Goal: Transaction & Acquisition: Purchase product/service

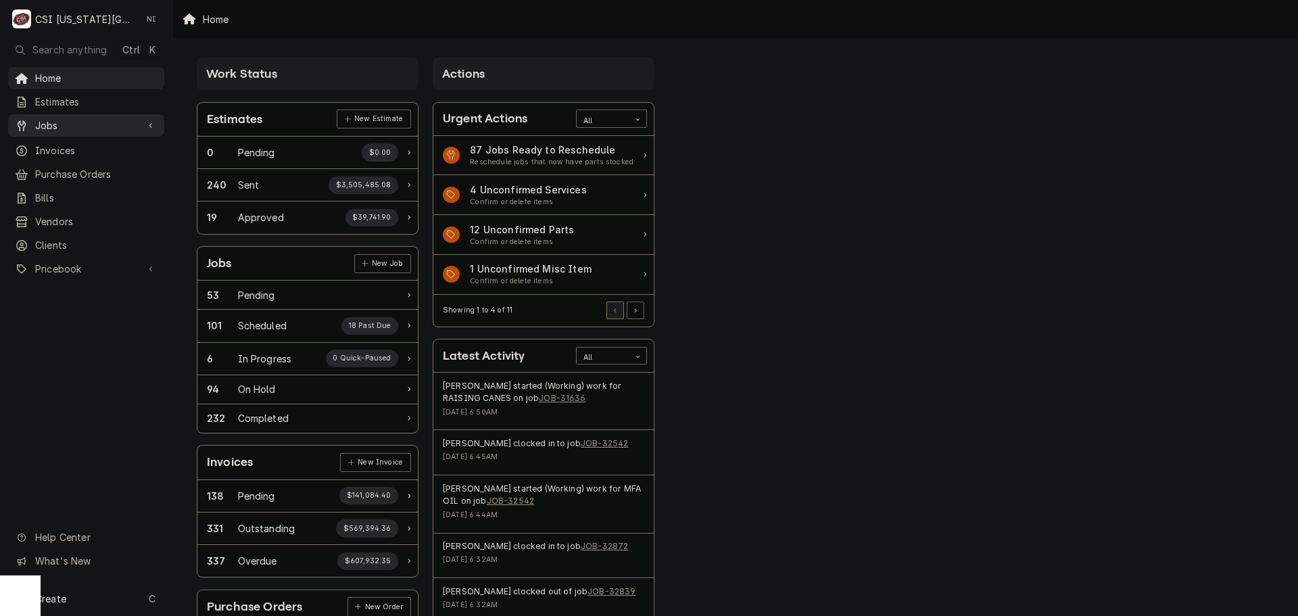
click at [74, 130] on link "Jobs" at bounding box center [86, 125] width 156 height 22
click at [74, 145] on span "Jobs" at bounding box center [96, 149] width 122 height 14
click at [71, 212] on span "Purchase Orders" at bounding box center [96, 219] width 122 height 14
click at [72, 309] on span "Pricebook" at bounding box center [86, 313] width 102 height 14
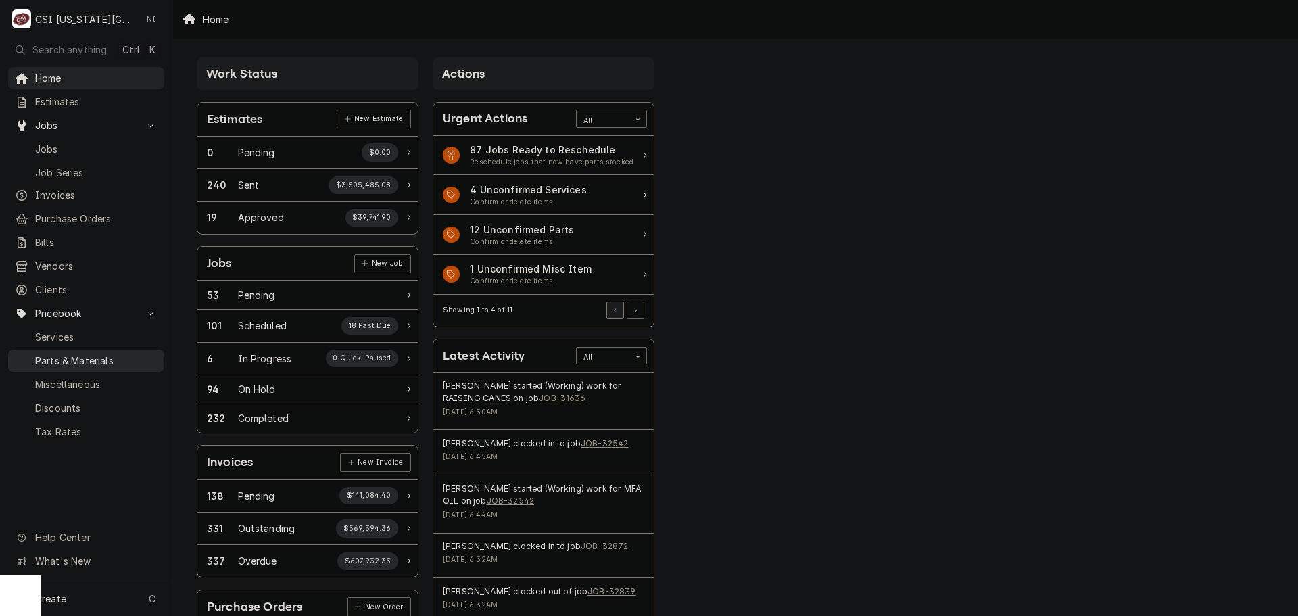
click at [78, 354] on span "Parts & Materials" at bounding box center [96, 361] width 122 height 14
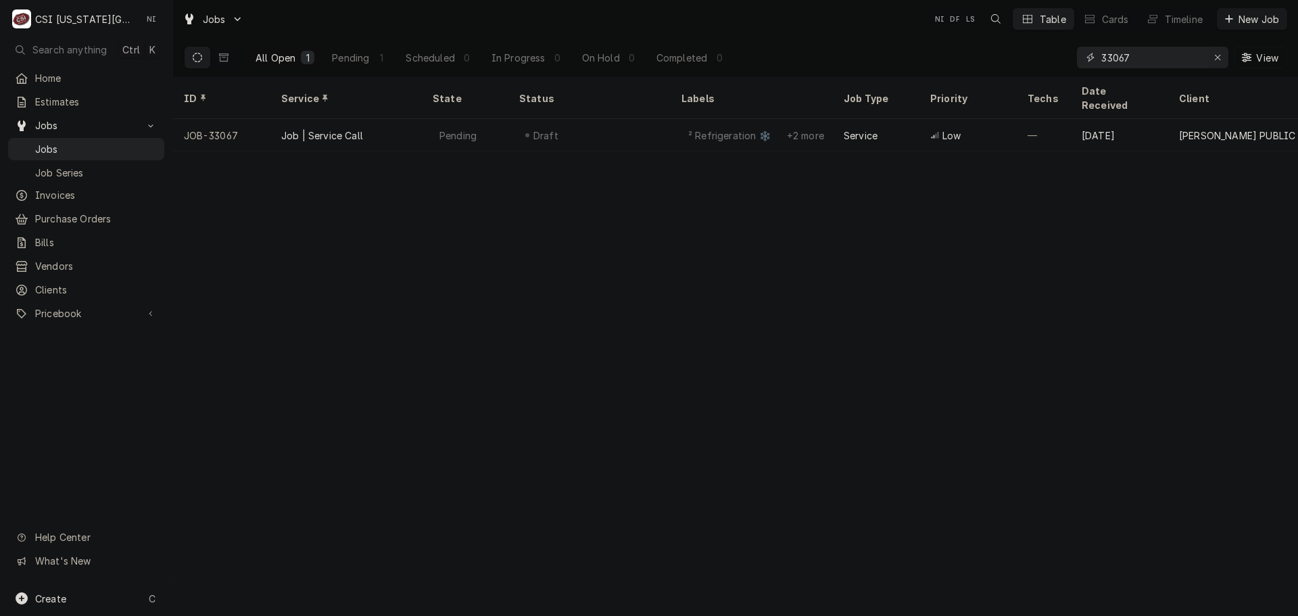
click at [1214, 57] on icon "Erase input" at bounding box center [1217, 57] width 7 height 9
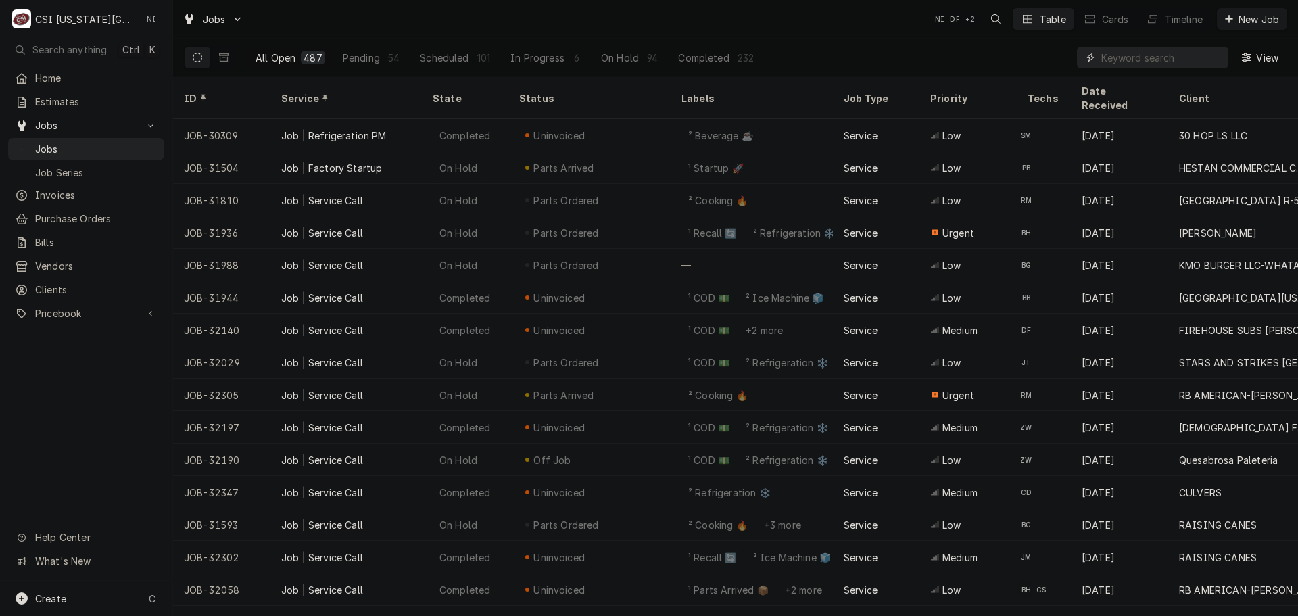
click at [1134, 53] on input "Dynamic Content Wrapper" at bounding box center [1161, 58] width 120 height 22
type input "m"
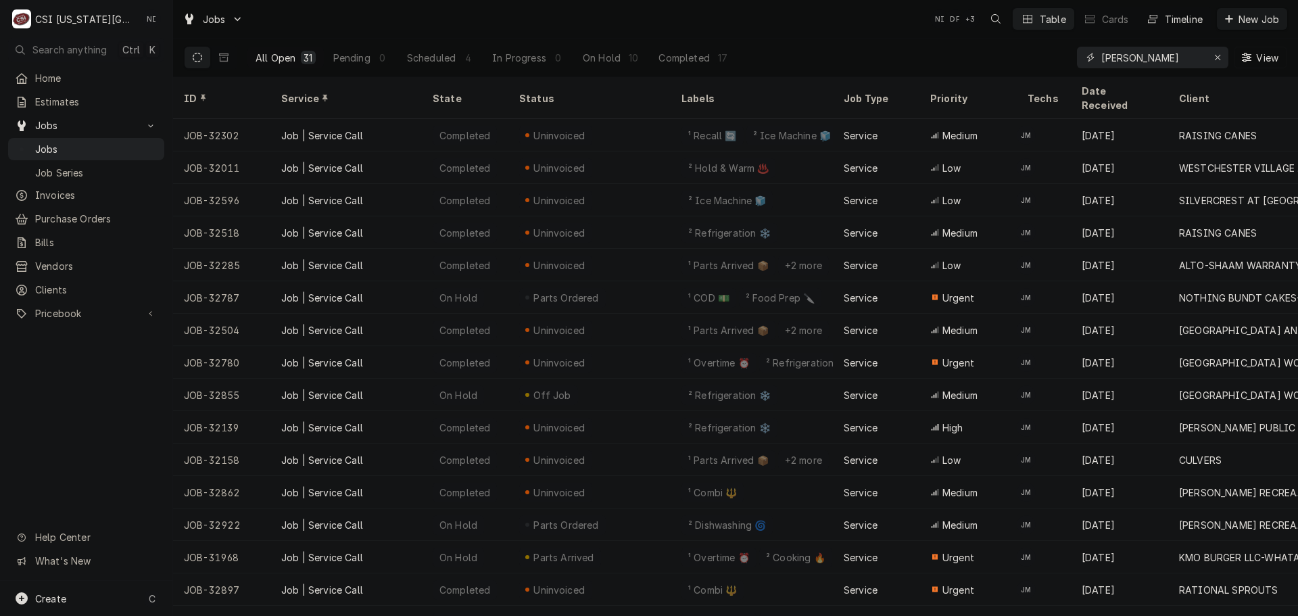
type input "josh marshall"
click at [1176, 14] on div "Timeline" at bounding box center [1184, 19] width 38 height 14
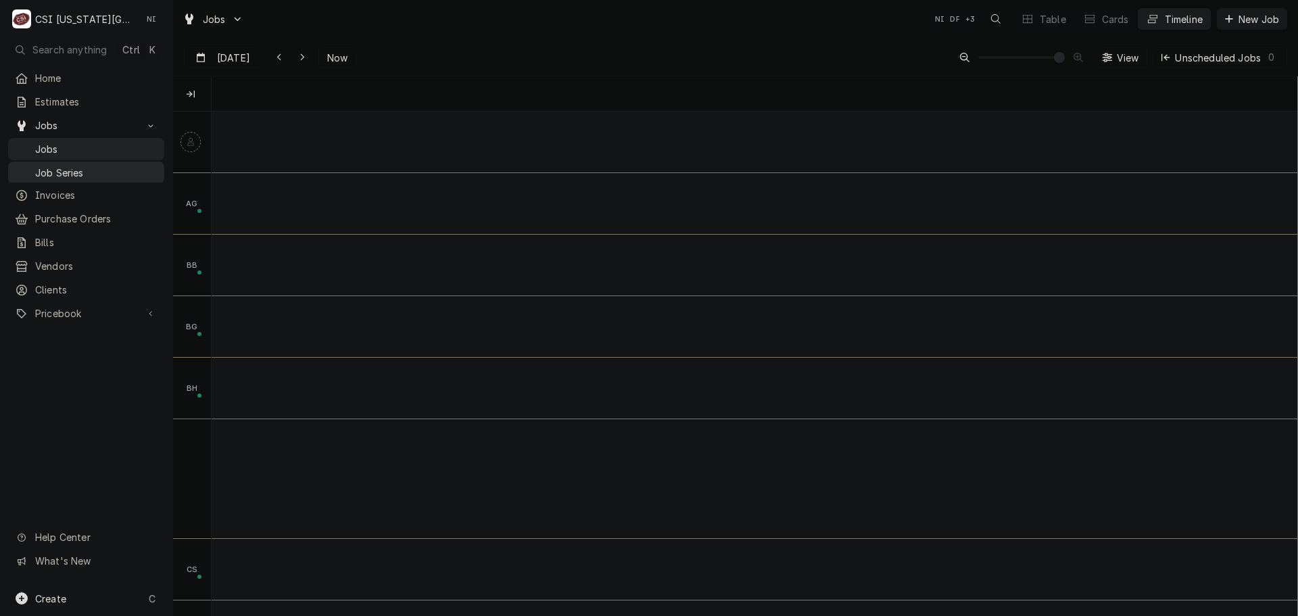
scroll to position [0, 21525]
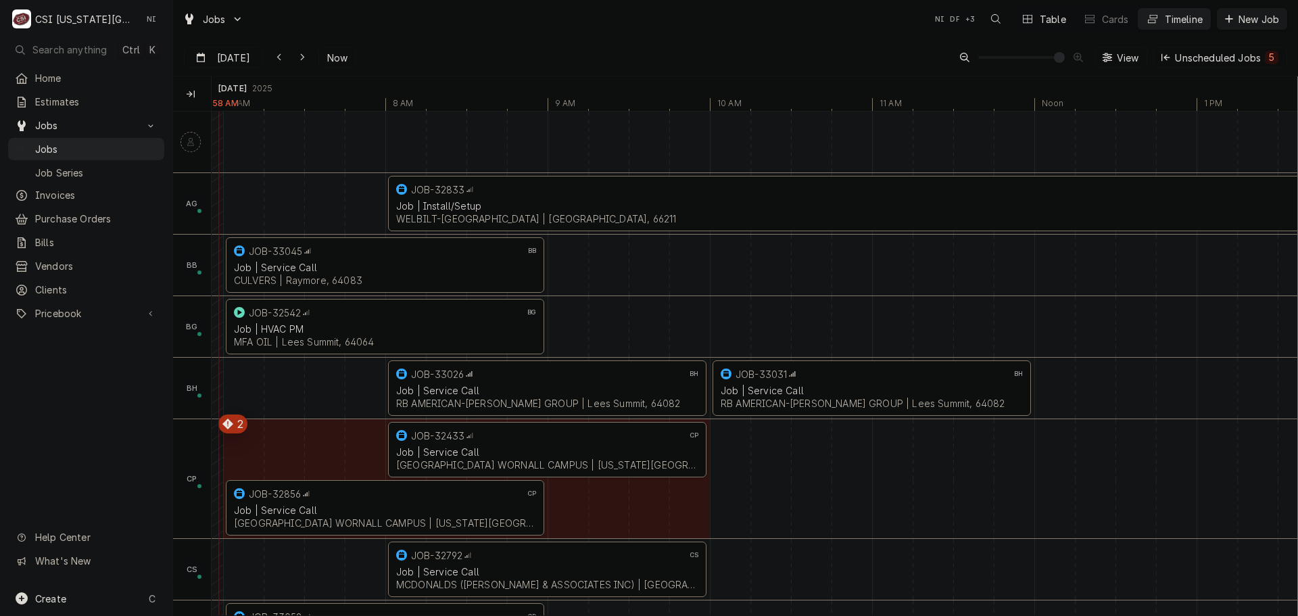
click at [1055, 20] on div "Table" at bounding box center [1053, 19] width 26 height 14
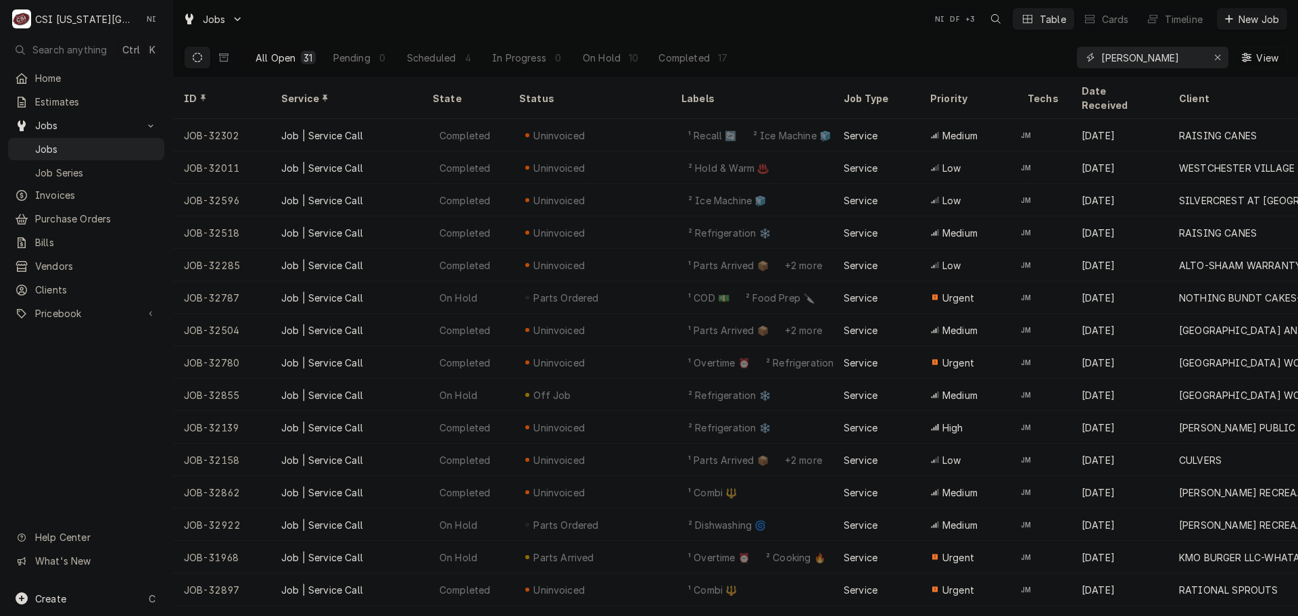
drag, startPoint x: 1215, startPoint y: 57, endPoint x: 1189, endPoint y: 57, distance: 25.7
click at [1213, 57] on div "Erase input" at bounding box center [1218, 58] width 14 height 14
click at [1186, 57] on input "Dynamic Content Wrapper" at bounding box center [1164, 58] width 127 height 22
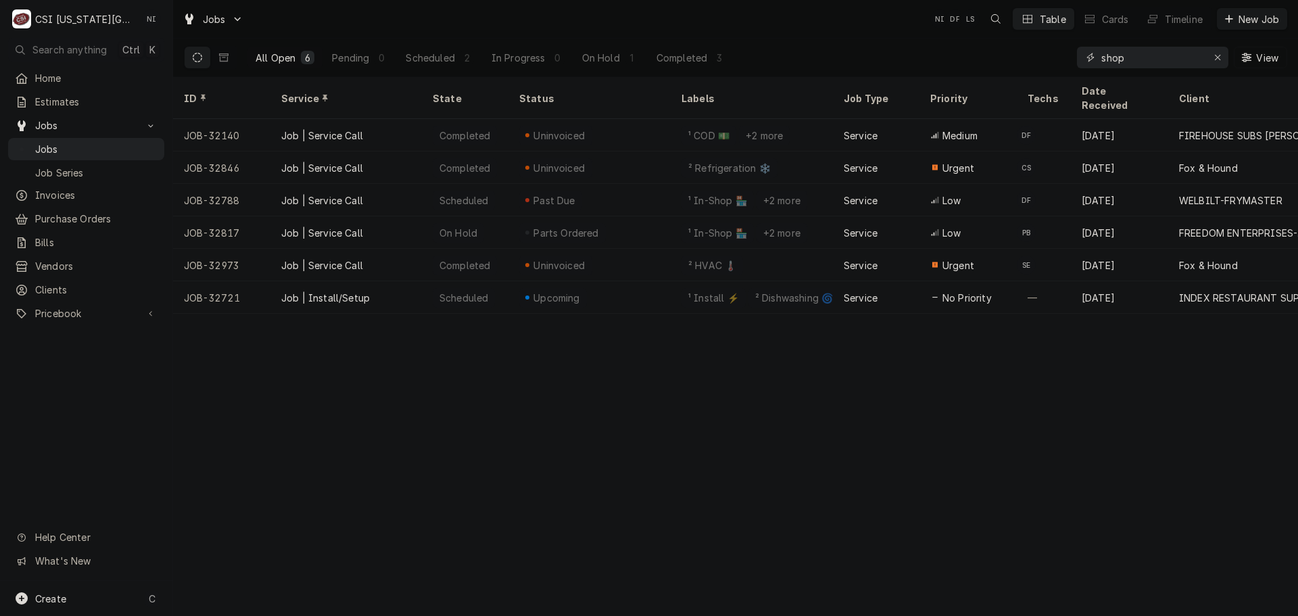
drag, startPoint x: 1036, startPoint y: 64, endPoint x: 1012, endPoint y: 60, distance: 24.0
click at [1025, 63] on div "All Open 6 Pending 0 Scheduled 2 In Progress 0 On Hold 1 Completed 3 shop View" at bounding box center [735, 58] width 1103 height 38
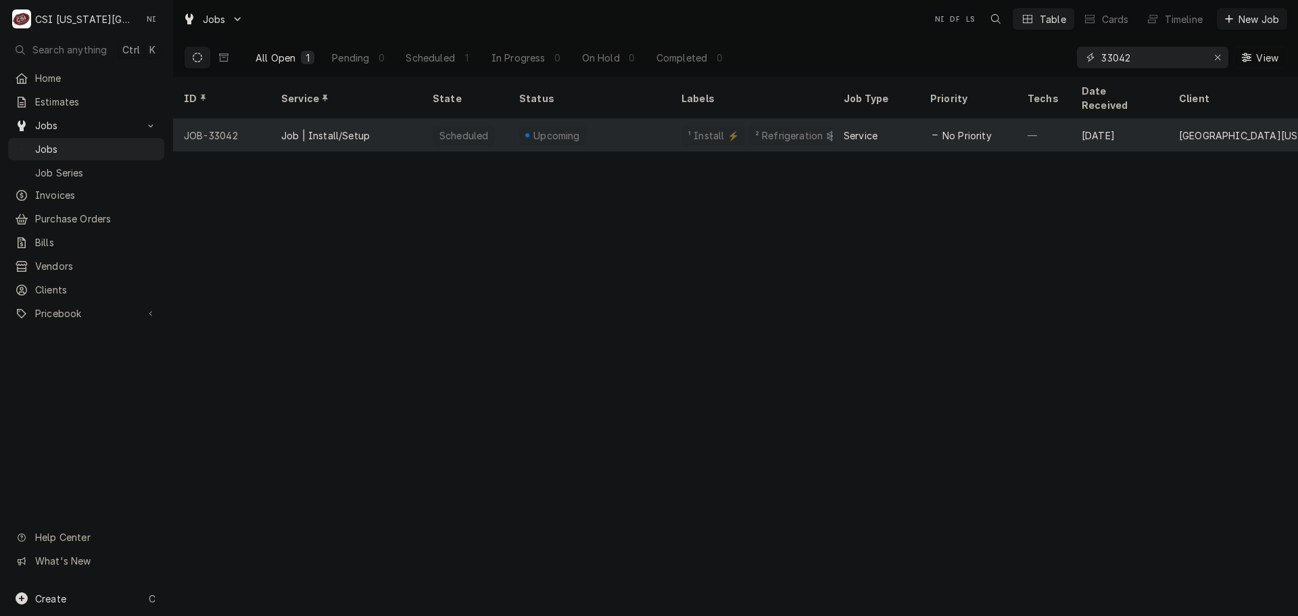
type input "33042"
click at [462, 128] on div "Scheduled" at bounding box center [463, 135] width 51 height 14
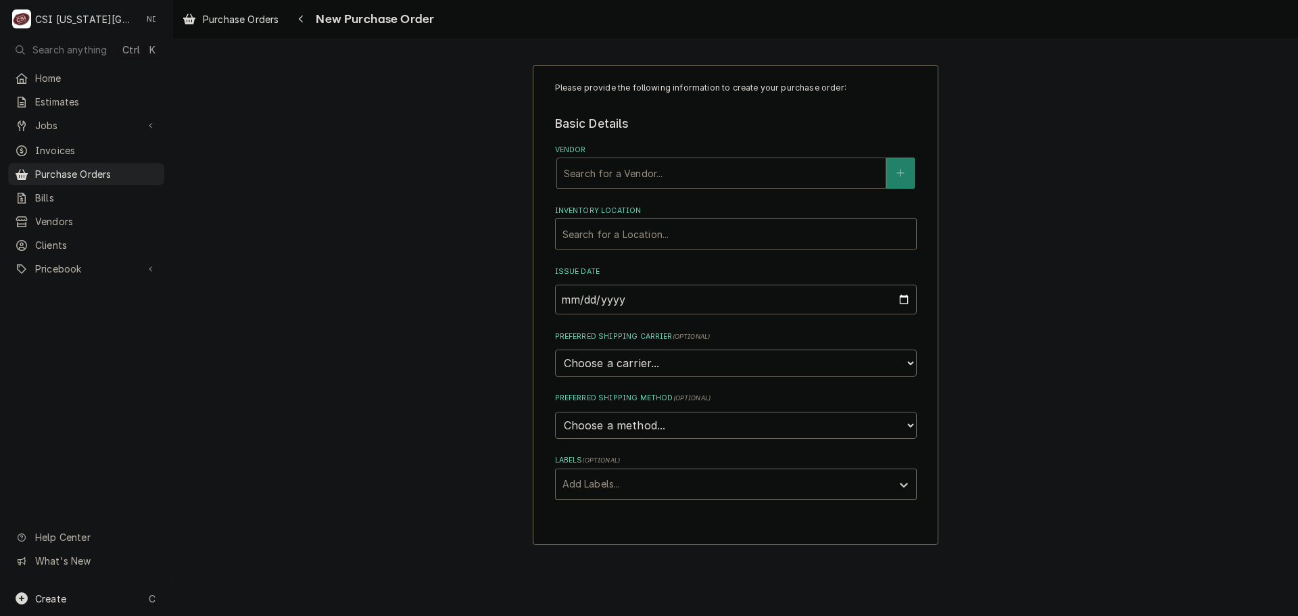
click at [710, 187] on div "Search for a Vendor..." at bounding box center [721, 173] width 329 height 30
type input "key"
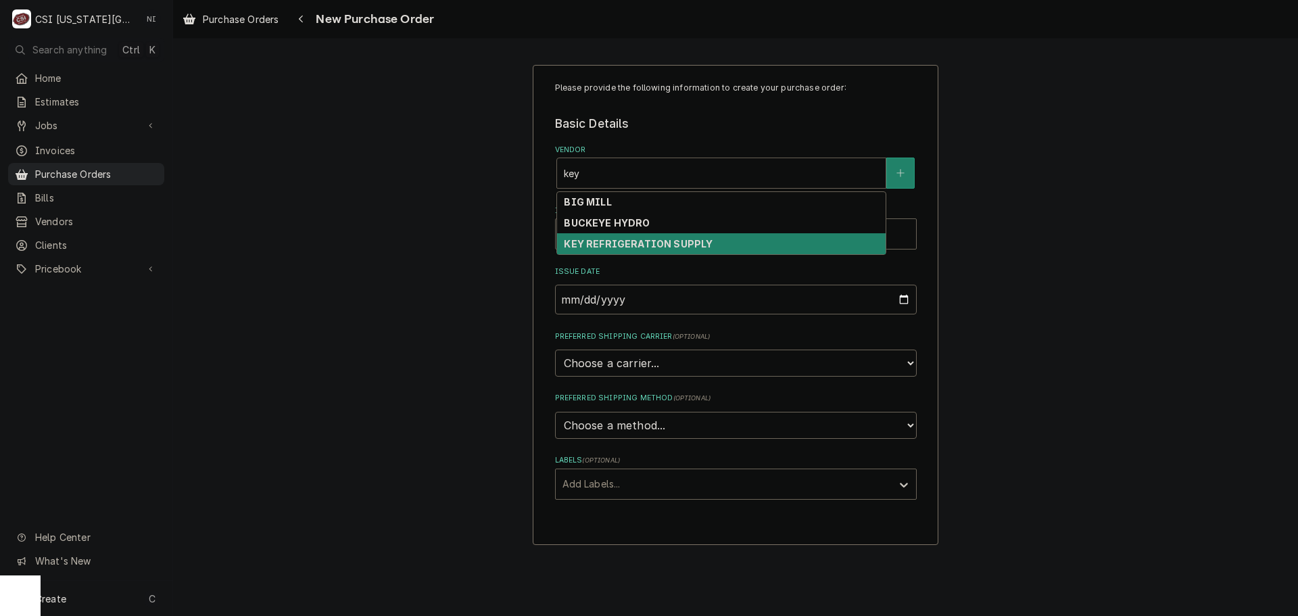
click at [758, 241] on div "KEY REFRIGERATION SUPPLY" at bounding box center [721, 243] width 329 height 21
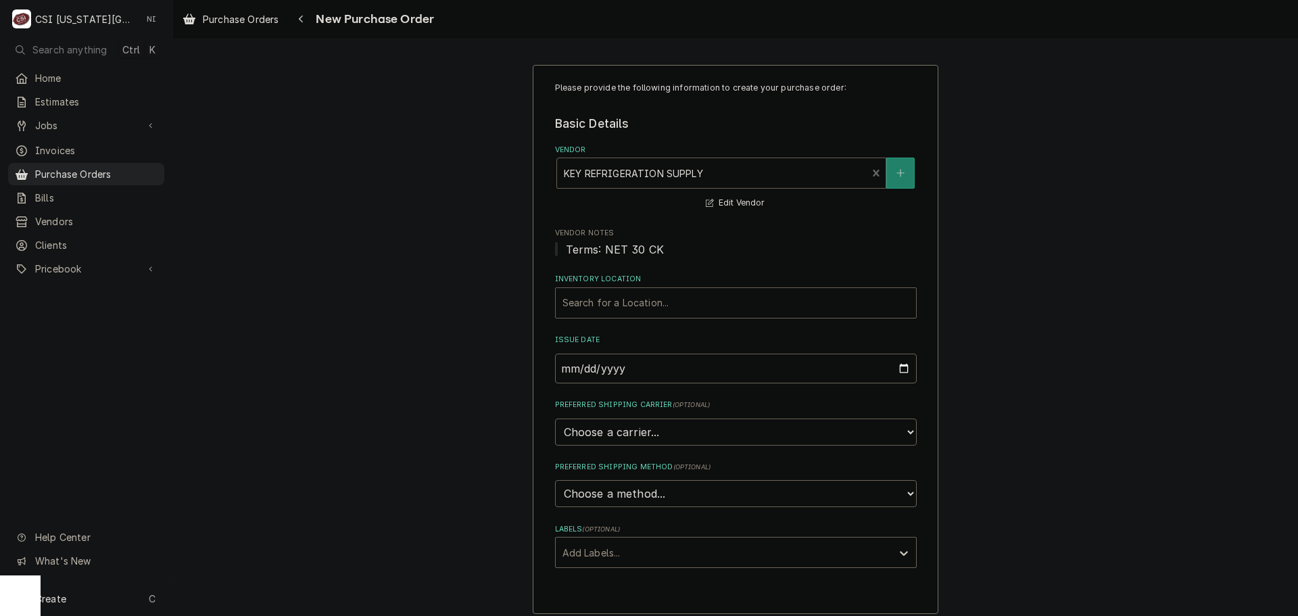
click at [606, 298] on div "Inventory Location" at bounding box center [735, 303] width 347 height 24
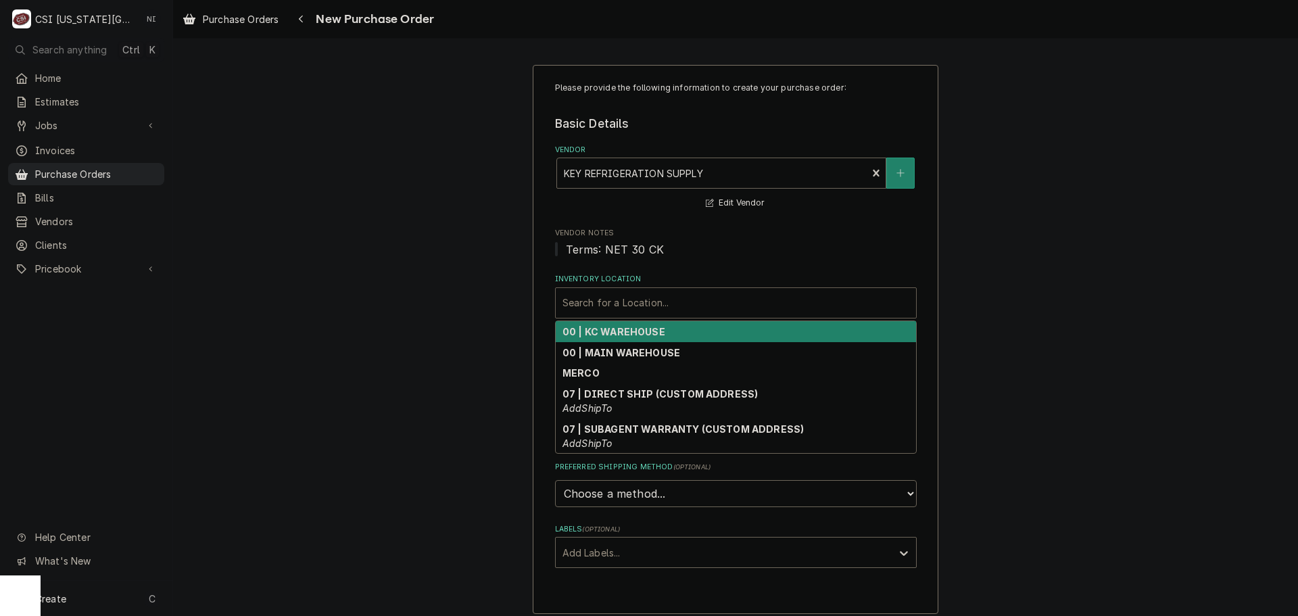
click at [631, 335] on strong "00 | KC WAREHOUSE" at bounding box center [613, 331] width 103 height 11
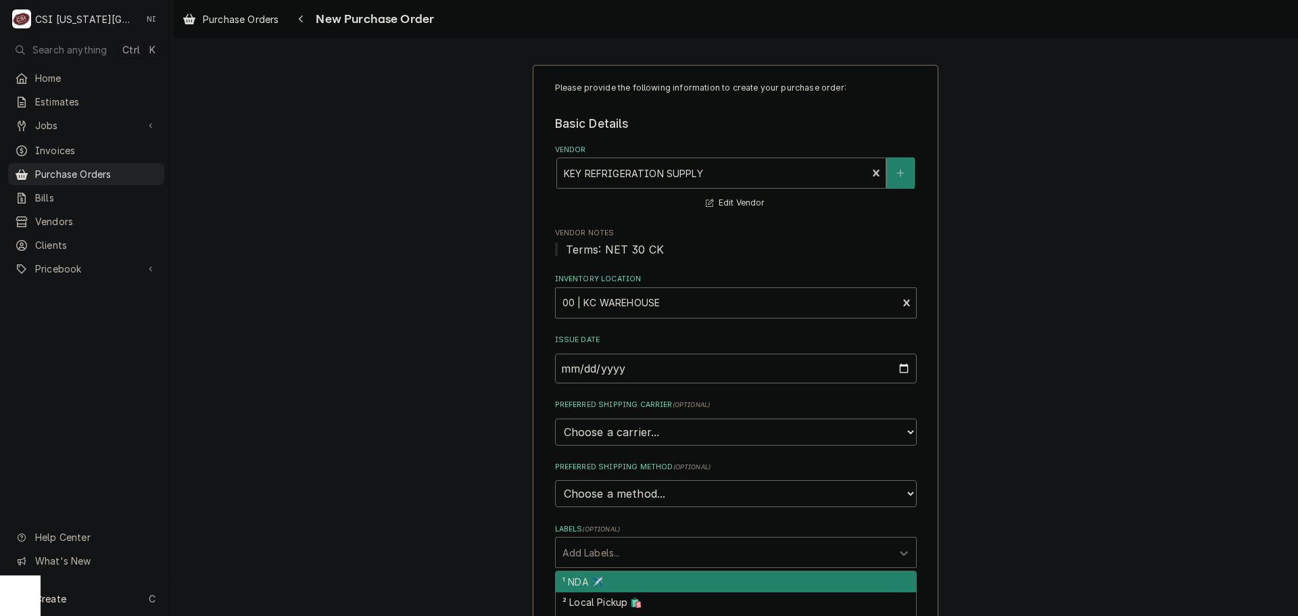
click at [625, 554] on div "Labels" at bounding box center [723, 552] width 322 height 24
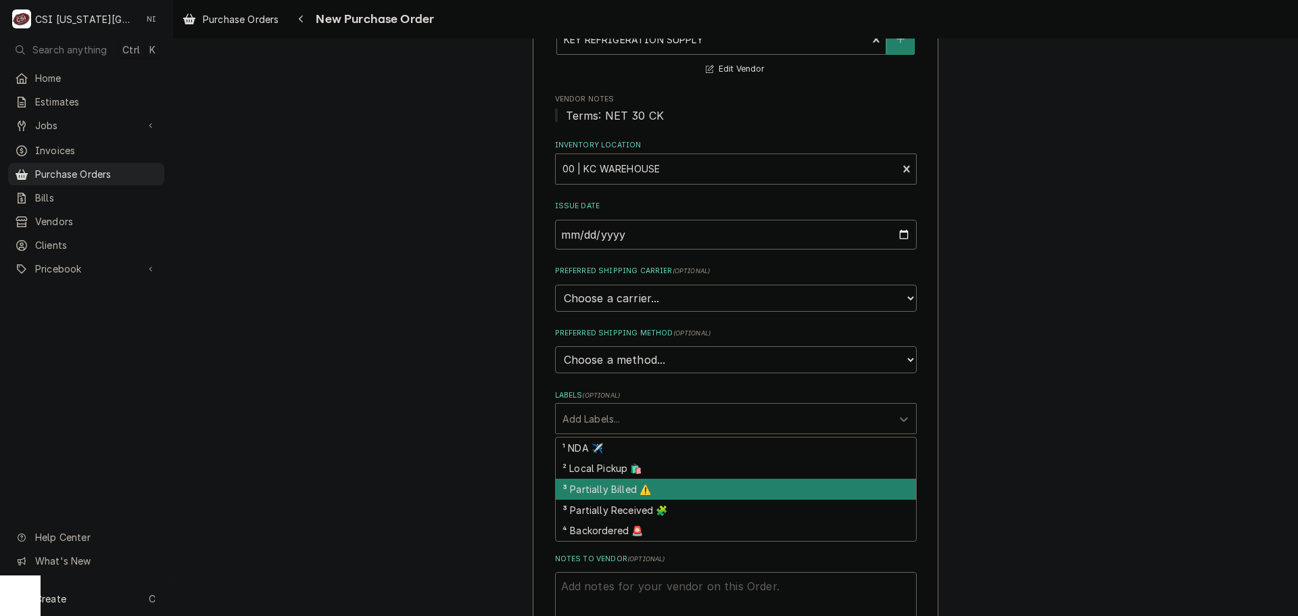
scroll to position [135, 0]
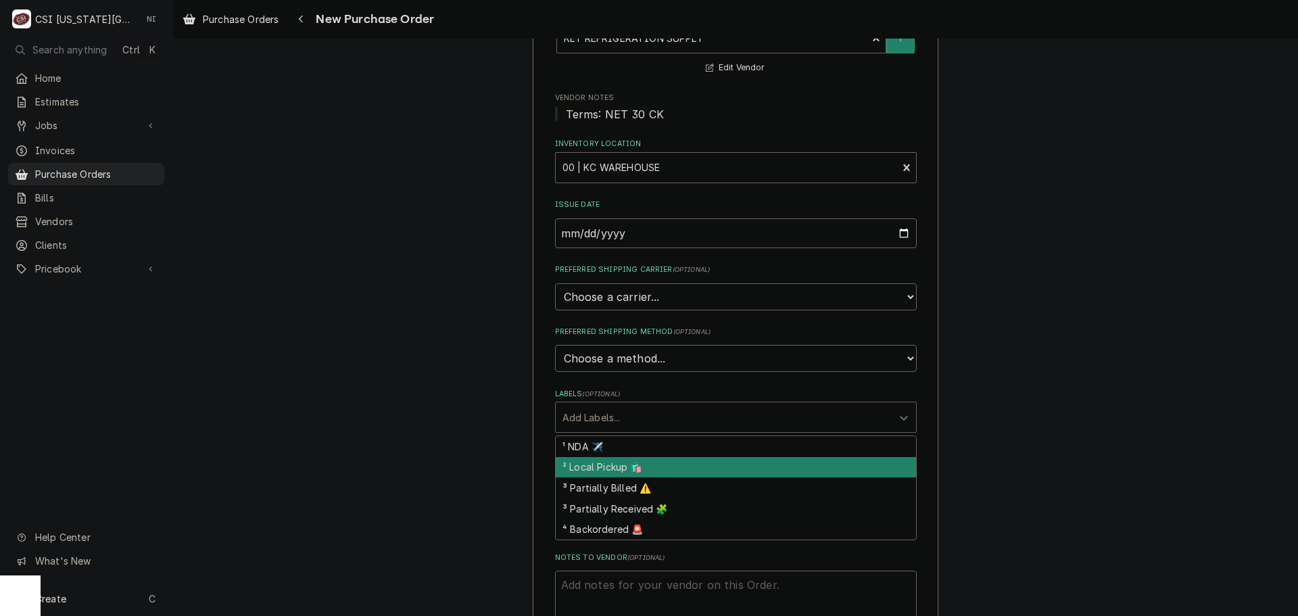
click at [650, 471] on div "² Local Pickup 🛍️" at bounding box center [736, 467] width 360 height 21
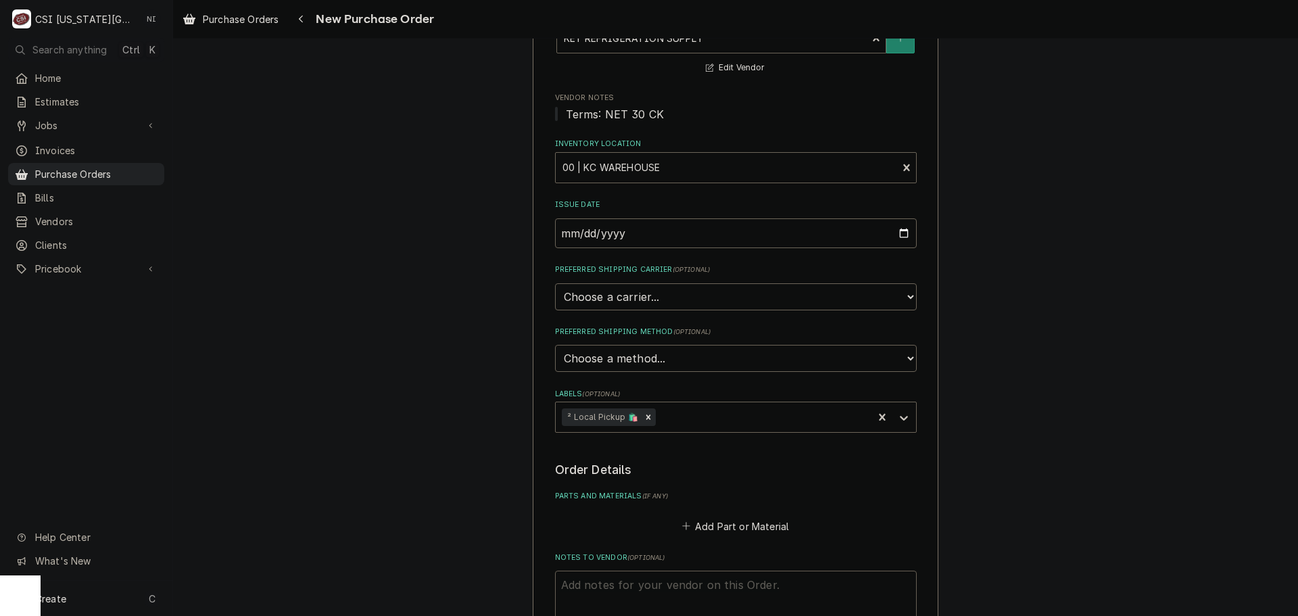
click at [640, 587] on textarea "Notes to Vendor ( optional )" at bounding box center [736, 601] width 362 height 61
type textarea "x"
type textarea "j"
type textarea "x"
type textarea "jo"
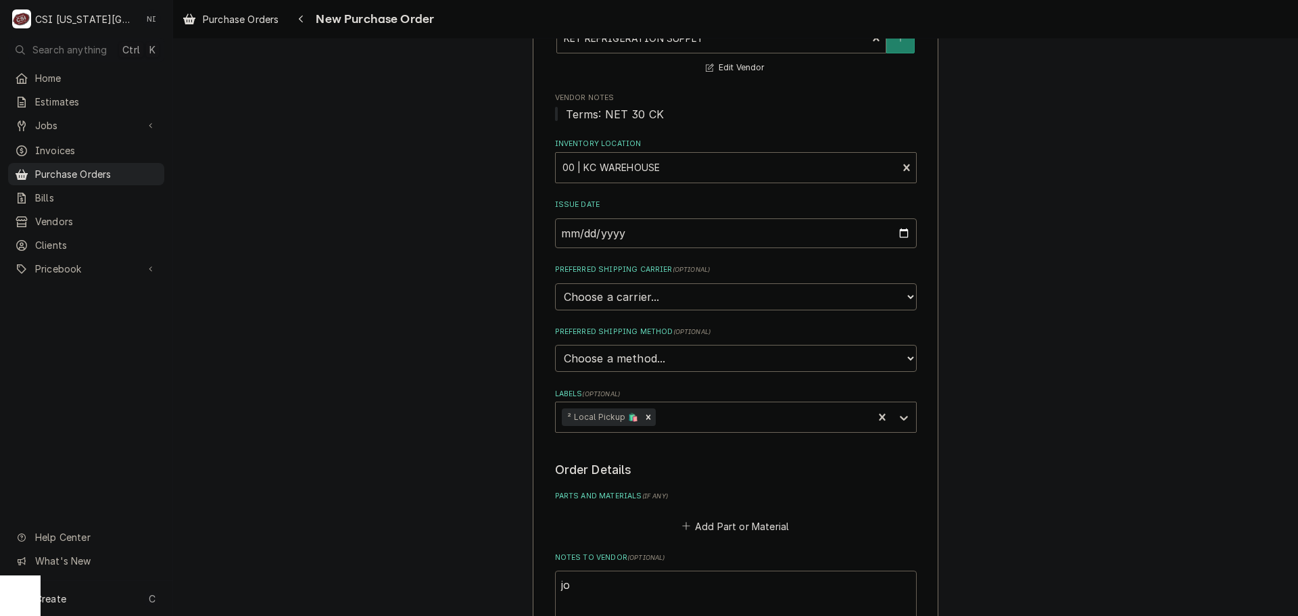
type textarea "x"
type textarea "joe"
type textarea "x"
type textarea "joey"
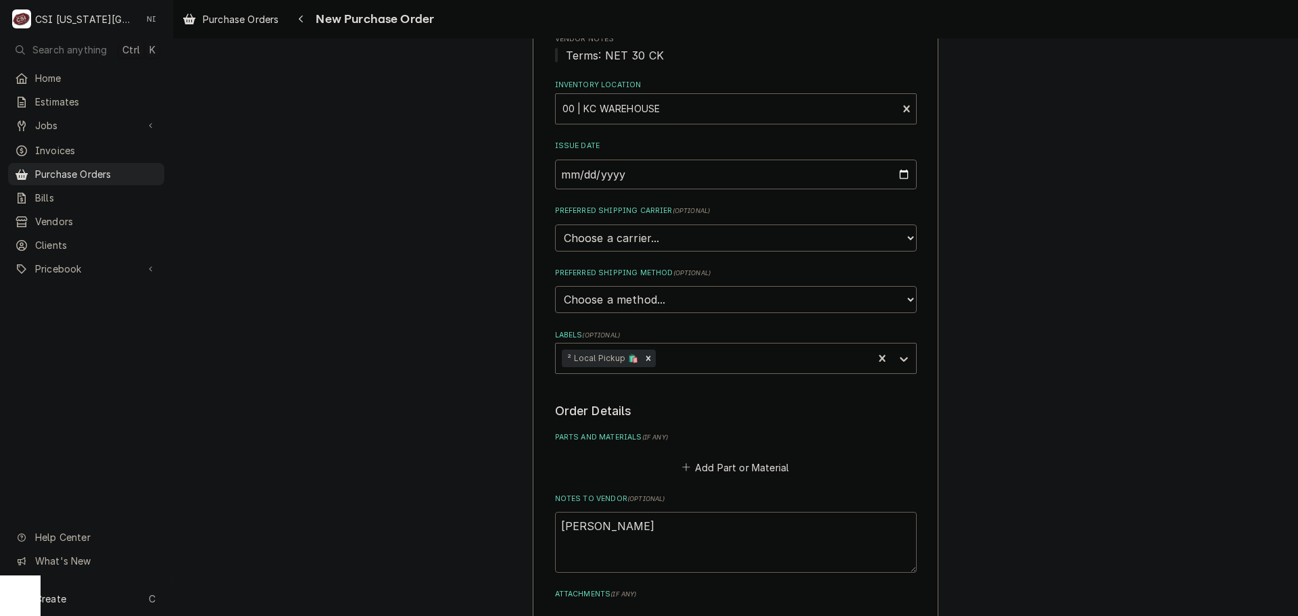
scroll to position [401, 0]
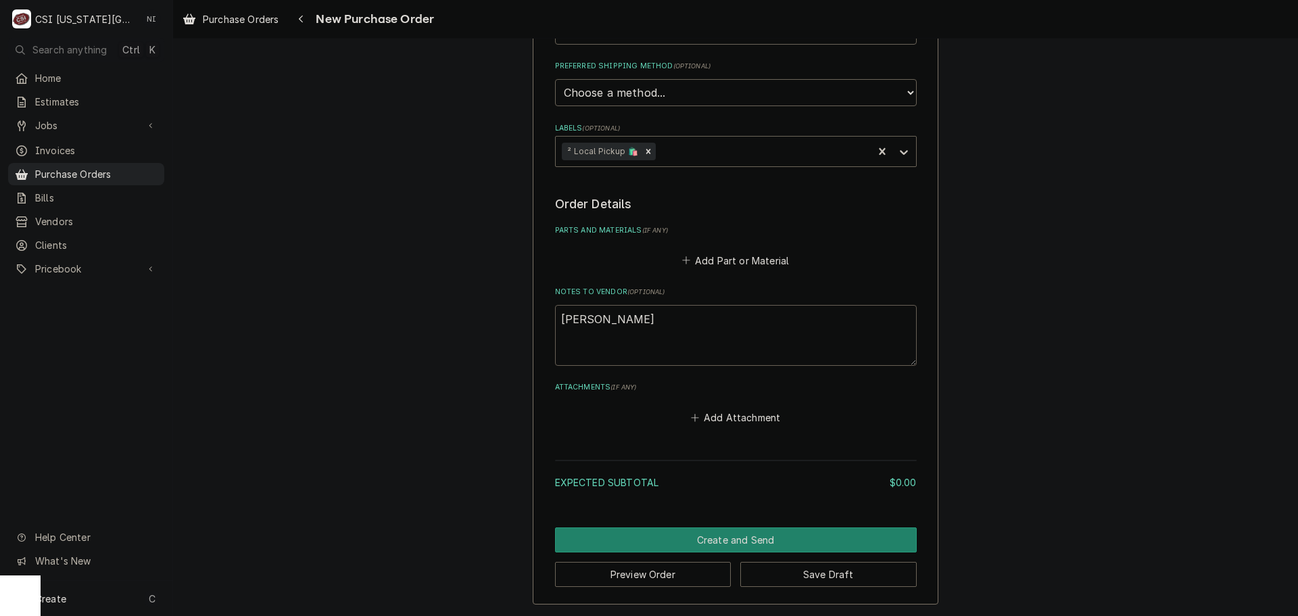
drag, startPoint x: 602, startPoint y: 319, endPoint x: 613, endPoint y: 322, distance: 12.0
click at [602, 319] on textarea "joey" at bounding box center [736, 335] width 362 height 61
type textarea "x"
type textarea "joey"
type textarea "x"
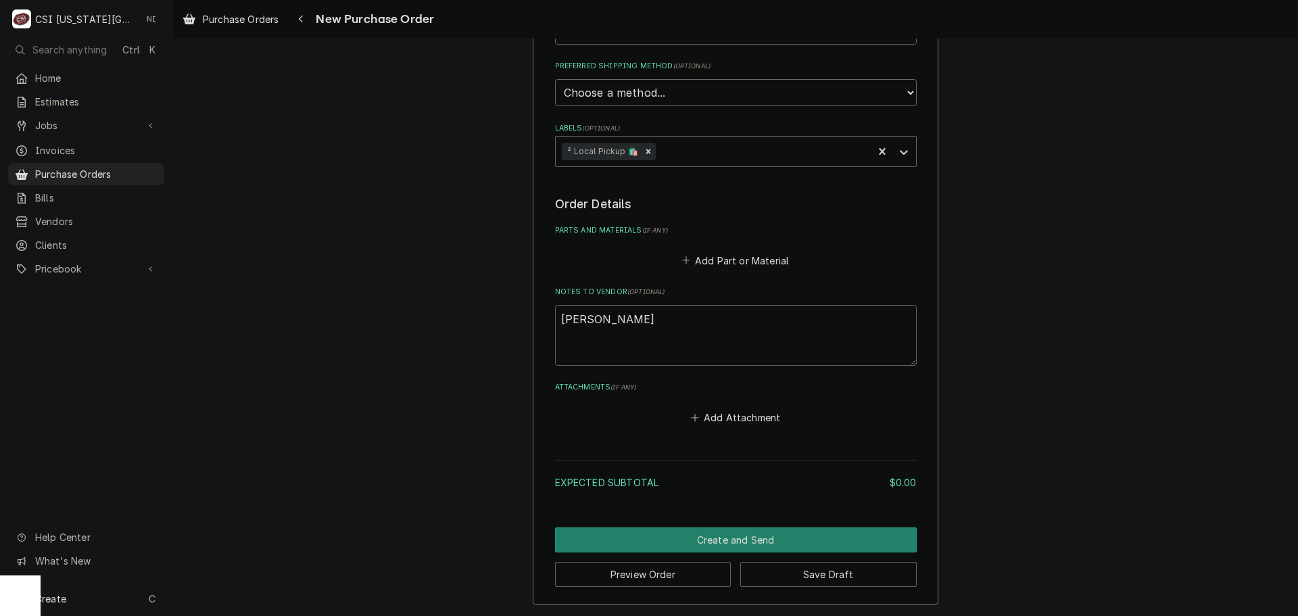
type textarea "joey t"
type textarea "x"
type textarea "joey tu"
type textarea "x"
type textarea "joey t"
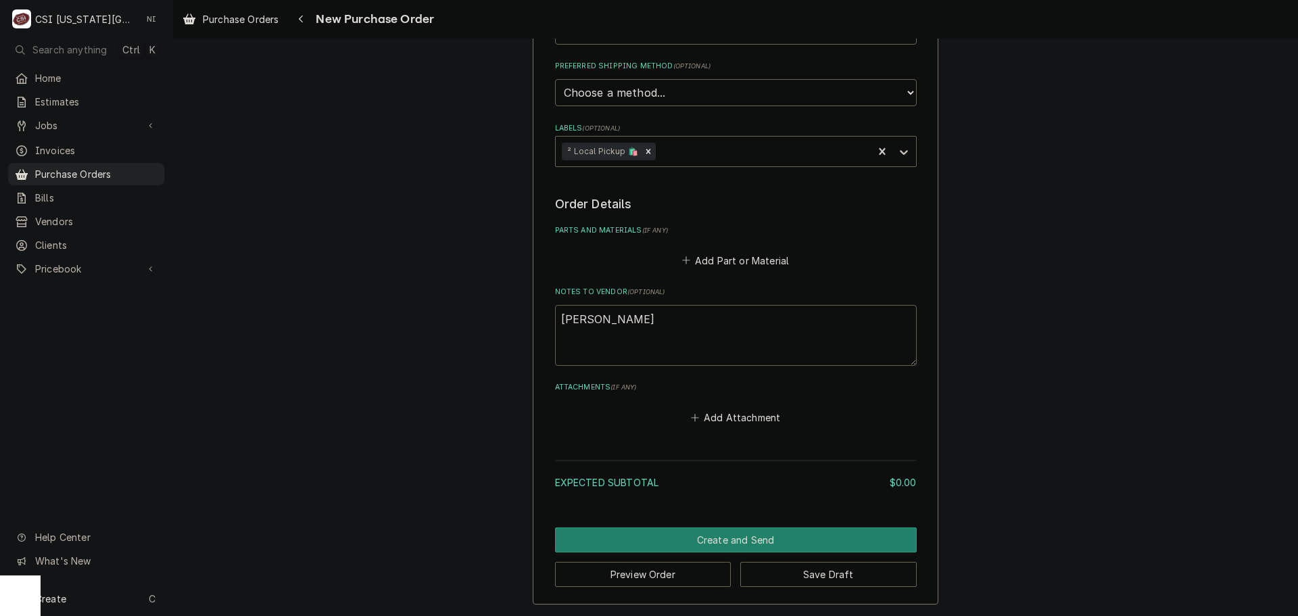
type textarea "x"
type textarea "joey tr"
type textarea "x"
type textarea "joey tru"
type textarea "x"
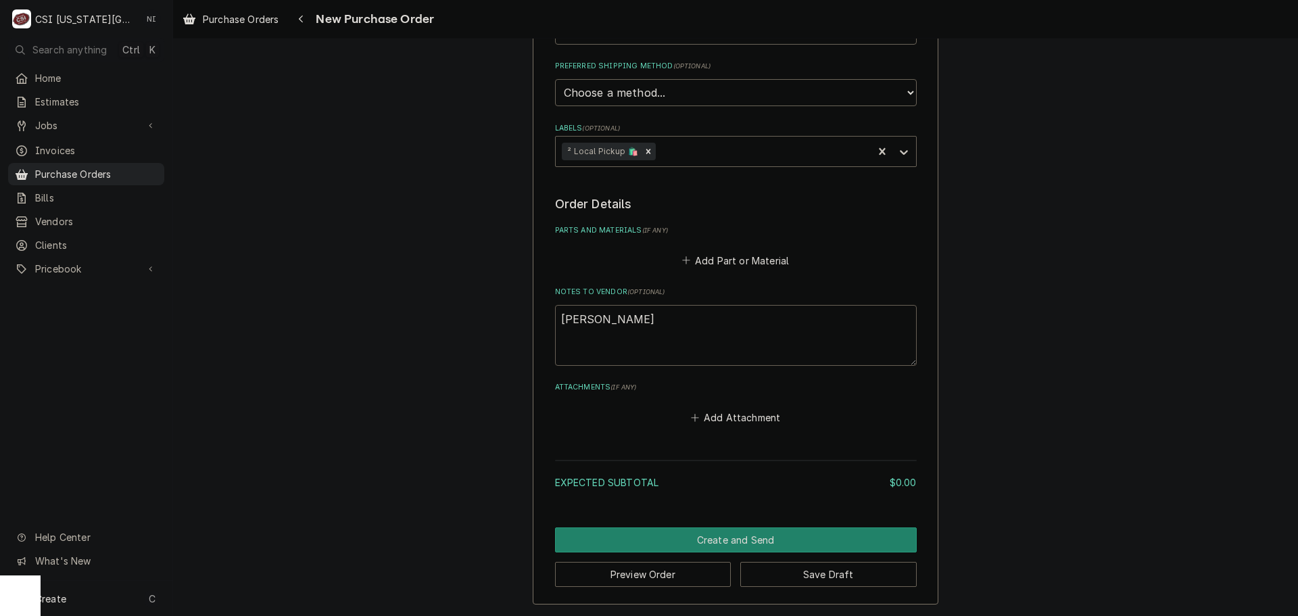
type textarea "joey truc"
type textarea "x"
type textarea "joey truck"
type textarea "x"
type textarea "joey truck"
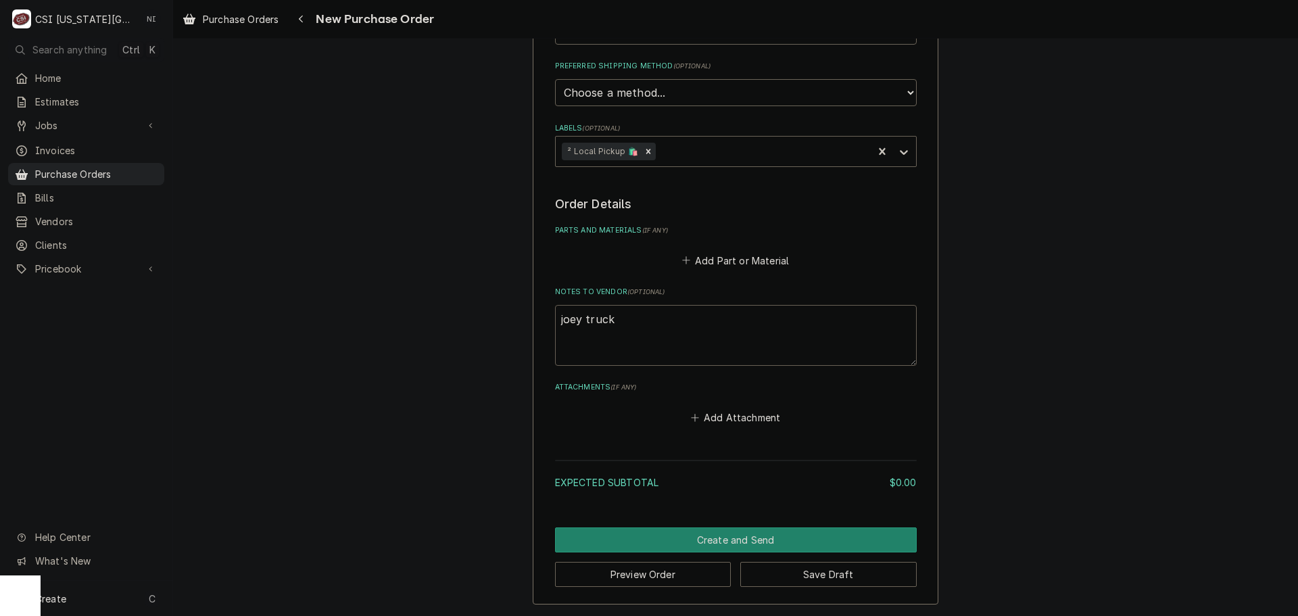
type textarea "x"
type textarea "joey truck s"
type textarea "x"
type textarea "joey truck st"
type textarea "x"
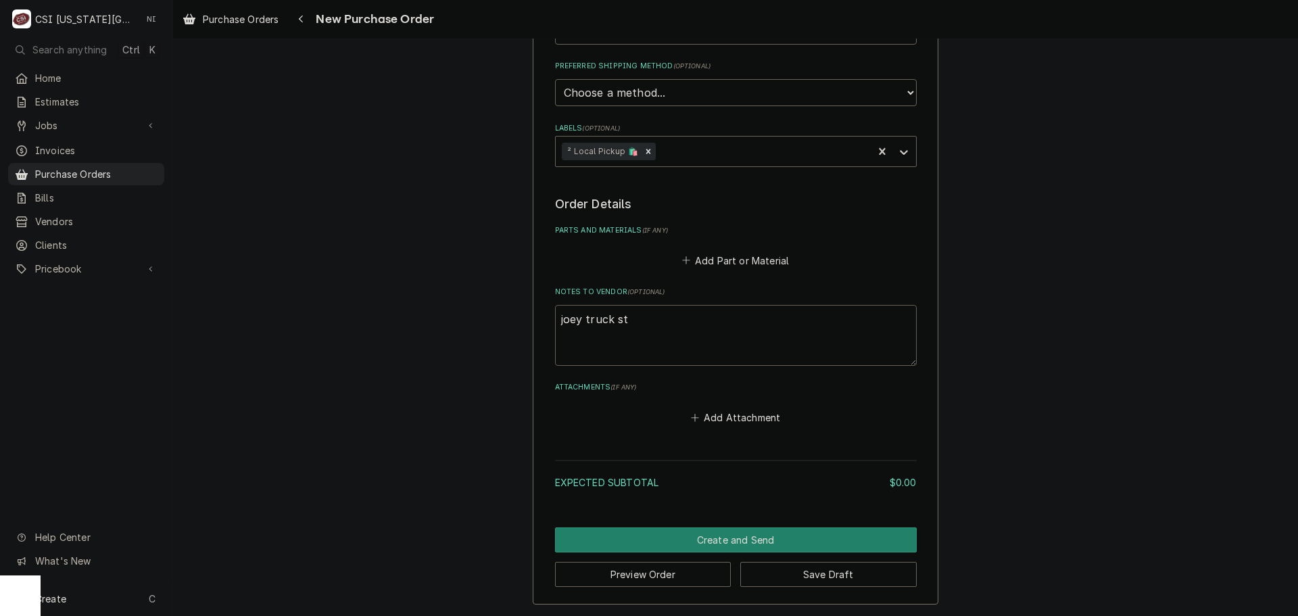
type textarea "joey truck sto"
type textarea "x"
type textarea "joey truck stoc"
type textarea "x"
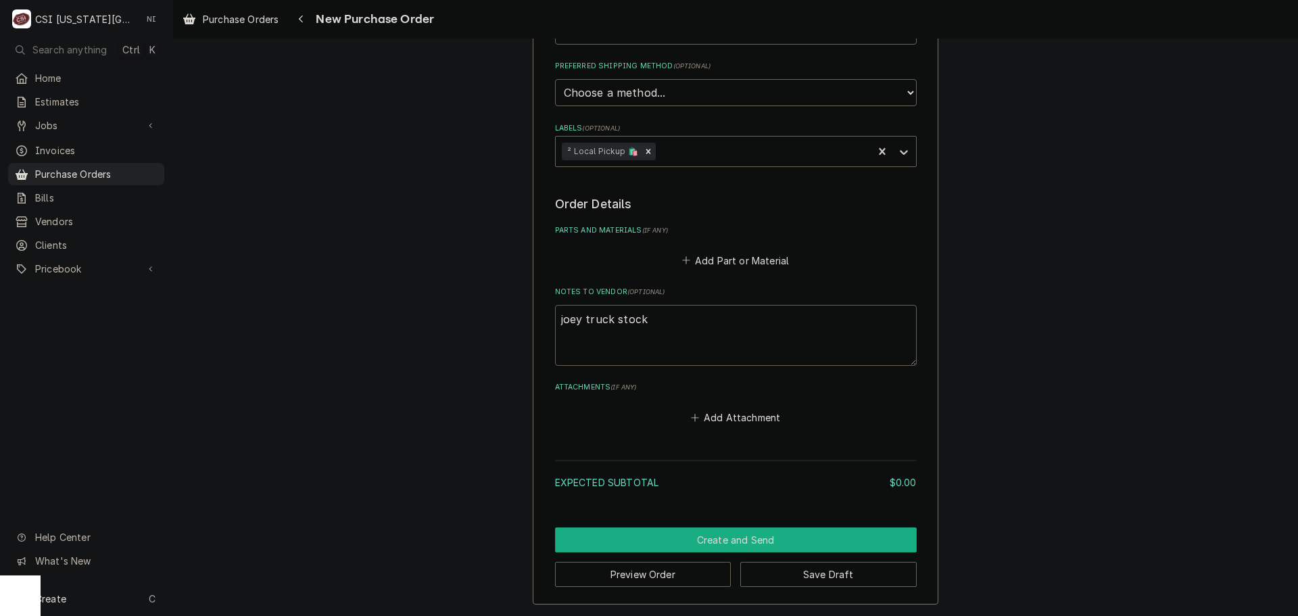
type textarea "joey truck stock"
click at [707, 533] on button "Create and Send" at bounding box center [736, 539] width 362 height 25
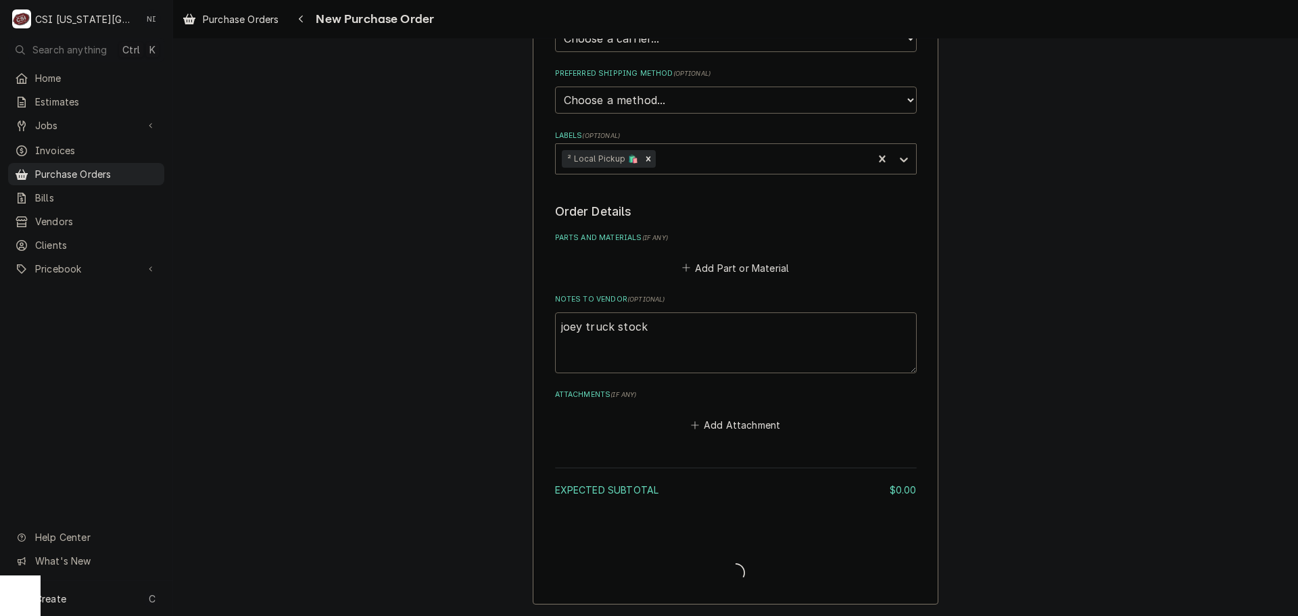
scroll to position [393, 0]
type textarea "x"
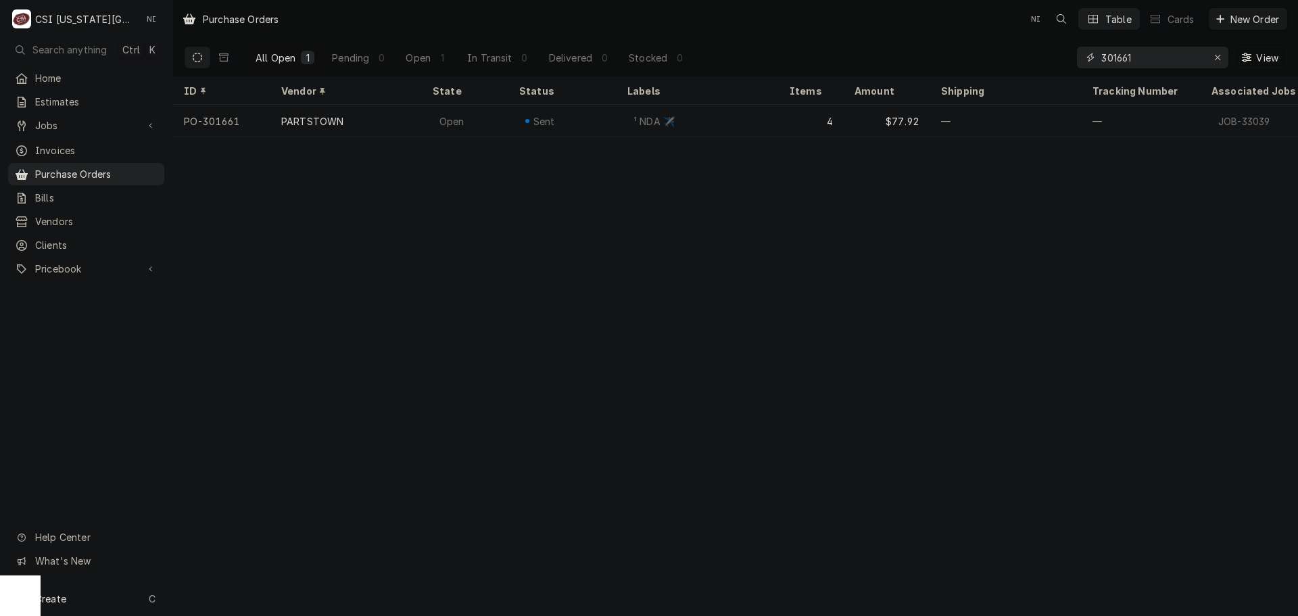
drag, startPoint x: 1082, startPoint y: 68, endPoint x: 967, endPoint y: 68, distance: 114.2
click at [971, 68] on div "All Open 1 Pending 0 Open 1 In Transit 0 Delivered 0 Stocked 0 301661 View" at bounding box center [735, 58] width 1103 height 38
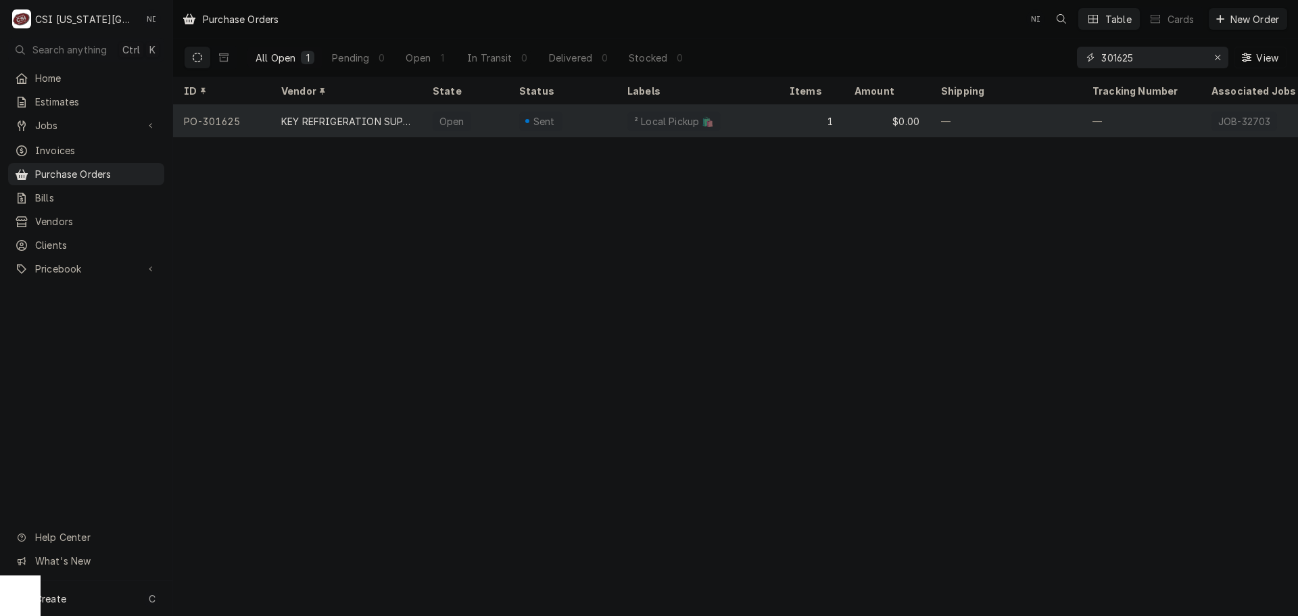
type input "301625"
click at [592, 105] on div "Sent" at bounding box center [562, 121] width 108 height 32
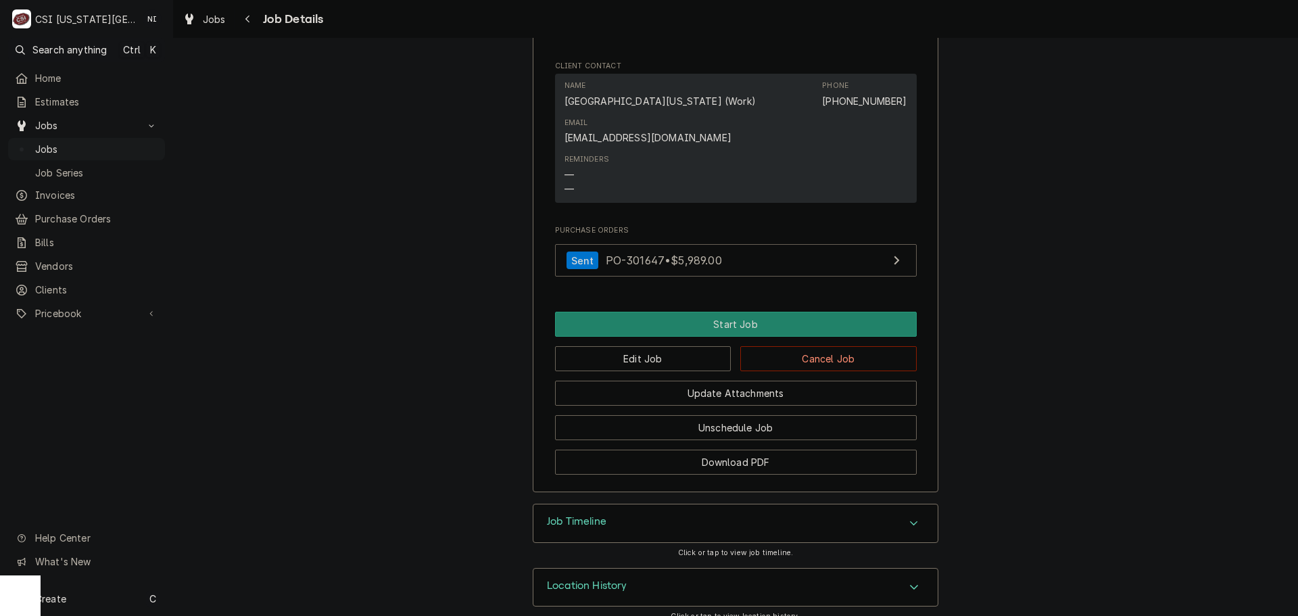
scroll to position [1081, 0]
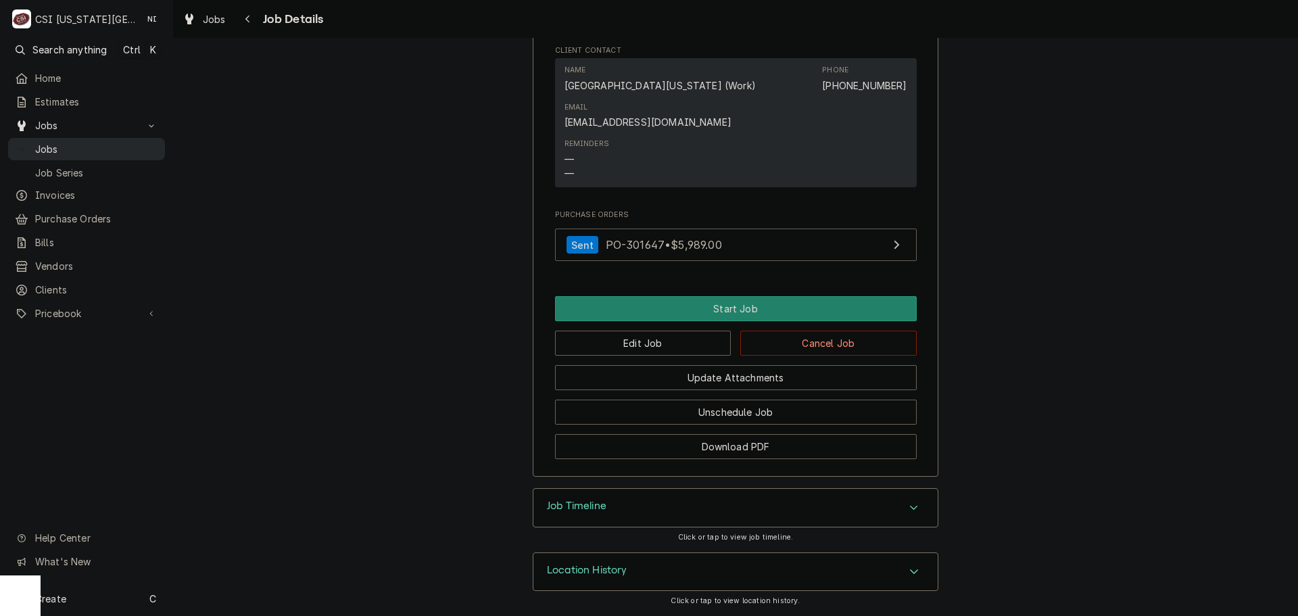
click at [133, 143] on span "Jobs" at bounding box center [96, 149] width 123 height 14
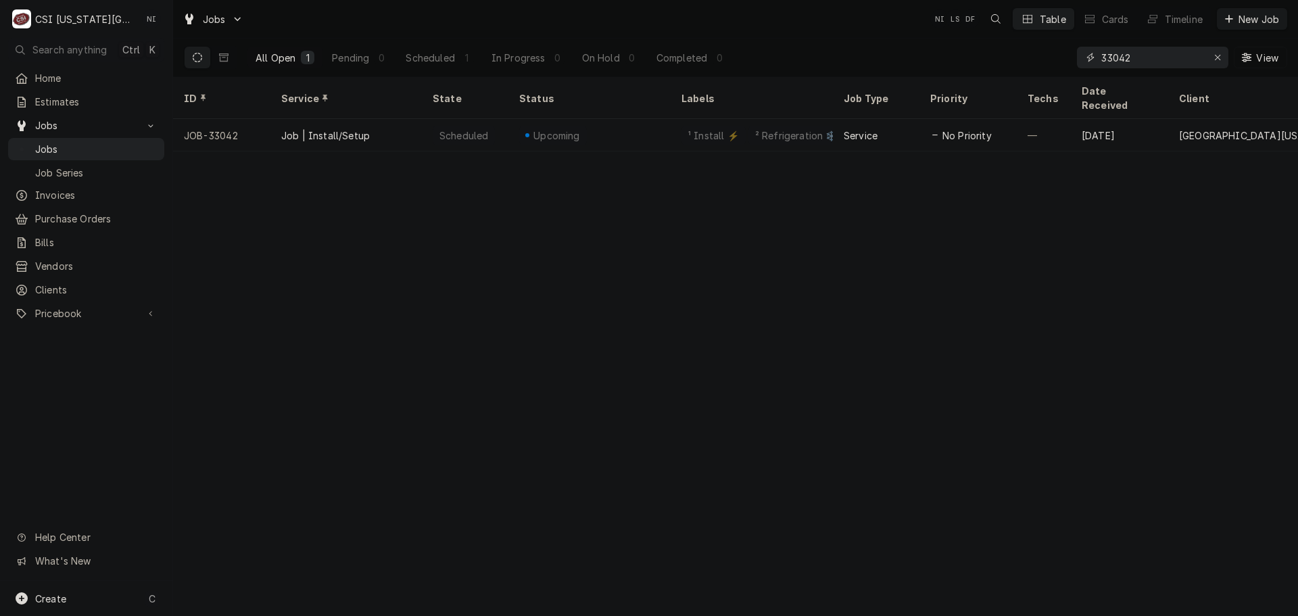
drag, startPoint x: 1136, startPoint y: 59, endPoint x: 878, endPoint y: 74, distance: 258.6
click at [915, 76] on div "All Open 1 Pending 0 Scheduled 1 In Progress 0 On Hold 0 Completed 0 33042 View" at bounding box center [735, 58] width 1103 height 38
type input "32703"
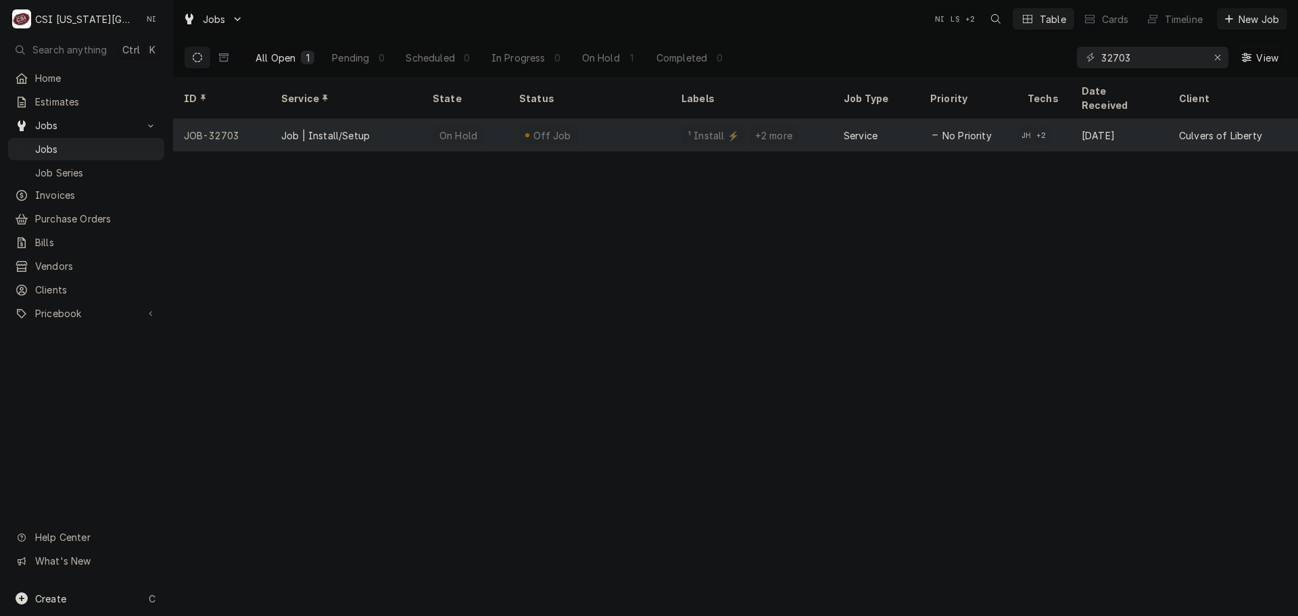
click at [553, 128] on div "Off Job" at bounding box center [551, 135] width 41 height 14
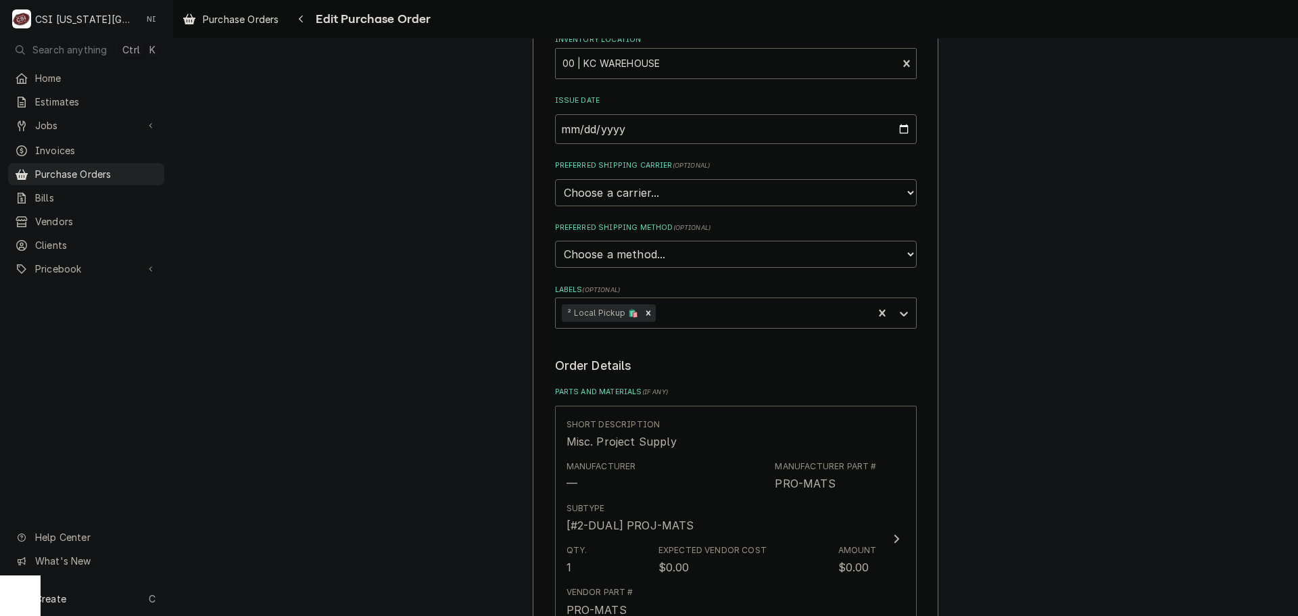
scroll to position [473, 0]
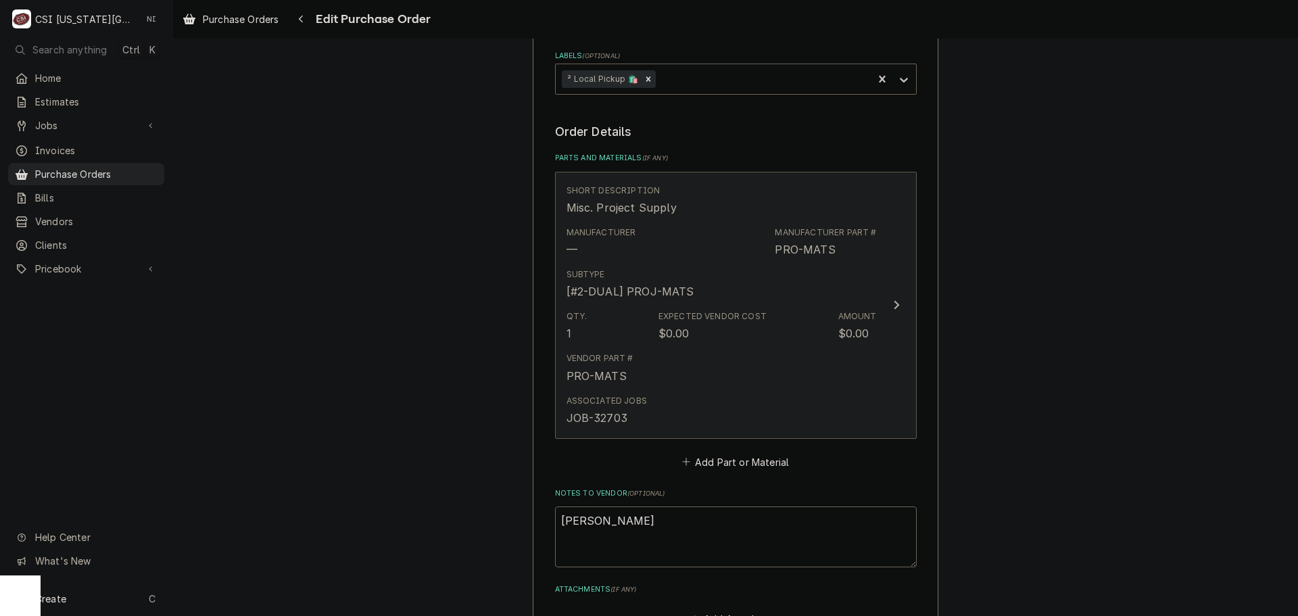
click at [810, 356] on div "Vendor Part # PRO-MATS" at bounding box center [721, 368] width 310 height 42
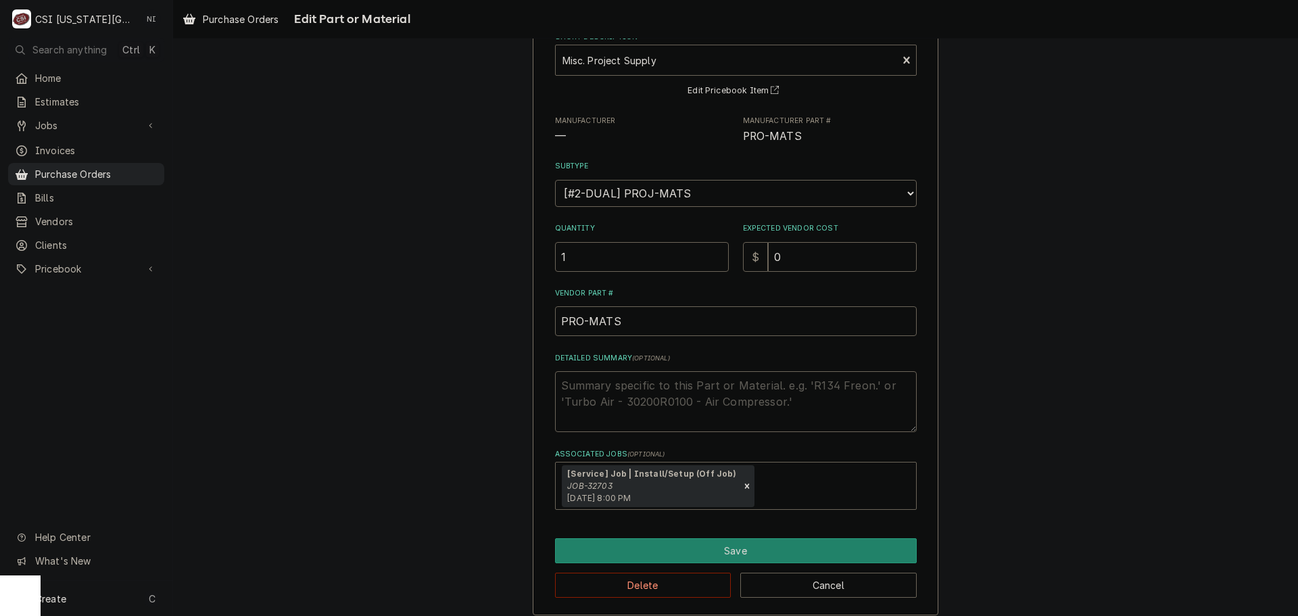
scroll to position [94, 0]
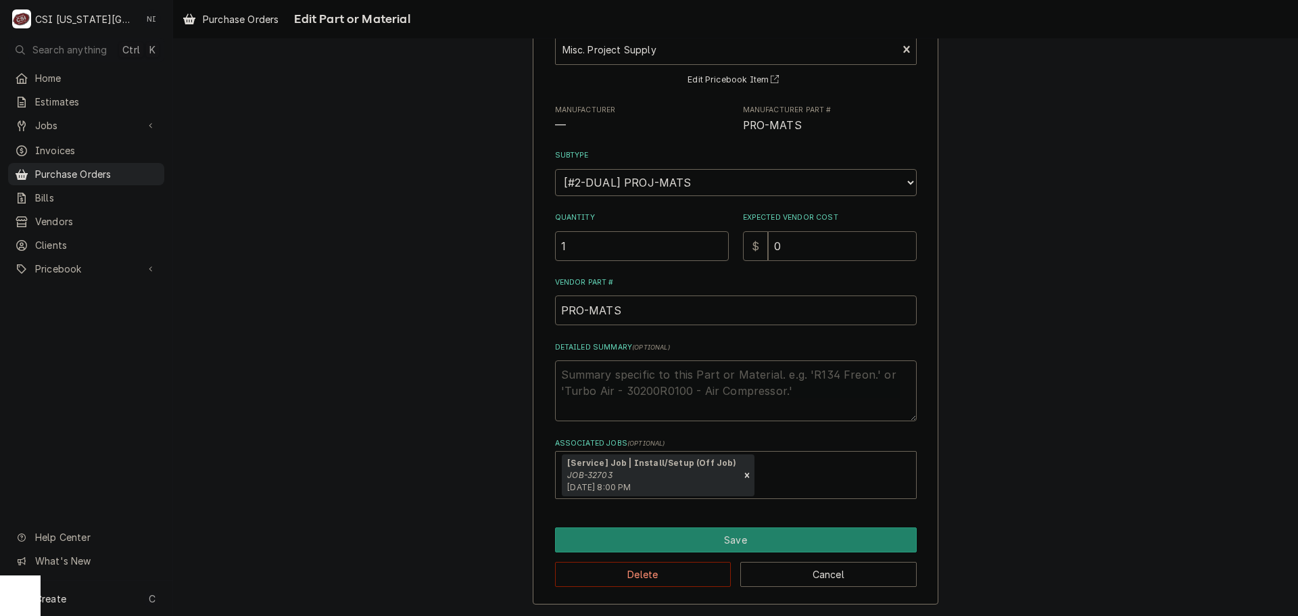
drag, startPoint x: 785, startPoint y: 246, endPoint x: 681, endPoint y: 237, distance: 103.8
click at [681, 237] on div "Quantity 1 Expected Vendor Cost $ 0" at bounding box center [736, 236] width 362 height 48
type textarea "x"
type input "1"
type textarea "x"
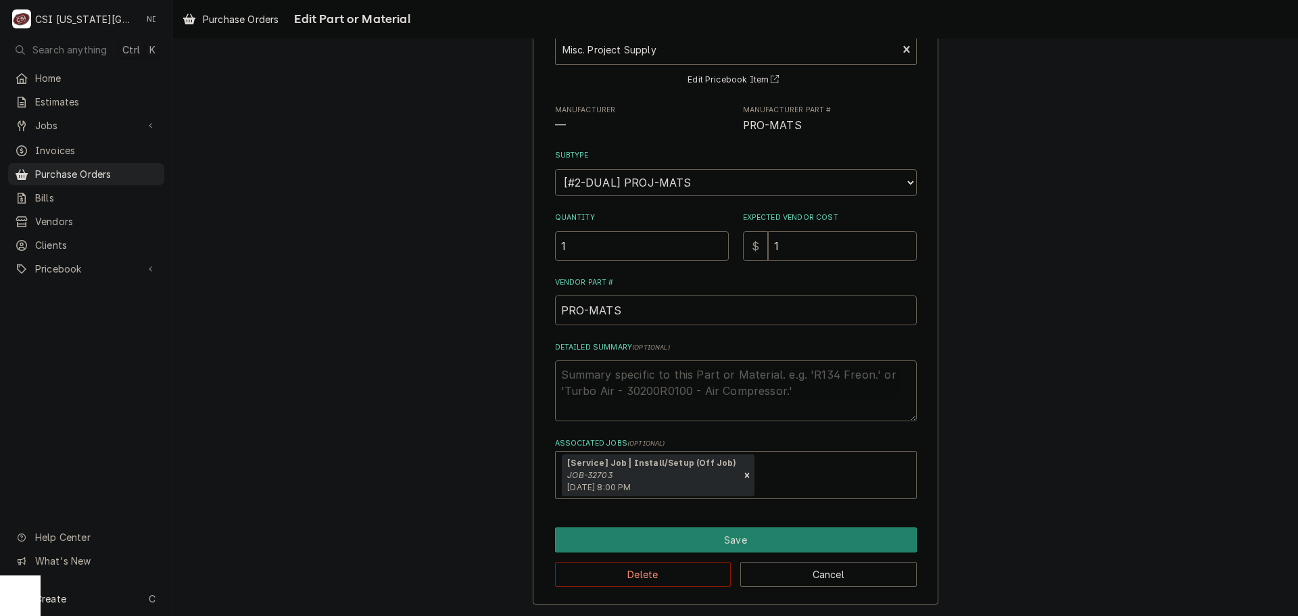
type input "12"
type textarea "x"
type input "128"
type textarea "x"
type input "128.0"
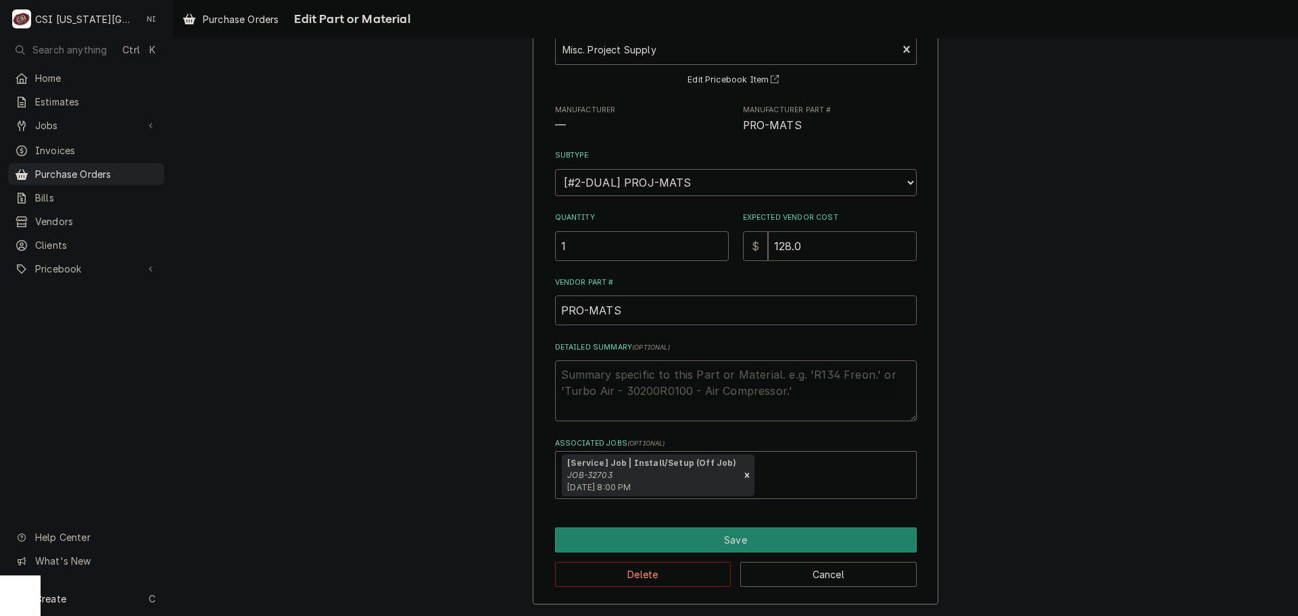
type textarea "x"
type input "128.01"
click at [604, 373] on textarea "Detailed Summary ( optional )" at bounding box center [736, 390] width 362 height 61
type textarea "x"
type textarea "n"
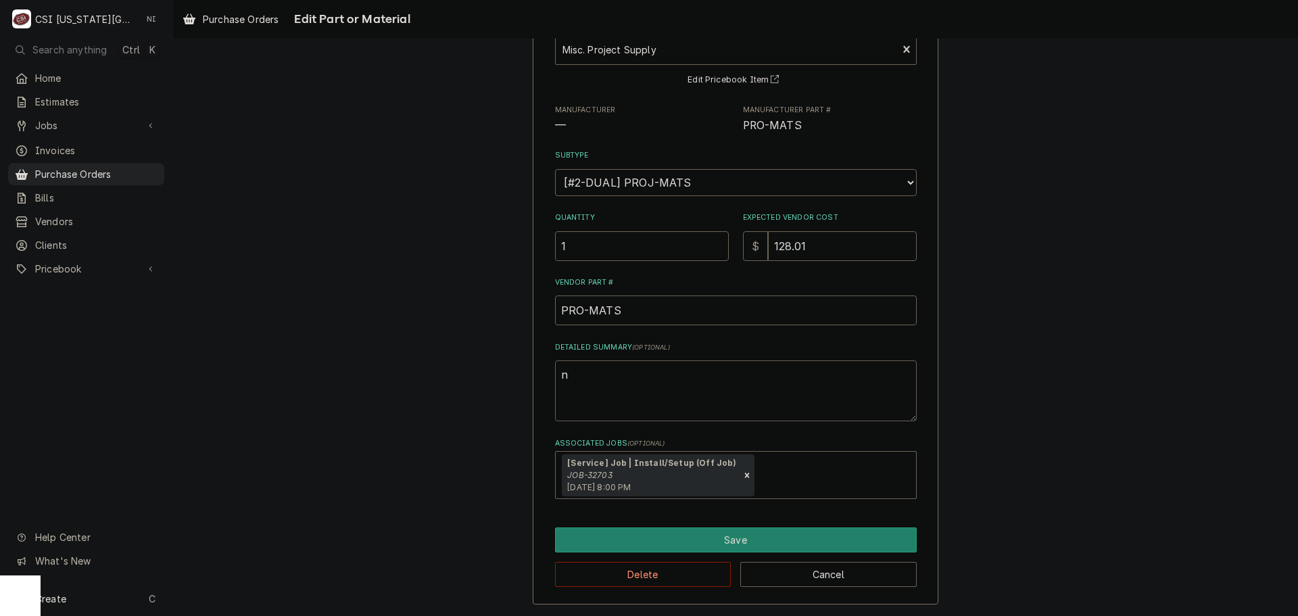
type textarea "x"
type textarea "ni"
type textarea "x"
type textarea "nit"
type textarea "x"
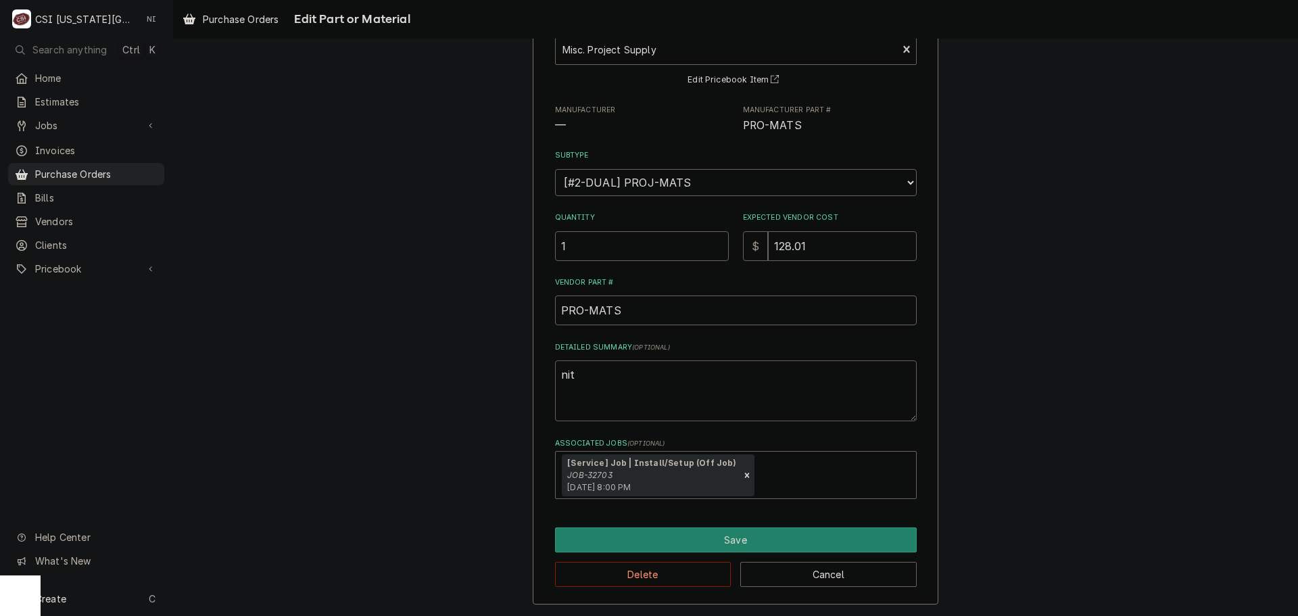
type textarea "nito"
type textarea "x"
type textarea "nit"
type textarea "x"
type textarea "nitr"
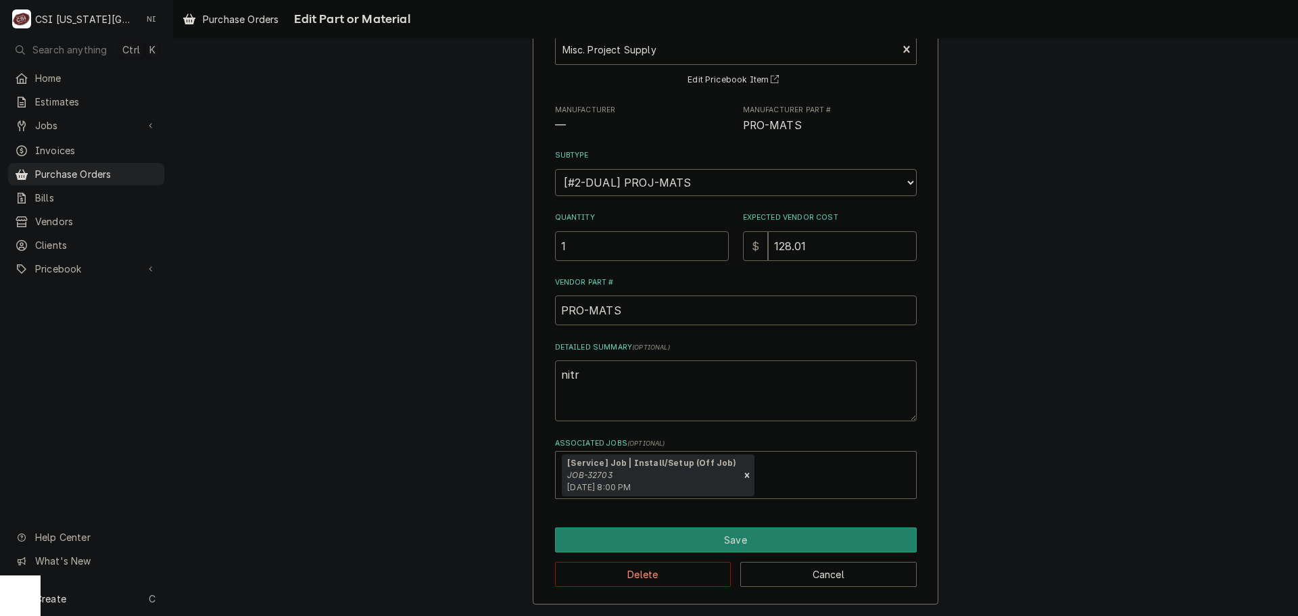
type textarea "x"
type textarea "nitro"
drag, startPoint x: 534, startPoint y: 377, endPoint x: 483, endPoint y: 377, distance: 50.7
click at [489, 377] on div "Use the fields below to edit this part or material: Short Description Misc. Pro…" at bounding box center [735, 287] width 1125 height 657
type textarea "x"
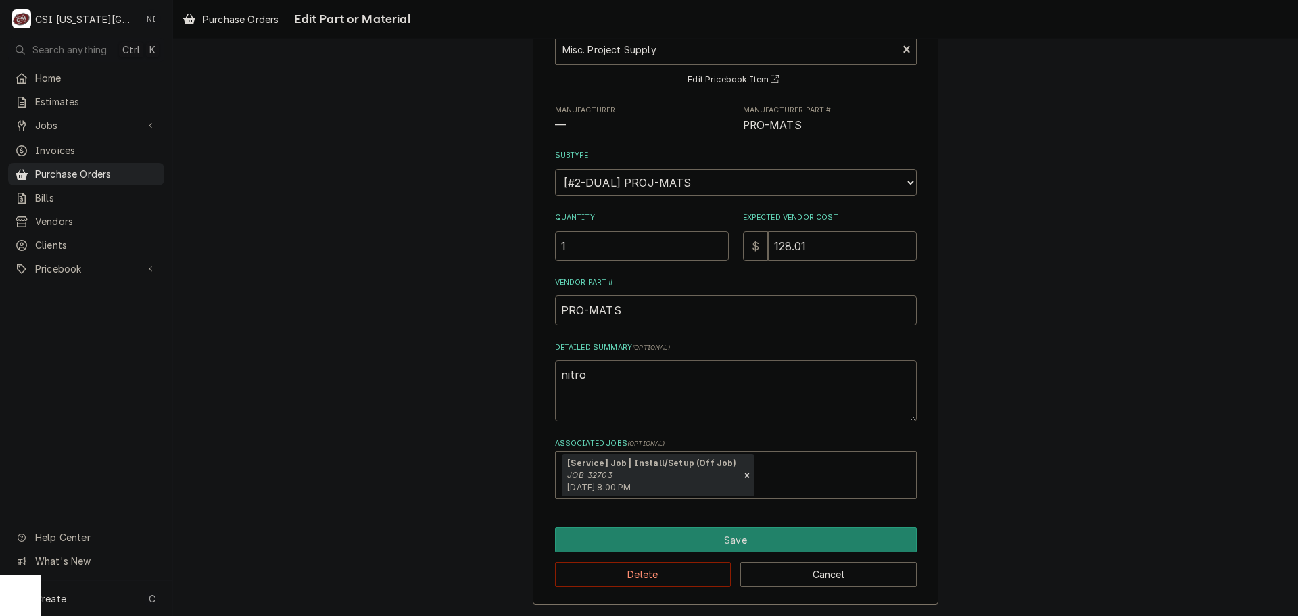
type textarea "c"
type textarea "x"
type textarea "co"
type textarea "x"
type textarea "coi"
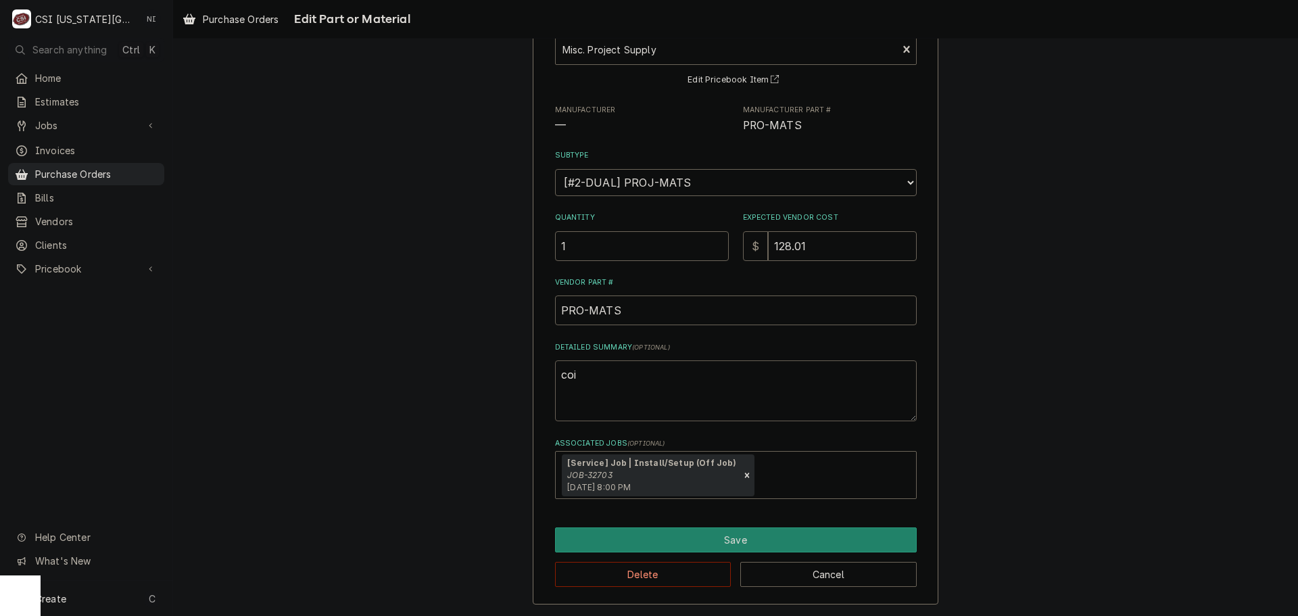
type textarea "x"
type textarea "coil"
type textarea "x"
type textarea "coil"
type textarea "x"
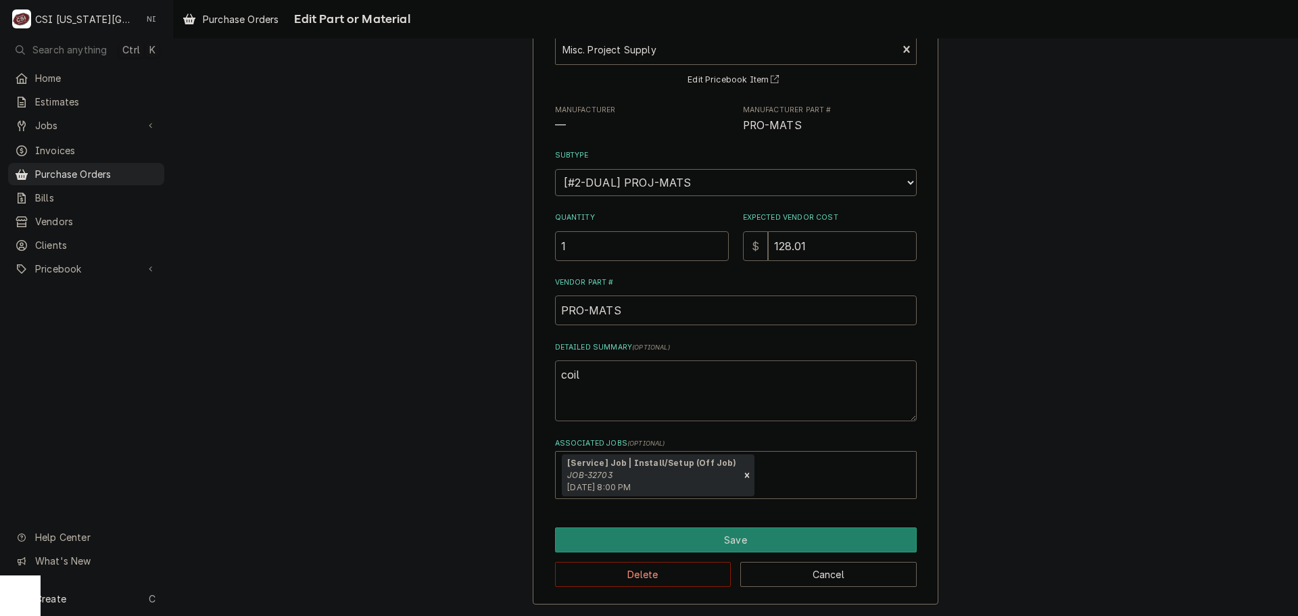
type textarea "coil c"
type textarea "x"
type textarea "coil cl"
type textarea "x"
type textarea "coil cle"
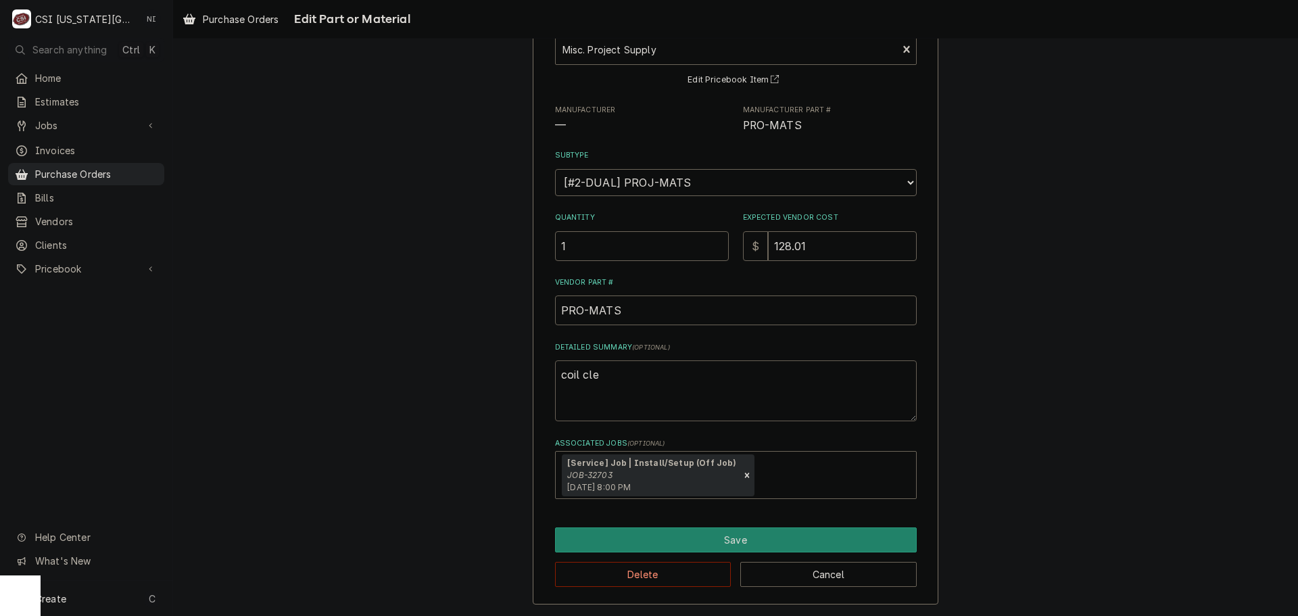
type textarea "x"
type textarea "coil clea"
type textarea "x"
type textarea "coil clean"
type textarea "x"
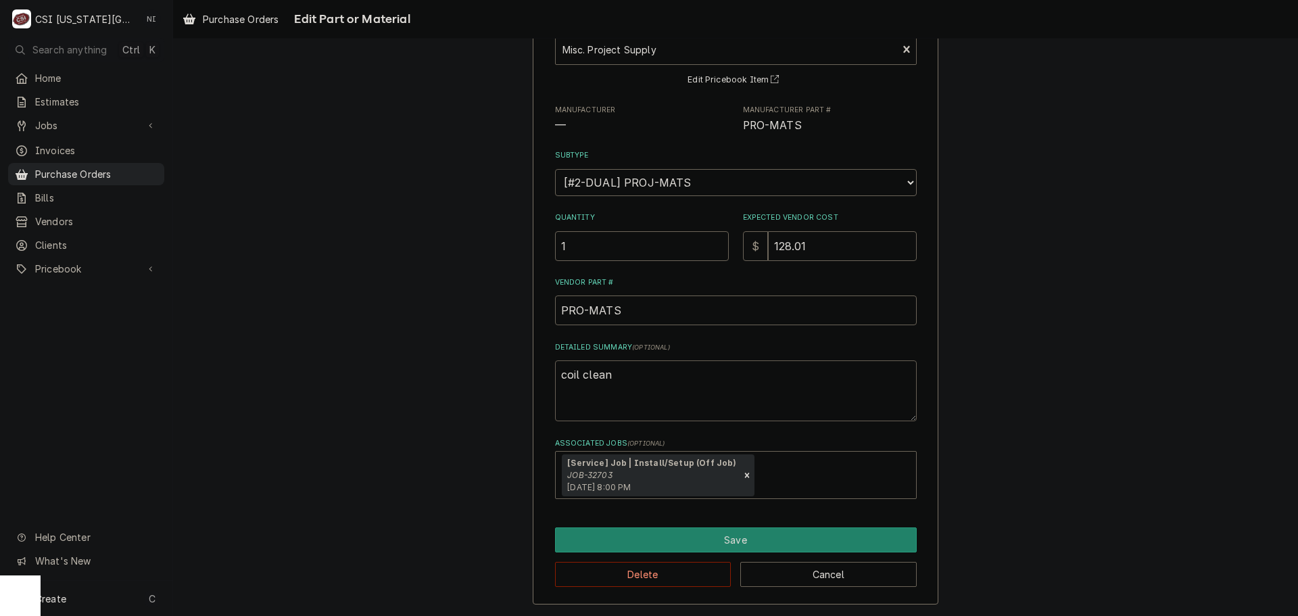
type textarea "coil cleane"
type textarea "x"
type textarea "coil cleaner"
type textarea "x"
type textarea "coil cleaner,"
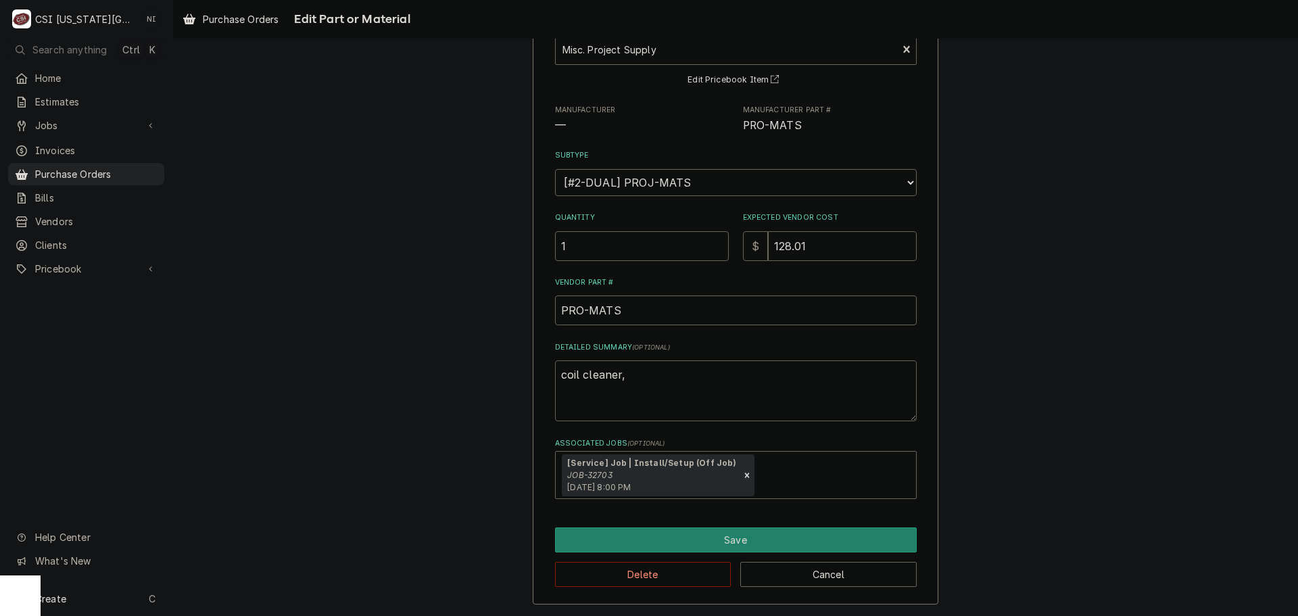
type textarea "x"
type textarea "coil cleaner,"
type textarea "x"
type textarea "coil cleaner, f"
type textarea "x"
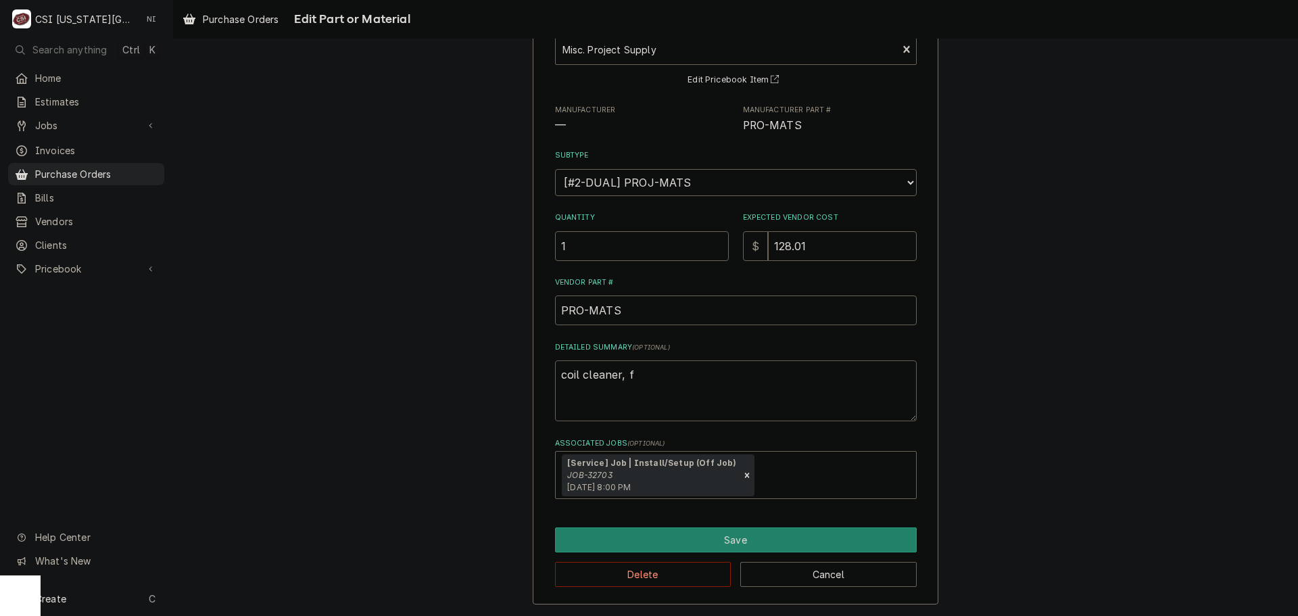
type textarea "coil cleaner, fi"
type textarea "x"
type textarea "coil cleaner, fil"
type textarea "x"
type textarea "coil cleaner, file"
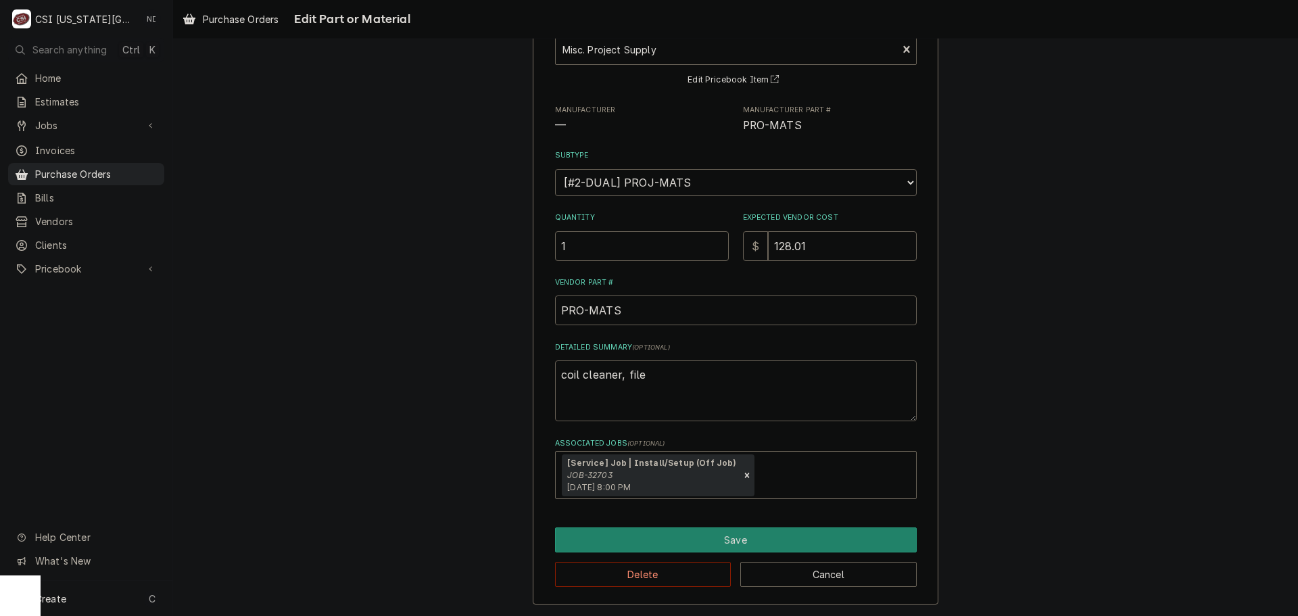
type textarea "x"
type textarea "coil cleaner, filer"
type textarea "x"
type textarea "coil cleaner, filerm"
type textarea "x"
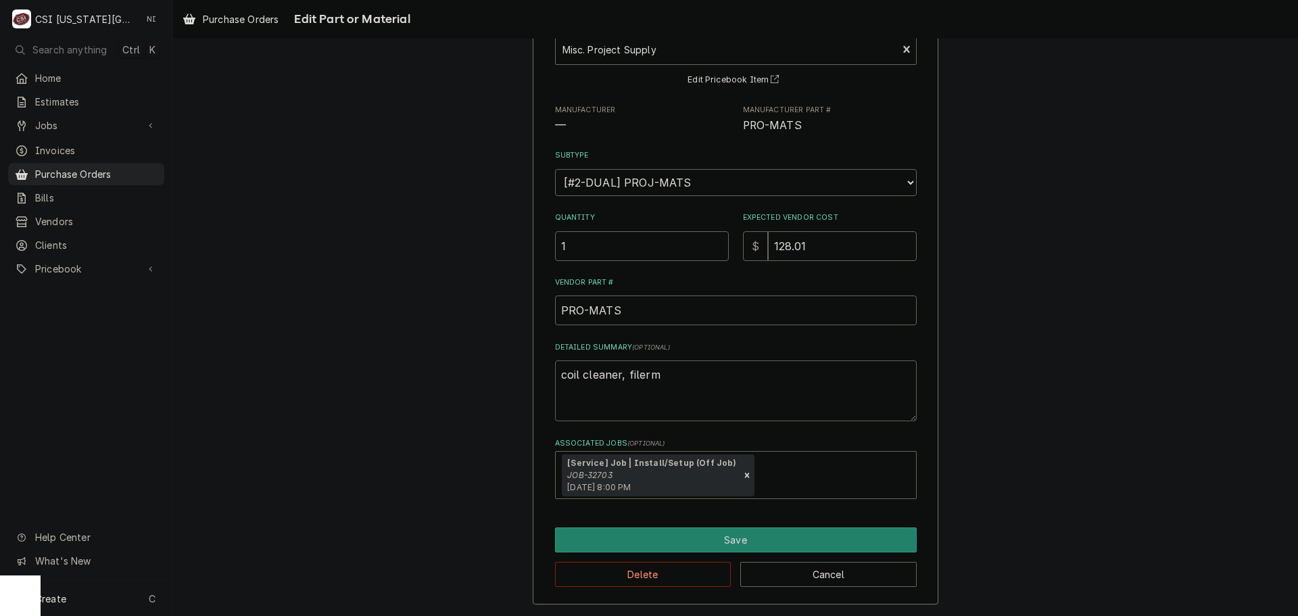
type textarea "coil cleaner, filerme"
type textarea "x"
type textarea "coil cleaner, filermed"
type textarea "x"
type textarea "coil cleaner, filermedi"
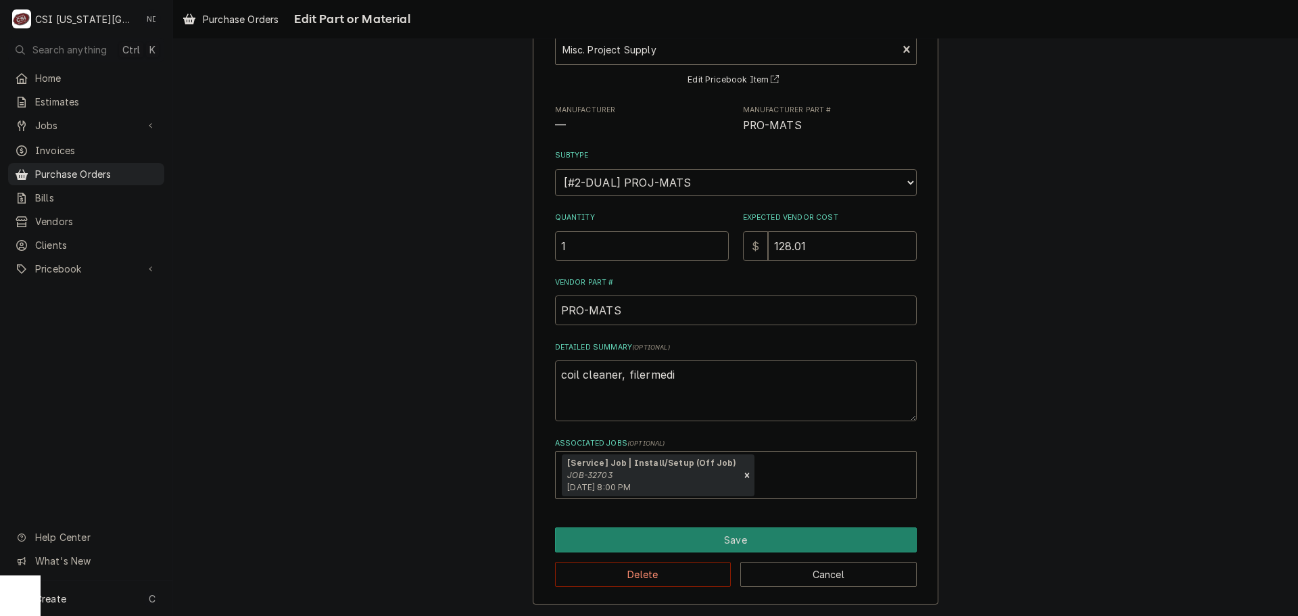
type textarea "x"
type textarea "coil cleaner, filermedia"
type textarea "x"
type textarea "coil cleaner, filermedi"
type textarea "x"
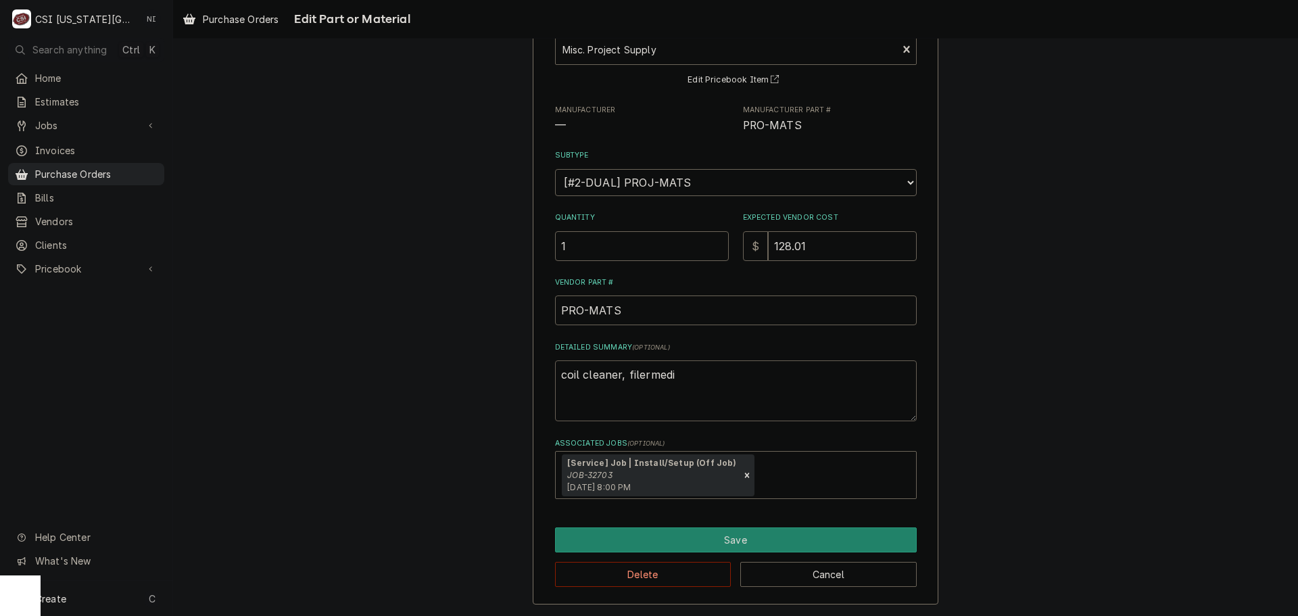
type textarea "coil cleaner, filermed"
type textarea "x"
type textarea "coil cleaner, filerme"
type textarea "x"
type textarea "coil cleaner, filerm"
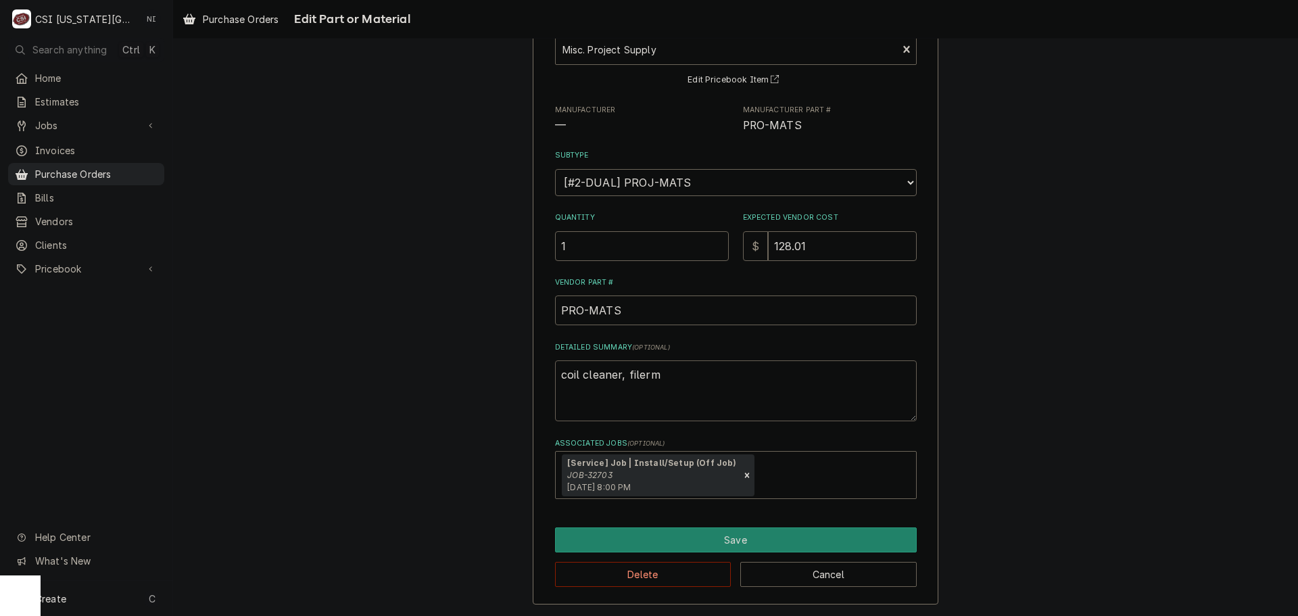
type textarea "x"
type textarea "coil cleaner, filer"
type textarea "x"
type textarea "coil cleaner, file"
type textarea "x"
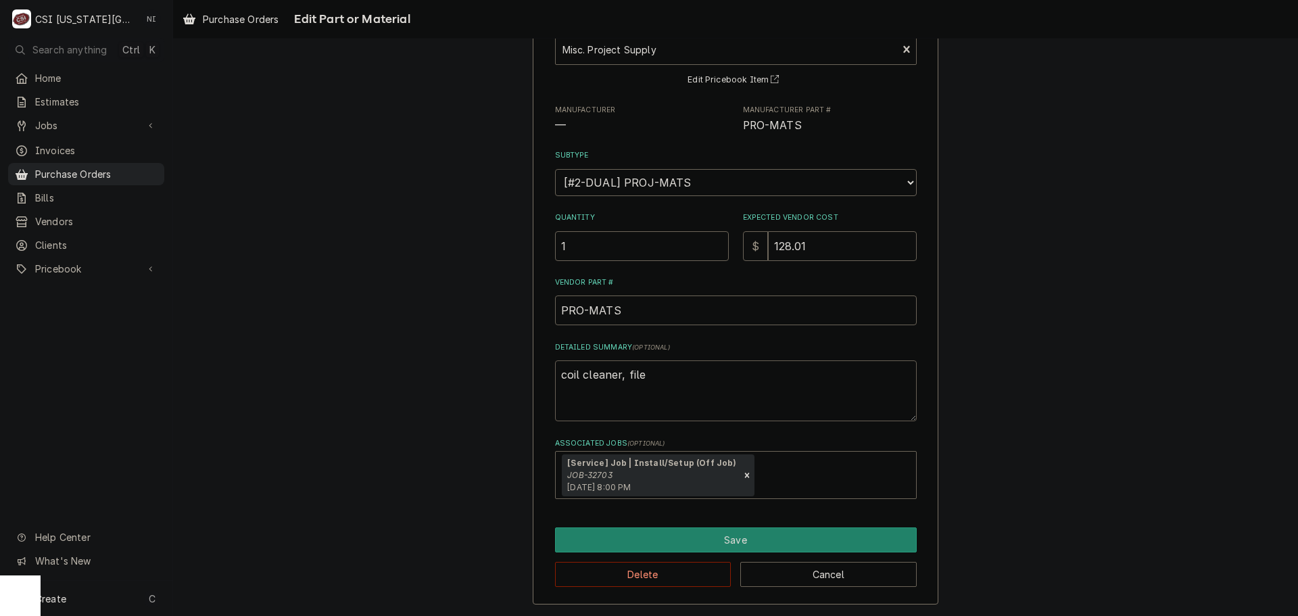
type textarea "coil cleaner, fil"
type textarea "x"
type textarea "coil cleaner, fi"
type textarea "x"
type textarea "coil cleaner, fil"
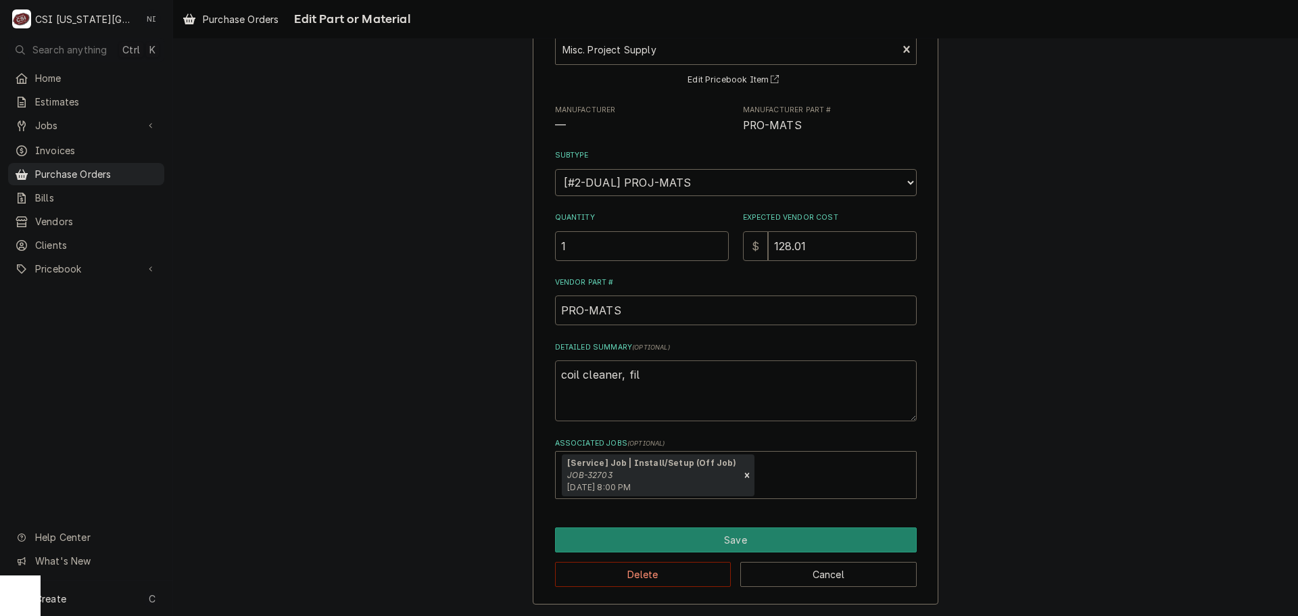
type textarea "x"
type textarea "coil cleaner, filt"
type textarea "x"
type textarea "coil cleaner, filte"
type textarea "x"
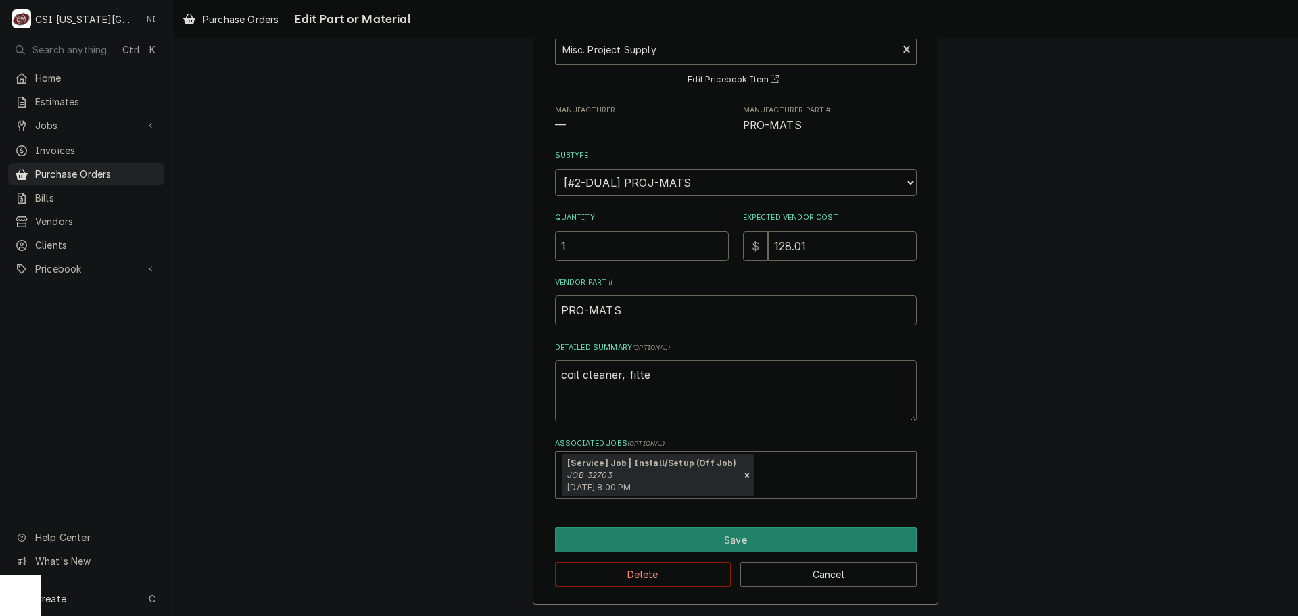
type textarea "coil cleaner, filter"
type textarea "x"
type textarea "coil cleaner, filter"
type textarea "x"
type textarea "coil cleaner, filter m"
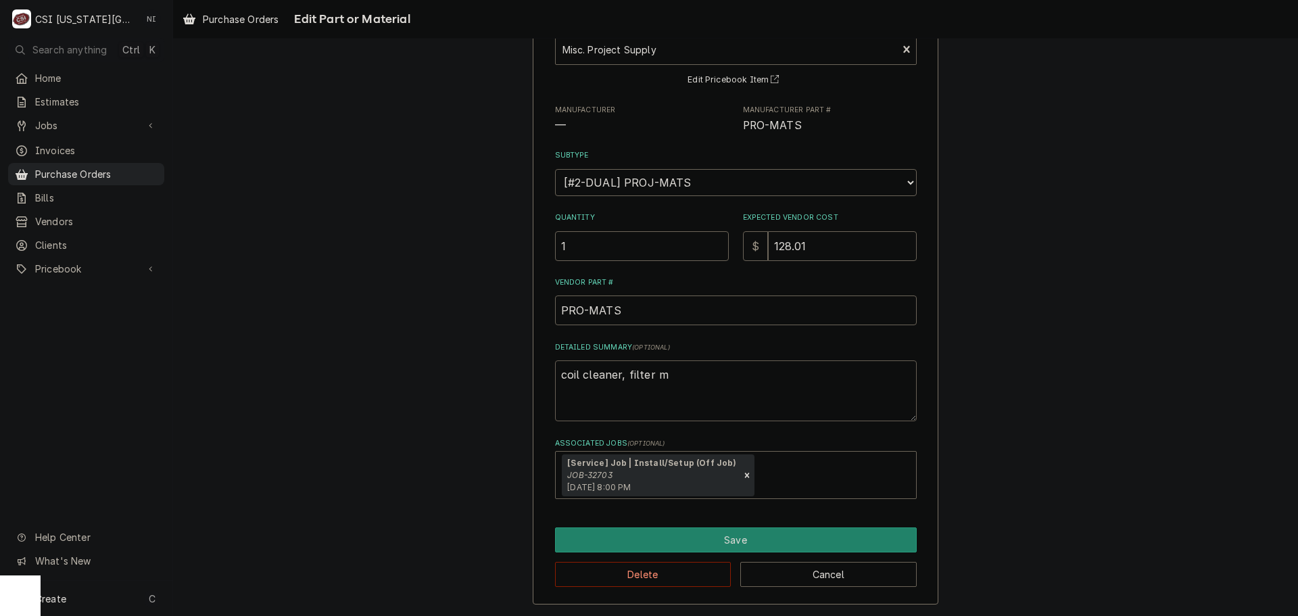
type textarea "x"
type textarea "coil cleaner, filter me"
type textarea "x"
type textarea "coil cleaner, filter med"
type textarea "x"
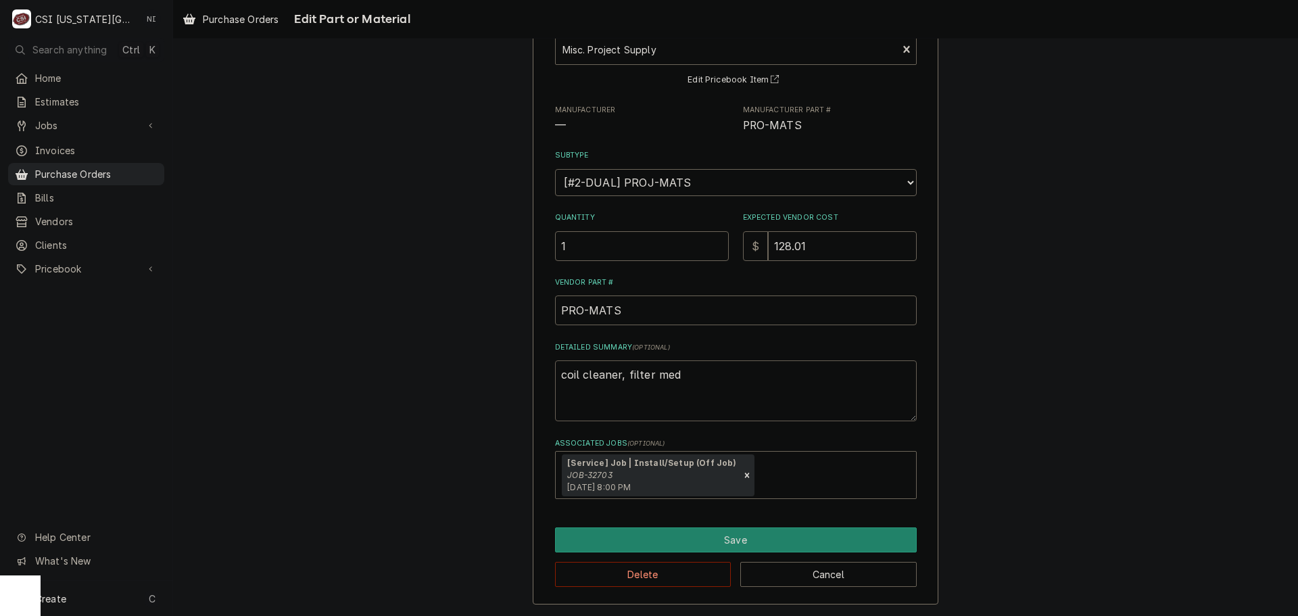
type textarea "coil cleaner, filter medi"
type textarea "x"
type textarea "coil cleaner, filter media"
type textarea "x"
type textarea "coil cleaner, filter media,"
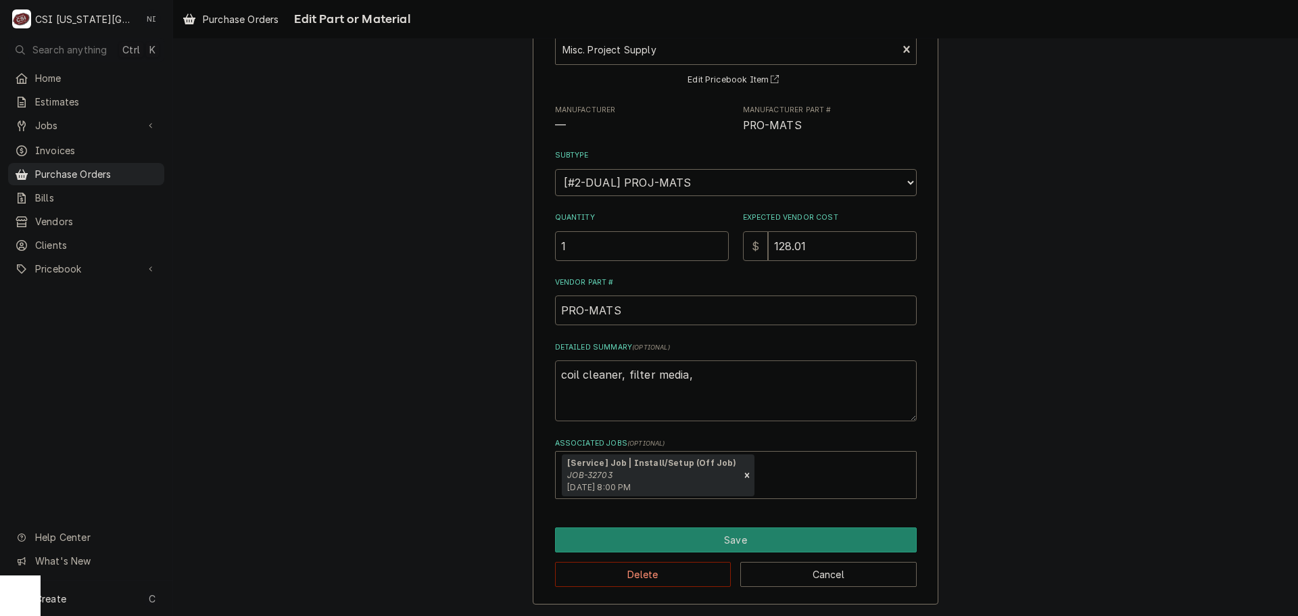
type textarea "x"
type textarea "coil cleaner, filter media,"
type textarea "x"
type textarea "coil cleaner, filter media, n"
type textarea "x"
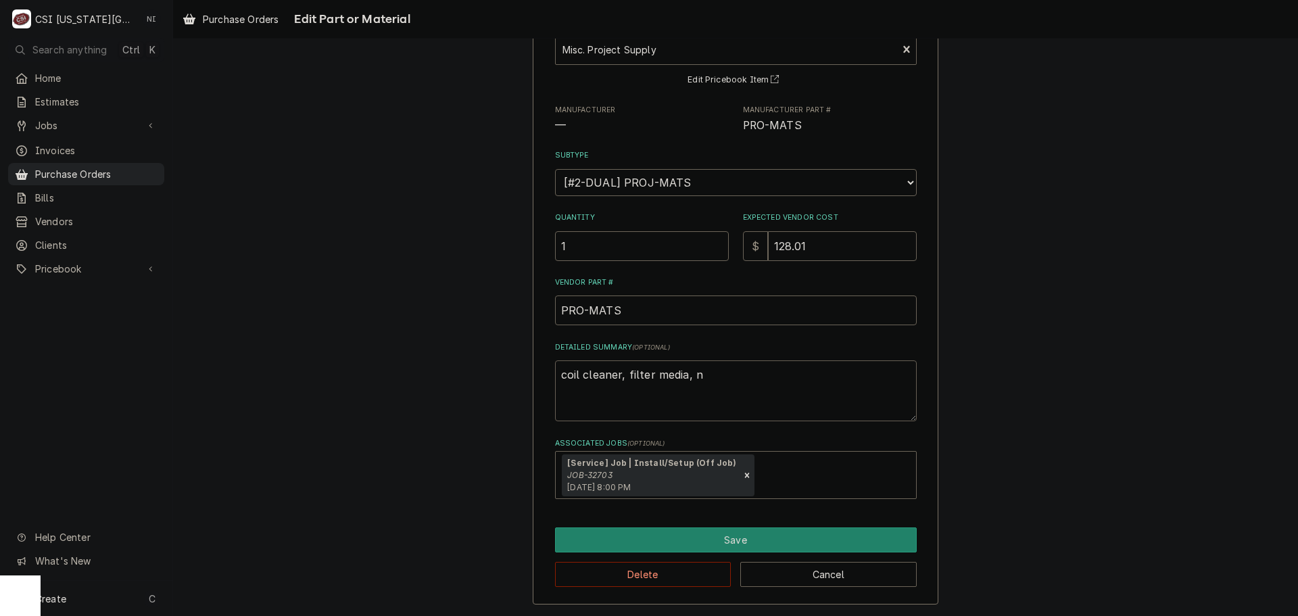
type textarea "coil cleaner, filter media, ni"
type textarea "x"
type textarea "coil cleaner, filter media, nit"
type textarea "x"
type textarea "coil cleaner, filter media, nitr"
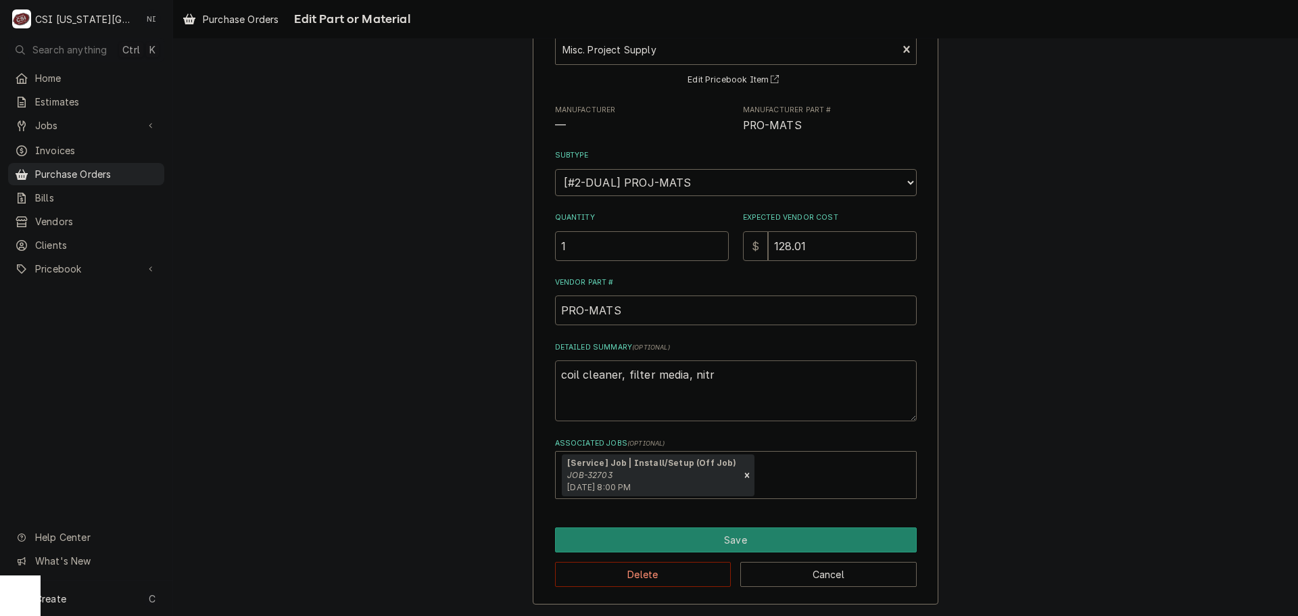
type textarea "x"
type textarea "coil cleaner, filter media, nitro"
type textarea "x"
type textarea "coil cleaner, filter media, nitro,"
type textarea "x"
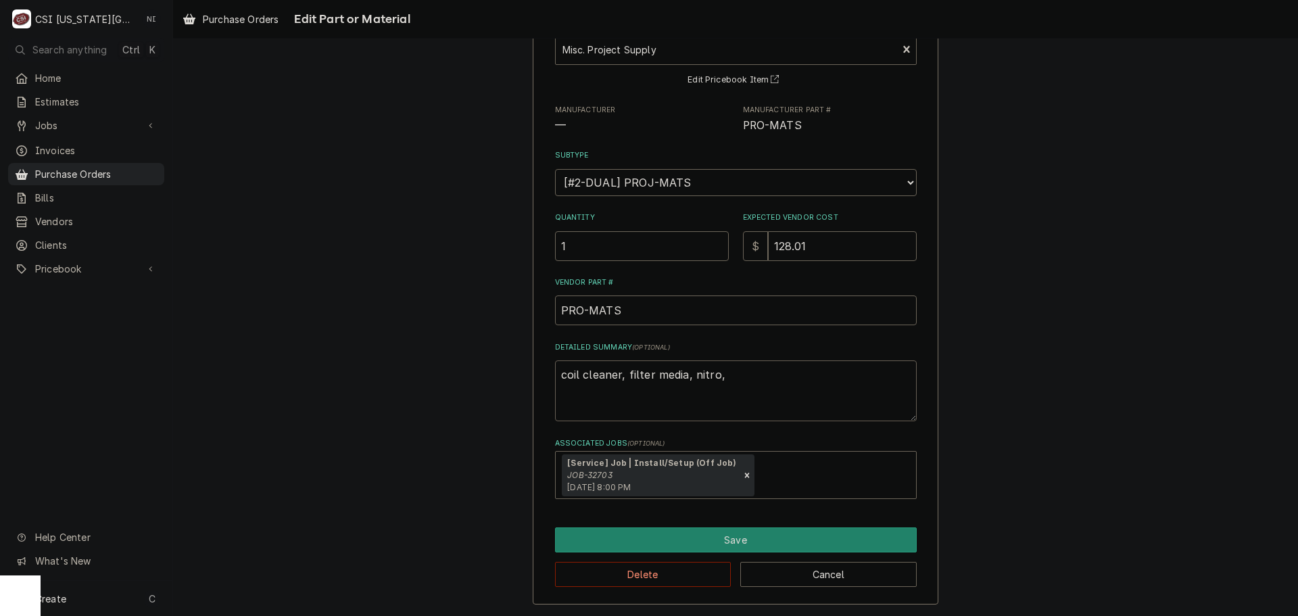
type textarea "coil cleaner, filter media, nitro,"
type textarea "x"
type textarea "coil cleaner, filter media, nitro, o"
type textarea "x"
type textarea "coil cleaner, filter media, nitro, oc"
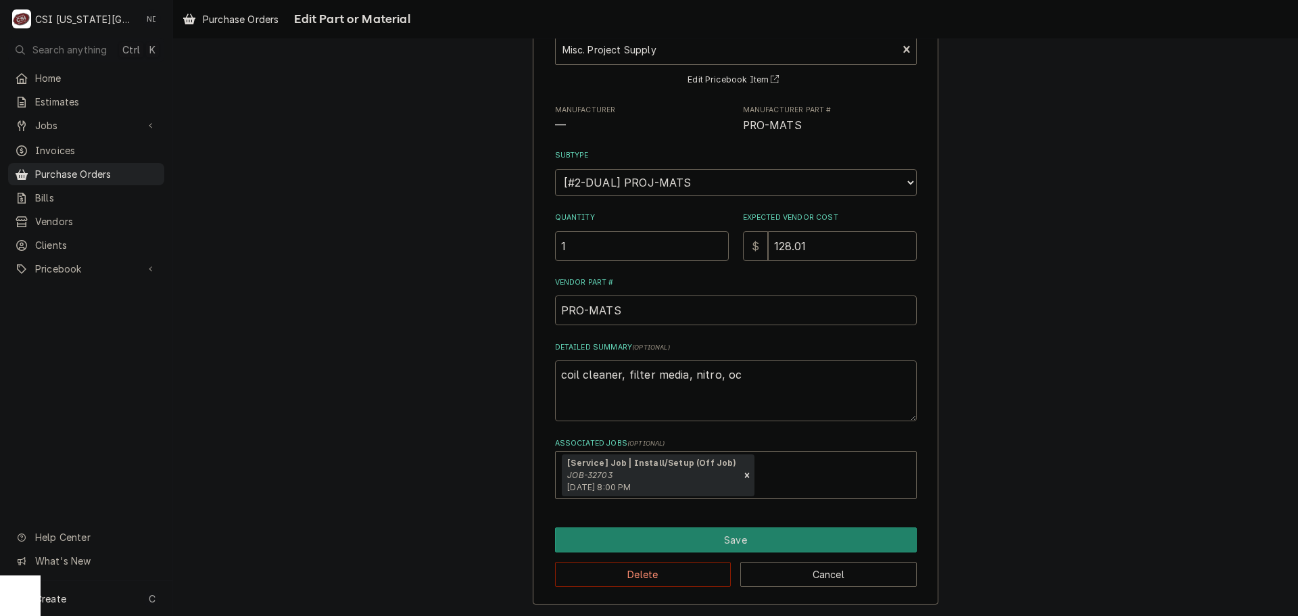
type textarea "x"
type textarea "coil cleaner, filter media, nitro, o"
type textarea "x"
type textarea "coil cleaner, filter media, nitro, ox"
type textarea "x"
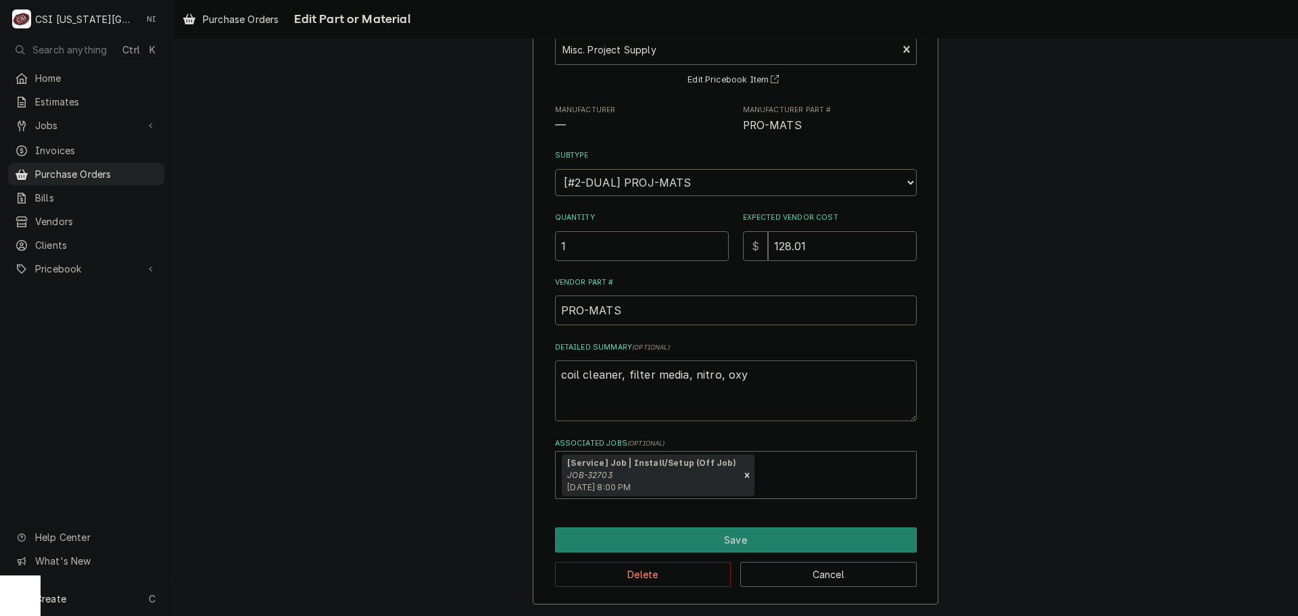
type textarea "coil cleaner, filter media, nitro, oxy"
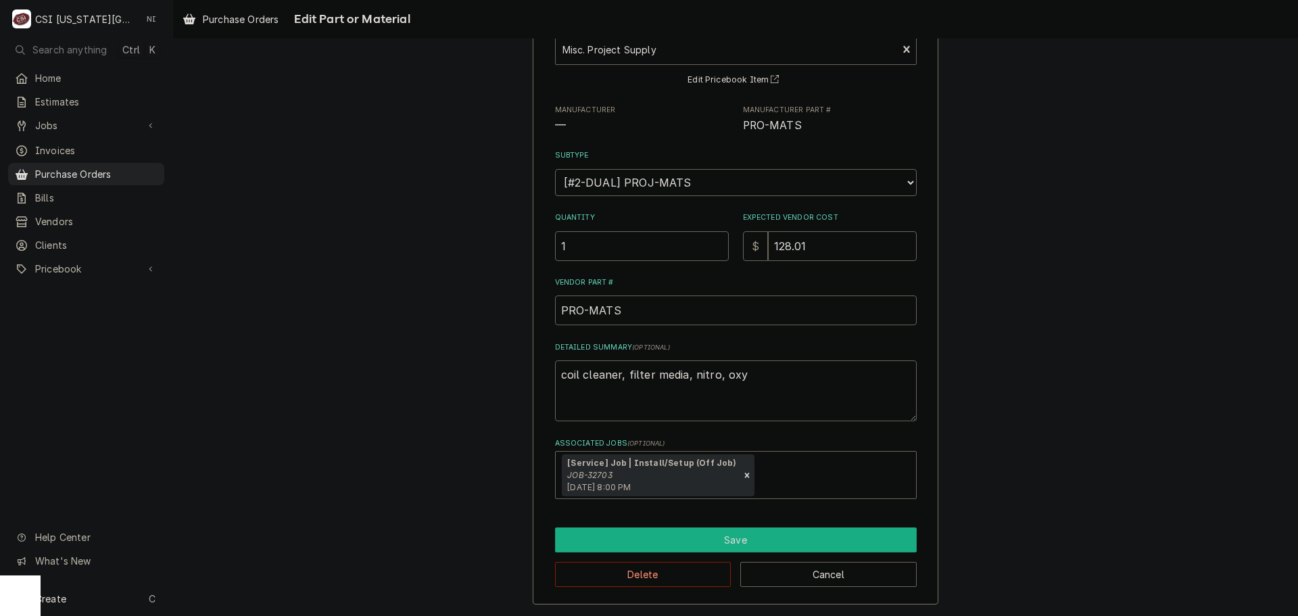
click at [723, 541] on button "Save" at bounding box center [736, 539] width 362 height 25
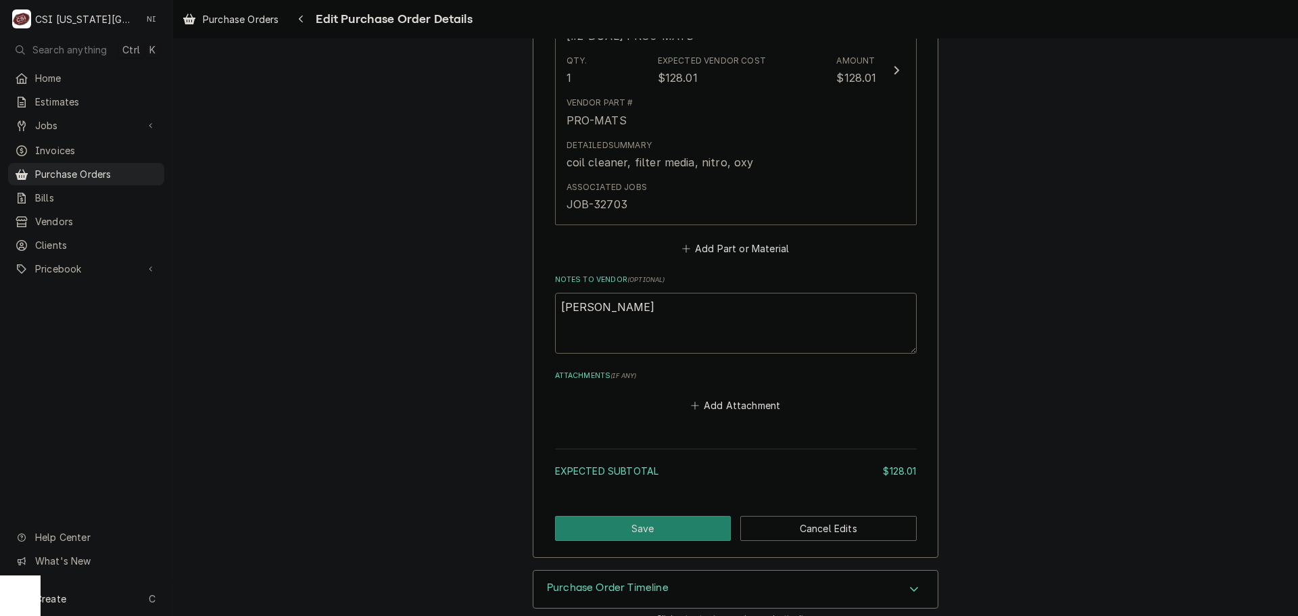
scroll to position [746, 0]
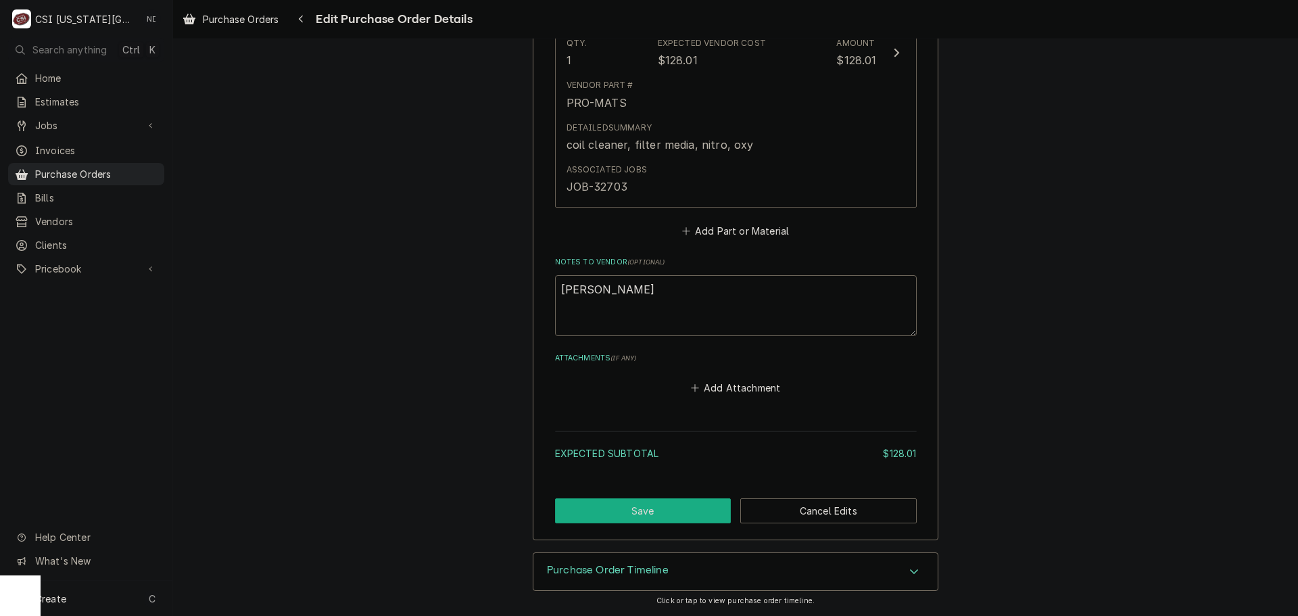
click at [700, 510] on button "Save" at bounding box center [643, 510] width 176 height 25
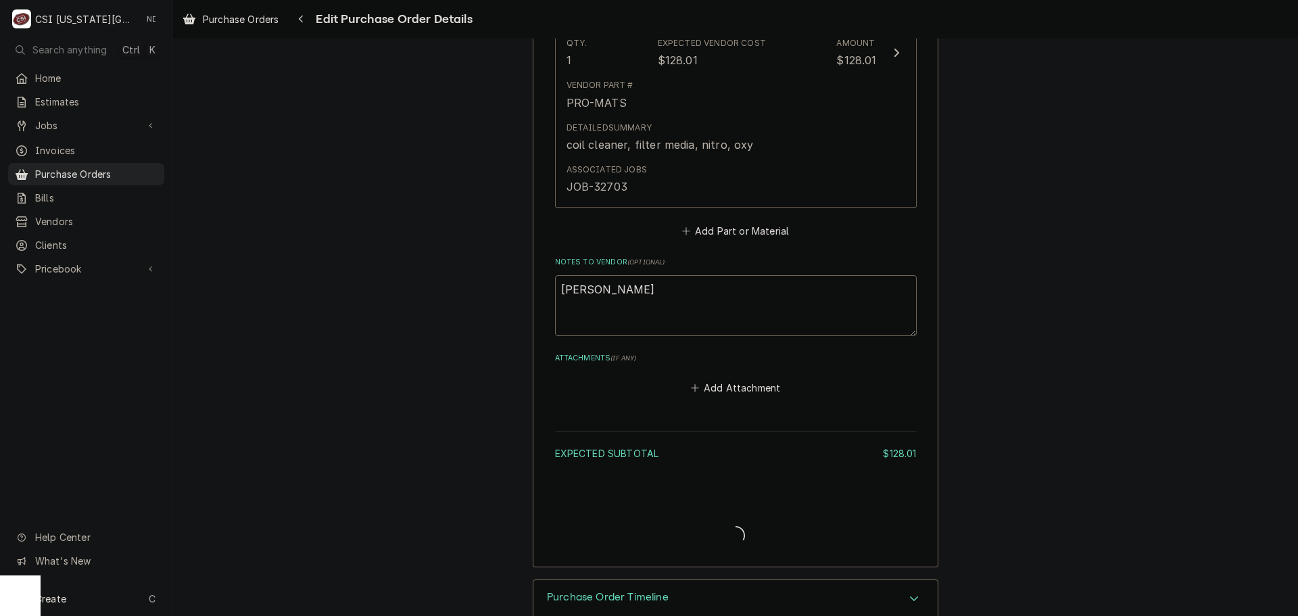
type textarea "x"
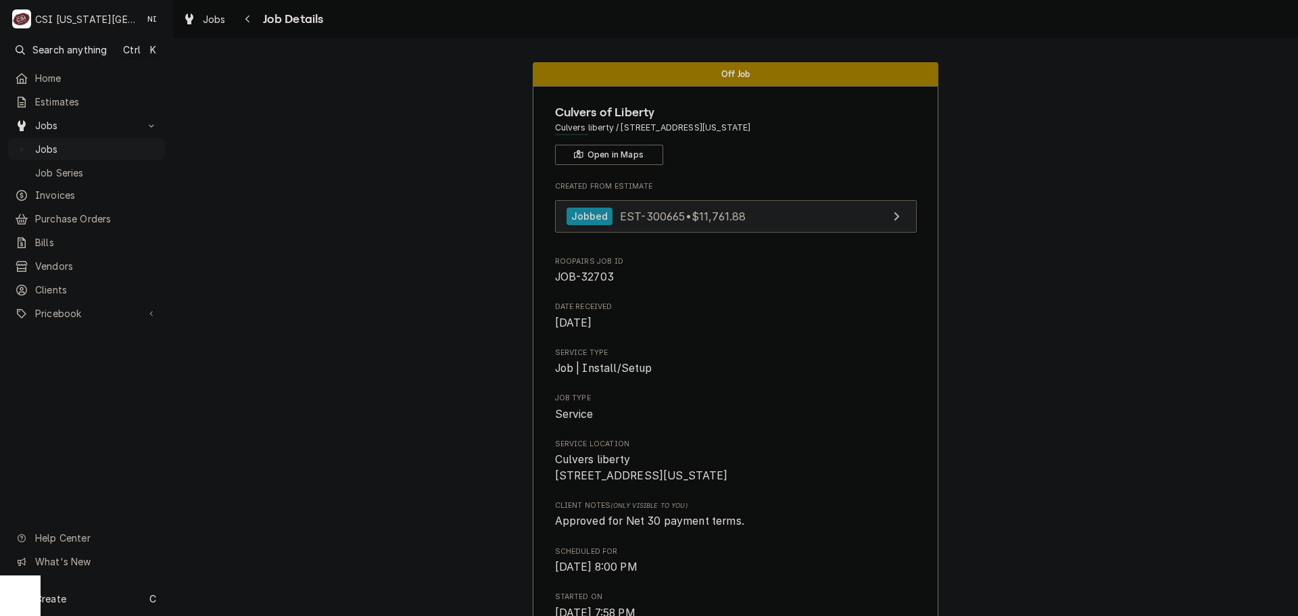
click at [765, 218] on link "Jobbed EST-300665 • $11,761.88" at bounding box center [736, 216] width 362 height 33
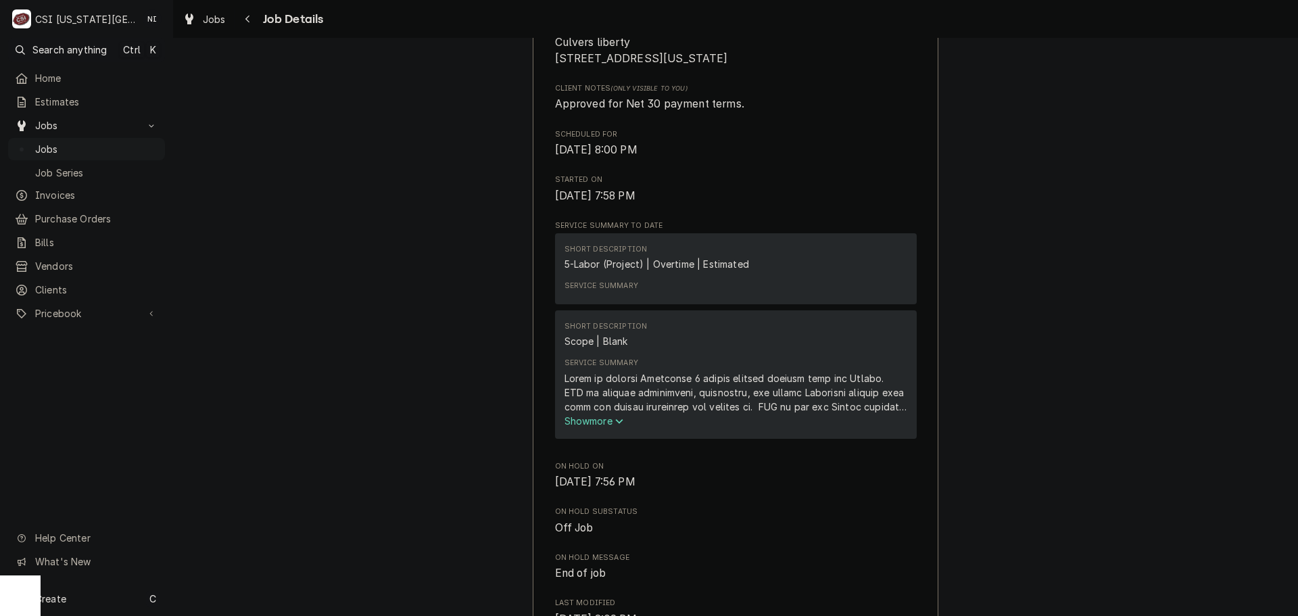
scroll to position [473, 0]
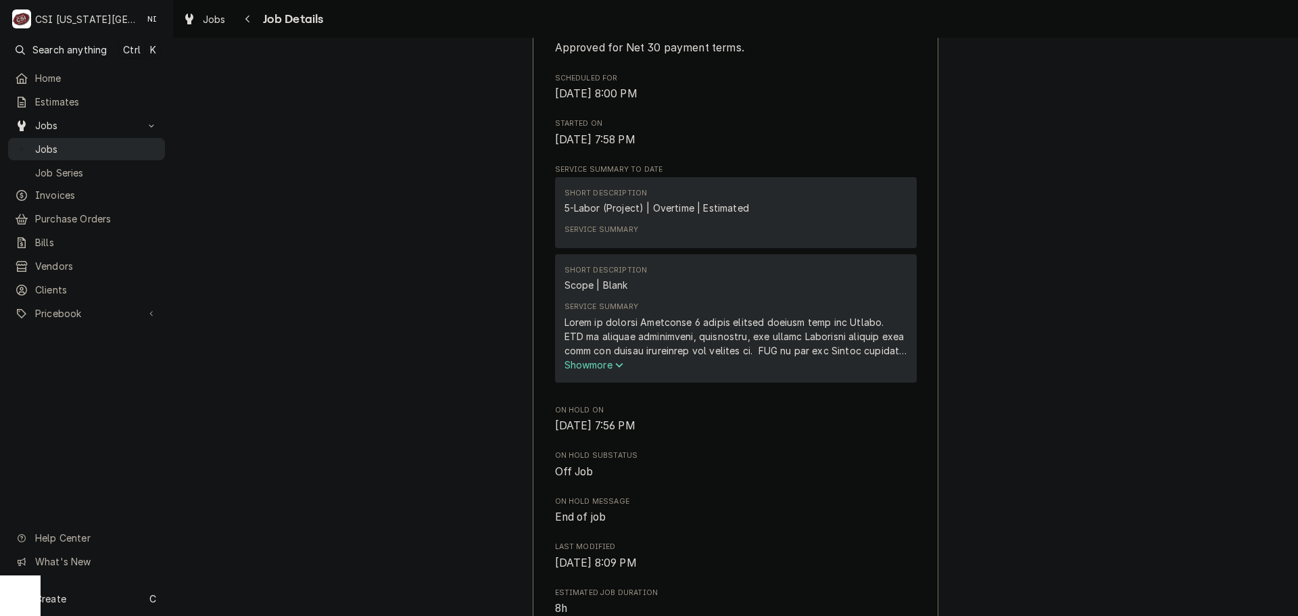
drag, startPoint x: 68, startPoint y: 153, endPoint x: 88, endPoint y: 136, distance: 25.9
click at [68, 153] on link "Jobs" at bounding box center [86, 149] width 157 height 22
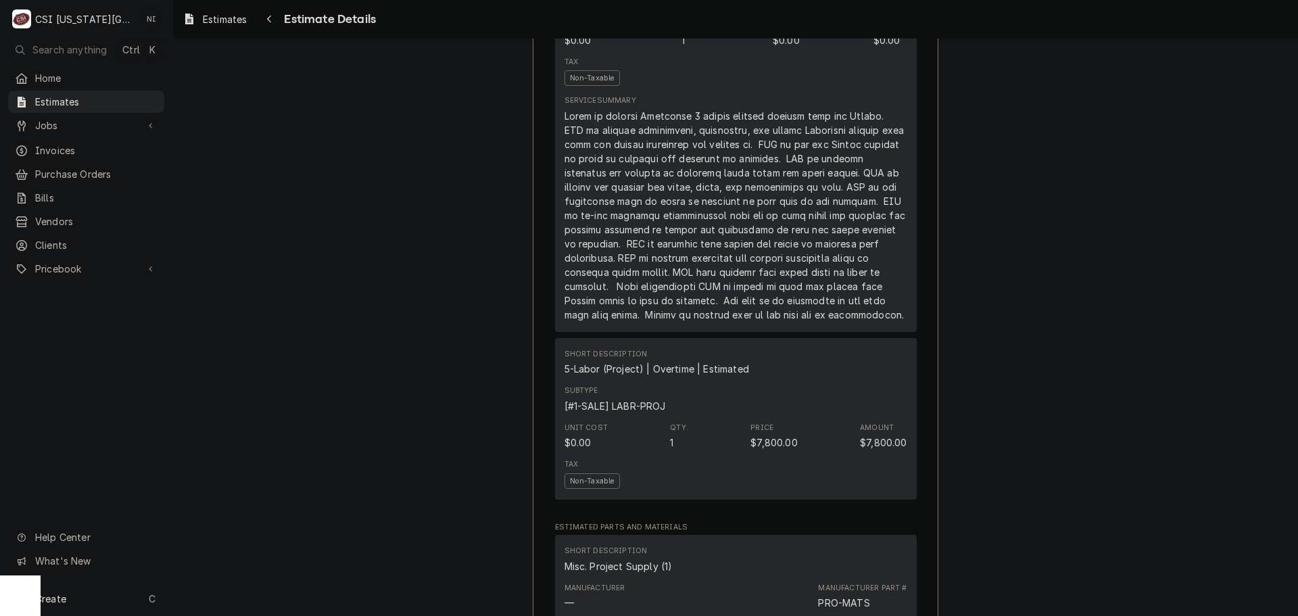
scroll to position [1014, 0]
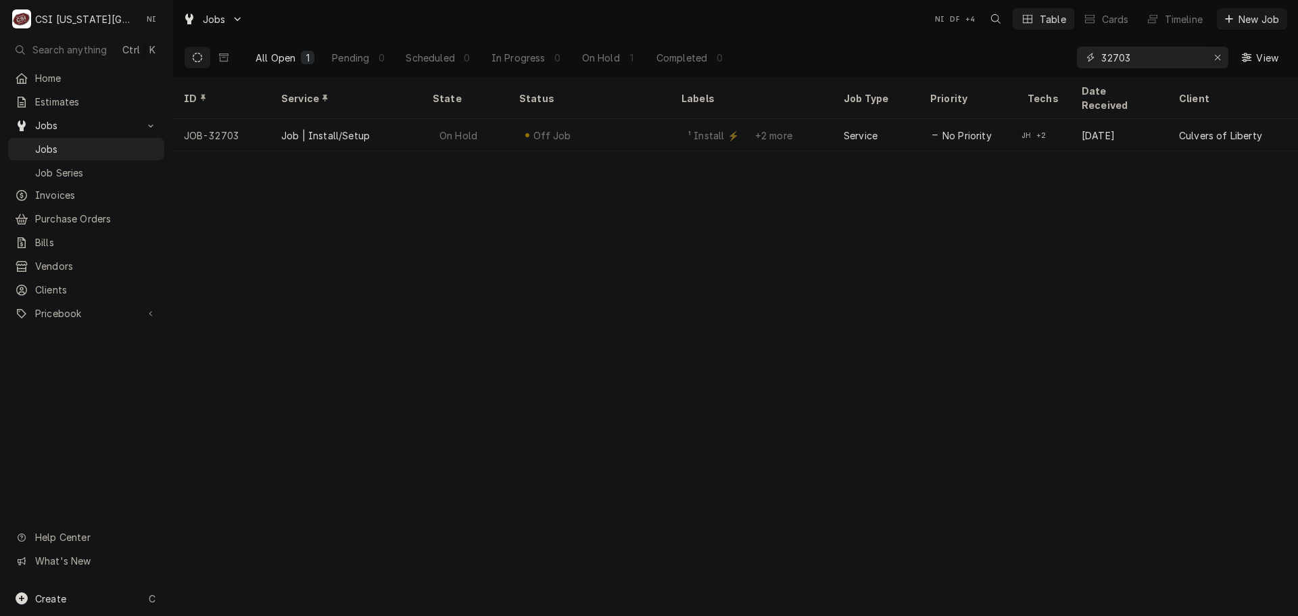
click at [1217, 52] on div "Erase input" at bounding box center [1218, 58] width 14 height 14
click at [1217, 52] on input "Dynamic Content Wrapper" at bounding box center [1164, 58] width 127 height 22
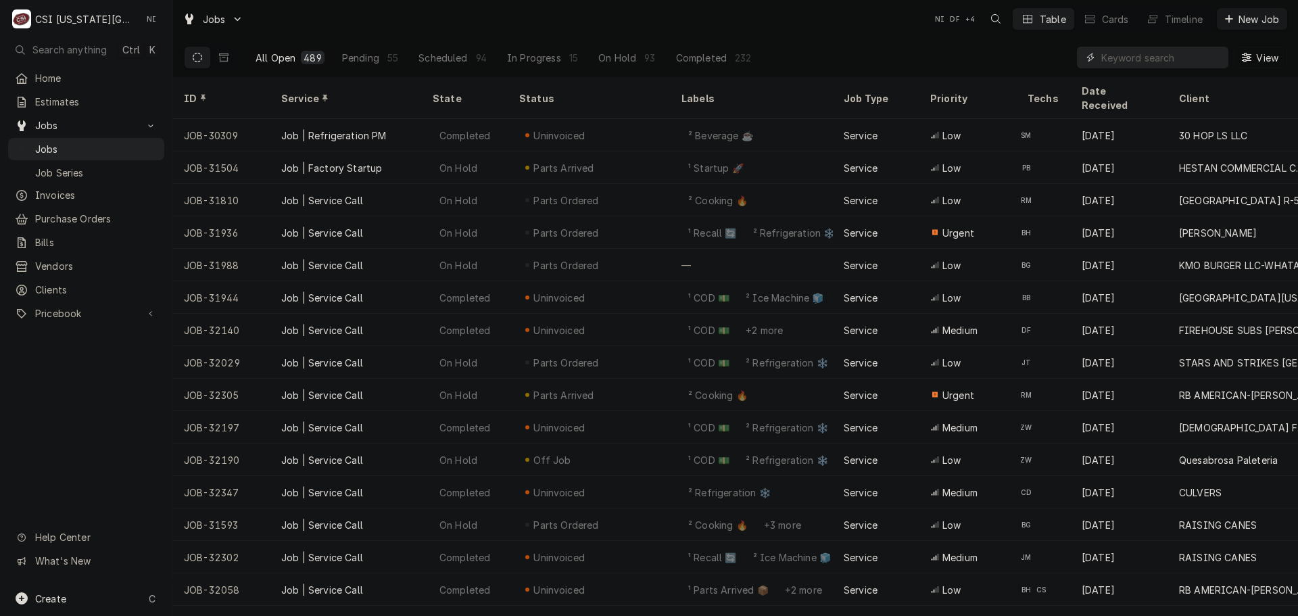
paste input "33071"
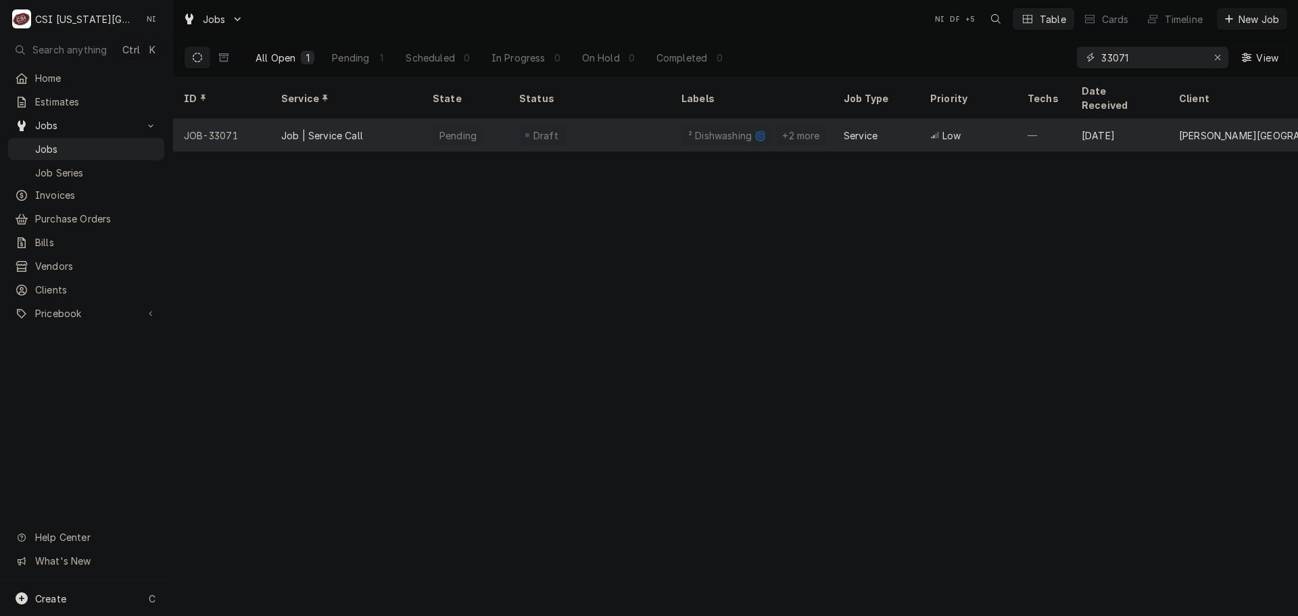
type input "33071"
click at [612, 122] on div "Draft" at bounding box center [589, 135] width 162 height 32
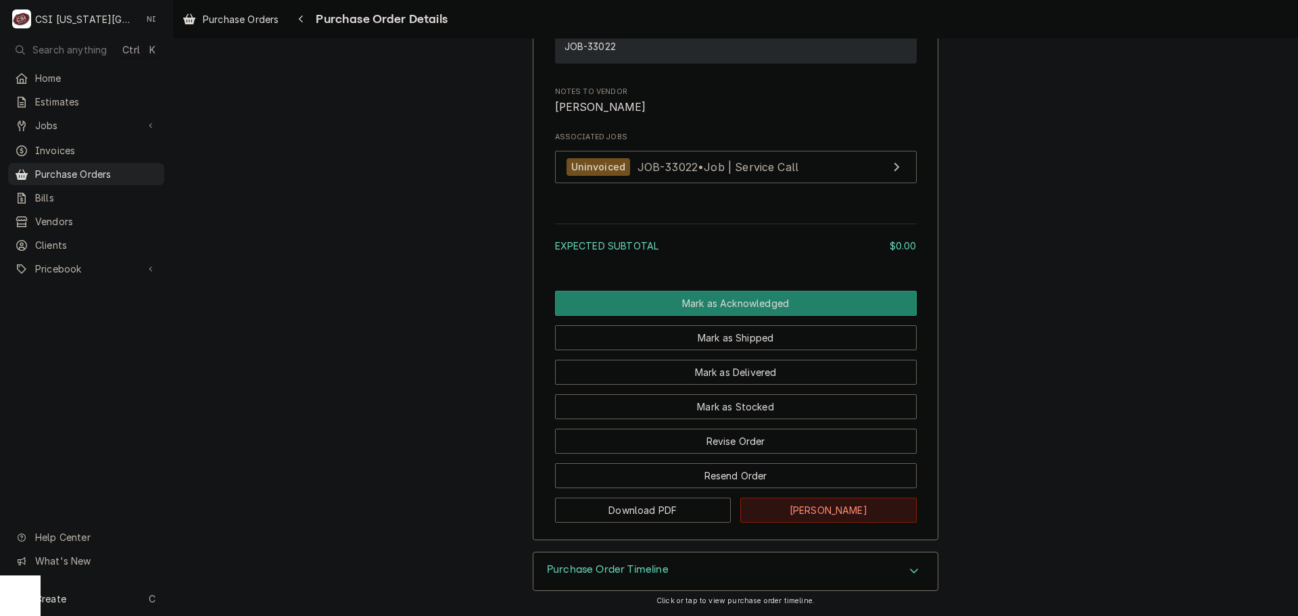
scroll to position [1094, 0]
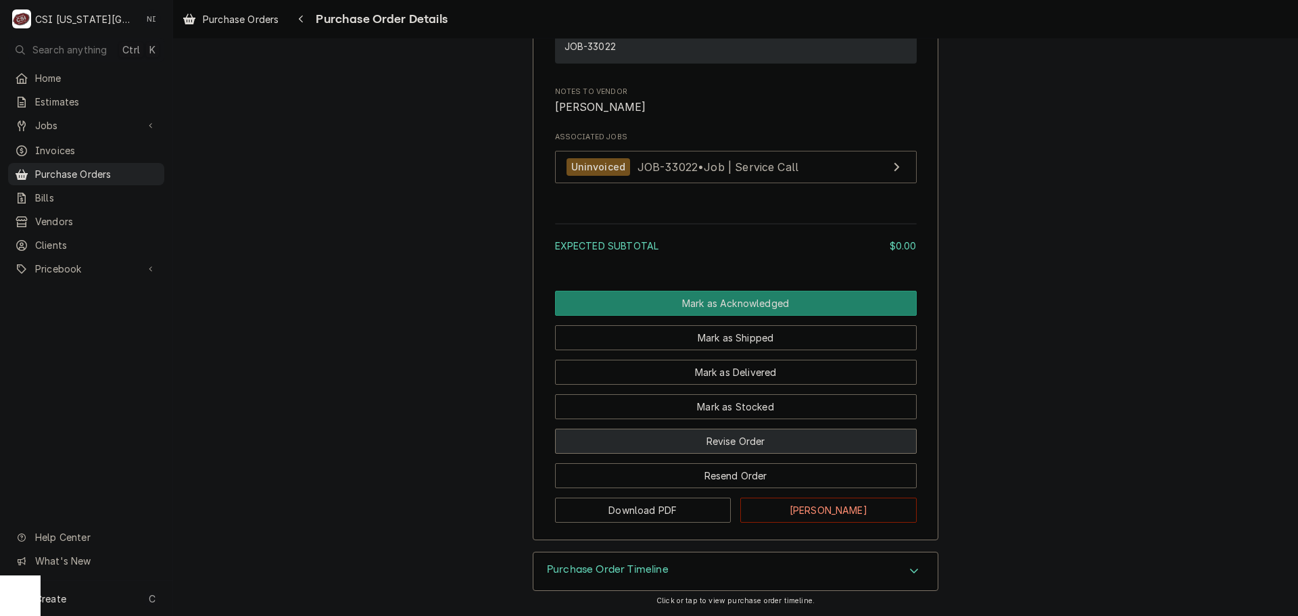
click at [766, 440] on button "Revise Order" at bounding box center [736, 441] width 362 height 25
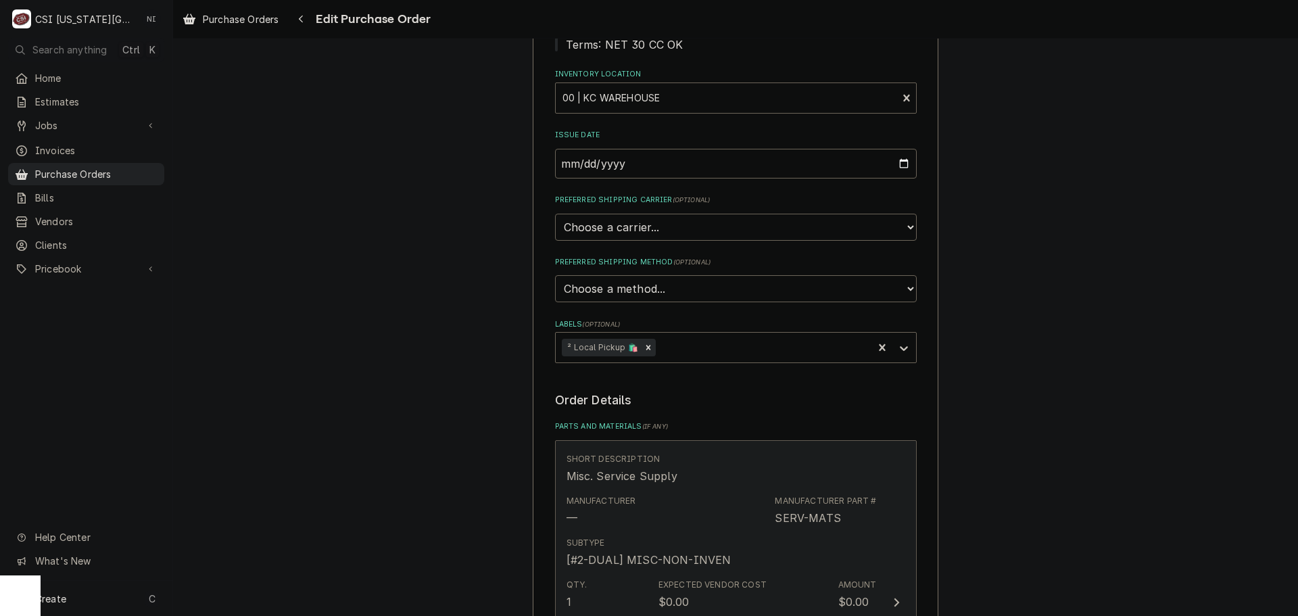
scroll to position [473, 0]
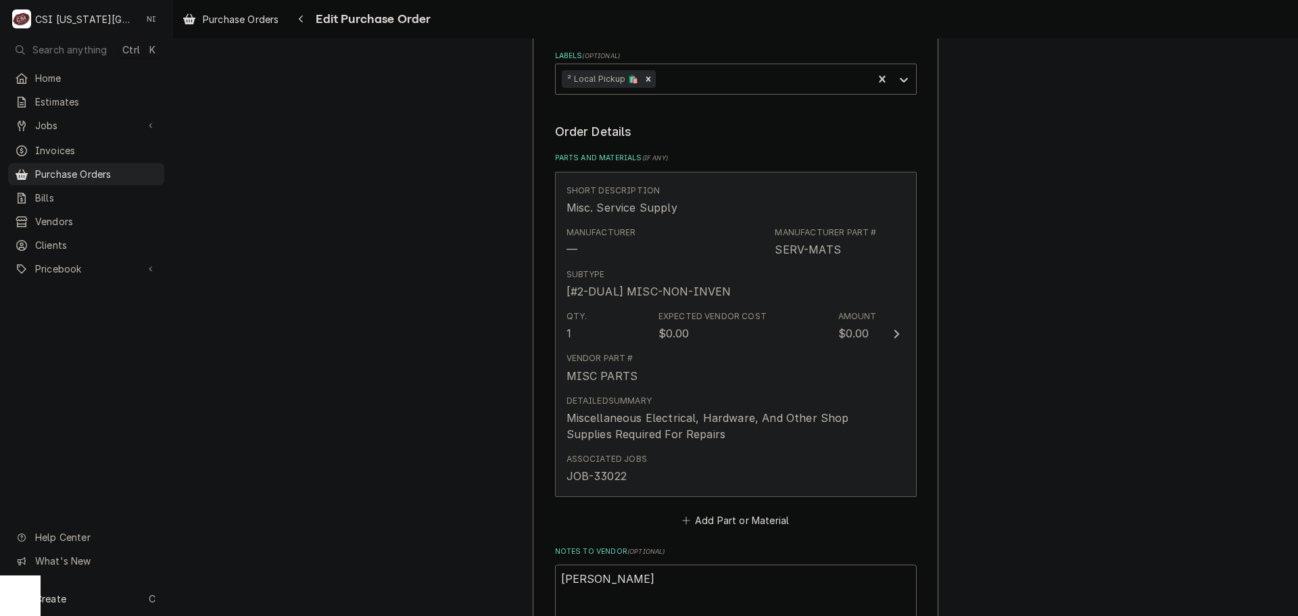
click at [815, 404] on div "Detailed Summary Miscellaneous Electrical, Hardware, And Other Shop Supplies Re…" at bounding box center [721, 418] width 310 height 47
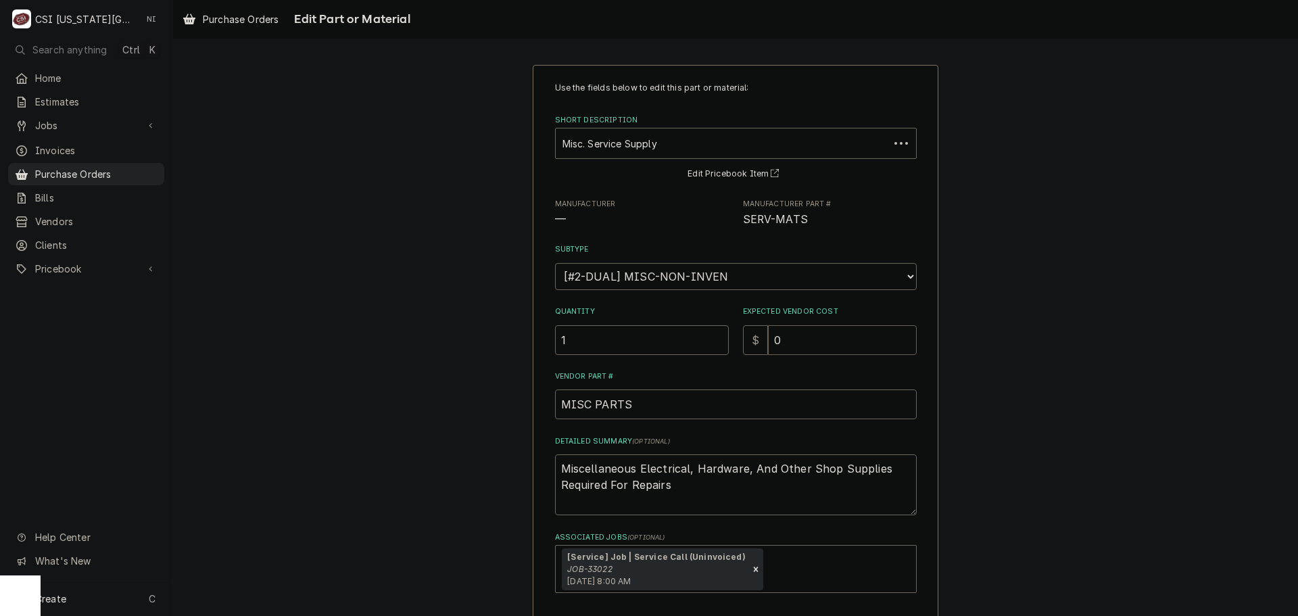
drag, startPoint x: 785, startPoint y: 342, endPoint x: 623, endPoint y: 342, distance: 161.6
click at [640, 344] on div "Quantity 1 Expected Vendor Cost $ 0" at bounding box center [736, 330] width 362 height 48
type textarea "x"
type input "3"
type textarea "x"
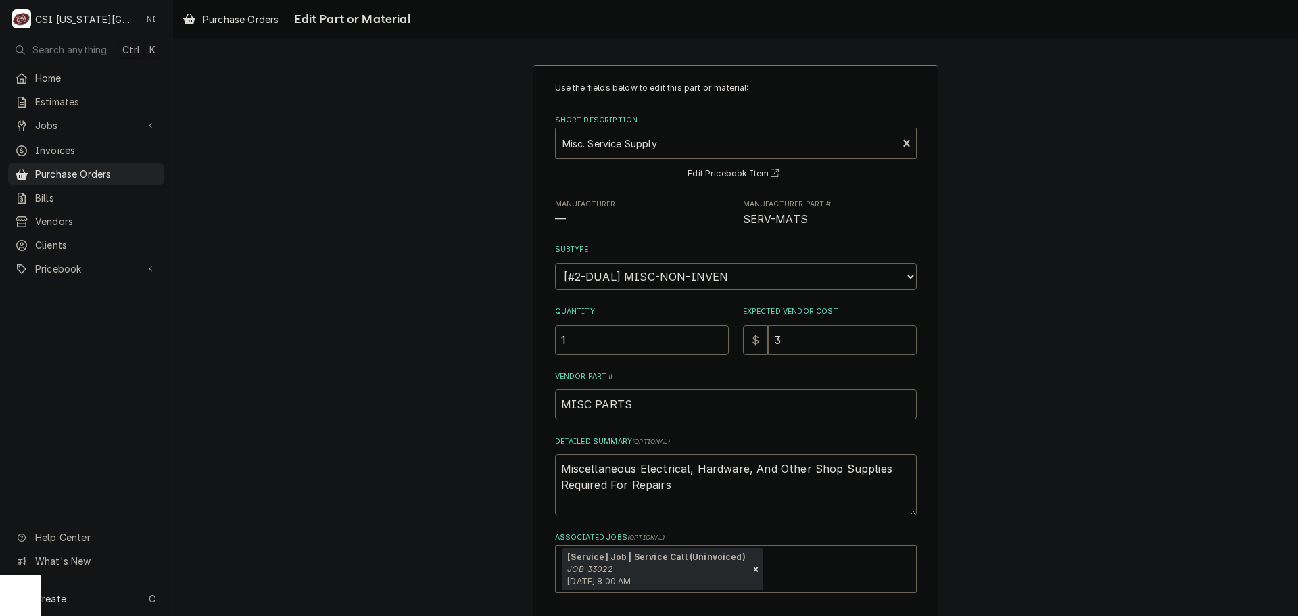
type input "30"
type textarea "x"
type input "30.1"
type textarea "x"
type input "30.11"
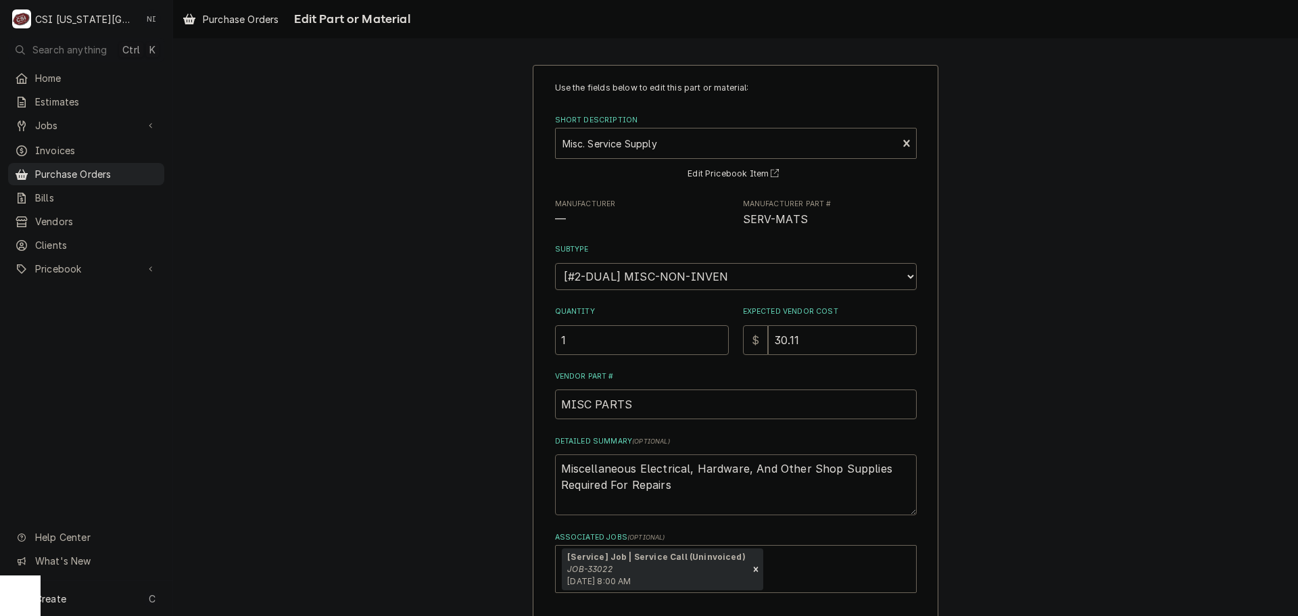
drag, startPoint x: 665, startPoint y: 487, endPoint x: 354, endPoint y: 441, distance: 315.0
click at [352, 441] on div "Use the fields below to edit this part or material: Short Description Misc. Ser…" at bounding box center [735, 381] width 1125 height 657
type textarea "x"
type textarea "p"
type textarea "x"
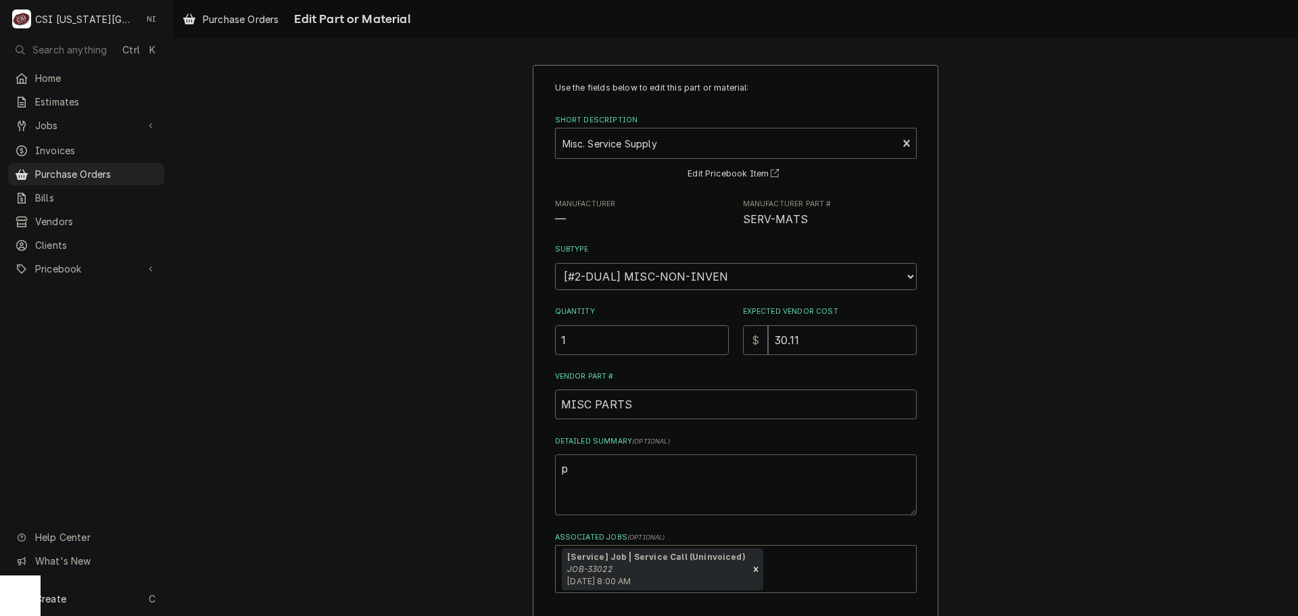
type textarea "po"
type textarea "x"
type textarea "por"
type textarea "x"
type textarea "port"
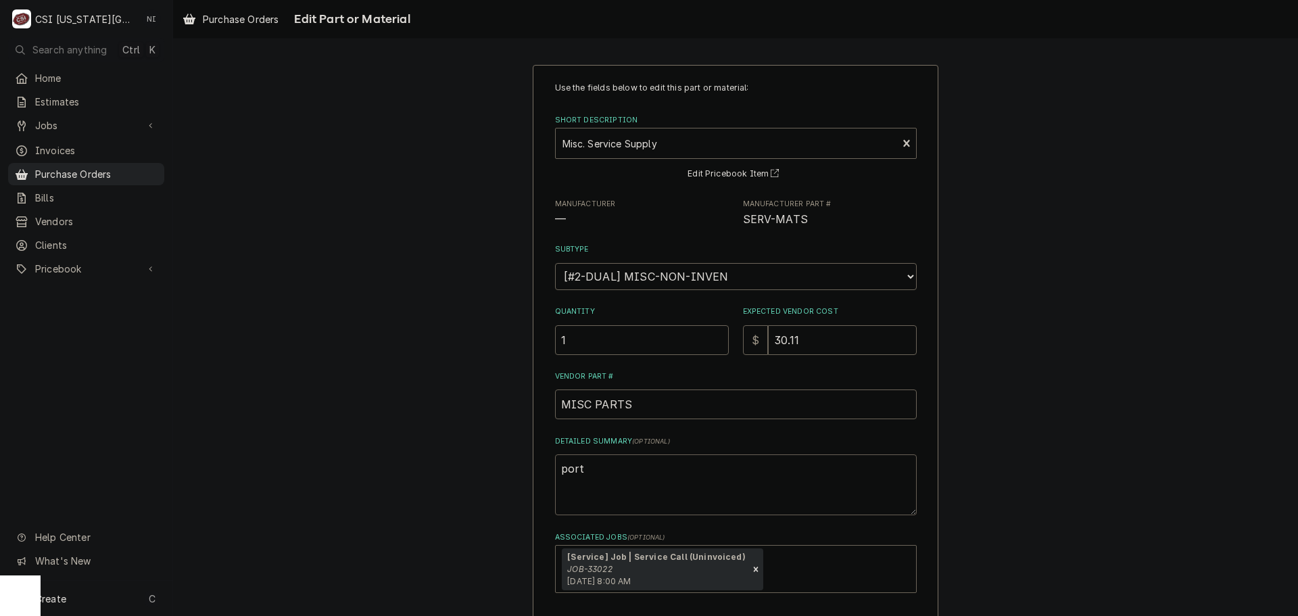
type textarea "x"
type textarea "porta"
type textarea "x"
type textarea "portas"
type textarea "x"
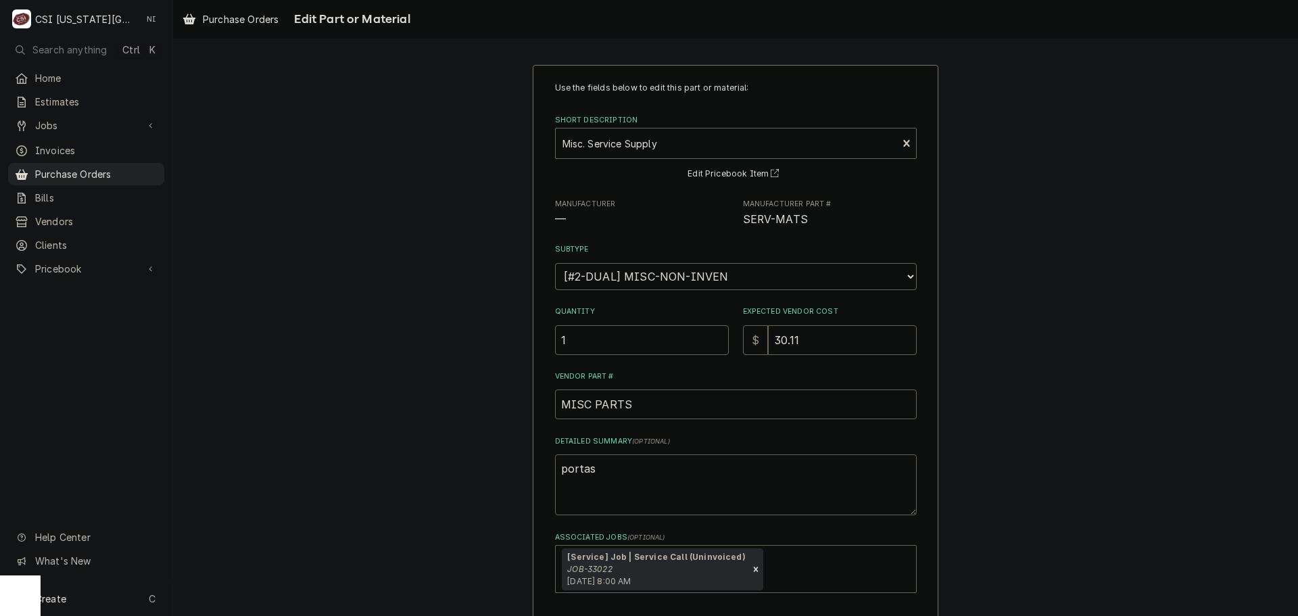
type textarea "portasb"
type textarea "x"
type textarea "portasbl"
type textarea "x"
type textarea "portasble"
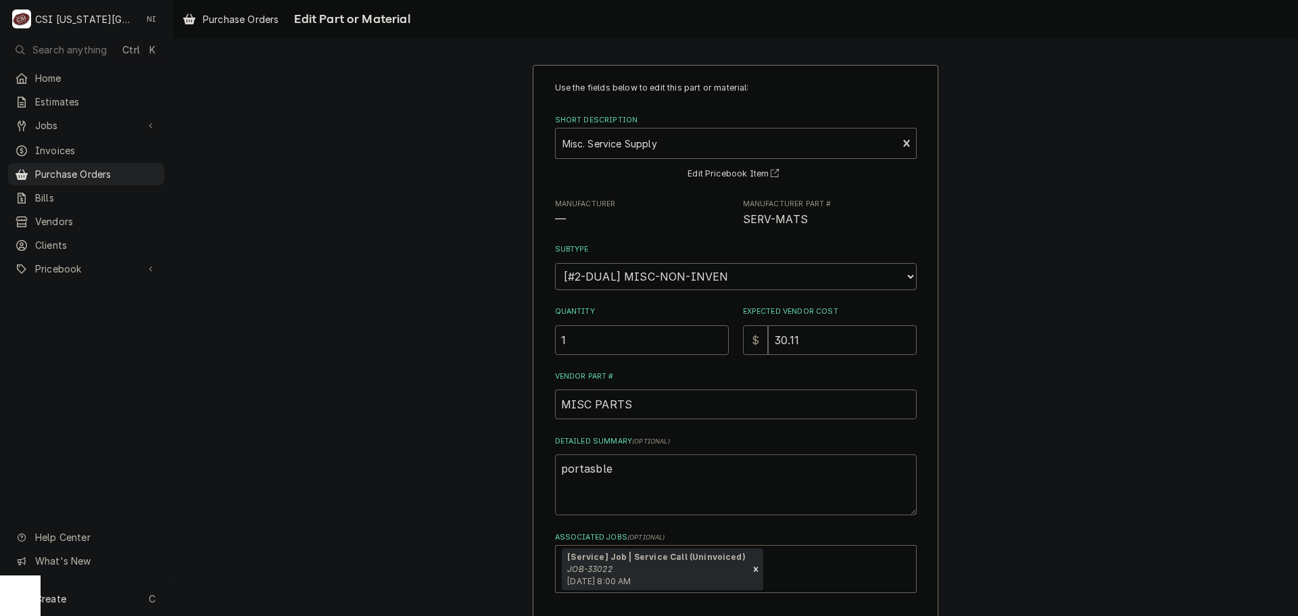
type textarea "x"
type textarea "portasble"
type textarea "x"
type textarea "portasble"
type textarea "x"
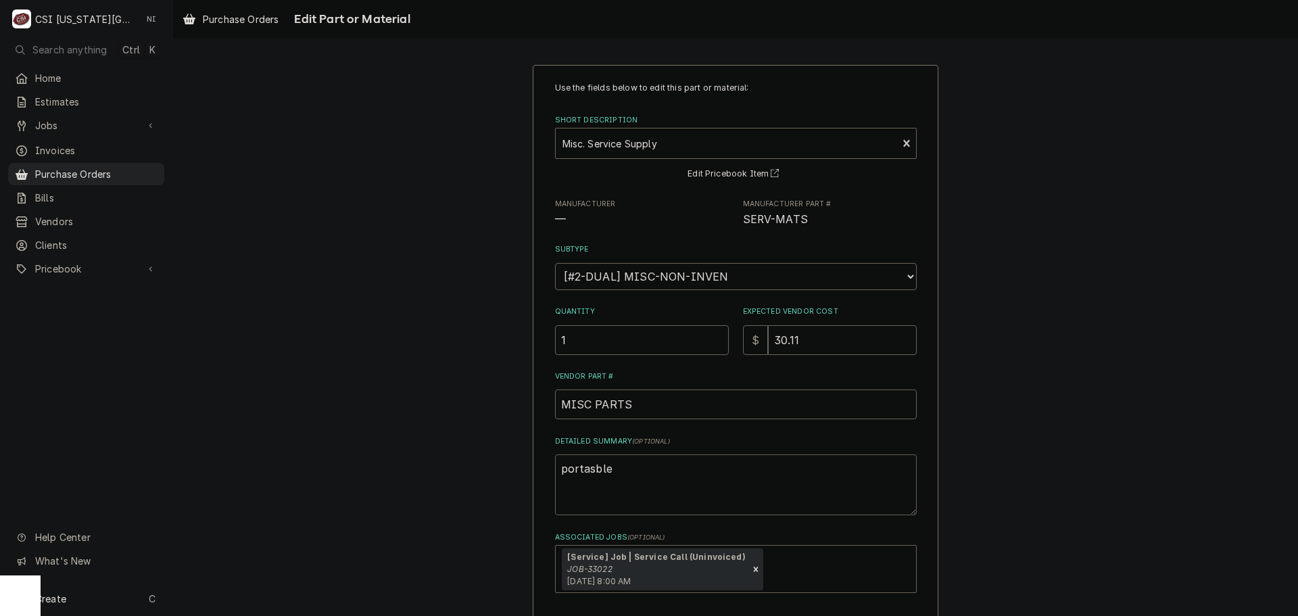
type textarea "portasbl"
type textarea "x"
type textarea "portasb"
type textarea "x"
type textarea "portas"
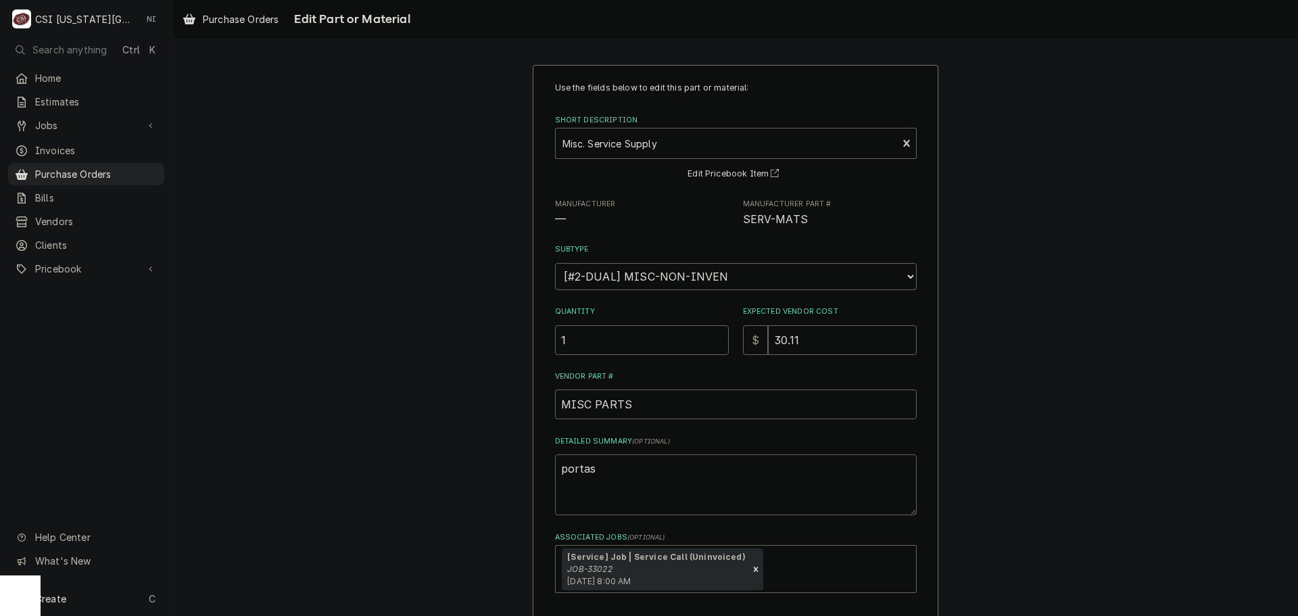
type textarea "x"
type textarea "porta"
type textarea "x"
type textarea "port"
type textarea "x"
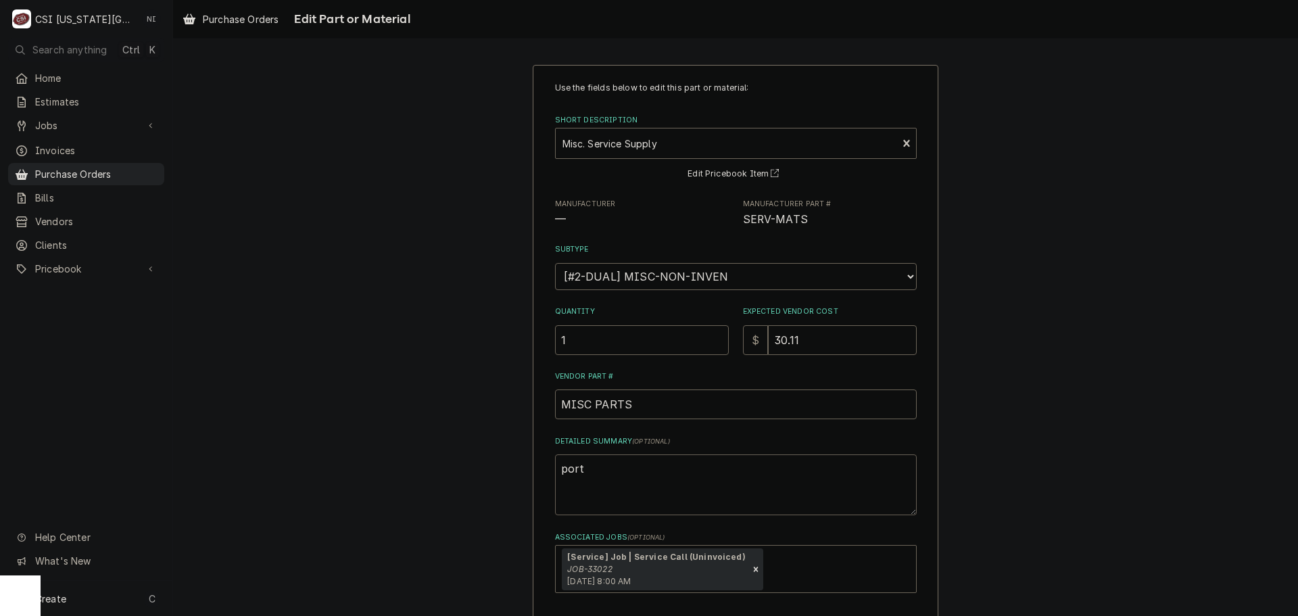
type textarea "por"
type textarea "x"
type textarea "po"
type textarea "x"
type textarea "p"
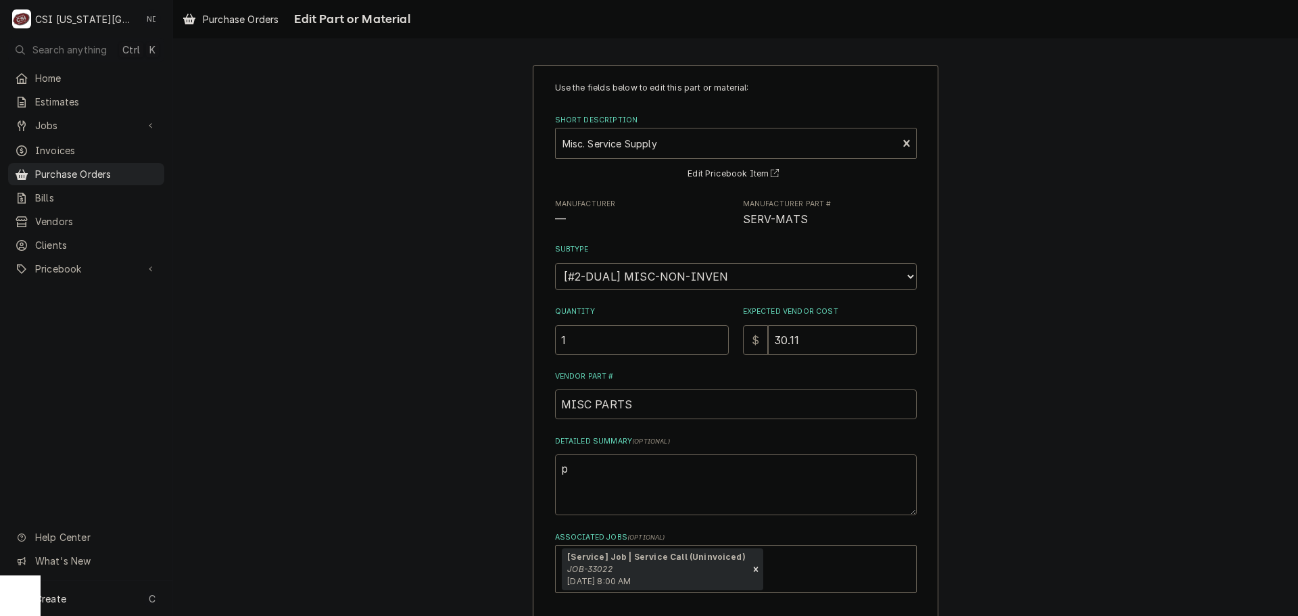
type textarea "x"
type textarea "1"
type textarea "x"
type textarea "10"
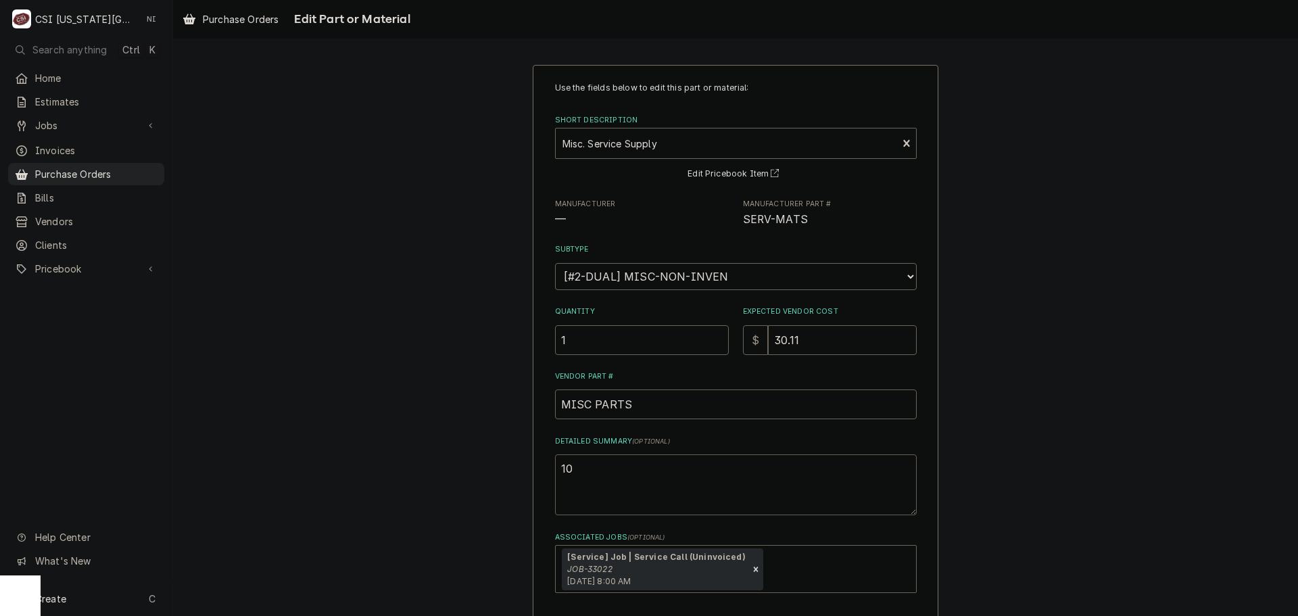
type textarea "x"
type textarea "100"
type textarea "x"
type textarea "100f"
type textarea "x"
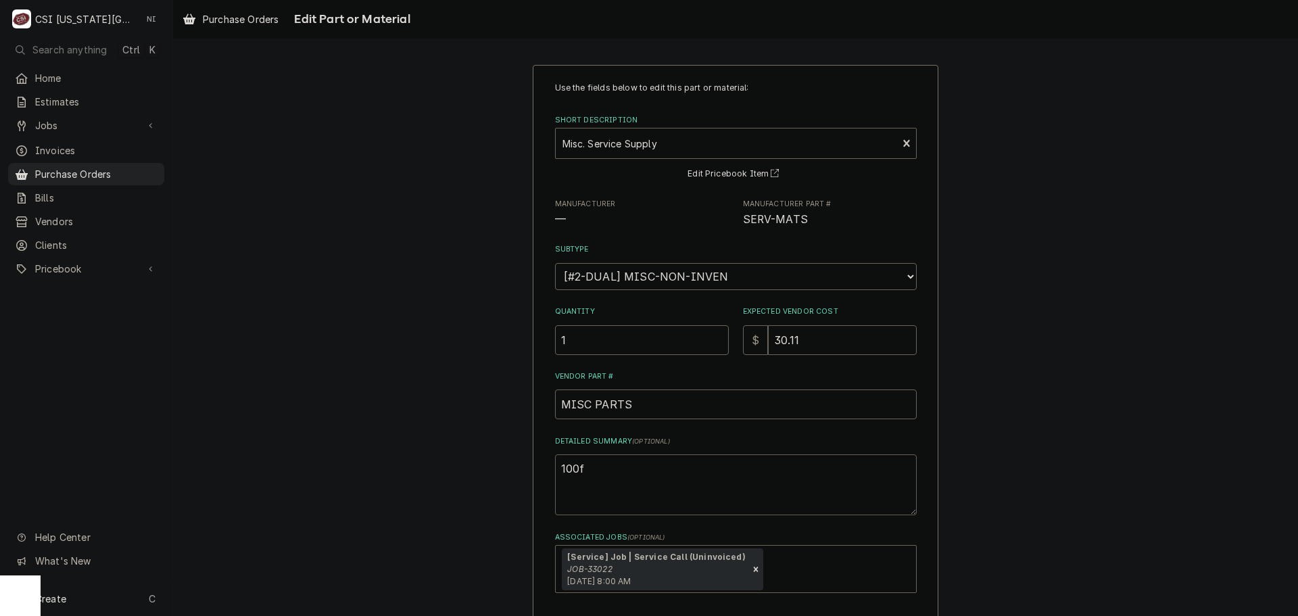
type textarea "100ft"
type textarea "x"
type textarea "100ft"
type textarea "x"
type textarea "100ft c"
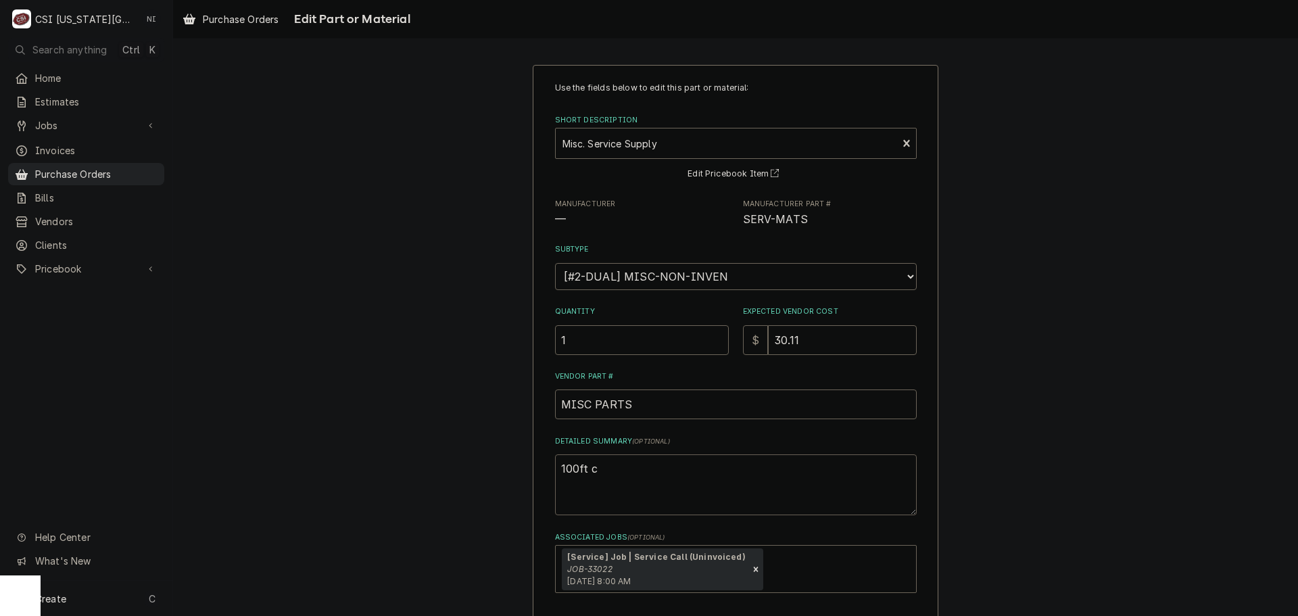
type textarea "x"
type textarea "100ft co"
type textarea "x"
type textarea "100ft cor"
type textarea "x"
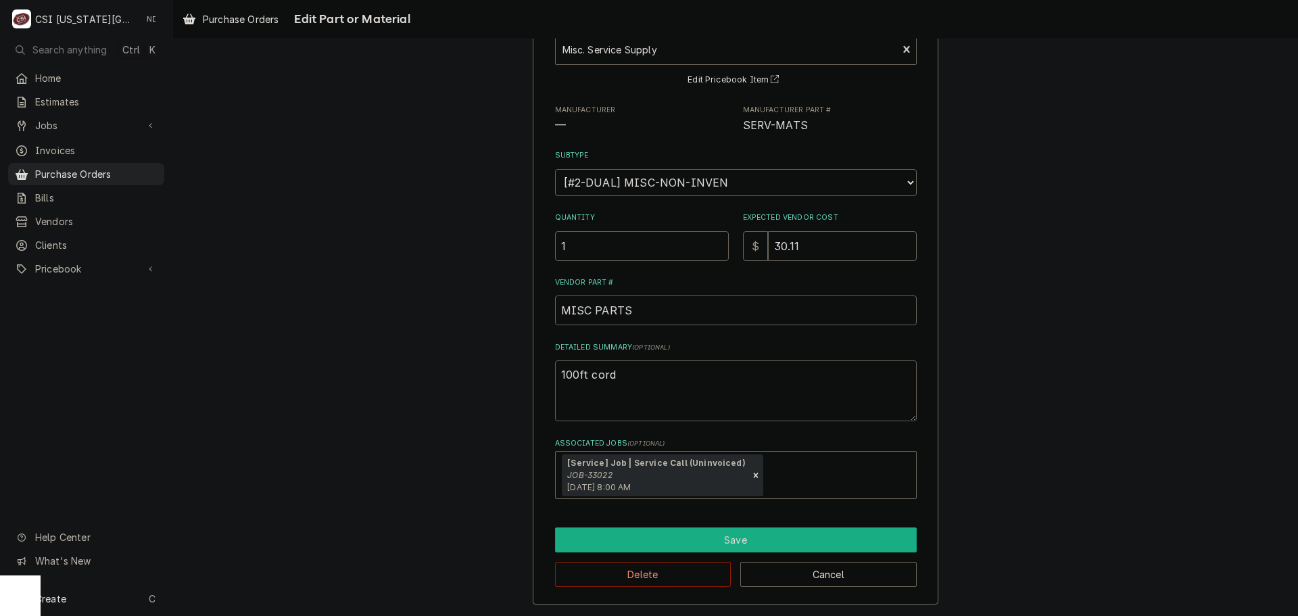
type textarea "100ft cord"
click at [683, 541] on button "Save" at bounding box center [736, 539] width 362 height 25
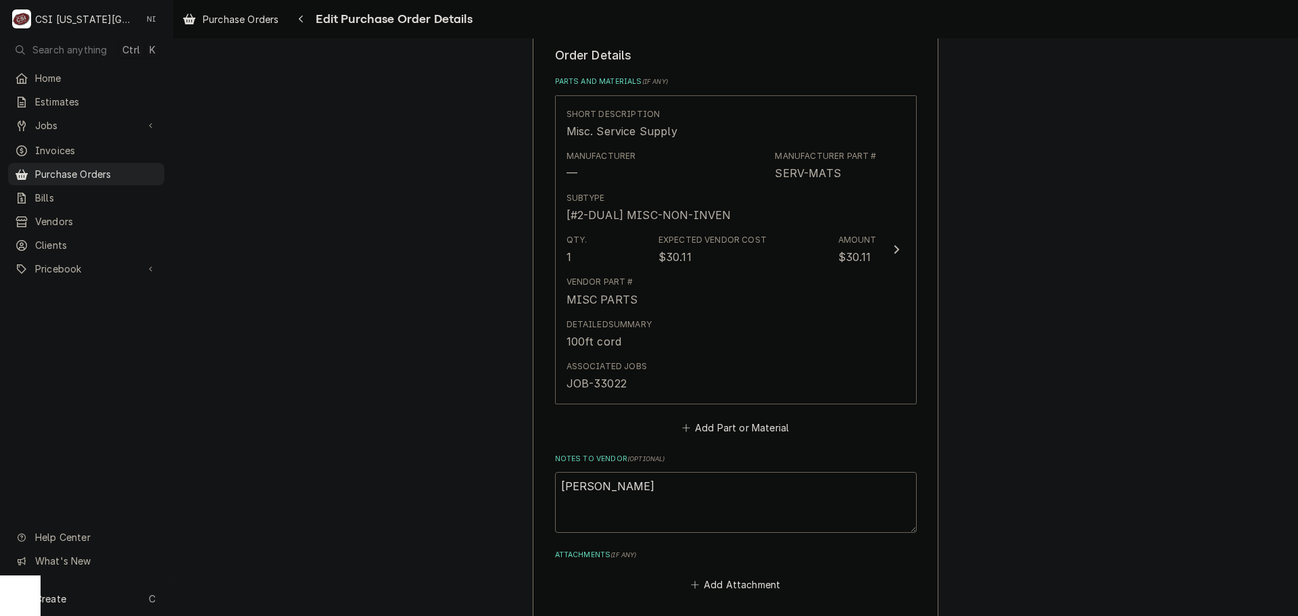
scroll to position [744, 0]
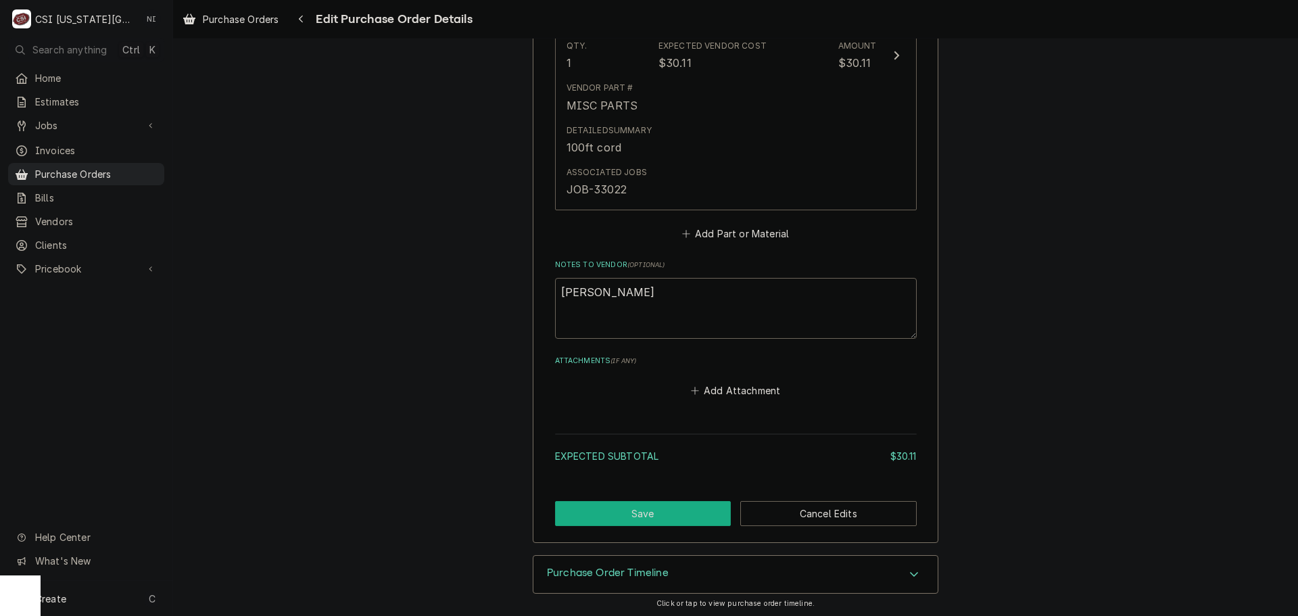
click at [658, 508] on button "Save" at bounding box center [643, 513] width 176 height 25
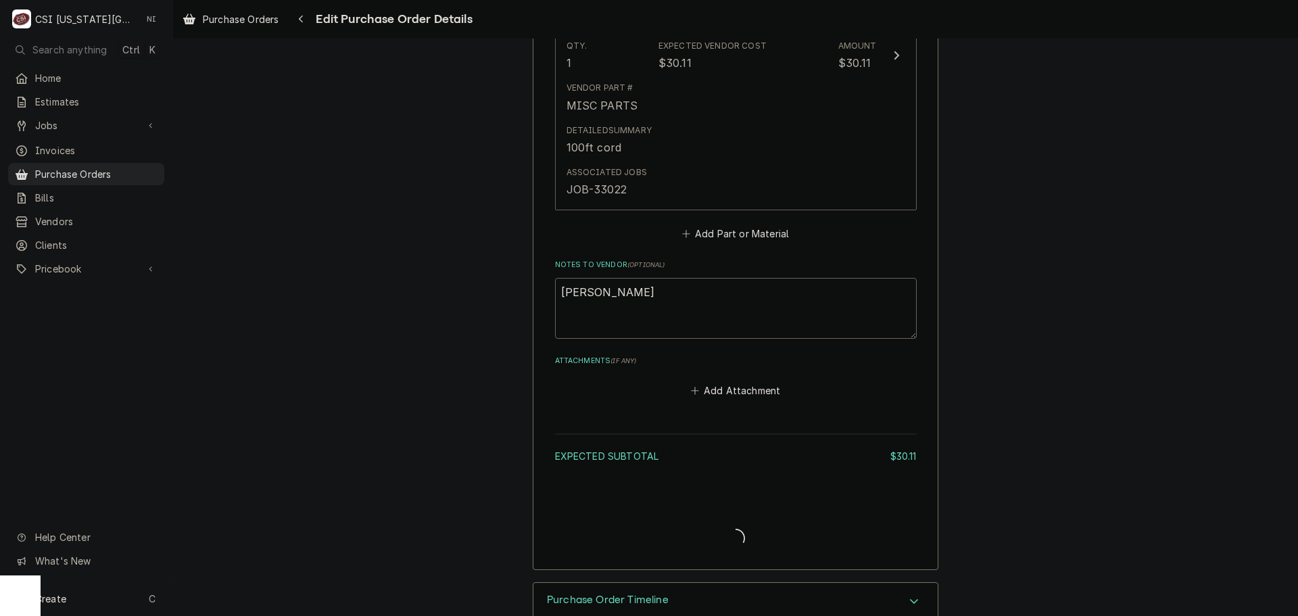
type textarea "x"
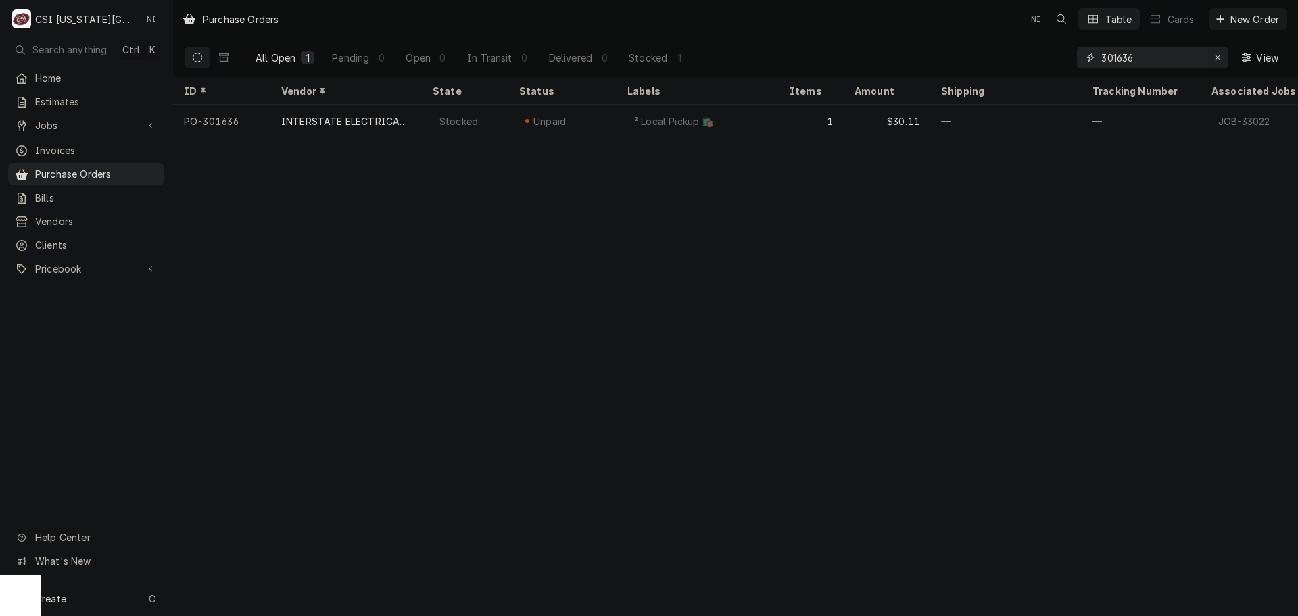
click at [1219, 57] on icon "Erase input" at bounding box center [1217, 57] width 7 height 9
click at [1186, 57] on input "Dynamic Content Wrapper" at bounding box center [1164, 58] width 127 height 22
type input "301636"
click at [116, 596] on div "Create C" at bounding box center [86, 598] width 172 height 35
click at [260, 498] on div "Purchase Order" at bounding box center [253, 505] width 91 height 14
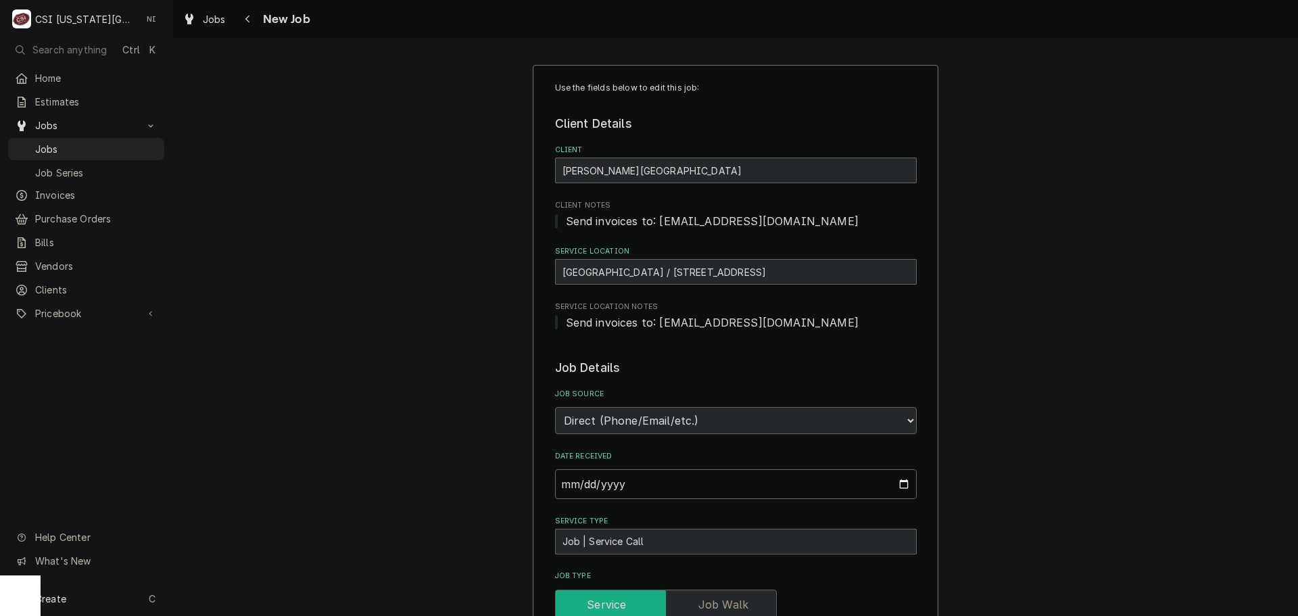
scroll to position [473, 0]
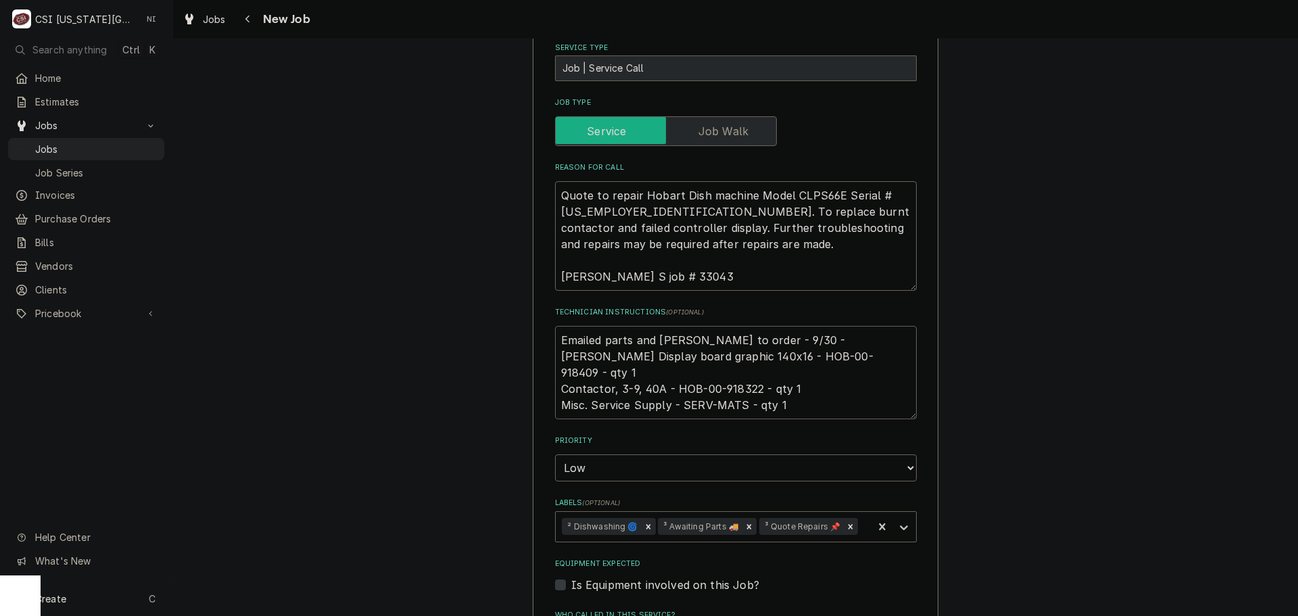
drag, startPoint x: 844, startPoint y: 372, endPoint x: 790, endPoint y: 372, distance: 53.4
click at [790, 372] on textarea "Emailed parts and [PERSON_NAME] to order - 9/30 - [PERSON_NAME] Display board g…" at bounding box center [736, 372] width 362 height 93
drag, startPoint x: 752, startPoint y: 389, endPoint x: 698, endPoint y: 389, distance: 54.1
click at [698, 389] on textarea "Emailed parts and [PERSON_NAME] to order - 9/30 - [PERSON_NAME] Display board g…" at bounding box center [736, 372] width 362 height 93
drag, startPoint x: 556, startPoint y: 340, endPoint x: 607, endPoint y: 381, distance: 65.3
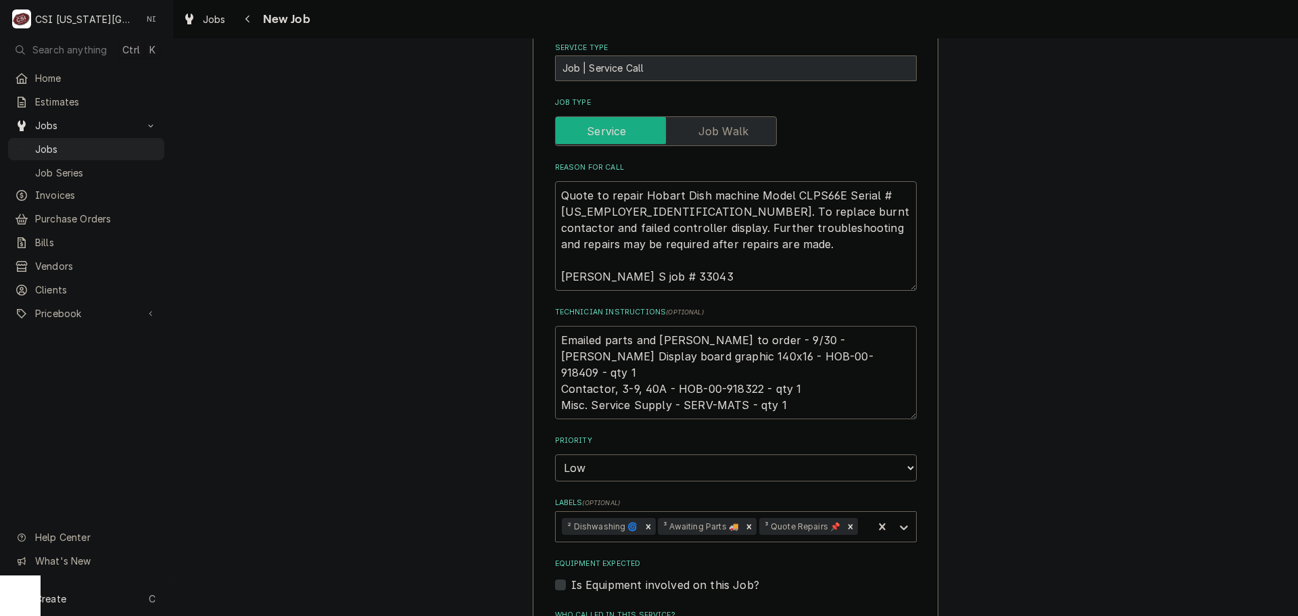
click at [556, 341] on textarea "Emailed parts and [PERSON_NAME] to order - 9/30 - [PERSON_NAME] Display board g…" at bounding box center [736, 372] width 362 height 93
type textarea "x"
type textarea "Emailed parts and [PERSON_NAME] to order - 9/30 - [PERSON_NAME] Display board g…"
type textarea "x"
type textarea "Emailed parts and [PERSON_NAME] to order - 9/30 - [PERSON_NAME] Display board g…"
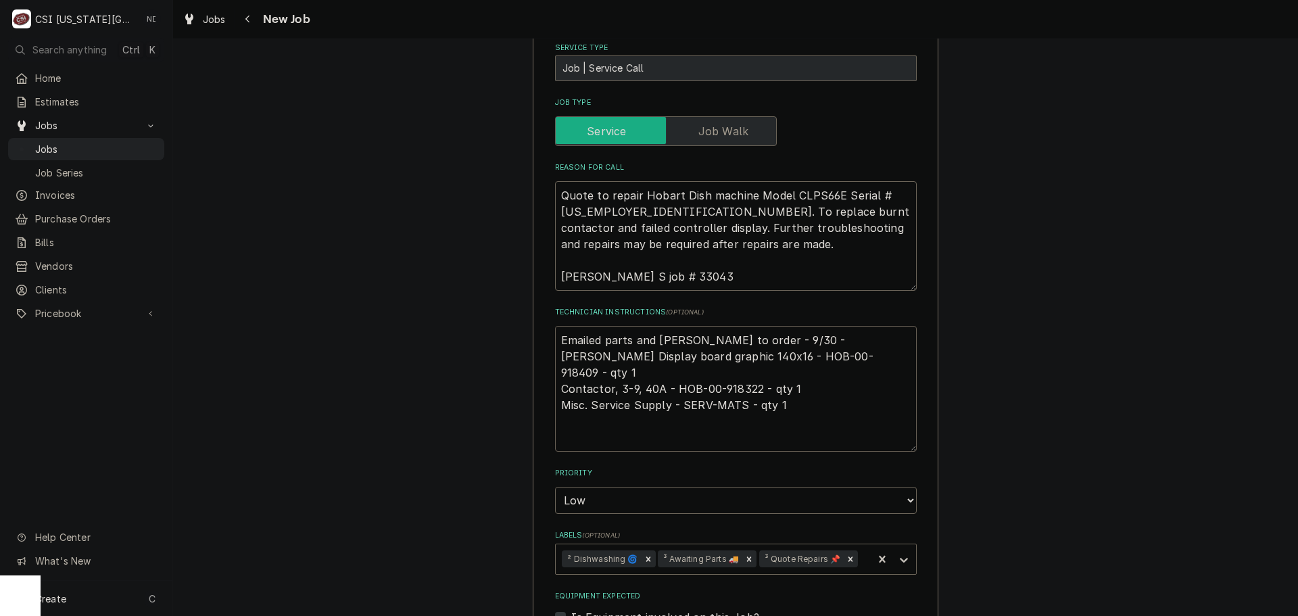
click at [622, 337] on textarea "Emailed parts and [PERSON_NAME] to order - 9/30 - [PERSON_NAME] Display board g…" at bounding box center [736, 389] width 362 height 126
type textarea "x"
type textarea "p Emailed parts and [PERSON_NAME] to order - 9/30 - [PERSON_NAME] Display board…"
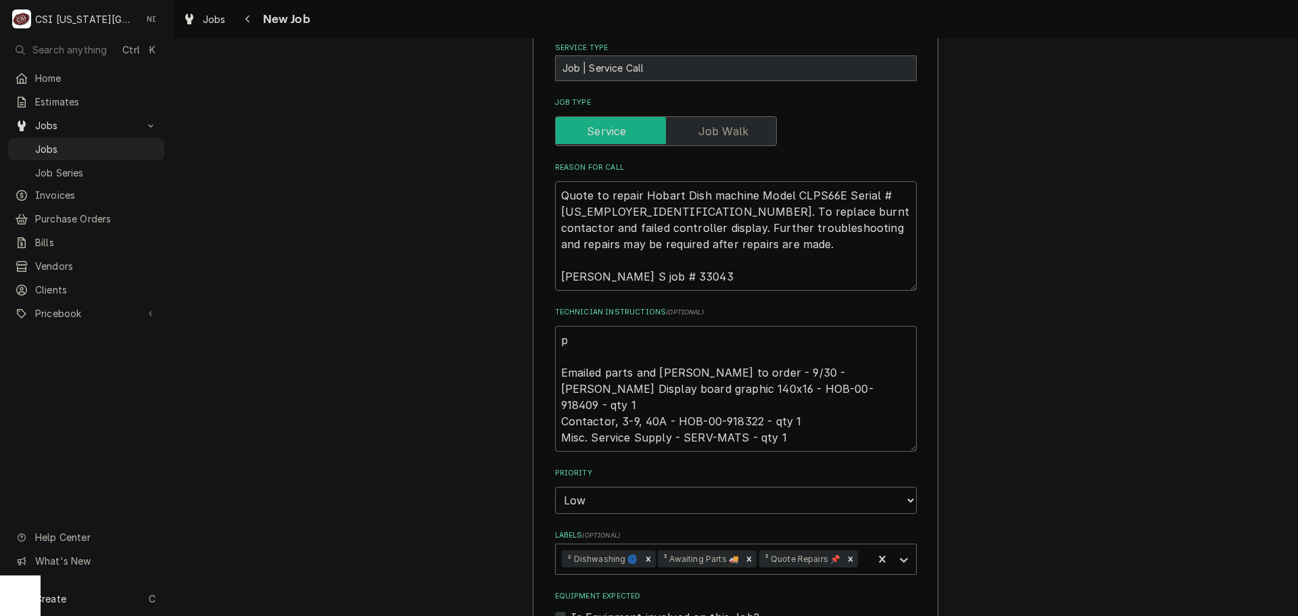
type textarea "x"
type textarea "pa Emailed parts and [PERSON_NAME] to order - 9/30 - [PERSON_NAME] Display boar…"
type textarea "x"
type textarea "partg Emailed parts and [PERSON_NAME] to order - 9/30 - [PERSON_NAME] Display b…"
type textarea "x"
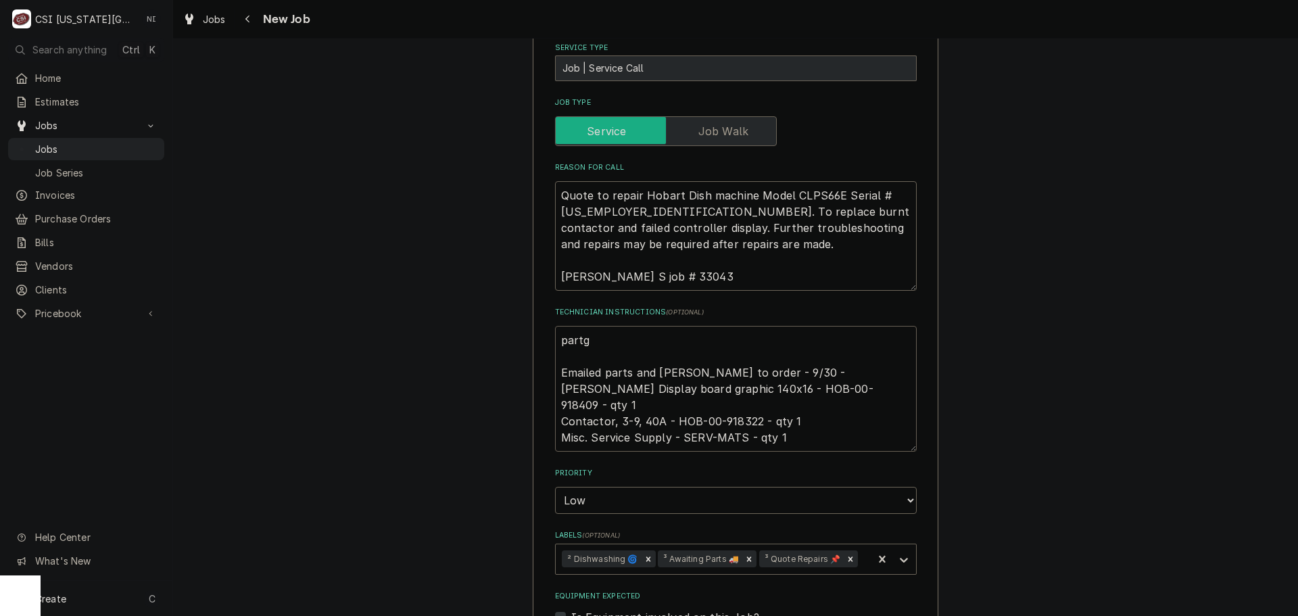
type textarea "partgs Emailed parts and [PERSON_NAME] to order - 9/30 - [PERSON_NAME] Display …"
type textarea "x"
type textarea "partgs Emailed parts and [PERSON_NAME] to order - 9/30 - [PERSON_NAME] Display …"
type textarea "x"
type textarea "partgs Emailed parts and [PERSON_NAME] to order - 9/30 - [PERSON_NAME] Display …"
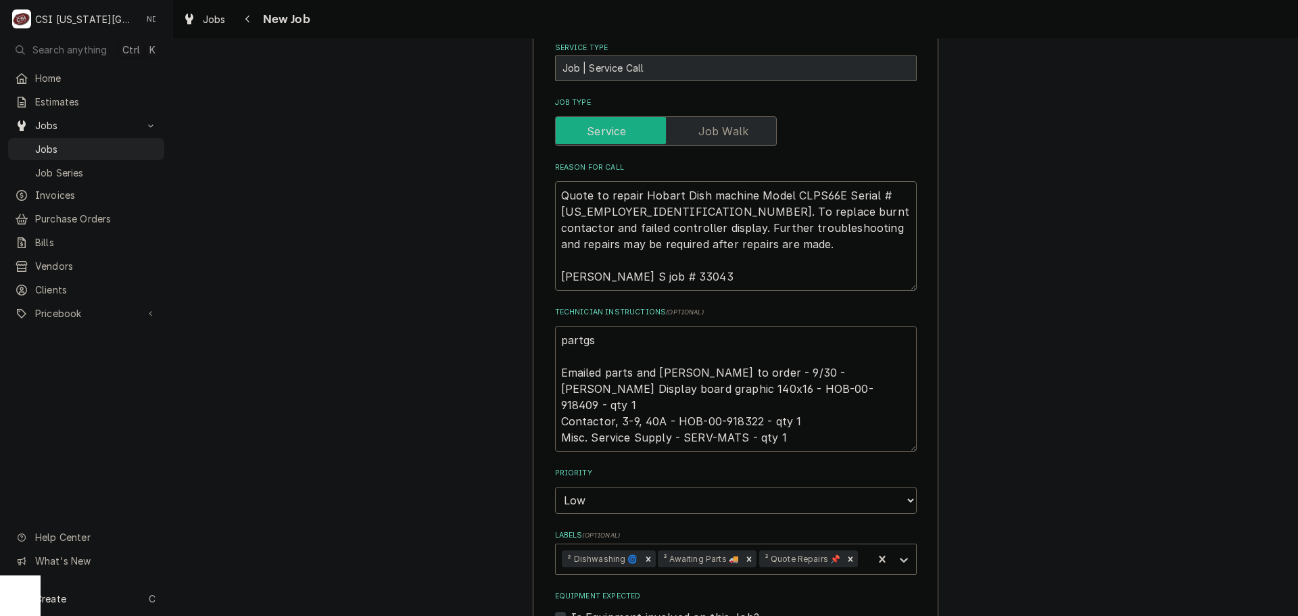
type textarea "x"
type textarea "partg Emailed parts and [PERSON_NAME] to order - 9/30 - [PERSON_NAME] Display b…"
type textarea "x"
type textarea "part Emailed parts and [PERSON_NAME] to order - 9/30 - [PERSON_NAME] Display bo…"
type textarea "x"
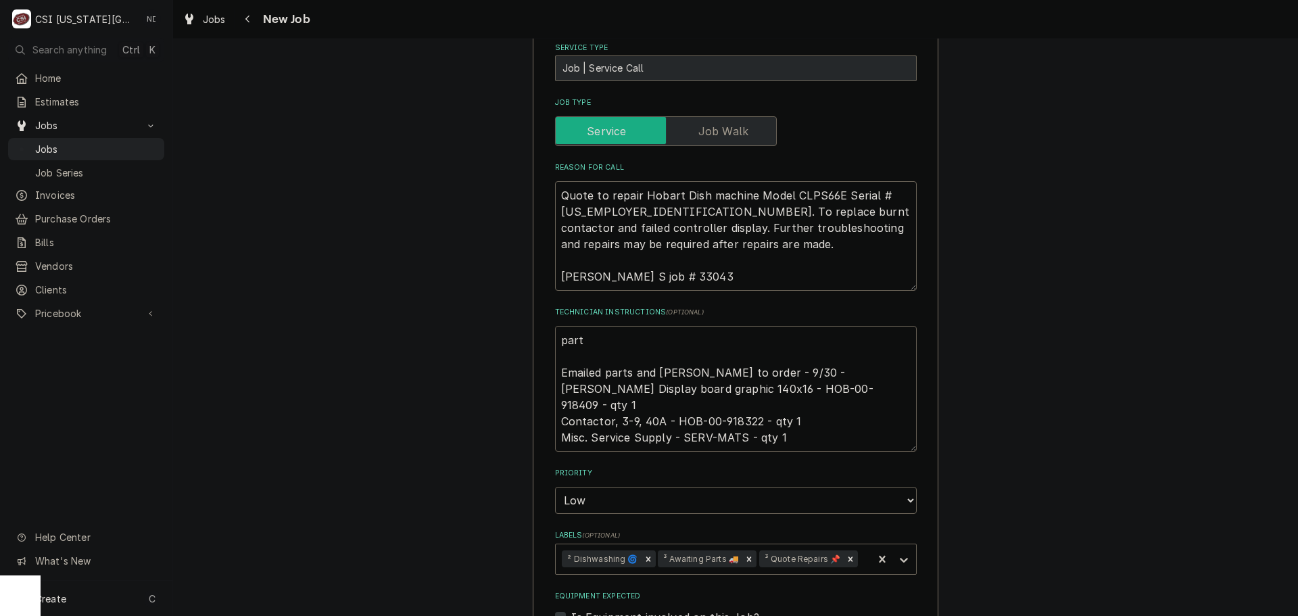
type textarea "par Emailed parts and [PERSON_NAME] to order - 9/30 - [PERSON_NAME] Display boa…"
type textarea "x"
type textarea "pa Emailed parts and [PERSON_NAME] to order - 9/30 - [PERSON_NAME] Display boar…"
type textarea "x"
type textarea "p Emailed parts and [PERSON_NAME] to order - 9/30 - [PERSON_NAME] Display board…"
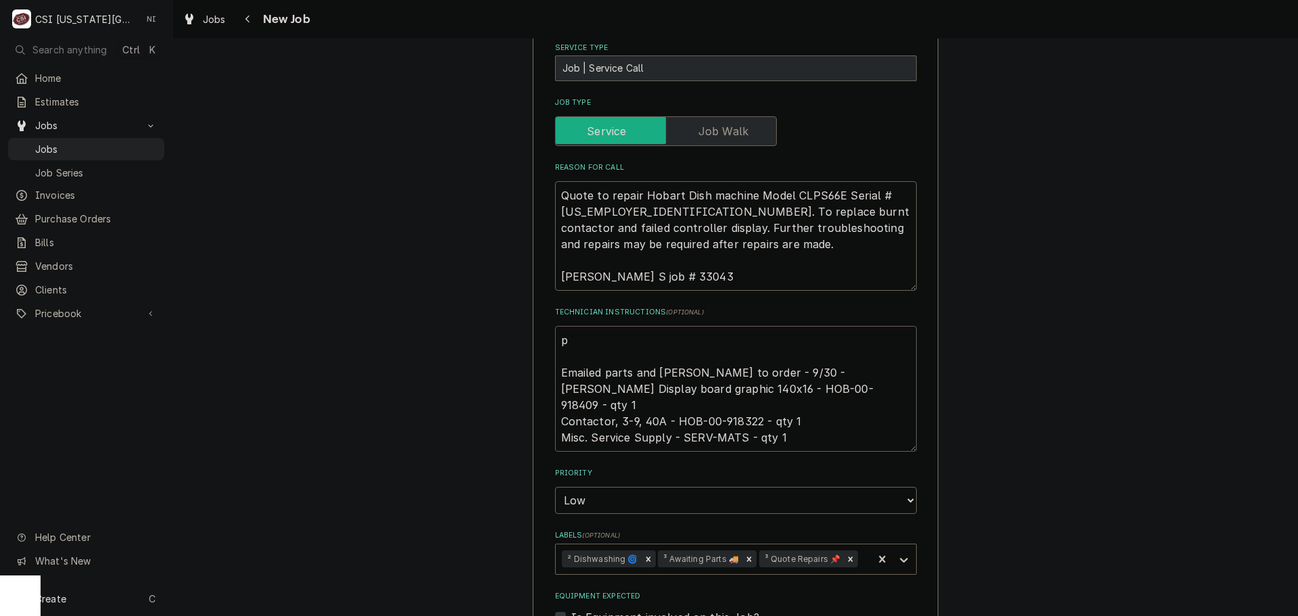
type textarea "x"
type textarea "Emailed parts and [PERSON_NAME] to order - 9/30 - [PERSON_NAME] Display board g…"
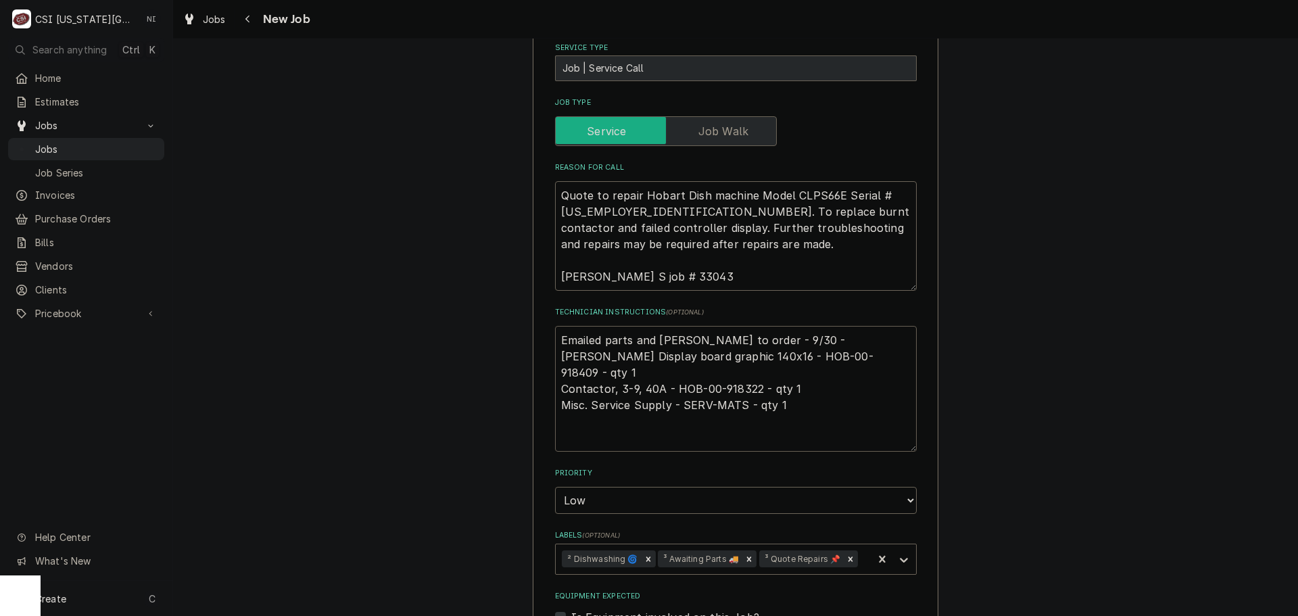
type textarea "x"
type textarea "P Emailed parts and [PERSON_NAME] to order - 9/30 - [PERSON_NAME] Display board…"
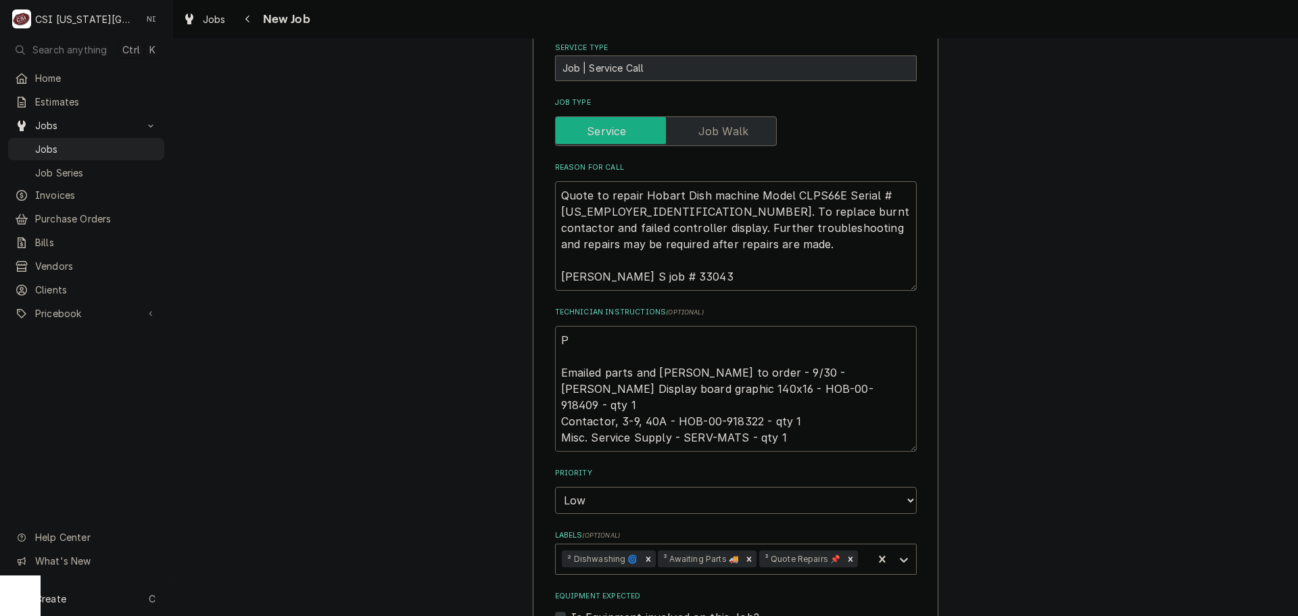
type textarea "x"
type textarea "Pa Emailed parts and [PERSON_NAME] to order - 9/30 - [PERSON_NAME] Display boar…"
type textarea "x"
type textarea "Part Emailed parts and Lindy to order - 9/30 - LS Hobart Display board graphic …"
type textarea "x"
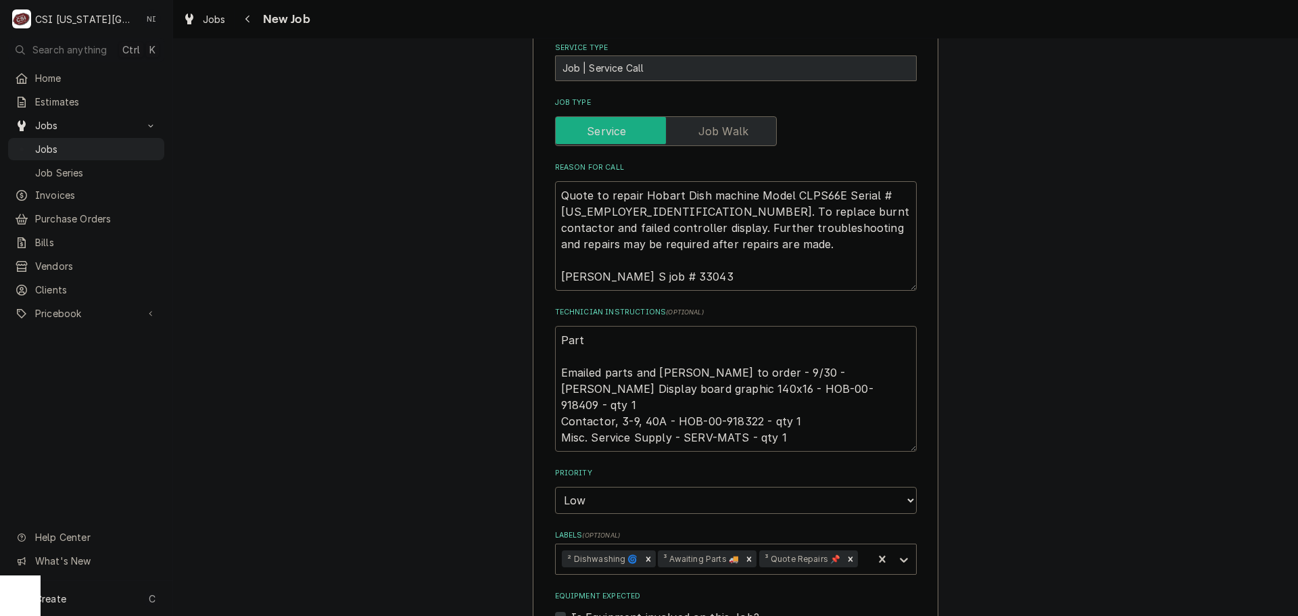
type textarea "Parts Emailed parts and Lindy to order - 9/30 - LS Hobart Display board graphic…"
type textarea "x"
type textarea "Parts r Emailed parts and Lindy to order - 9/30 - LS Hobart Display board graph…"
type textarea "x"
type textarea "Parts ro Emailed parts and Lindy to order - 9/30 - LS Hobart Display board grap…"
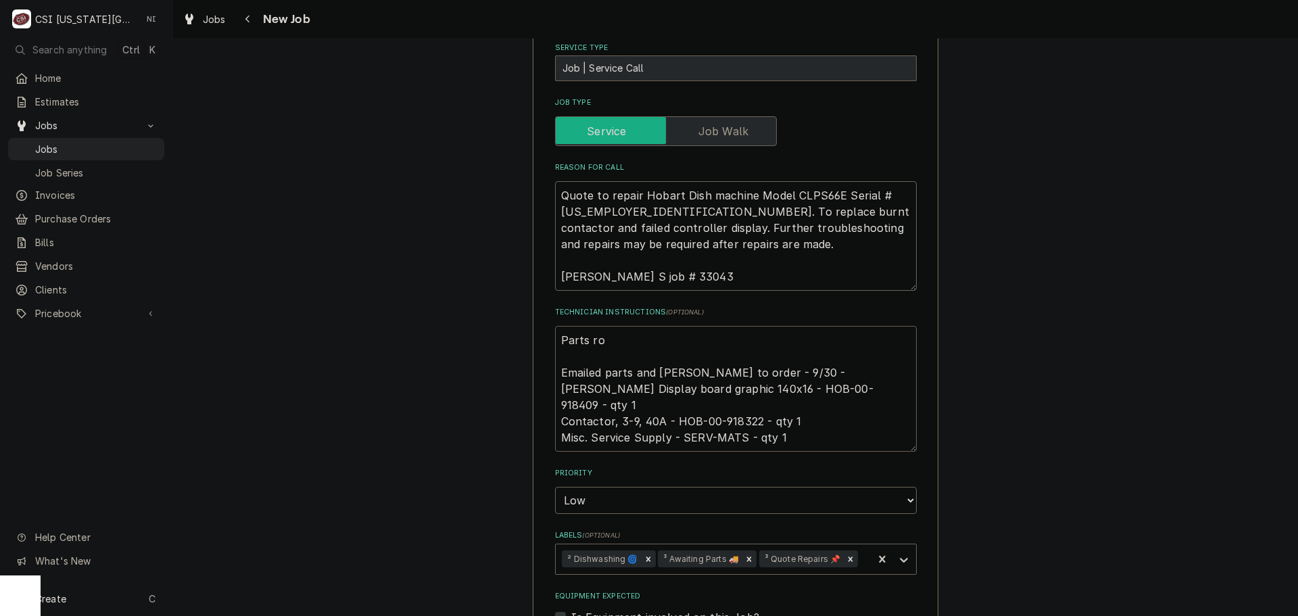
type textarea "x"
type textarea "Parts rod Emailed parts and Lindy to order - 9/30 - LS Hobart Display board gra…"
type textarea "x"
type textarea "Parts rode Emailed parts and Lindy to order - 9/30 - LS Hobart Display board gr…"
type textarea "x"
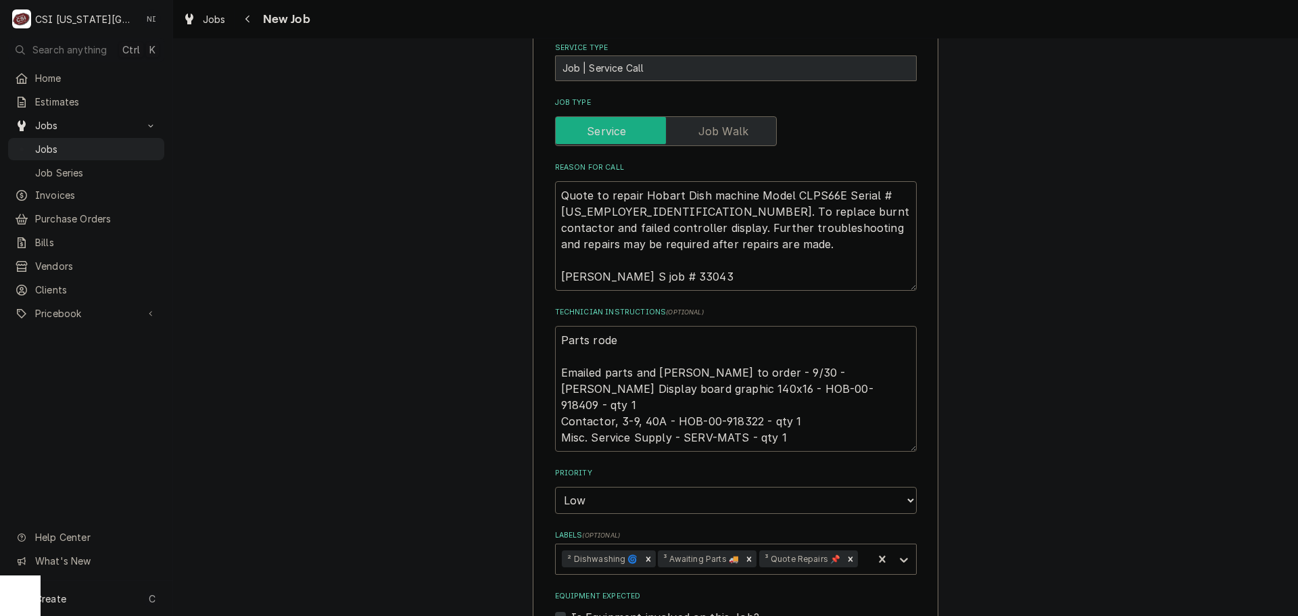
type textarea "Parts rod Emailed parts and Lindy to order - 9/30 - LS Hobart Display board gra…"
type textarea "x"
type textarea "Parts ro Emailed parts and Lindy to order - 9/30 - LS Hobart Display board grap…"
type textarea "x"
type textarea "Parts r Emailed parts and Lindy to order - 9/30 - LS Hobart Display board graph…"
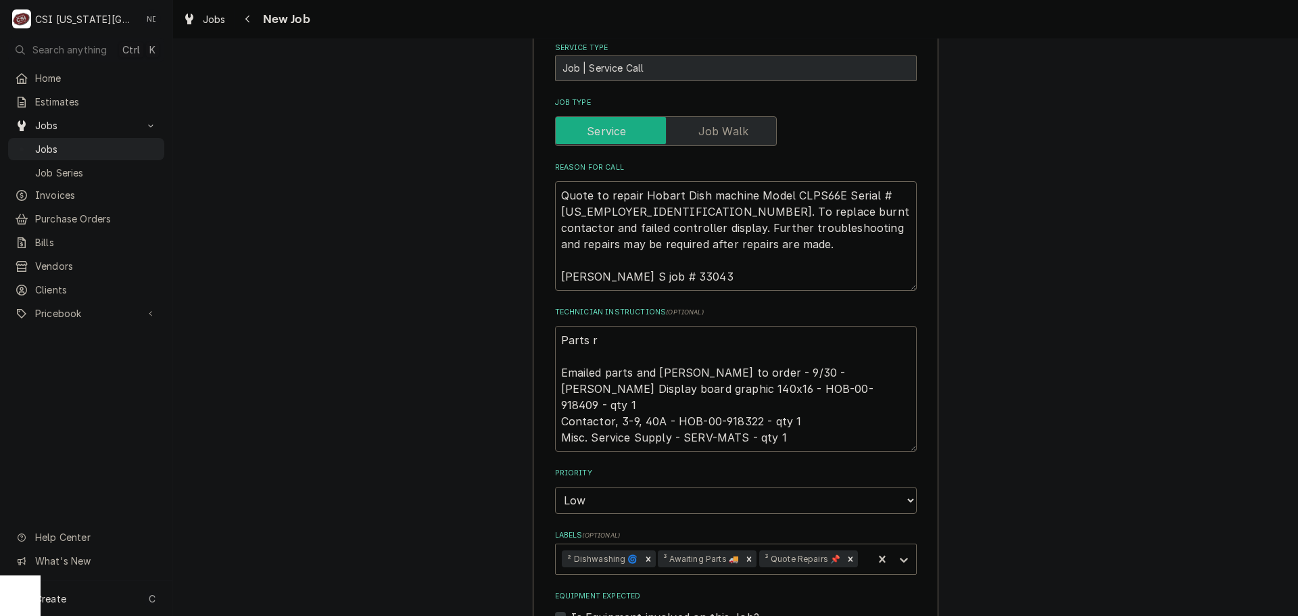
type textarea "x"
type textarea "Parts Emailed parts and Lindy to order - 9/30 - LS Hobart Display board graphic…"
type textarea "x"
type textarea "Parts o Emailed parts and Lindy to order - 9/30 - LS Hobart Display board graph…"
type textarea "x"
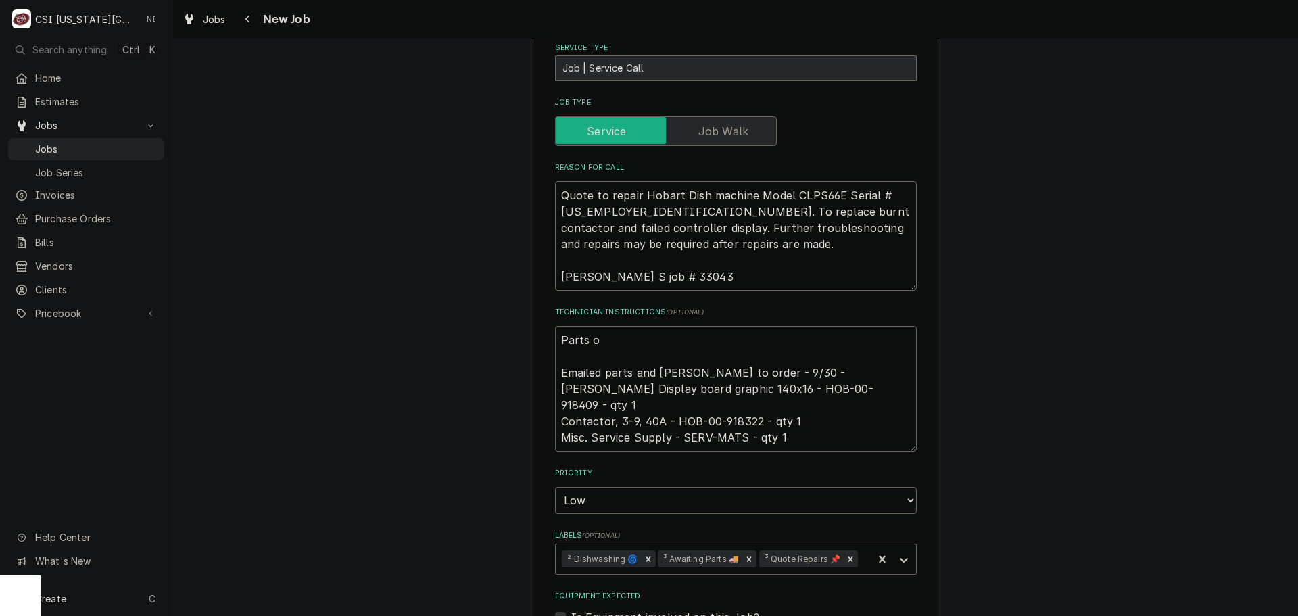
type textarea "Parts or Emailed parts and Lindy to order - 9/30 - LS Hobart Display board grap…"
type textarea "x"
type textarea "Parts ord Emailed parts and Lindy to order - 9/30 - LS Hobart Display board gra…"
type textarea "x"
type textarea "Parts orde Emailed parts and Lindy to order - 9/30 - LS Hobart Display board gr…"
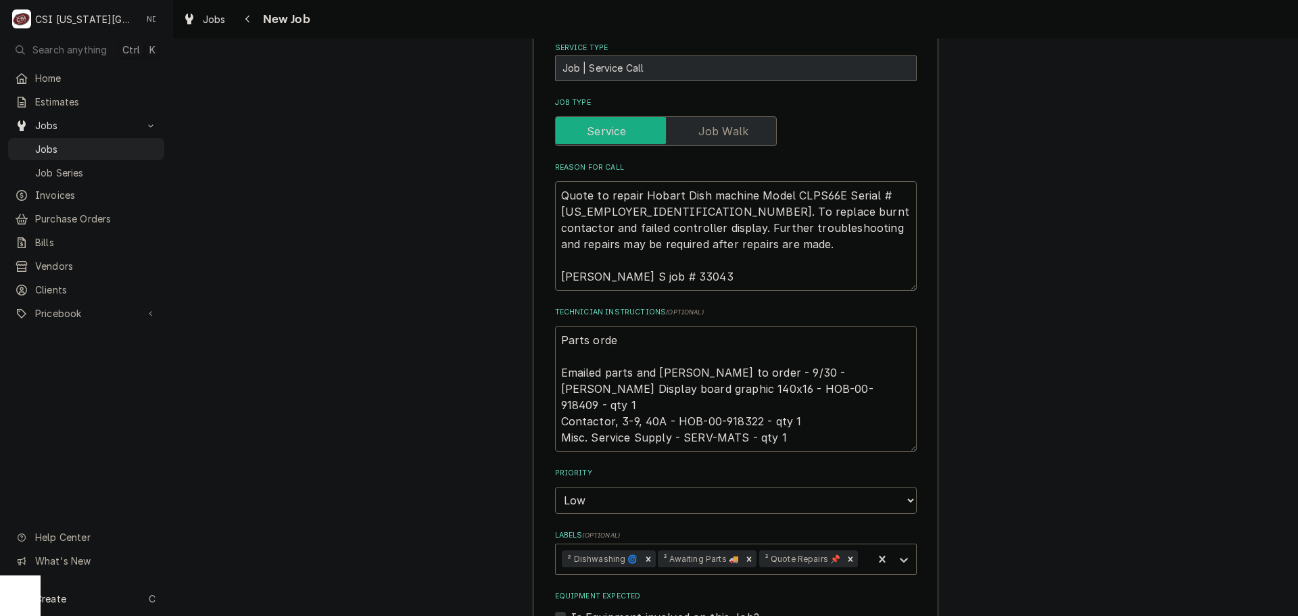
type textarea "x"
type textarea "Parts order Emailed parts and Lindy to order - 9/30 - LS Hobart Display board g…"
type textarea "x"
type textarea "Parts ordere Emailed parts and Lindy to order - 9/30 - LS Hobart Display board …"
type textarea "x"
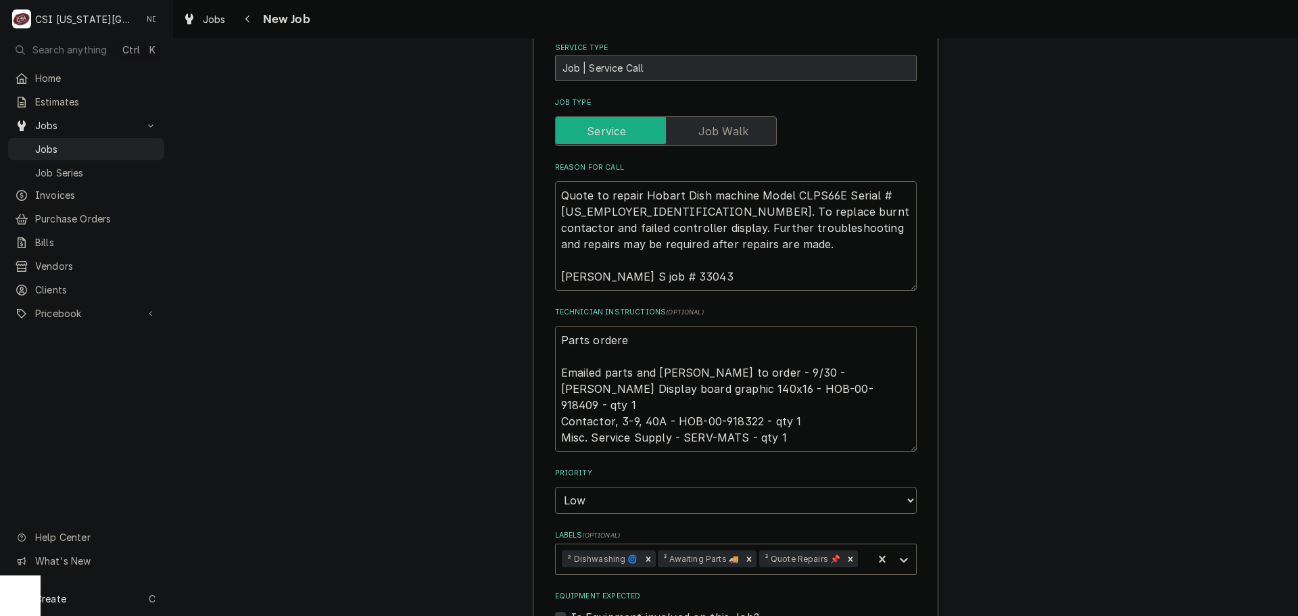
type textarea "Parts ordered Emailed parts and Lindy to order - 9/30 - LS Hobart Display board…"
type textarea "x"
type textarea "Parts ordered Emailed parts and Lindy to order - 9/30 - LS Hobart Display board…"
type textarea "x"
type textarea "Parts ordered o Emailed parts and Lindy to order - 9/30 - LS Hobart Display boa…"
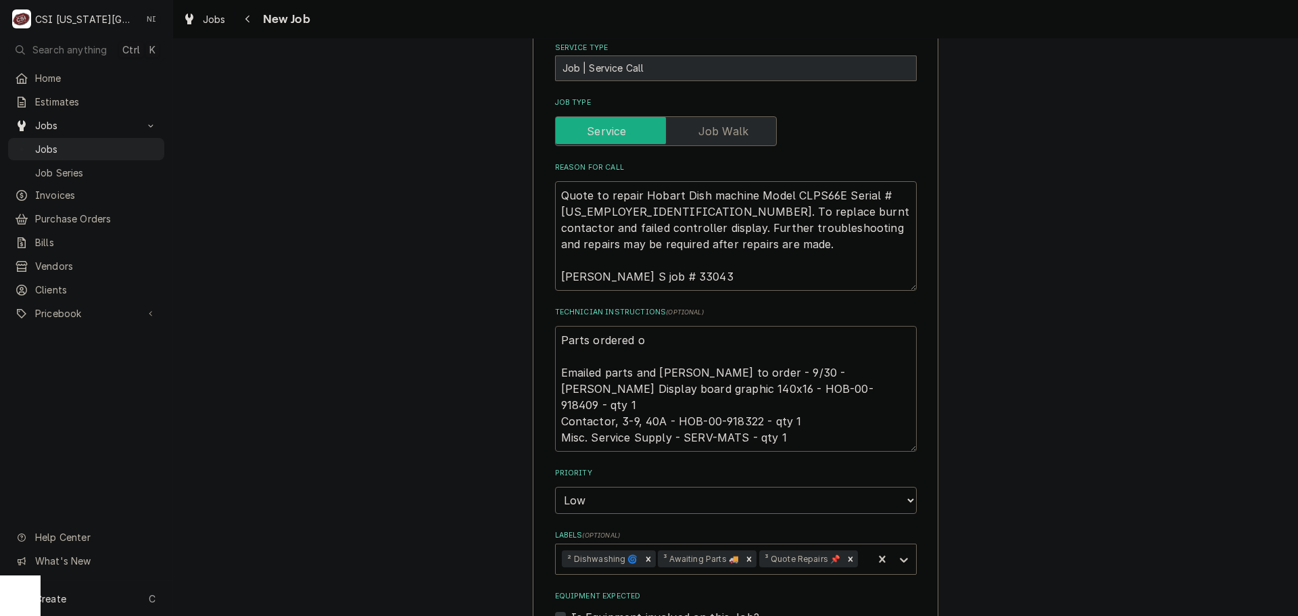
type textarea "x"
type textarea "Parts ordered on Emailed parts and Lindy to order - 9/30 - LS Hobart Display bo…"
type textarea "x"
type textarea "Parts ordered onP Emailed parts and Lindy to order - 9/30 - LS Hobart Display b…"
type textarea "x"
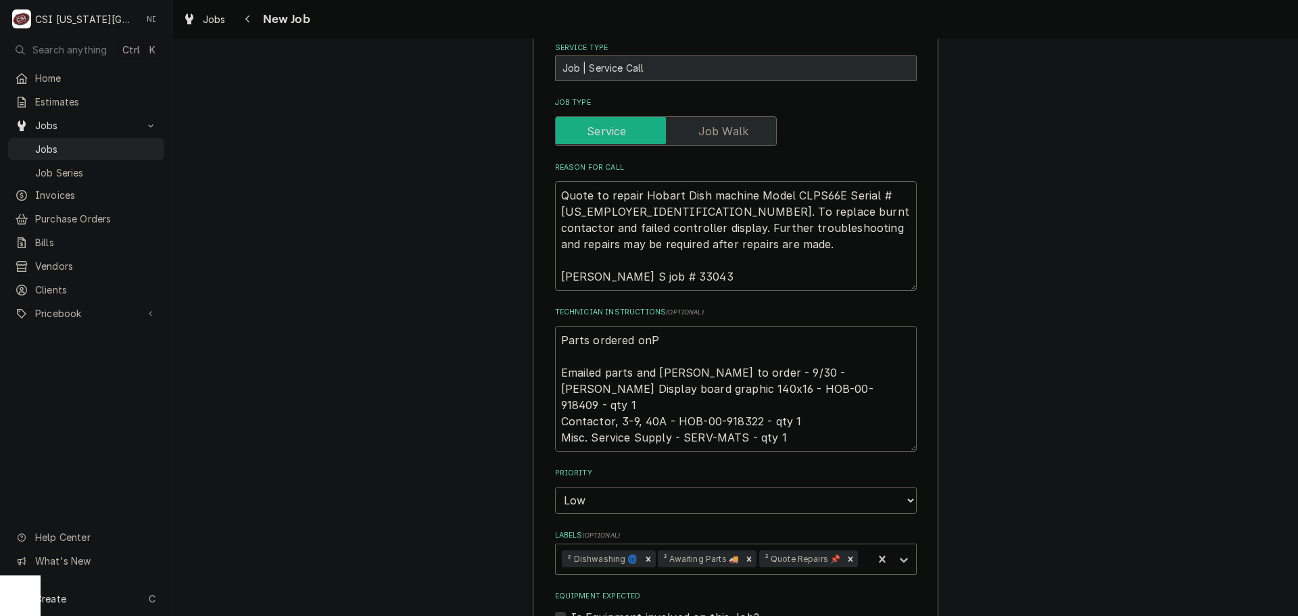
type textarea "Parts ordered onPO Emailed parts and Lindy to order - 9/30 - LS Hobart Display …"
type textarea "x"
type textarea "Parts ordered onPO Emailed parts and Lindy to order - 9/30 - LS Hobart Display …"
type textarea "x"
type textarea "Parts ordered onPO Emailed parts and Lindy to order - 9/30 - LS Hobart Display …"
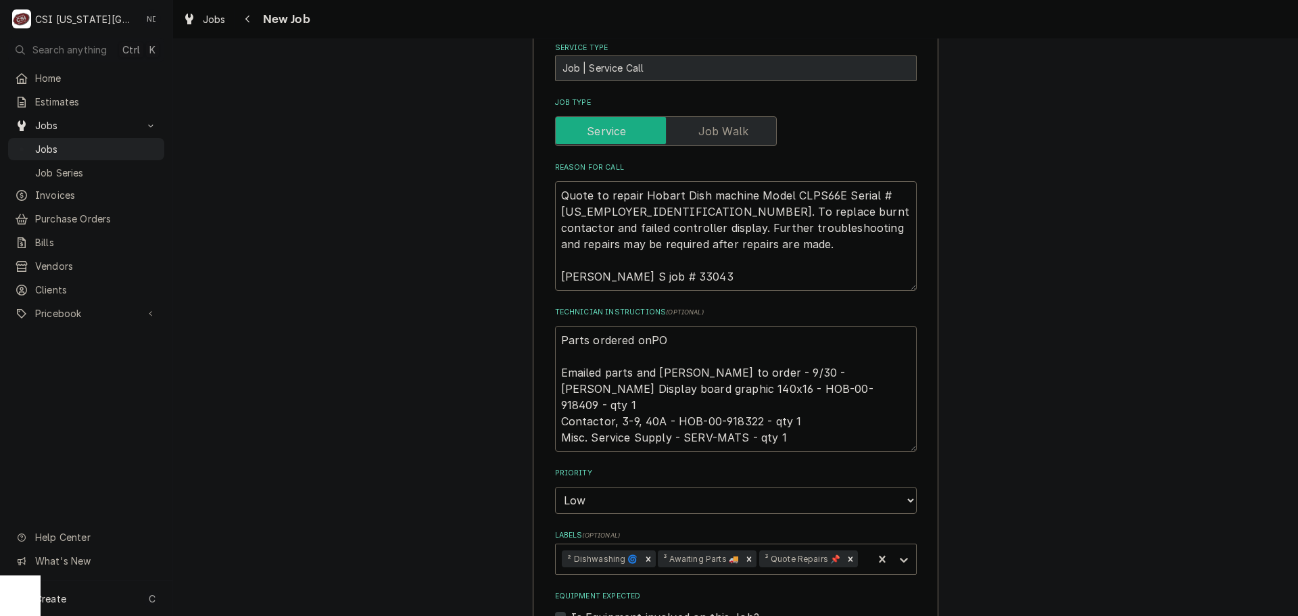
type textarea "x"
type textarea "Parts ordered onP Emailed parts and Lindy to order - 9/30 - LS Hobart Display b…"
type textarea "x"
type textarea "Parts ordered on Emailed parts and Lindy to order - 9/30 - LS Hobart Display bo…"
type textarea "x"
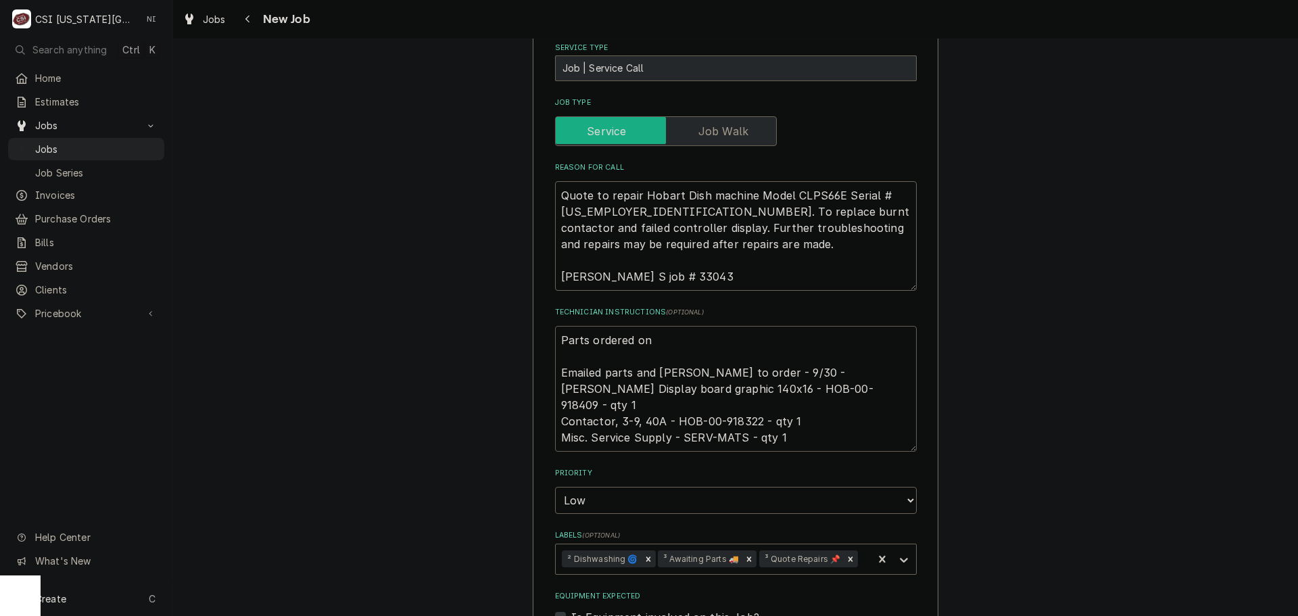
type textarea "Parts ordered on Emailed parts and Lindy to order - 9/30 - LS Hobart Display bo…"
type textarea "x"
type textarea "Parts ordered on P Emailed parts and Lindy to order - 9/30 - LS Hobart Display …"
type textarea "x"
type textarea "Parts ordered on PO Emailed parts and Lindy to order - 9/30 - LS Hobart Display…"
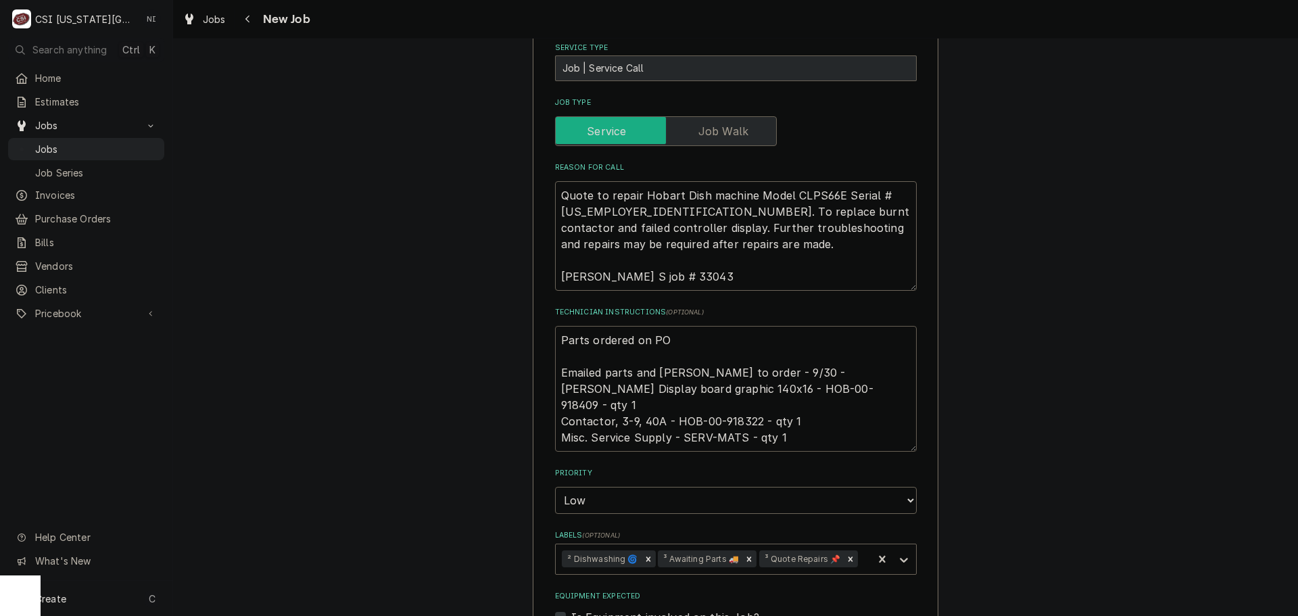
type textarea "x"
type textarea "Parts ordered on PO Emailed parts and Lindy to order - 9/30 - LS Hobart Display…"
type textarea "x"
type textarea "Parts ordered on PO 3 Emailed parts and Lindy to order - 9/30 - LS Hobart Displ…"
type textarea "x"
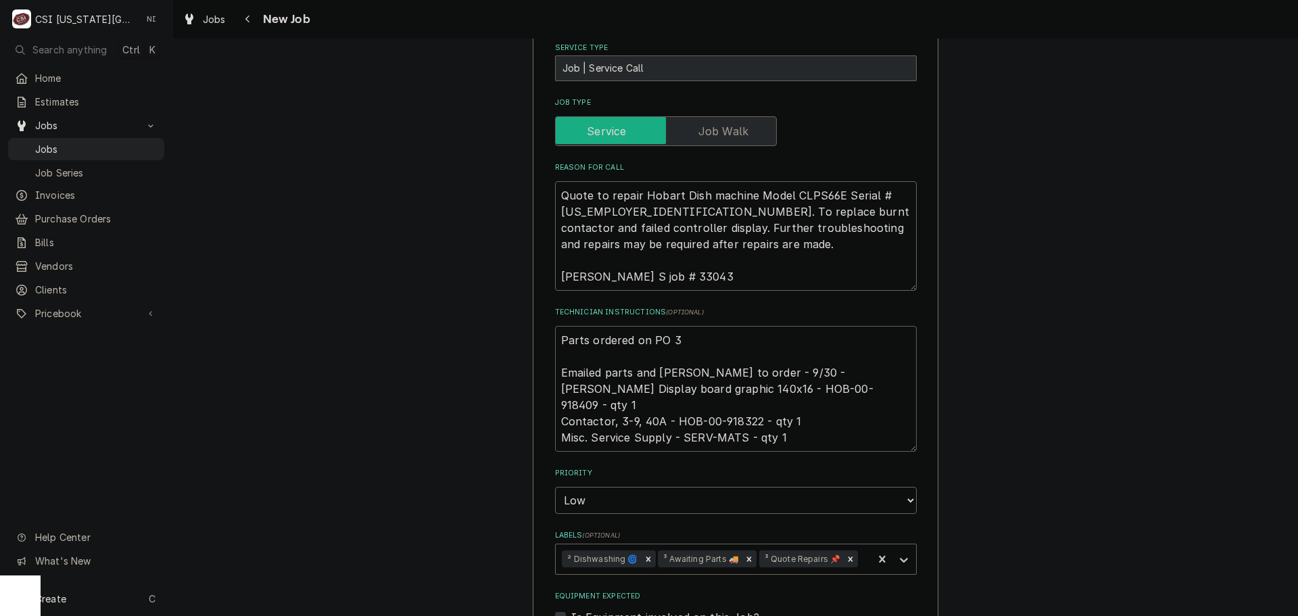
type textarea "Parts ordered on PO 30 Emailed parts and Lindy to order - 9/30 - LS Hobart Disp…"
type textarea "x"
type textarea "Parts ordered on PO 301 Emailed parts and Lindy to order - 9/30 - LS Hobart Dis…"
type textarea "x"
type textarea "Parts ordered on PO 3013 Emailed parts and Lindy to order - 9/30 - LS Hobart Di…"
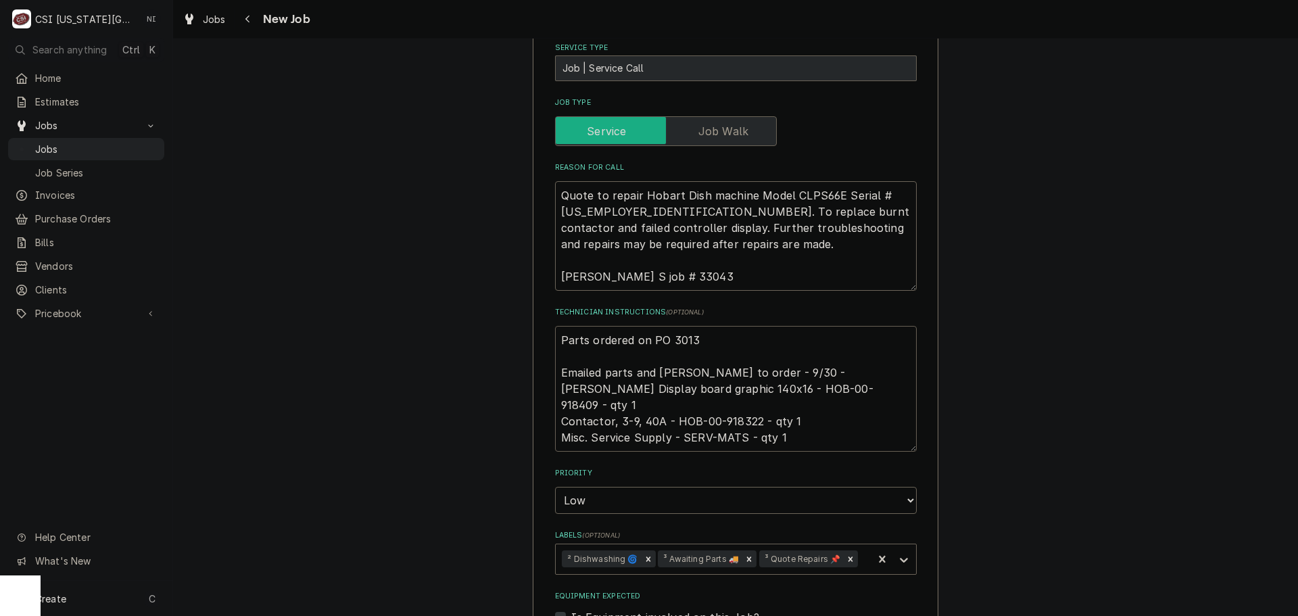
type textarea "x"
type textarea "Parts ordered on PO 301 Emailed parts and Lindy to order - 9/30 - LS Hobart Dis…"
type textarea "x"
type textarea "Parts ordered on PO 3016 Emailed parts and Lindy to order - 9/30 - LS Hobart Di…"
type textarea "x"
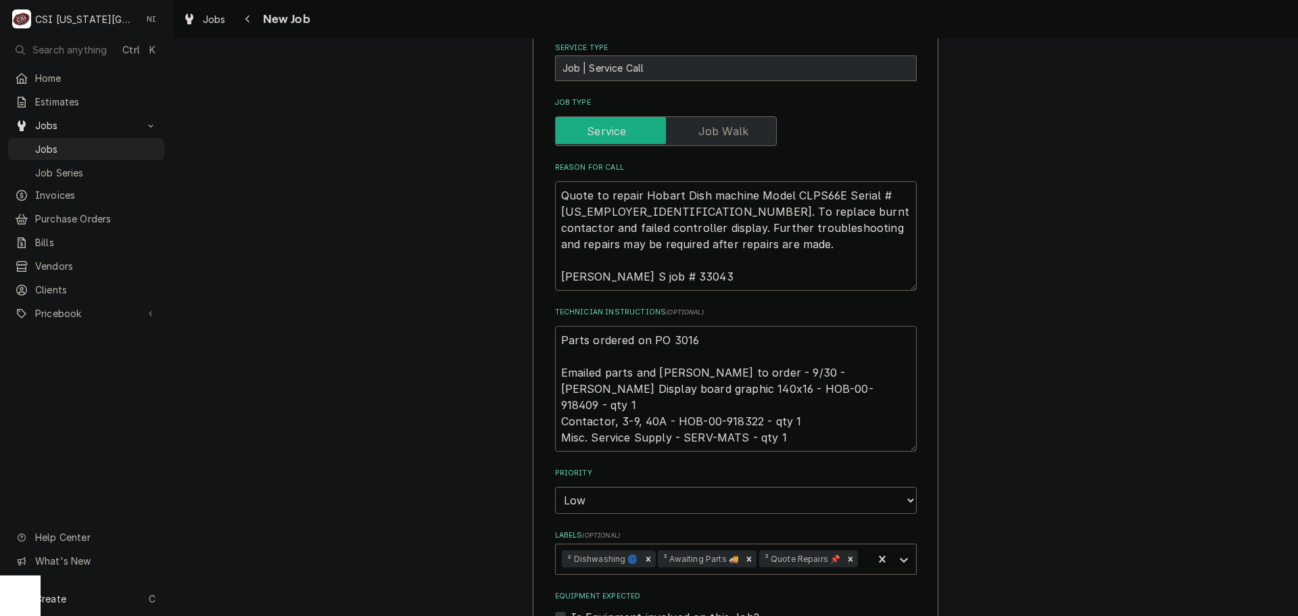
type textarea "Parts ordered on PO 30166 Emailed parts and Lindy to order - 9/30 - LS Hobart D…"
type textarea "x"
type textarea "Parts ordered on PO 301666 Emailed parts and Lindy to order - 9/30 - LS Hobart …"
type textarea "x"
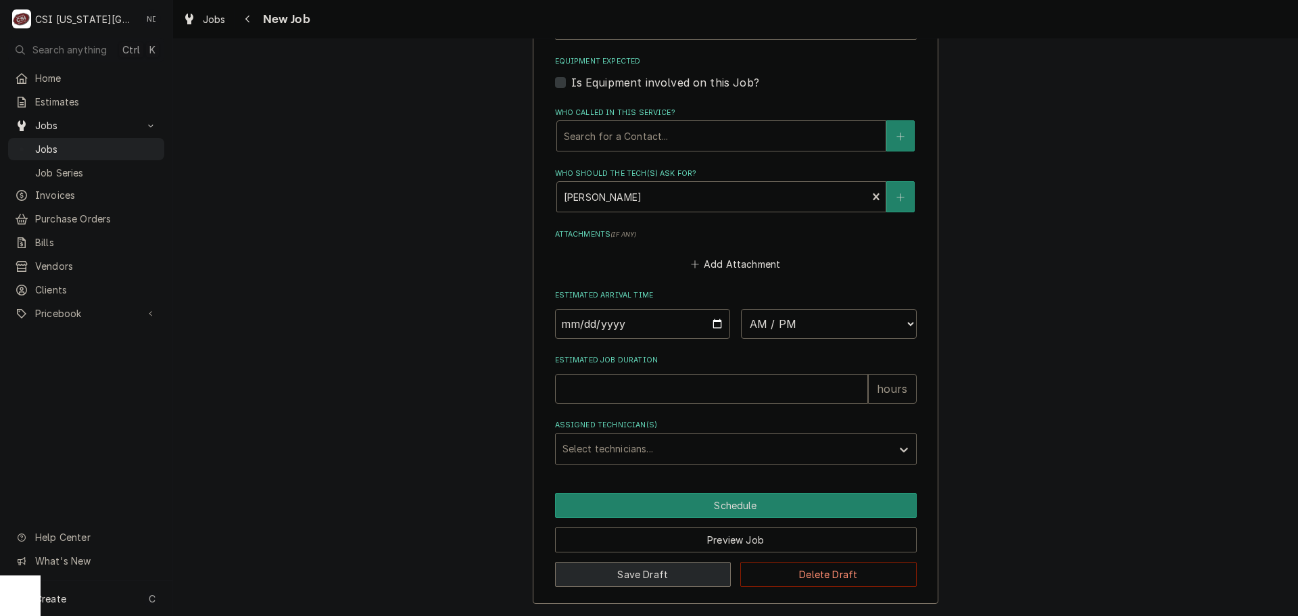
type textarea "Parts ordered on PO 301666 Emailed parts and Lindy to order - 9/30 - LS Hobart …"
click at [611, 576] on button "Save Draft" at bounding box center [643, 574] width 176 height 25
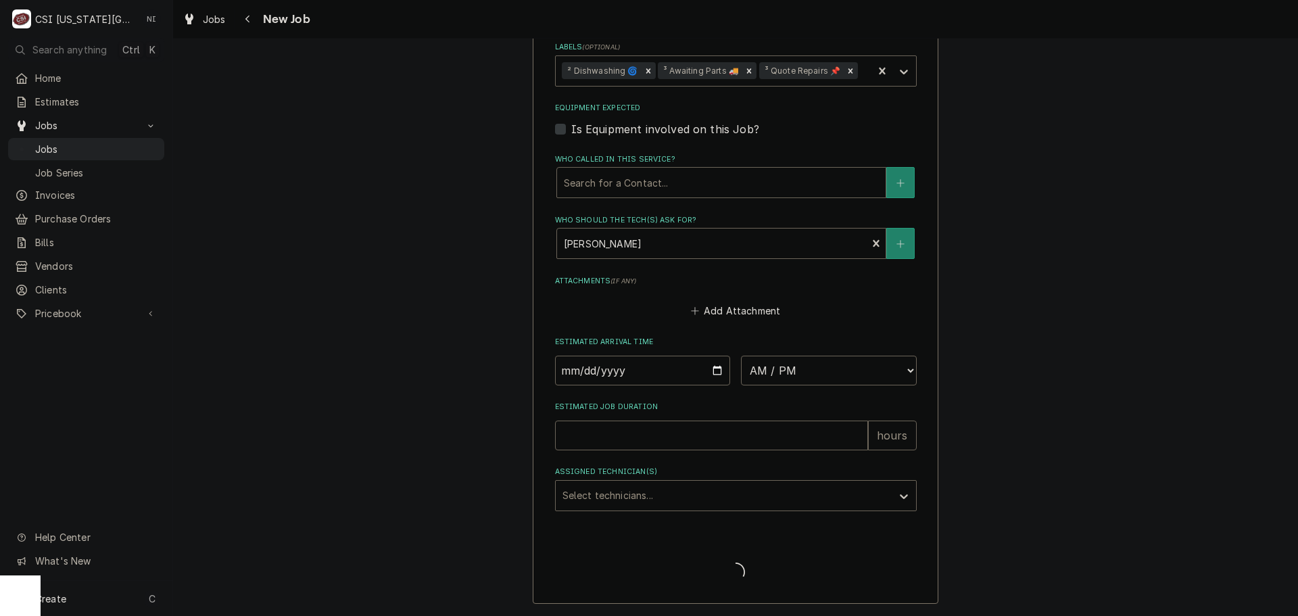
type textarea "x"
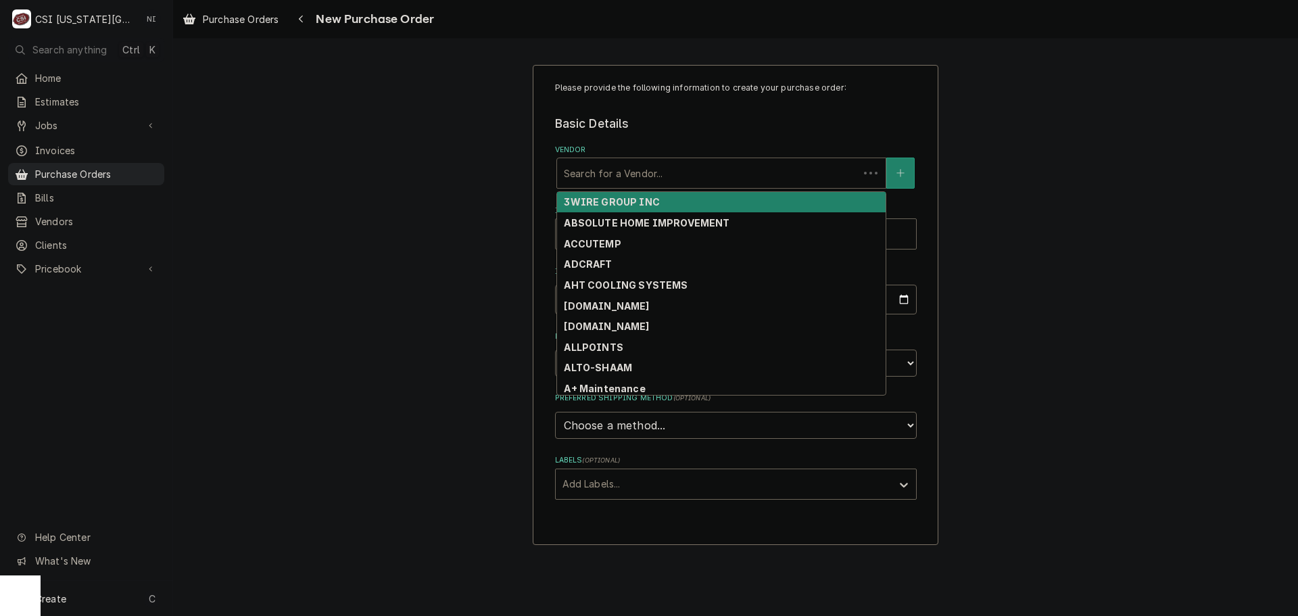
click at [667, 170] on div "Vendor" at bounding box center [708, 173] width 288 height 24
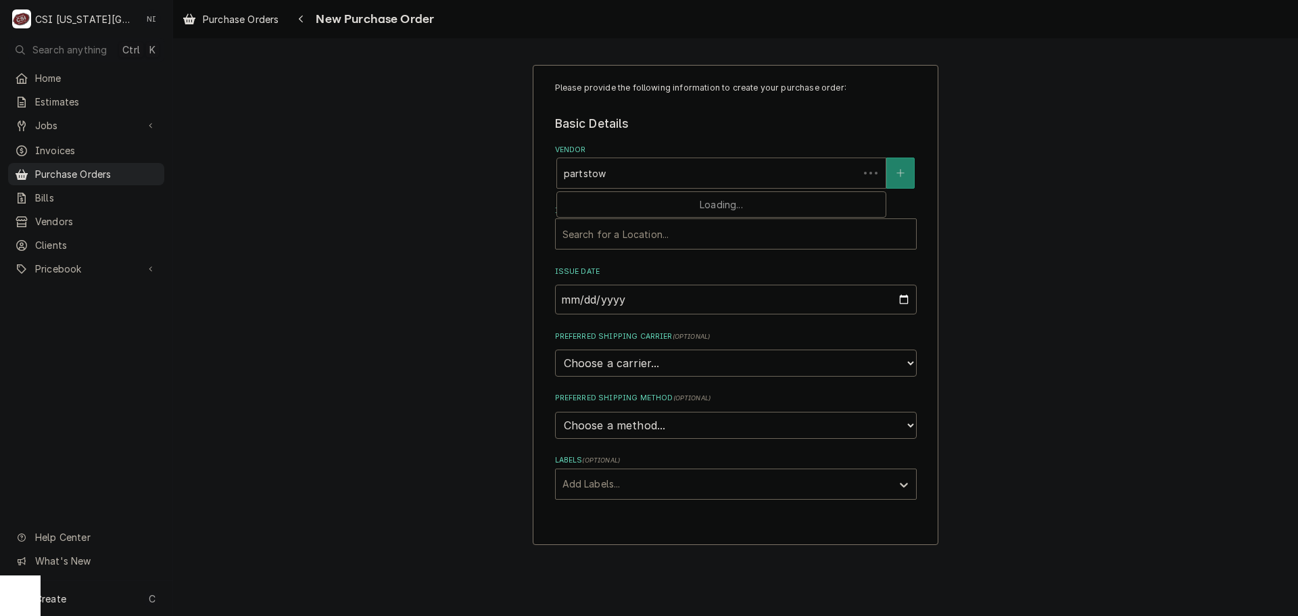
type input "[GEOGRAPHIC_DATA]"
click at [662, 199] on div "PARTSTOWN" at bounding box center [721, 202] width 329 height 21
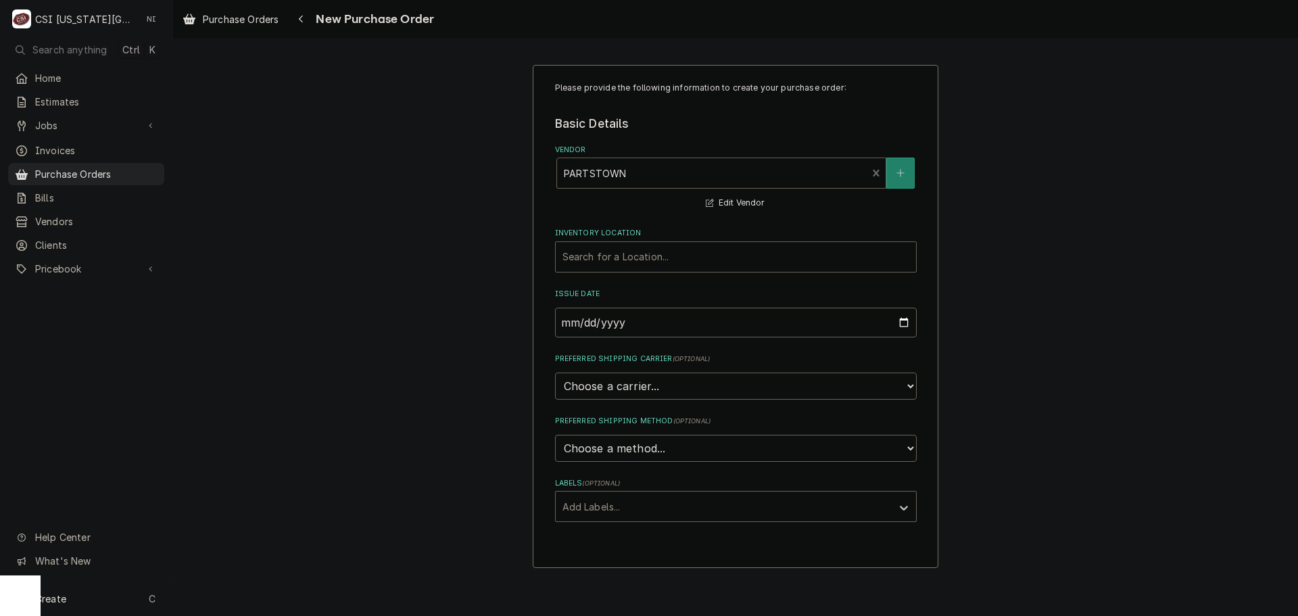
click at [648, 261] on div "Inventory Location" at bounding box center [735, 257] width 347 height 24
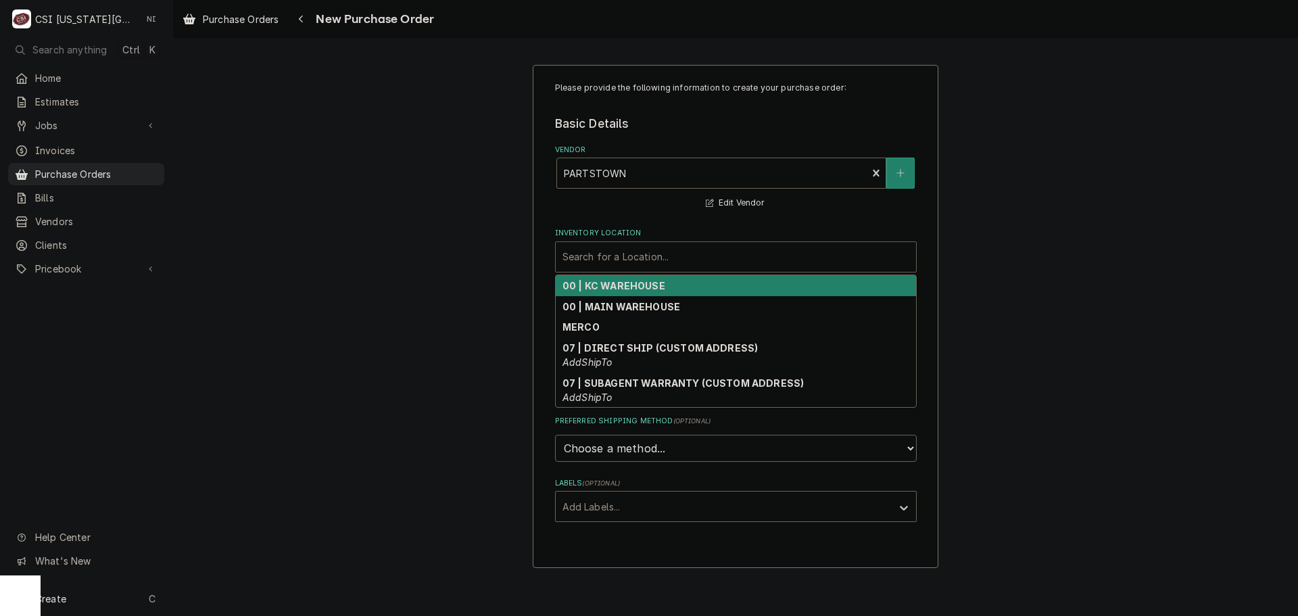
click at [644, 291] on strong "00 | KC WAREHOUSE" at bounding box center [613, 285] width 103 height 11
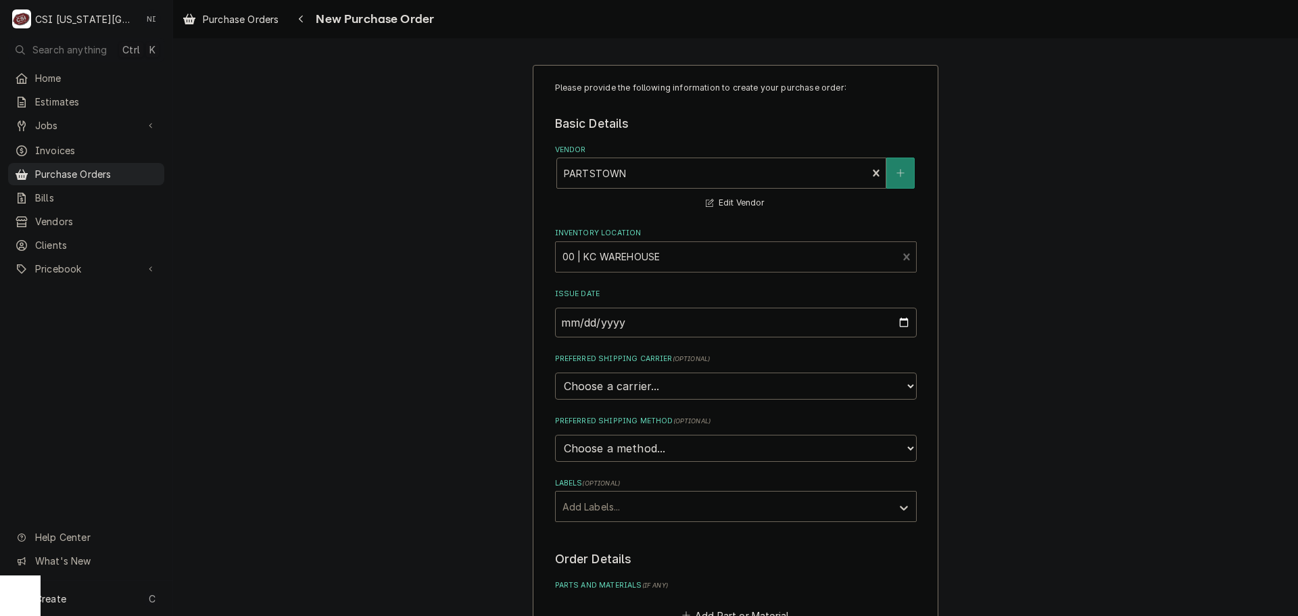
click at [630, 528] on div "Please provide the following information to create your purchase order: Basic D…" at bounding box center [736, 432] width 362 height 700
click at [631, 516] on div "Labels" at bounding box center [723, 506] width 322 height 24
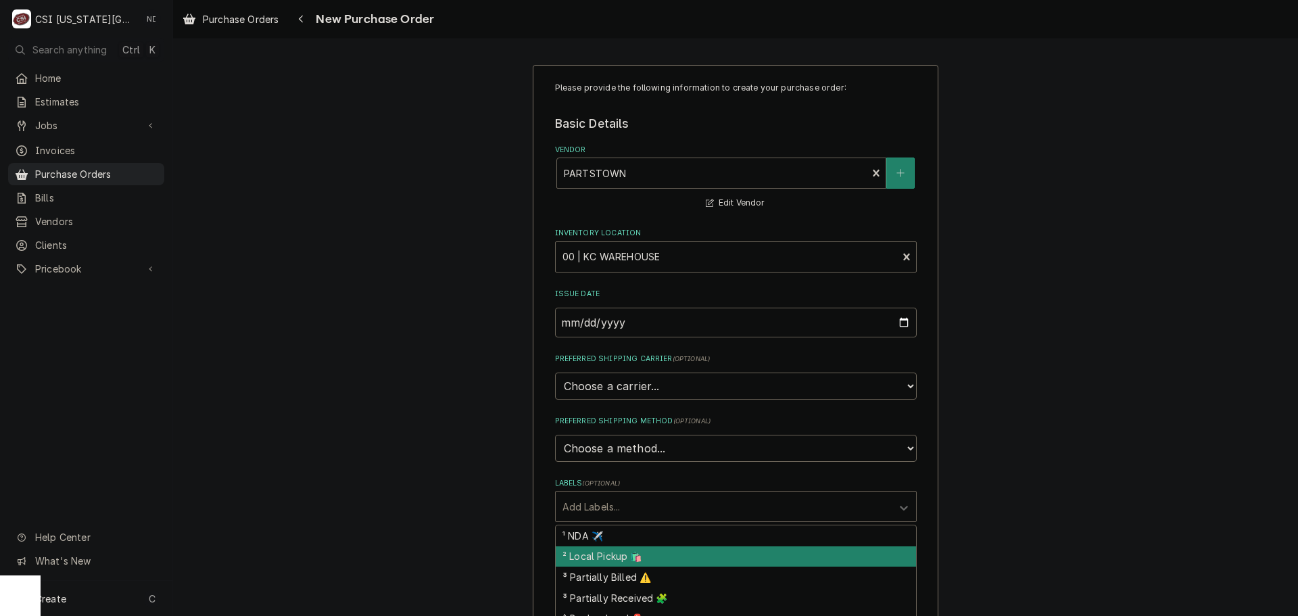
drag, startPoint x: 624, startPoint y: 552, endPoint x: 711, endPoint y: 554, distance: 87.2
click at [624, 553] on div "² Local Pickup 🛍️" at bounding box center [736, 556] width 360 height 21
type textarea "x"
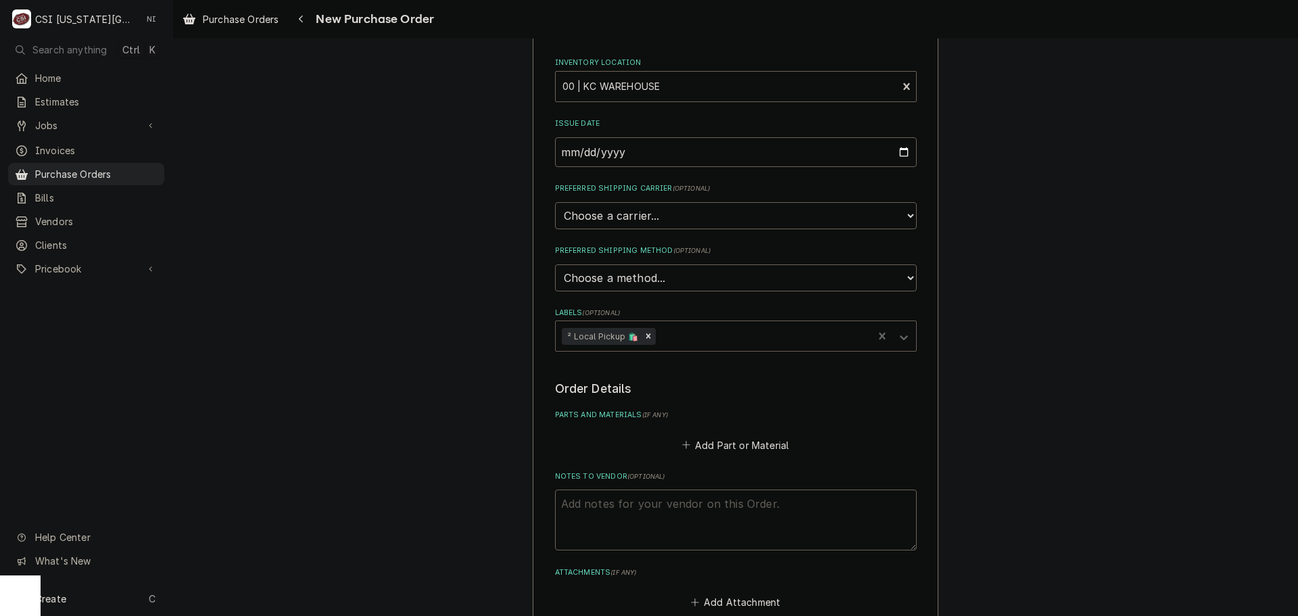
scroll to position [270, 0]
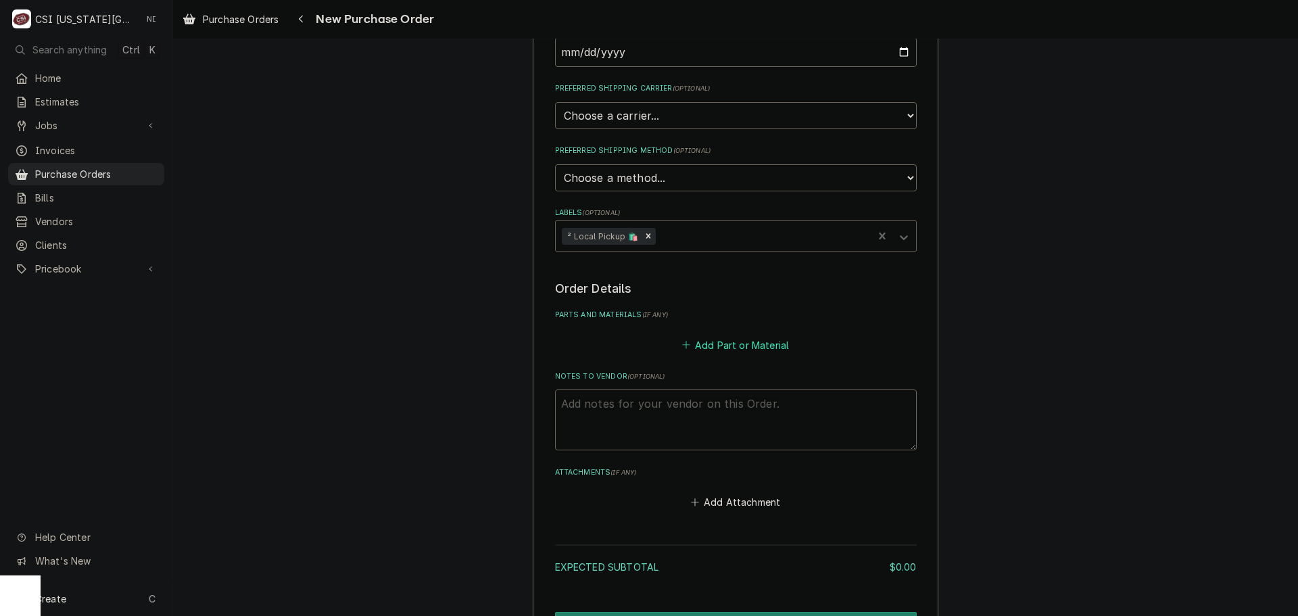
click at [729, 347] on button "Add Part or Material" at bounding box center [735, 344] width 112 height 19
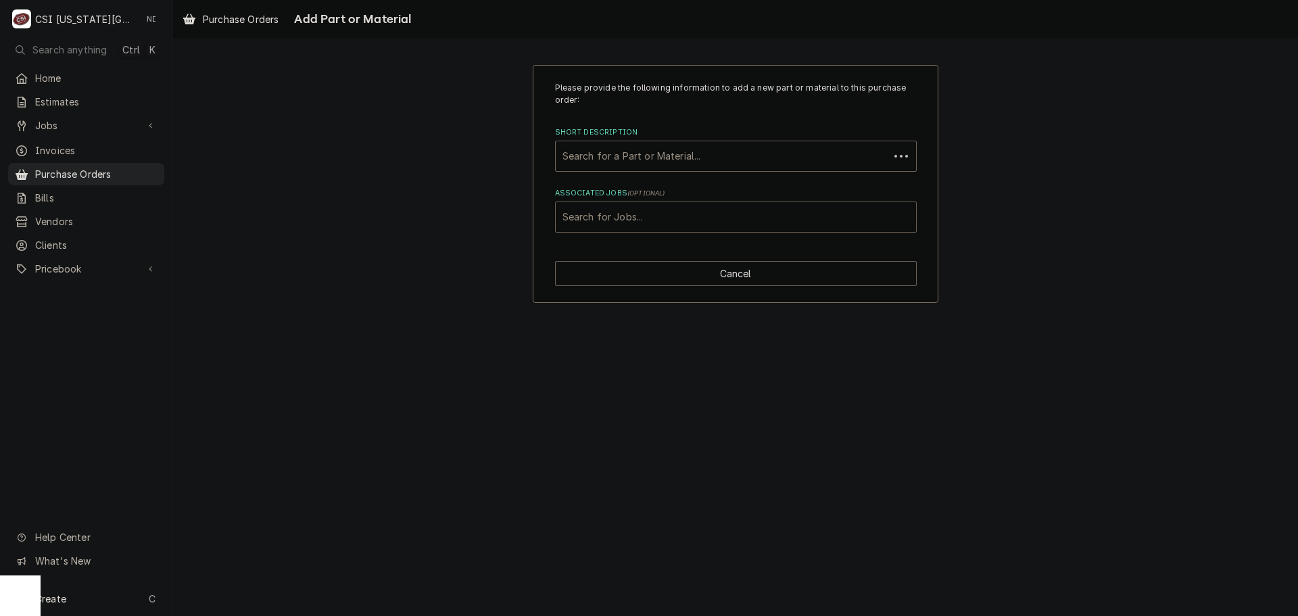
click at [650, 222] on div "Associated Jobs" at bounding box center [735, 217] width 347 height 24
type input "33071"
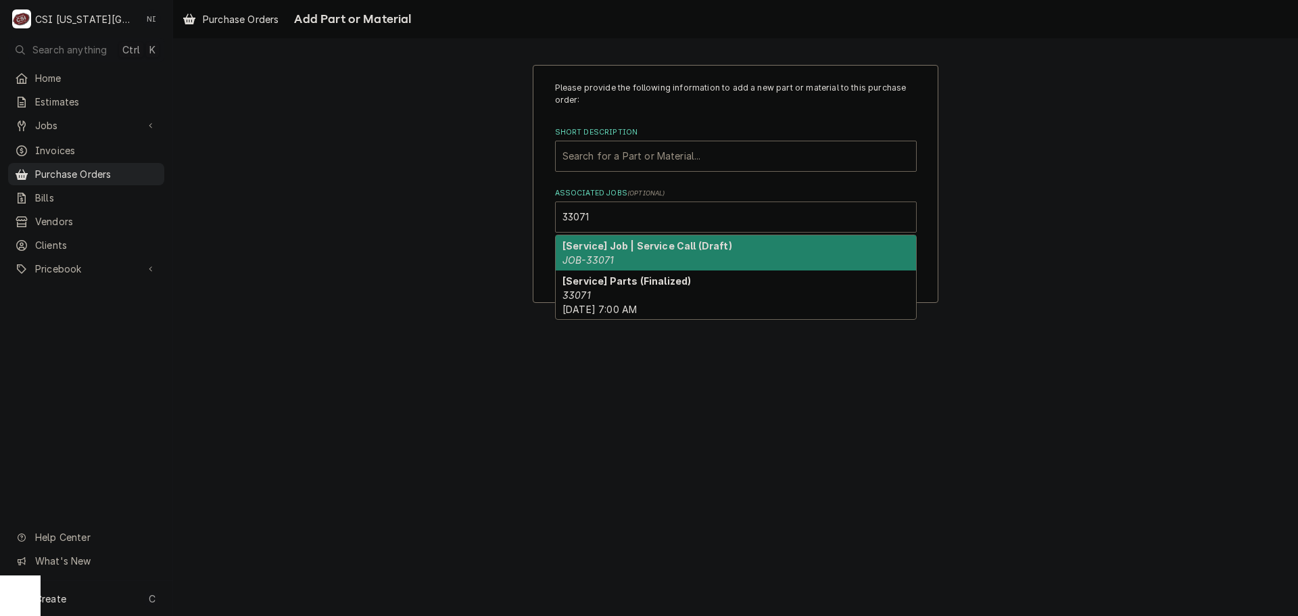
click at [615, 245] on strong "[Service] Job | Service Call (Draft)" at bounding box center [647, 245] width 170 height 11
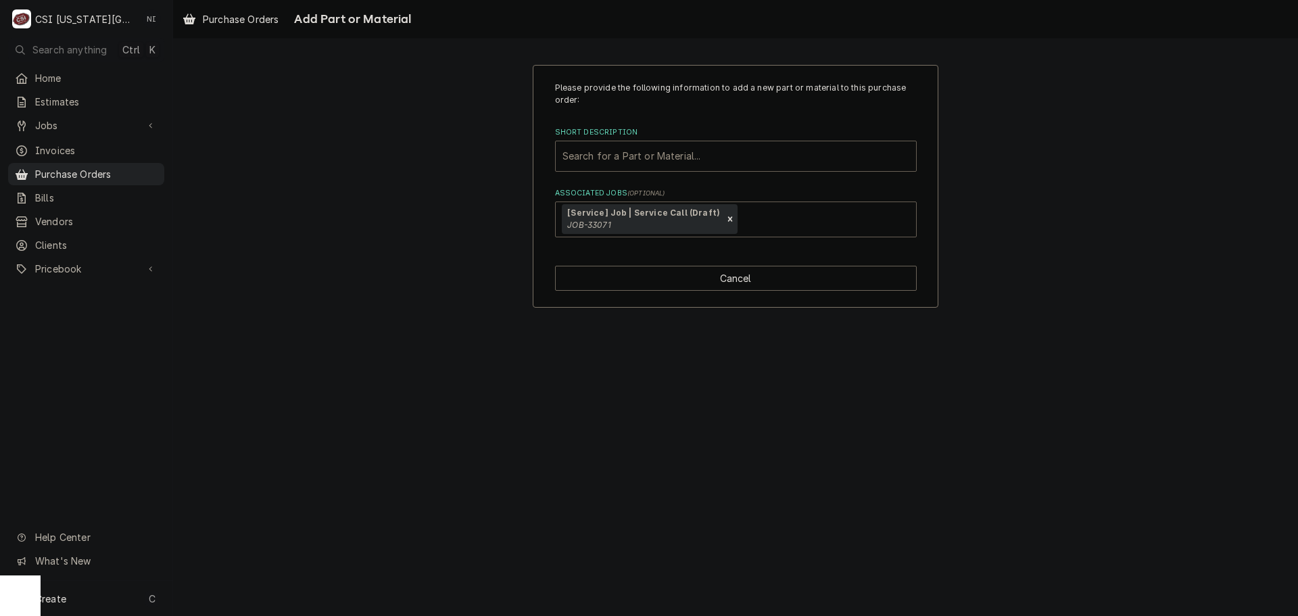
click at [629, 151] on div "Short Description" at bounding box center [735, 156] width 347 height 24
paste input "00-918409"
type input "00-918409"
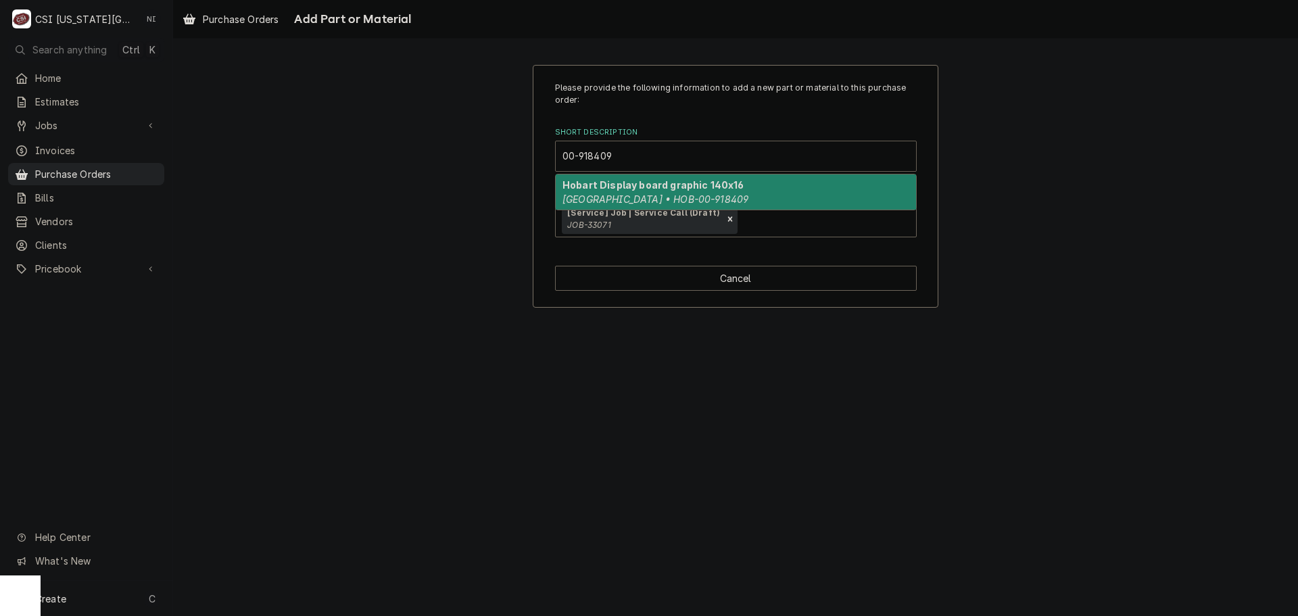
click at [614, 187] on strong "Hobart Display board graphic 140x16" at bounding box center [653, 184] width 182 height 11
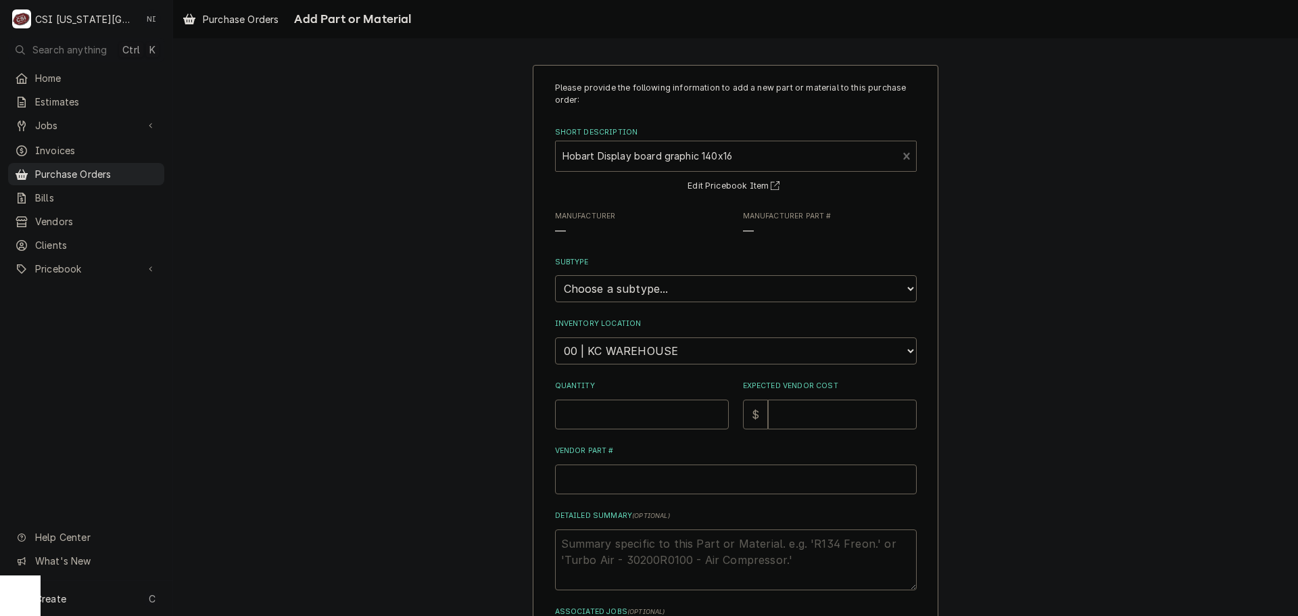
type textarea "x"
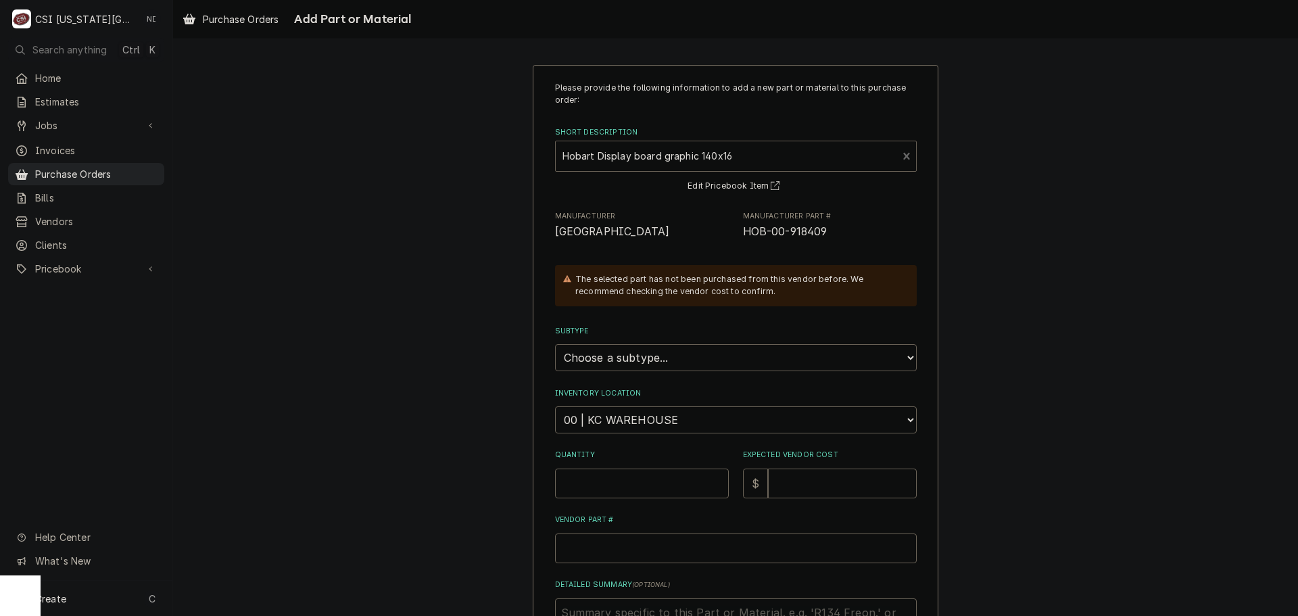
drag, startPoint x: 637, startPoint y: 347, endPoint x: 637, endPoint y: 358, distance: 10.8
click at [637, 347] on select "Choose a subtype... [#2-DUAL] AFTERHRS-WH-CHG-2 [#2-DUAL] BEV-EQUIP [#2-DUAL] B…" at bounding box center [736, 357] width 362 height 27
select select "45"
click at [555, 344] on select "Choose a subtype... [#2-DUAL] AFTERHRS-WH-CHG-2 [#2-DUAL] BEV-EQUIP [#2-DUAL] B…" at bounding box center [736, 357] width 362 height 27
type textarea "x"
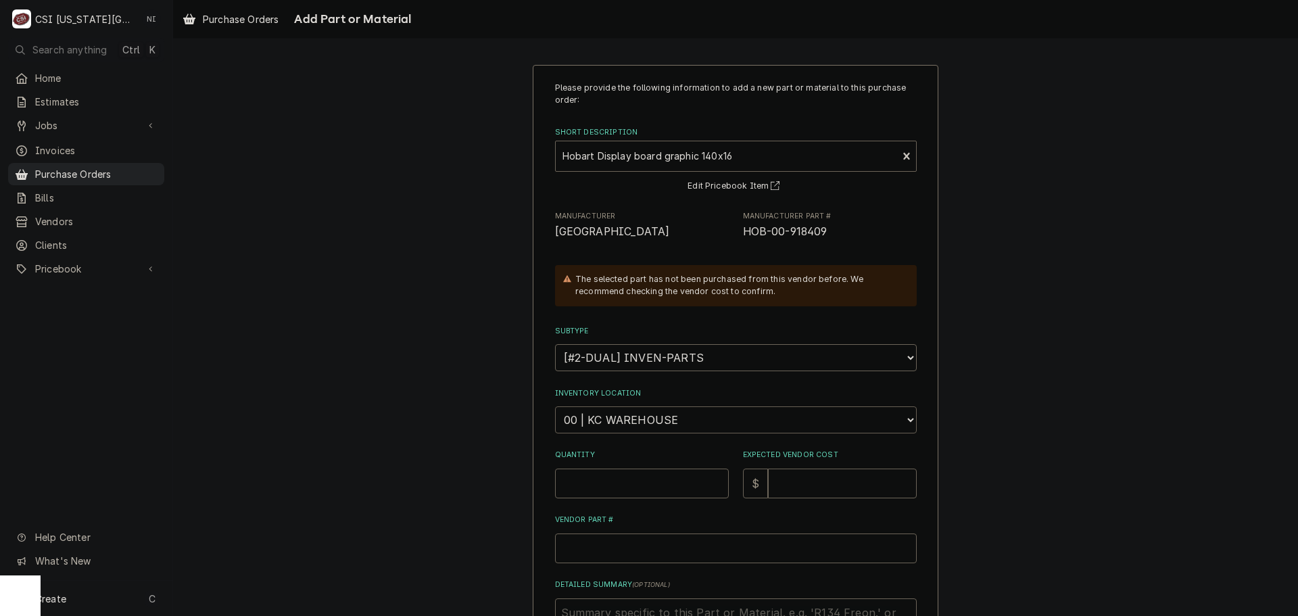
click at [661, 429] on select "Choose a location... 00 | KC WAREHOUSE 00 | MAIN WAREHOUSE 01 | BRIAN BREAZIER …" at bounding box center [736, 419] width 362 height 27
select select "2705"
click at [555, 406] on select "Choose a location... 00 | KC WAREHOUSE 00 | MAIN WAREHOUSE 01 | BRIAN BREAZIER …" at bounding box center [736, 419] width 362 height 27
click at [630, 479] on input "Quantity" at bounding box center [642, 483] width 174 height 30
type textarea "x"
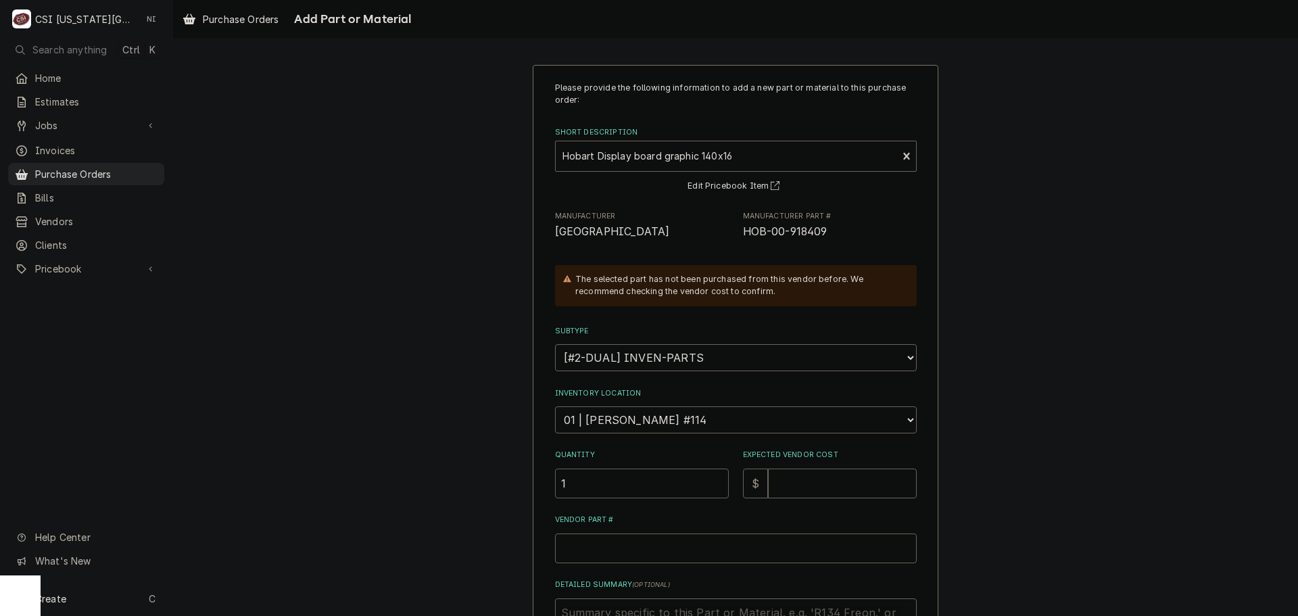
type input "1"
type textarea "x"
type input "8"
type textarea "x"
type input "80"
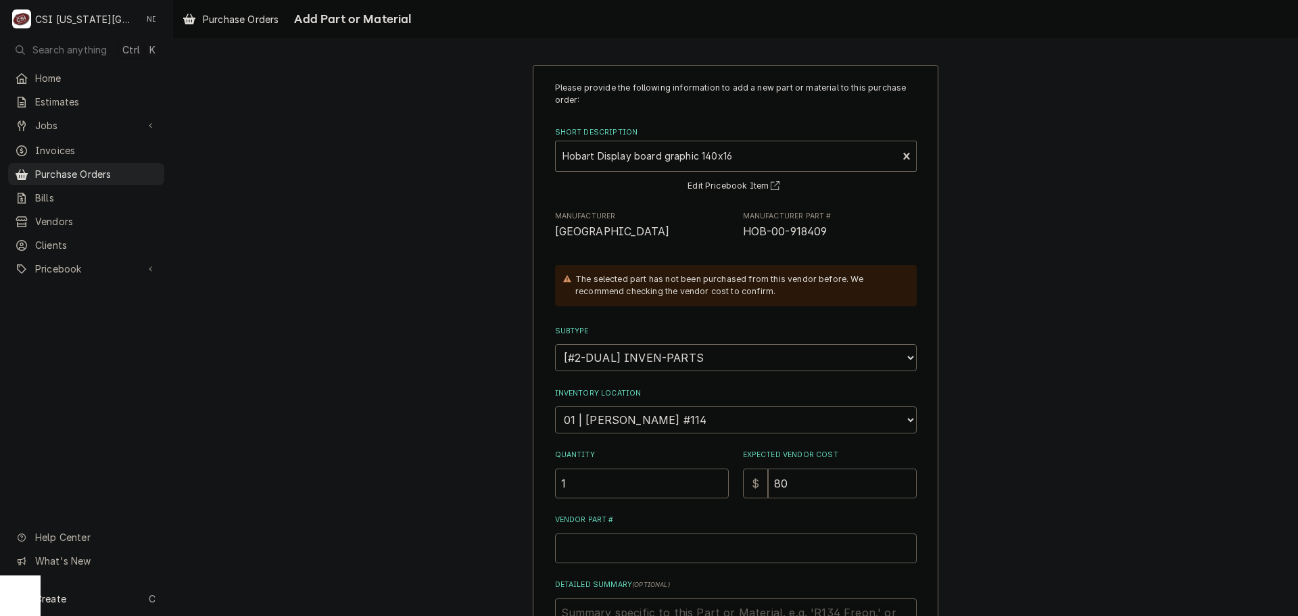
type textarea "x"
type input "802"
type textarea "x"
type input "802.0"
type textarea "x"
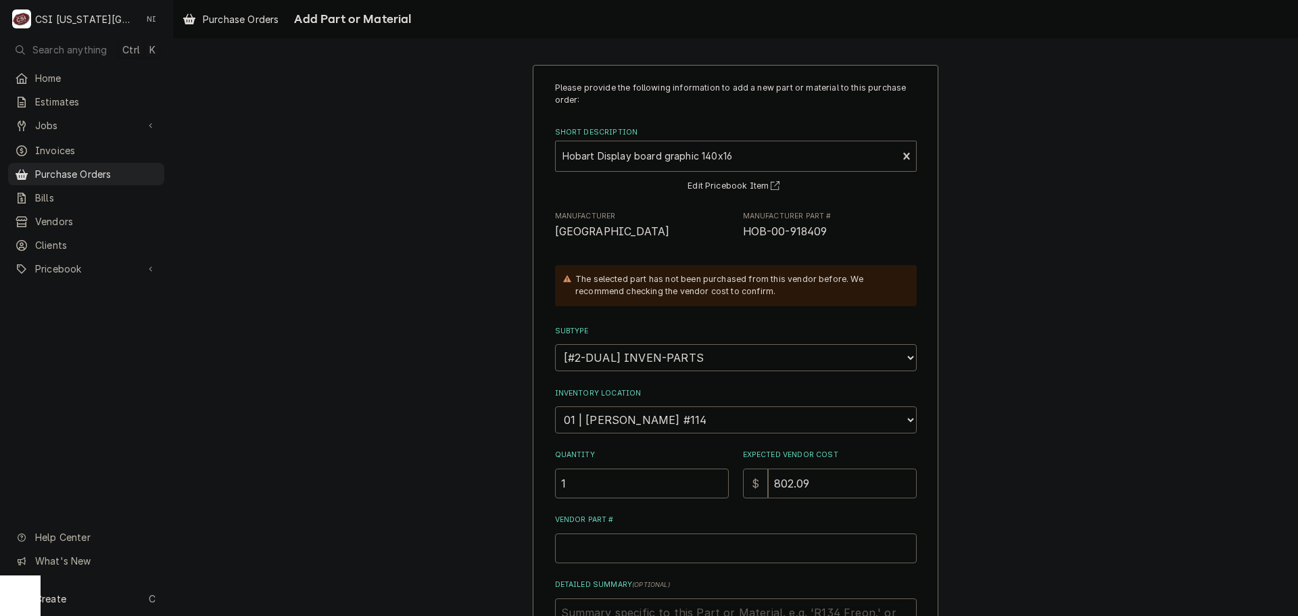
type input "802.09"
drag, startPoint x: 805, startPoint y: 236, endPoint x: 735, endPoint y: 237, distance: 70.3
click at [735, 237] on div "Manufacturer Hobart Manufacturer Part # HOB-00-918409" at bounding box center [736, 225] width 362 height 29
copy span "HOB-00-918409"
click at [671, 548] on input "Vendor Part #" at bounding box center [736, 548] width 362 height 30
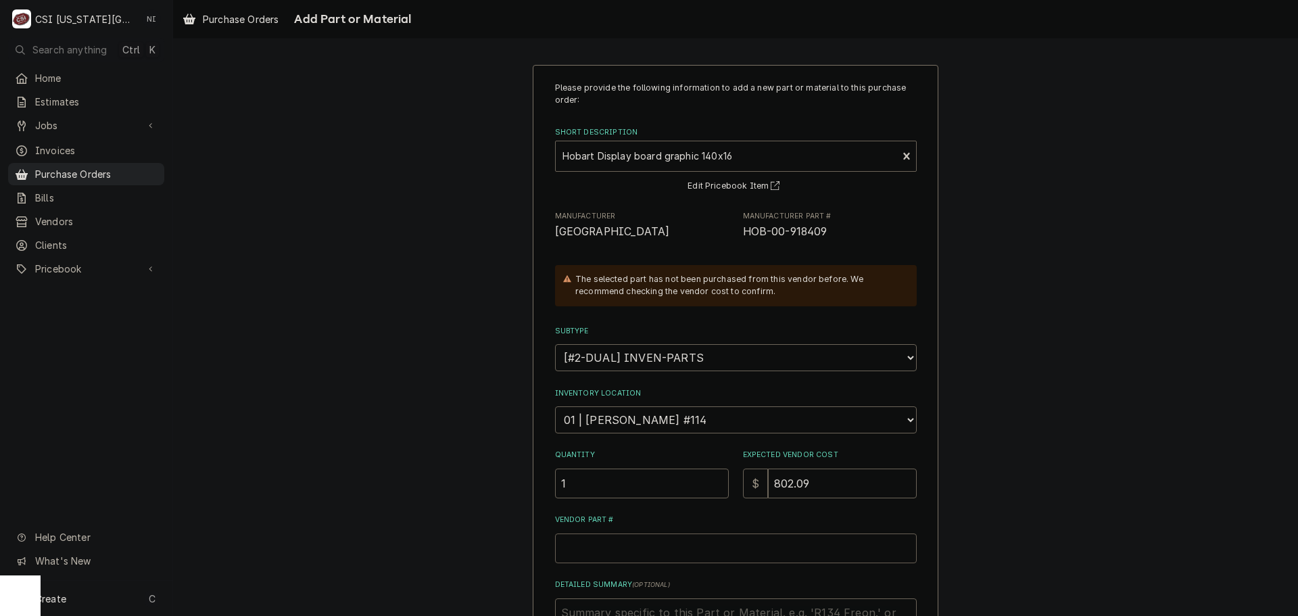
paste input "HOB-00-918409"
type textarea "x"
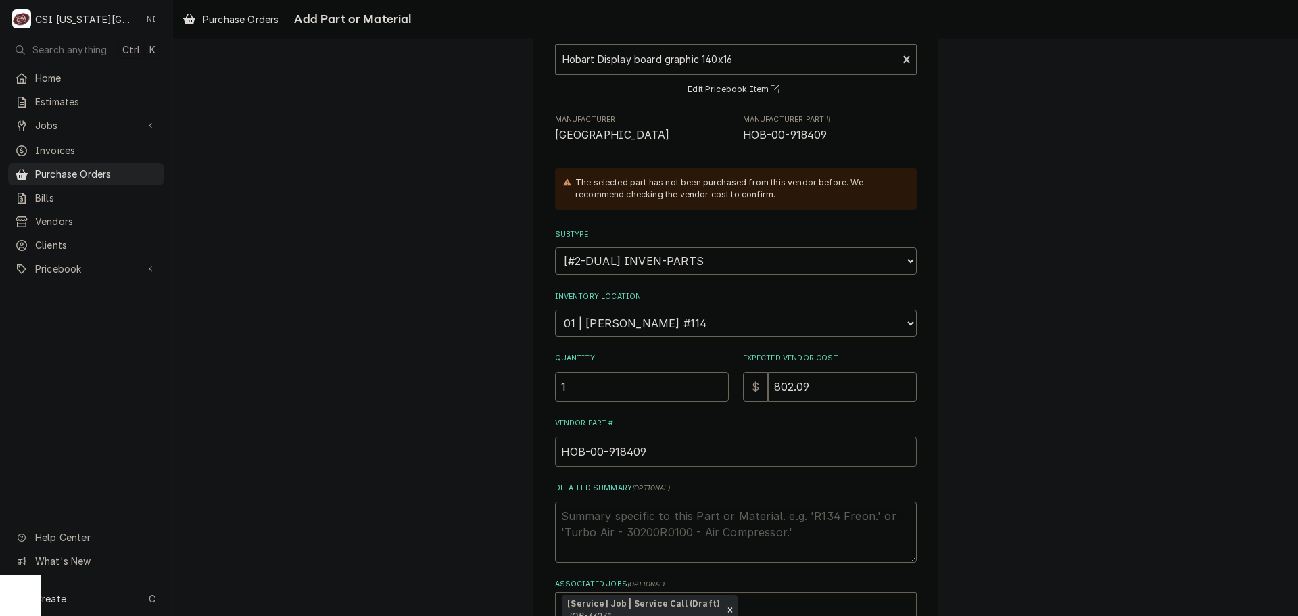
scroll to position [191, 0]
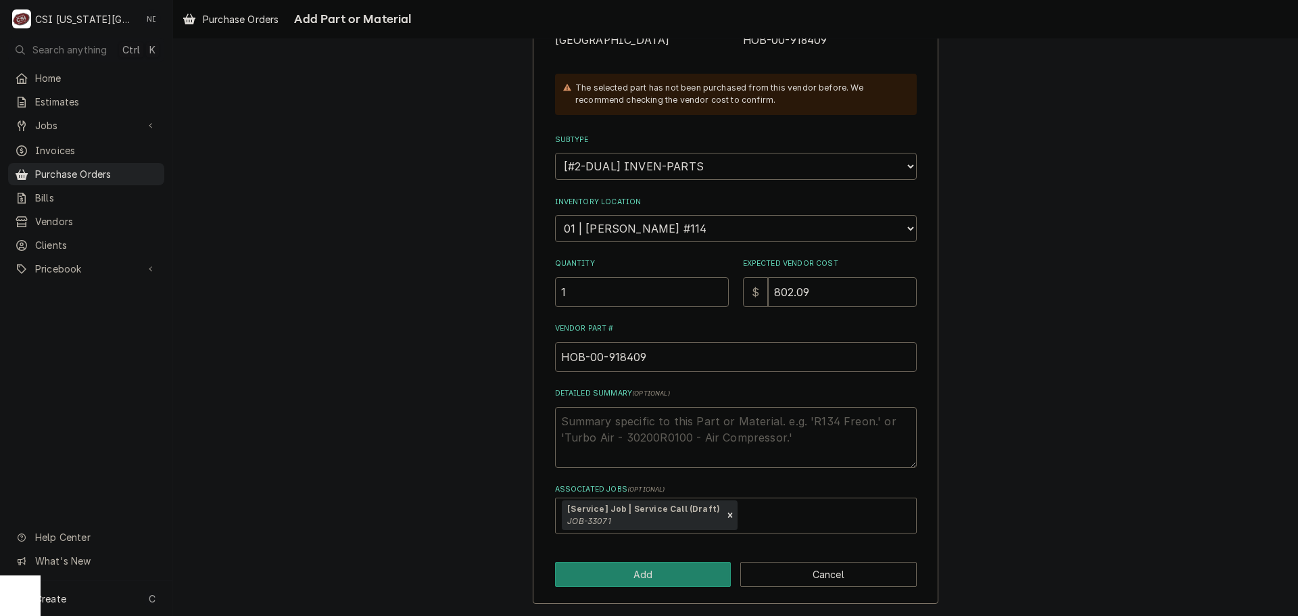
type input "HOB-00-918409"
click at [637, 587] on div "Please provide the following information to add a new part or material to this …" at bounding box center [736, 239] width 406 height 731
click at [654, 571] on button "Add" at bounding box center [643, 574] width 176 height 25
type textarea "x"
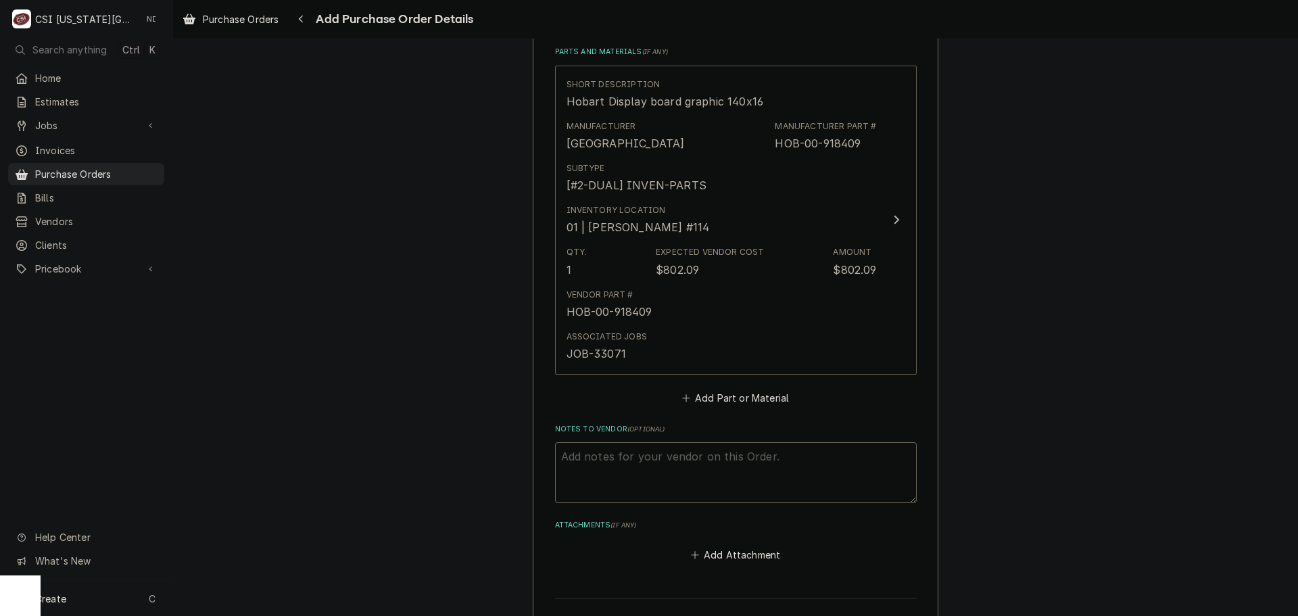
scroll to position [541, 0]
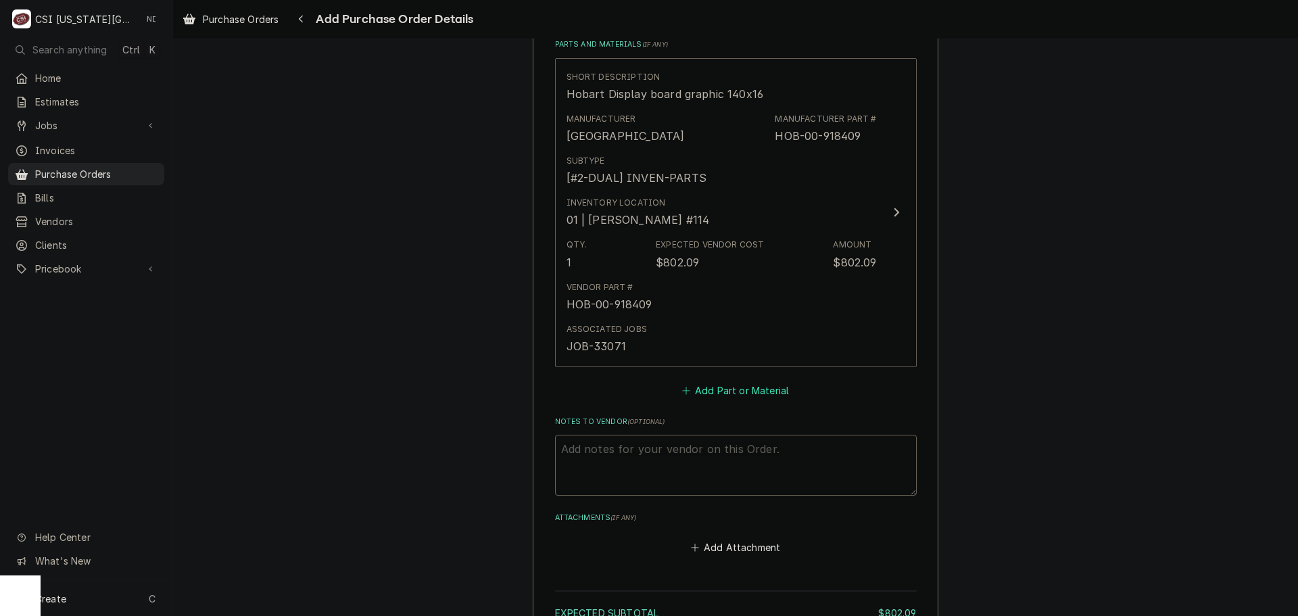
click at [728, 396] on button "Add Part or Material" at bounding box center [735, 390] width 112 height 19
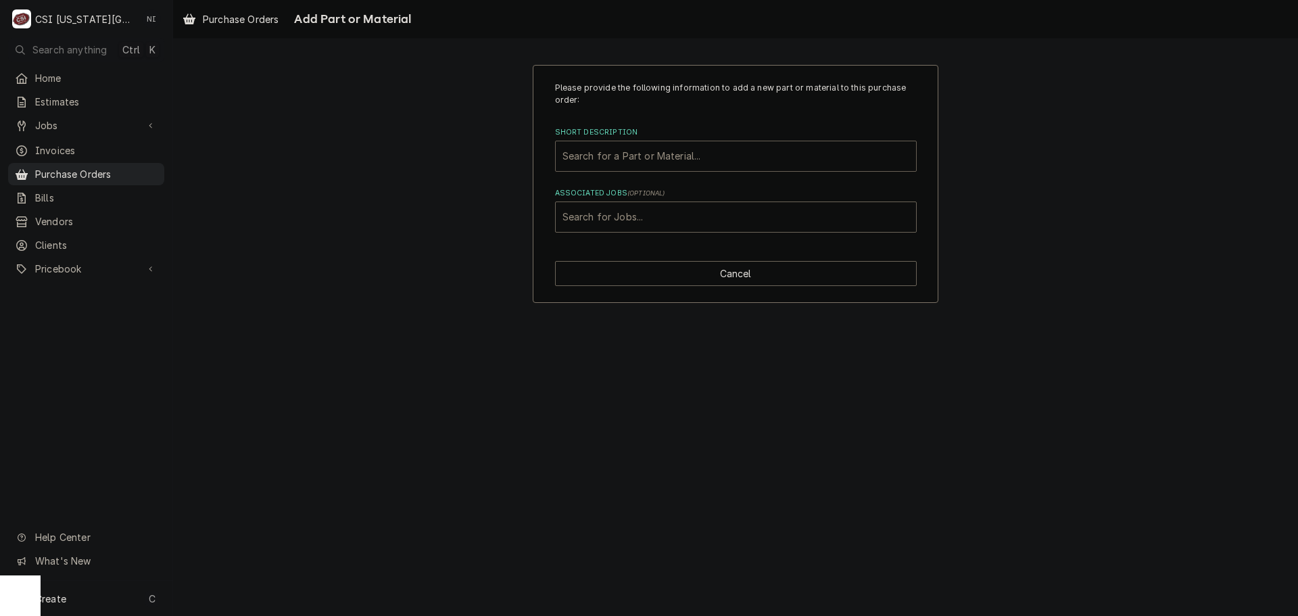
click at [659, 153] on div "Short Description" at bounding box center [735, 156] width 347 height 24
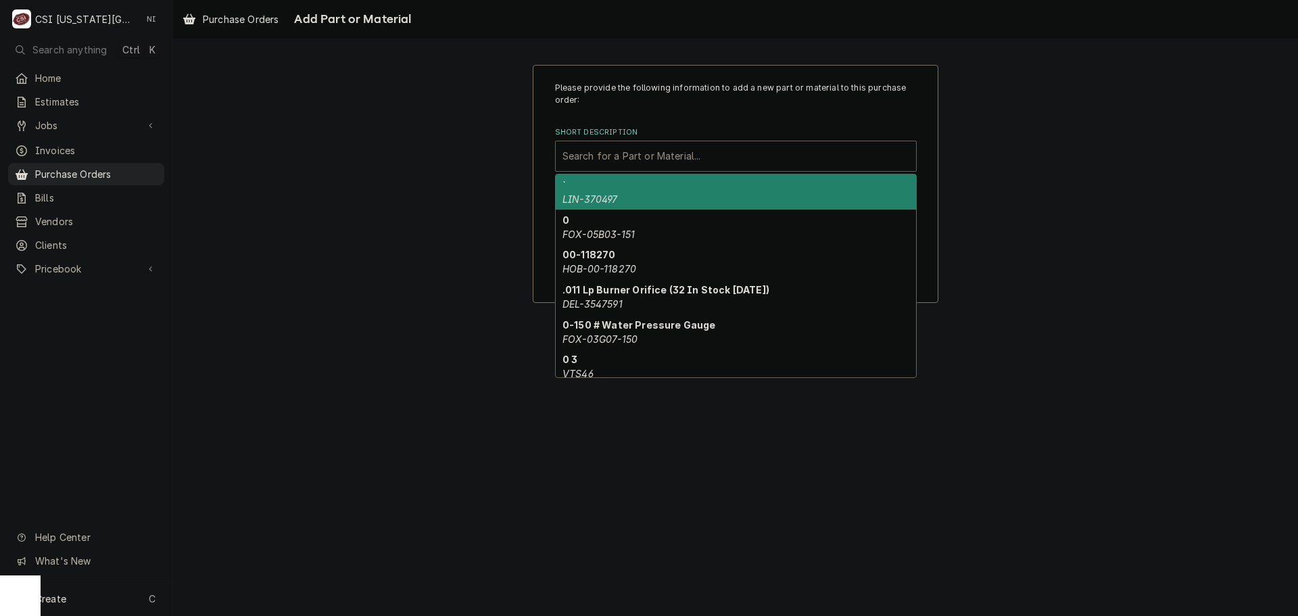
paste input "00-918322"
type input "00-918322"
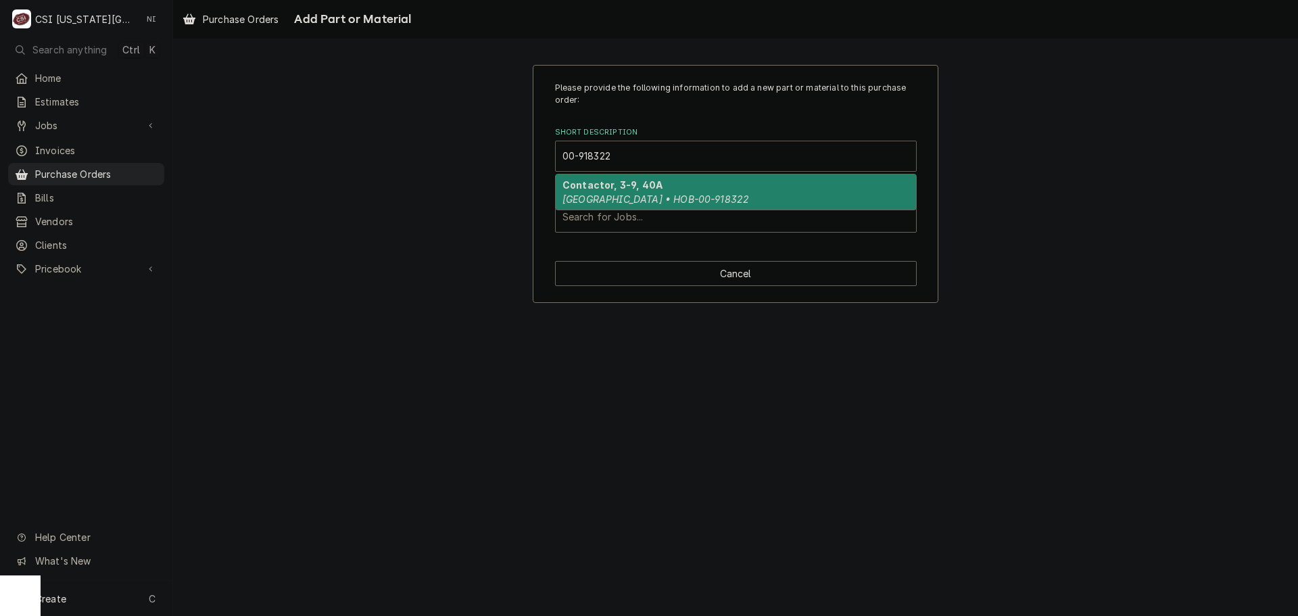
click at [616, 198] on em "Hobart • HOB-00-918322" at bounding box center [655, 198] width 187 height 11
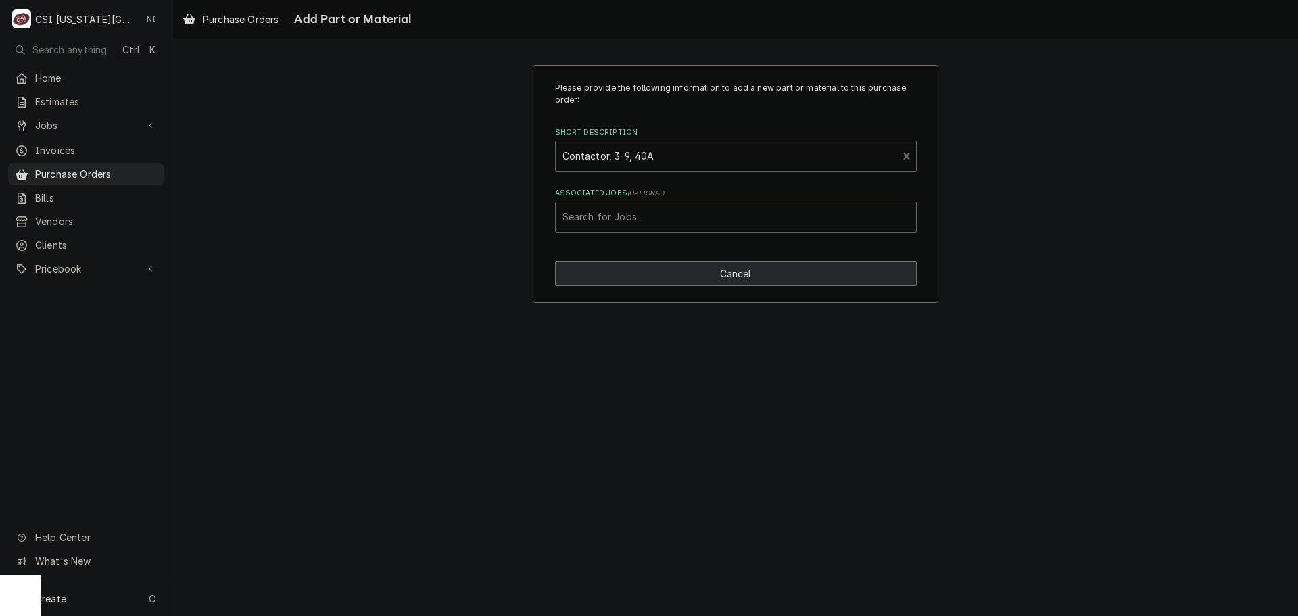
type textarea "x"
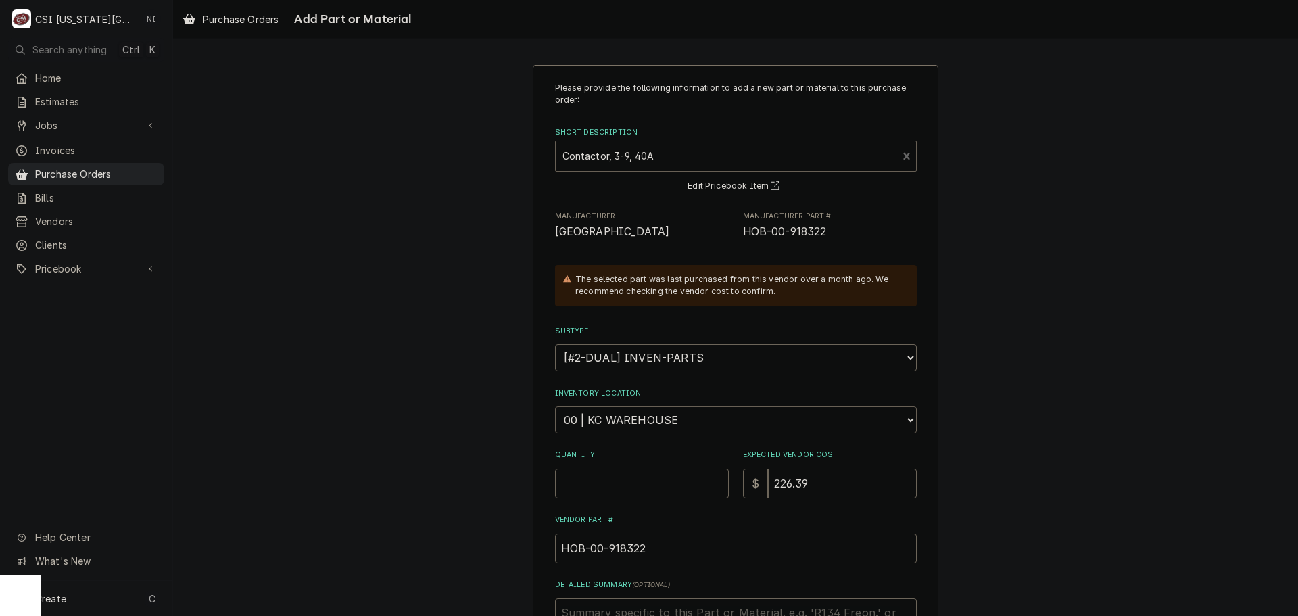
click at [621, 413] on select "Choose a location... 00 | KC WAREHOUSE 00 | MAIN WAREHOUSE 01 | BRIAN BREAZIER …" at bounding box center [736, 419] width 362 height 27
select select "2705"
click at [555, 406] on select "Choose a location... 00 | KC WAREHOUSE 00 | MAIN WAREHOUSE 01 | BRIAN BREAZIER …" at bounding box center [736, 419] width 362 height 27
click at [621, 479] on input "Quantity" at bounding box center [642, 483] width 174 height 30
type textarea "x"
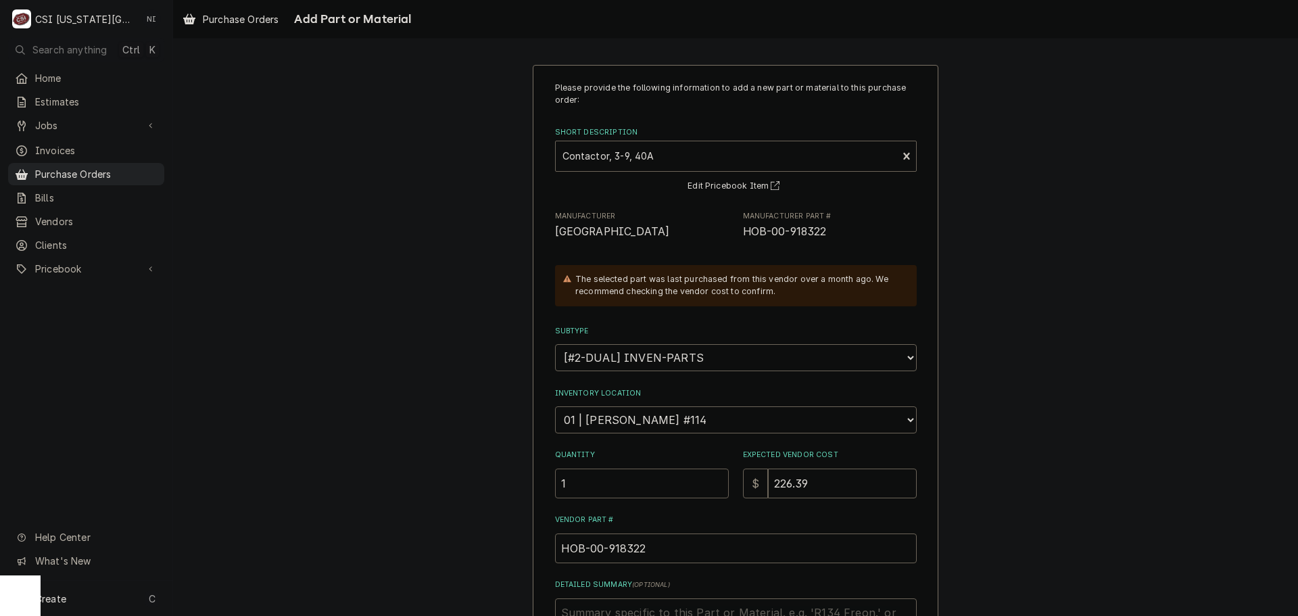
type input "1"
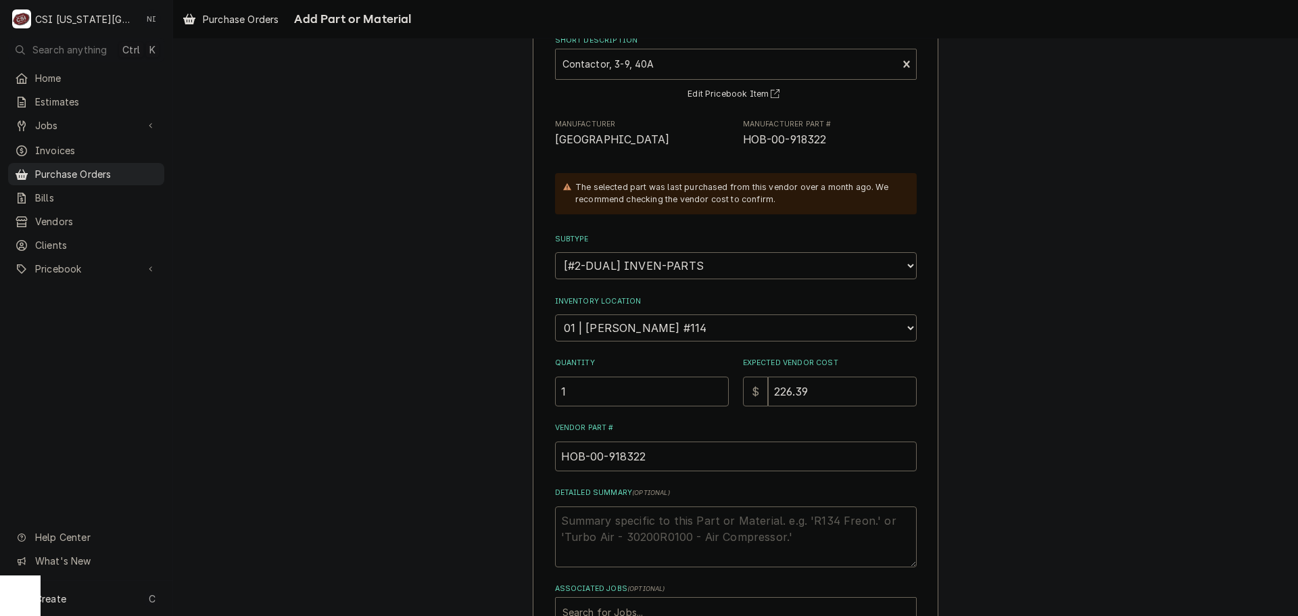
scroll to position [187, 0]
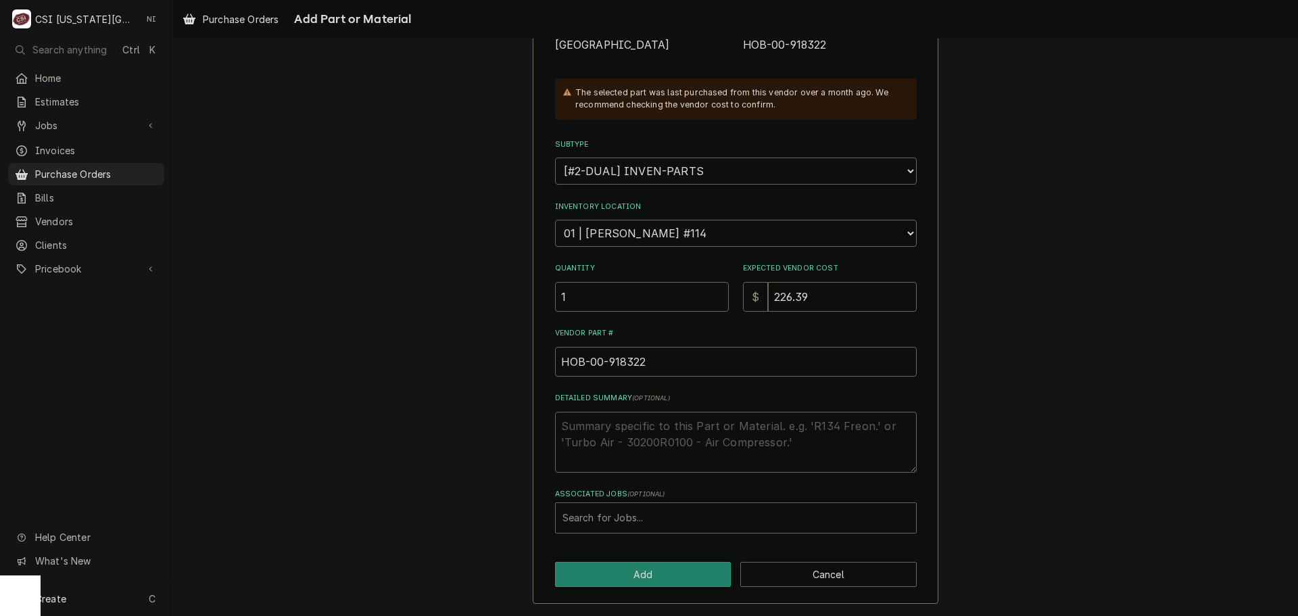
drag, startPoint x: 648, startPoint y: 514, endPoint x: 692, endPoint y: 481, distance: 54.5
click at [652, 510] on div "Associated Jobs" at bounding box center [735, 518] width 347 height 24
type input "33071"
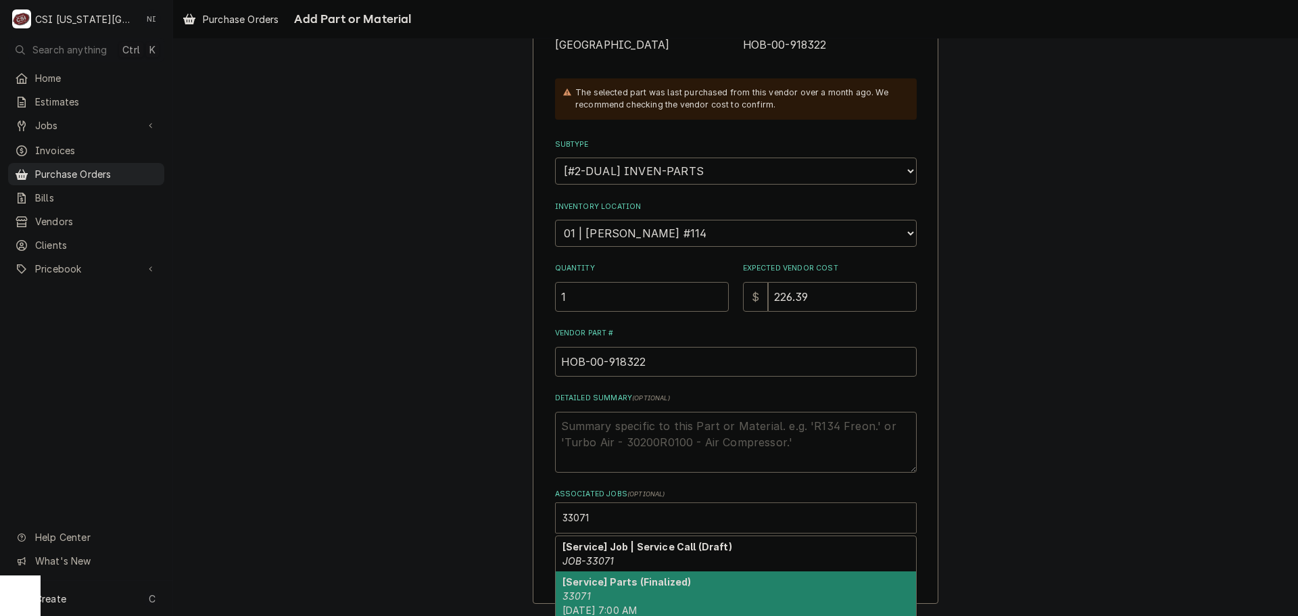
click at [637, 604] on span "Tue, Jun 13th, 2023 - 7:00 AM" at bounding box center [599, 609] width 74 height 11
type textarea "x"
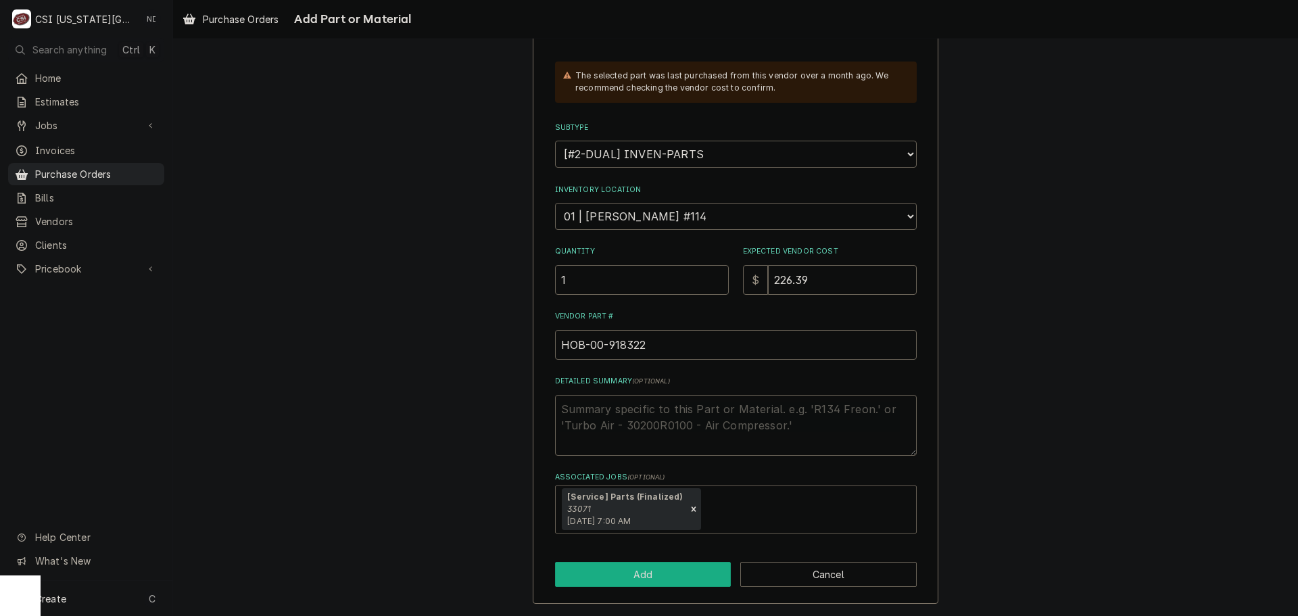
click at [648, 571] on button "Add" at bounding box center [643, 574] width 176 height 25
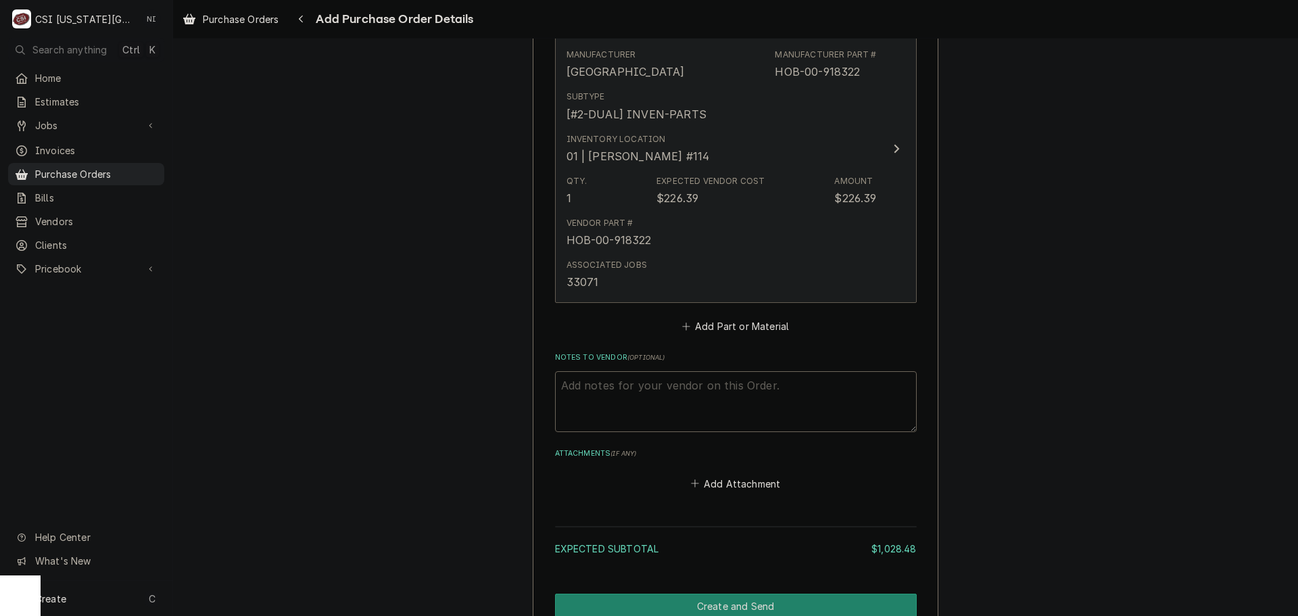
scroll to position [987, 0]
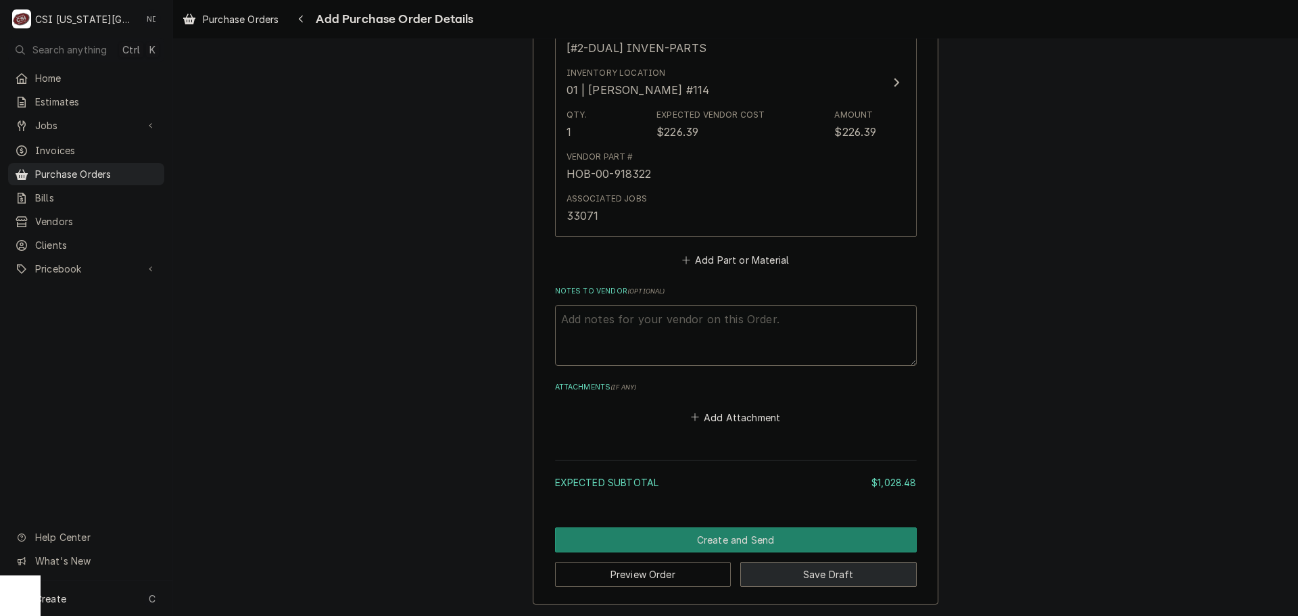
click at [825, 577] on button "Save Draft" at bounding box center [828, 574] width 176 height 25
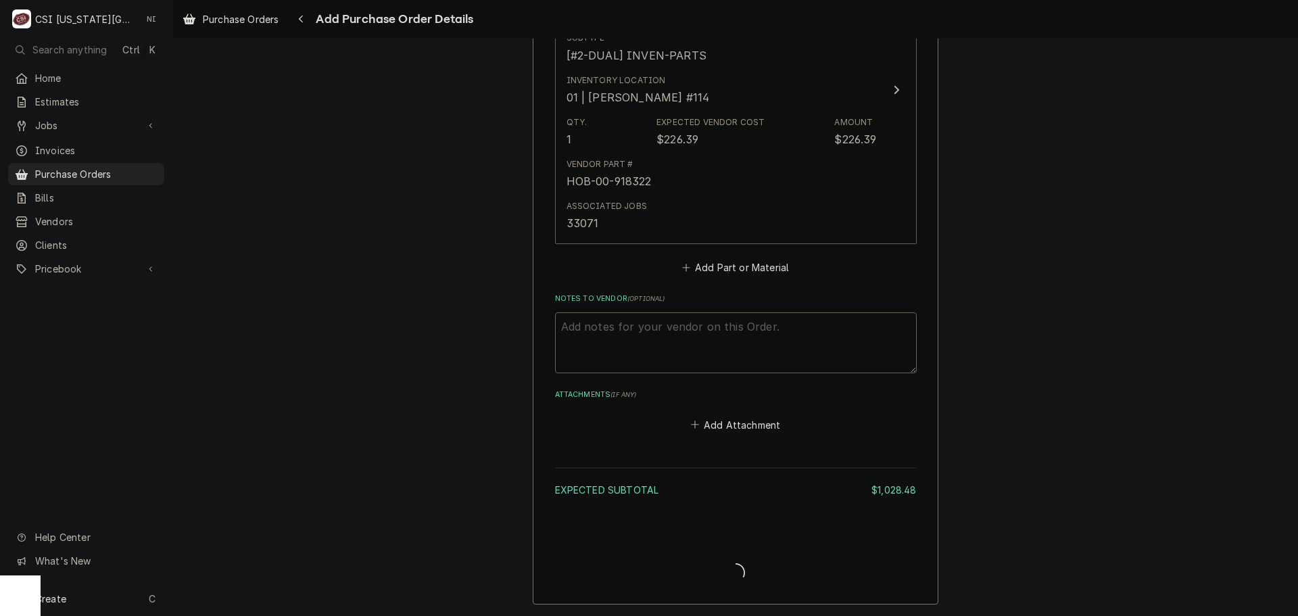
scroll to position [979, 0]
type textarea "x"
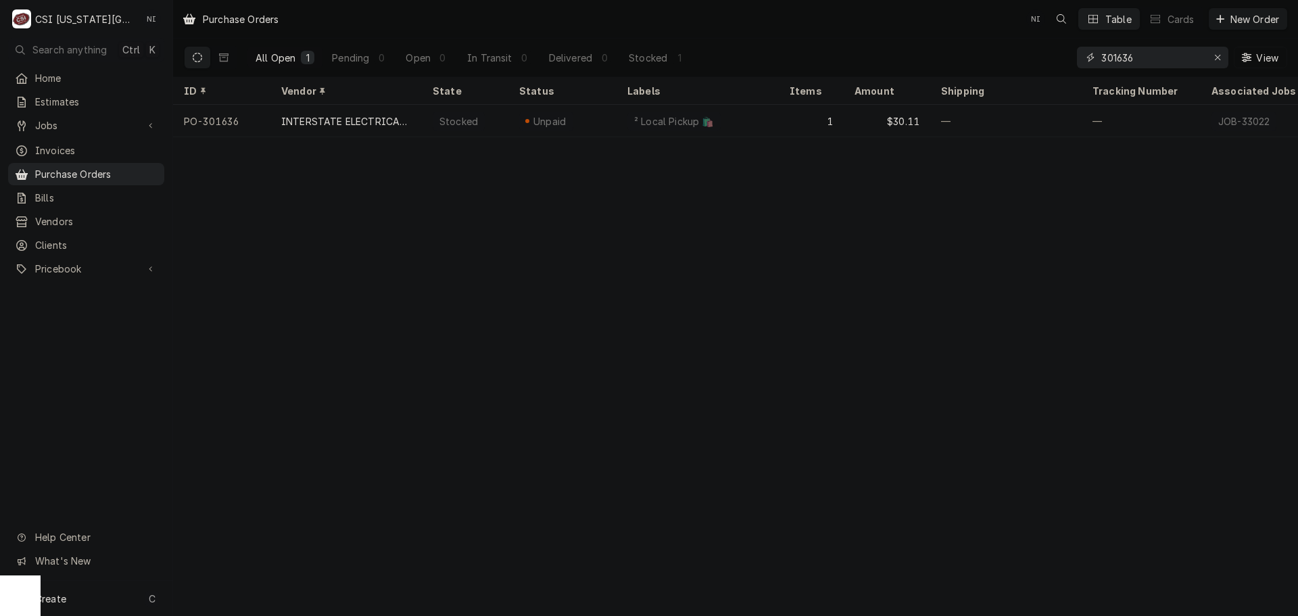
drag, startPoint x: 1119, startPoint y: 59, endPoint x: 924, endPoint y: 69, distance: 194.9
click at [946, 67] on div "All Open 1 Pending 0 Open 0 In Transit 0 Delivered 0 Stocked 1 301636 View" at bounding box center [735, 58] width 1103 height 38
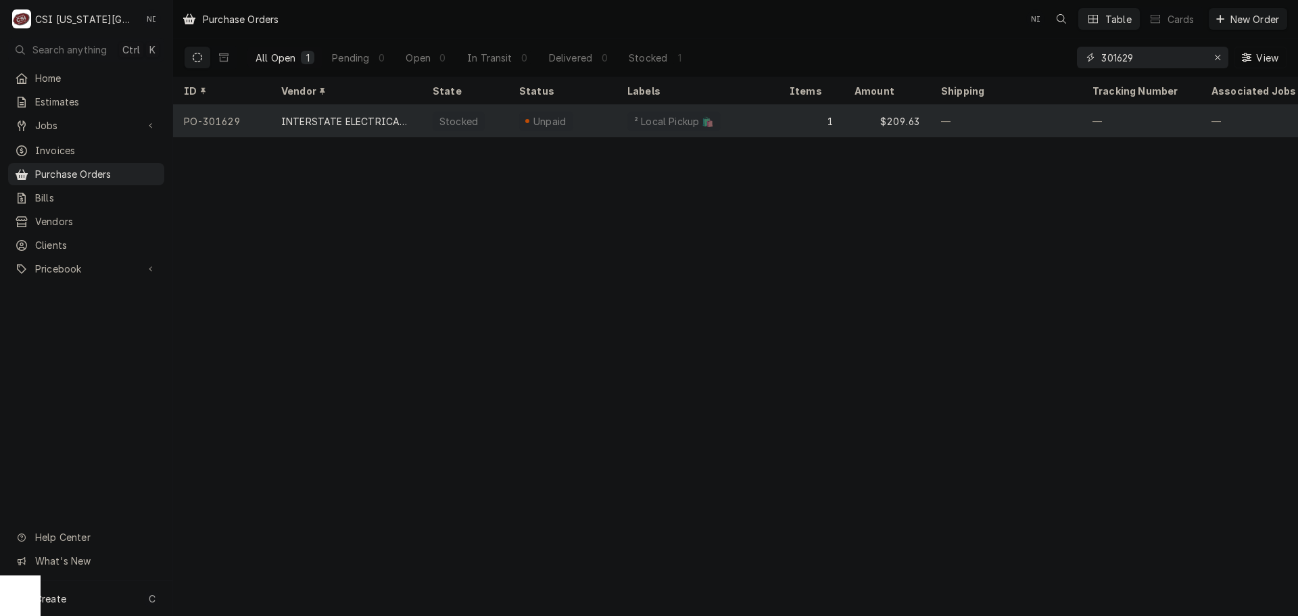
type input "301629"
click at [741, 126] on div "² Local Pickup 🛍️" at bounding box center [697, 121] width 162 height 32
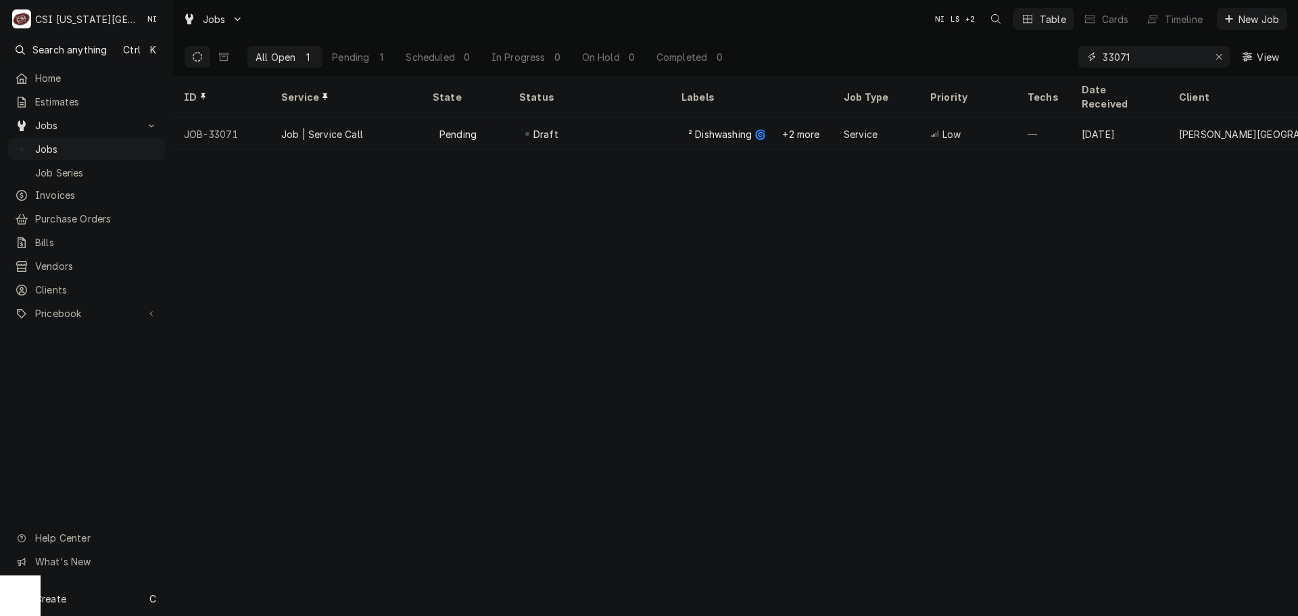
drag, startPoint x: 1134, startPoint y: 58, endPoint x: 961, endPoint y: 62, distance: 173.8
click at [999, 68] on div "All Open 1 Pending 1 Scheduled 0 In Progress 0 On Hold 0 Completed 0 33071 View" at bounding box center [735, 57] width 1103 height 38
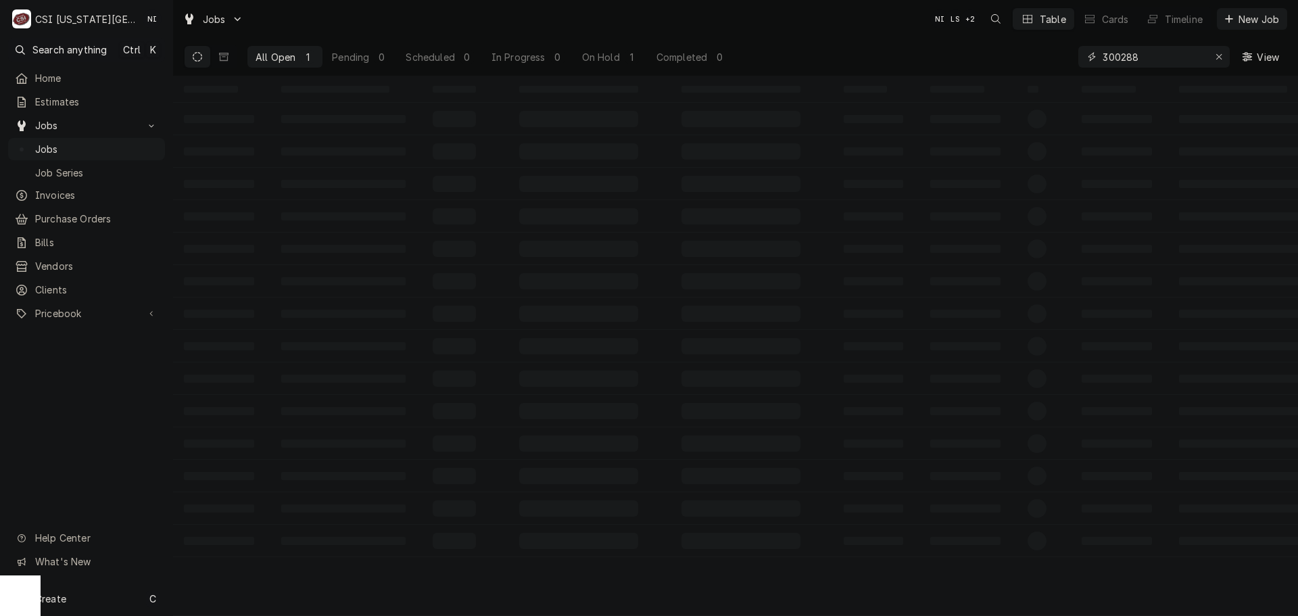
type input "300288"
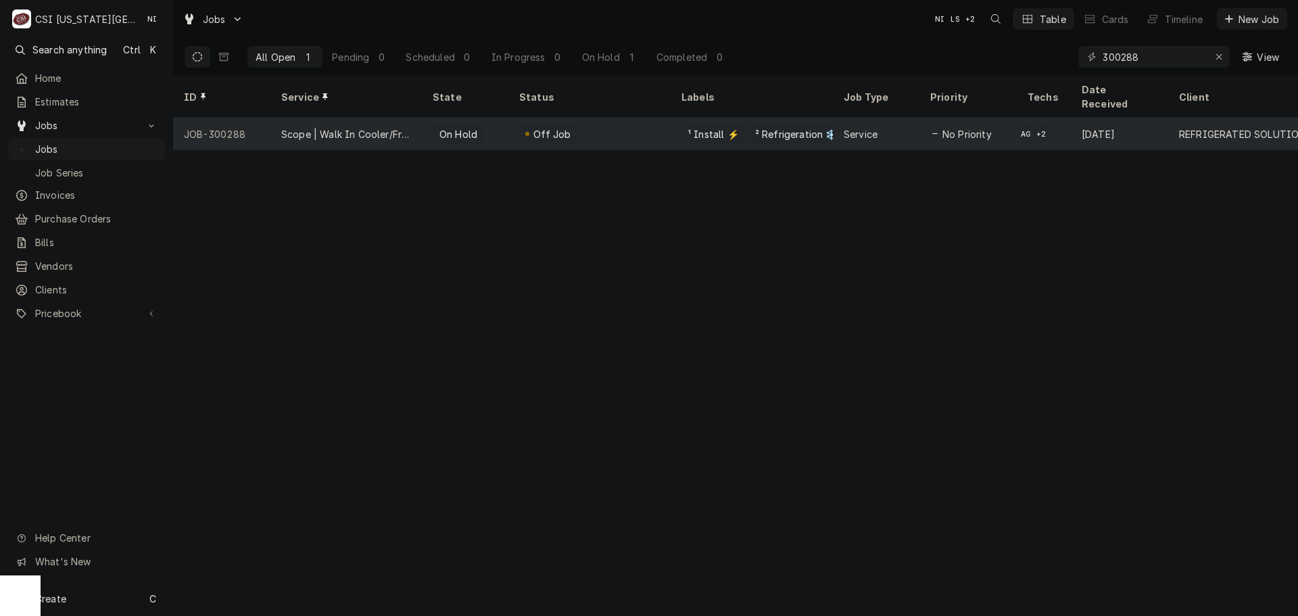
drag, startPoint x: 623, startPoint y: 119, endPoint x: 683, endPoint y: 128, distance: 60.1
click at [623, 119] on div "Off Job" at bounding box center [589, 134] width 162 height 32
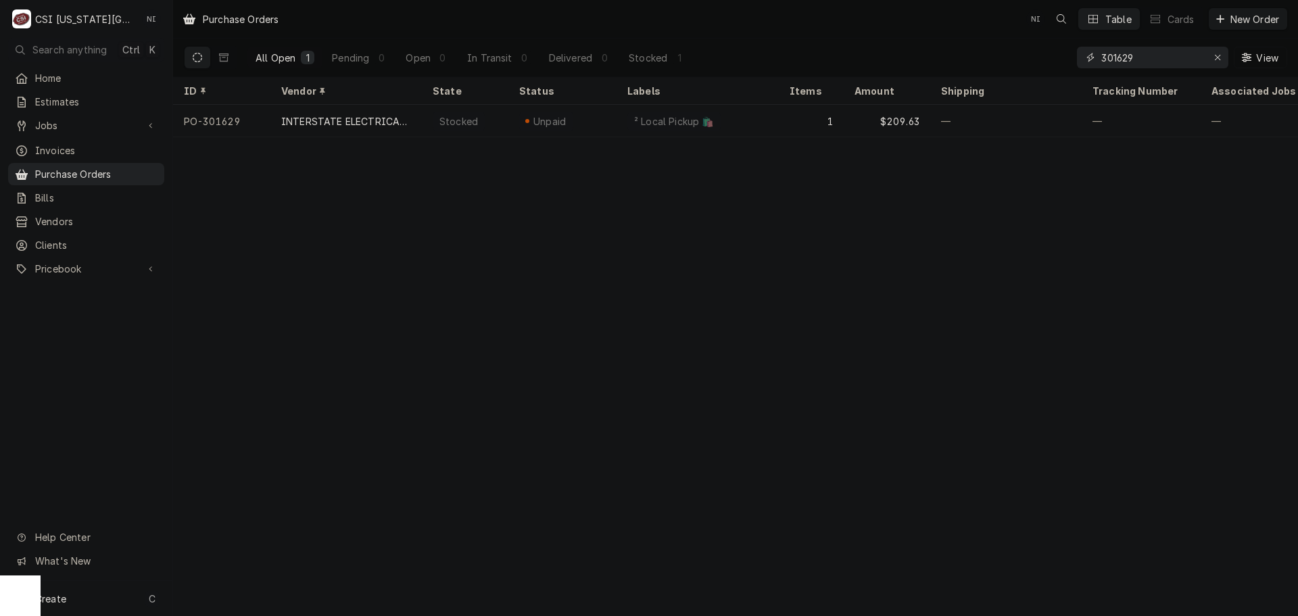
click at [1014, 69] on div "All Open 1 Pending 0 Open 0 In Transit 0 Delivered 0 Stocked 1 301629 View" at bounding box center [735, 58] width 1103 height 38
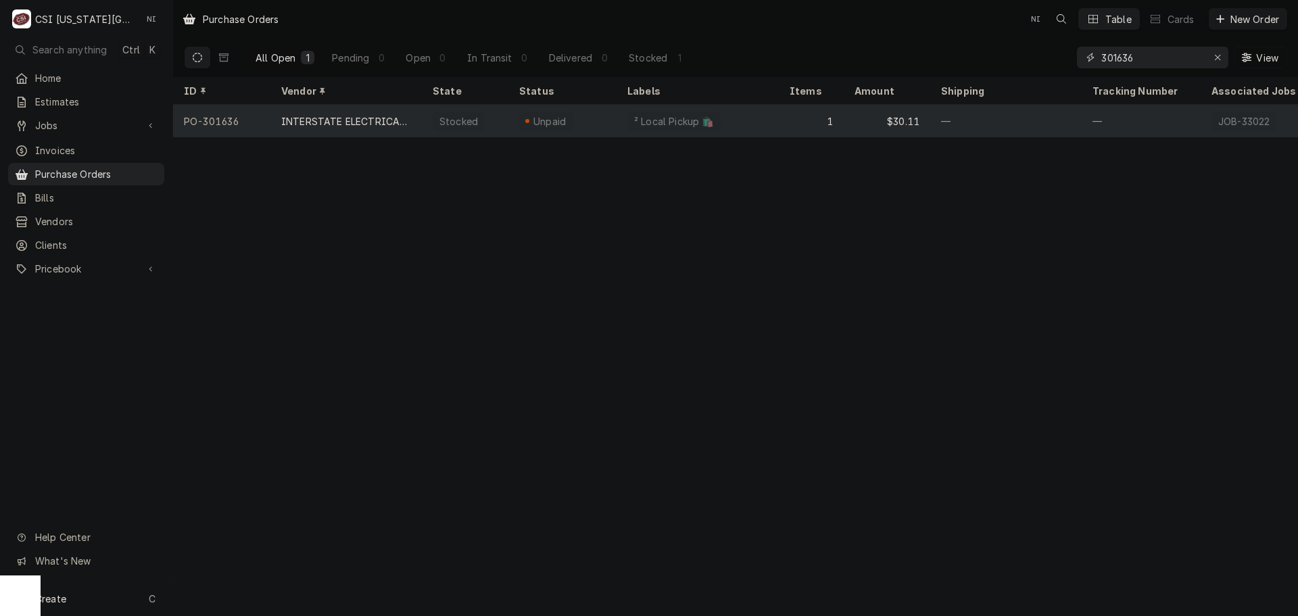
type input "301636"
click at [994, 122] on div "—" at bounding box center [1005, 121] width 151 height 32
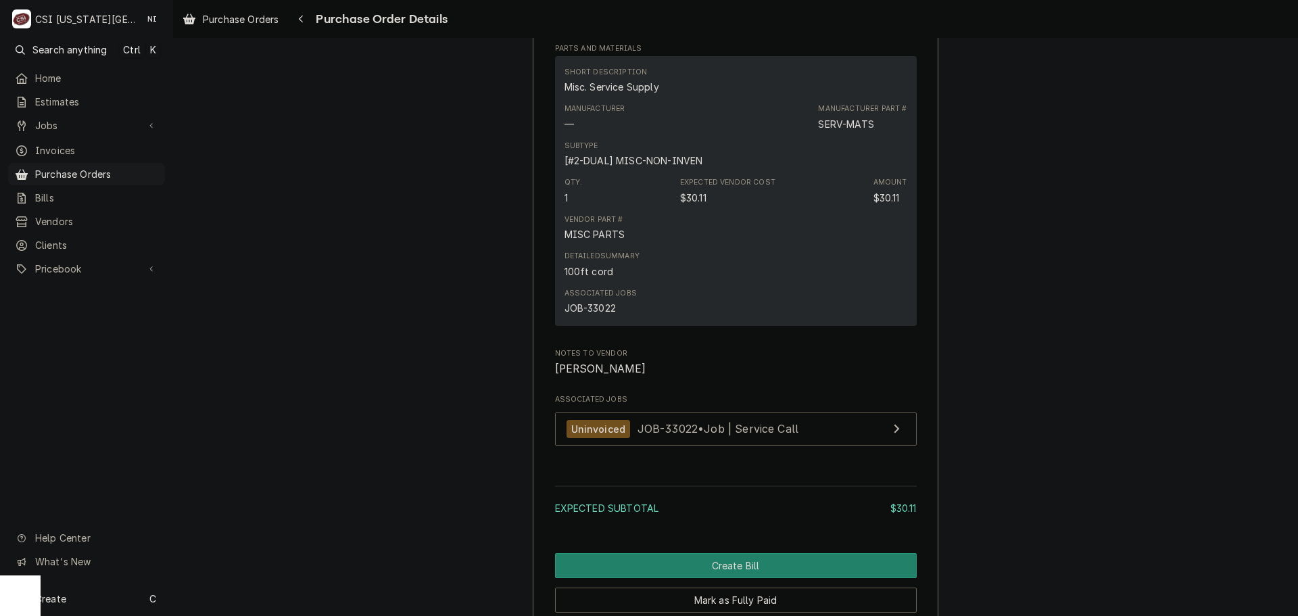
scroll to position [1148, 0]
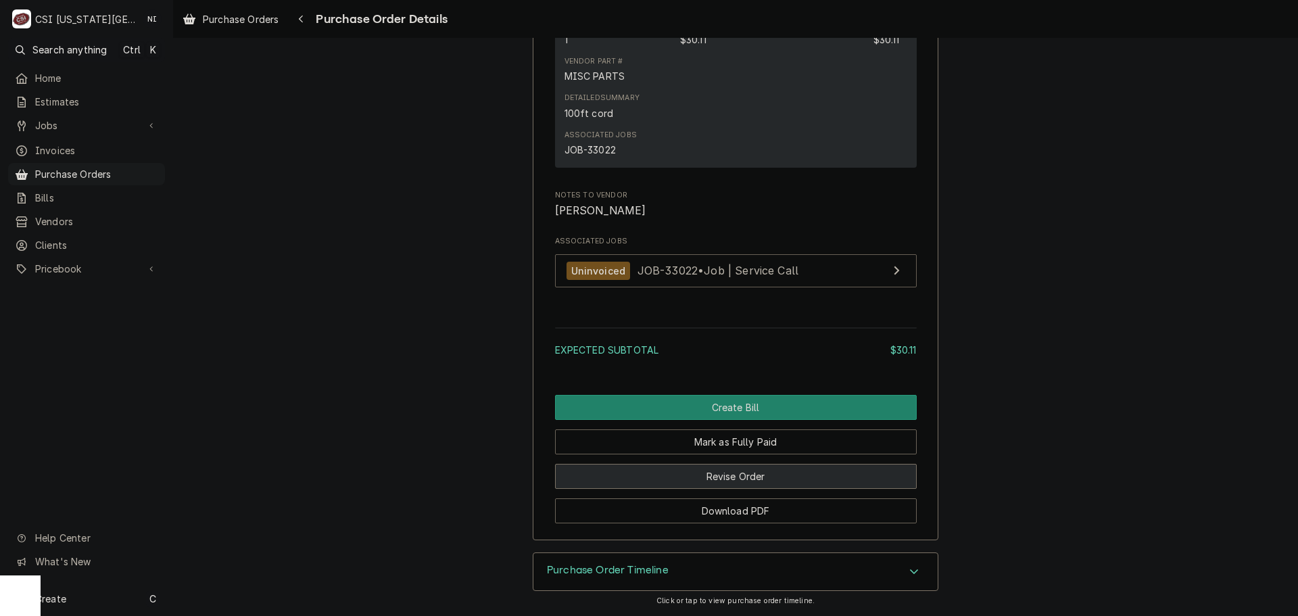
click at [717, 476] on button "Revise Order" at bounding box center [736, 476] width 362 height 25
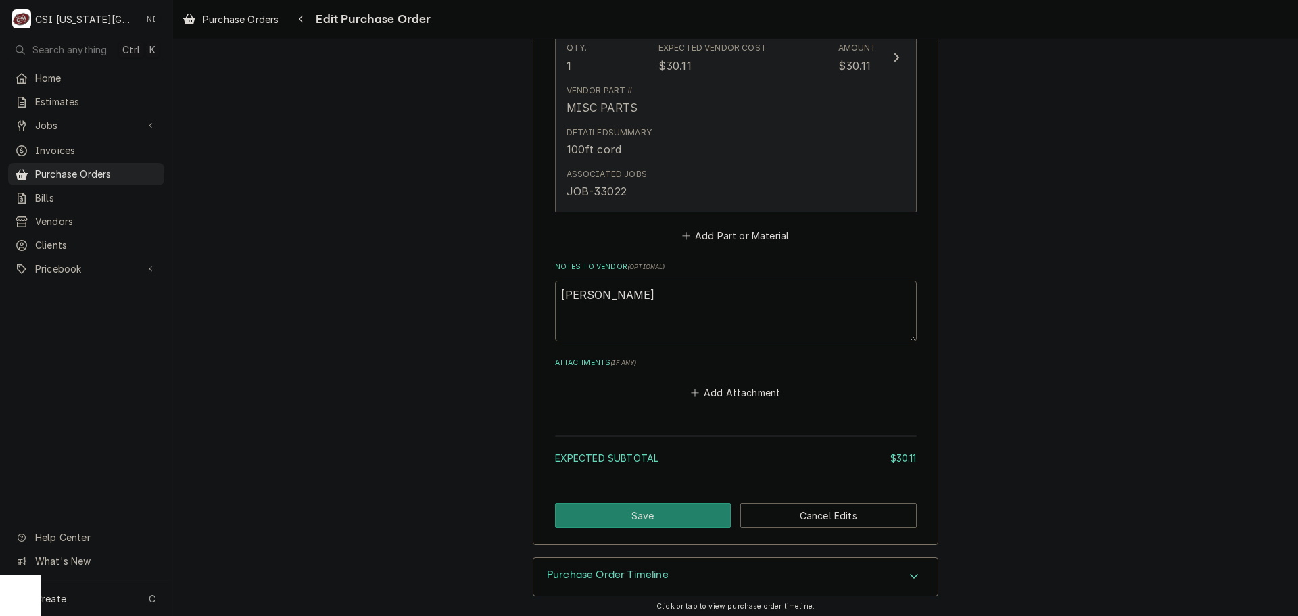
scroll to position [777, 0]
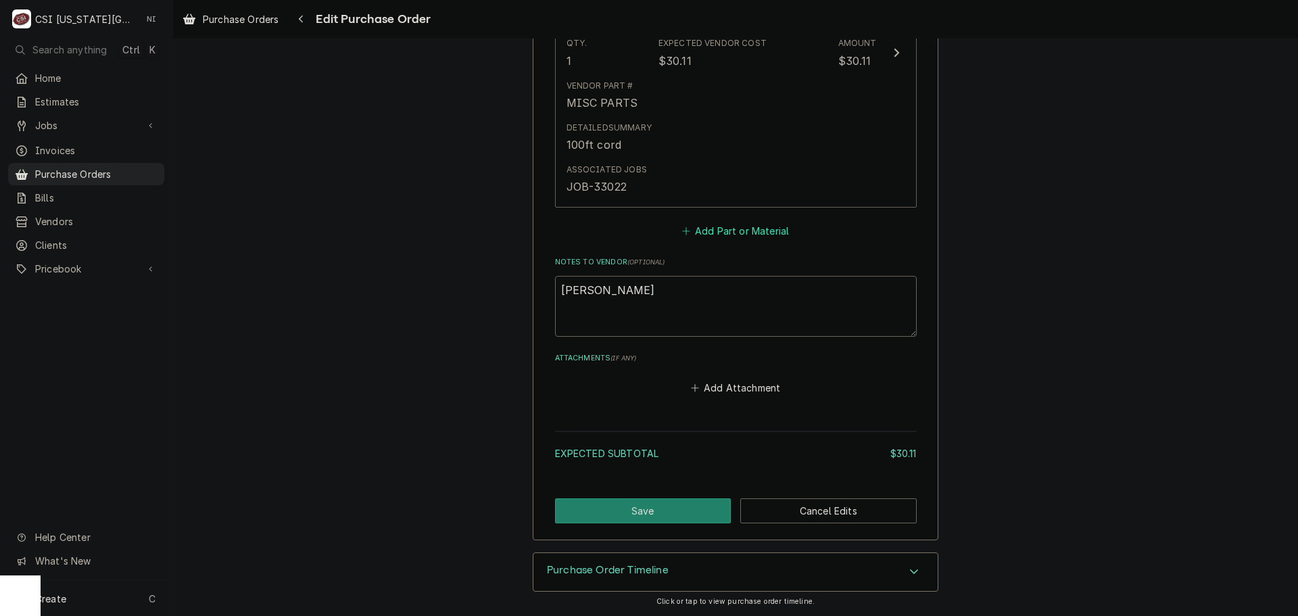
click at [751, 232] on button "Add Part or Material" at bounding box center [735, 231] width 112 height 19
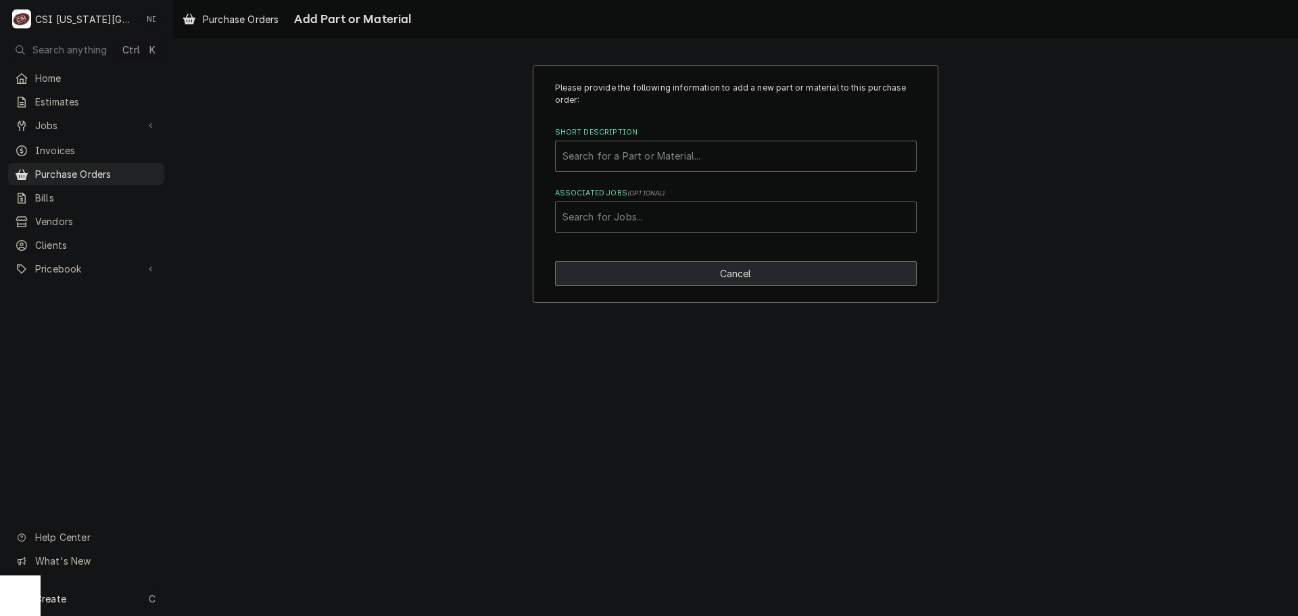
click at [762, 283] on button "Cancel" at bounding box center [736, 273] width 362 height 25
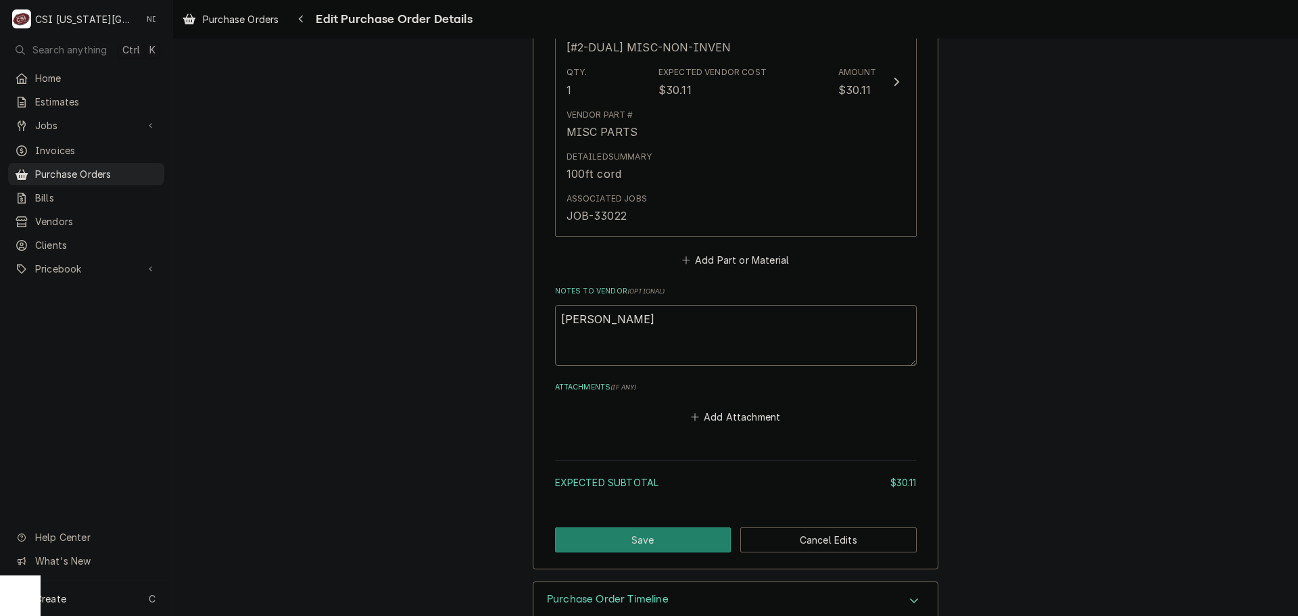
scroll to position [774, 0]
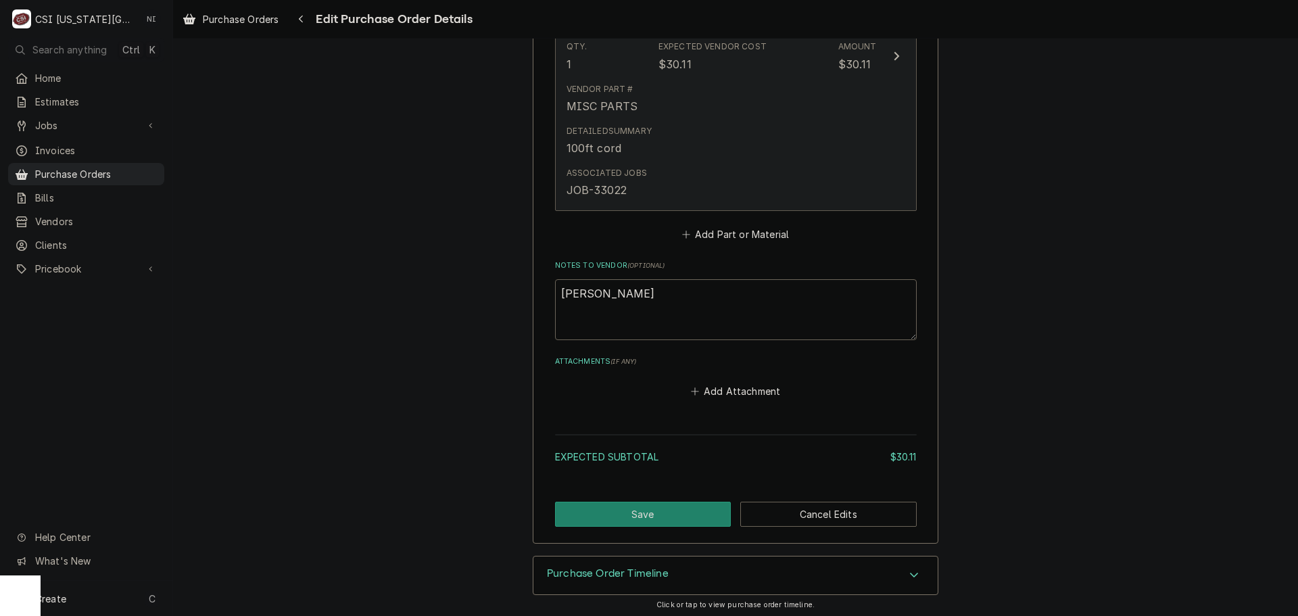
drag, startPoint x: 624, startPoint y: 189, endPoint x: 604, endPoint y: 191, distance: 20.5
click at [604, 191] on div "Associated Jobs JOB-33022" at bounding box center [606, 182] width 80 height 31
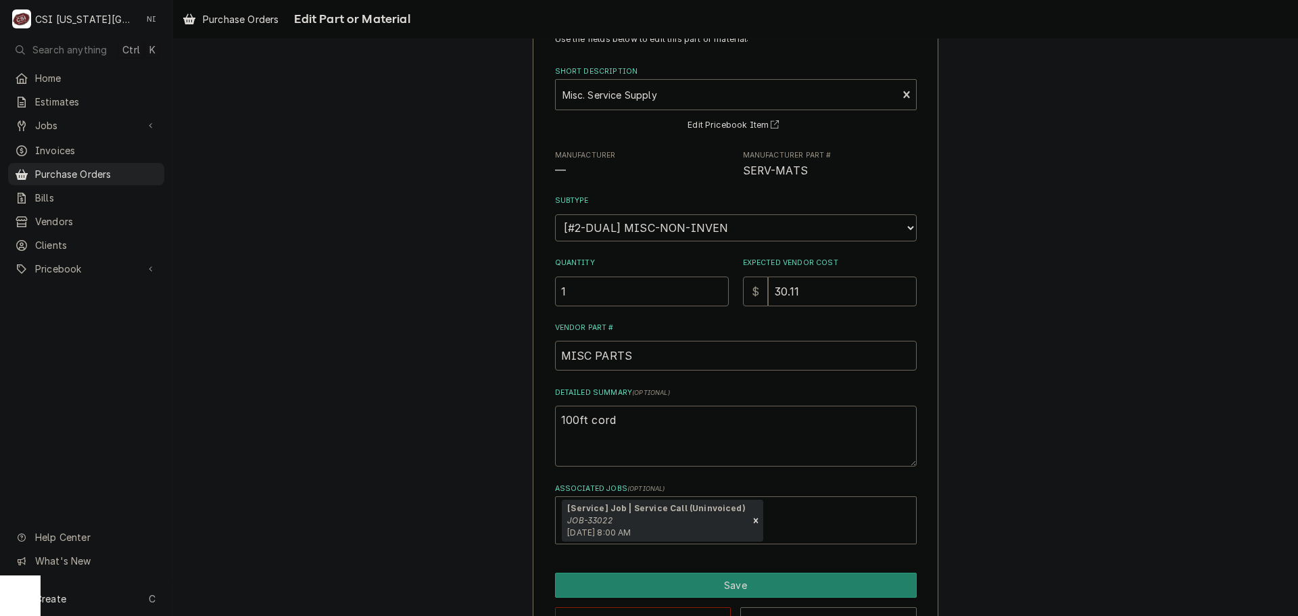
scroll to position [94, 0]
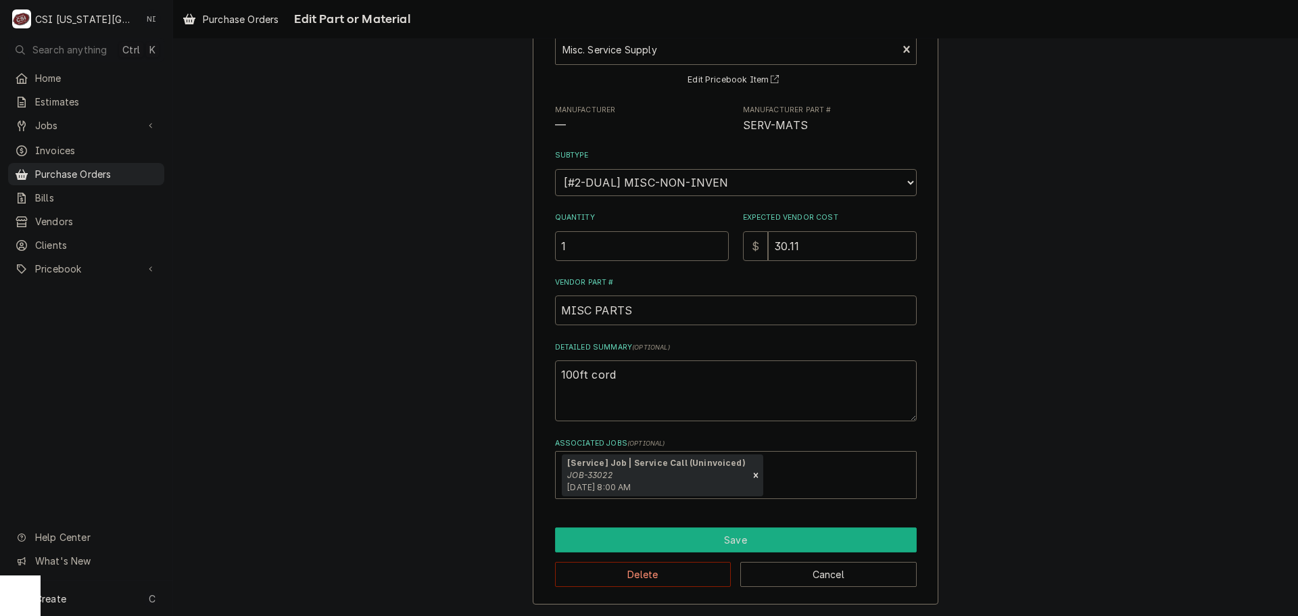
click at [697, 539] on button "Save" at bounding box center [736, 539] width 362 height 25
type textarea "x"
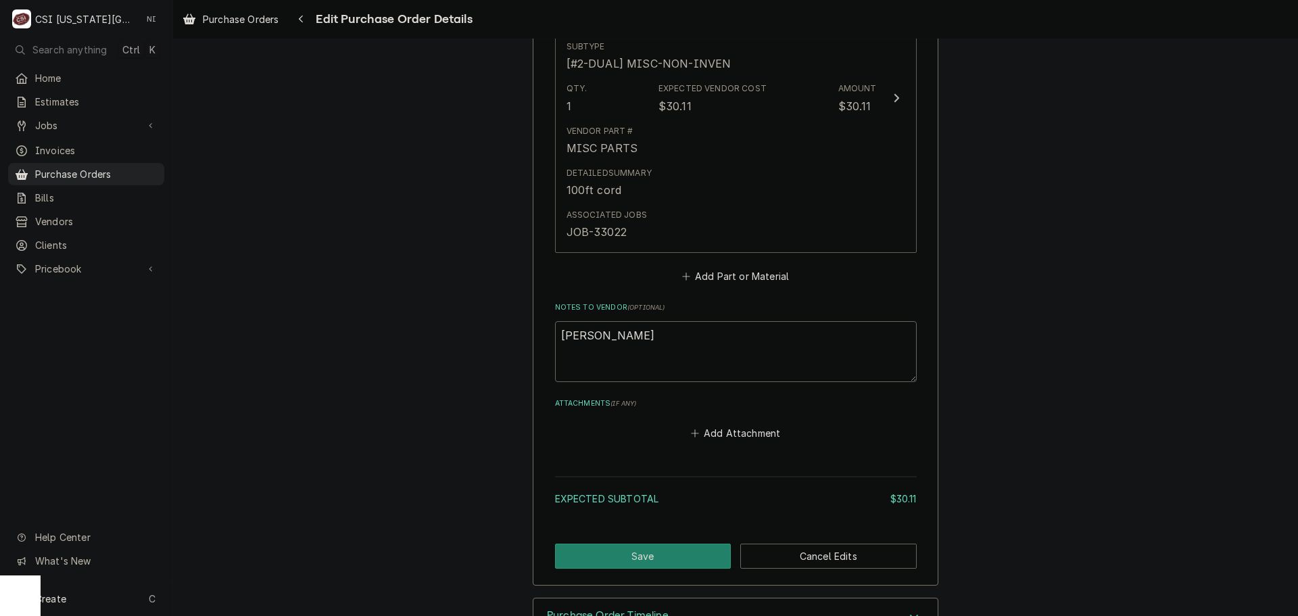
scroll to position [774, 0]
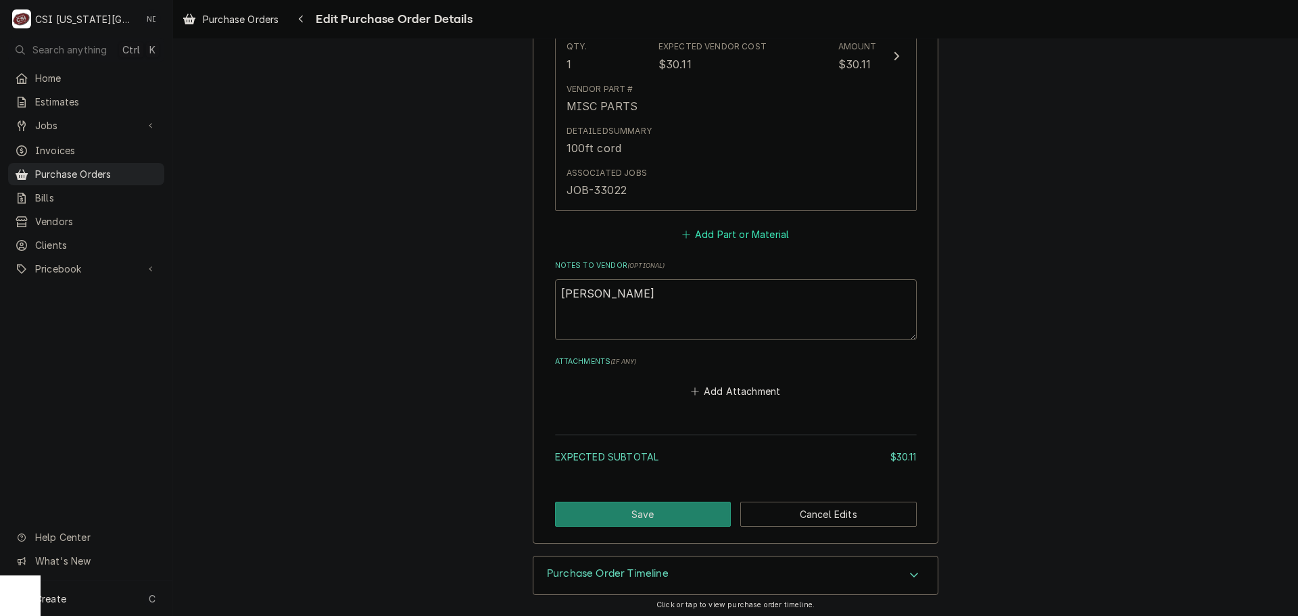
click at [721, 233] on button "Add Part or Material" at bounding box center [735, 234] width 112 height 19
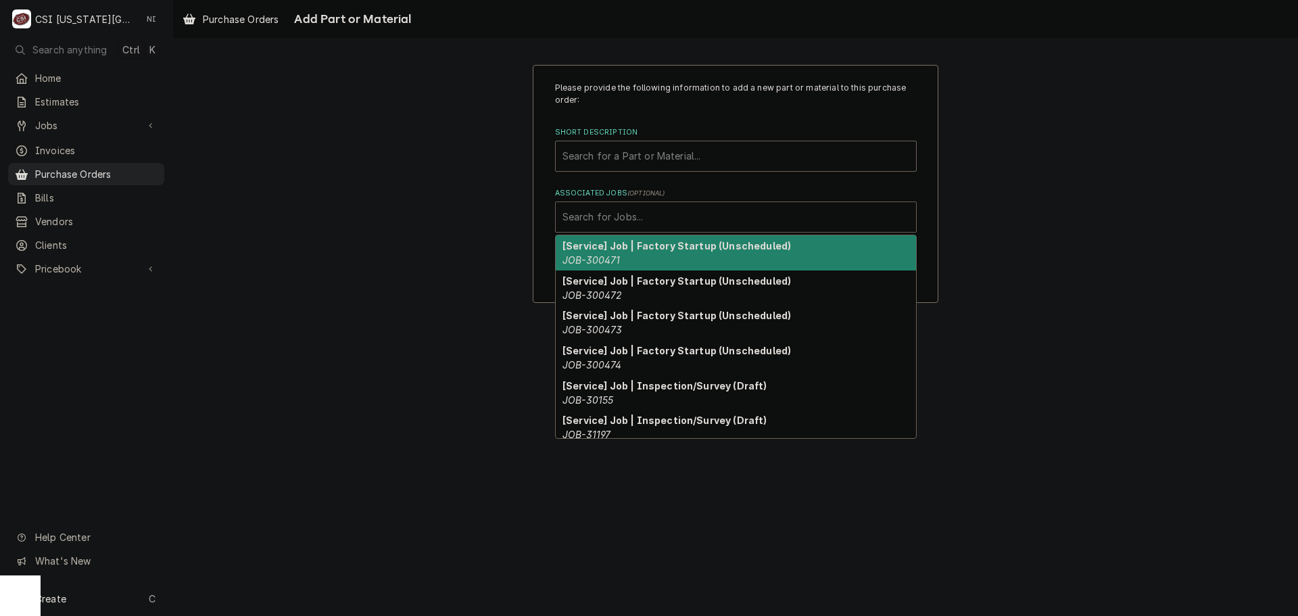
click at [702, 219] on div "Associated Jobs" at bounding box center [735, 217] width 347 height 24
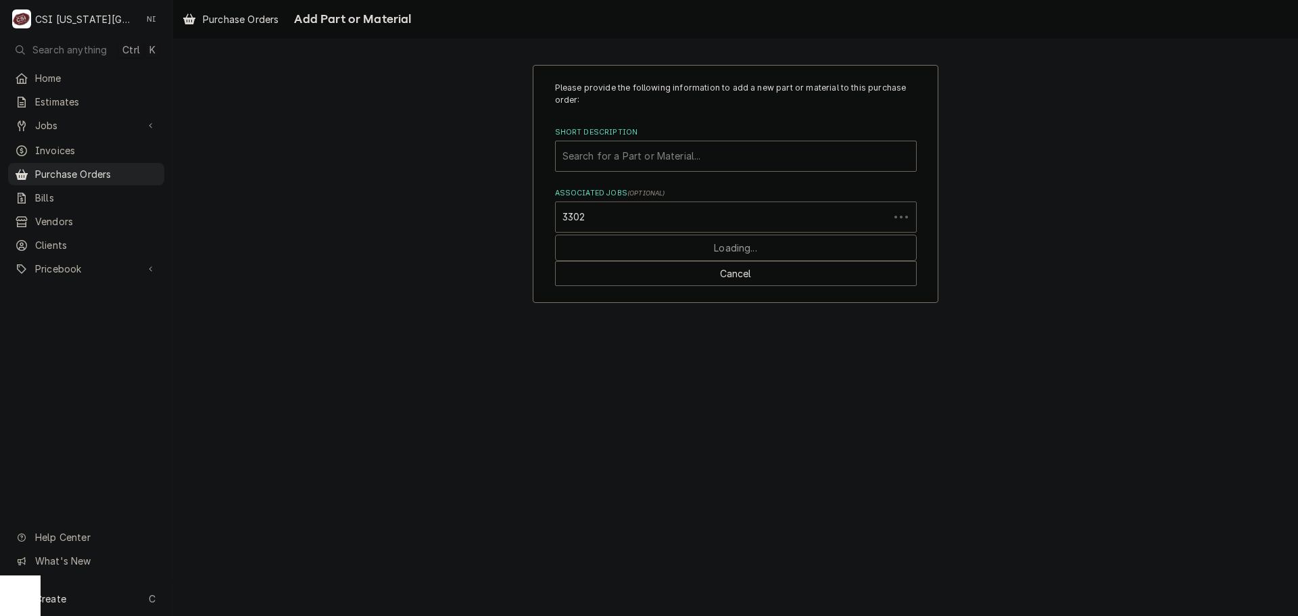
type input "33022"
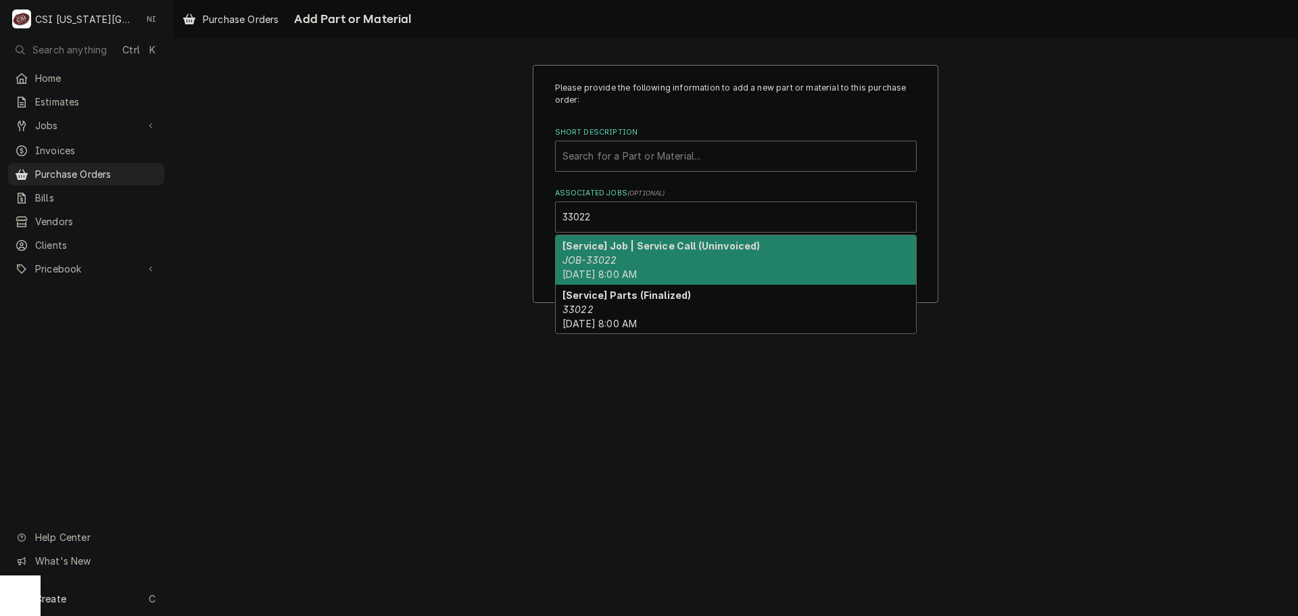
drag, startPoint x: 662, startPoint y: 252, endPoint x: 660, endPoint y: 183, distance: 69.0
click at [662, 251] on div "[Service] Job | Service Call (Uninvoiced) JOB-33022 Fri, Sep 26th, 2025 - 8:00 …" at bounding box center [736, 259] width 360 height 49
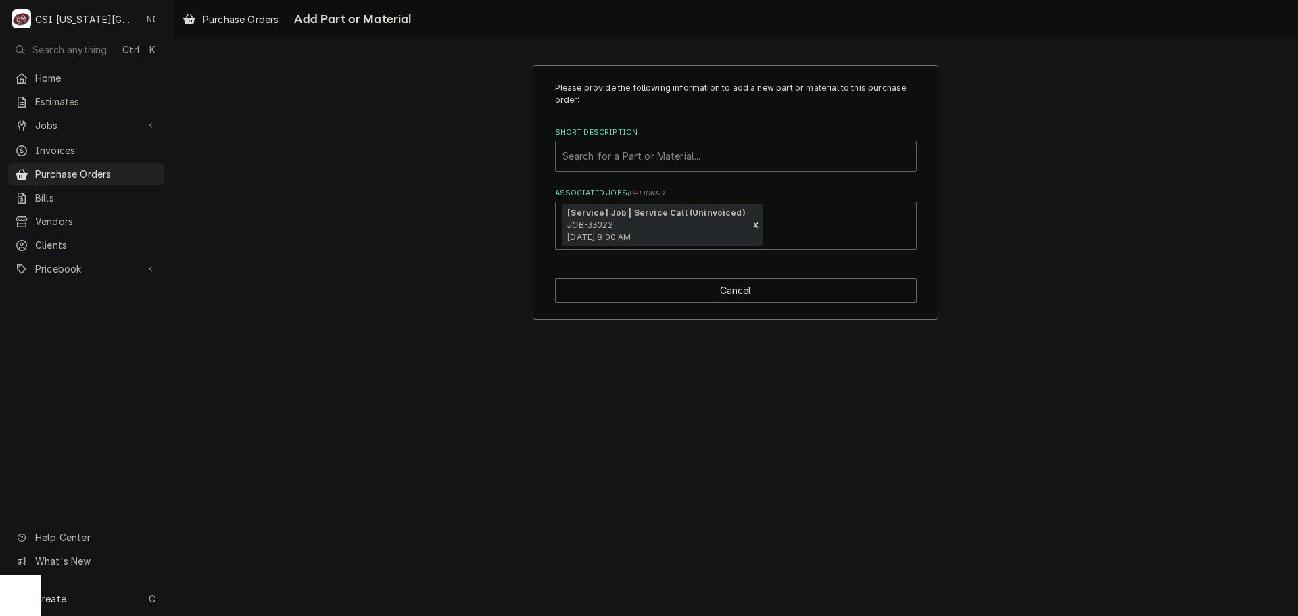
click at [660, 152] on div "Short Description" at bounding box center [735, 156] width 347 height 24
type input "misc serv"
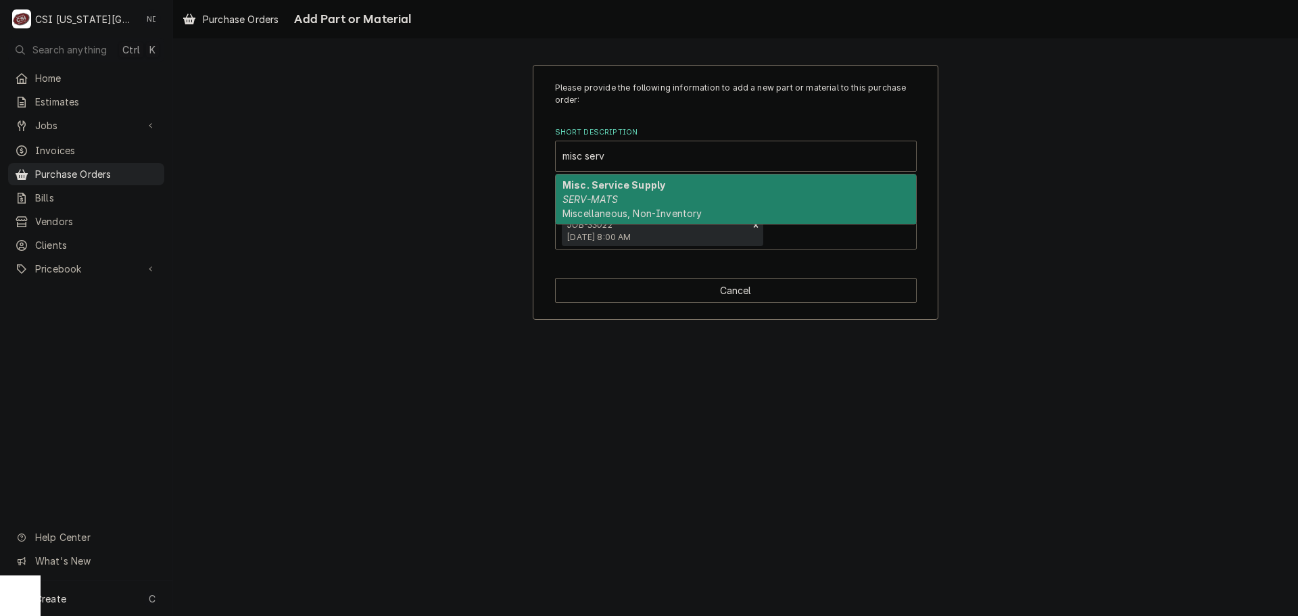
click at [654, 199] on div "Misc. Service Supply SERV-MATS Miscellaneous, Non-Inventory" at bounding box center [736, 198] width 360 height 49
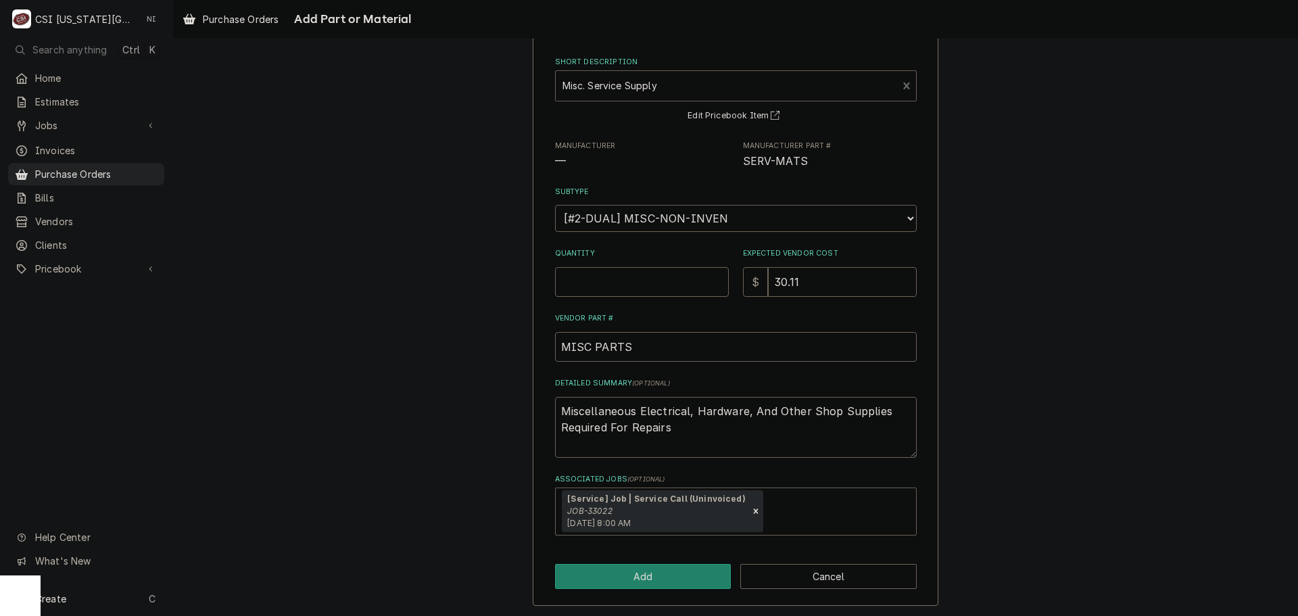
scroll to position [72, 0]
click at [646, 579] on button "Add" at bounding box center [643, 574] width 176 height 25
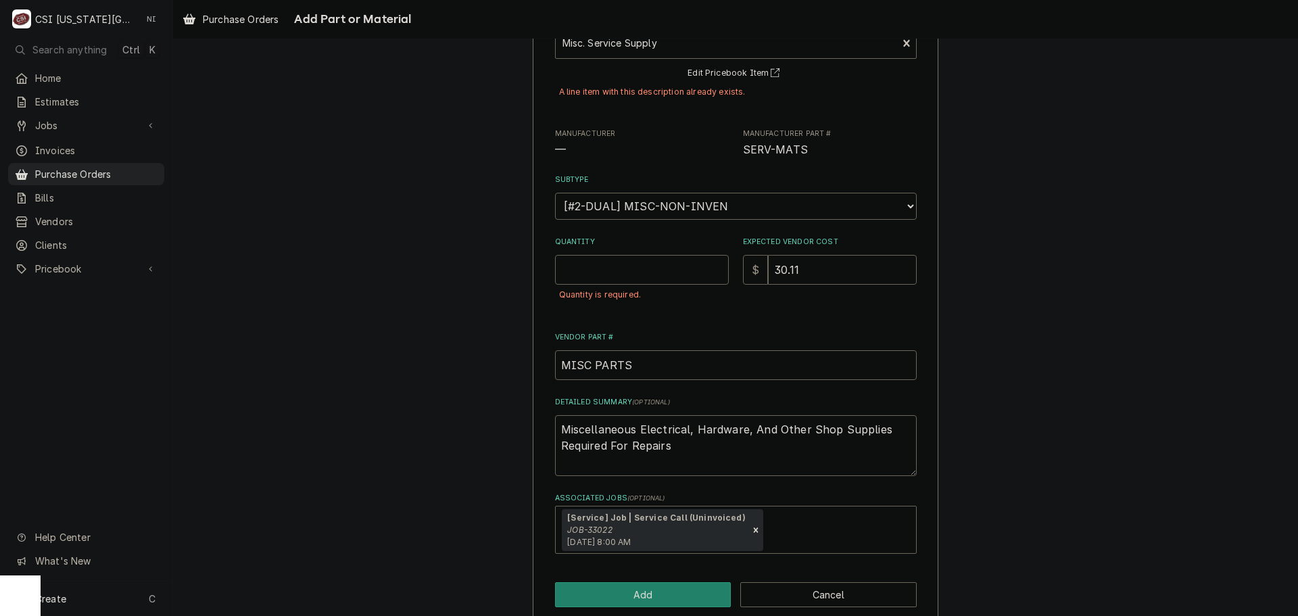
scroll to position [133, 0]
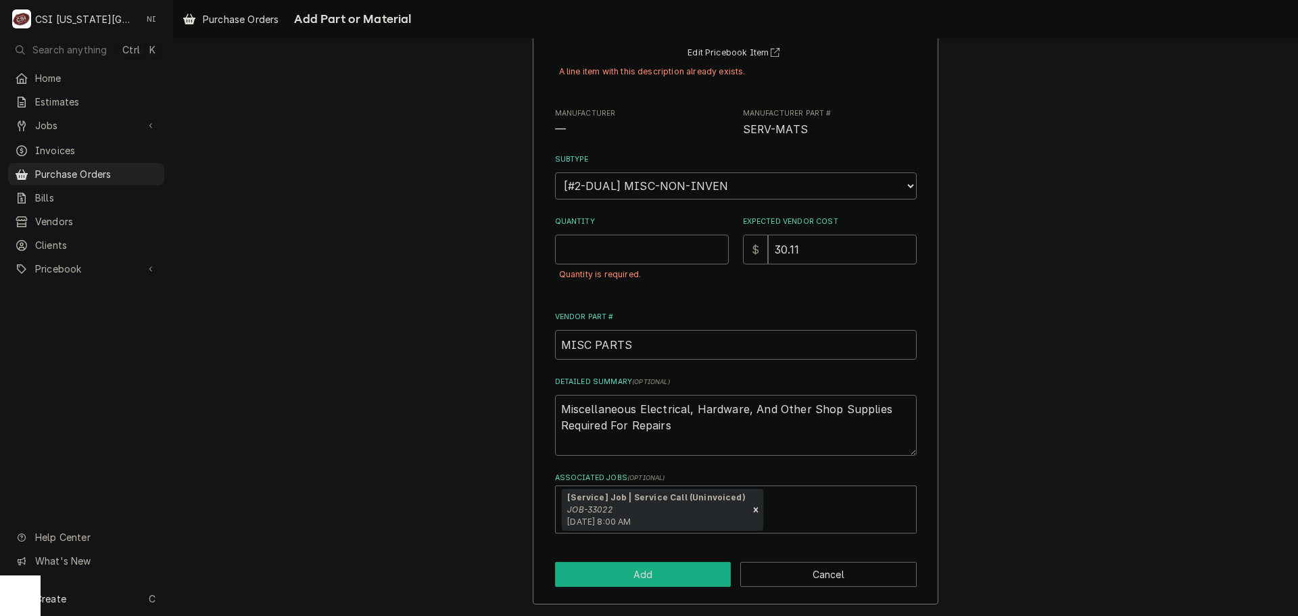
click at [693, 580] on button "Add" at bounding box center [643, 574] width 176 height 25
click at [830, 583] on button "Cancel" at bounding box center [828, 574] width 176 height 25
type textarea "x"
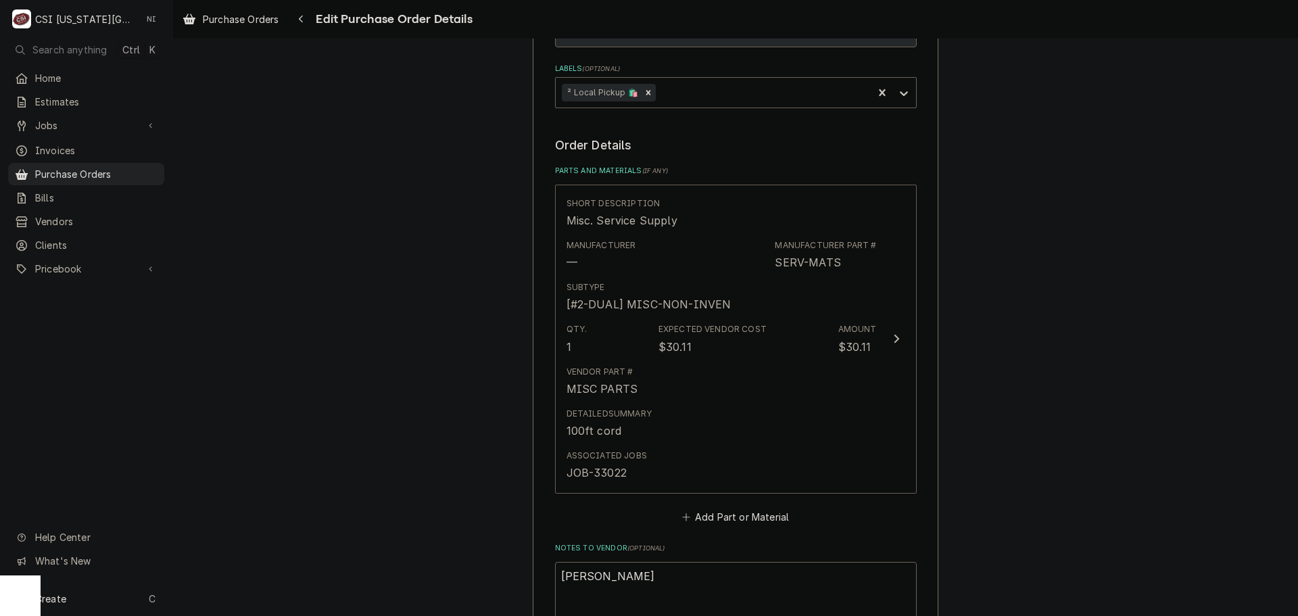
scroll to position [436, 0]
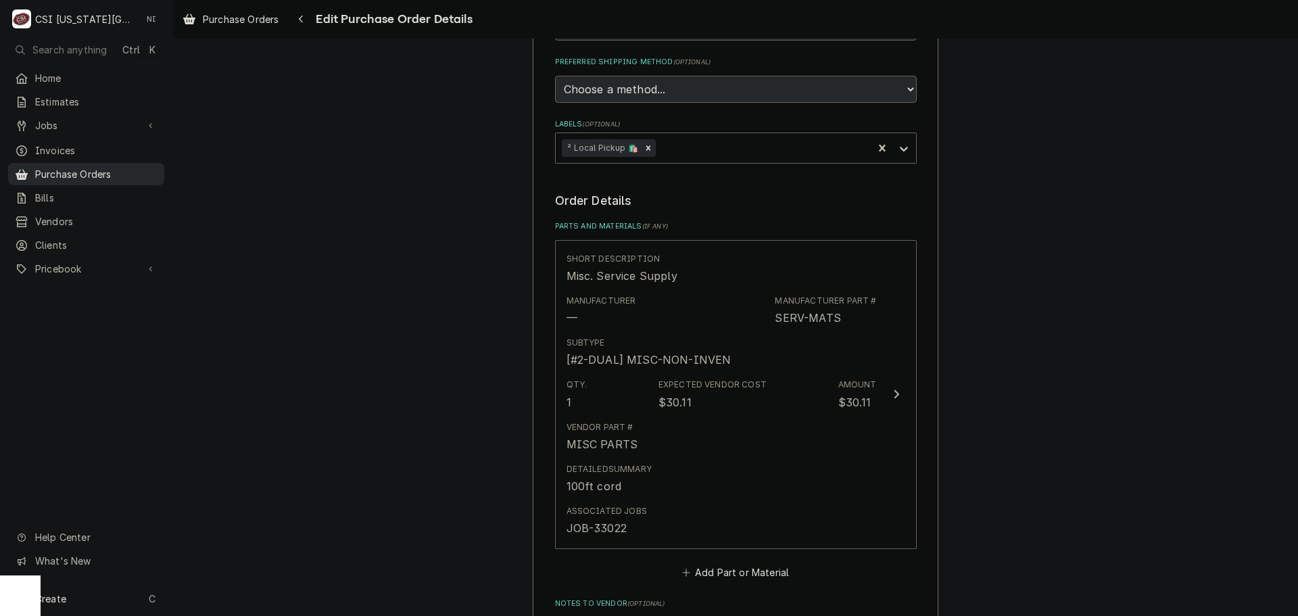
drag, startPoint x: 87, startPoint y: 169, endPoint x: 560, endPoint y: 101, distance: 477.3
click at [87, 169] on span "Purchase Orders" at bounding box center [96, 174] width 122 height 14
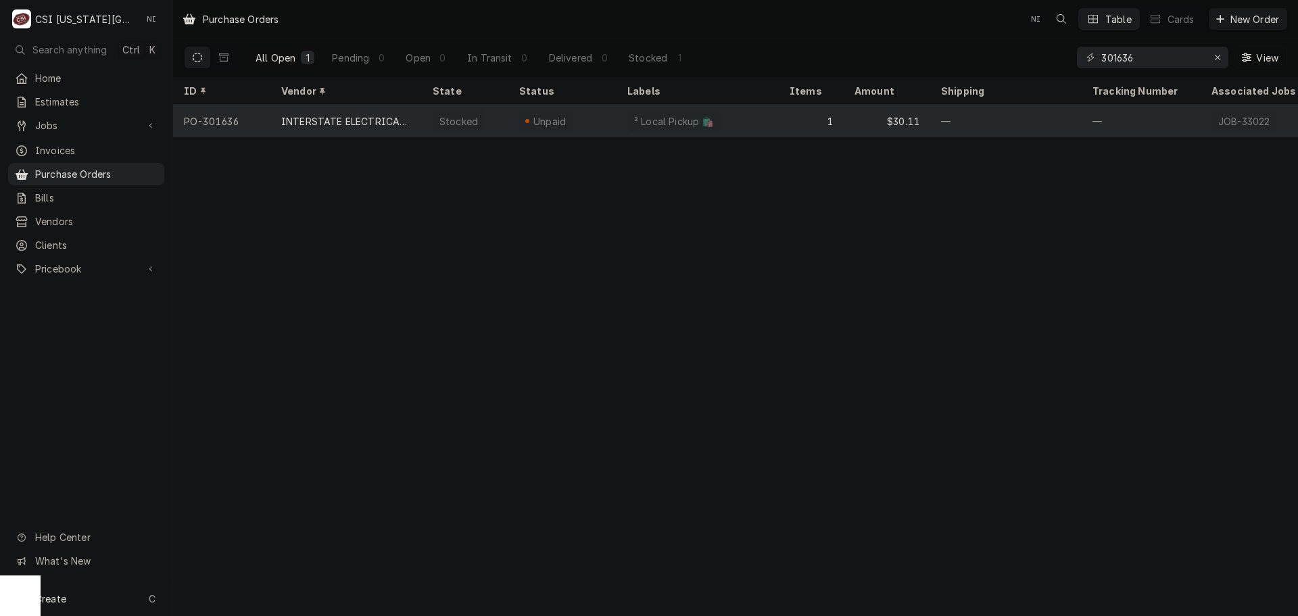
click at [793, 106] on div "1" at bounding box center [811, 121] width 65 height 32
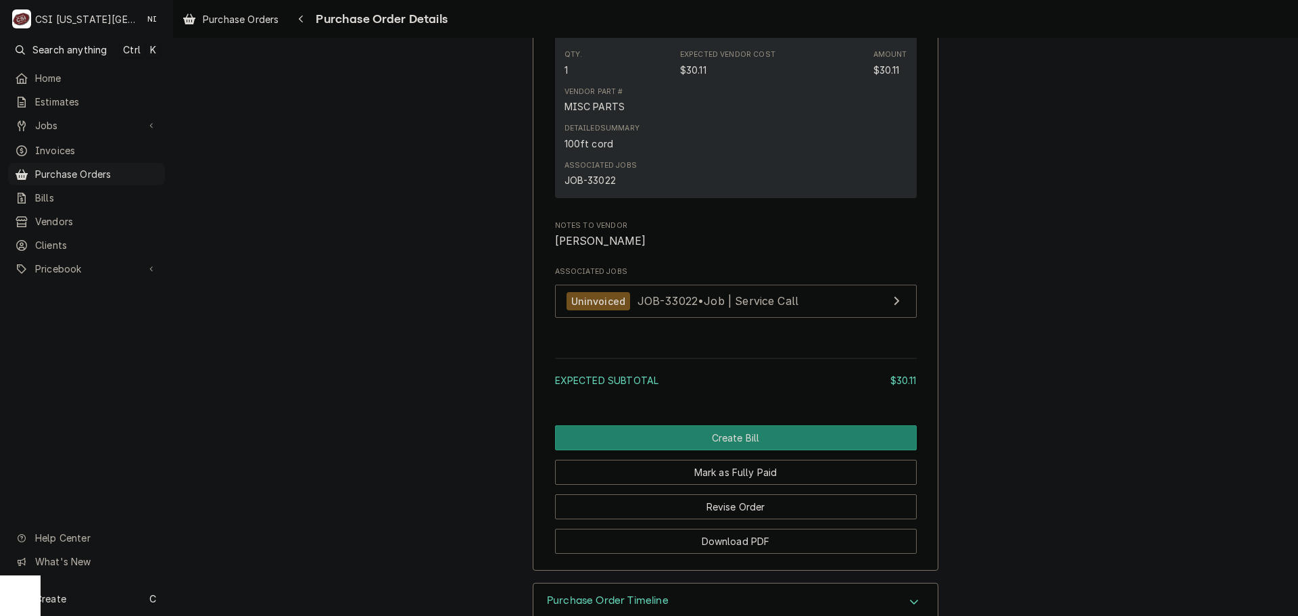
scroll to position [1148, 0]
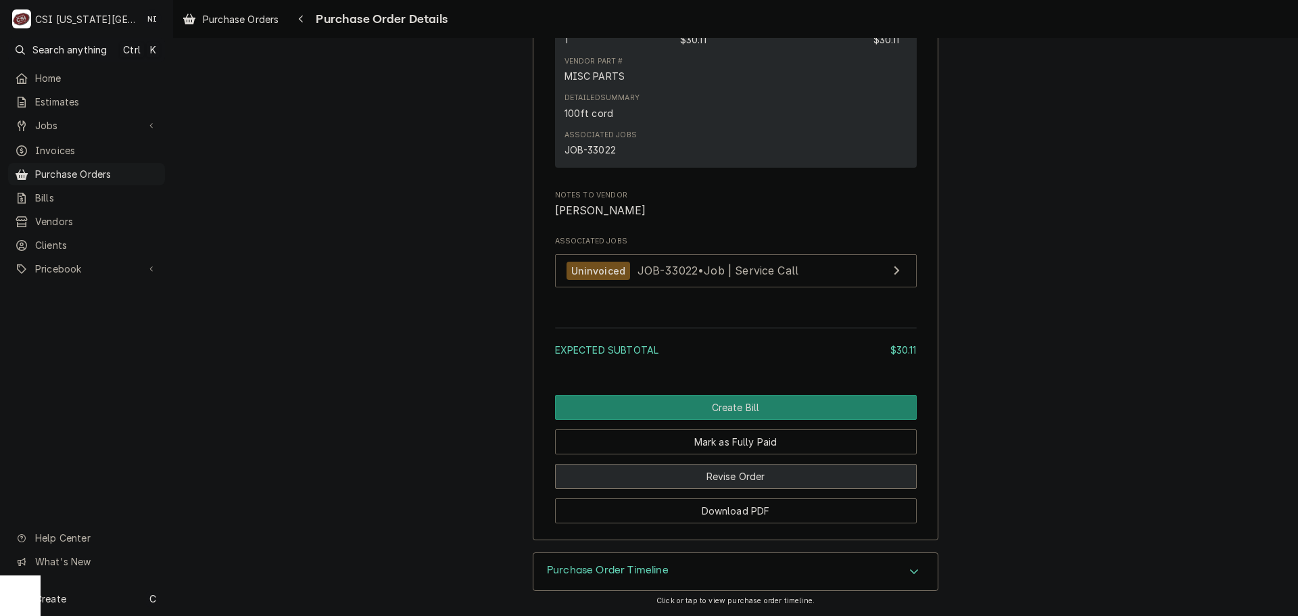
click at [769, 479] on button "Revise Order" at bounding box center [736, 476] width 362 height 25
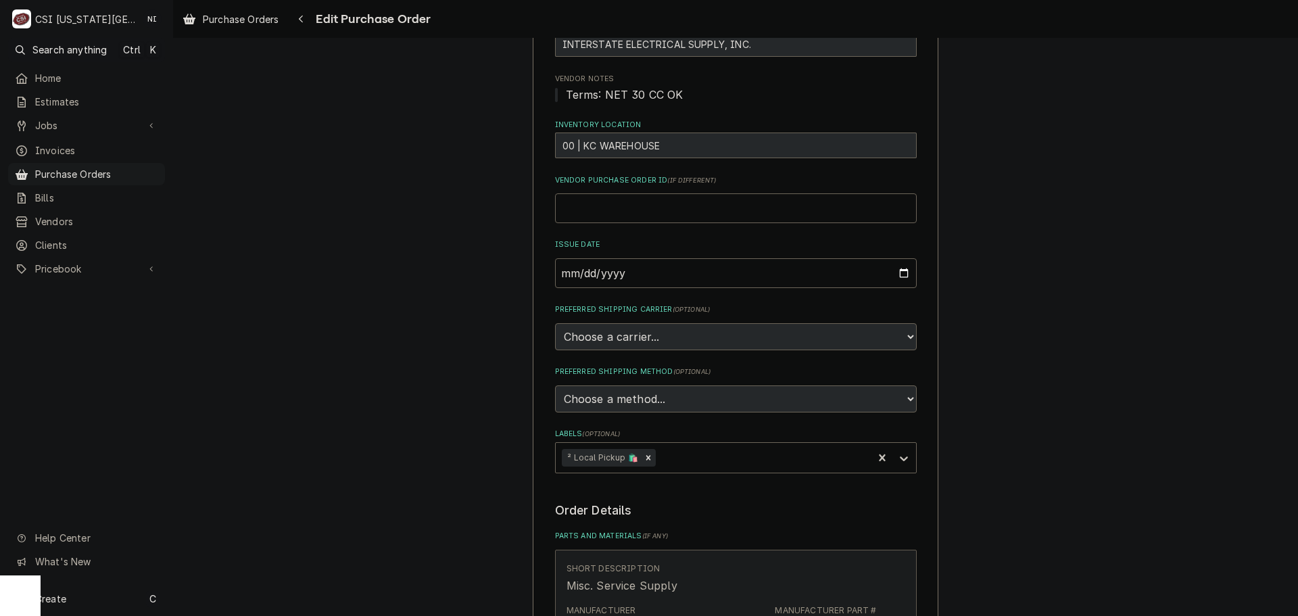
scroll to position [338, 0]
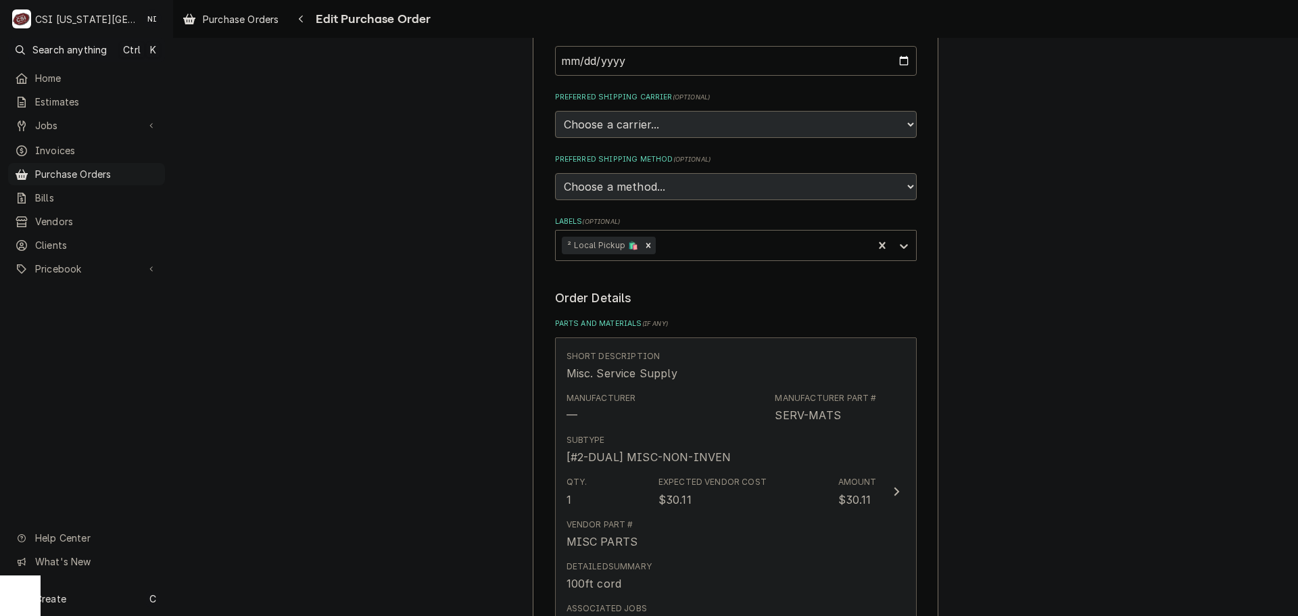
click at [854, 449] on div "Subtype [#2-DUAL] MISC-NON-INVEN" at bounding box center [721, 450] width 310 height 42
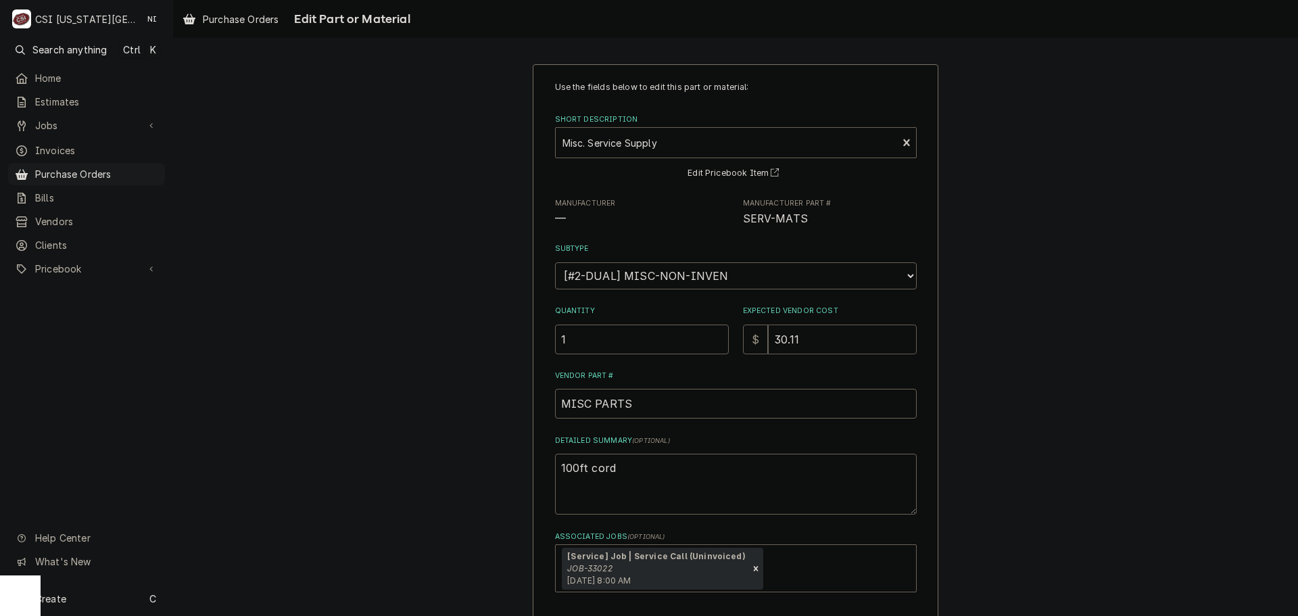
drag, startPoint x: 808, startPoint y: 345, endPoint x: 671, endPoint y: 323, distance: 138.4
click at [682, 323] on div "Quantity 1 Expected Vendor Cost $ 30.11" at bounding box center [736, 330] width 362 height 48
type textarea "x"
type input "1"
type textarea "x"
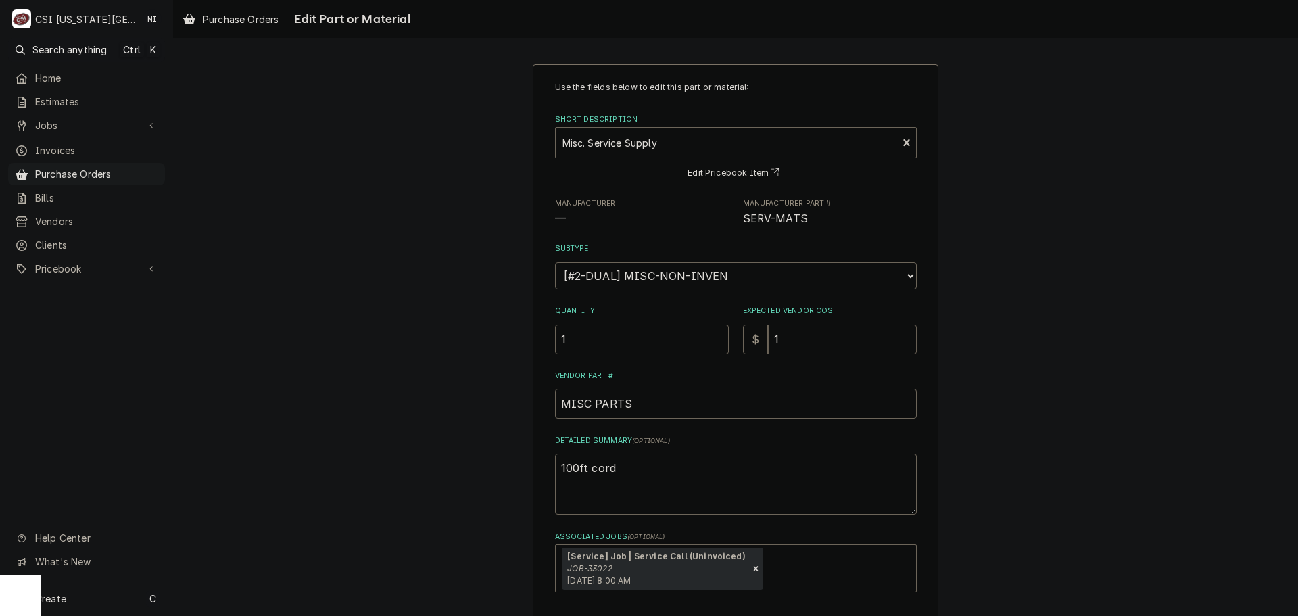
type input "11"
type textarea "x"
type input "119"
type textarea "x"
type input "119.6"
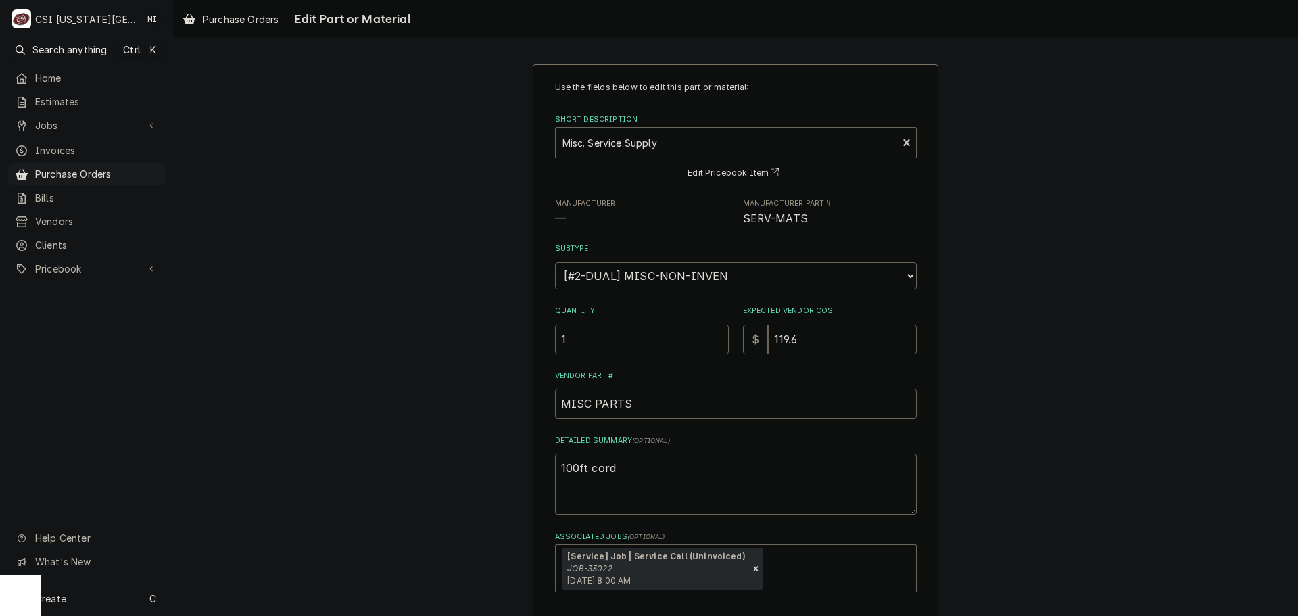
type textarea "x"
type input "119.67"
click at [654, 471] on textarea "100ft cord" at bounding box center [736, 484] width 362 height 61
type textarea "x"
type textarea "100ft cord,"
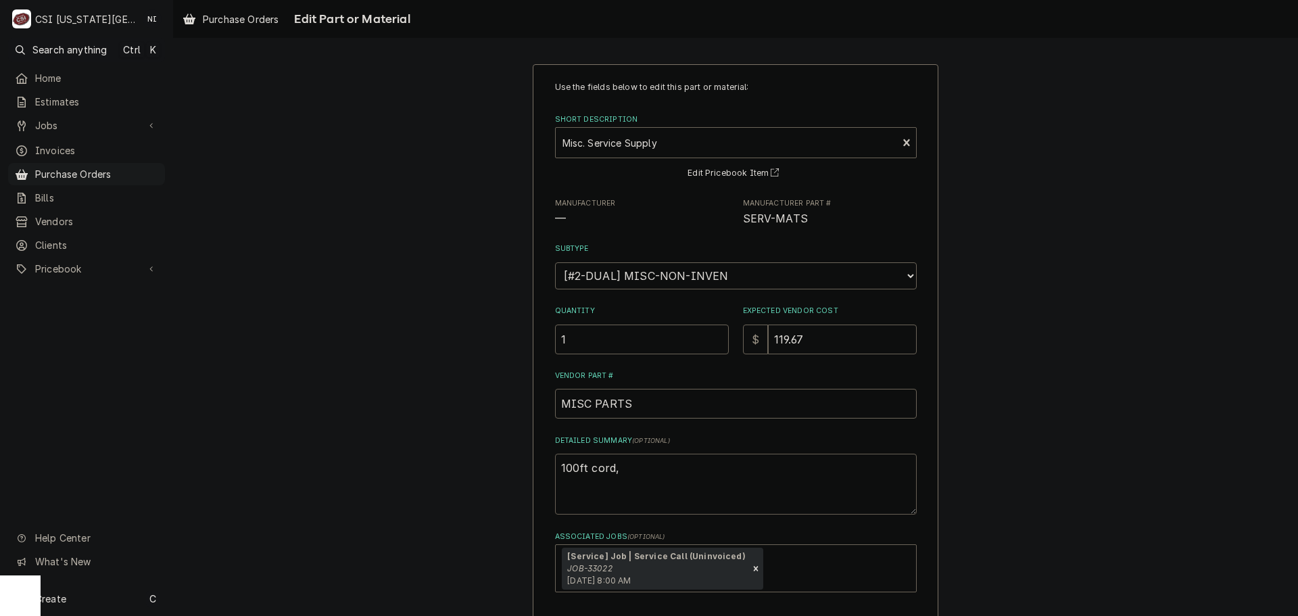
type textarea "x"
type textarea "100ft cord,"
type textarea "x"
type textarea "100ft cord, p"
type textarea "x"
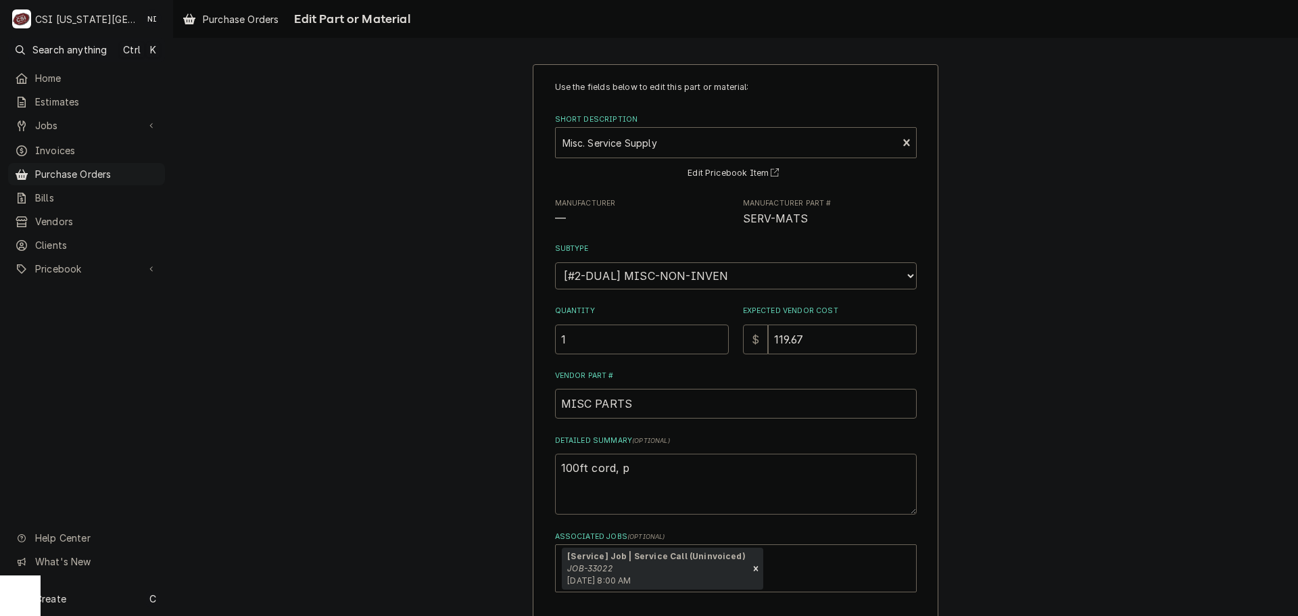
type textarea "100ft cord, pl"
type textarea "x"
type textarea "100ft cord, plu"
type textarea "x"
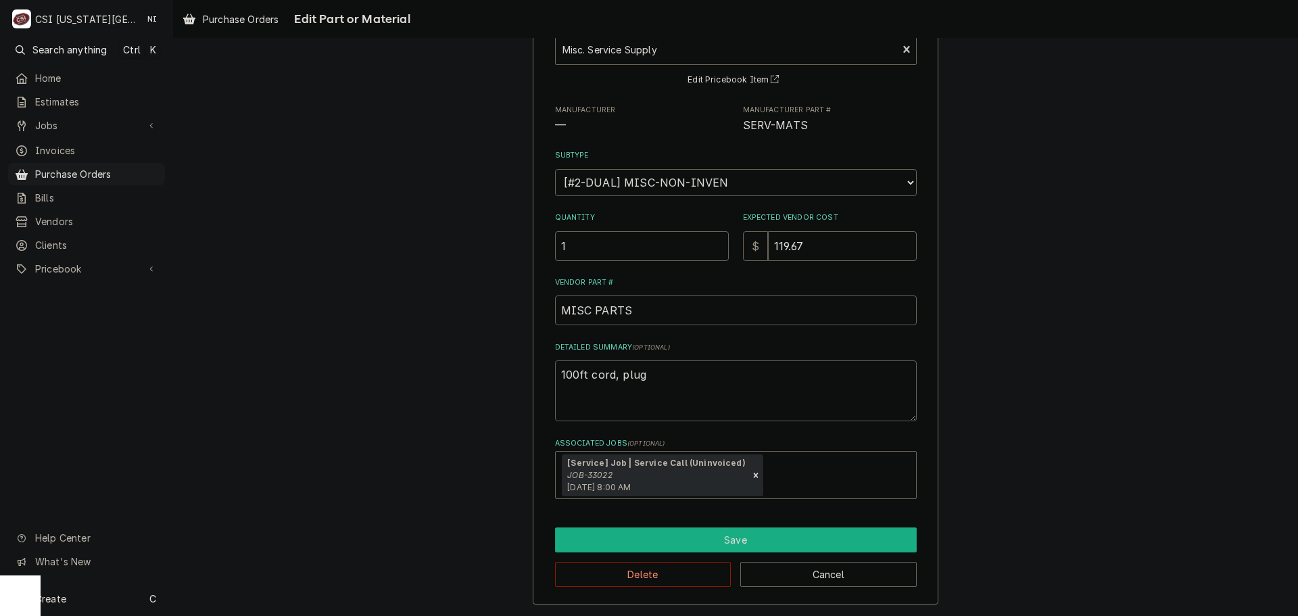
type textarea "100ft cord, plug"
click at [708, 529] on button "Save" at bounding box center [736, 539] width 362 height 25
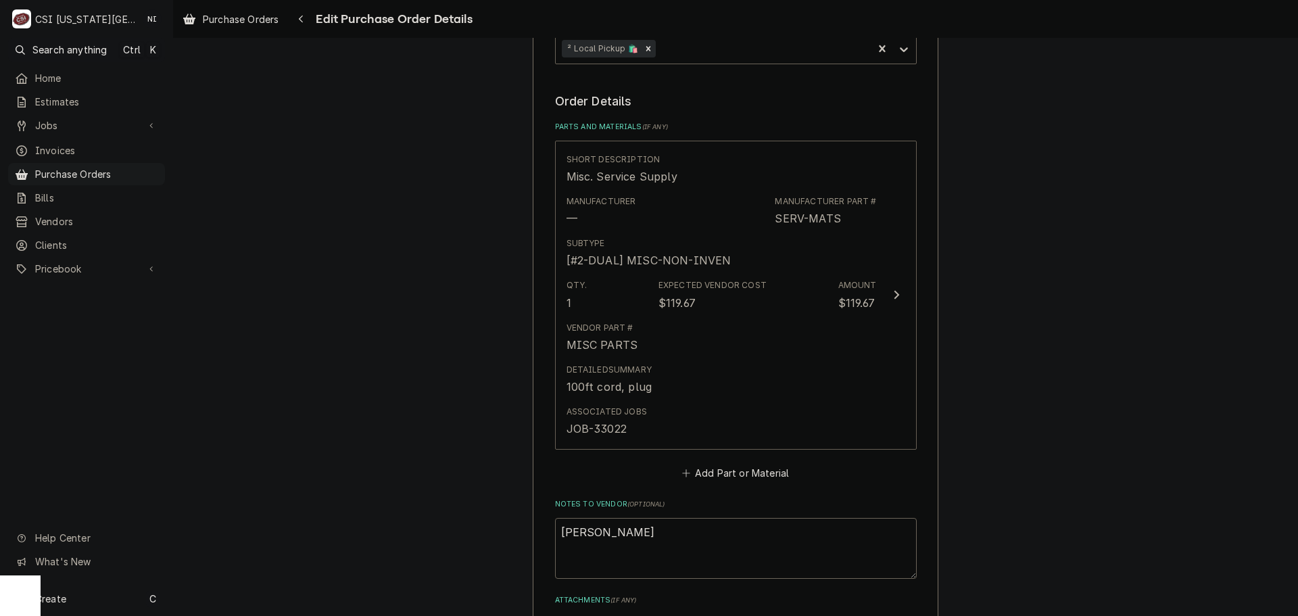
scroll to position [777, 0]
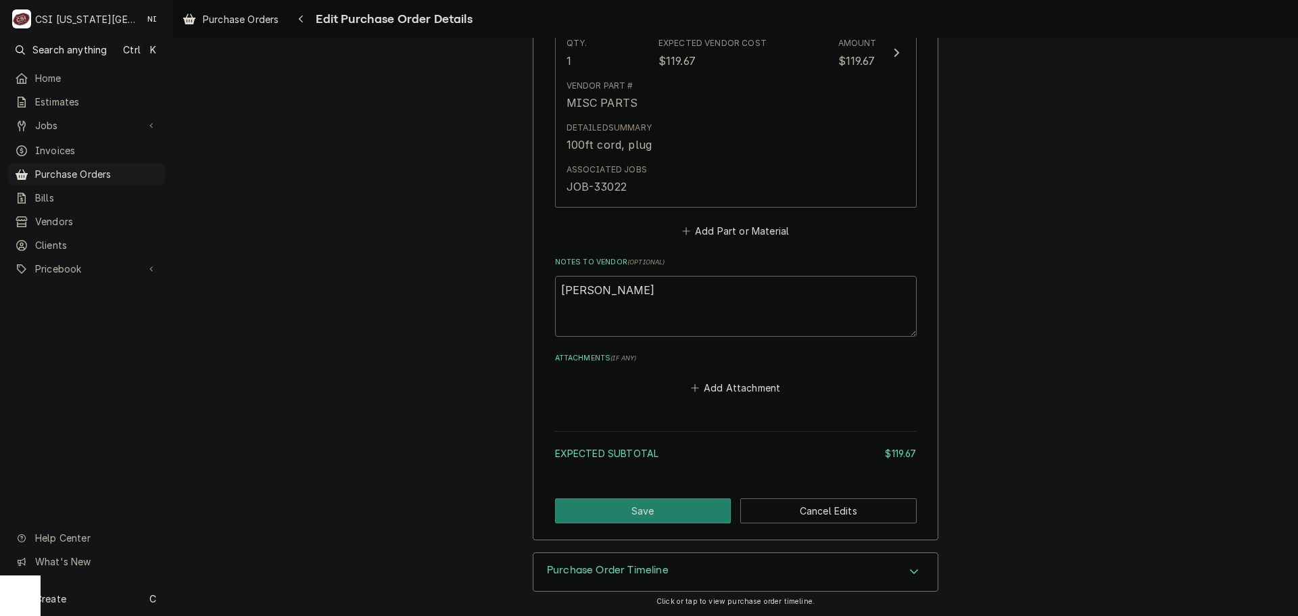
click at [673, 502] on button "Save" at bounding box center [643, 510] width 176 height 25
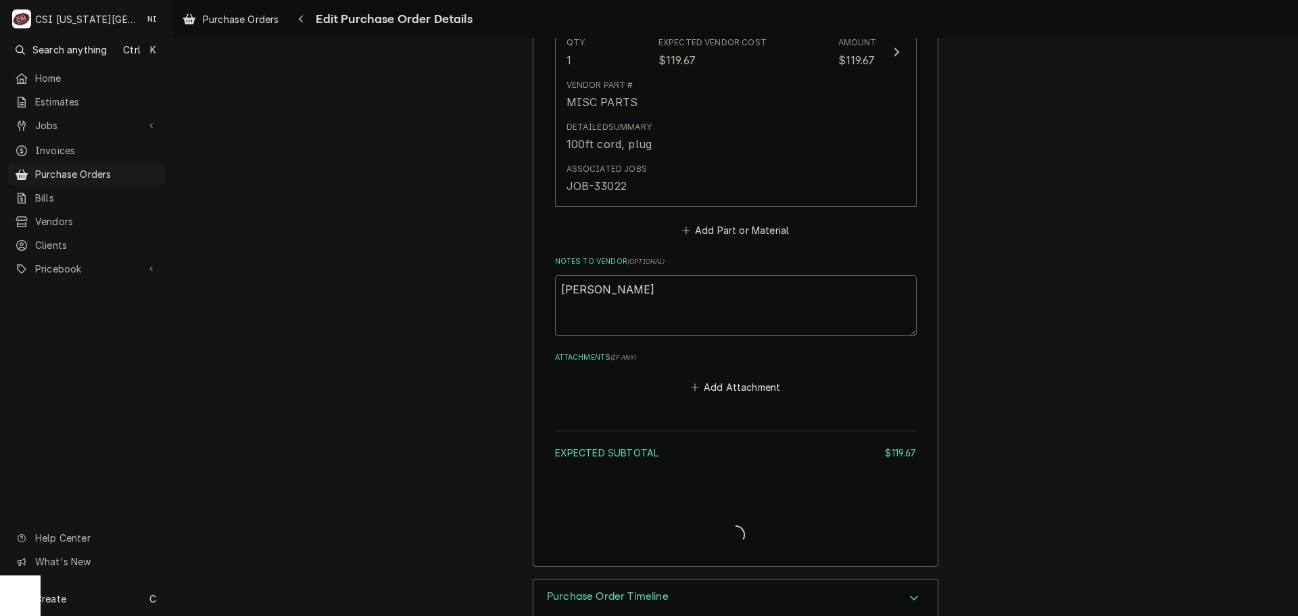
type textarea "x"
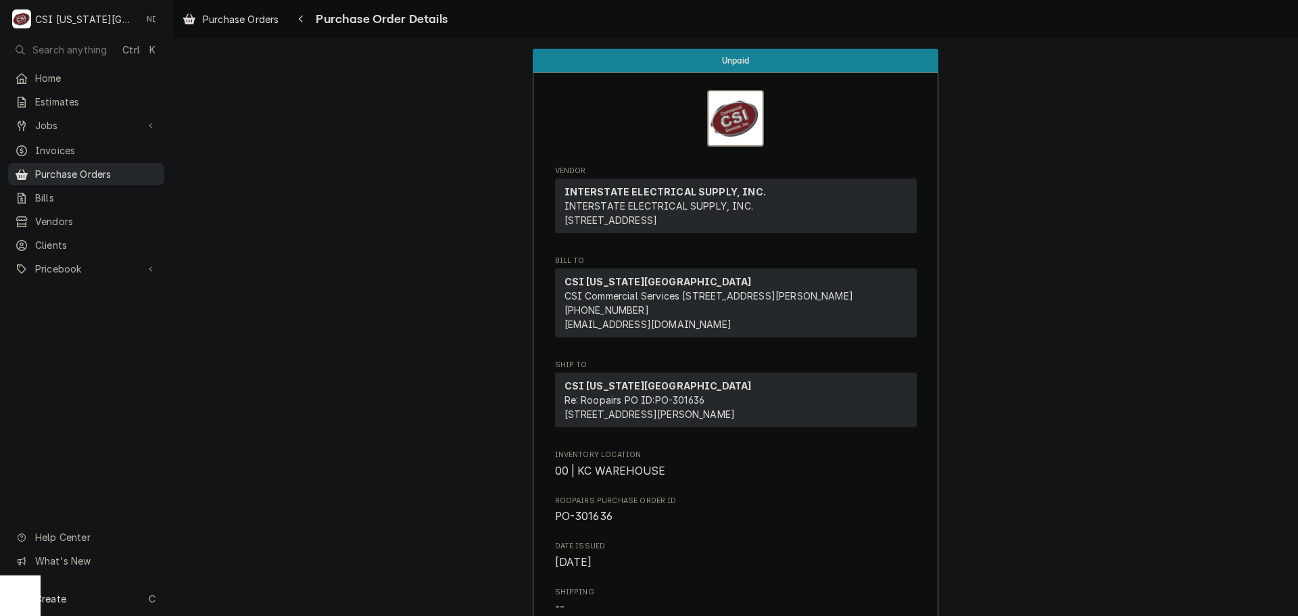
click at [117, 174] on span "Purchase Orders" at bounding box center [96, 174] width 122 height 14
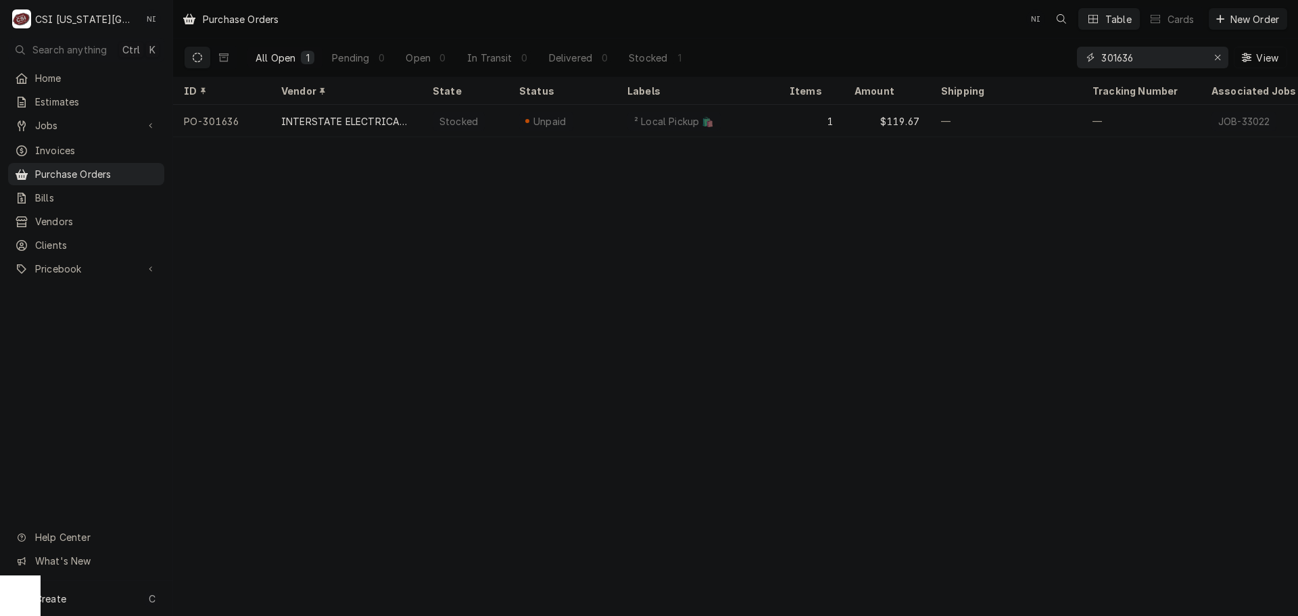
drag, startPoint x: 1138, startPoint y: 59, endPoint x: 971, endPoint y: 67, distance: 167.1
click at [1008, 64] on div "All Open 1 Pending 0 Open 0 In Transit 0 Delivered 0 Stocked 1 301636 View" at bounding box center [735, 58] width 1103 height 38
type input "301580"
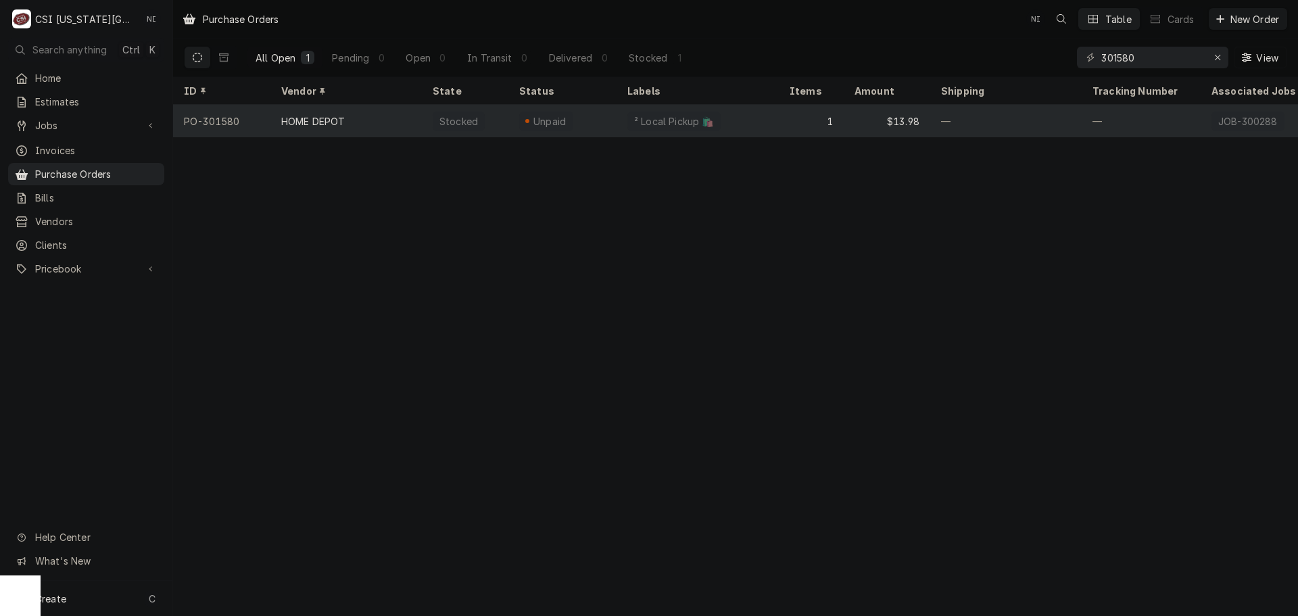
click at [744, 114] on div "² Local Pickup 🛍️" at bounding box center [697, 121] width 162 height 32
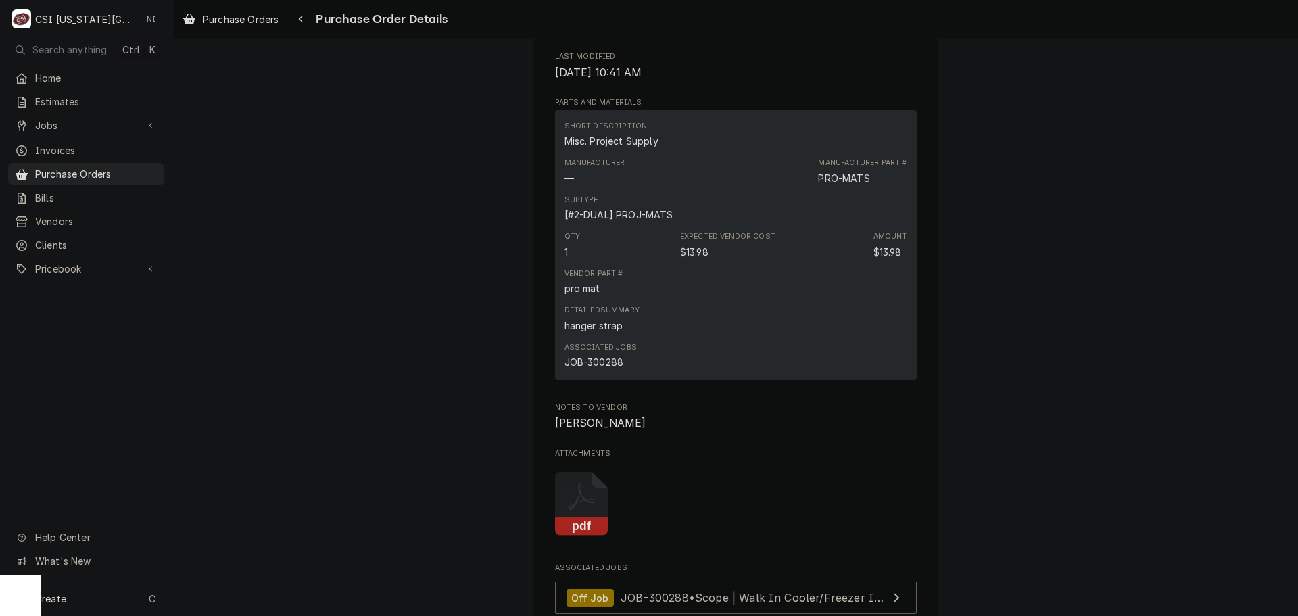
scroll to position [1263, 0]
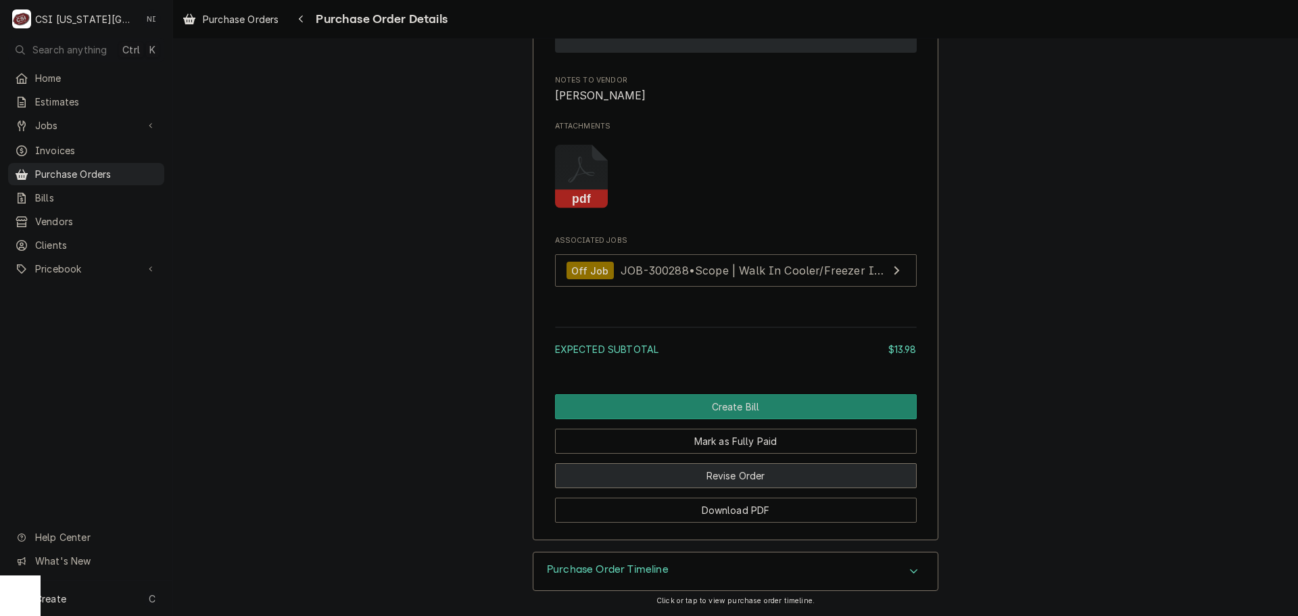
click at [731, 475] on button "Revise Order" at bounding box center [736, 475] width 362 height 25
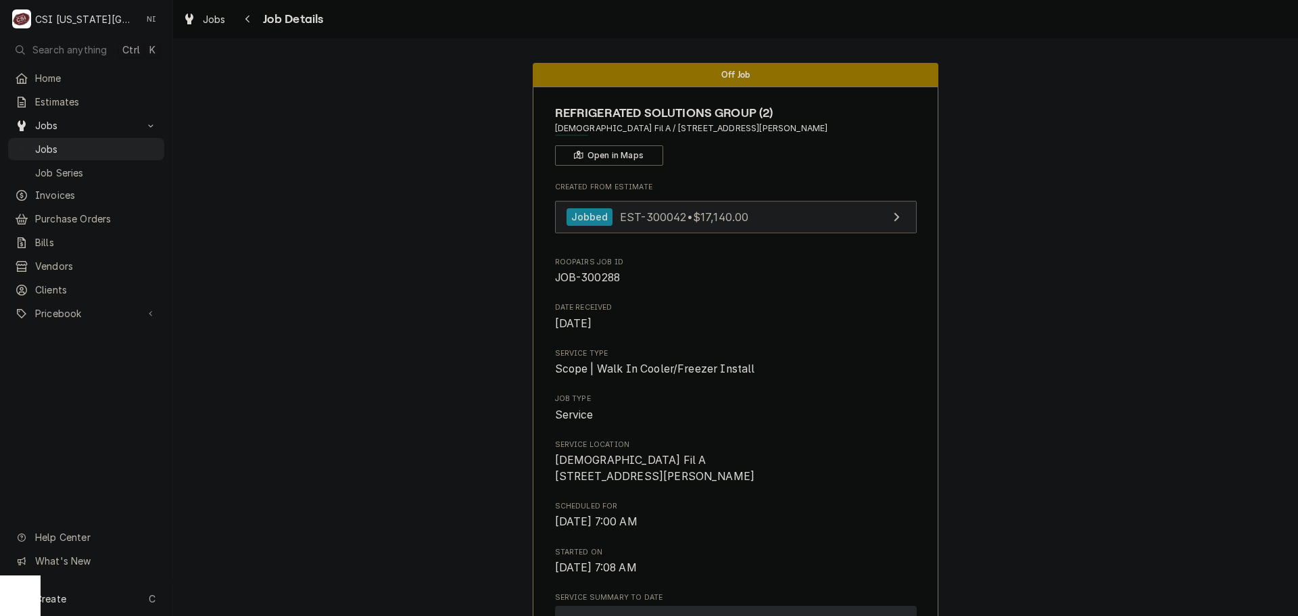
click at [773, 217] on link "Jobbed EST-300042 • $17,140.00" at bounding box center [736, 217] width 362 height 33
drag, startPoint x: 118, startPoint y: 144, endPoint x: 279, endPoint y: 1, distance: 215.5
click at [118, 144] on span "Jobs" at bounding box center [96, 149] width 122 height 14
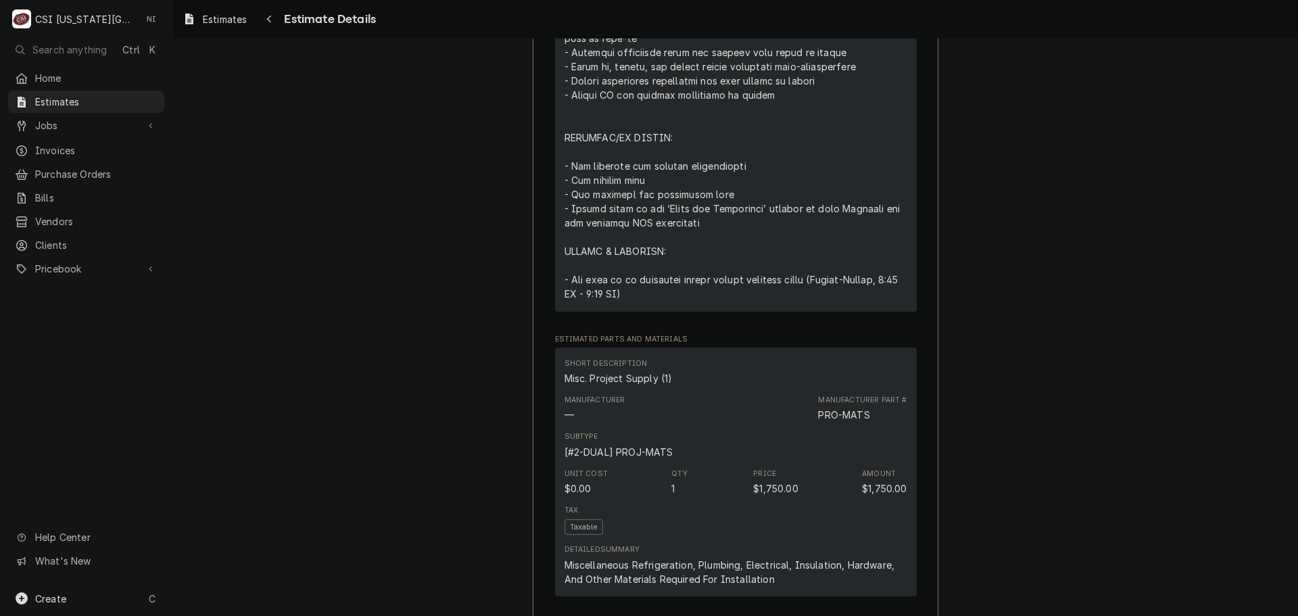
scroll to position [1622, 0]
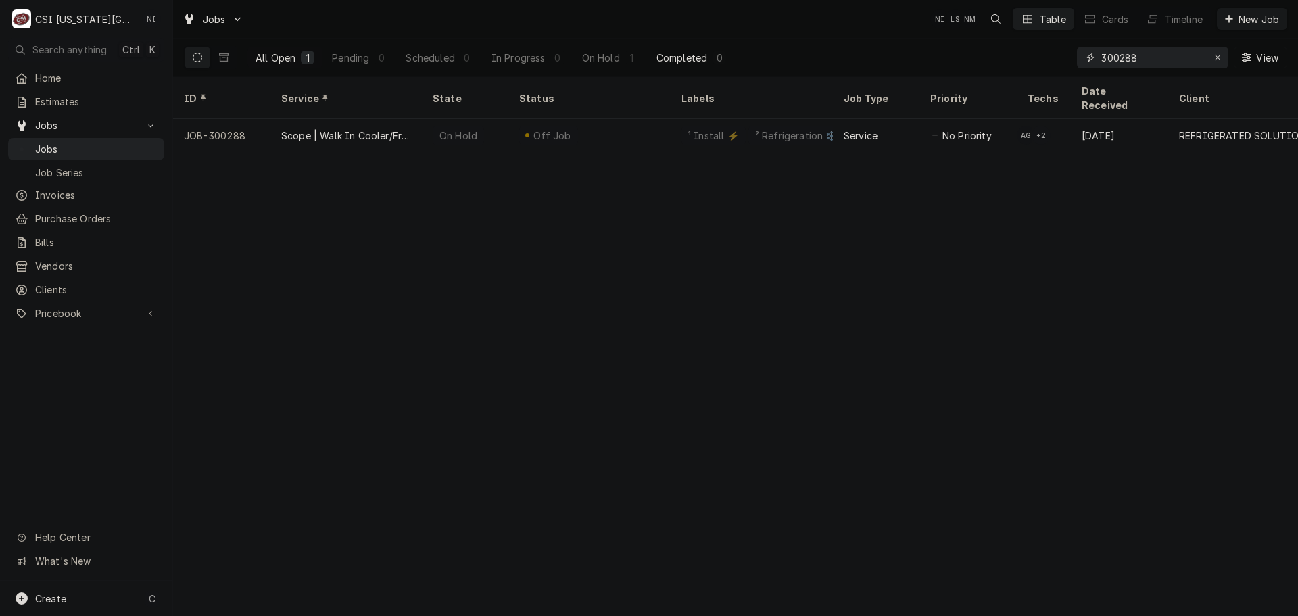
drag, startPoint x: 1144, startPoint y: 57, endPoint x: 679, endPoint y: 61, distance: 465.8
click at [723, 63] on div "All Open 1 Pending 0 Scheduled 0 In Progress 0 On Hold 1 Completed 0 300288 View" at bounding box center [735, 58] width 1103 height 38
type input "31175"
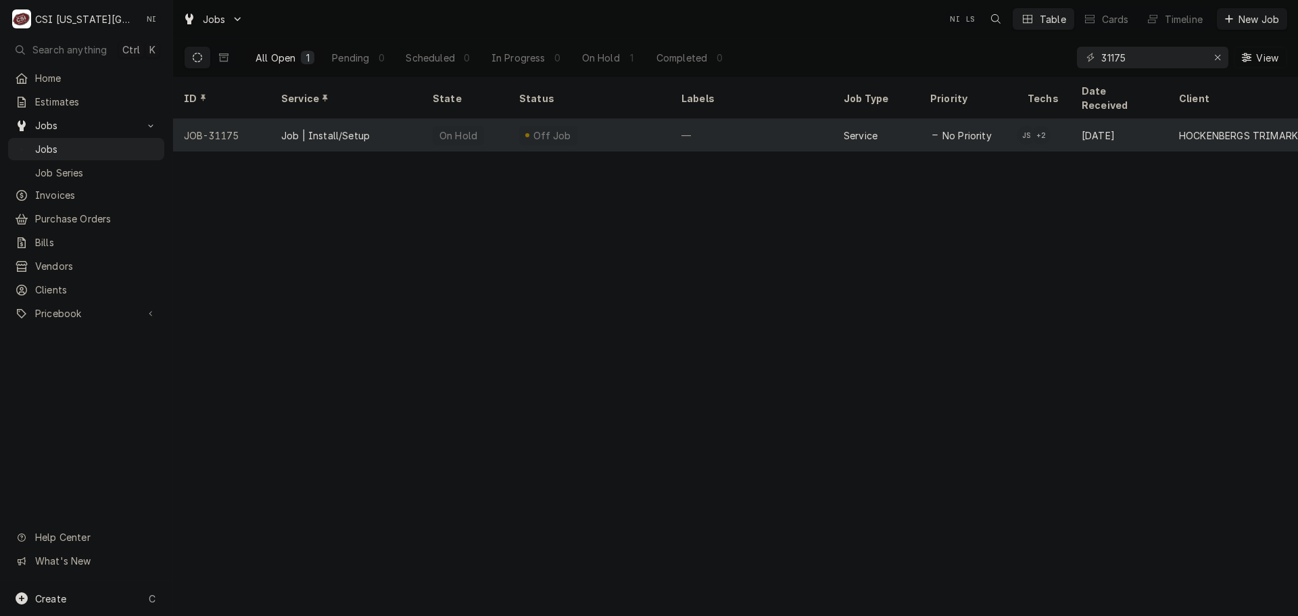
click at [628, 124] on div "Off Job" at bounding box center [589, 135] width 162 height 32
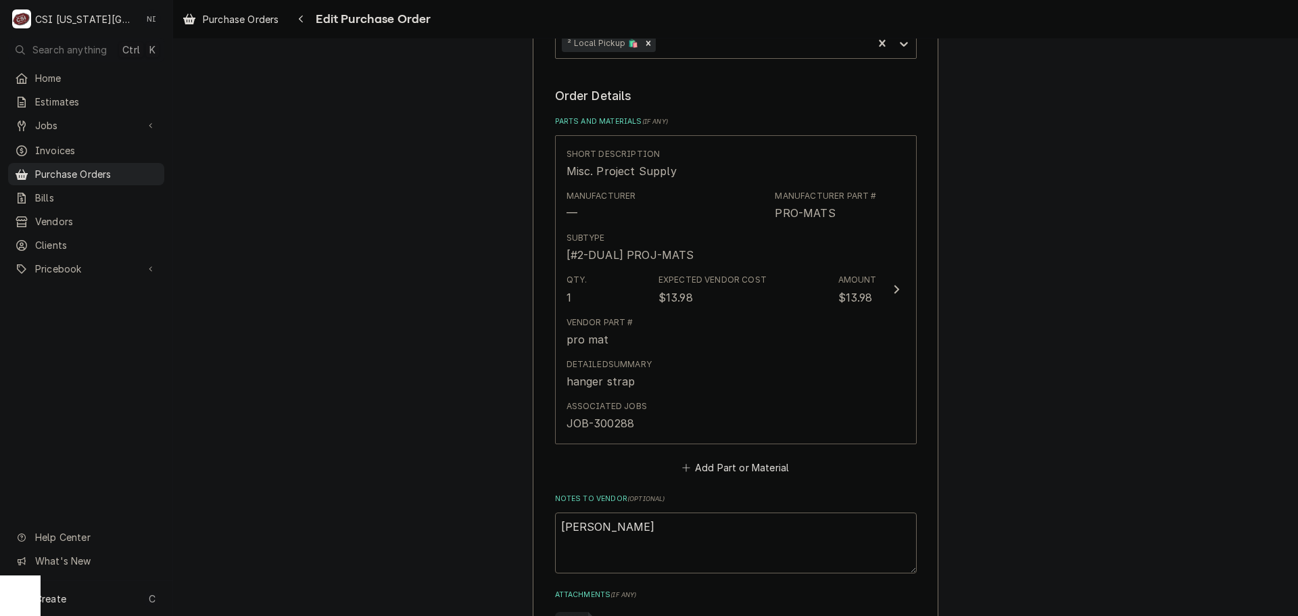
scroll to position [853, 0]
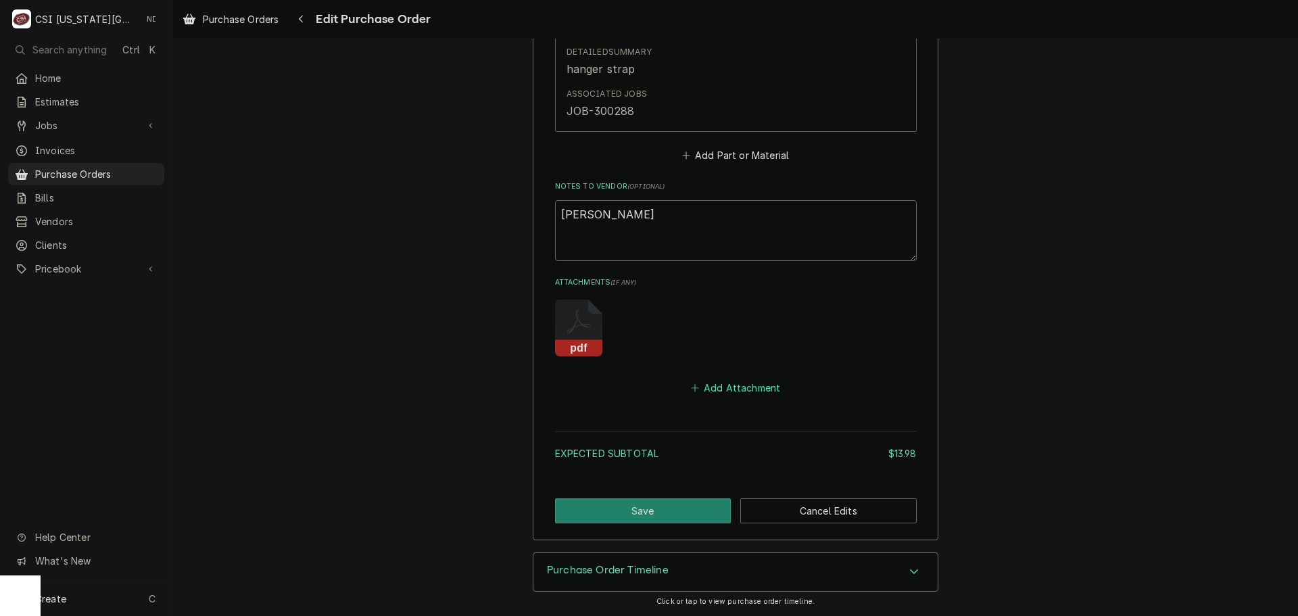
drag, startPoint x: 745, startPoint y: 385, endPoint x: 1262, endPoint y: 444, distance: 520.4
click at [748, 387] on button "Add Attachment" at bounding box center [735, 388] width 95 height 19
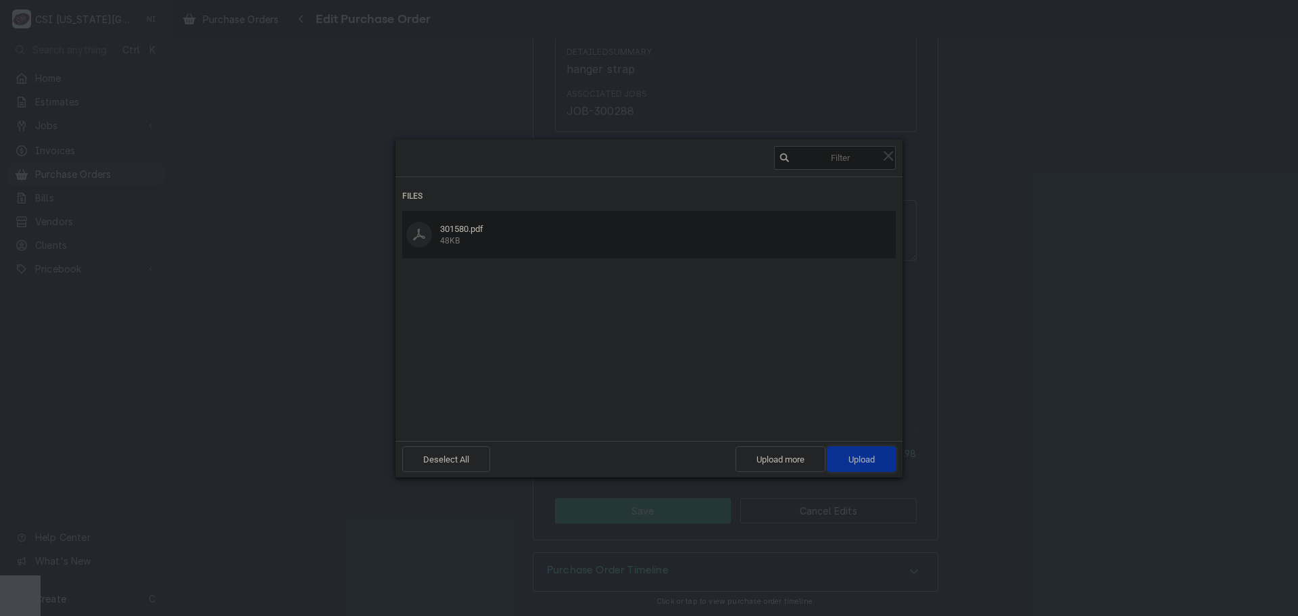
click at [875, 456] on span "Upload 1" at bounding box center [861, 459] width 68 height 26
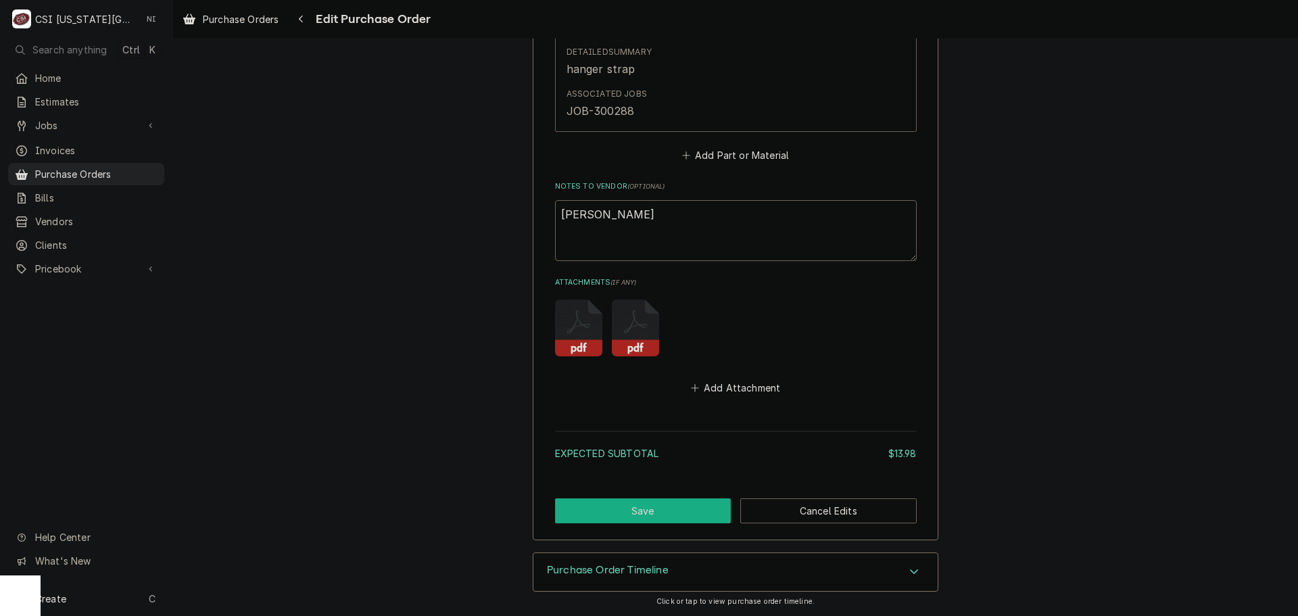
click at [667, 506] on button "Save" at bounding box center [643, 510] width 176 height 25
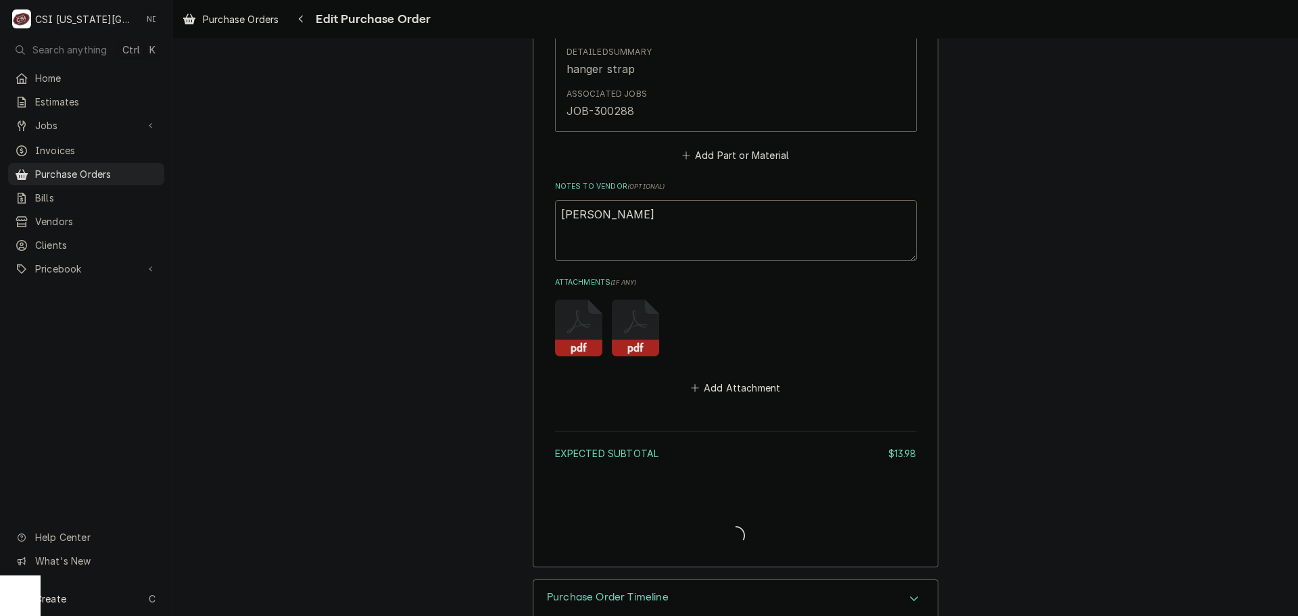
type textarea "x"
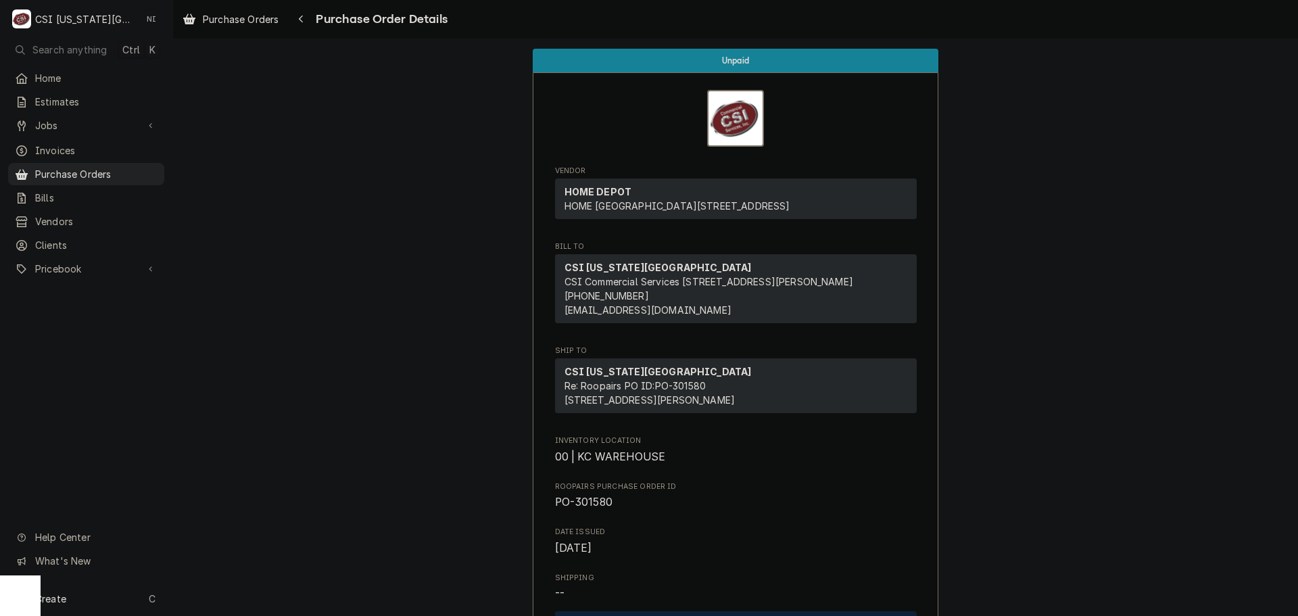
drag, startPoint x: 97, startPoint y: 168, endPoint x: 840, endPoint y: 76, distance: 749.2
click at [97, 168] on span "Purchase Orders" at bounding box center [96, 174] width 122 height 14
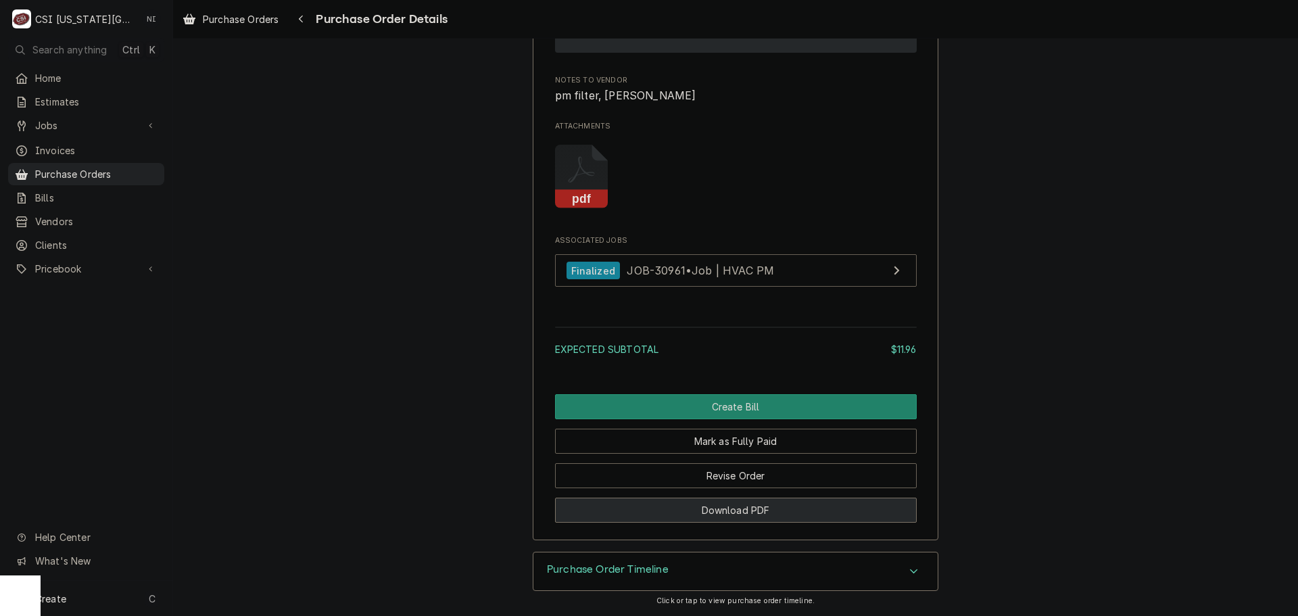
scroll to position [1263, 0]
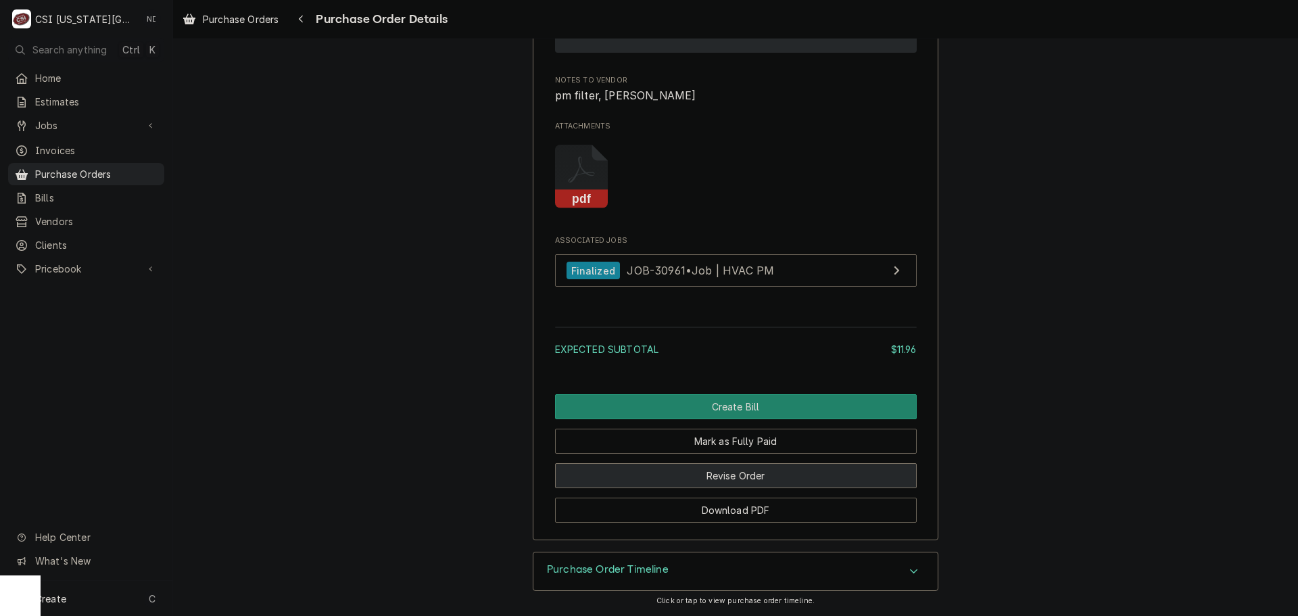
click at [748, 476] on button "Revise Order" at bounding box center [736, 475] width 362 height 25
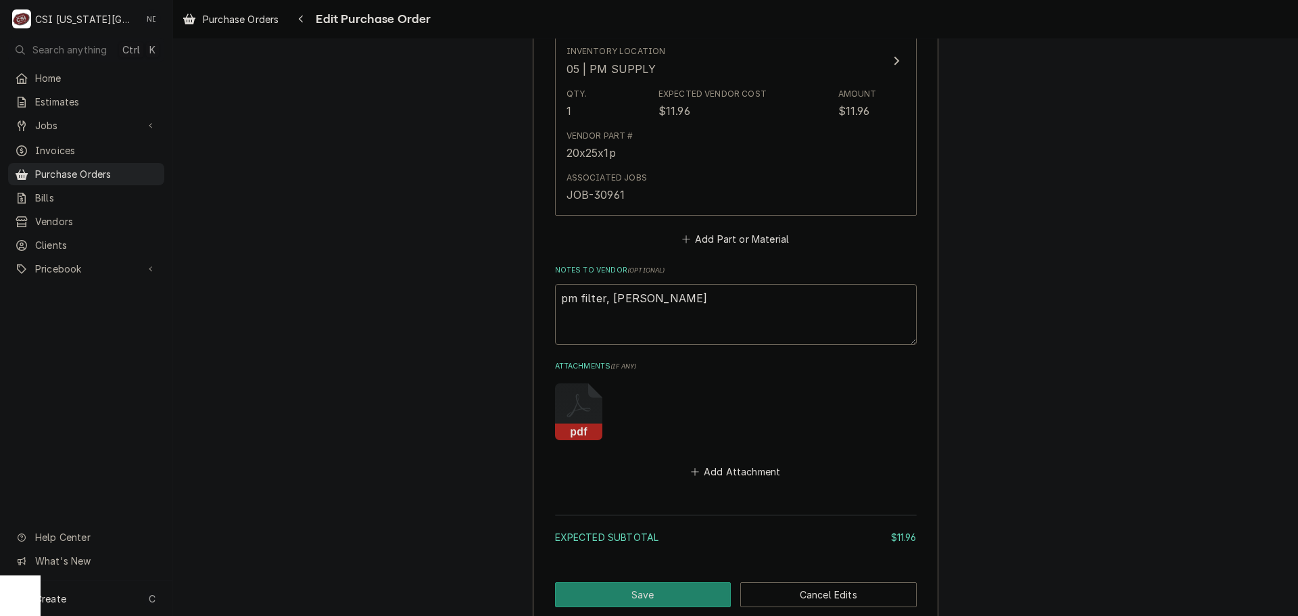
scroll to position [811, 0]
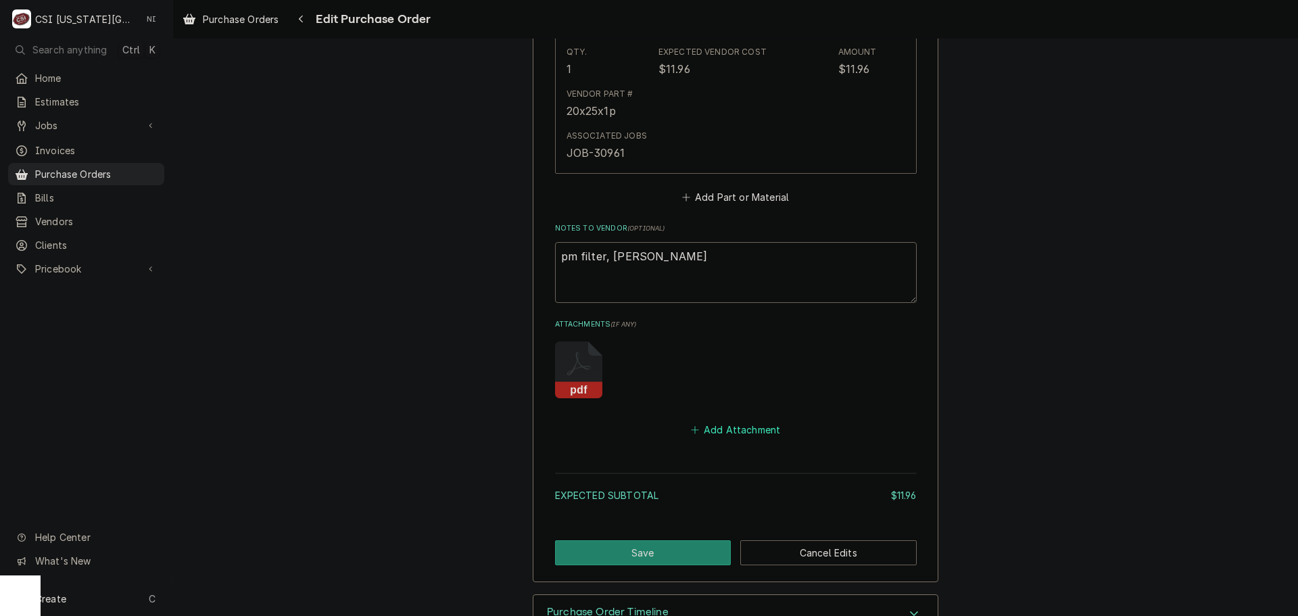
click at [735, 429] on button "Add Attachment" at bounding box center [735, 429] width 95 height 19
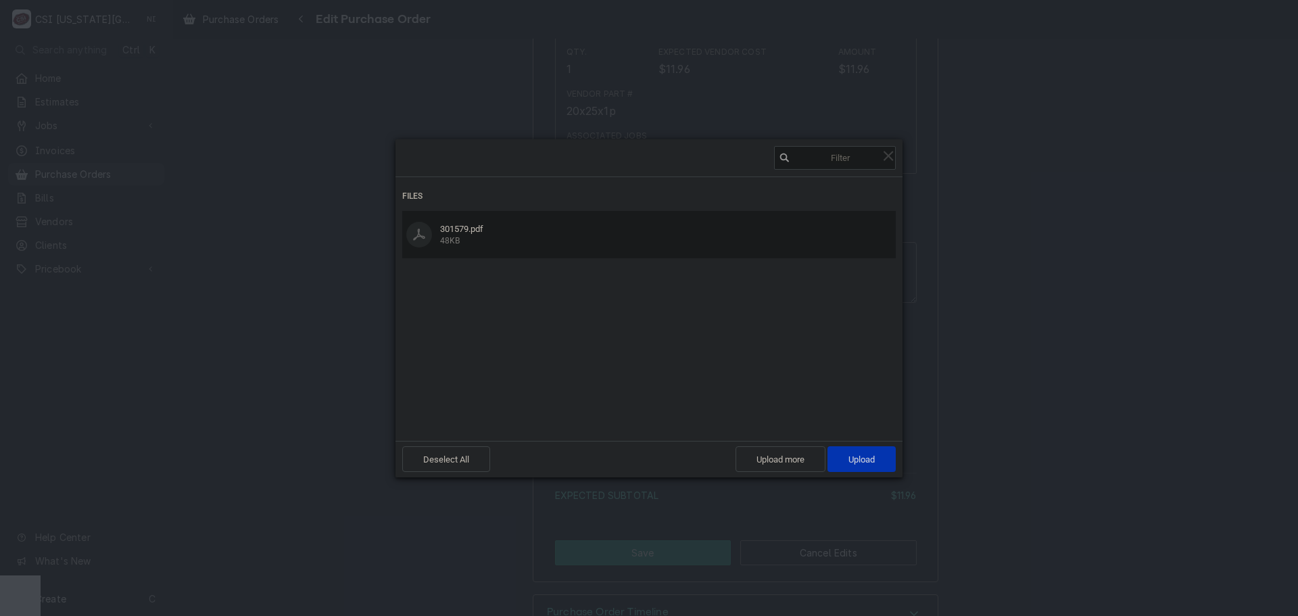
click at [842, 476] on div "Deselect All Upload more Upload 1" at bounding box center [648, 459] width 507 height 37
click at [849, 470] on span "Upload 1" at bounding box center [861, 459] width 68 height 26
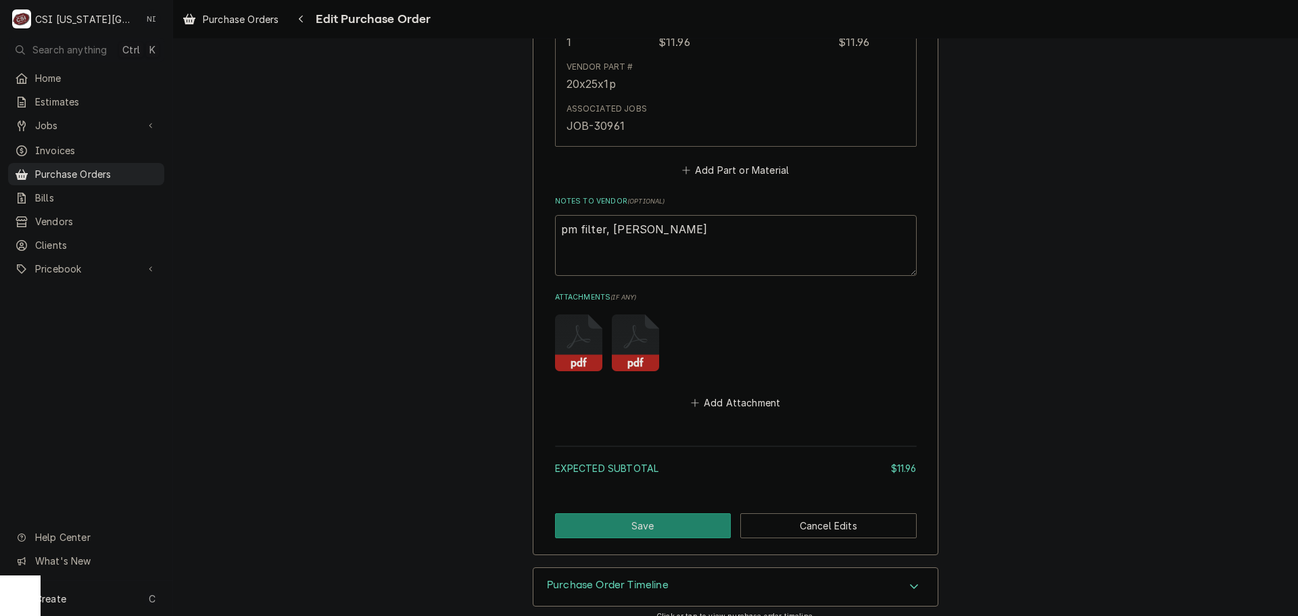
scroll to position [853, 0]
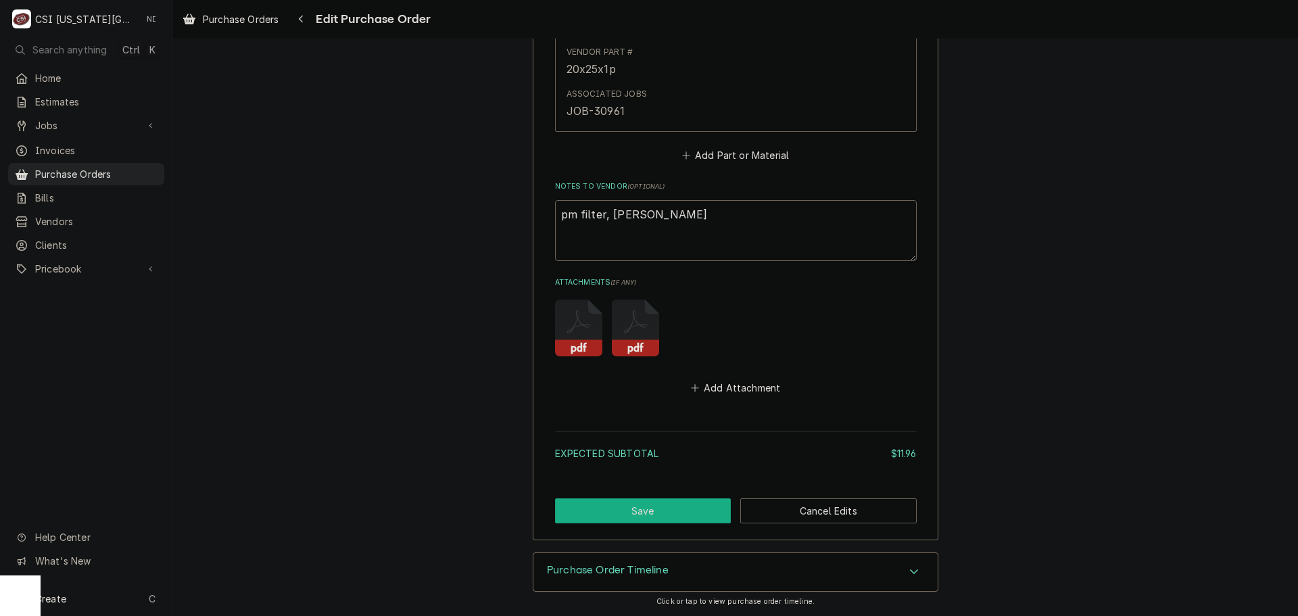
click at [662, 500] on button "Save" at bounding box center [643, 510] width 176 height 25
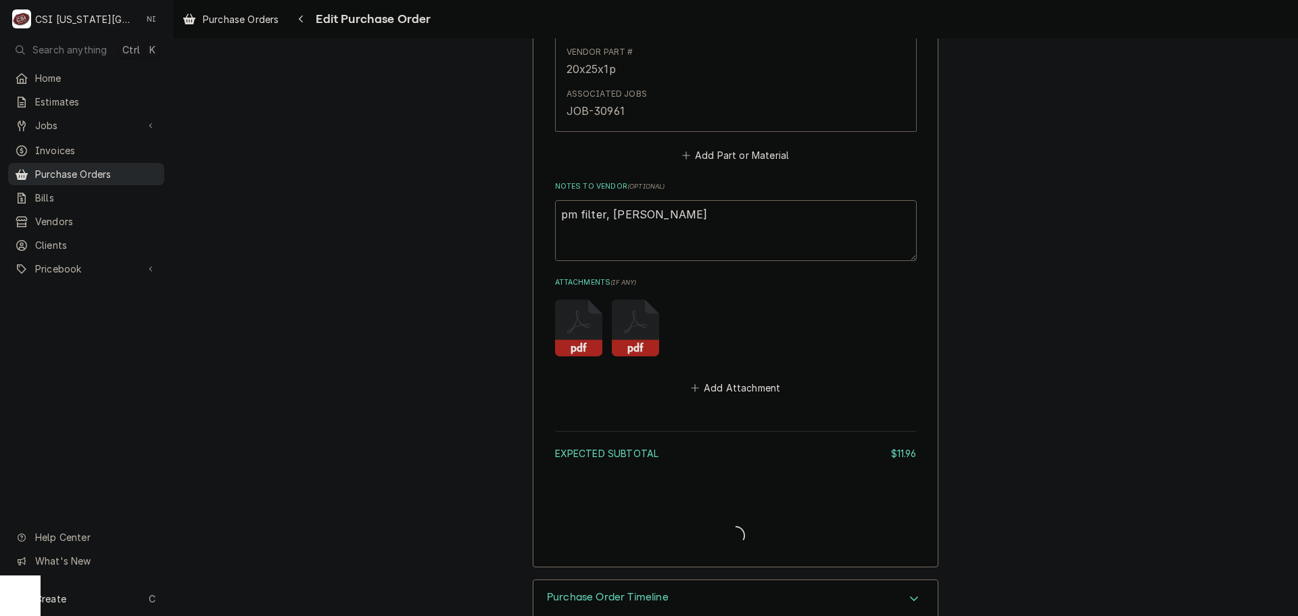
type textarea "x"
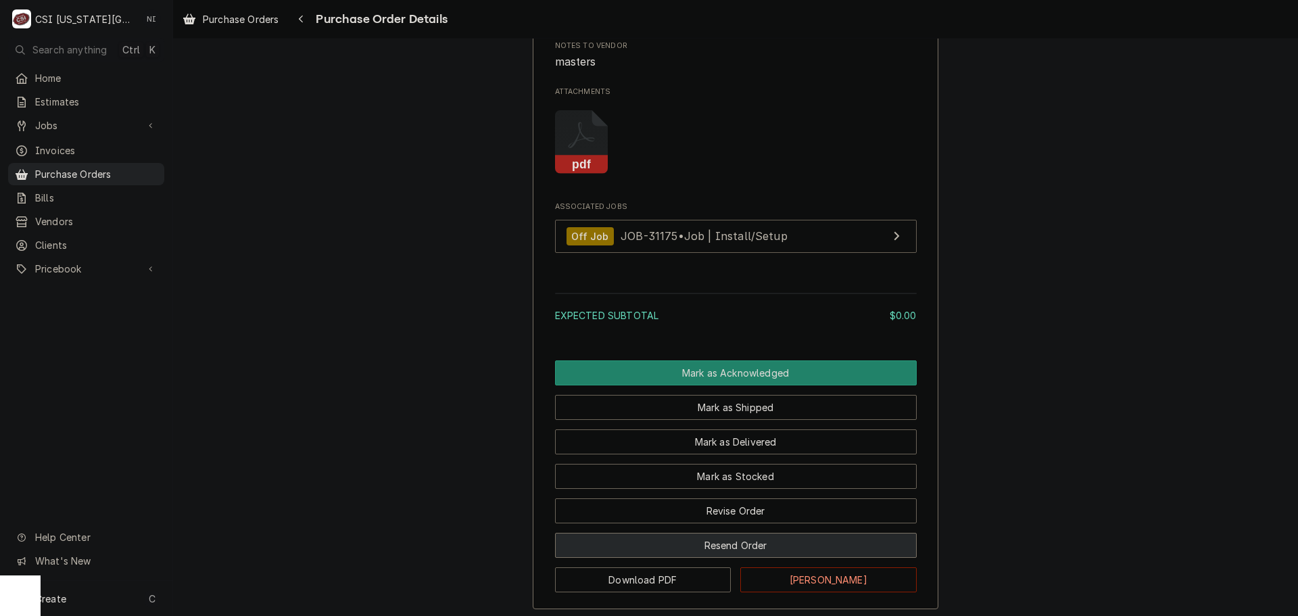
scroll to position [1158, 0]
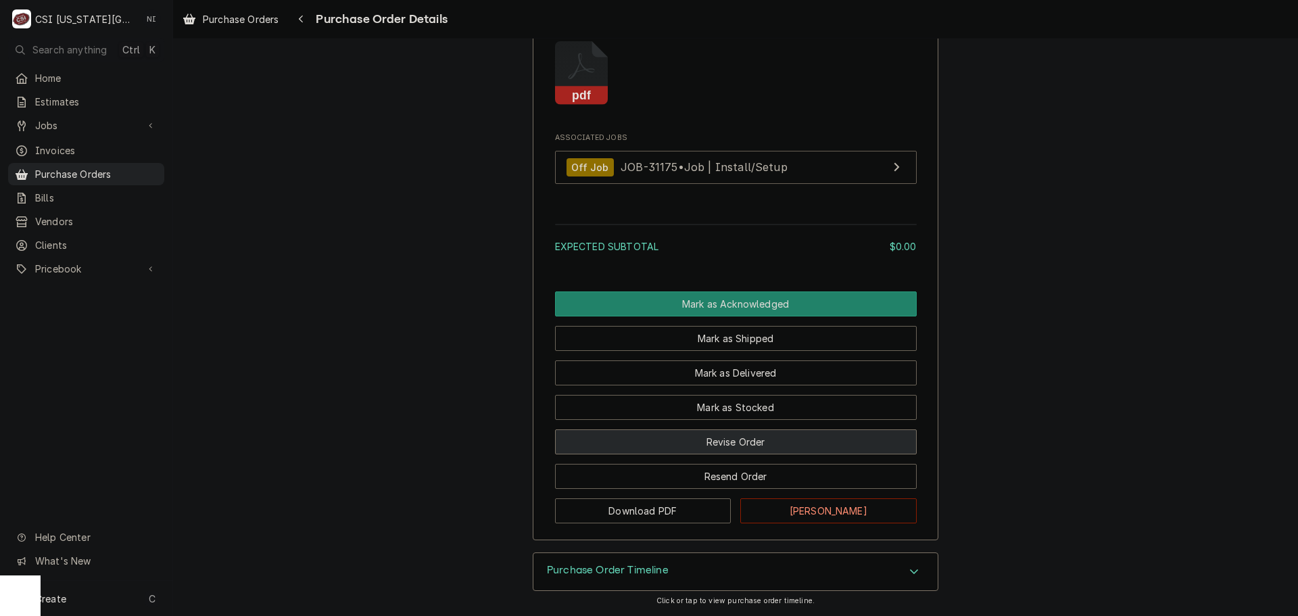
click at [716, 441] on button "Revise Order" at bounding box center [736, 441] width 362 height 25
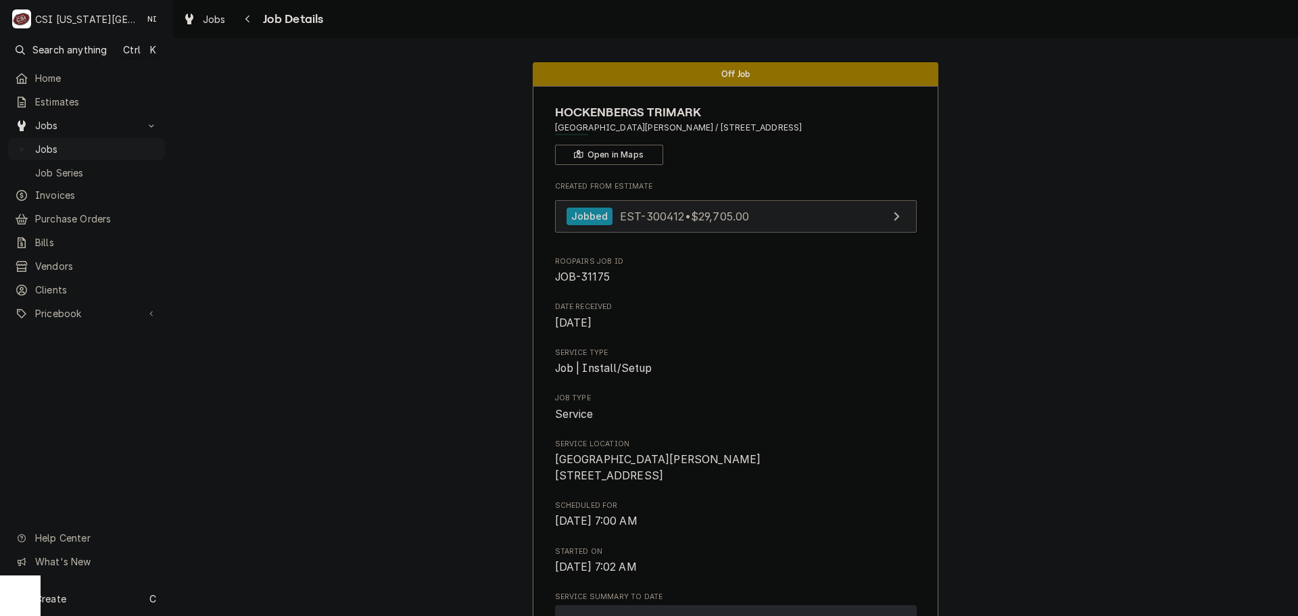
click at [705, 218] on span "EST-300412 • $29,705.00" at bounding box center [684, 216] width 129 height 14
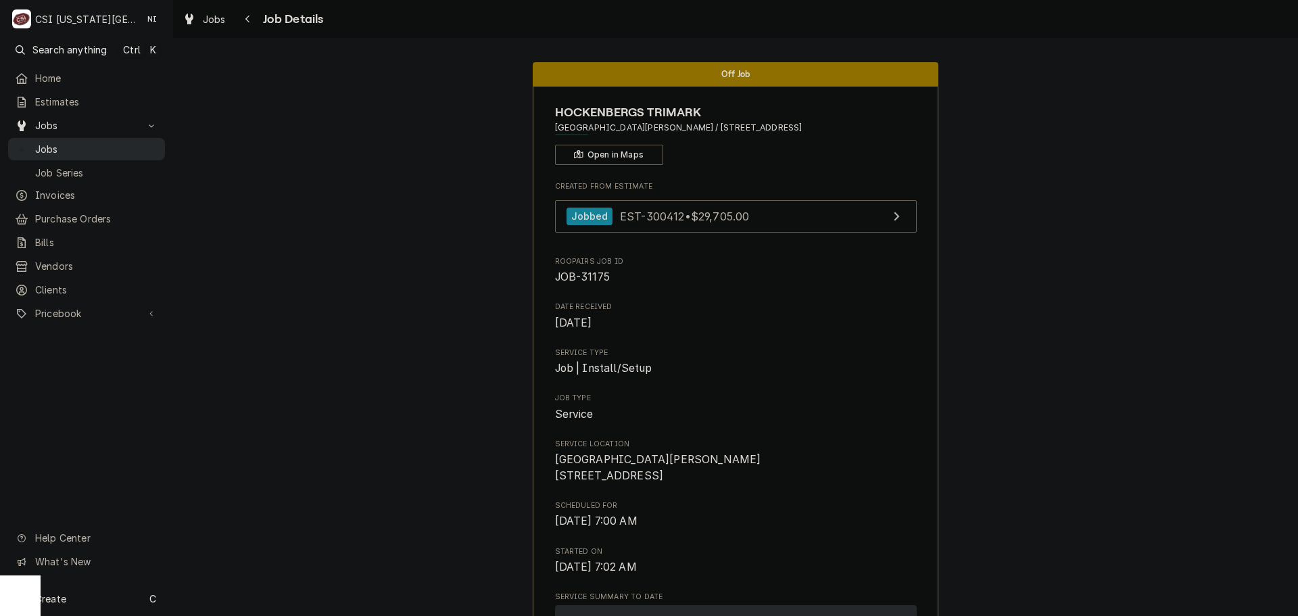
click at [137, 147] on span "Jobs" at bounding box center [96, 149] width 123 height 14
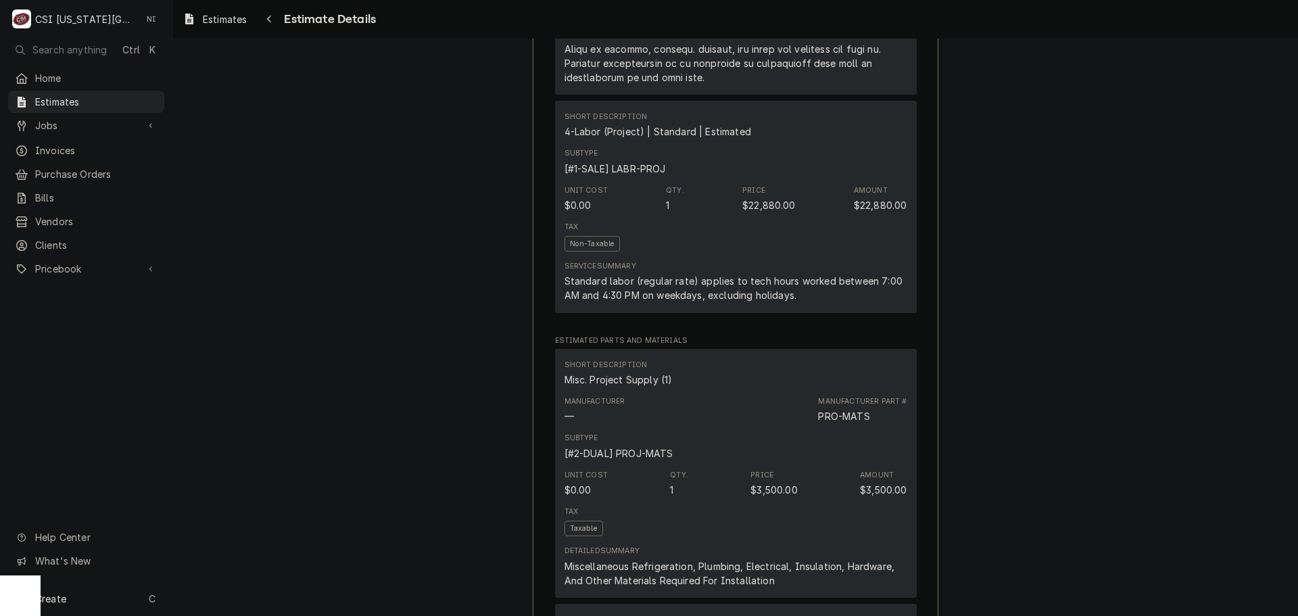
scroll to position [1284, 0]
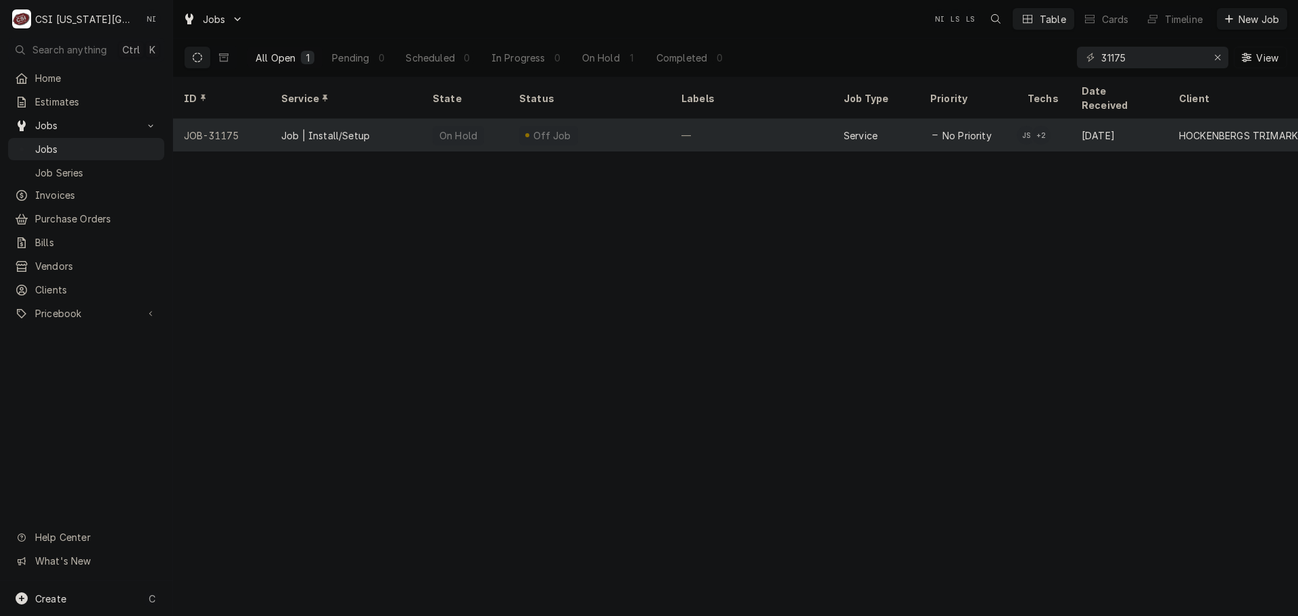
click at [769, 119] on div "—" at bounding box center [752, 135] width 162 height 32
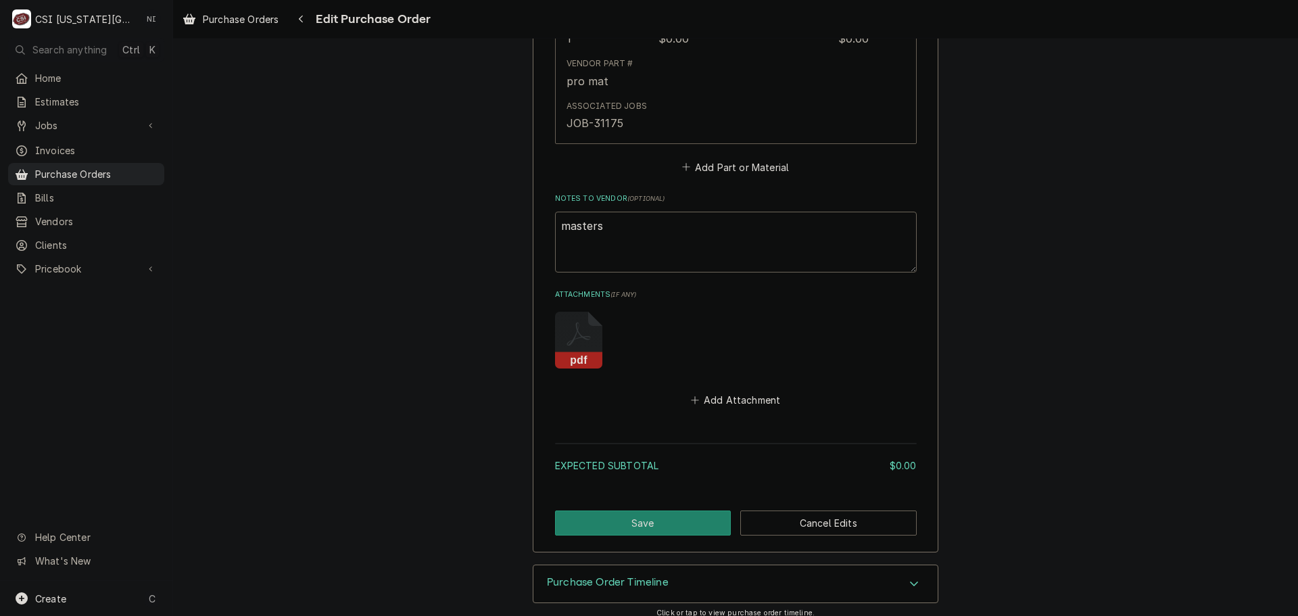
scroll to position [780, 0]
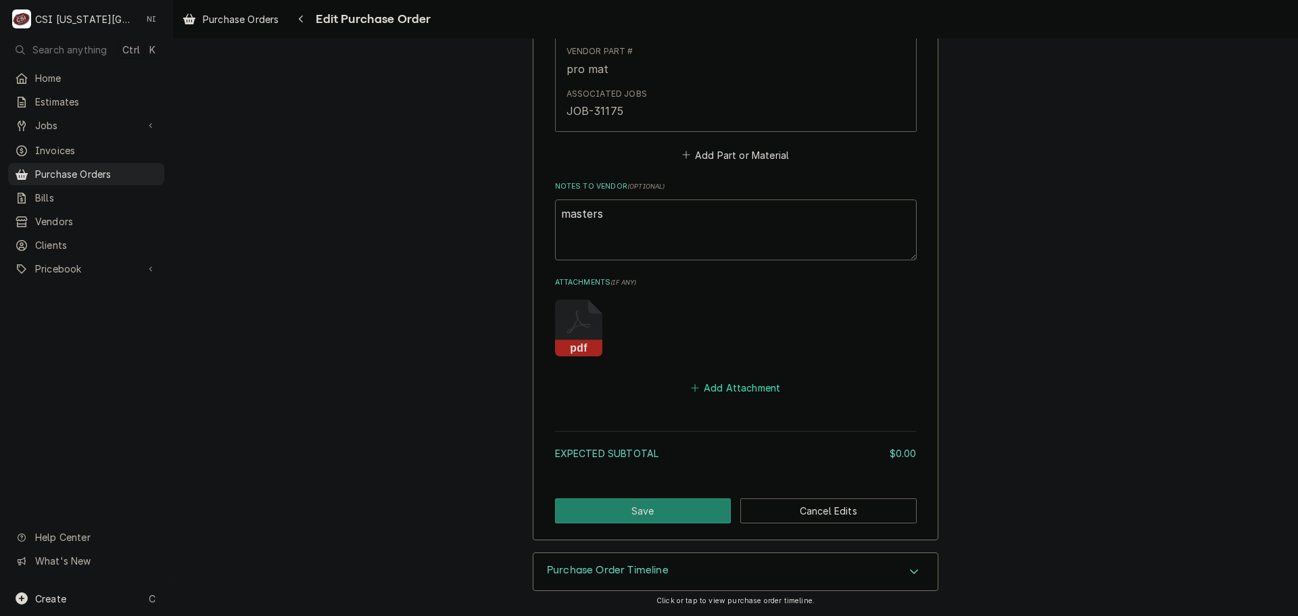
click at [744, 389] on button "Add Attachment" at bounding box center [735, 388] width 95 height 19
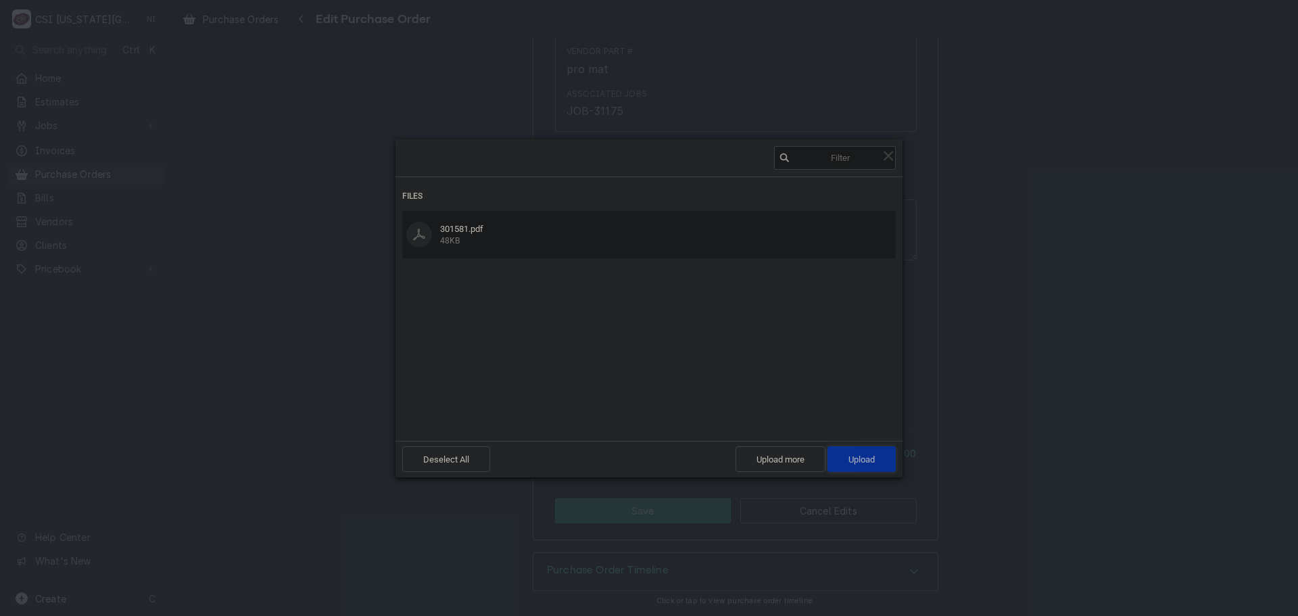
click at [873, 455] on span "Upload 1" at bounding box center [861, 459] width 26 height 10
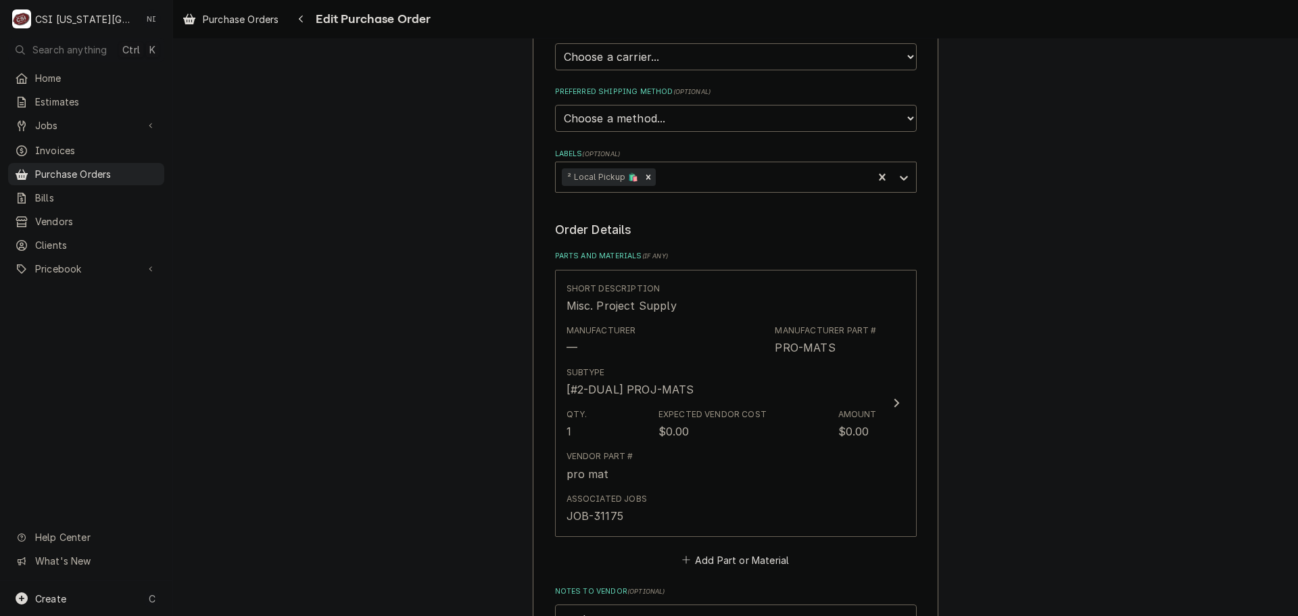
scroll to position [374, 0]
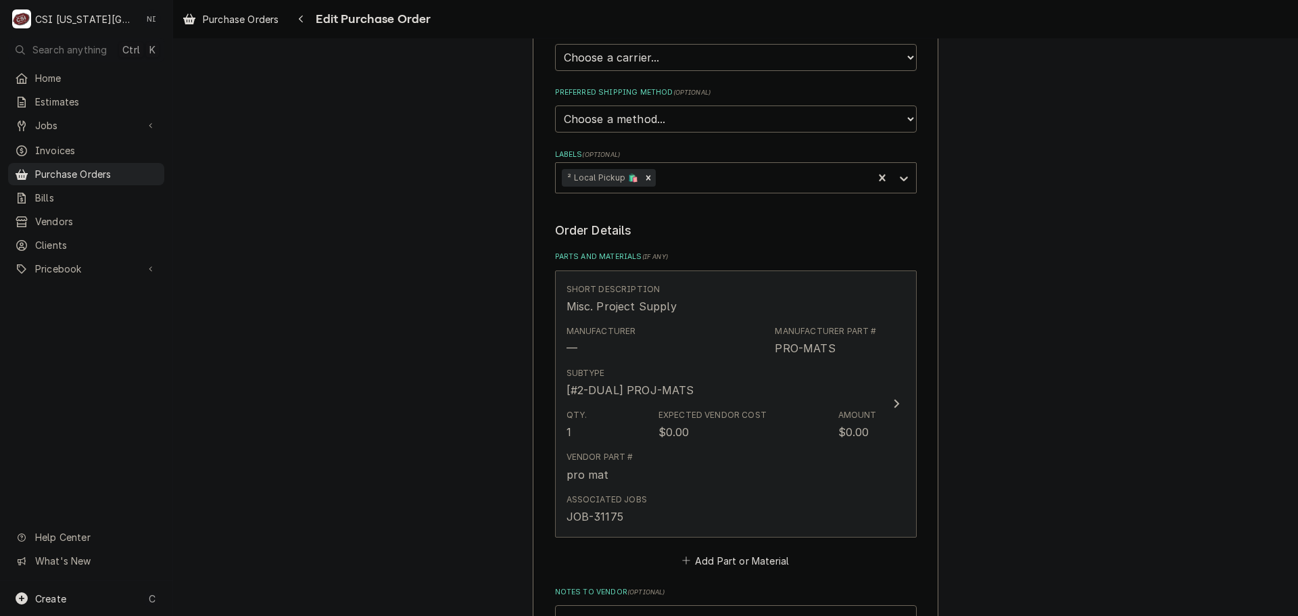
click at [844, 399] on div "Subtype [#2-DUAL] PROJ-MATS" at bounding box center [721, 383] width 310 height 42
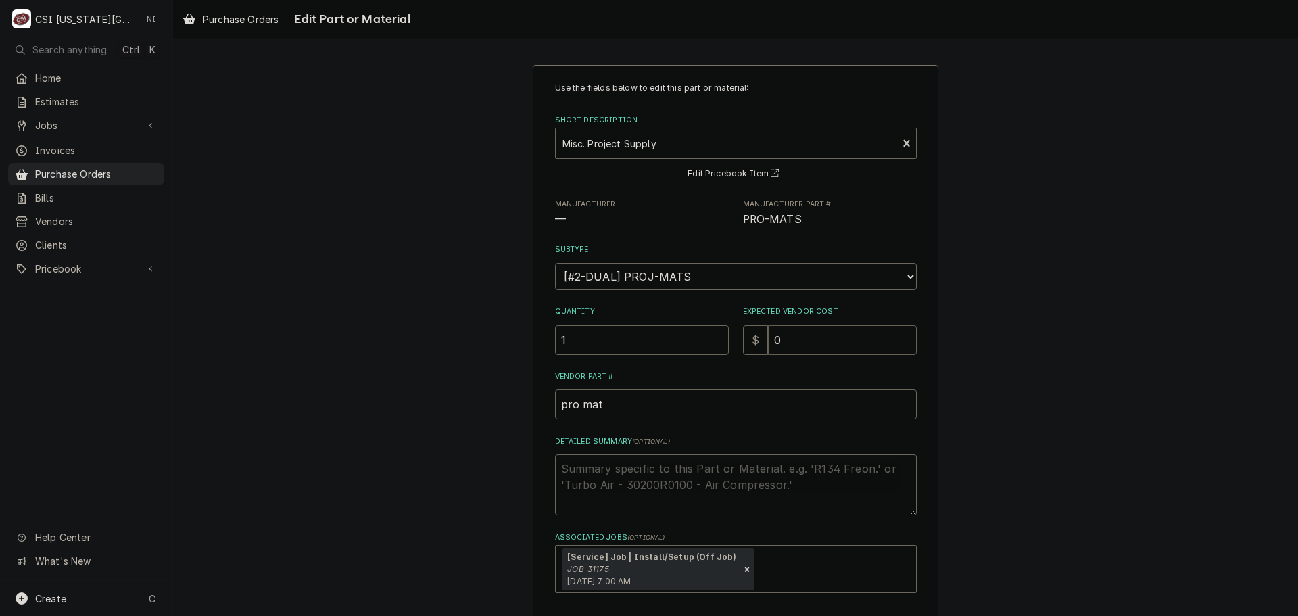
drag, startPoint x: 742, startPoint y: 342, endPoint x: 645, endPoint y: 345, distance: 97.4
click at [652, 345] on div "Quantity 1 Expected Vendor Cost $ 0" at bounding box center [736, 330] width 362 height 48
type textarea "x"
type input "2"
type textarea "x"
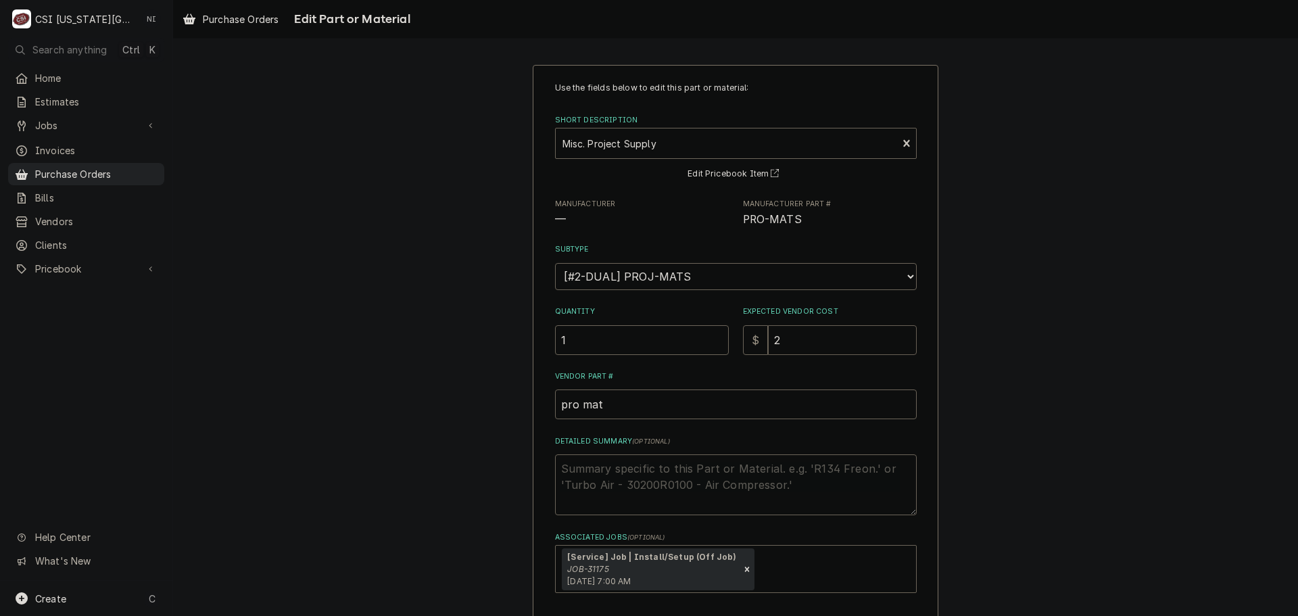
type input "24"
type textarea "x"
type input "24.9"
type textarea "x"
type input "24.98"
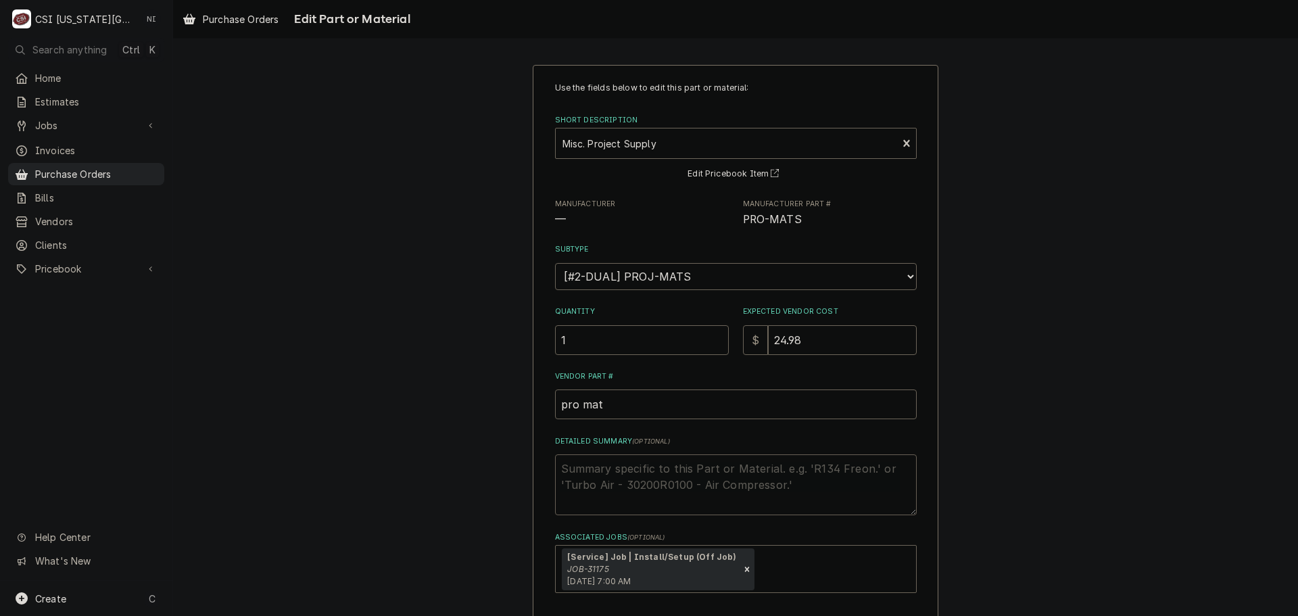
click at [667, 466] on textarea "Detailed Summary ( optional )" at bounding box center [736, 484] width 362 height 61
type textarea "x"
type textarea "1"
type textarea "x"
type textarea "10"
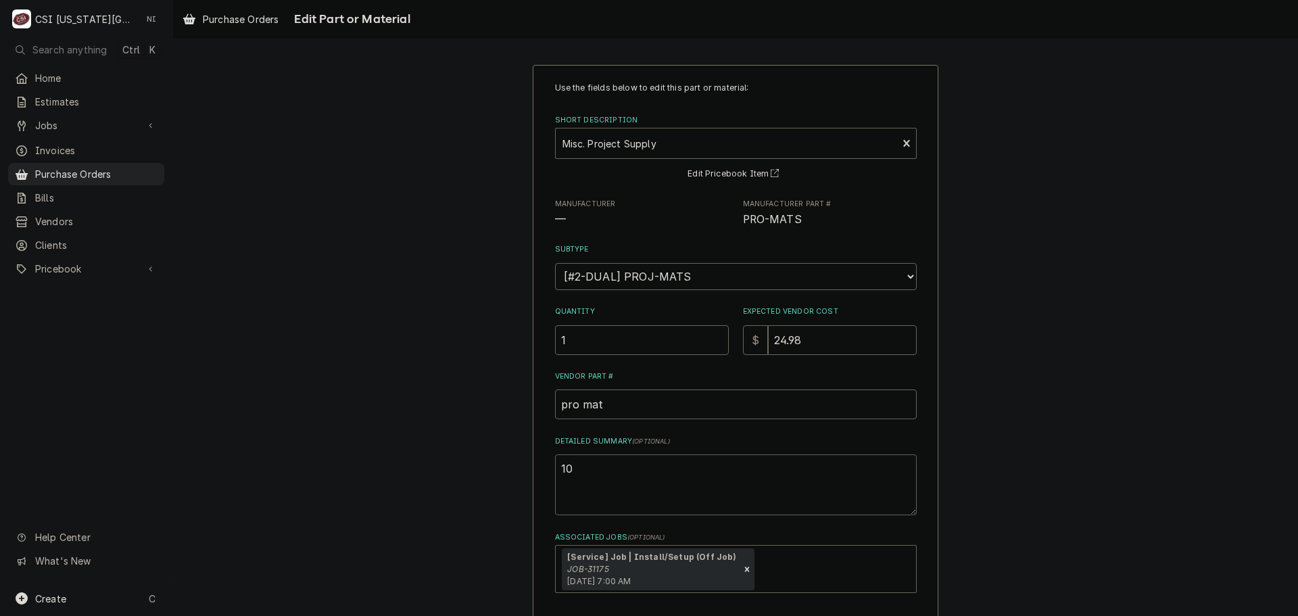
type textarea "x"
type textarea "10'"
type textarea "x"
type textarea "10'x"
type textarea "x"
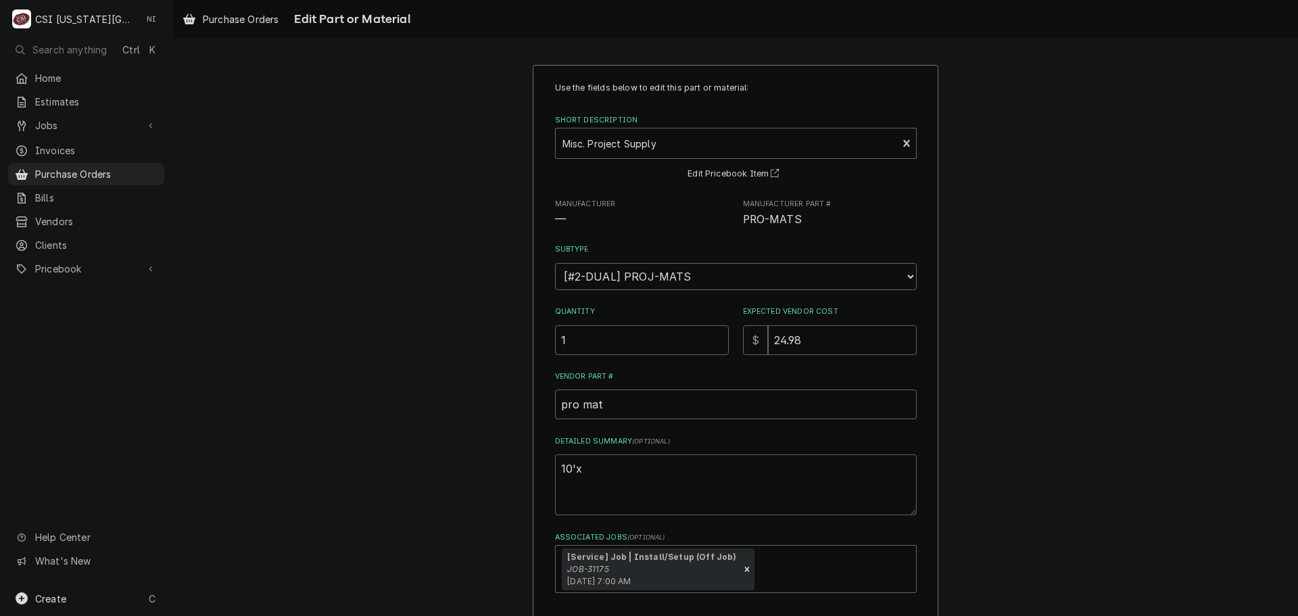
type textarea "10'x2"
type textarea "x"
type textarea "10'x25"
type textarea "x"
type textarea "10'x25'"
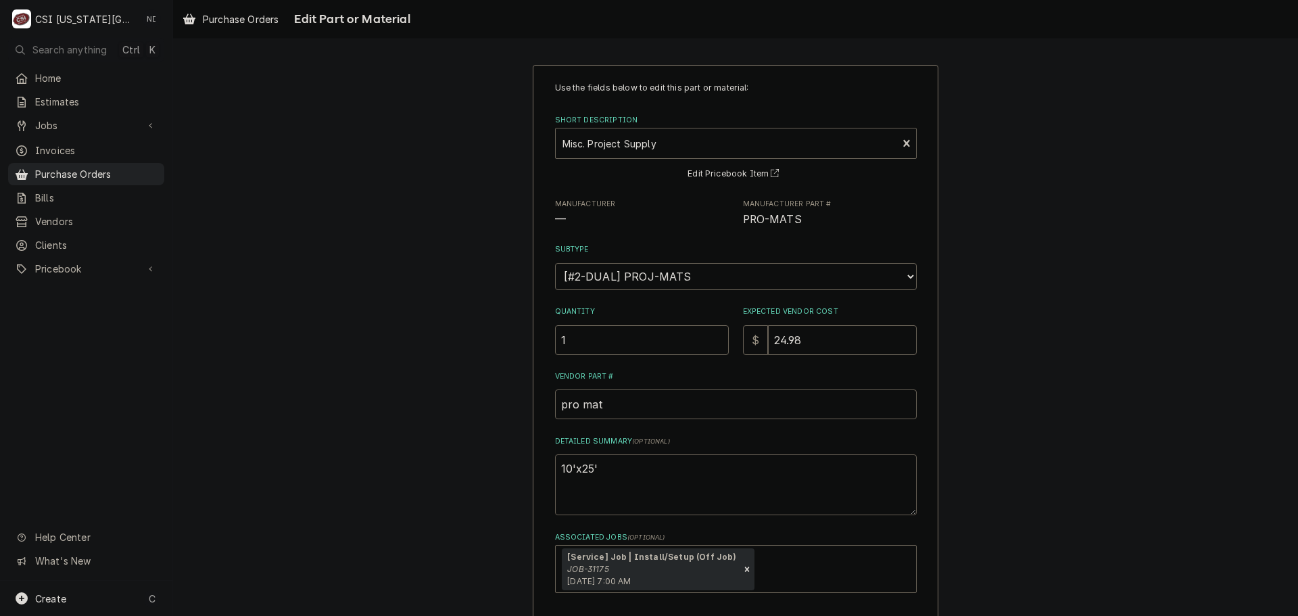
type textarea "x"
type textarea "10'x25'"
type textarea "x"
type textarea "10'x25' p"
type textarea "x"
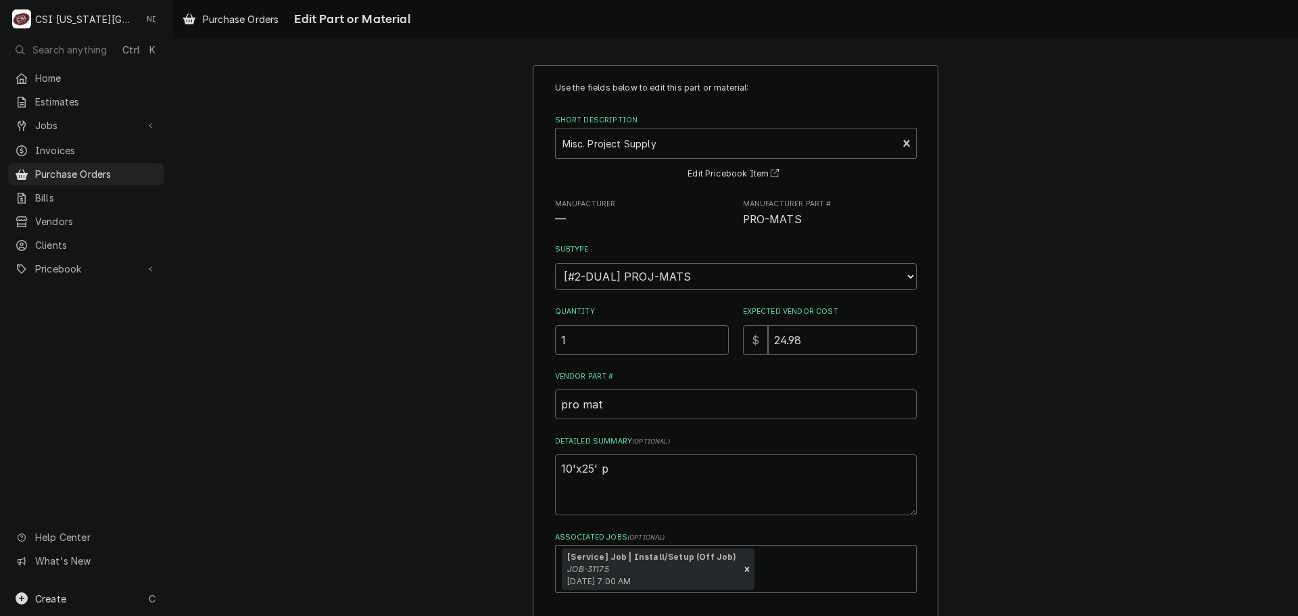
type textarea "10'x25' pl"
type textarea "x"
type textarea "10'x25' pla"
type textarea "x"
type textarea "10'x25' plat"
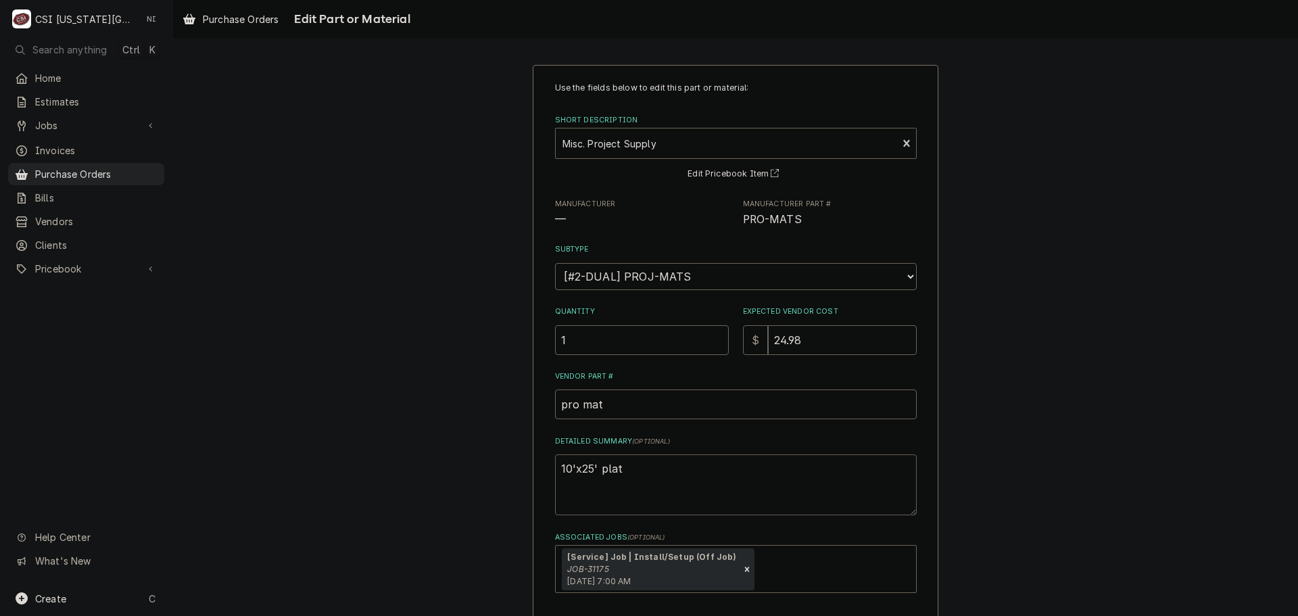
type textarea "x"
type textarea "10'x25' plati"
type textarea "x"
type textarea "10'x25' platic"
type textarea "x"
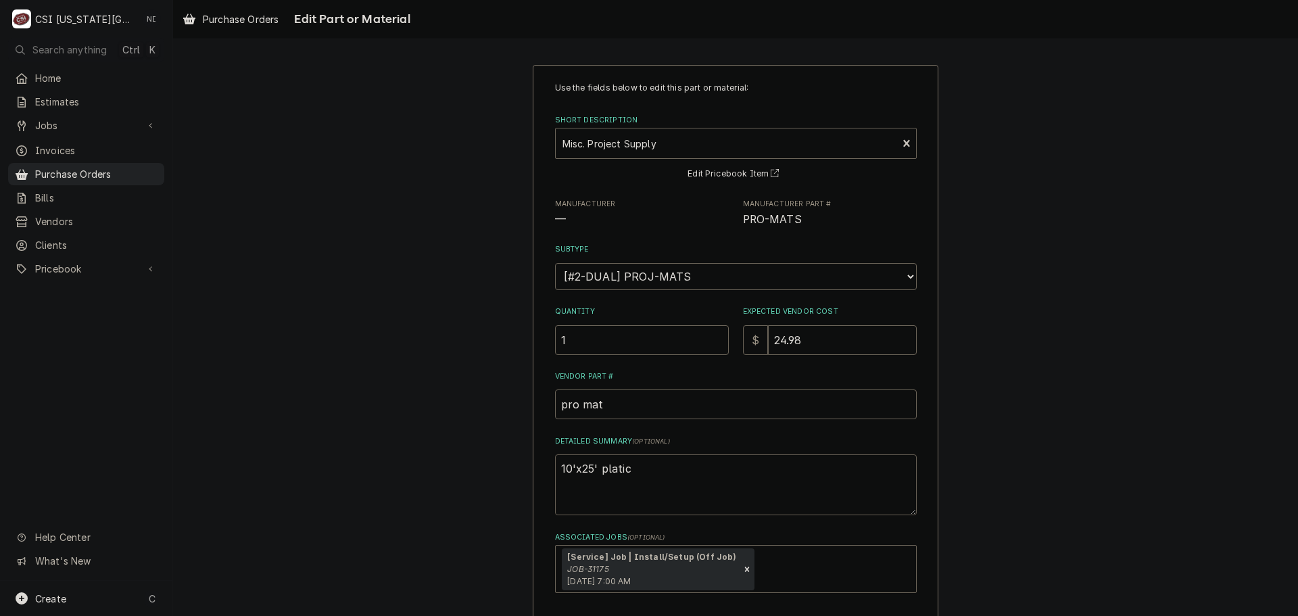
type textarea "10'x25' platic"
type textarea "x"
type textarea "10'x25' platic s"
type textarea "x"
type textarea "10'x25' platic sh"
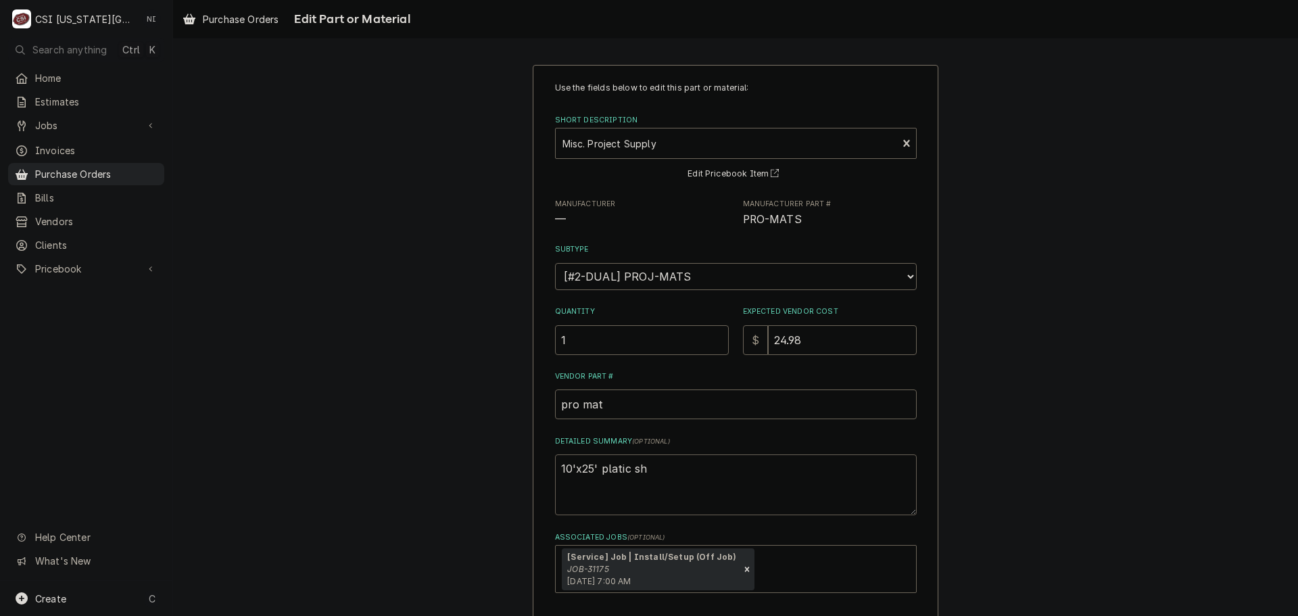
type textarea "x"
type textarea "10'x25' platic she"
type textarea "x"
type textarea "10'x25' platic shee"
type textarea "x"
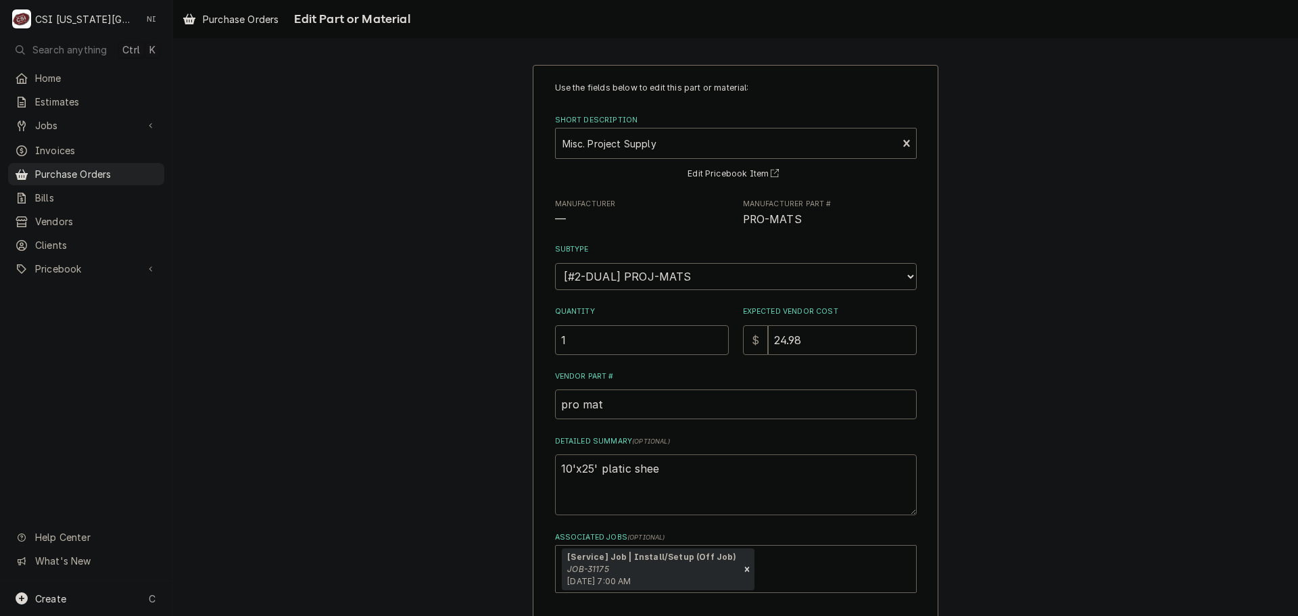
type textarea "10'x25' platic she"
type textarea "x"
type textarea "10'x25' platic sh"
type textarea "x"
type textarea "10'x25' platic s"
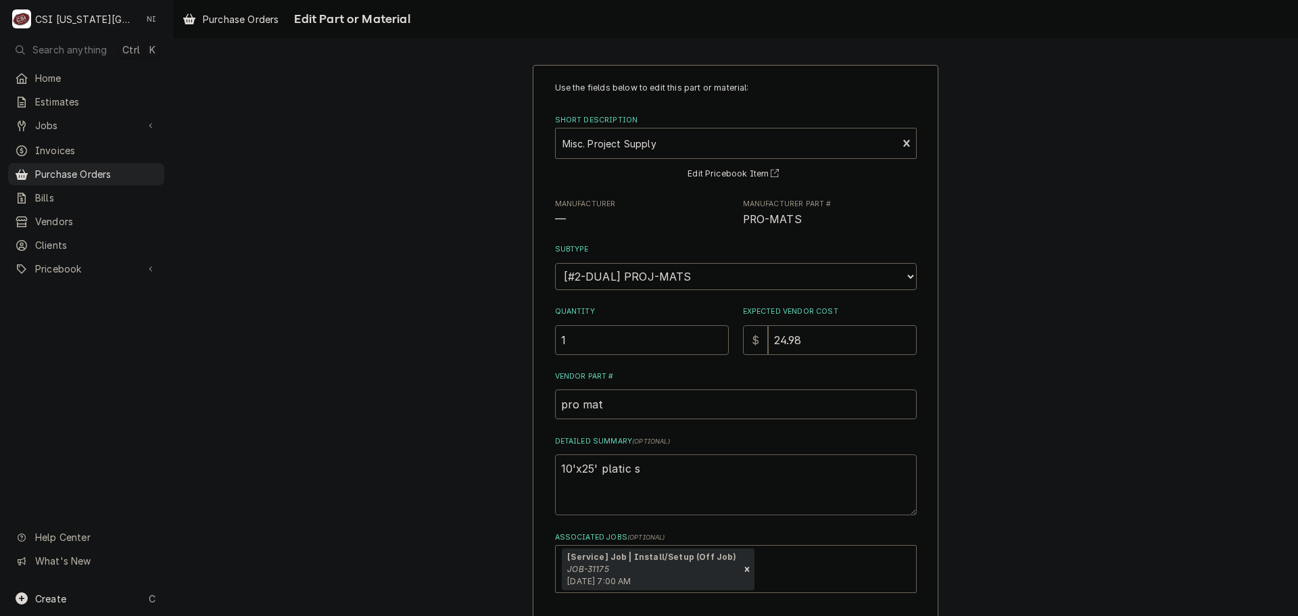
type textarea "x"
type textarea "10'x25' platic"
type textarea "x"
type textarea "10'x25' platic"
type textarea "x"
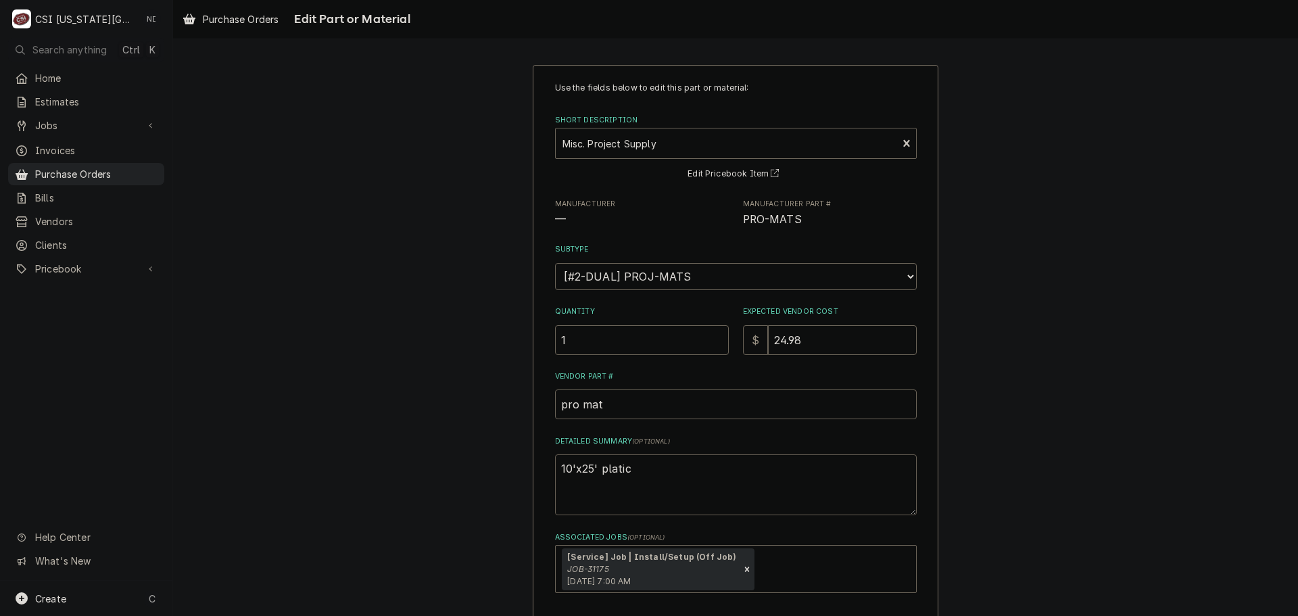
type textarea "10'x25' plati"
type textarea "x"
type textarea "10'x25' plat"
type textarea "x"
type textarea "10'x25' pla"
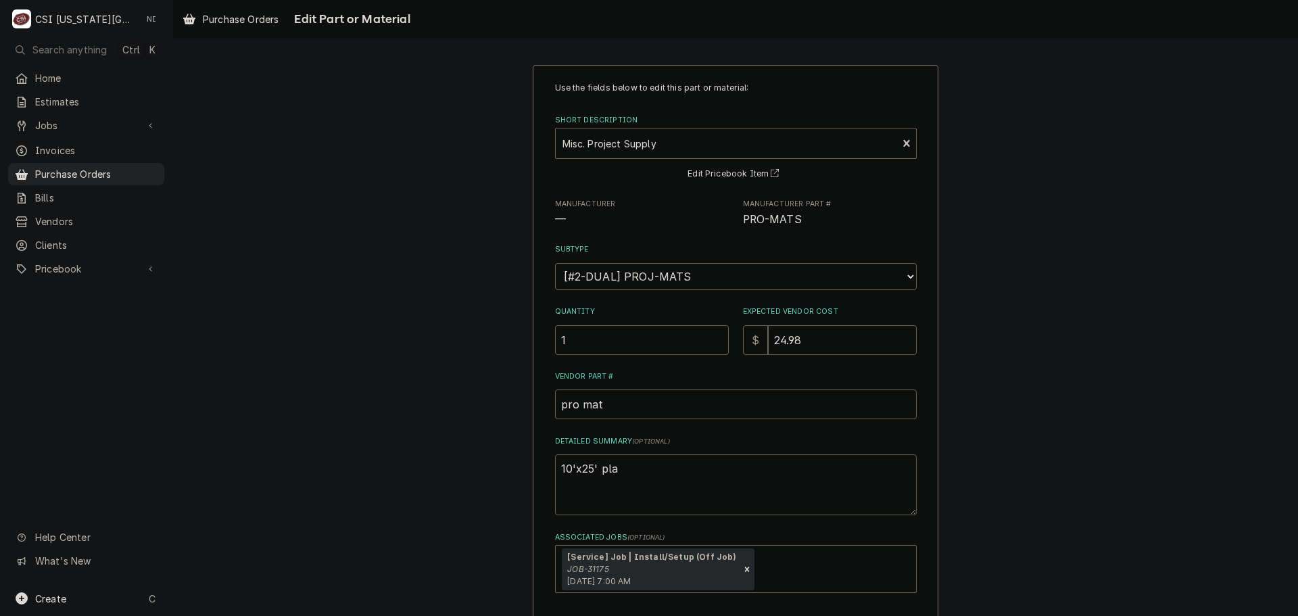
type textarea "x"
type textarea "10'x25' pl"
type textarea "x"
type textarea "10'x25' pla"
type textarea "x"
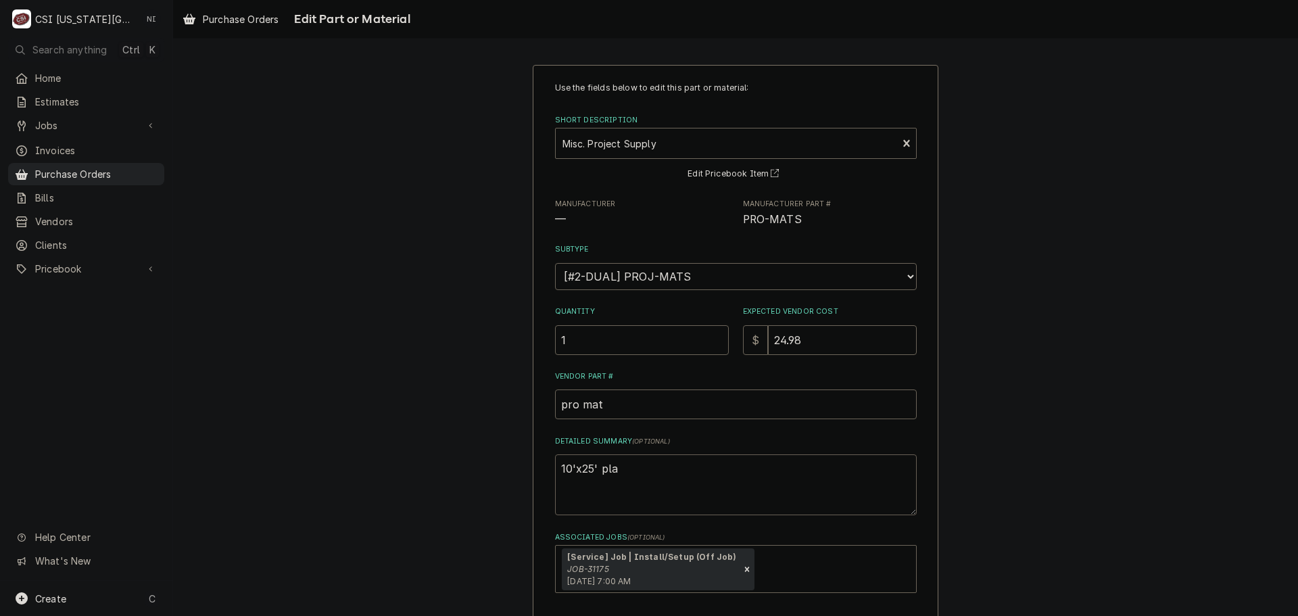
type textarea "10'x25' plas"
type textarea "x"
type textarea "10'x25' plast"
type textarea "x"
type textarea "10'x25' plasti"
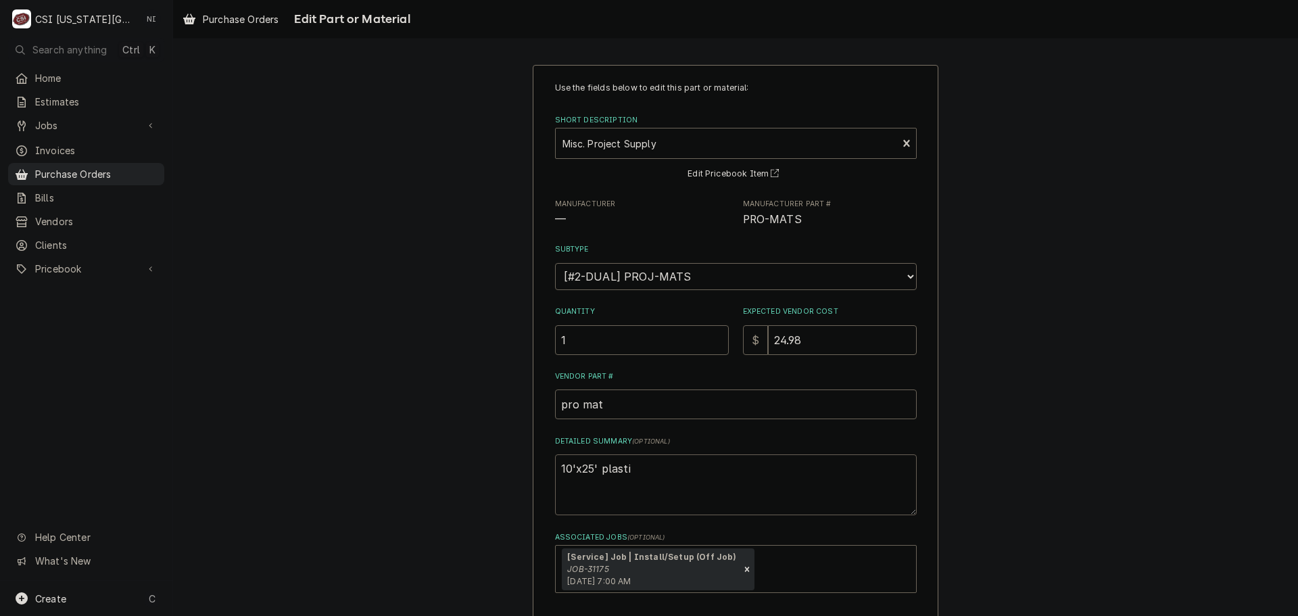
type textarea "x"
type textarea "10'x25' plastic"
type textarea "x"
type textarea "10'x25' plastic"
type textarea "x"
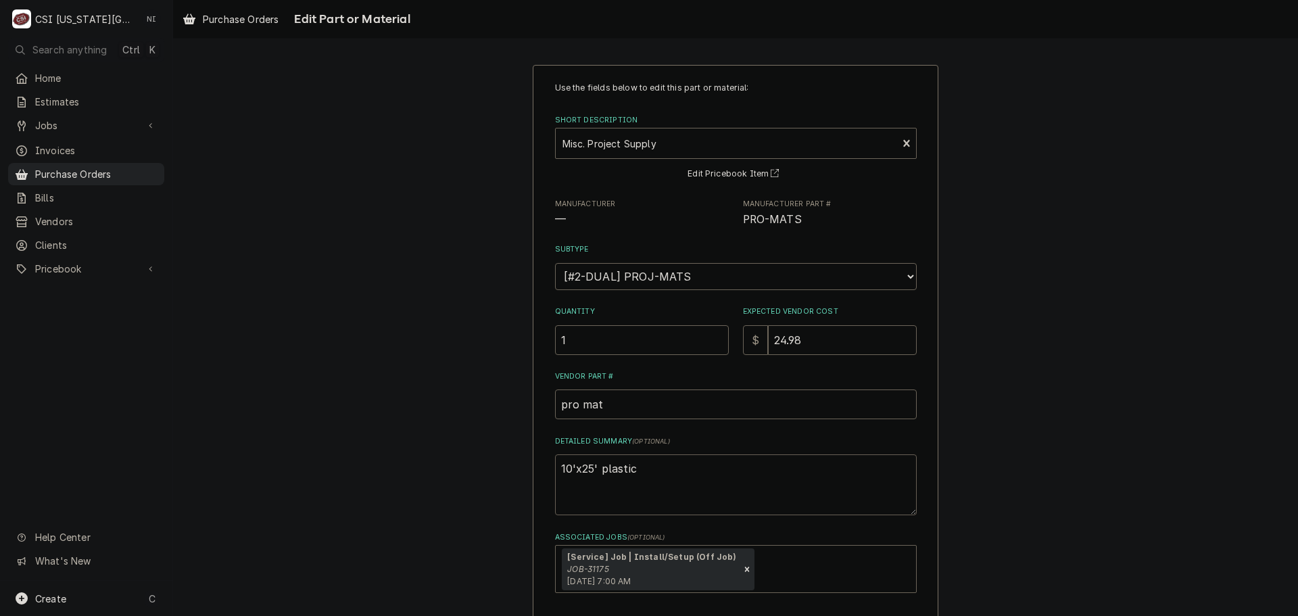
type textarea "10'x25' plastic s"
type textarea "x"
type textarea "10'x25' plastic sh"
type textarea "x"
type textarea "10'x25' plastic she"
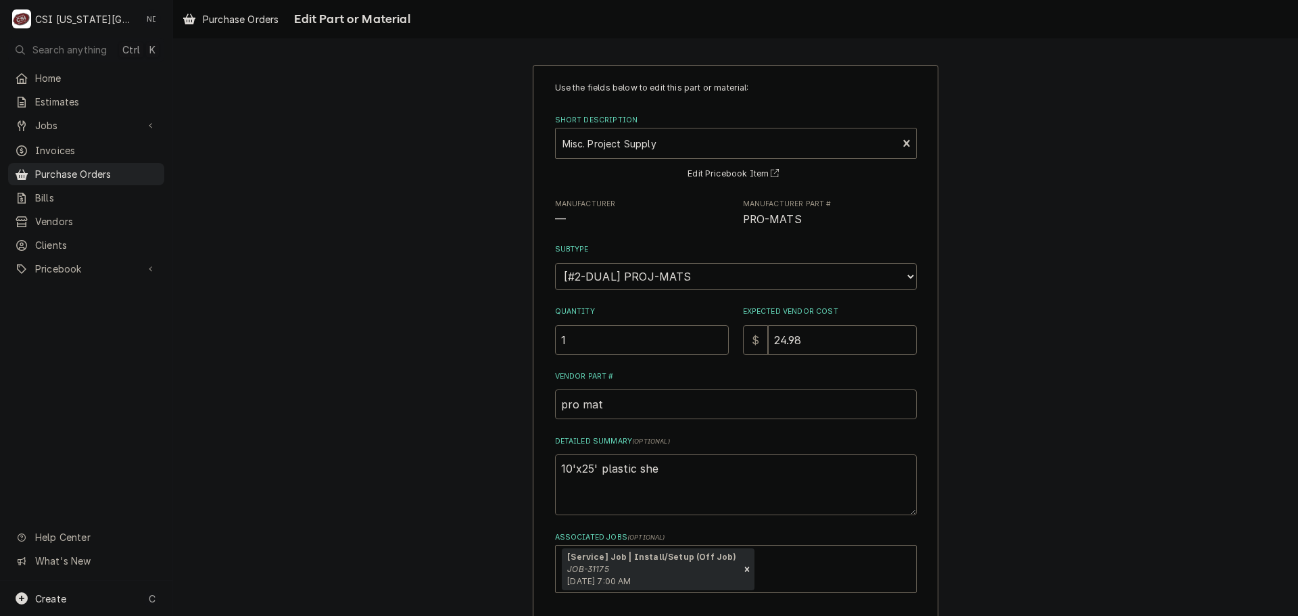
type textarea "x"
type textarea "10'x25' plastic shee"
type textarea "x"
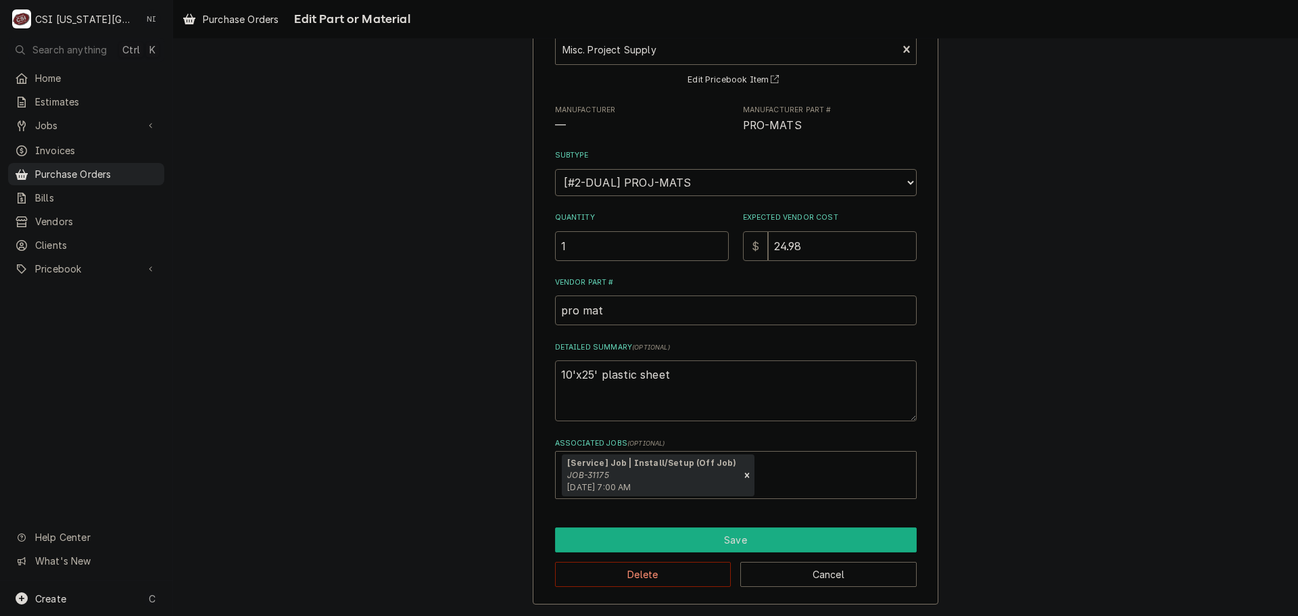
type textarea "10'x25' plastic sheet"
click at [668, 552] on button "Save" at bounding box center [736, 539] width 362 height 25
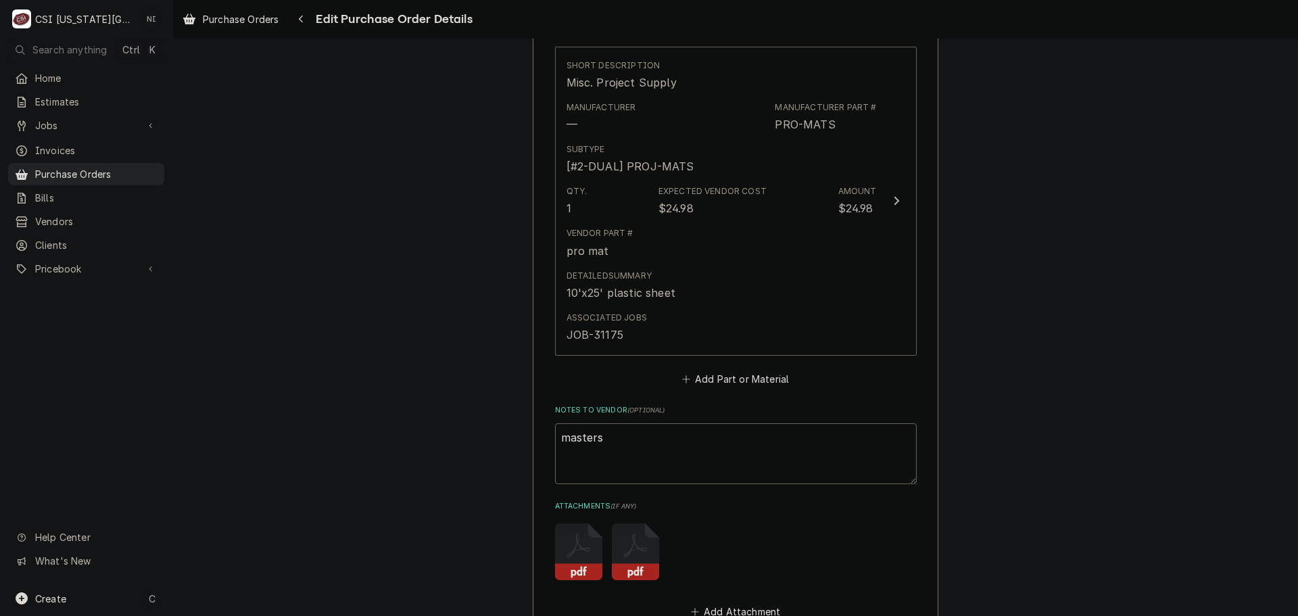
scroll to position [822, 0]
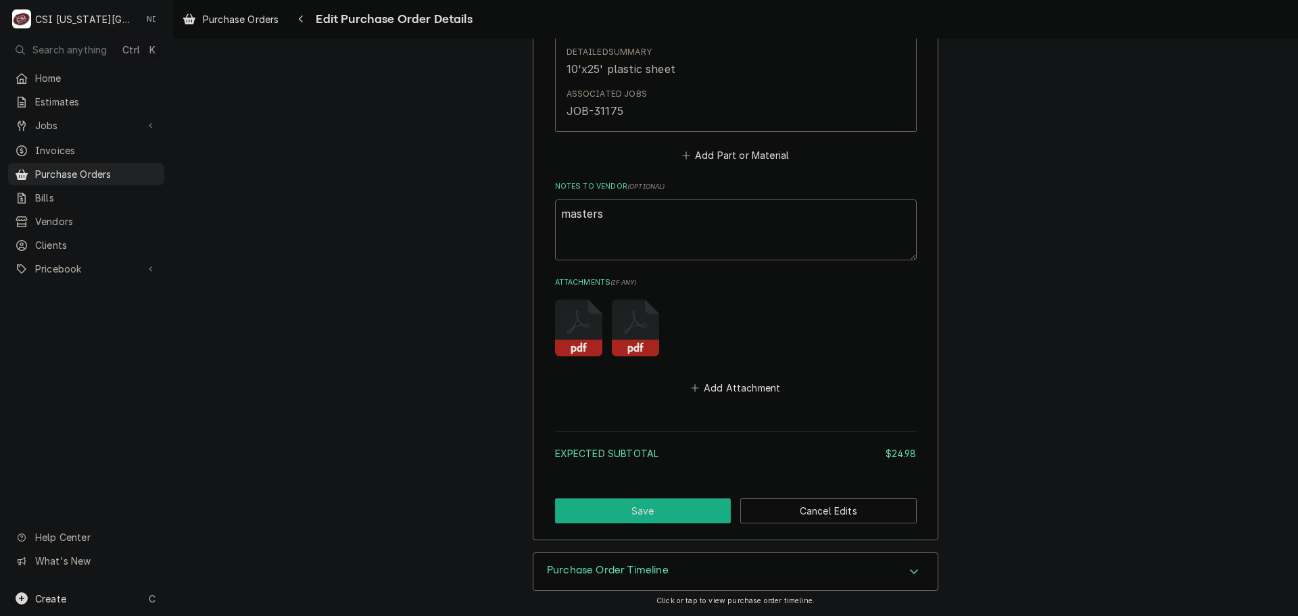
click at [687, 508] on button "Save" at bounding box center [643, 510] width 176 height 25
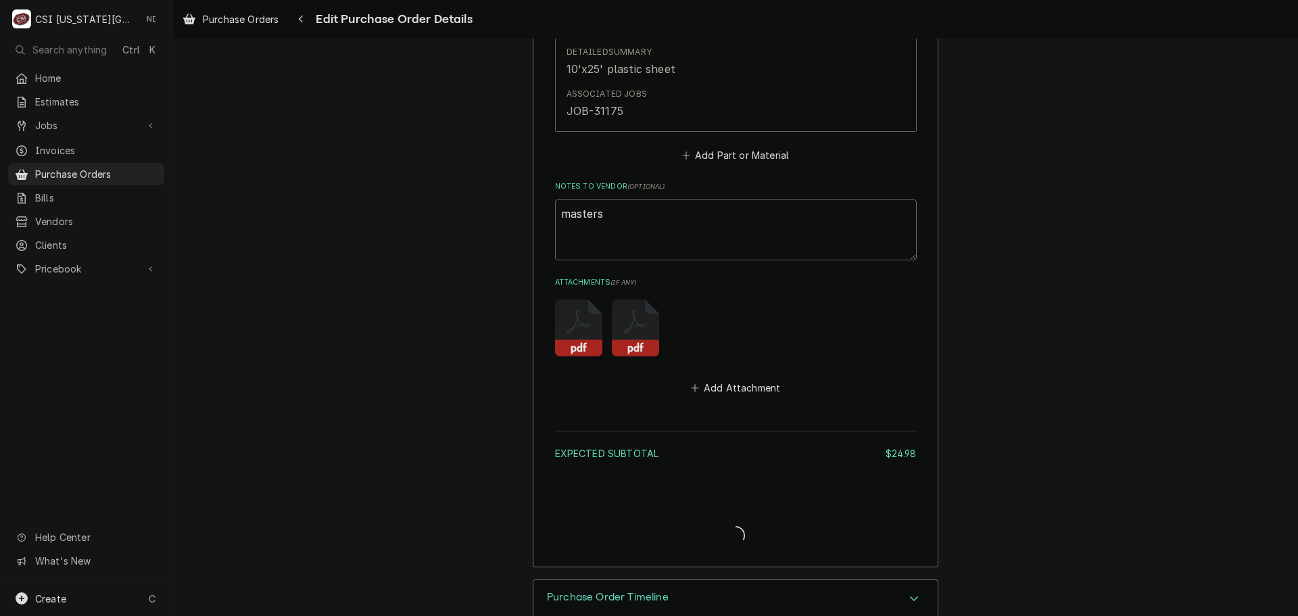
type textarea "x"
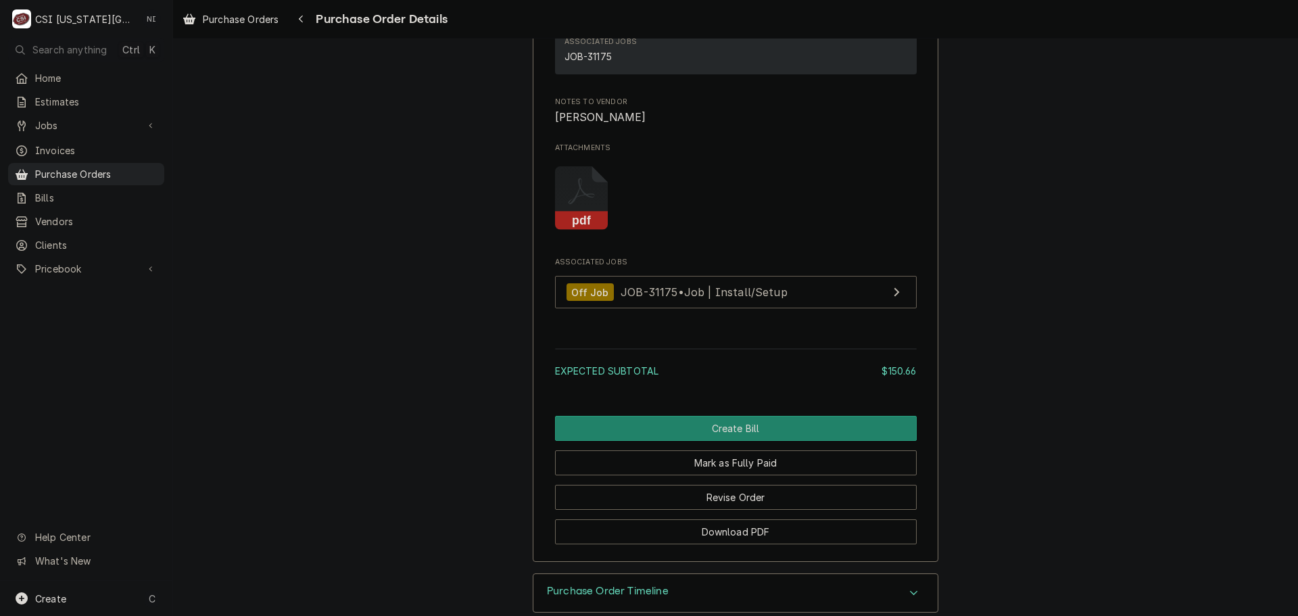
scroll to position [1263, 0]
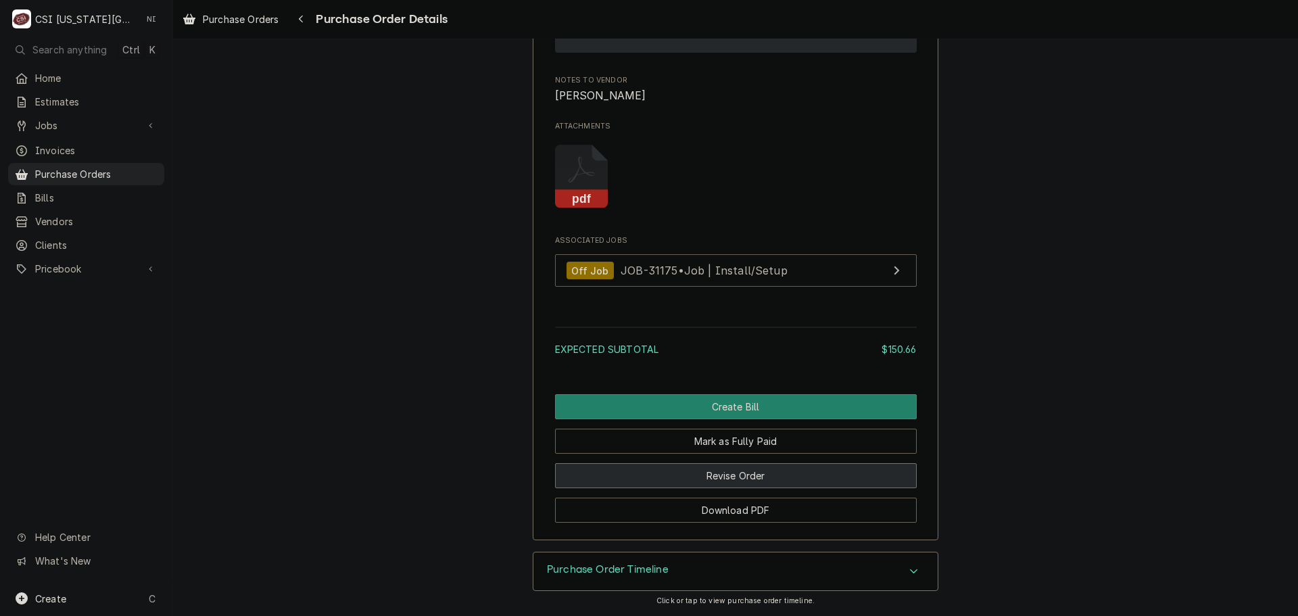
drag, startPoint x: 731, startPoint y: 474, endPoint x: 770, endPoint y: 478, distance: 38.7
click at [731, 476] on button "Revise Order" at bounding box center [736, 475] width 362 height 25
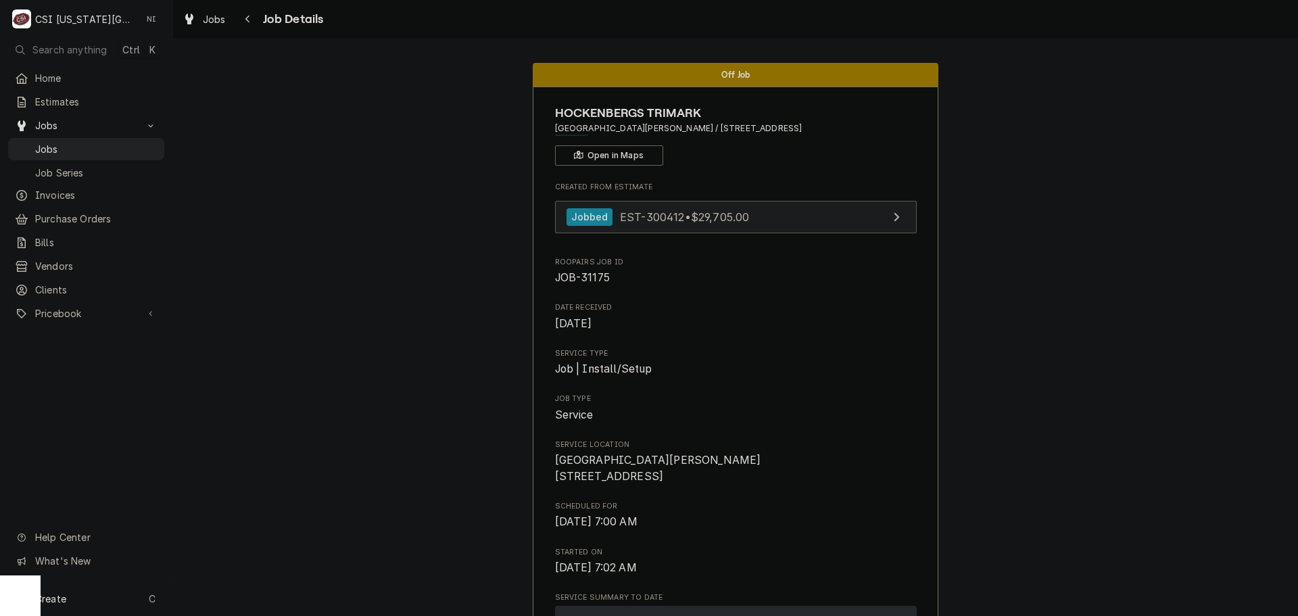
click at [784, 210] on link "Jobbed EST-300412 • $29,705.00" at bounding box center [736, 217] width 362 height 33
drag, startPoint x: 93, startPoint y: 145, endPoint x: 183, endPoint y: 77, distance: 111.9
click at [94, 144] on span "Jobs" at bounding box center [96, 149] width 122 height 14
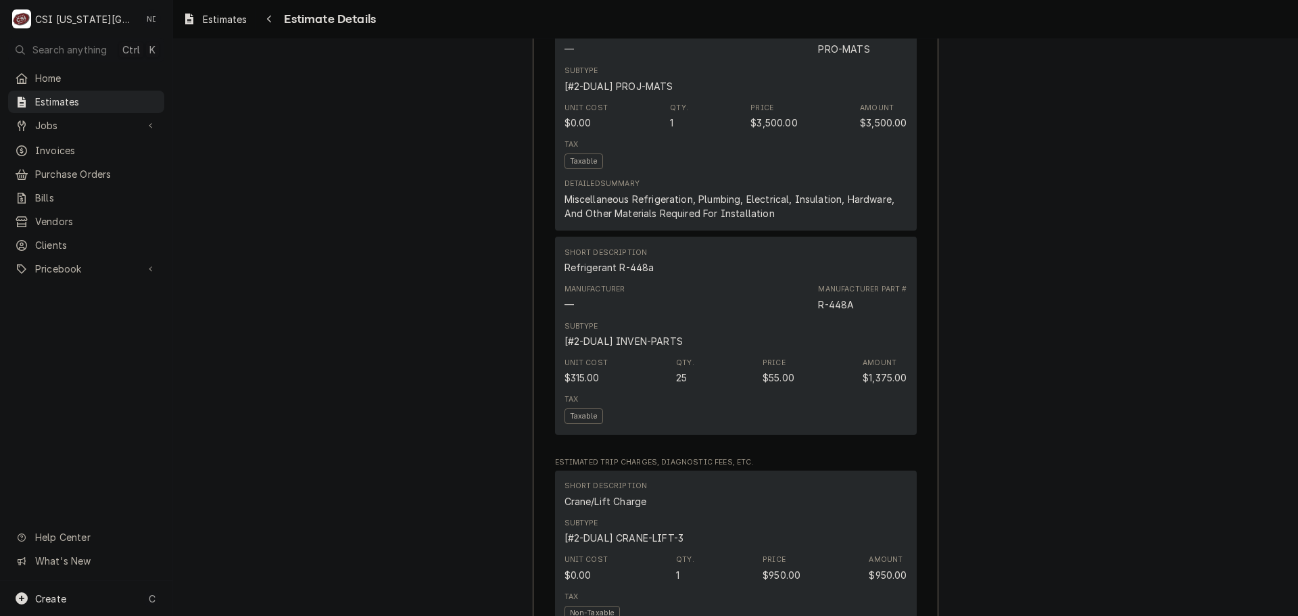
scroll to position [1487, 0]
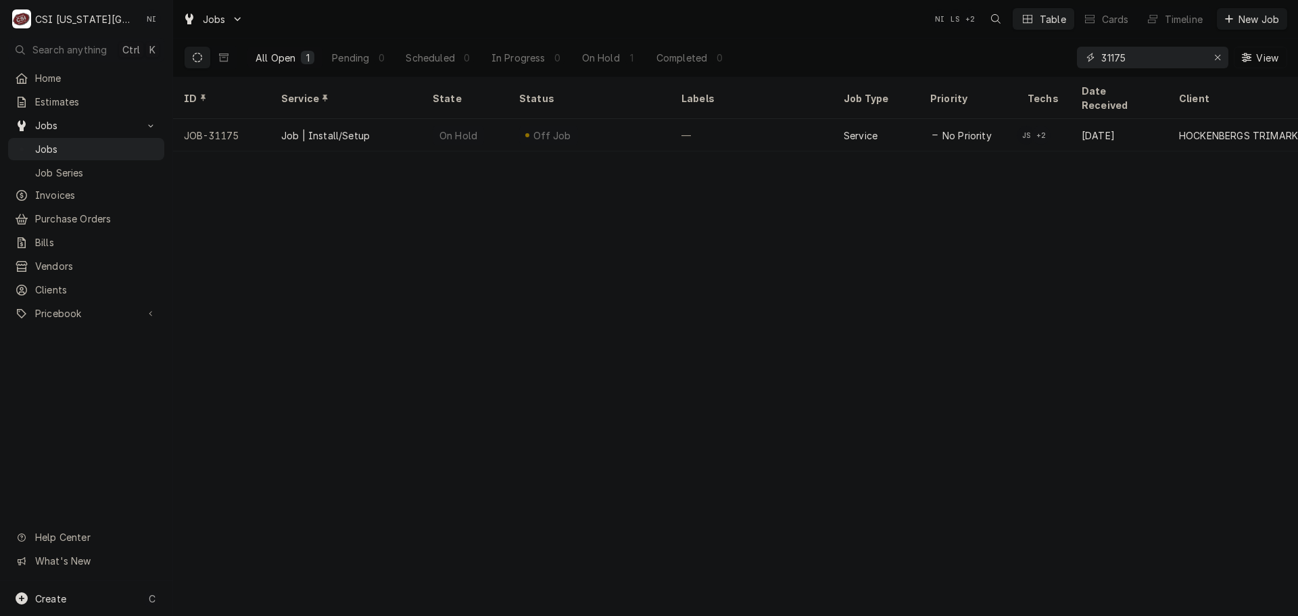
drag, startPoint x: 1153, startPoint y: 50, endPoint x: 863, endPoint y: 36, distance: 291.0
click at [865, 36] on div "Jobs NI LS + 2 Table Cards Timeline New Job All Open 1 Pending 0 Scheduled 0 In…" at bounding box center [735, 38] width 1125 height 77
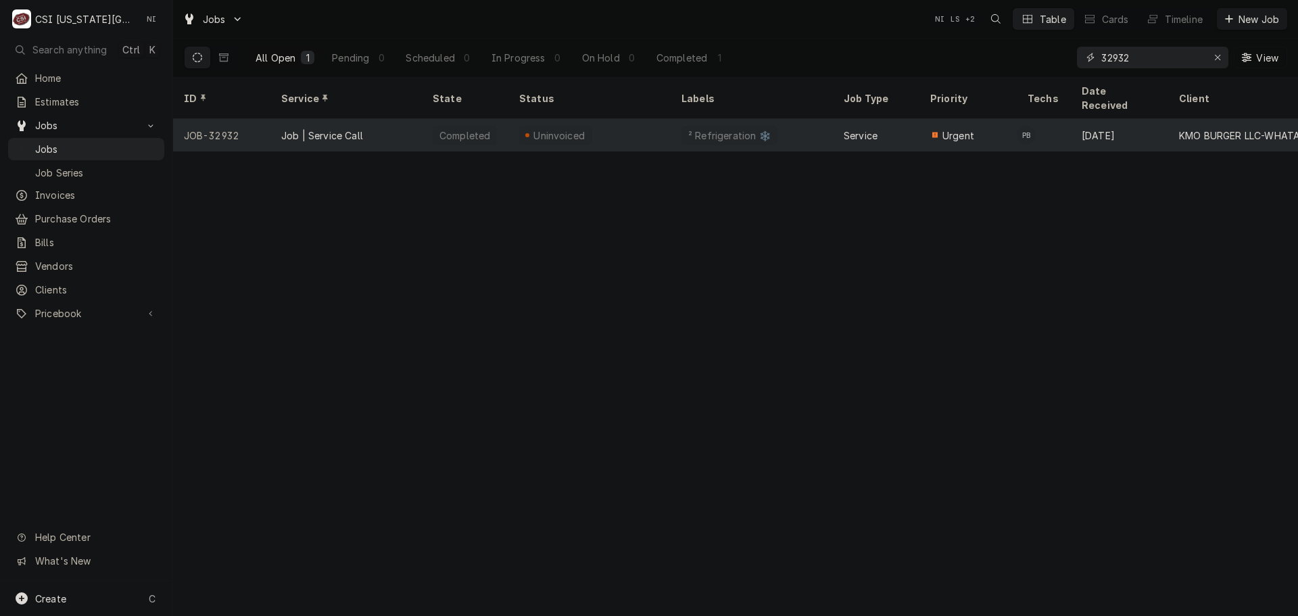
type input "32932"
click at [752, 128] on div "² Refrigeration ❄️" at bounding box center [729, 135] width 85 height 14
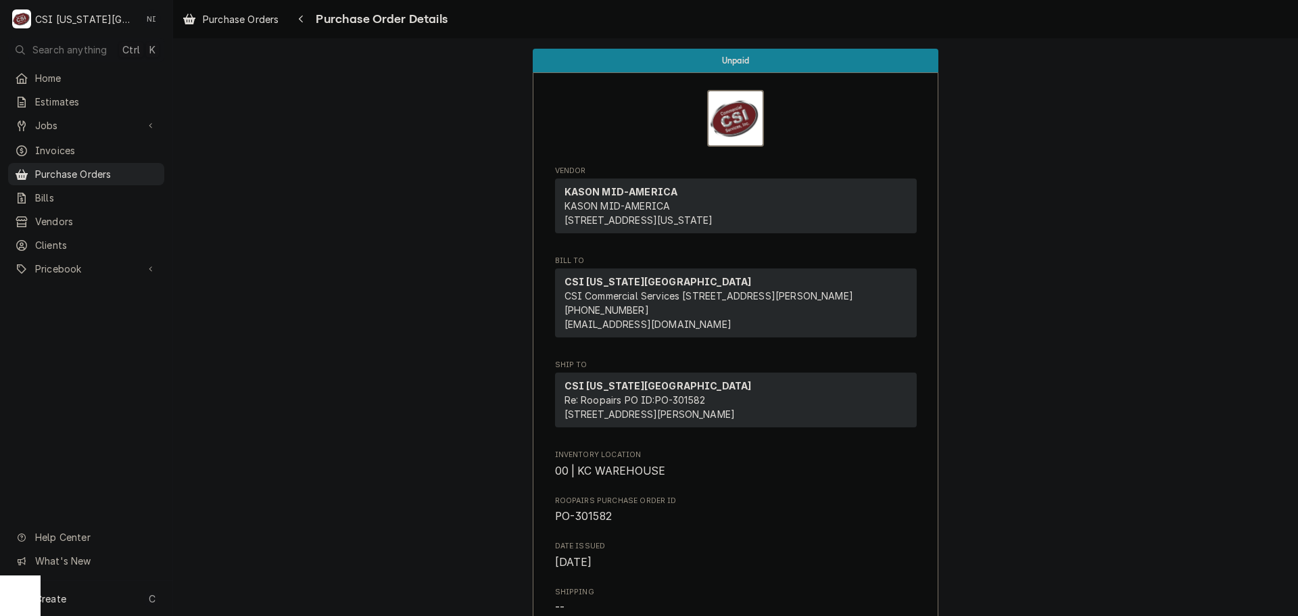
drag, startPoint x: 149, startPoint y: 168, endPoint x: 253, endPoint y: 98, distance: 124.7
click at [149, 168] on span "Purchase Orders" at bounding box center [96, 174] width 122 height 14
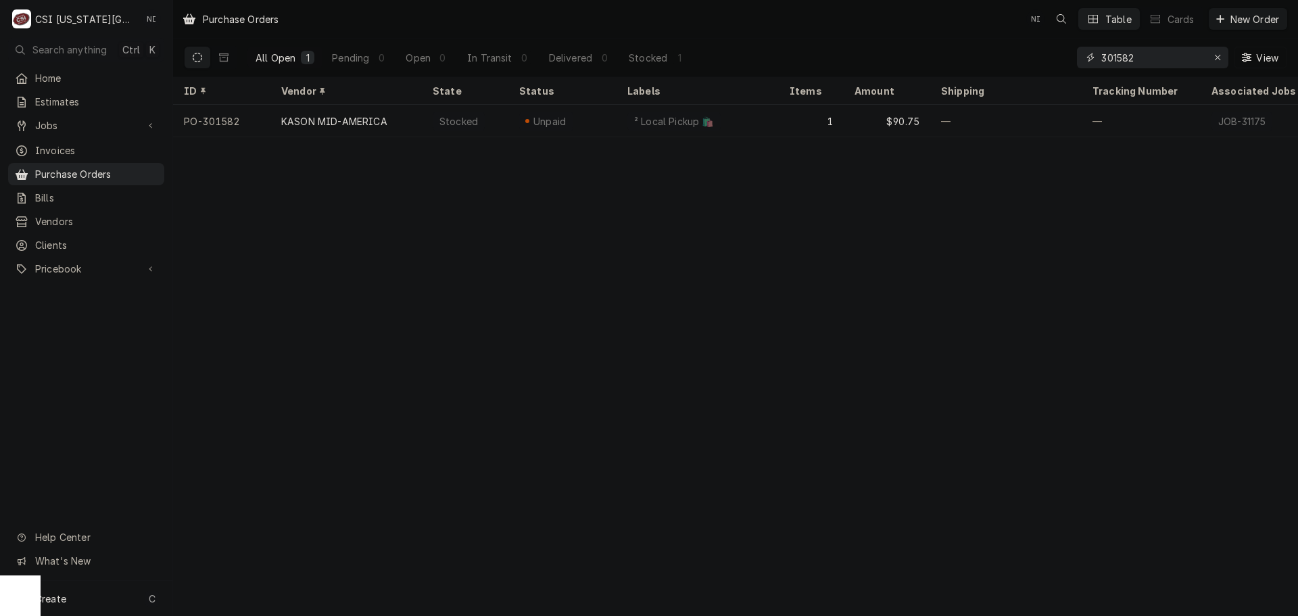
click at [1146, 60] on input "301582" at bounding box center [1151, 58] width 101 height 22
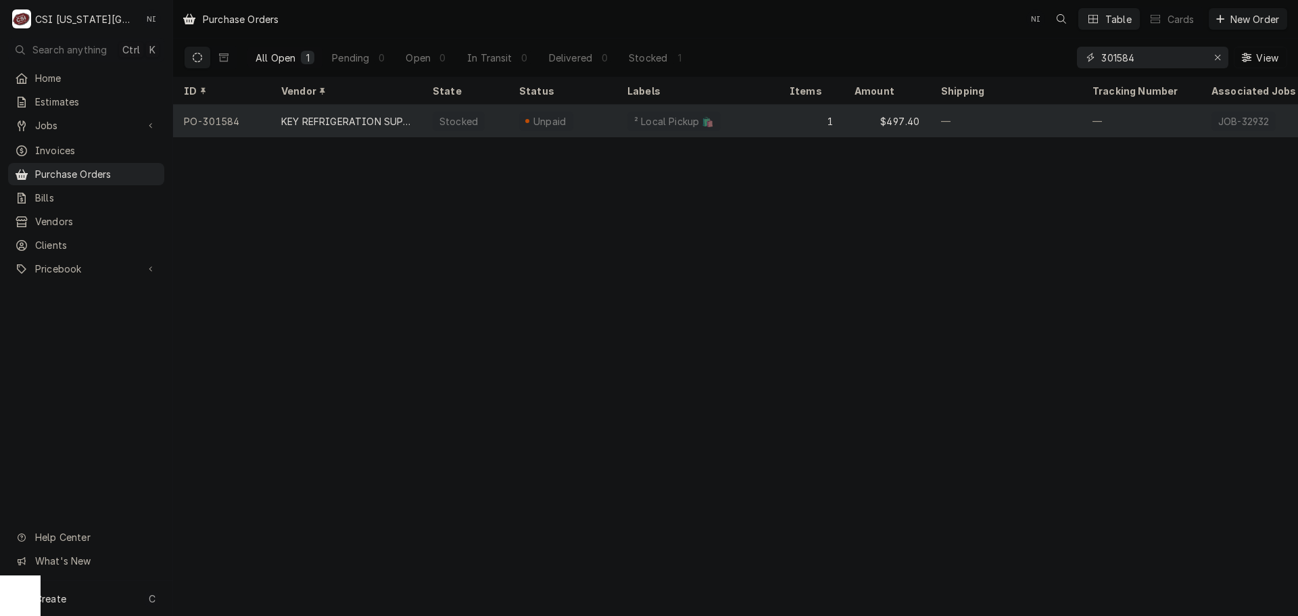
type input "301584"
click at [741, 122] on div "² Local Pickup 🛍️" at bounding box center [697, 121] width 162 height 32
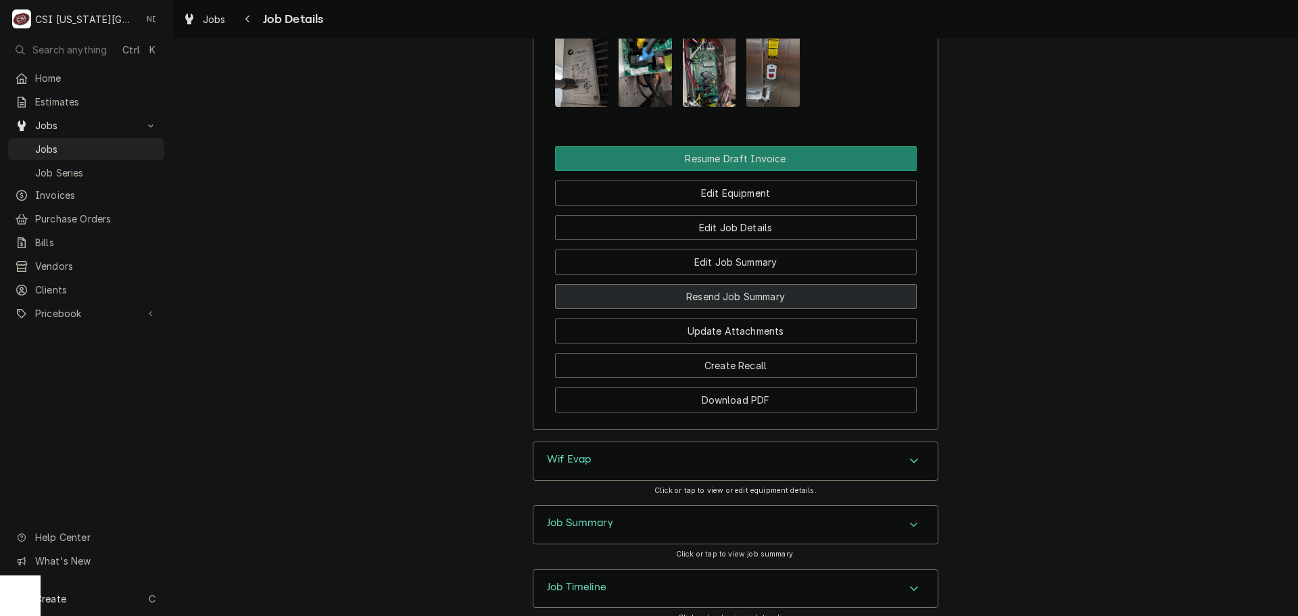
scroll to position [1555, 0]
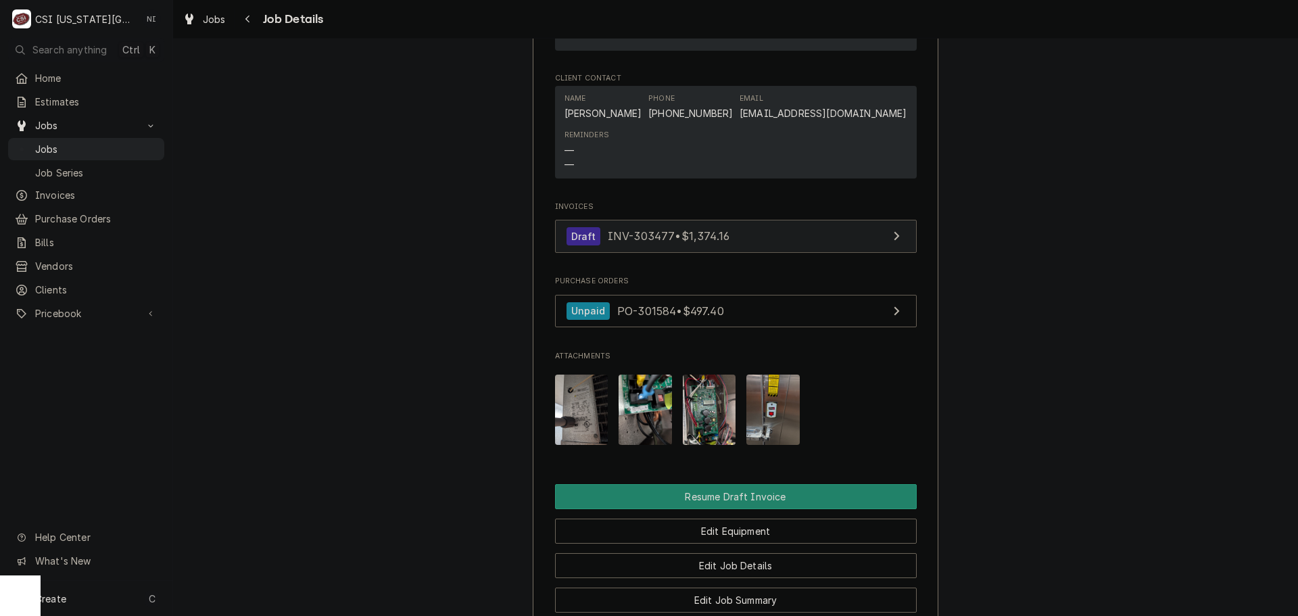
click at [769, 220] on link "Draft INV-303477 • $1,374.16" at bounding box center [736, 236] width 362 height 33
drag, startPoint x: 78, startPoint y: 149, endPoint x: 471, endPoint y: 122, distance: 394.3
click at [79, 149] on span "Jobs" at bounding box center [96, 149] width 122 height 14
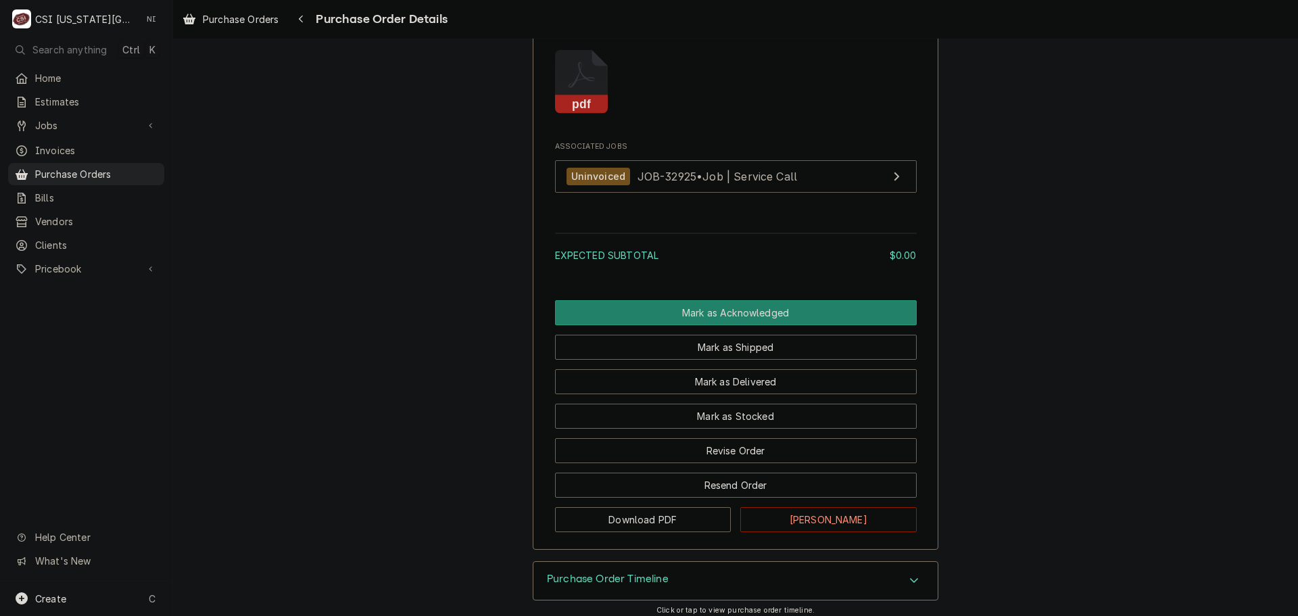
scroll to position [1224, 0]
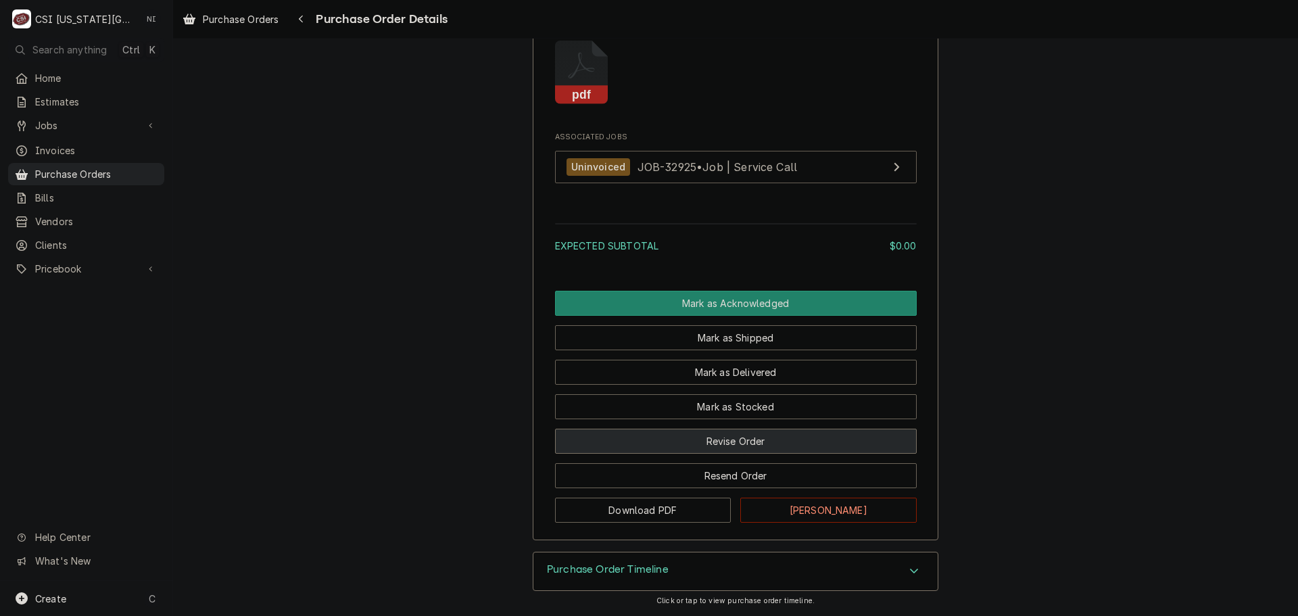
click at [733, 438] on button "Revise Order" at bounding box center [736, 441] width 362 height 25
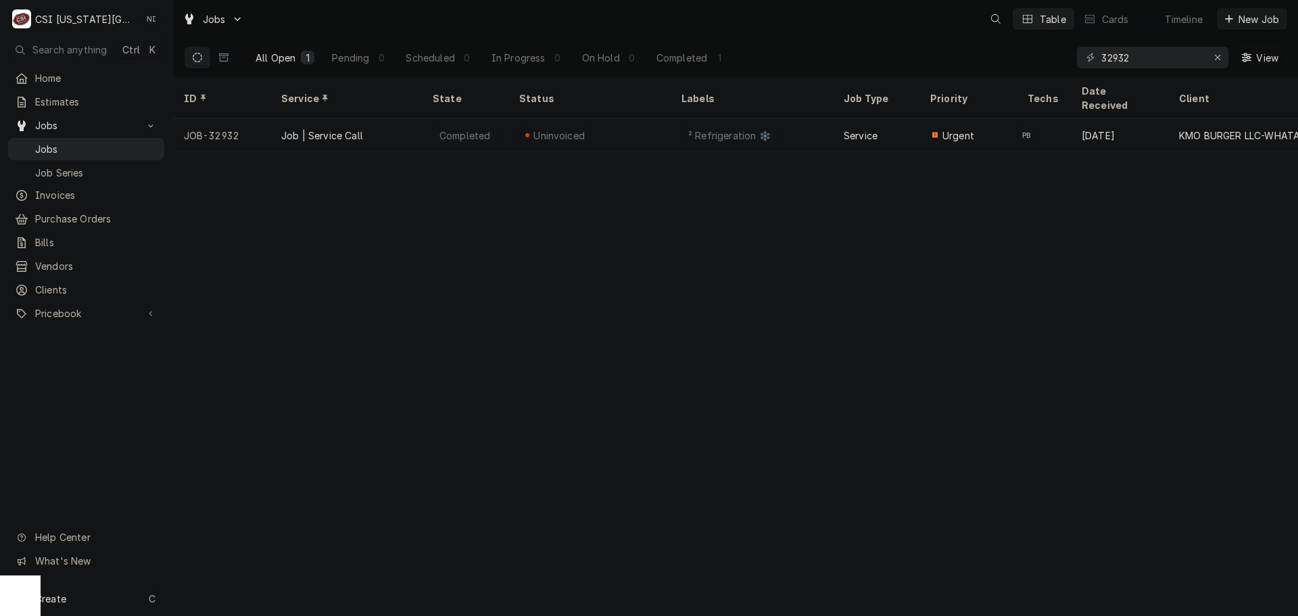
click at [994, 60] on div "All Open 1 Pending 0 Scheduled 0 In Progress 0 On Hold 0 Completed 1 32932 View" at bounding box center [735, 58] width 1103 height 38
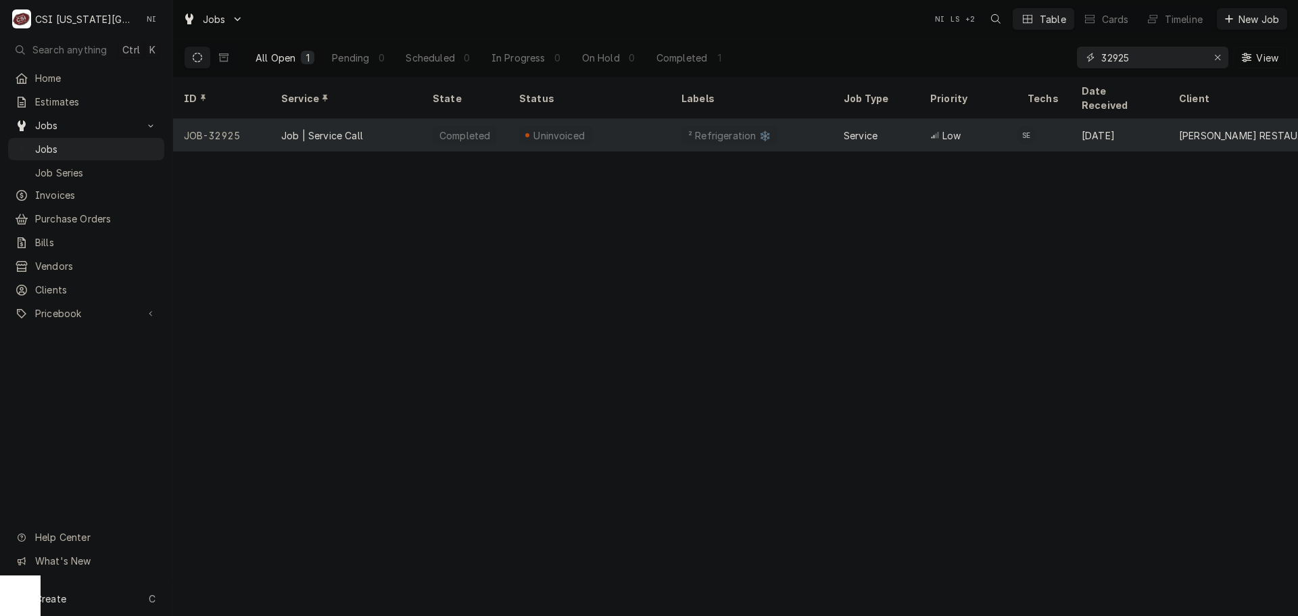
type input "32925"
click at [588, 119] on div "Uninvoiced" at bounding box center [589, 135] width 162 height 32
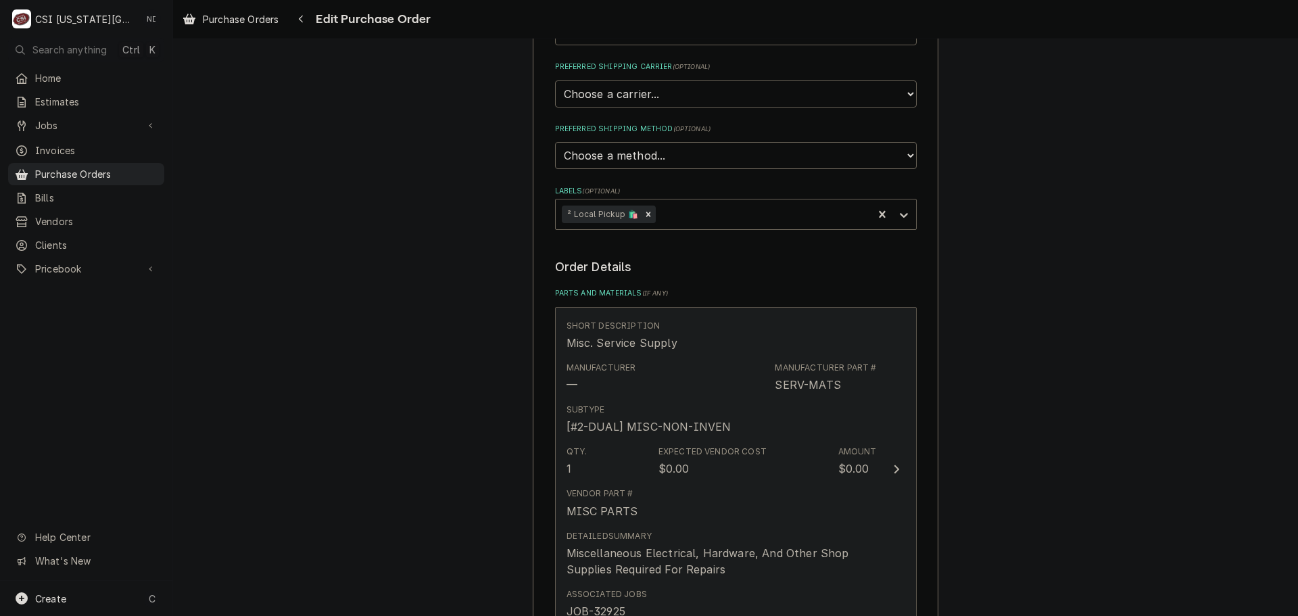
scroll to position [838, 0]
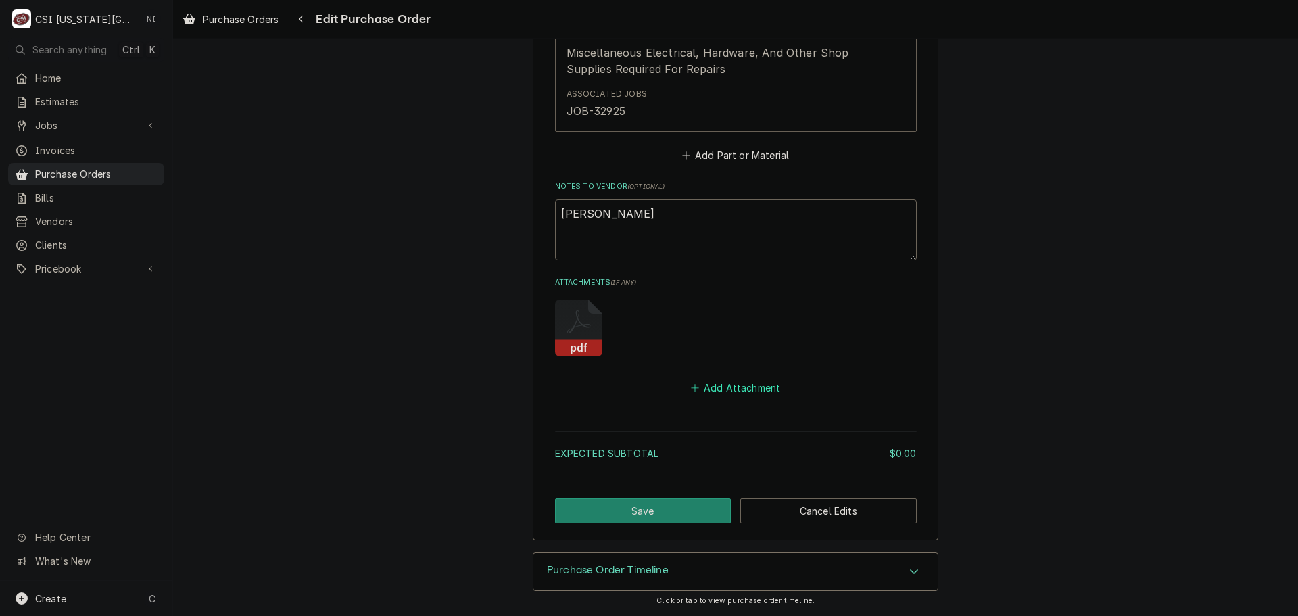
click at [735, 391] on button "Add Attachment" at bounding box center [735, 388] width 95 height 19
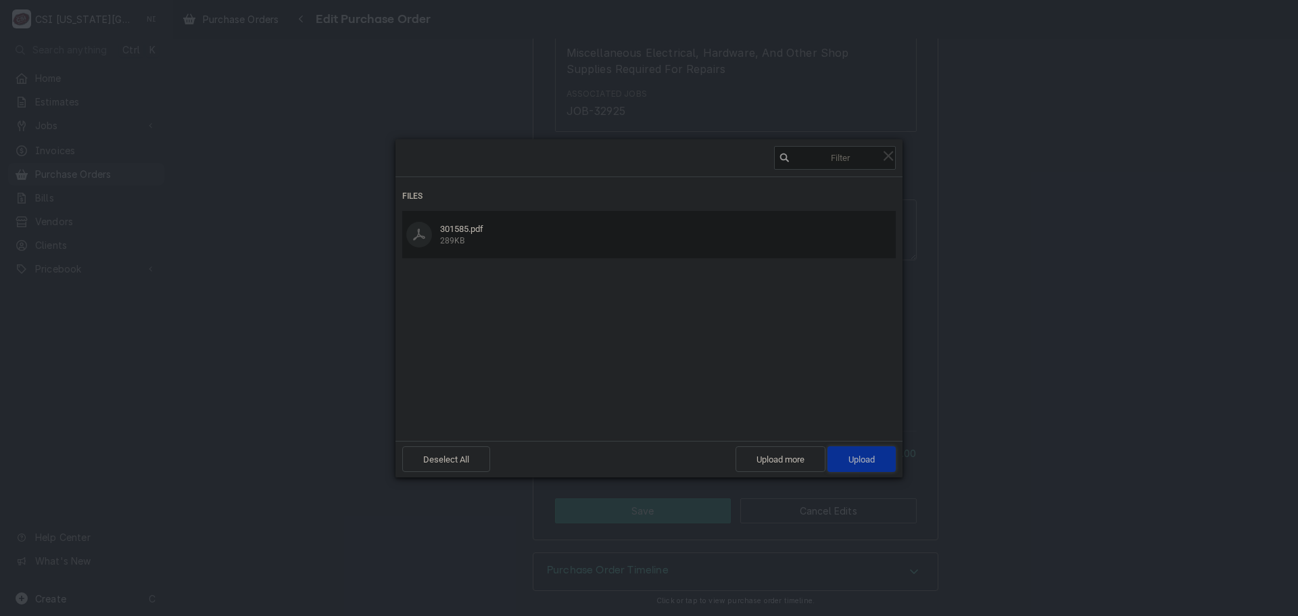
click at [864, 464] on span "Upload 1" at bounding box center [861, 459] width 26 height 10
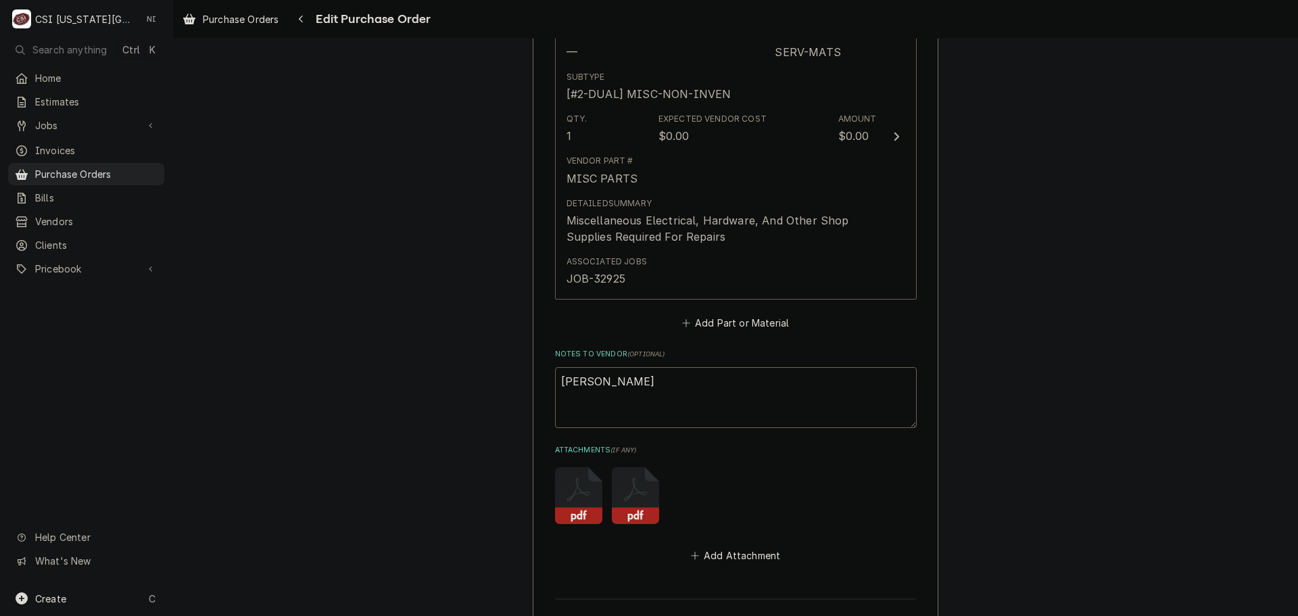
scroll to position [500, 0]
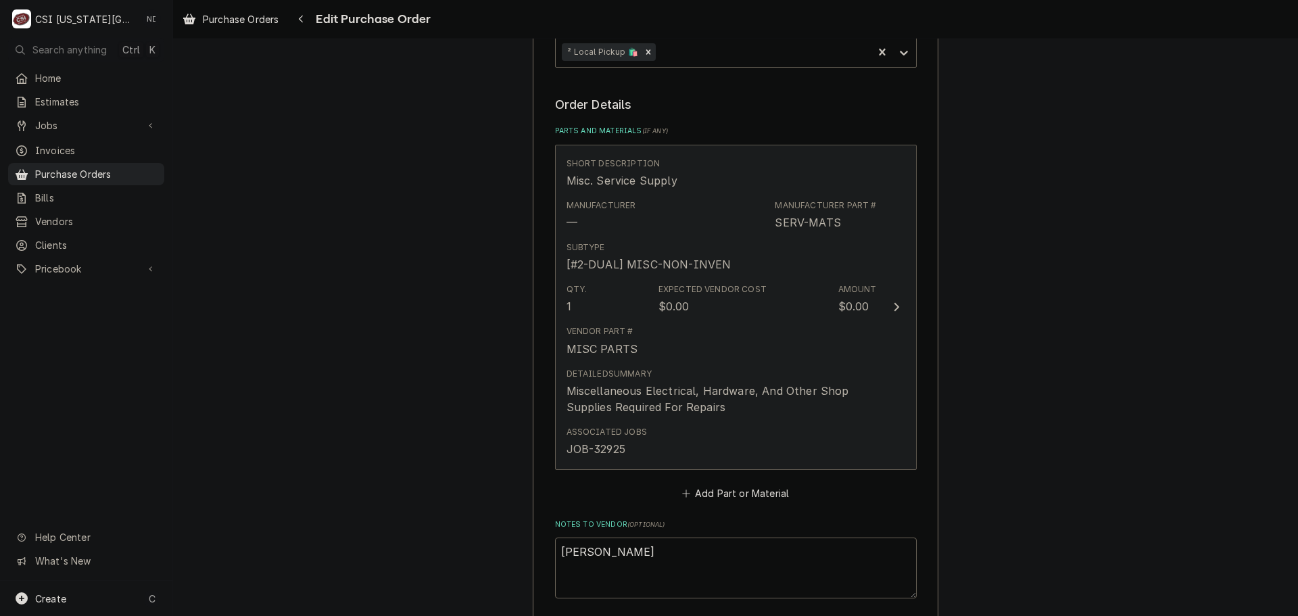
click at [871, 381] on button "Short Description Misc. Service Supply Manufacturer — Manufacturer Part # SERV-…" at bounding box center [736, 307] width 362 height 325
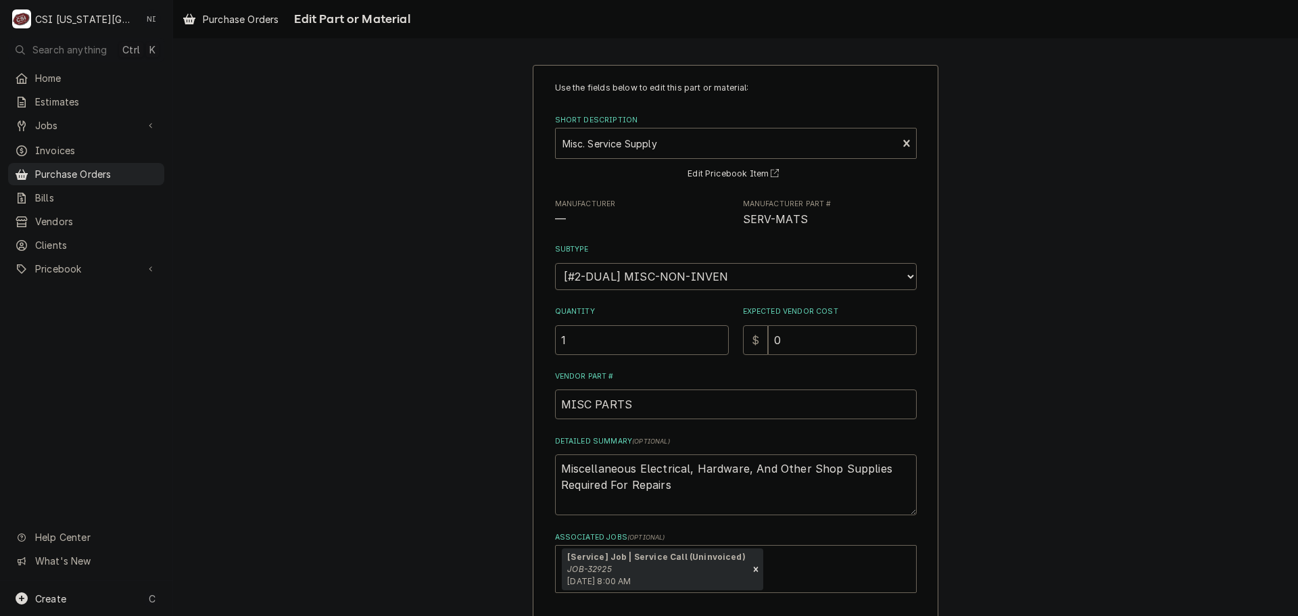
drag, startPoint x: 734, startPoint y: 339, endPoint x: 708, endPoint y: 339, distance: 25.7
click at [708, 339] on div "Quantity 1 Expected Vendor Cost $ 0" at bounding box center [736, 330] width 362 height 48
drag, startPoint x: 566, startPoint y: 344, endPoint x: 512, endPoint y: 338, distance: 55.1
click at [520, 339] on div "Use the fields below to edit this part or material: Short Description Misc. Ser…" at bounding box center [735, 381] width 1125 height 657
type textarea "x"
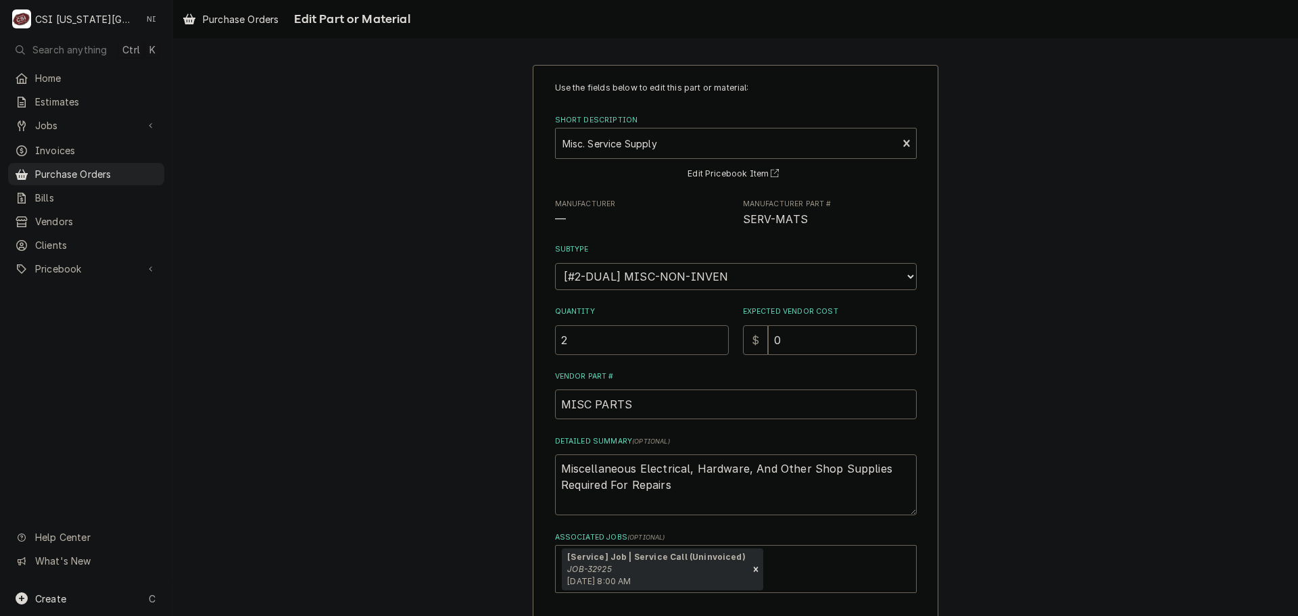
type input "2"
type textarea "x"
type input "1"
type textarea "x"
type input "11"
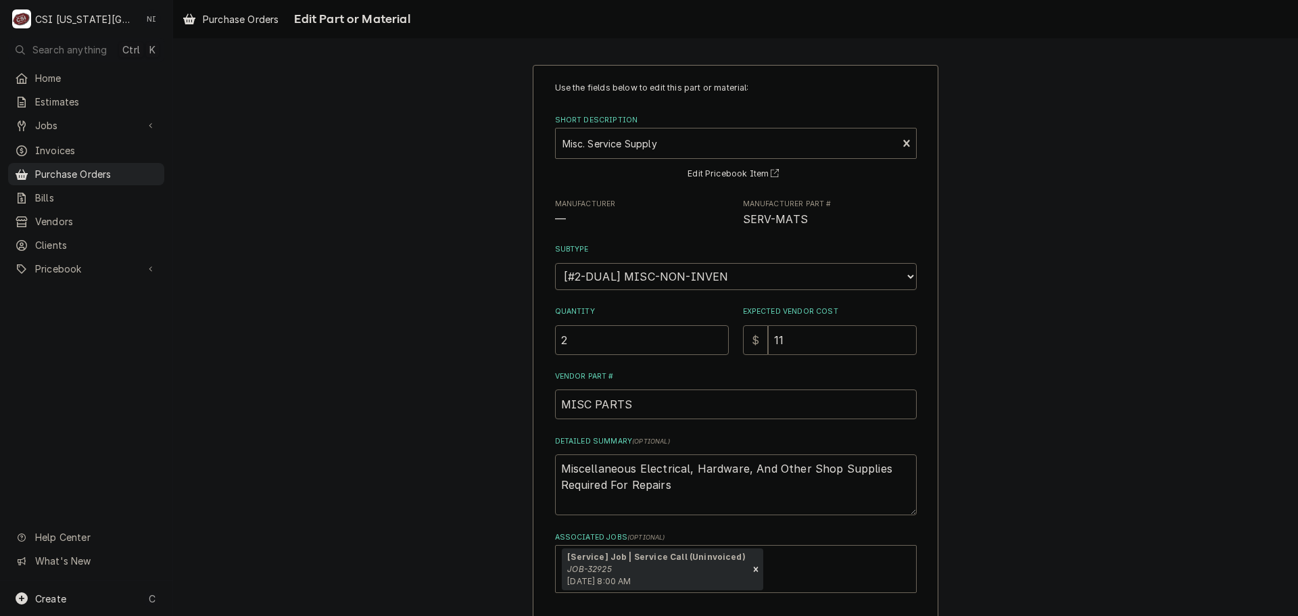
type textarea "x"
type input "112"
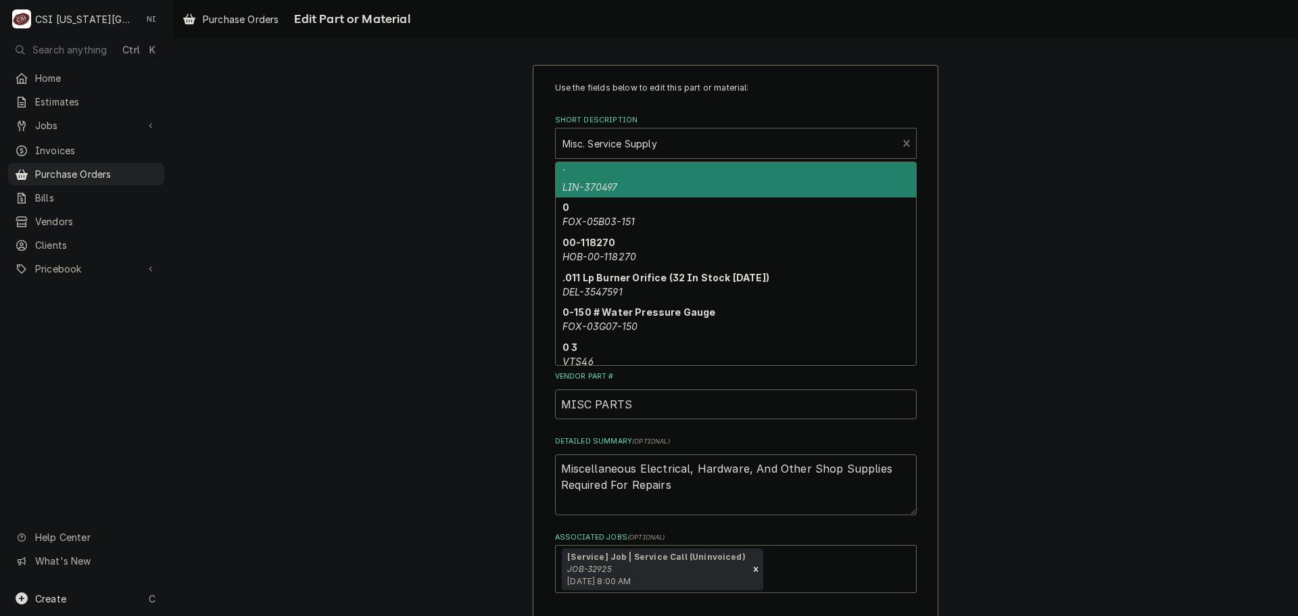
click at [683, 147] on div "Short Description" at bounding box center [726, 143] width 329 height 24
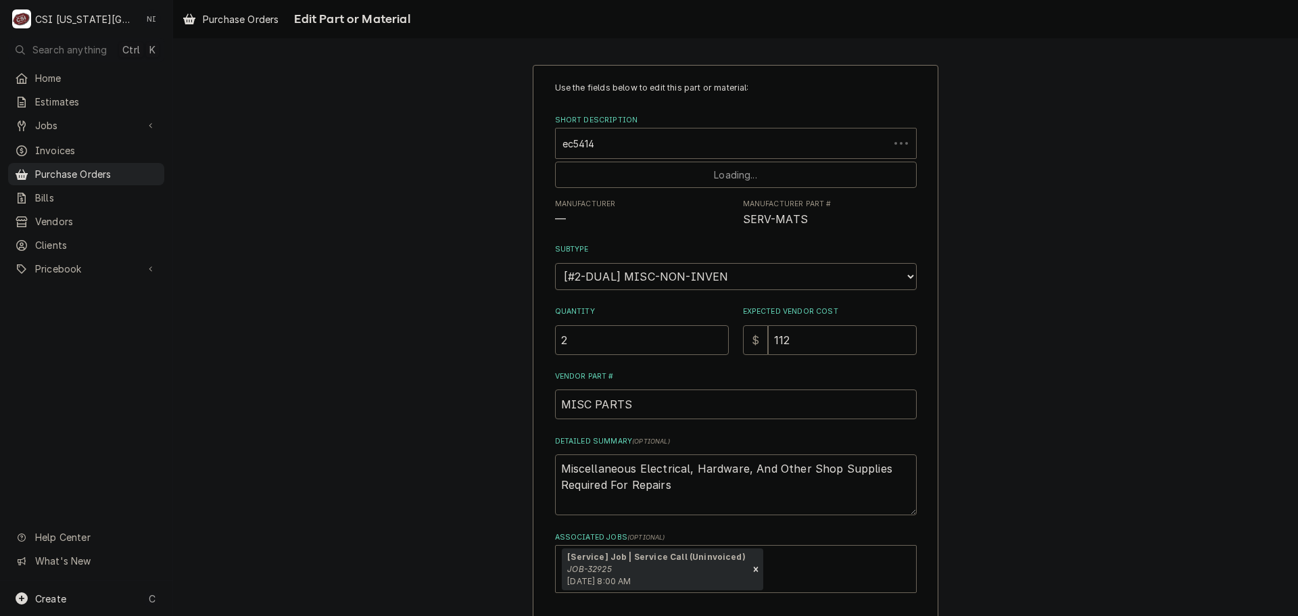
type input "ec5414e"
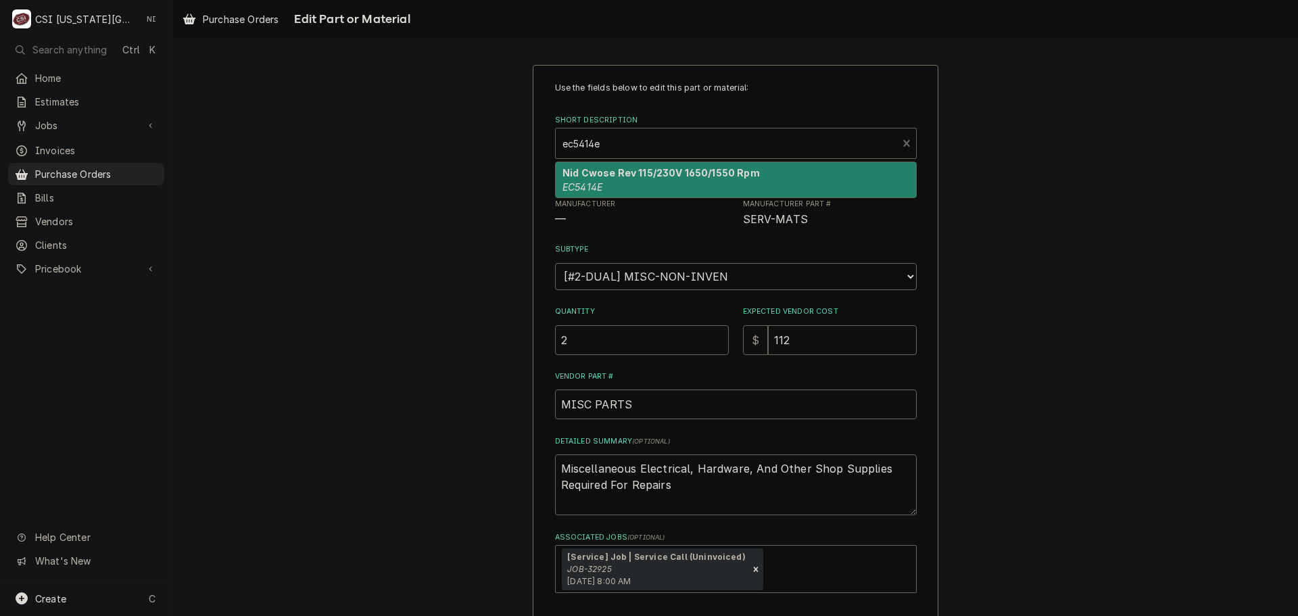
click at [619, 182] on div "Nid Cwose Rev 115/230V 1650/1550 Rpm EC5414E" at bounding box center [736, 179] width 360 height 35
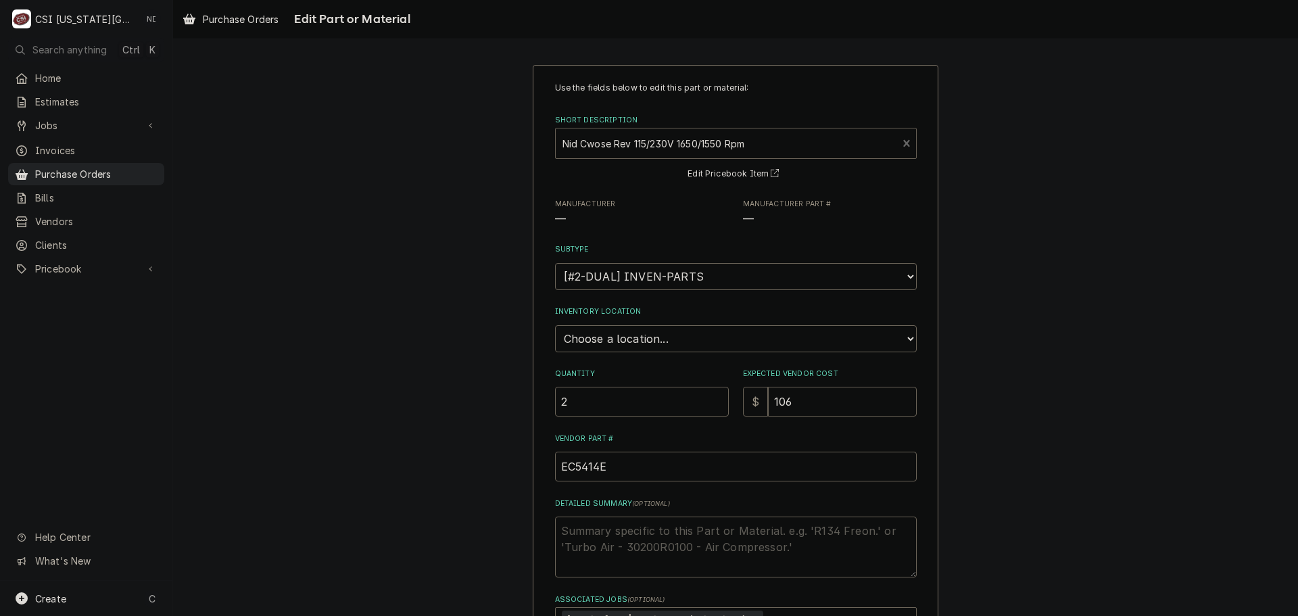
type textarea "x"
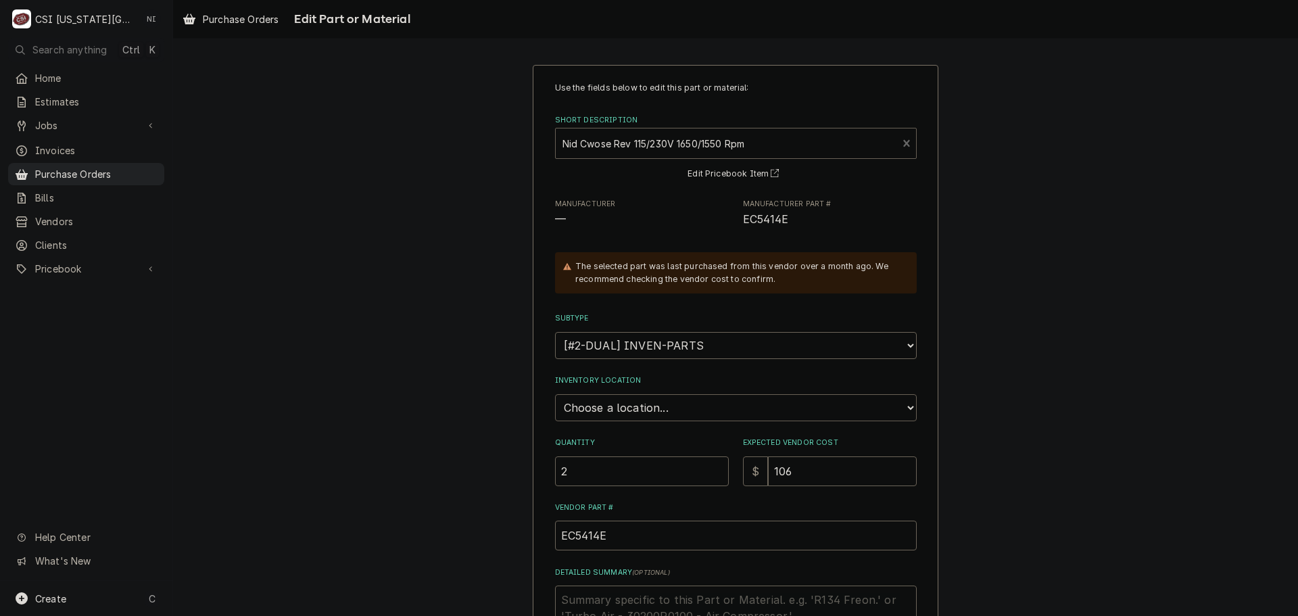
click at [665, 403] on select "Choose a location... 00 | KC WAREHOUSE 00 | MAIN WAREHOUSE 01 | BRIAN BREAZIER …" at bounding box center [736, 407] width 362 height 27
select select "2793"
click at [555, 394] on select "Choose a location... 00 | KC WAREHOUSE 00 | MAIN WAREHOUSE 01 | BRIAN BREAZIER …" at bounding box center [736, 407] width 362 height 27
drag, startPoint x: 799, startPoint y: 468, endPoint x: 713, endPoint y: 458, distance: 86.4
click at [721, 460] on div "Quantity 2 Expected Vendor Cost $ 106" at bounding box center [736, 461] width 362 height 48
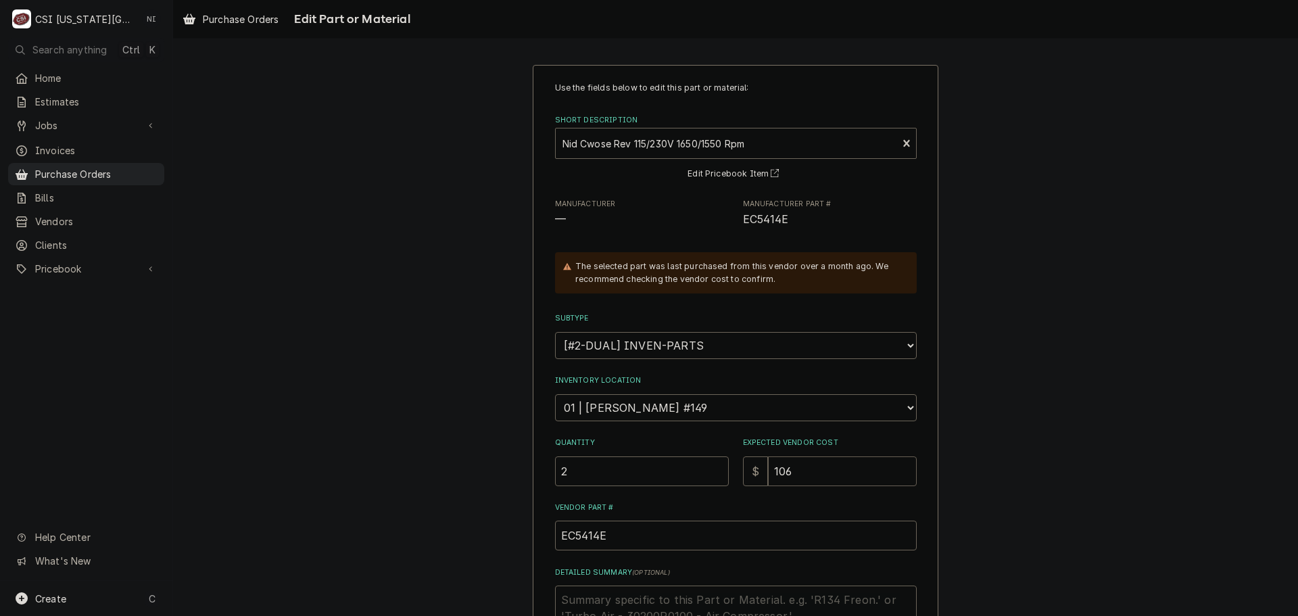
type textarea "x"
type input "1"
type textarea "x"
type input "11"
type textarea "x"
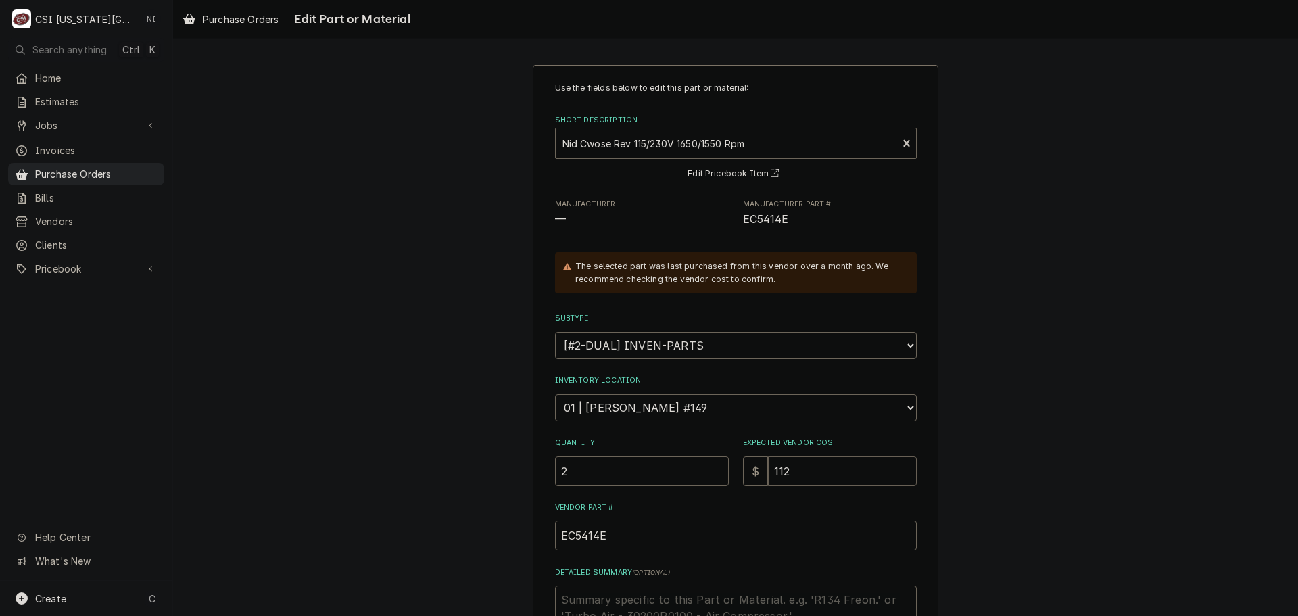
type input "112"
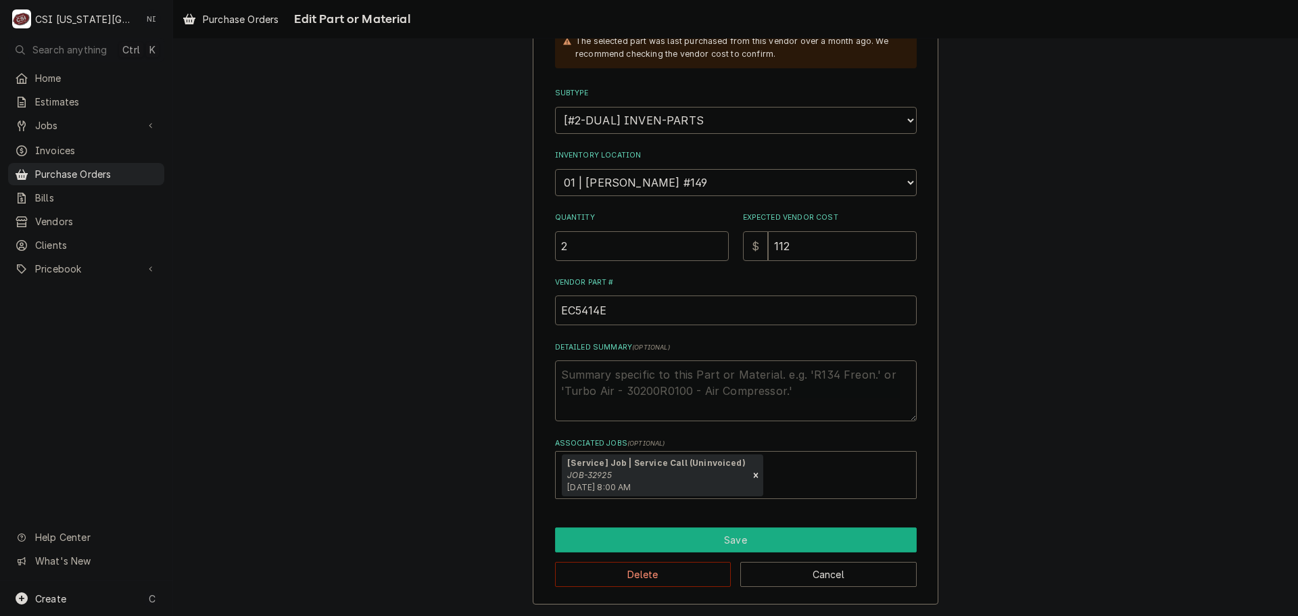
click at [675, 543] on button "Save" at bounding box center [736, 539] width 362 height 25
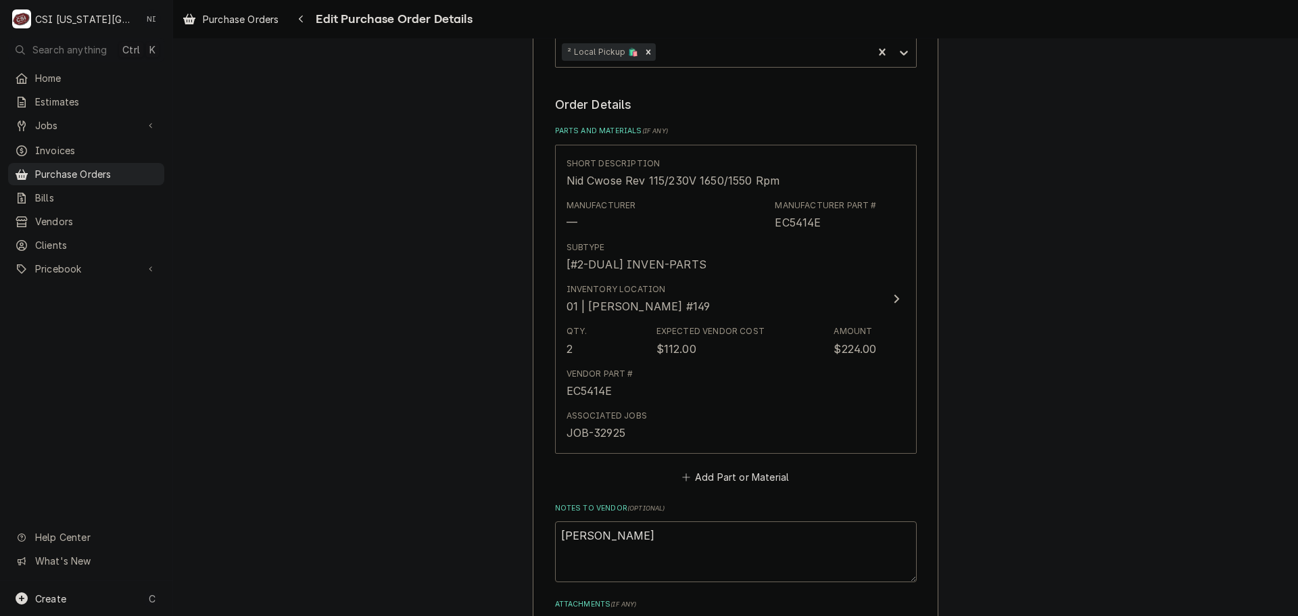
scroll to position [822, 0]
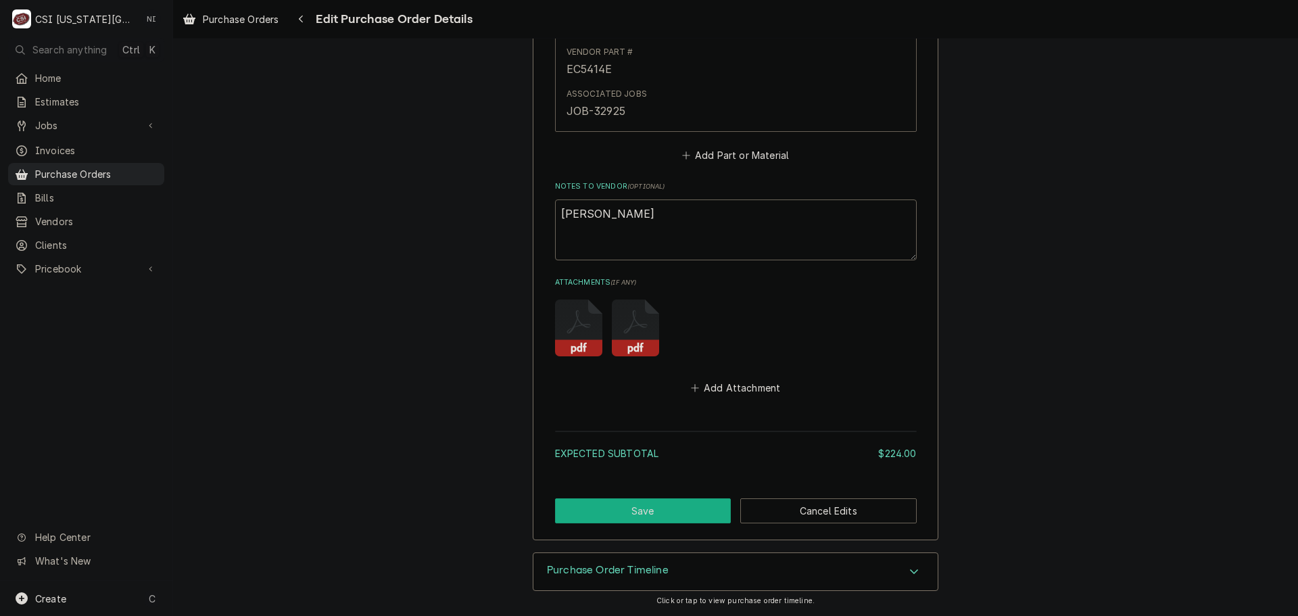
click at [667, 513] on button "Save" at bounding box center [643, 510] width 176 height 25
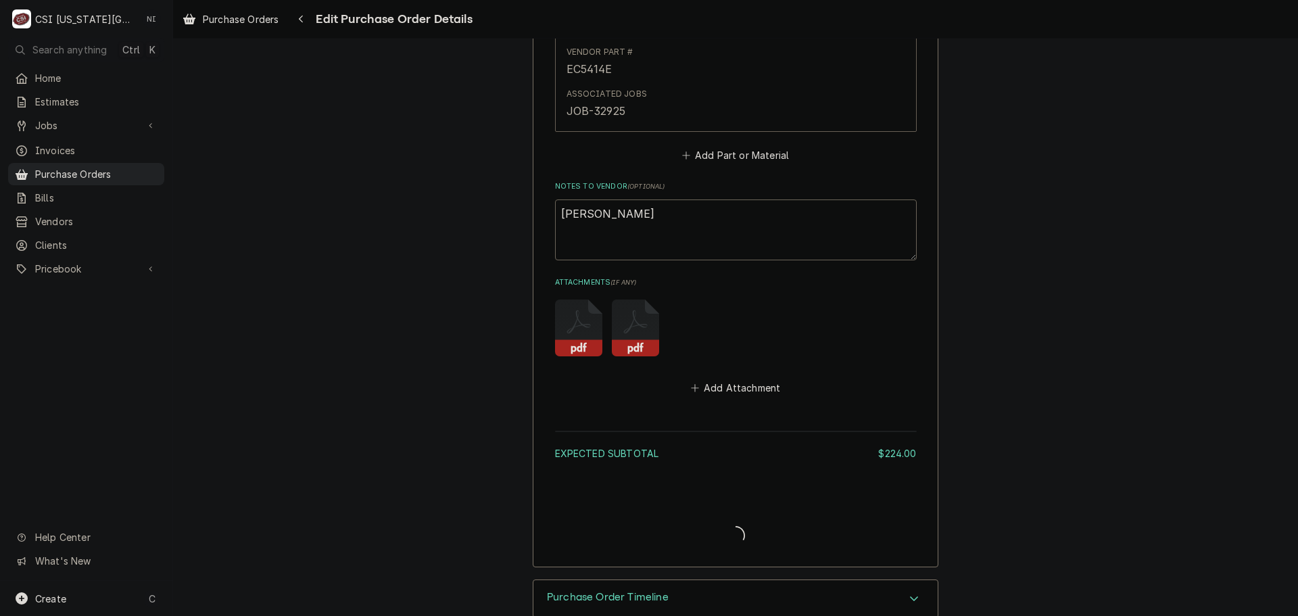
type textarea "x"
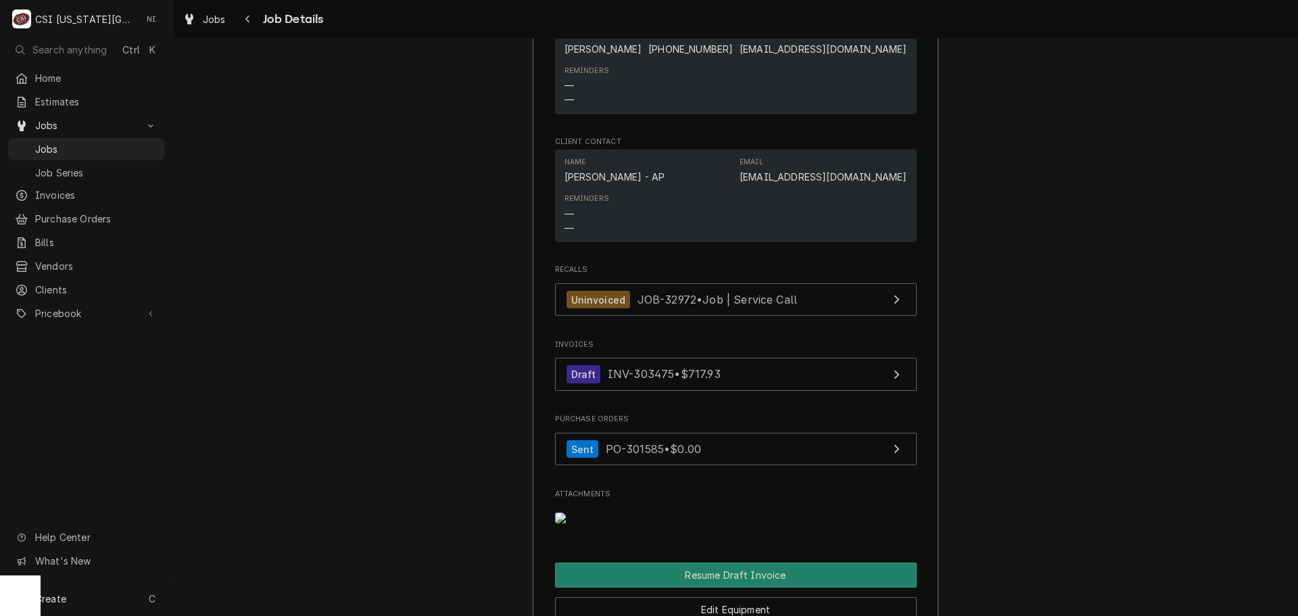
scroll to position [1082, 0]
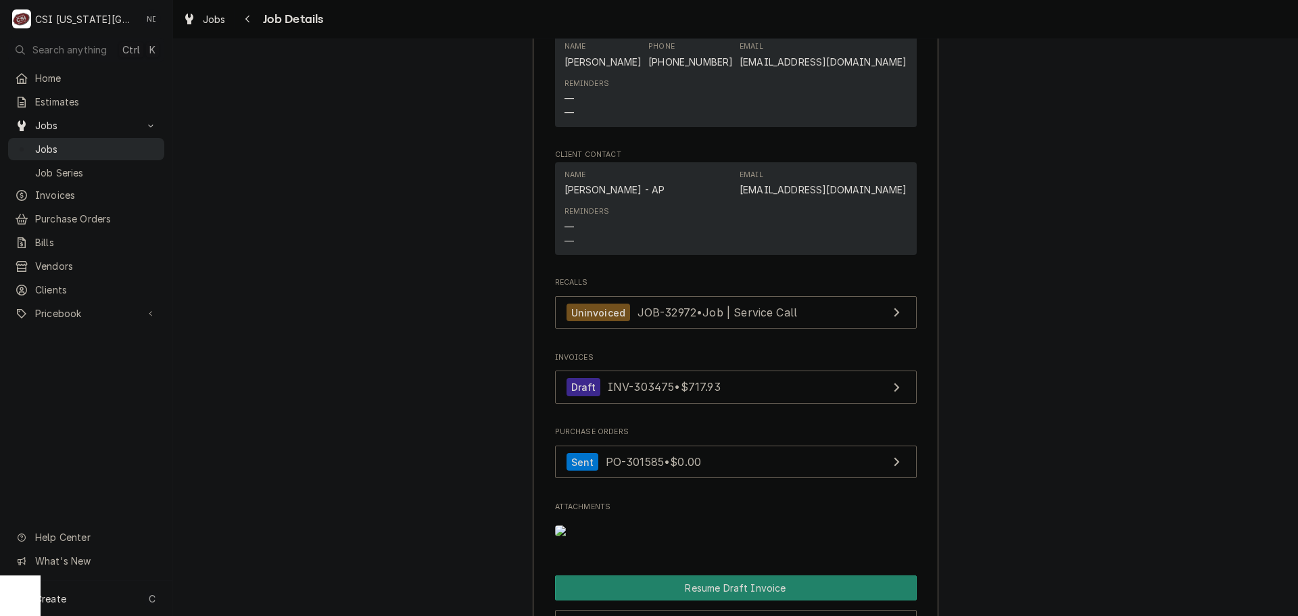
click at [101, 142] on span "Jobs" at bounding box center [96, 149] width 122 height 14
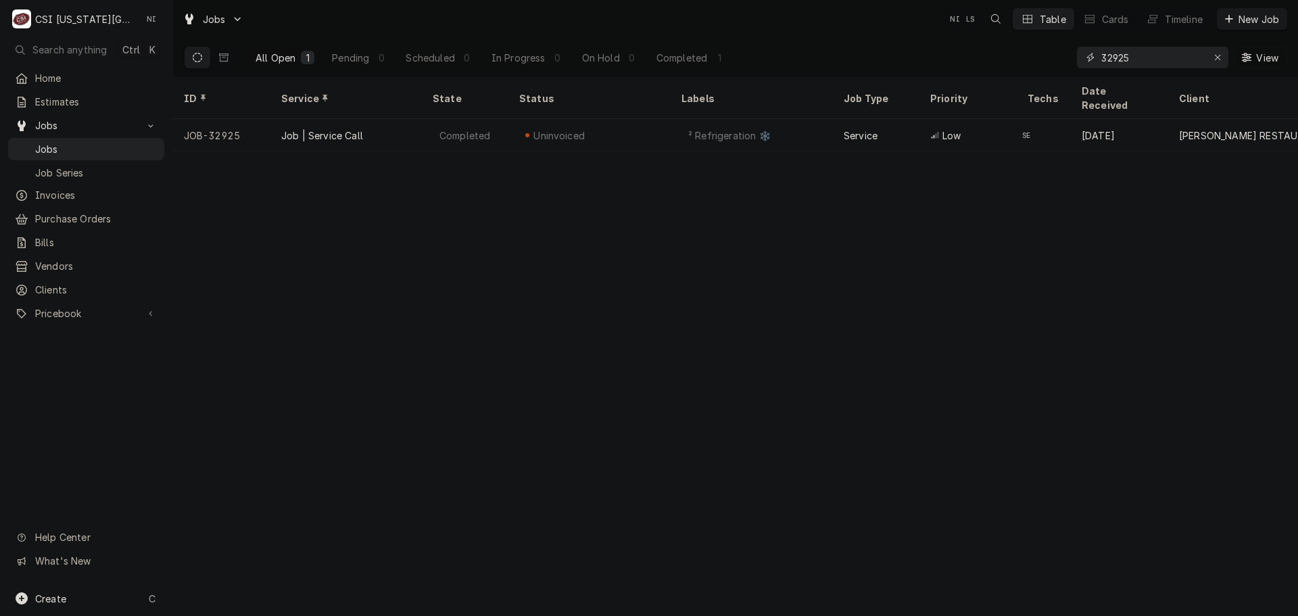
click at [1025, 59] on div "All Open 1 Pending 0 Scheduled 0 In Progress 0 On Hold 0 Completed 1 32925 View" at bounding box center [735, 58] width 1103 height 38
type input "300288"
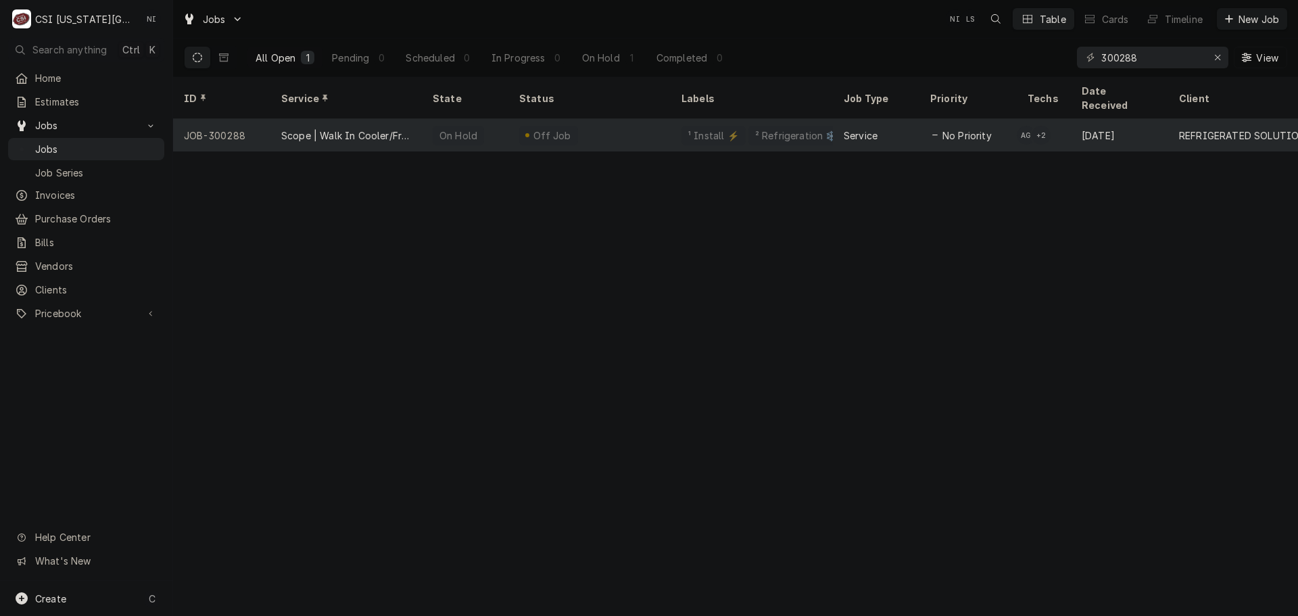
click at [584, 119] on div "Off Job" at bounding box center [589, 135] width 162 height 32
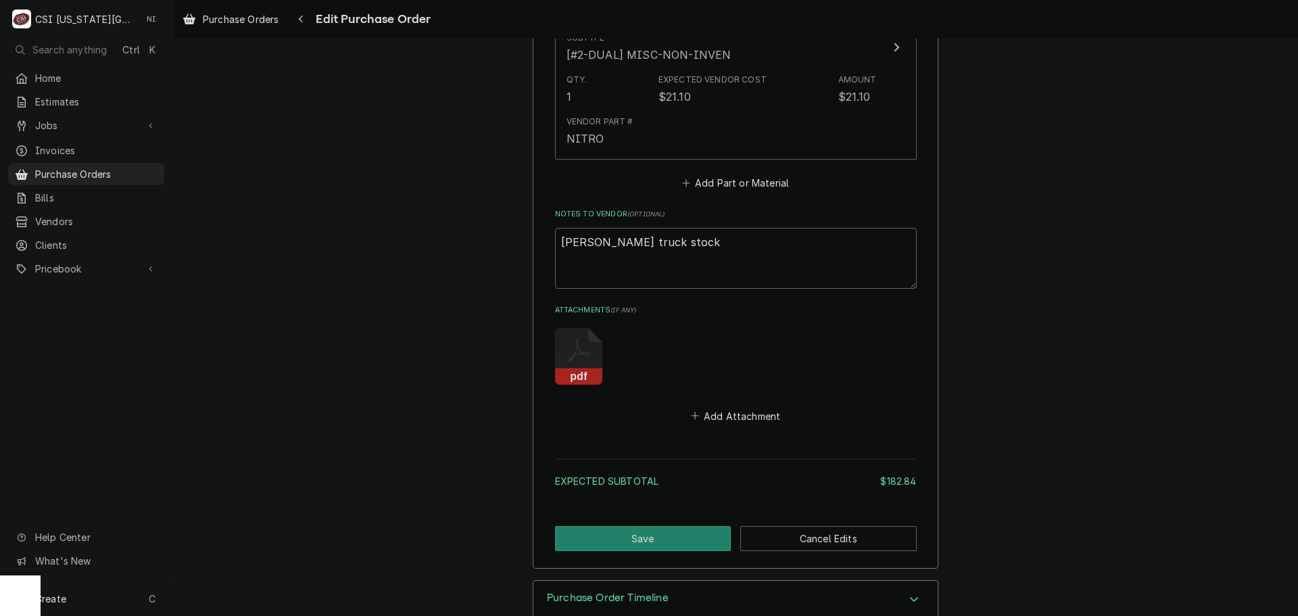
scroll to position [1864, 0]
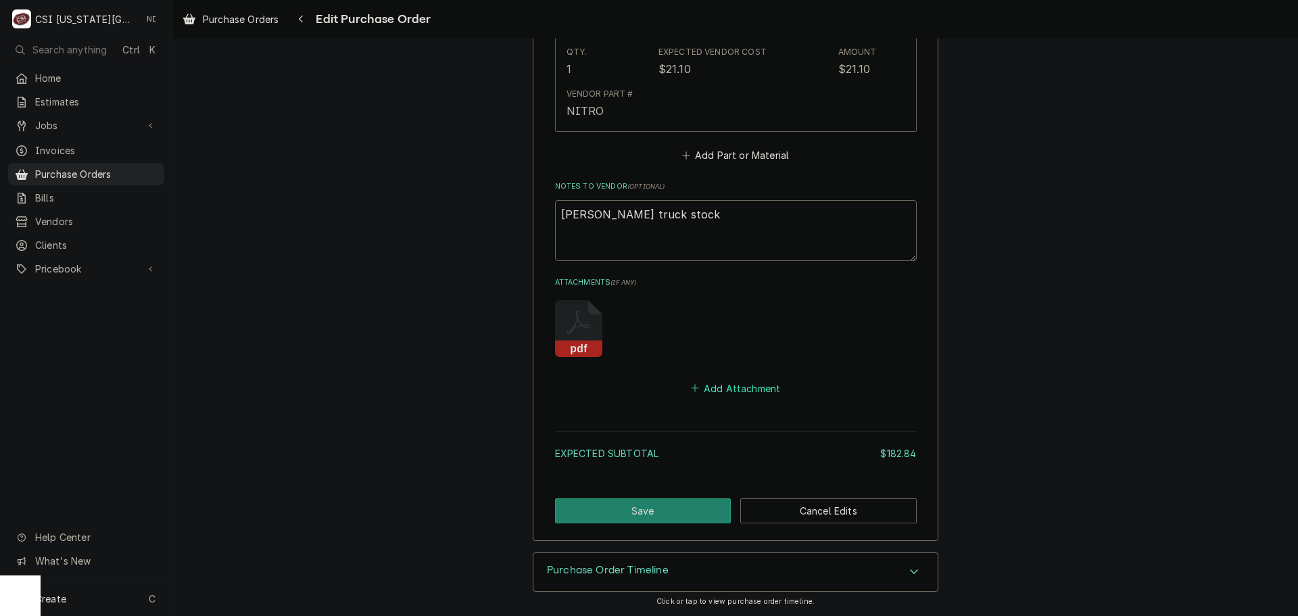
click at [713, 381] on button "Add Attachment" at bounding box center [735, 388] width 95 height 19
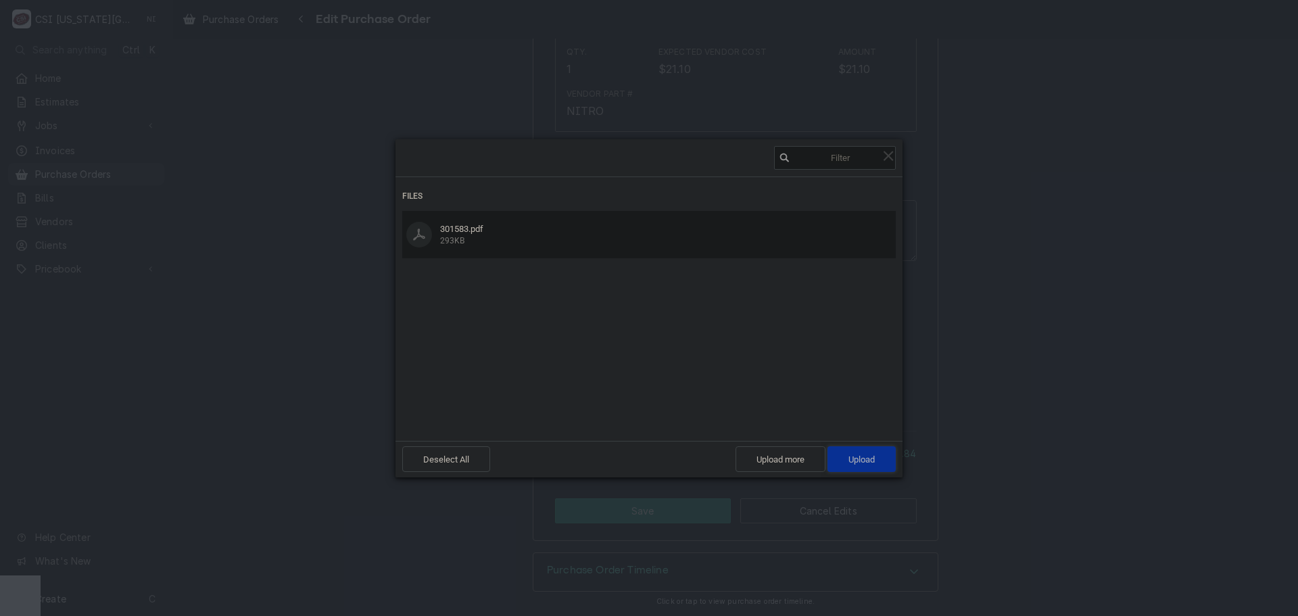
click at [862, 462] on span "Upload 1" at bounding box center [861, 459] width 26 height 10
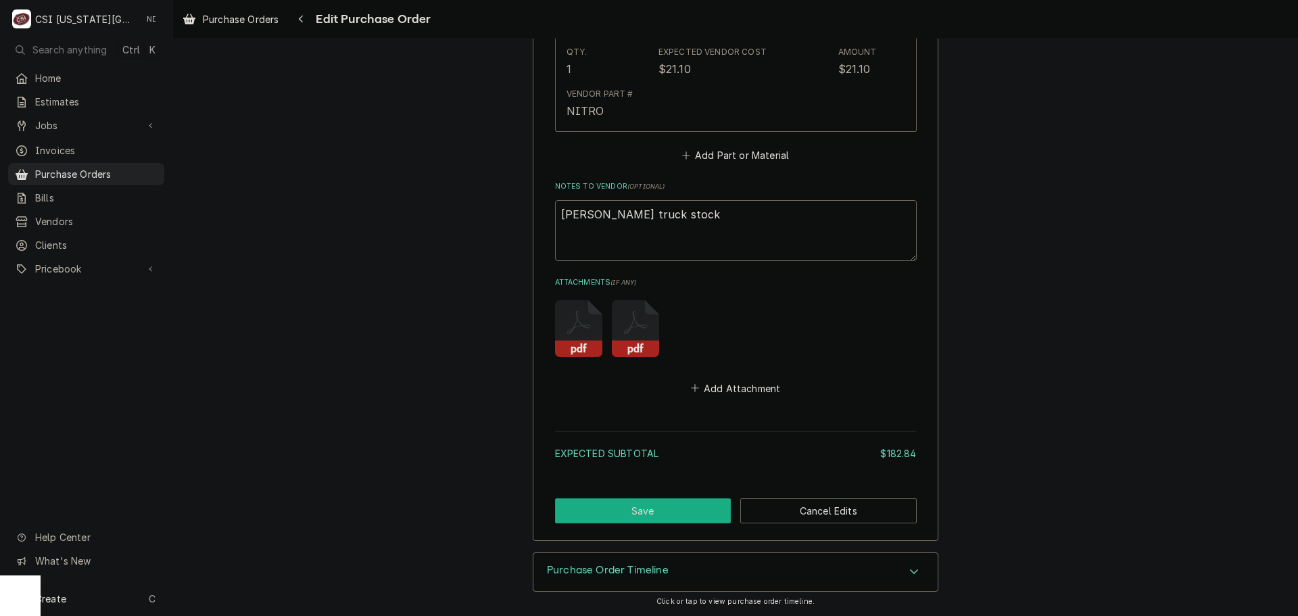
click at [694, 513] on button "Save" at bounding box center [643, 510] width 176 height 25
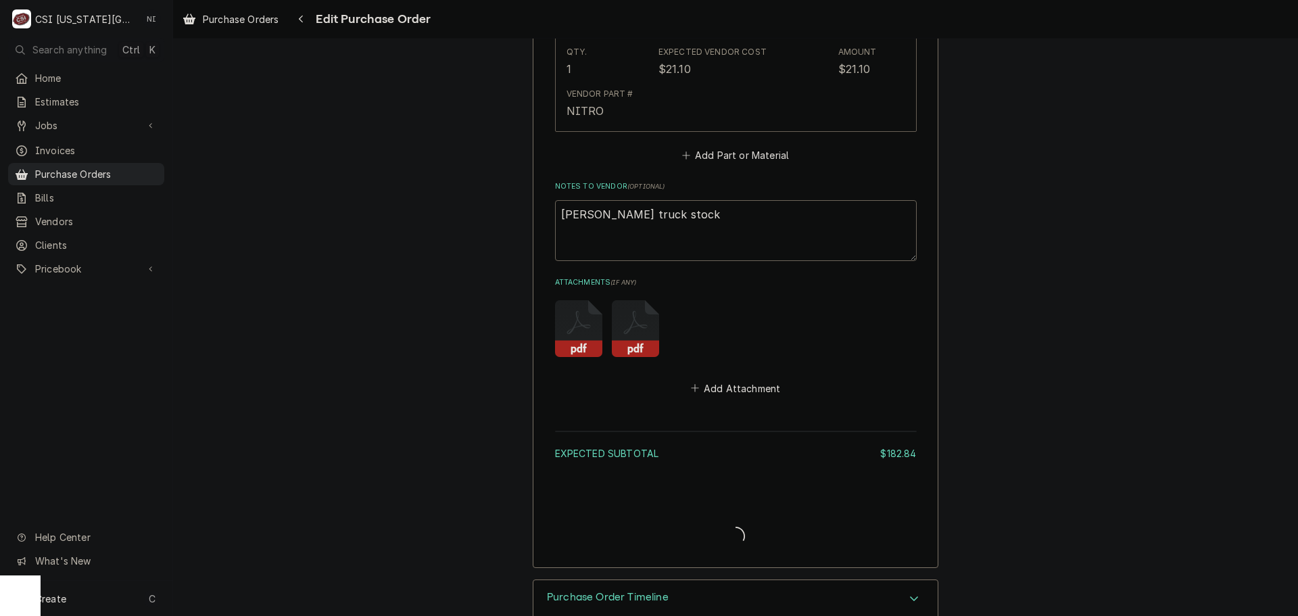
type textarea "x"
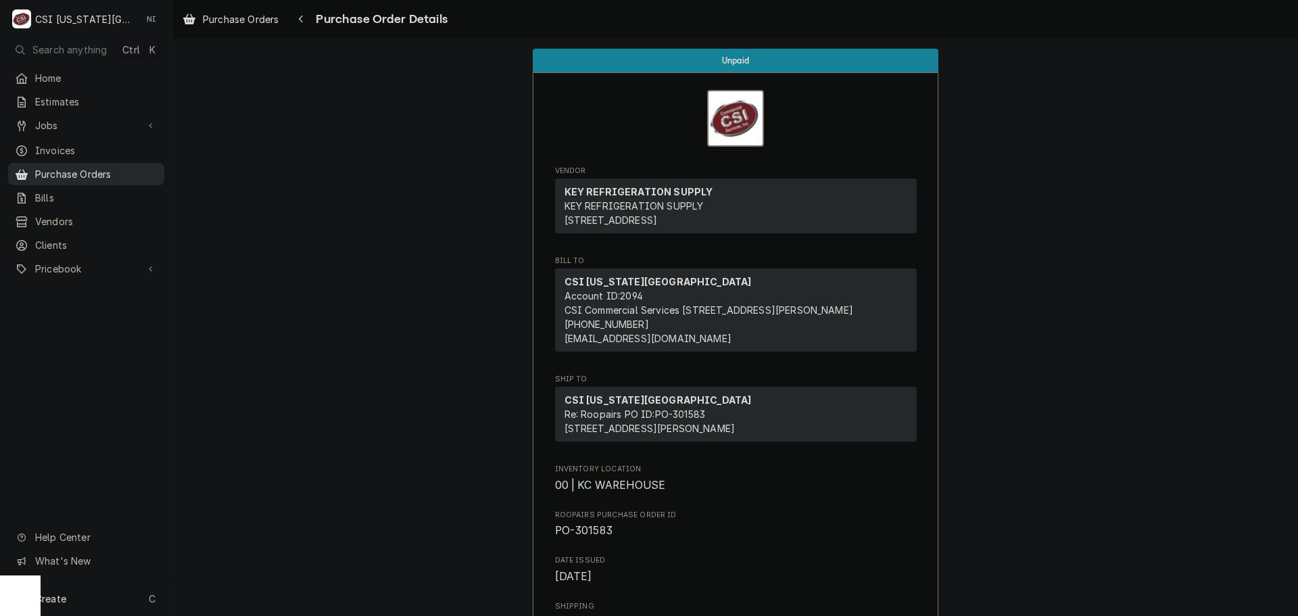
click at [141, 178] on link "Purchase Orders" at bounding box center [86, 174] width 156 height 22
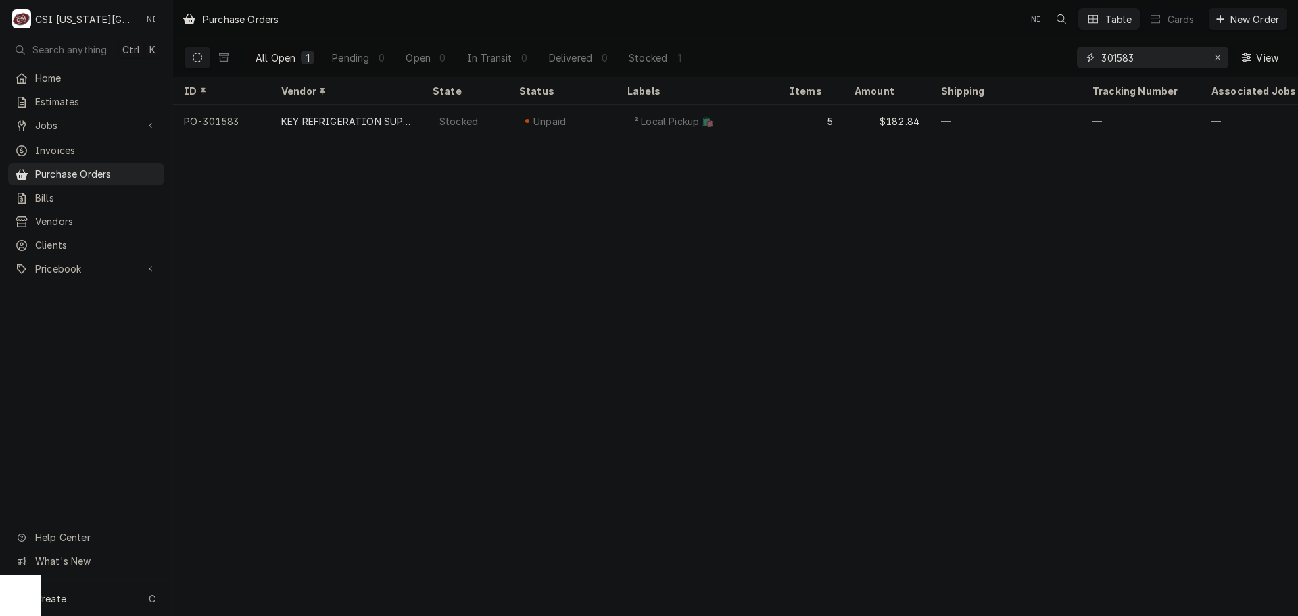
click at [1142, 59] on input "301583" at bounding box center [1151, 58] width 101 height 22
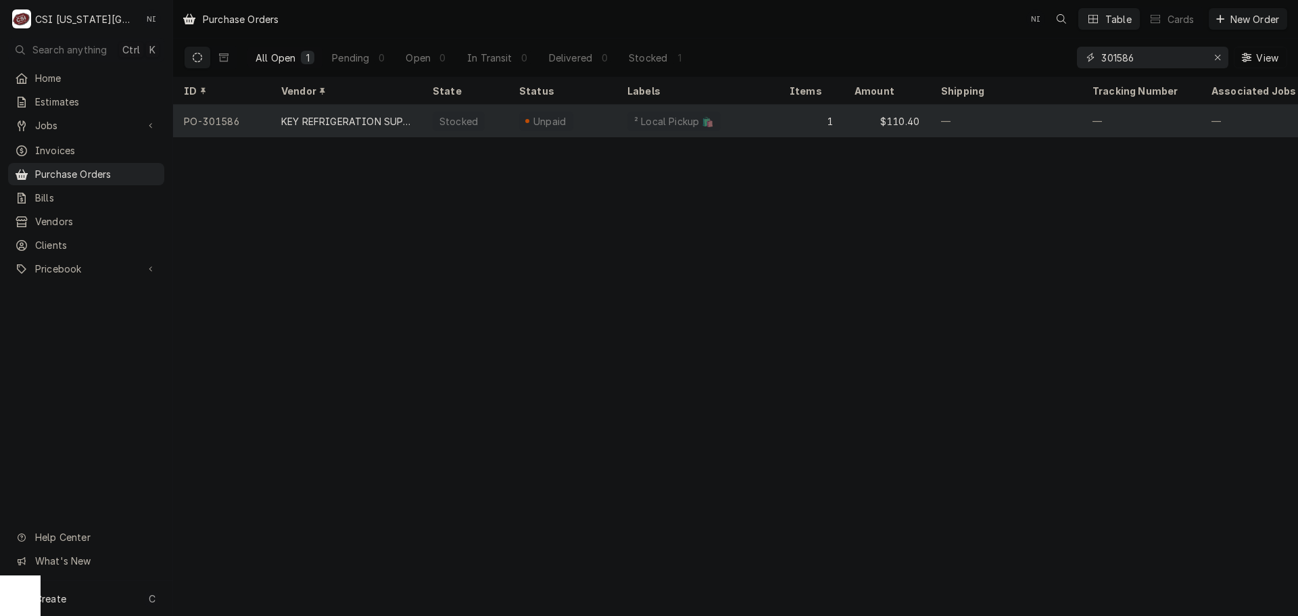
type input "301586"
click at [777, 115] on div "² Local Pickup 🛍️" at bounding box center [697, 121] width 162 height 32
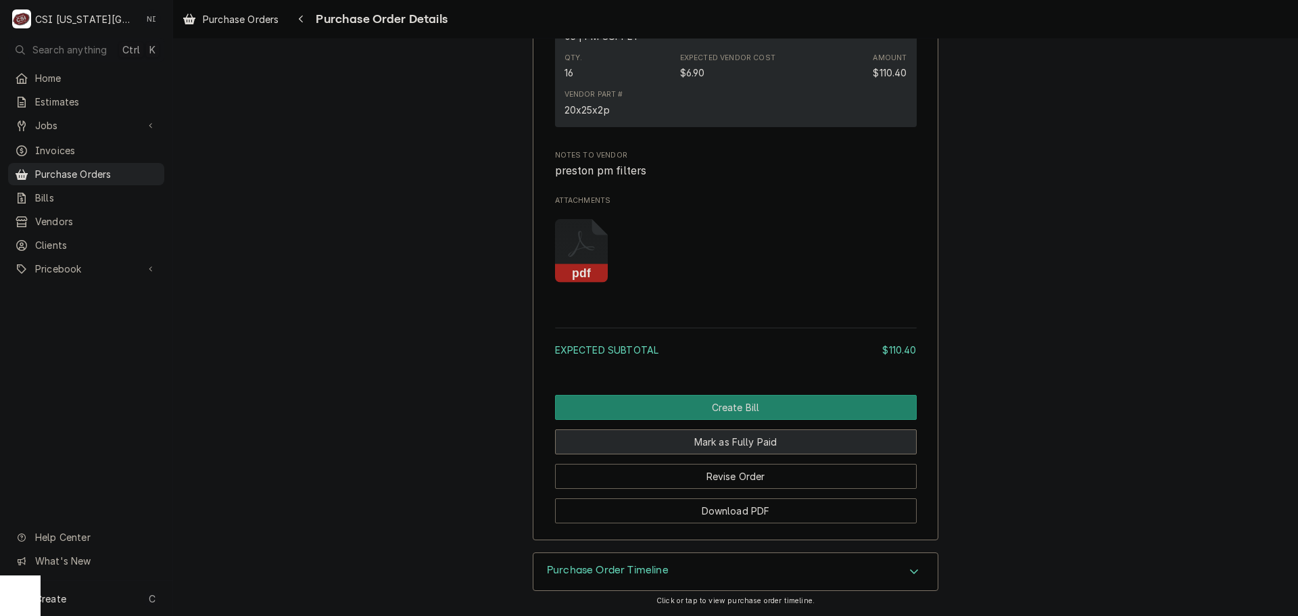
scroll to position [1165, 0]
drag, startPoint x: 97, startPoint y: 164, endPoint x: 206, endPoint y: 174, distance: 109.3
click at [98, 167] on span "Purchase Orders" at bounding box center [96, 174] width 122 height 14
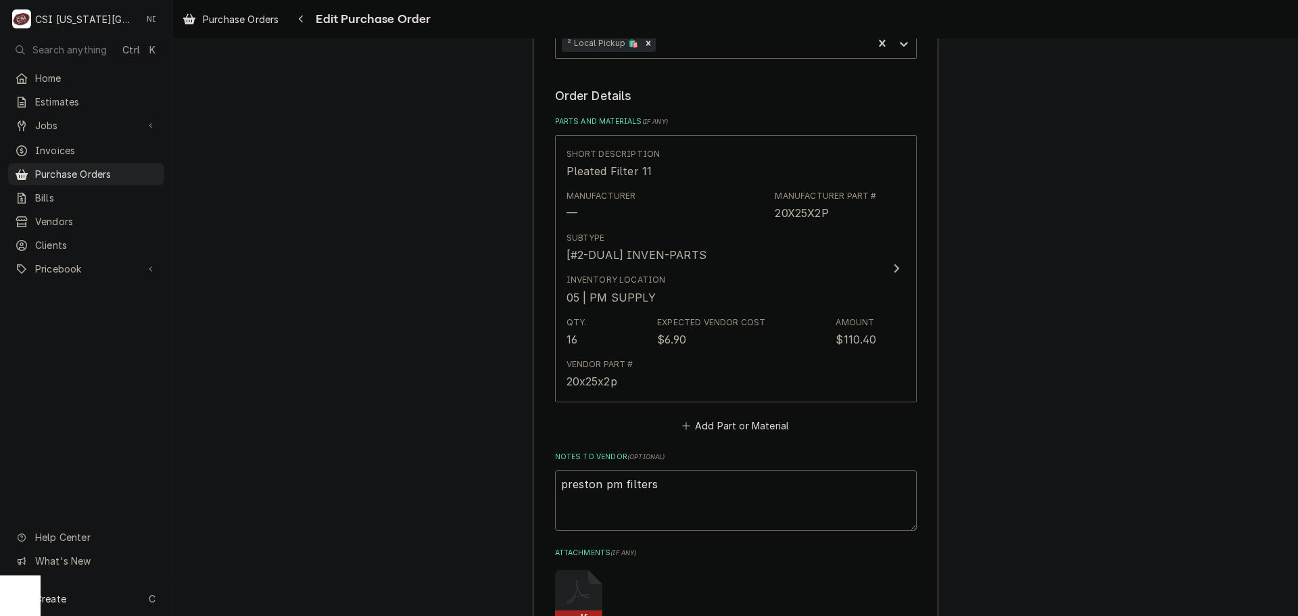
scroll to position [811, 0]
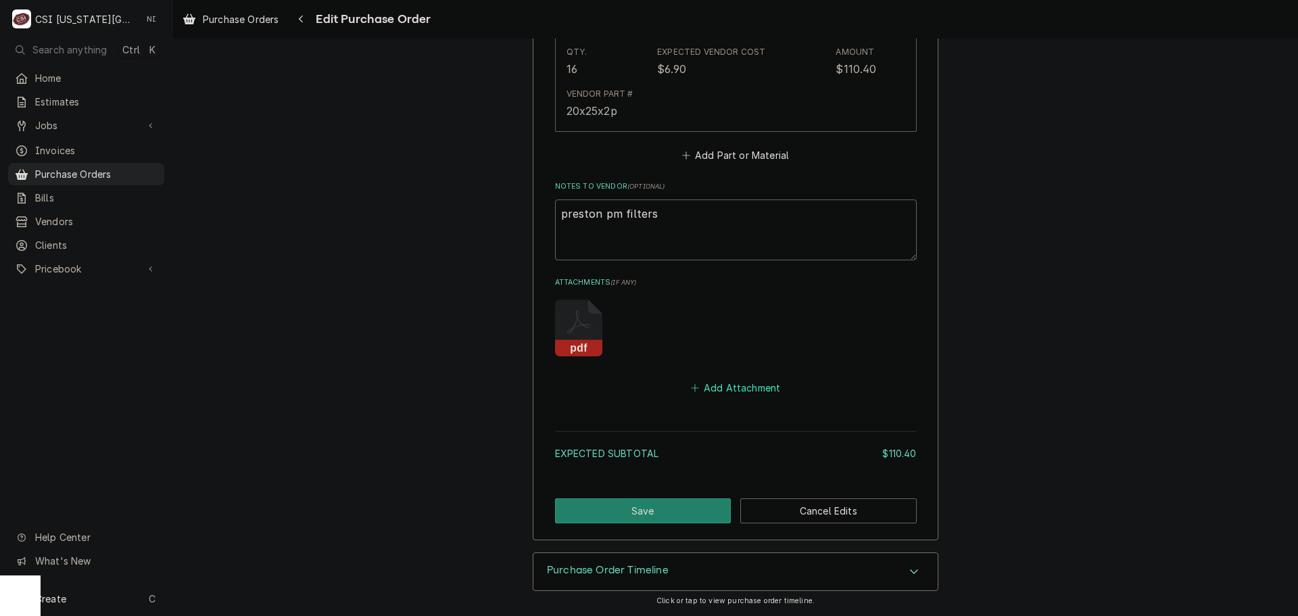
click at [725, 389] on button "Add Attachment" at bounding box center [735, 388] width 95 height 19
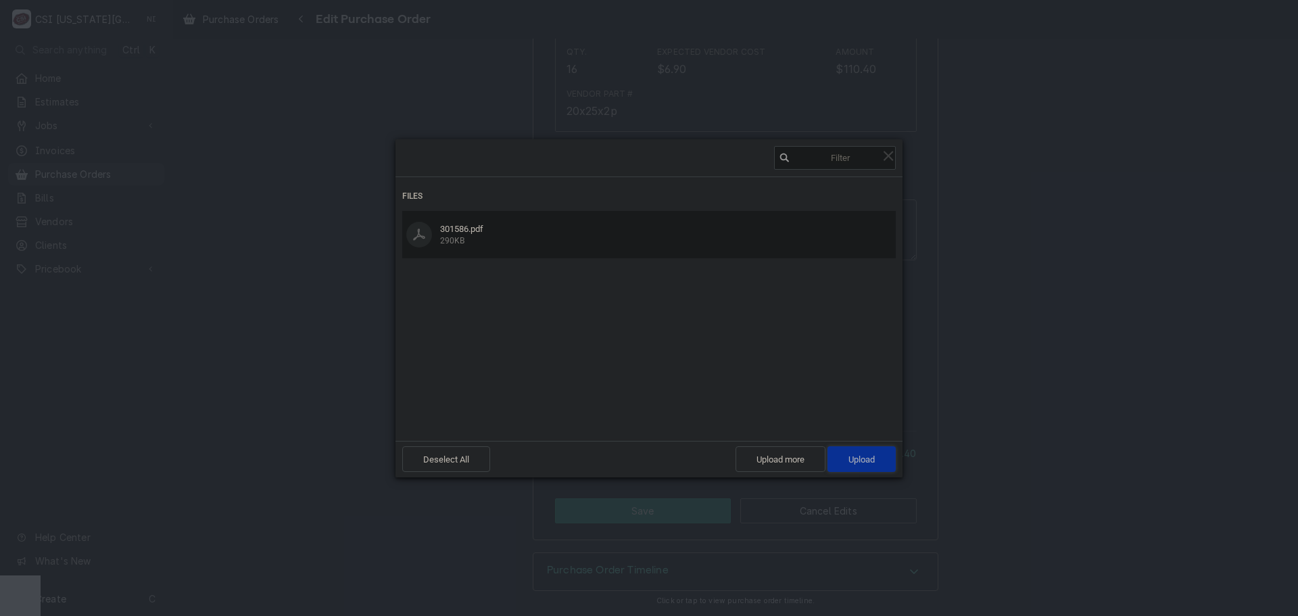
click at [866, 458] on span "Upload 1" at bounding box center [861, 459] width 26 height 10
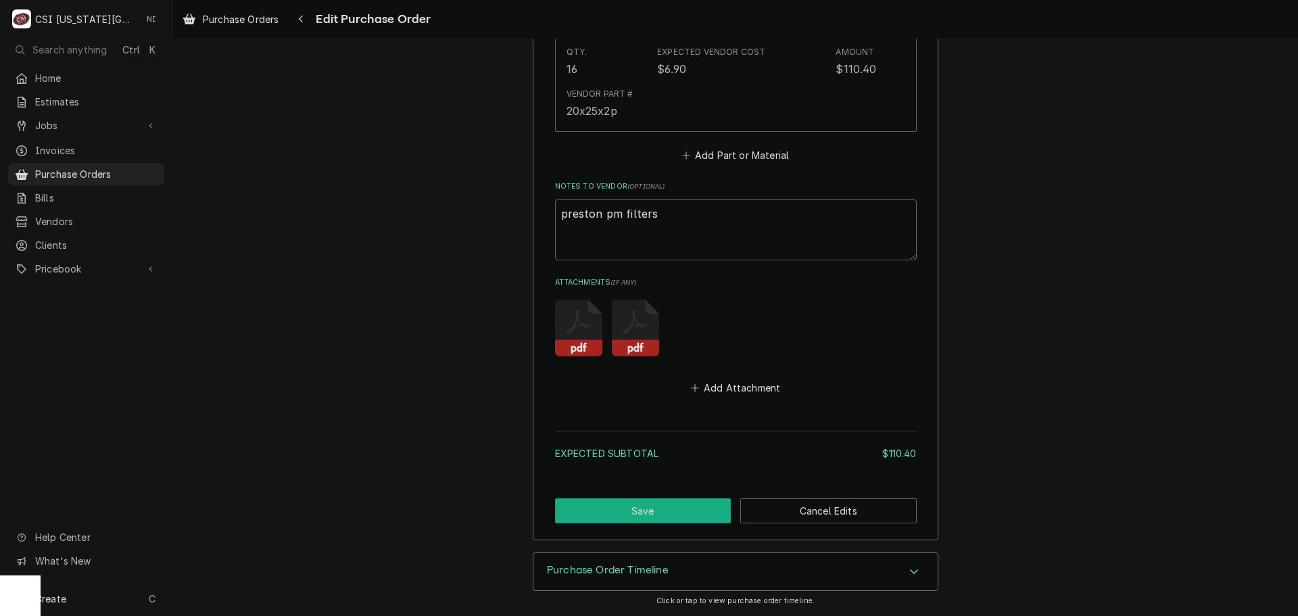
click at [673, 511] on button "Save" at bounding box center [643, 510] width 176 height 25
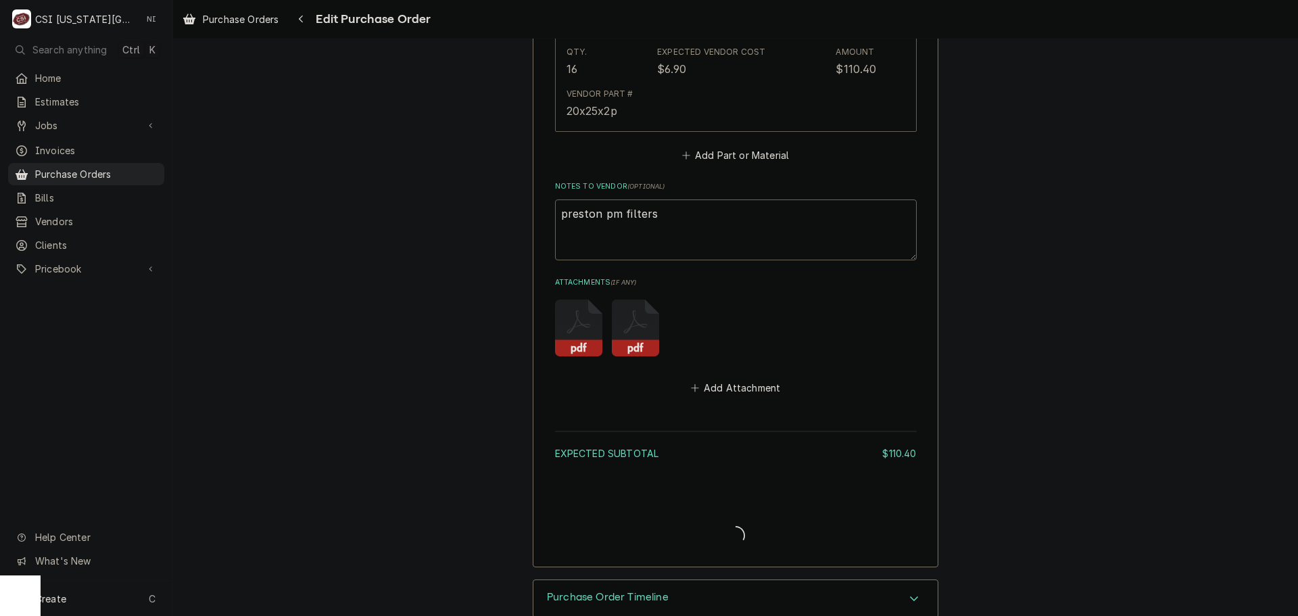
type textarea "x"
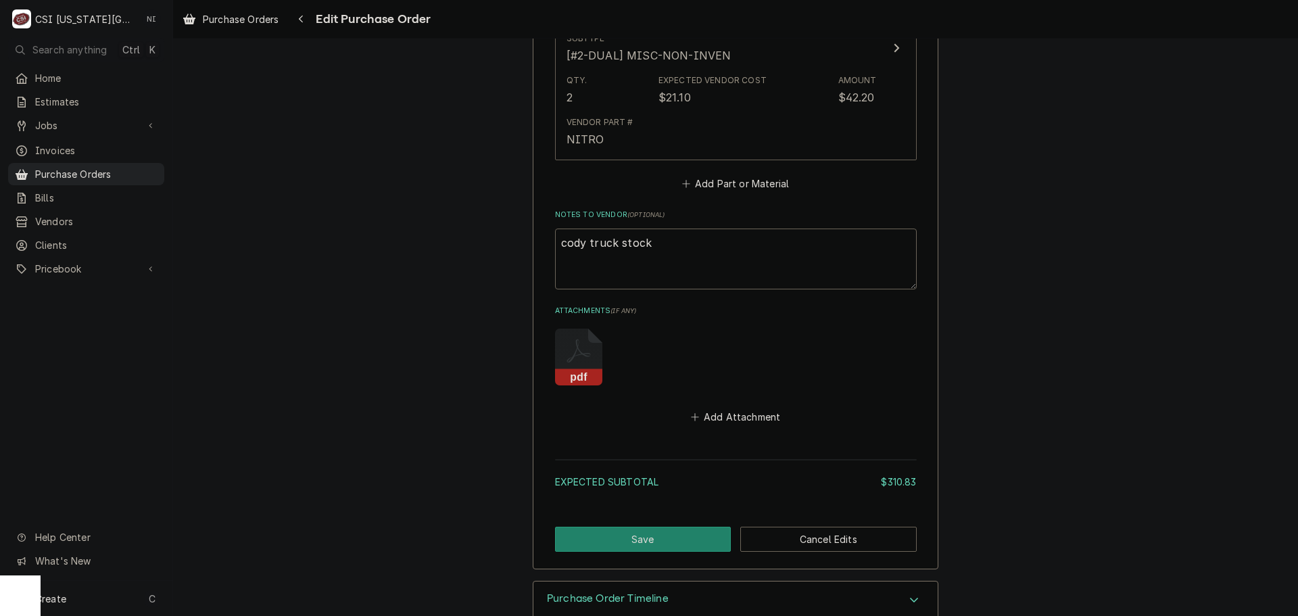
scroll to position [1907, 0]
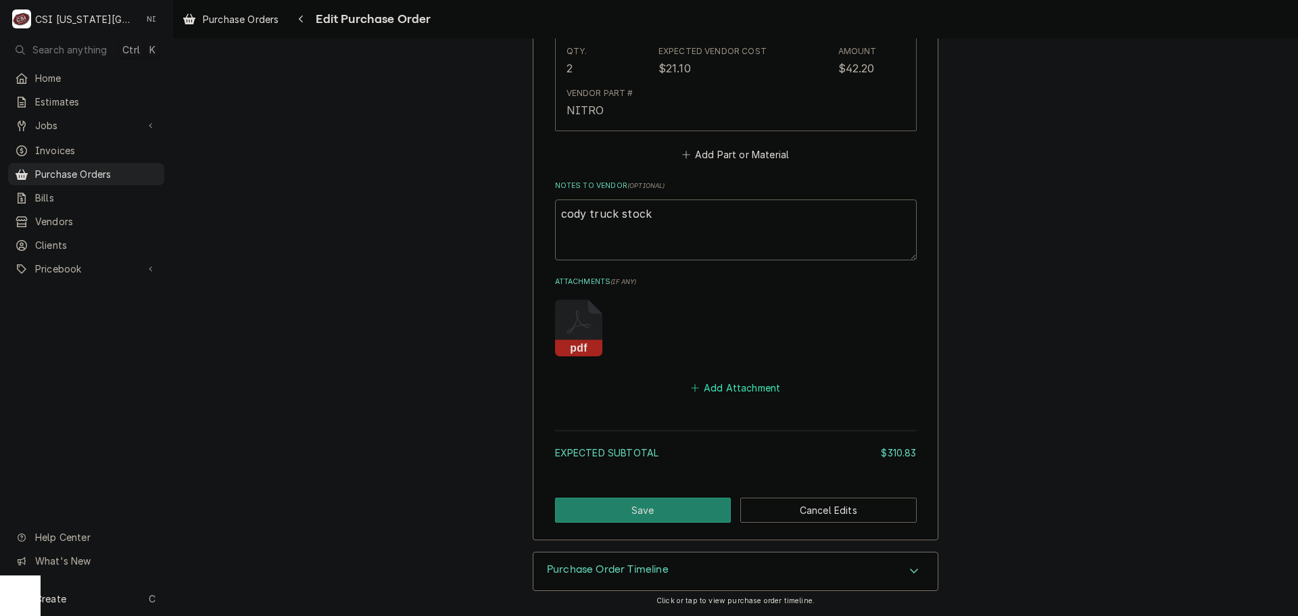
click at [750, 391] on button "Add Attachment" at bounding box center [735, 387] width 95 height 19
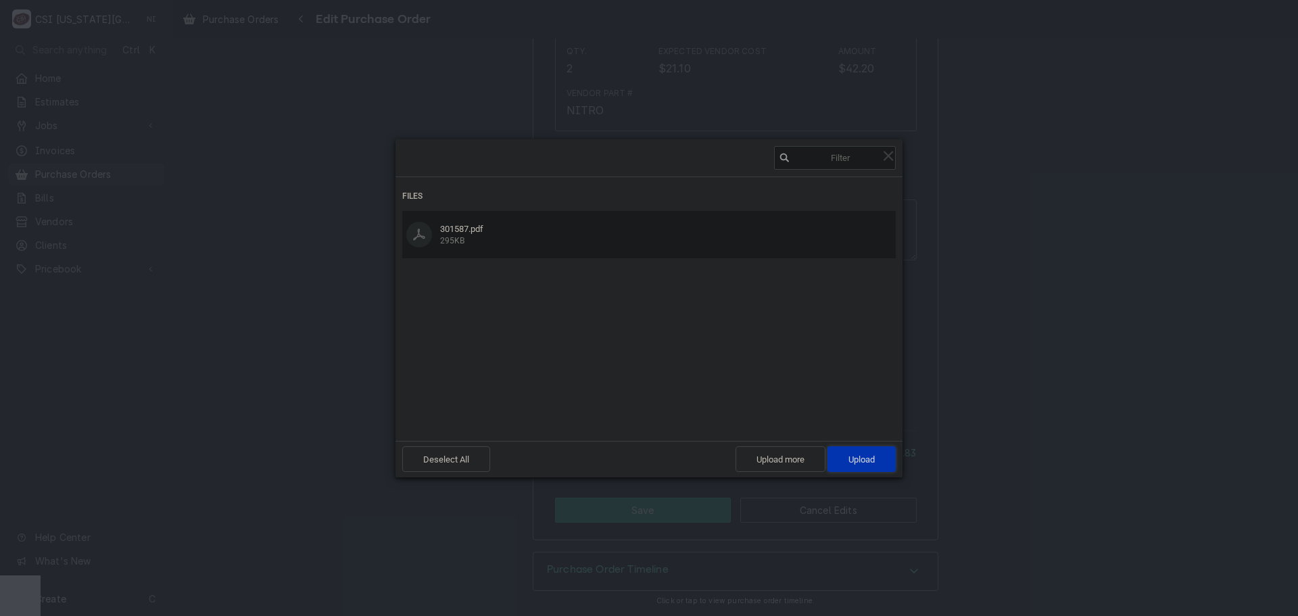
drag, startPoint x: 864, startPoint y: 458, endPoint x: 902, endPoint y: 447, distance: 39.4
click at [864, 458] on span "Upload 1" at bounding box center [861, 459] width 26 height 10
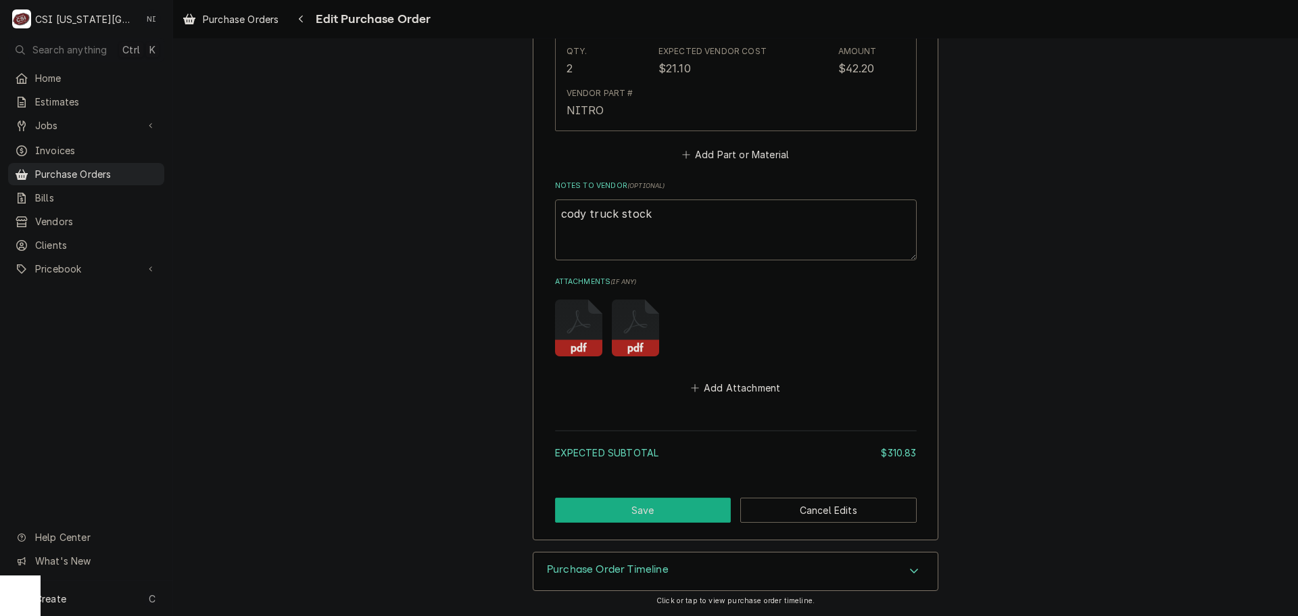
click at [656, 510] on button "Save" at bounding box center [643, 510] width 176 height 25
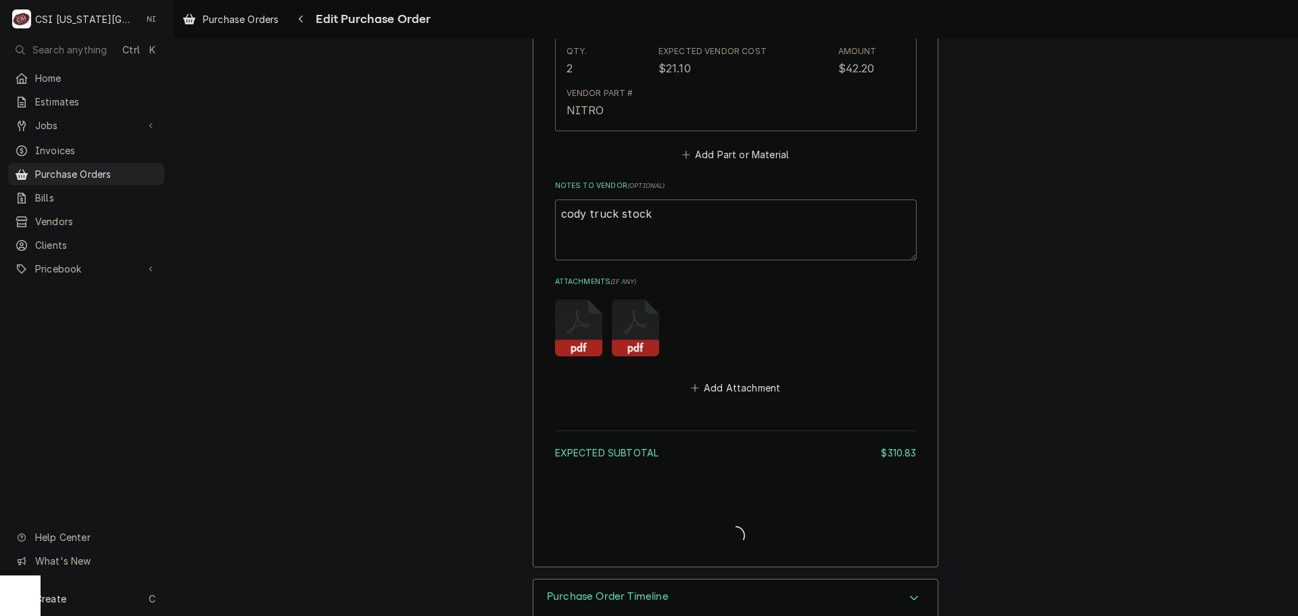
type textarea "x"
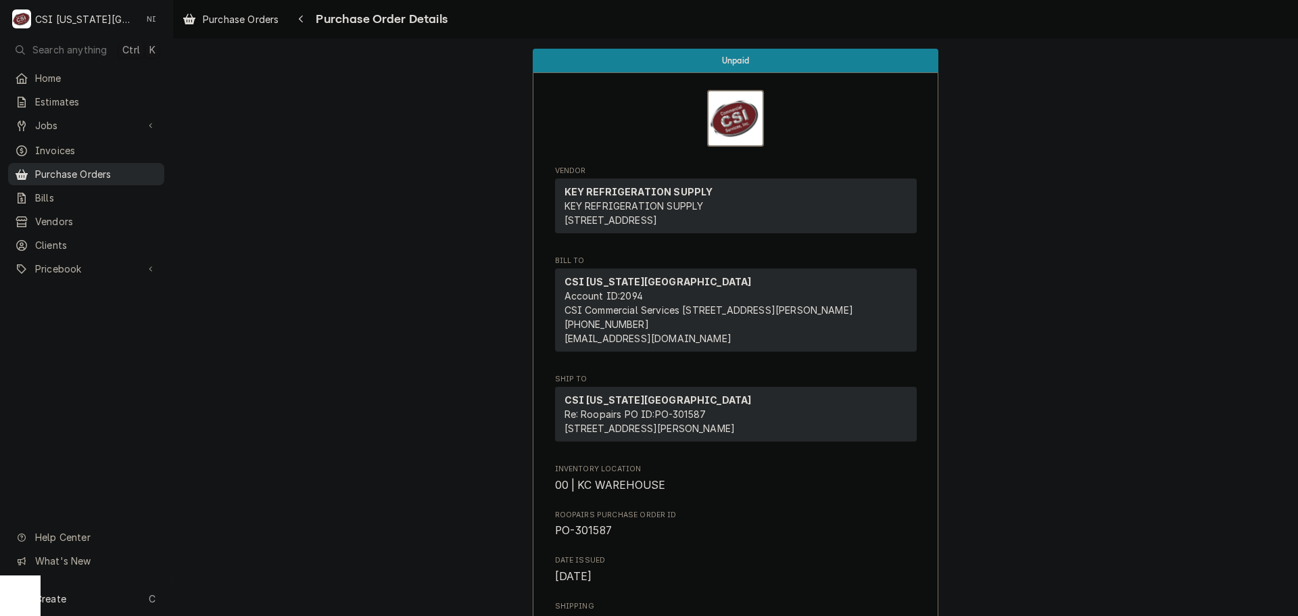
click at [110, 166] on div "Purchase Orders" at bounding box center [86, 174] width 151 height 17
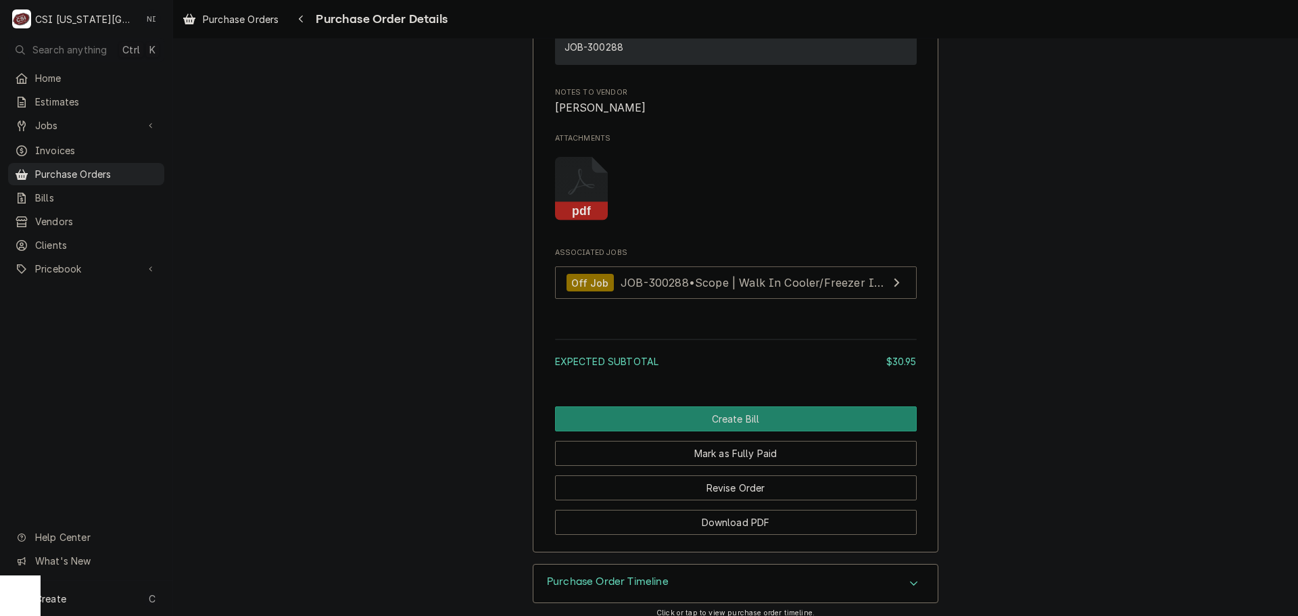
scroll to position [1263, 0]
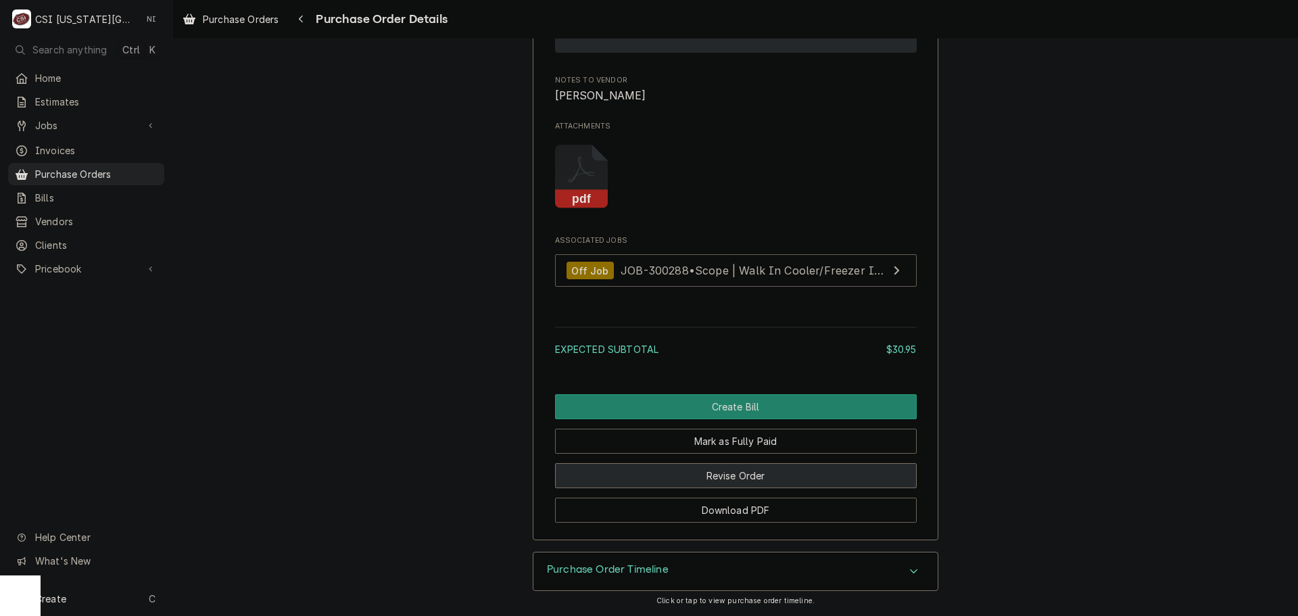
click at [717, 476] on button "Revise Order" at bounding box center [736, 475] width 362 height 25
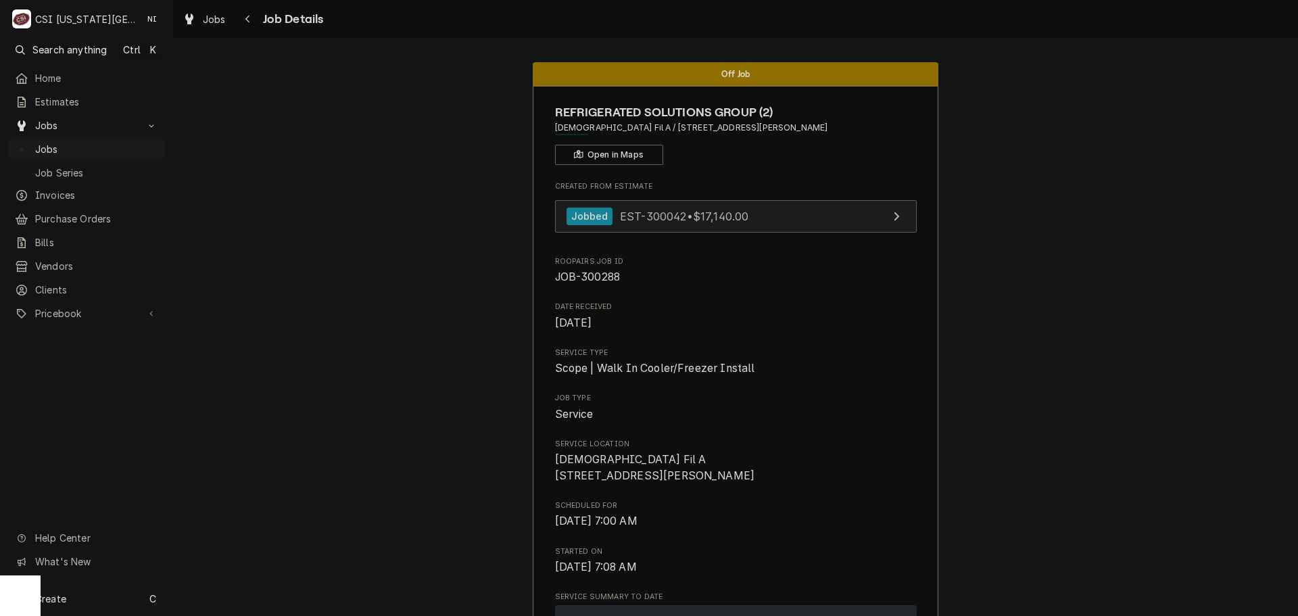
click at [790, 209] on link "Jobbed EST-300042 • $17,140.00" at bounding box center [736, 216] width 362 height 33
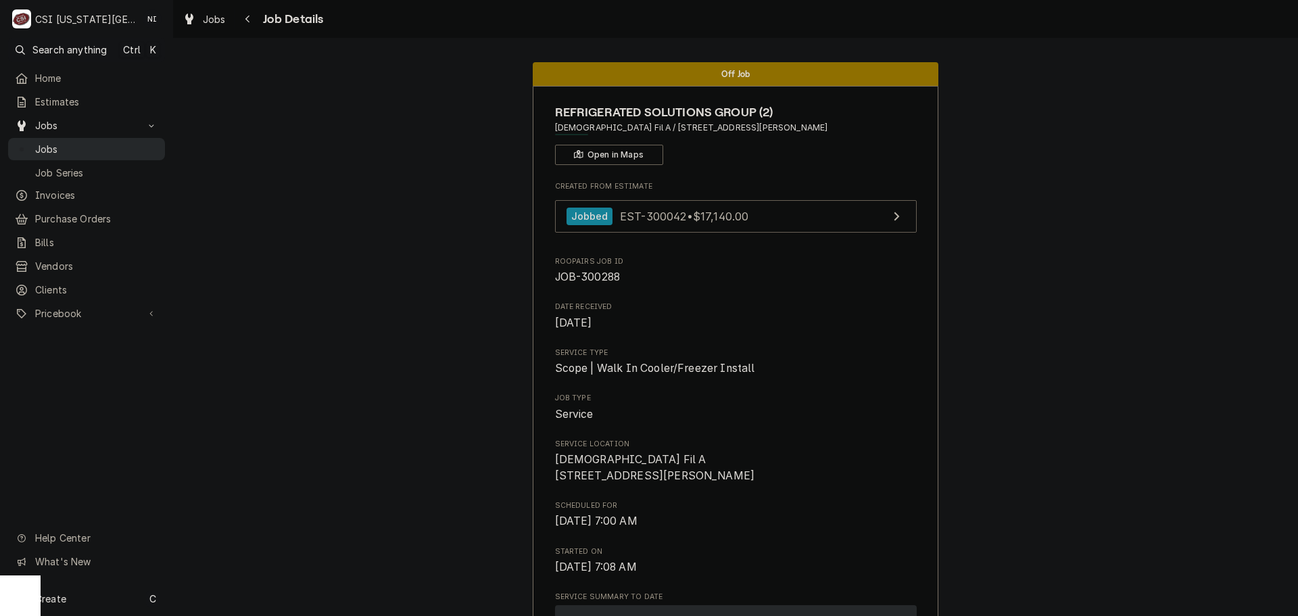
click at [121, 147] on span "Jobs" at bounding box center [96, 149] width 123 height 14
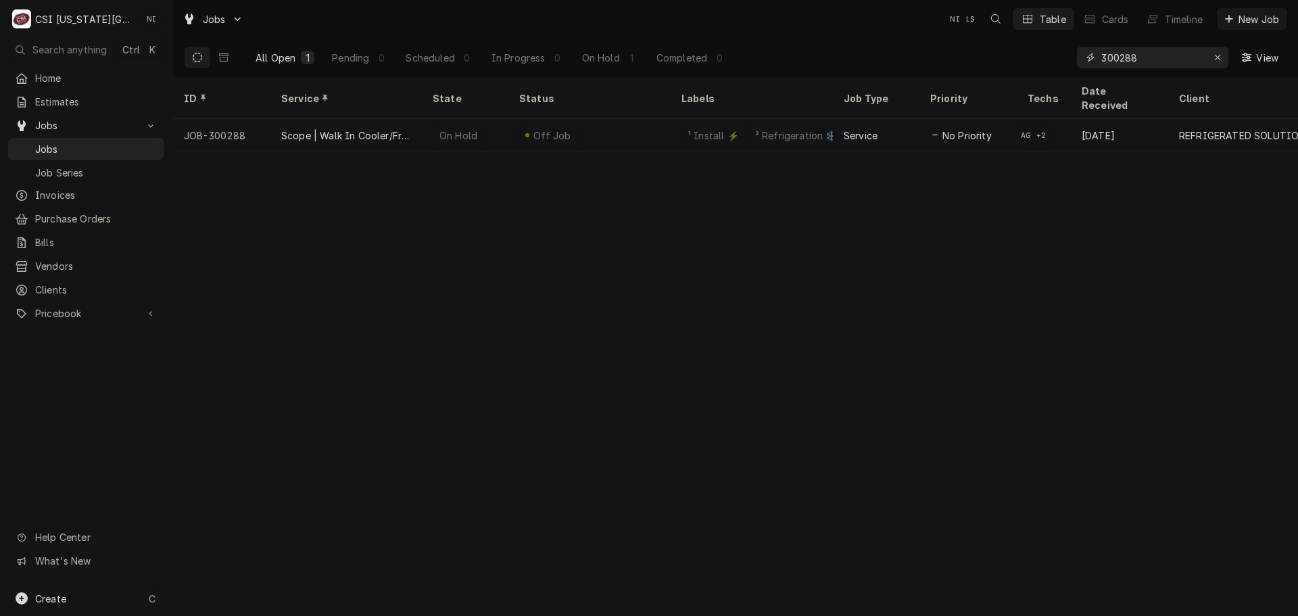
drag, startPoint x: 1140, startPoint y: 60, endPoint x: 739, endPoint y: 66, distance: 400.9
click at [793, 50] on div "All Open 1 Pending 0 Scheduled 0 In Progress 0 On Hold 1 Completed 0 300288 View" at bounding box center [735, 58] width 1103 height 38
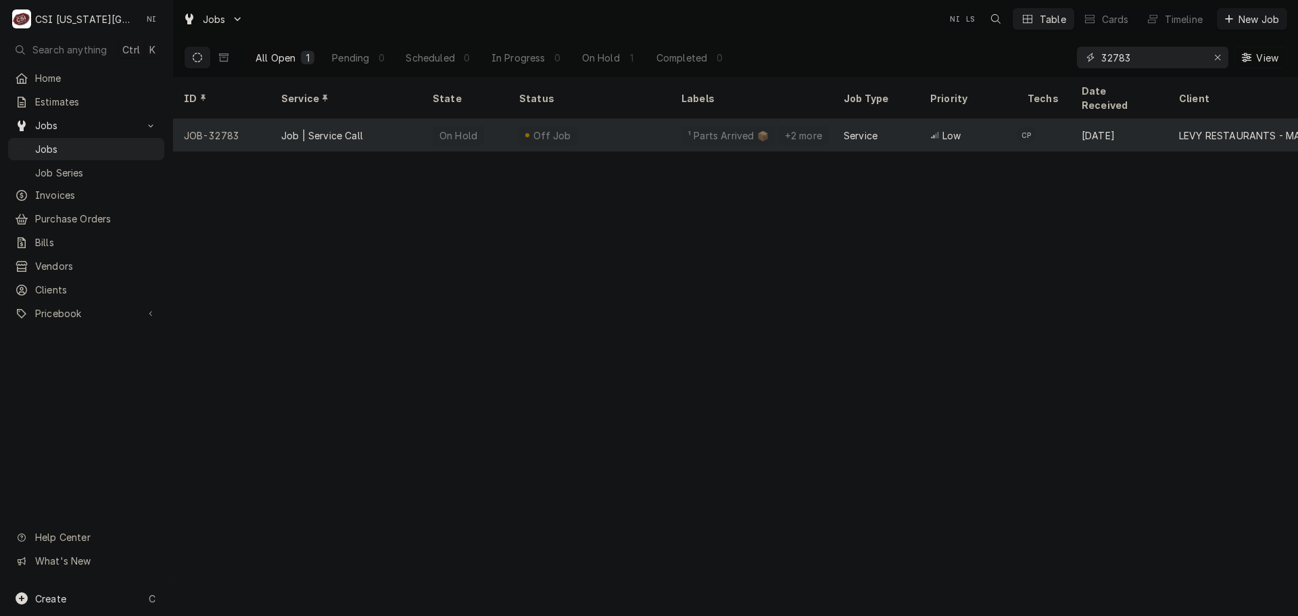
type input "32783"
click at [600, 122] on div "Off Job" at bounding box center [589, 135] width 162 height 32
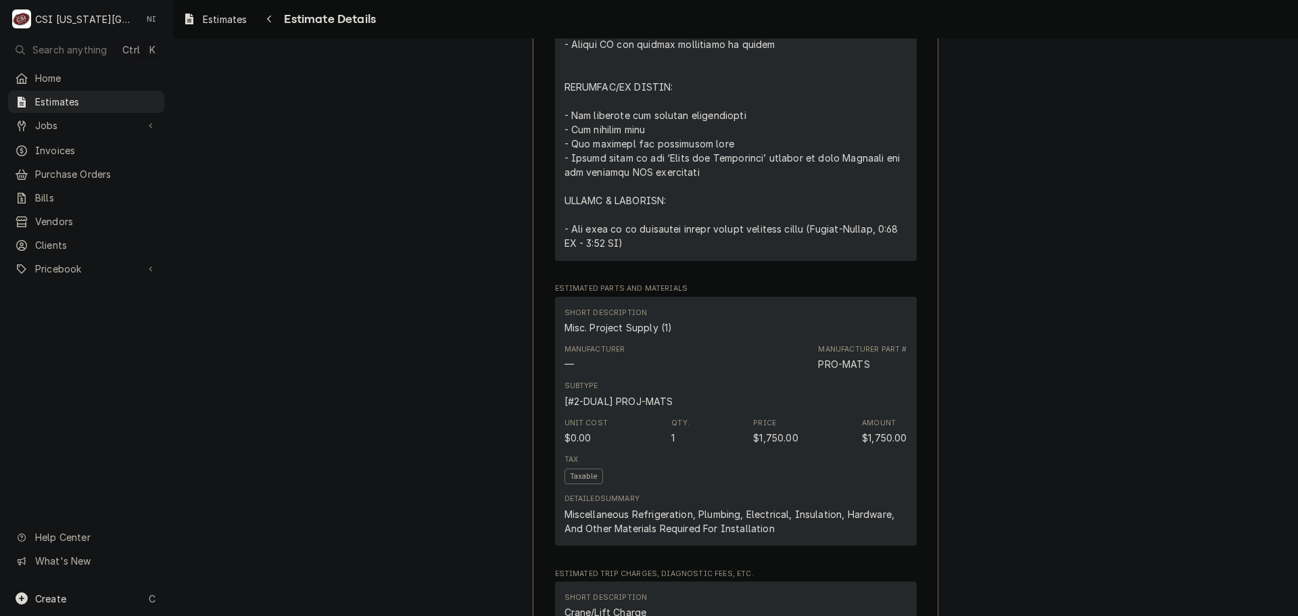
scroll to position [1690, 0]
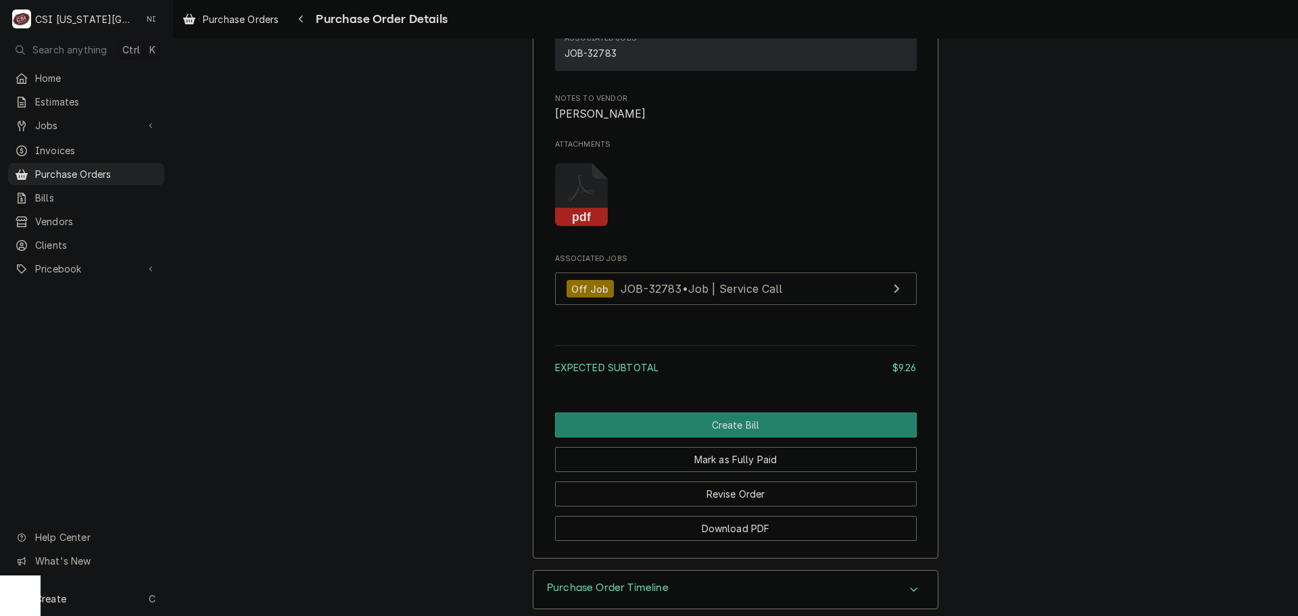
scroll to position [1263, 0]
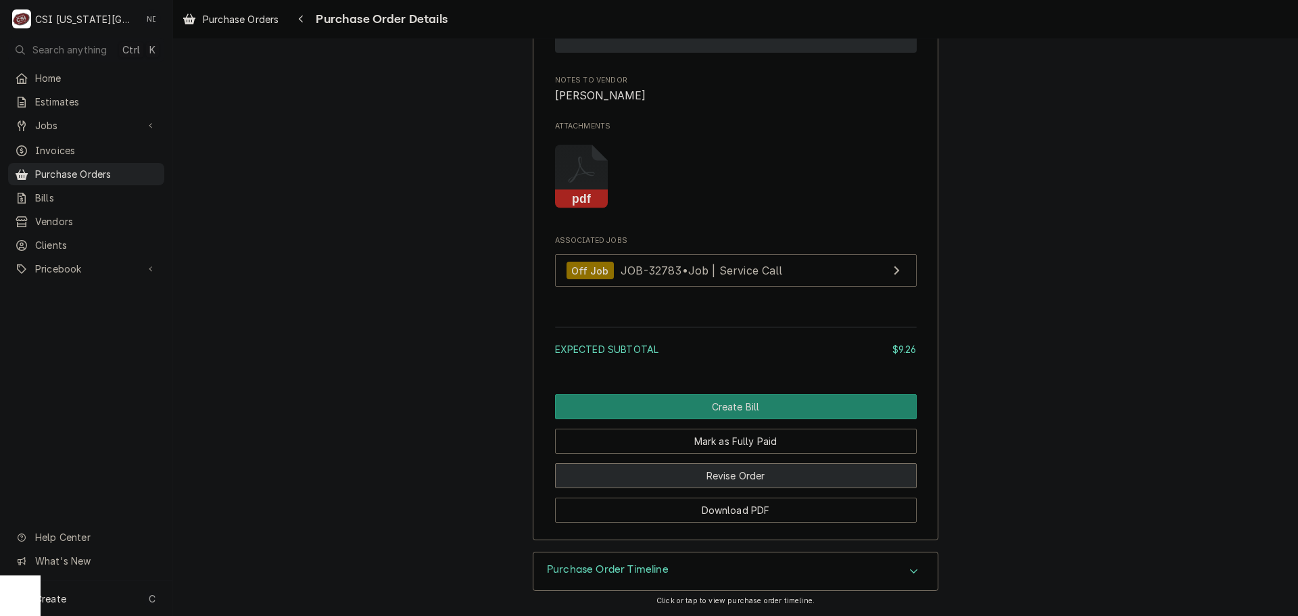
click at [779, 482] on button "Revise Order" at bounding box center [736, 475] width 362 height 25
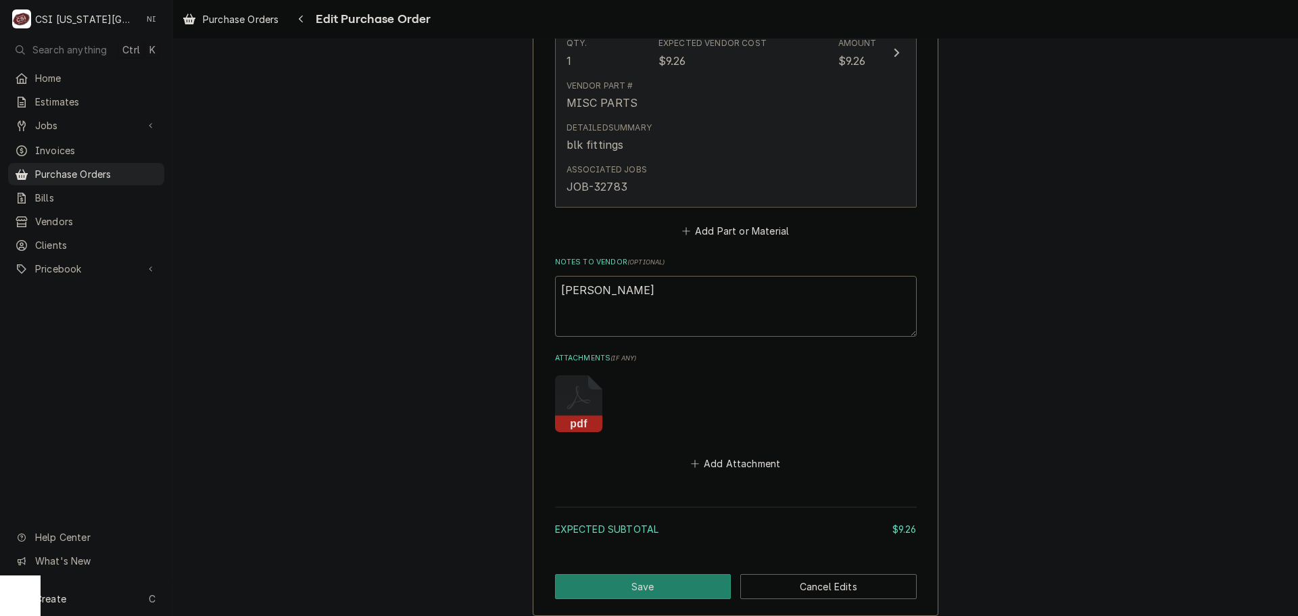
scroll to position [650, 0]
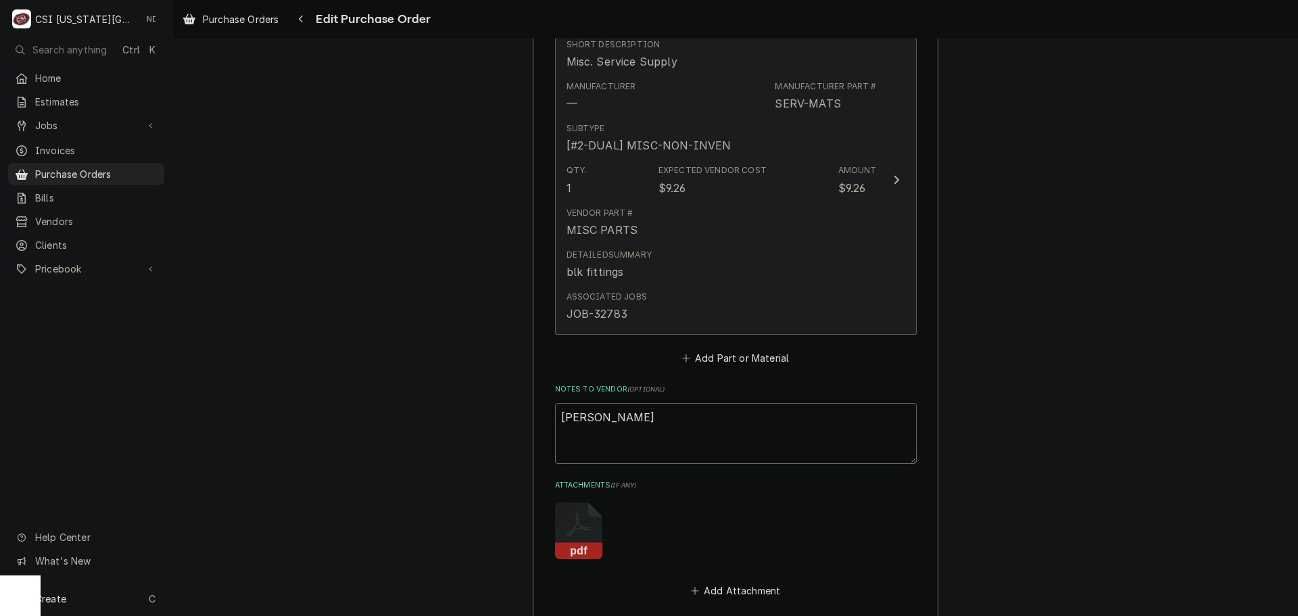
click at [777, 263] on div "Detailed Summary blk fittings" at bounding box center [721, 264] width 310 height 42
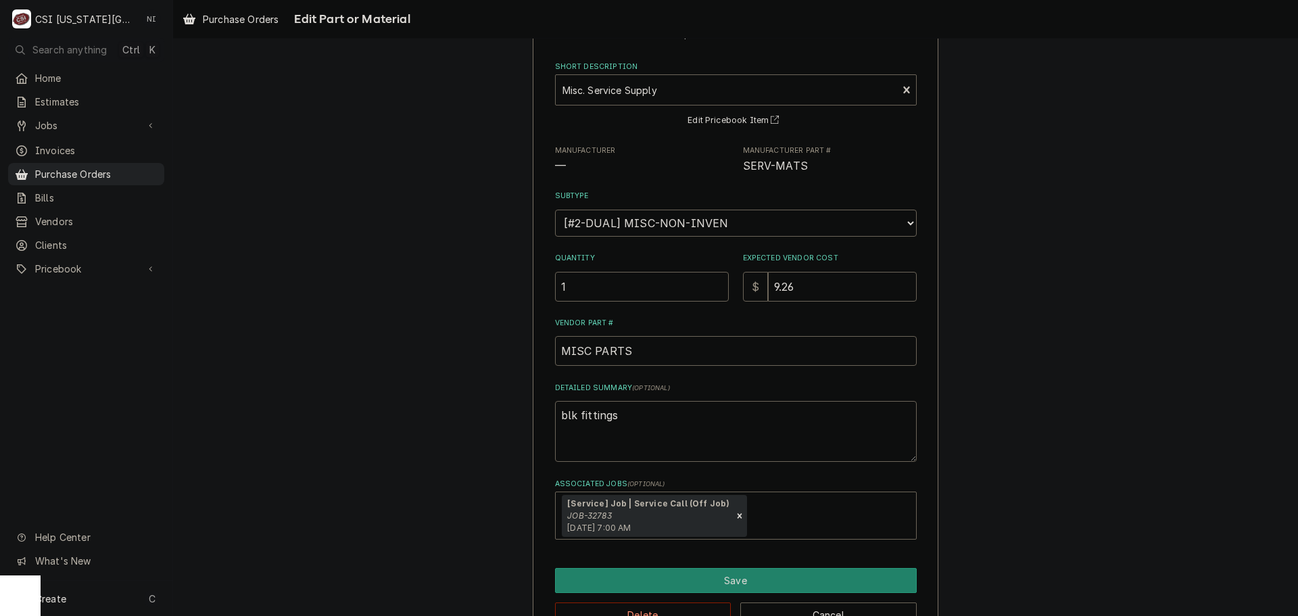
scroll to position [94, 0]
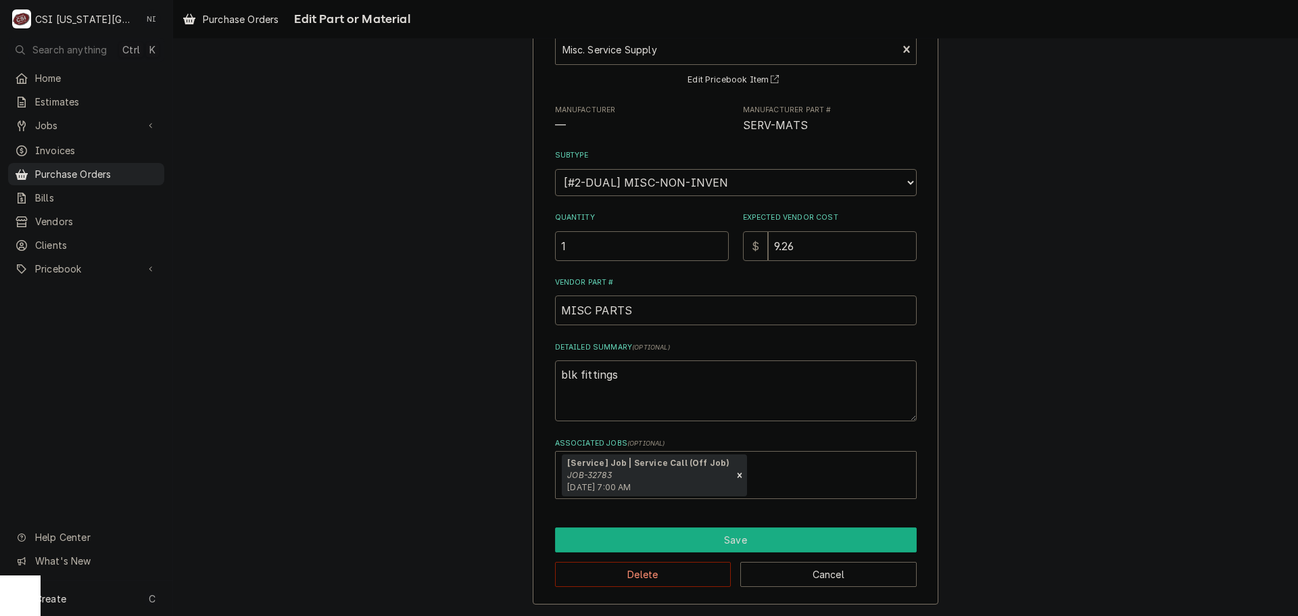
click at [758, 533] on button "Save" at bounding box center [736, 539] width 362 height 25
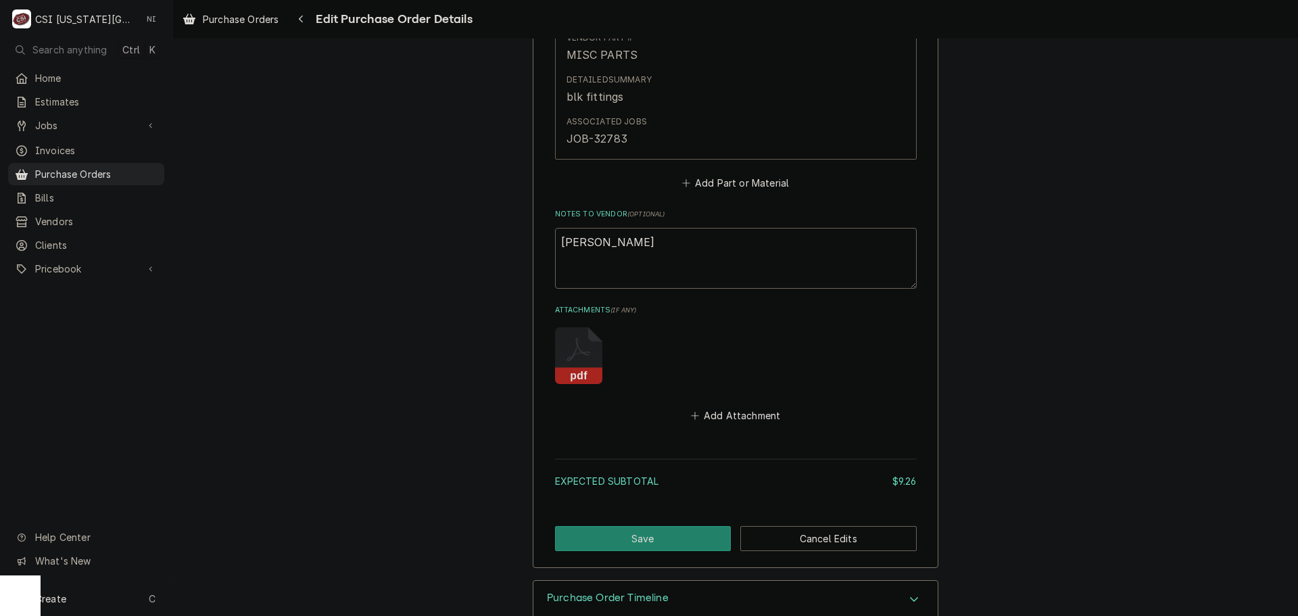
scroll to position [853, 0]
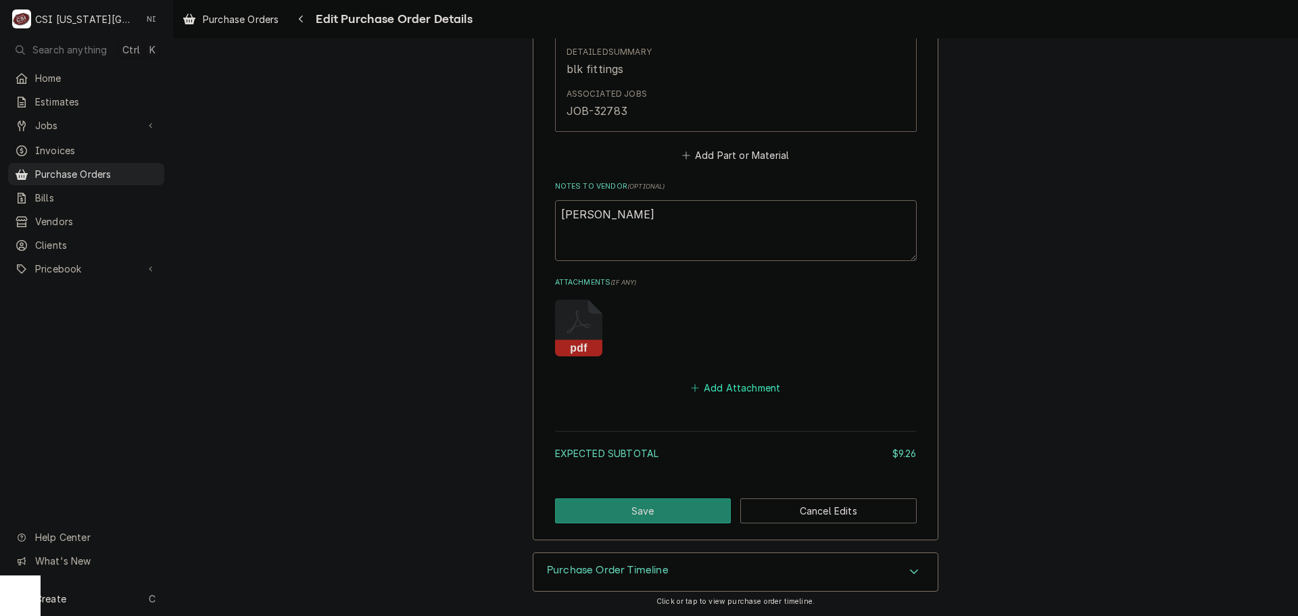
drag, startPoint x: 740, startPoint y: 387, endPoint x: 1251, endPoint y: 406, distance: 511.4
click at [754, 387] on button "Add Attachment" at bounding box center [735, 388] width 95 height 19
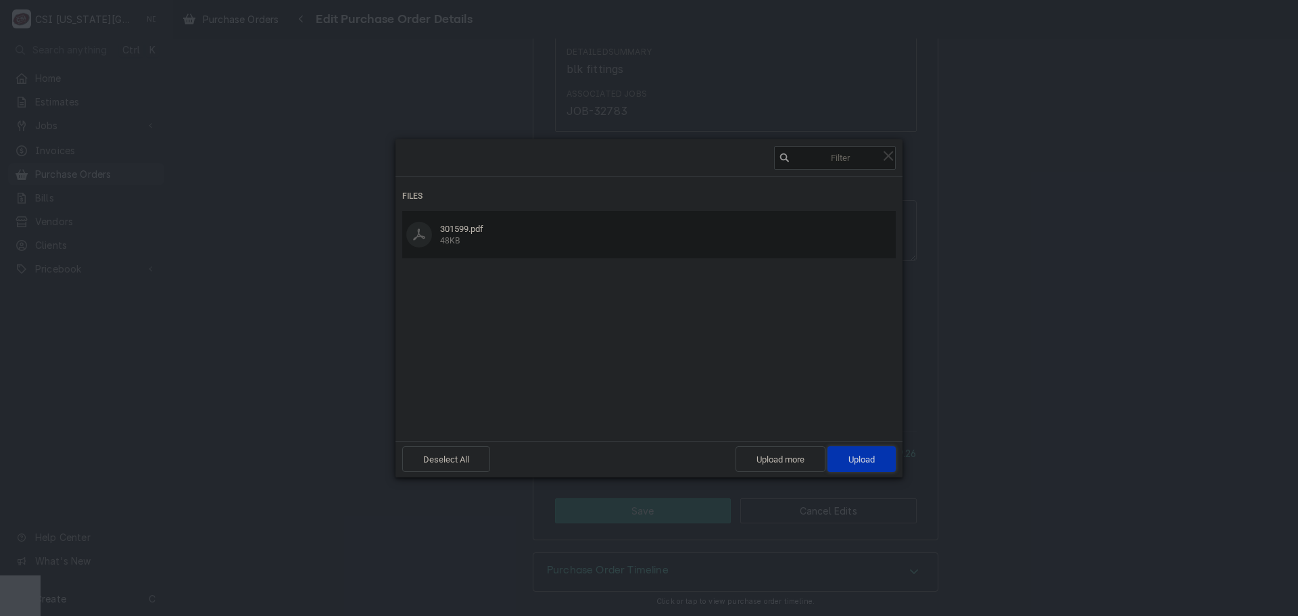
click at [863, 451] on span "Upload 1" at bounding box center [861, 459] width 68 height 26
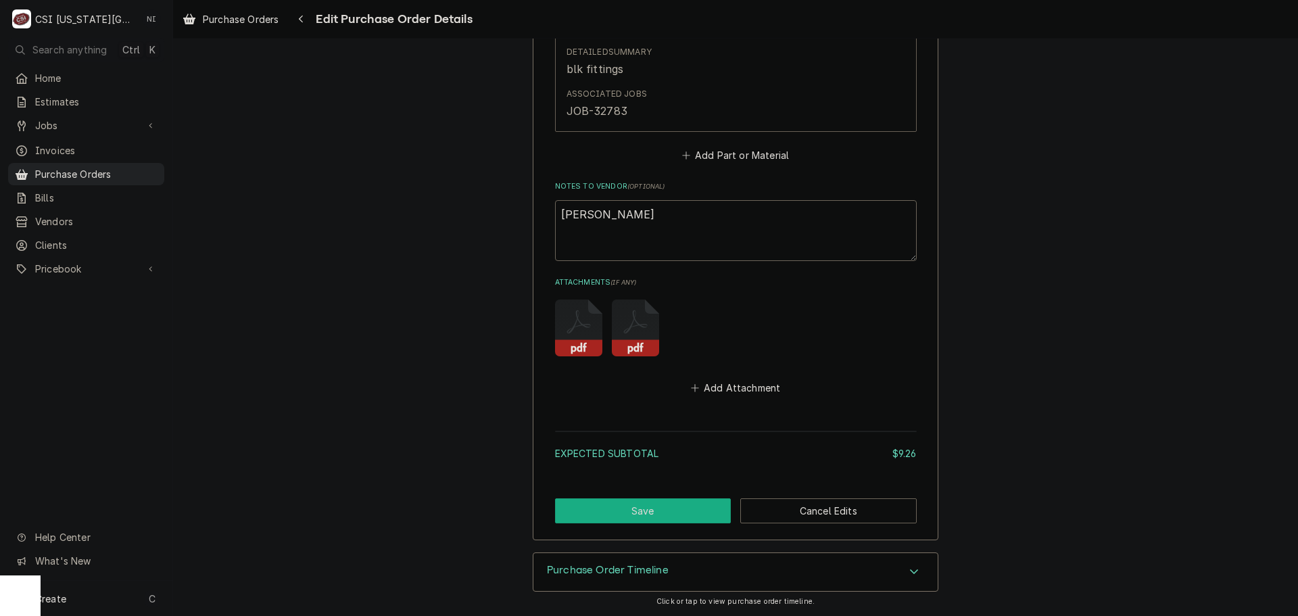
click at [664, 513] on button "Save" at bounding box center [643, 510] width 176 height 25
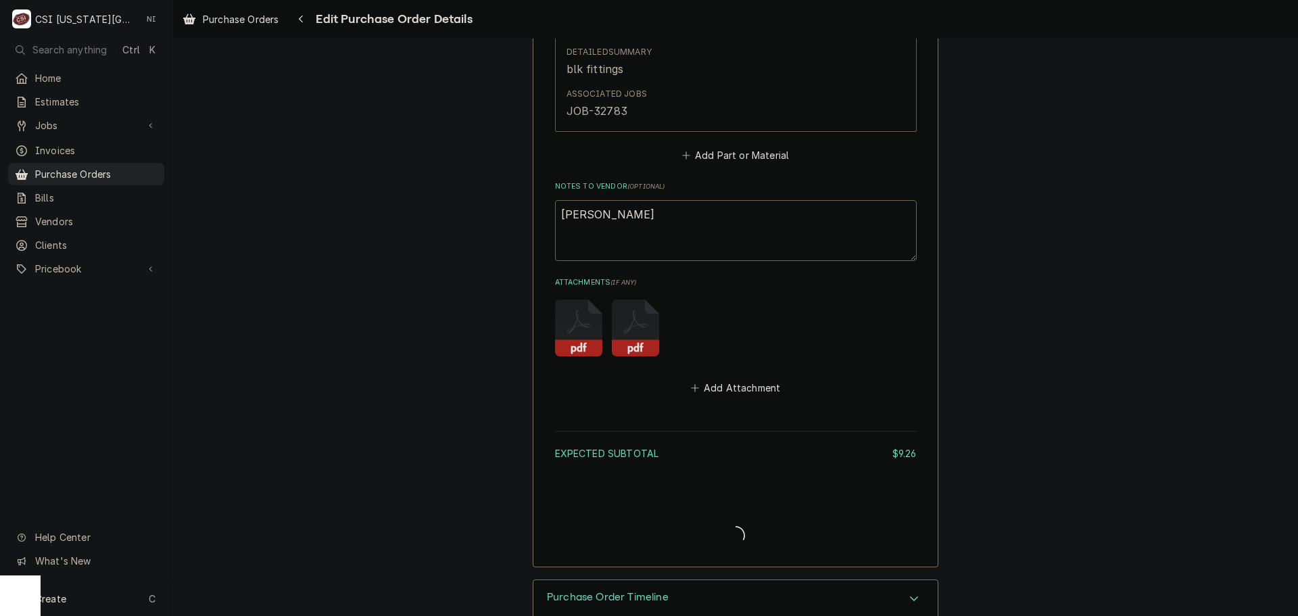
type textarea "x"
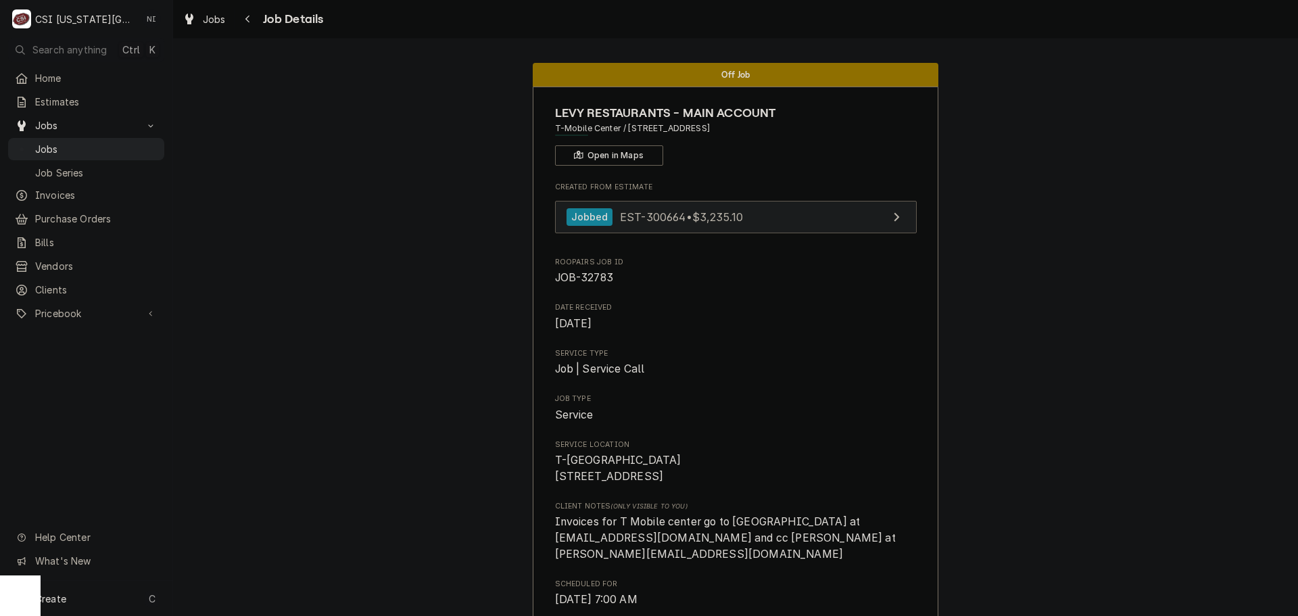
click at [801, 213] on link "Jobbed EST-300664 • $3,235.10" at bounding box center [736, 217] width 362 height 33
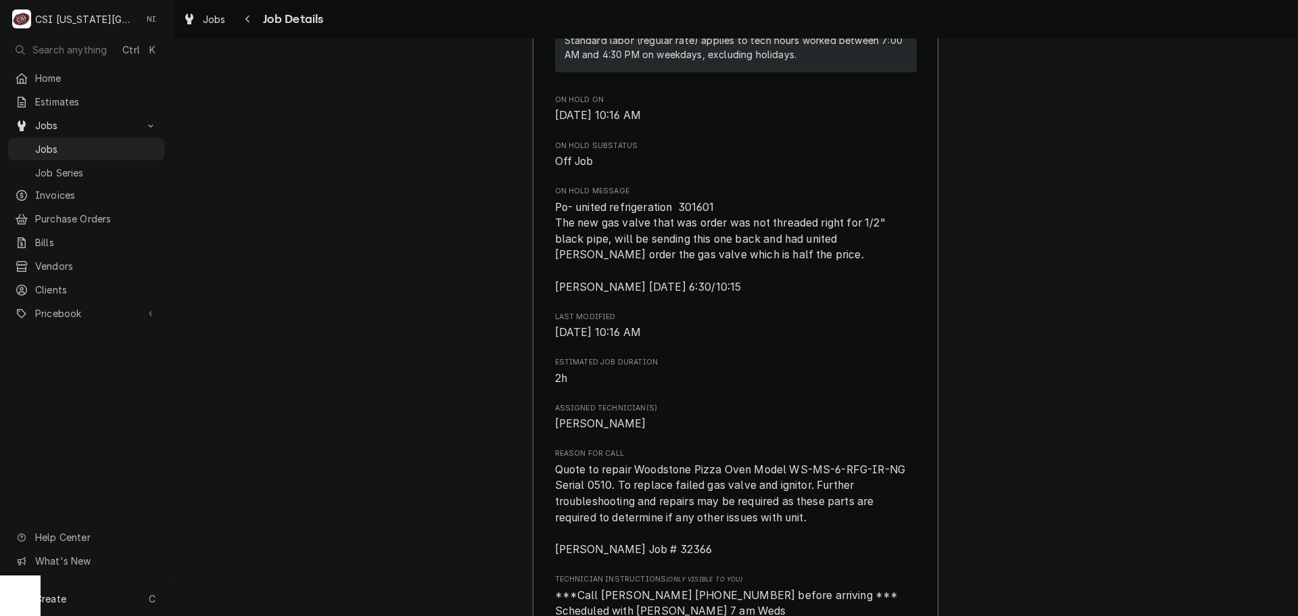
scroll to position [879, 0]
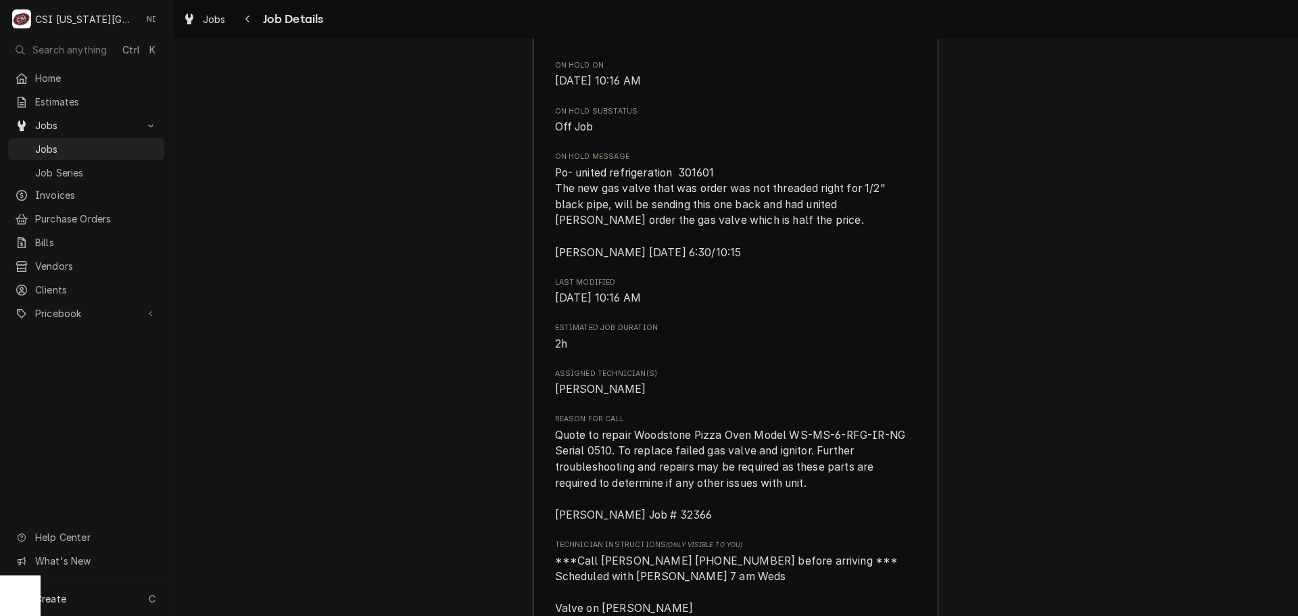
drag, startPoint x: 92, startPoint y: 149, endPoint x: 265, endPoint y: 66, distance: 192.3
click at [92, 149] on span "Jobs" at bounding box center [96, 149] width 122 height 14
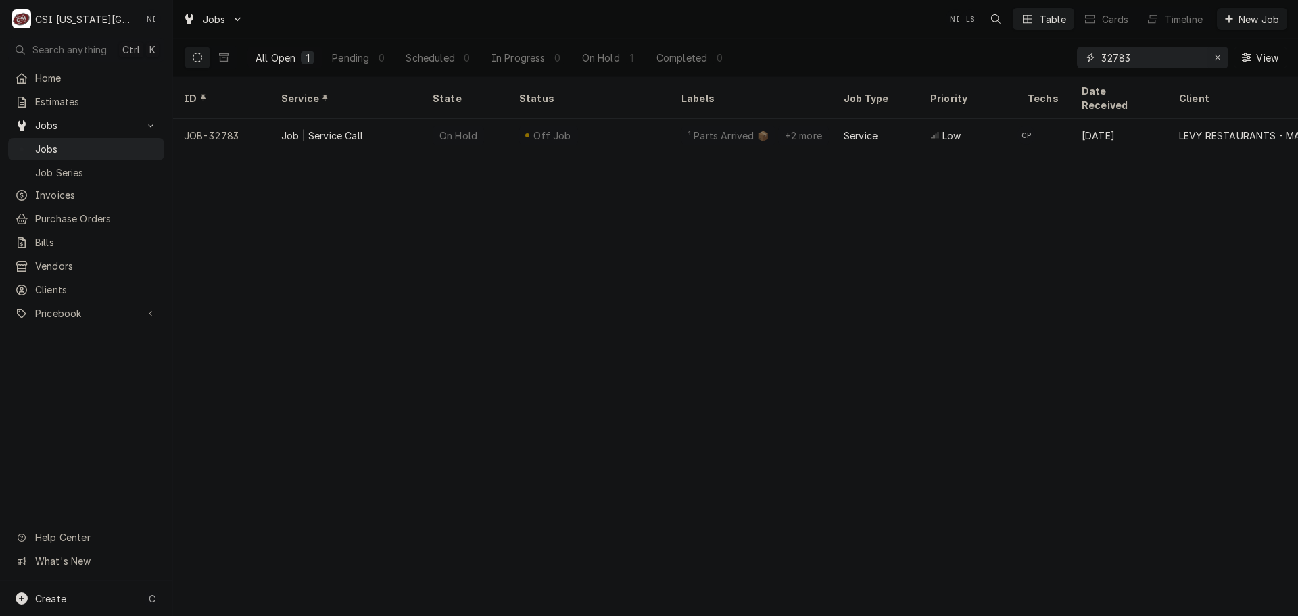
click at [1217, 57] on icon "Erase input" at bounding box center [1217, 57] width 5 height 5
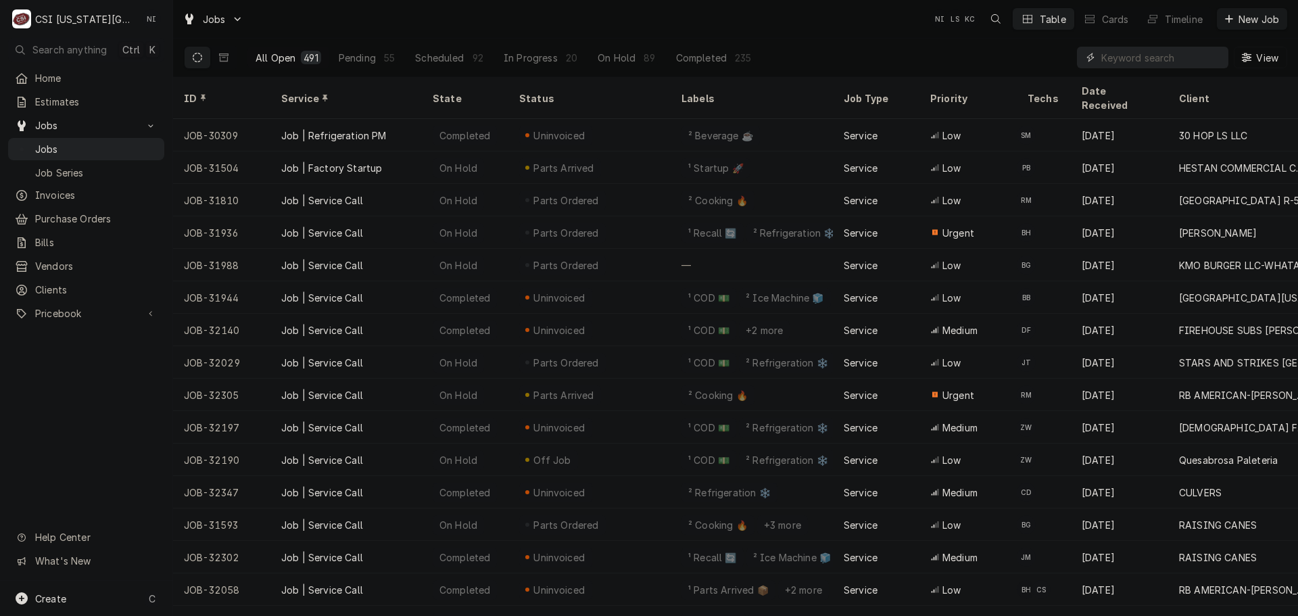
click at [1126, 57] on input "Dynamic Content Wrapper" at bounding box center [1161, 58] width 120 height 22
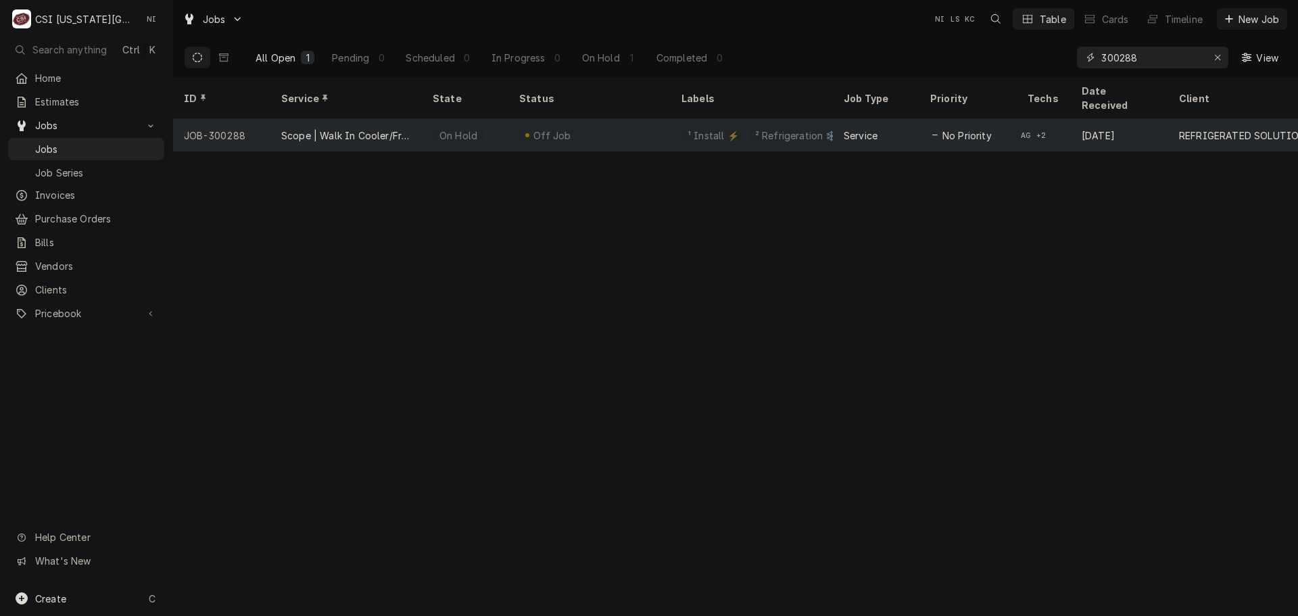
type input "300288"
click at [605, 119] on div "Off Job" at bounding box center [589, 135] width 162 height 32
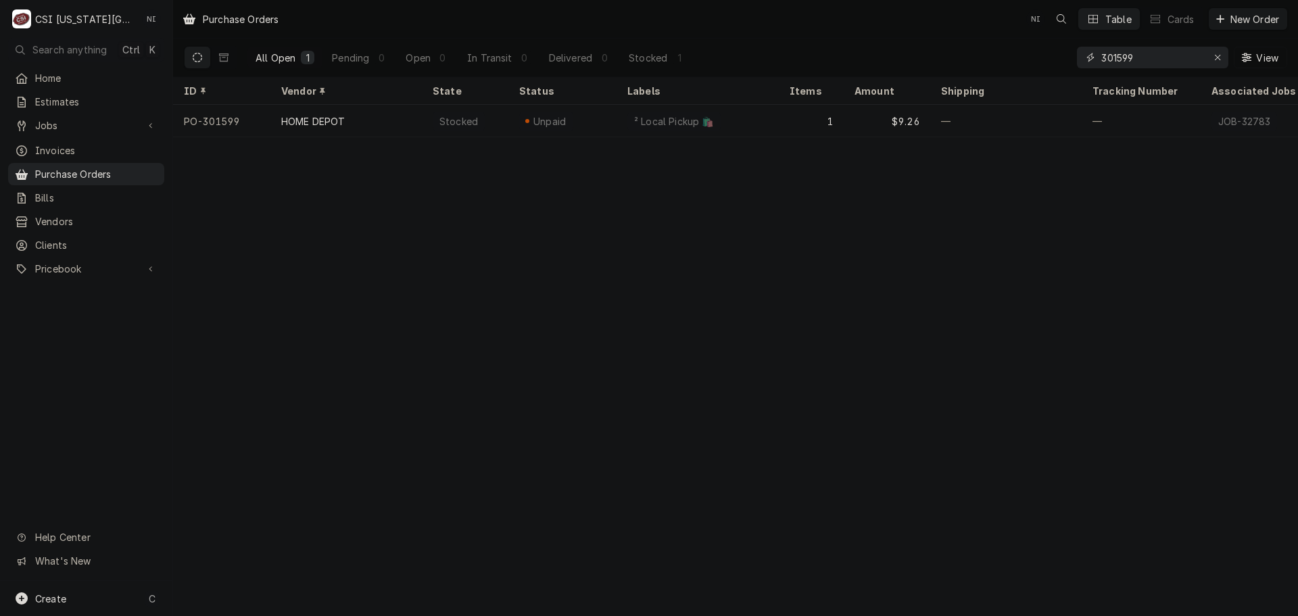
click at [1151, 60] on input "301599" at bounding box center [1151, 58] width 101 height 22
type input "301598"
click at [717, 120] on div "² Local Pickup 🛍️" at bounding box center [697, 121] width 162 height 32
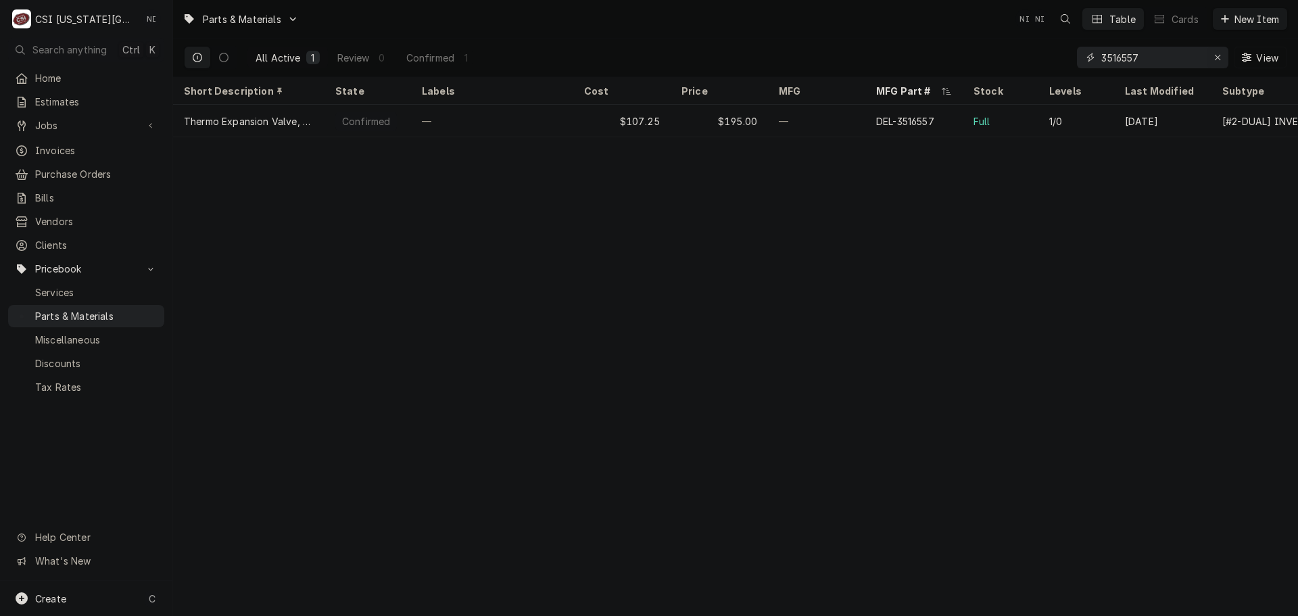
click at [1217, 58] on icon "Erase input" at bounding box center [1217, 57] width 7 height 9
click at [1176, 57] on input "Dynamic Content Wrapper" at bounding box center [1164, 58] width 127 height 22
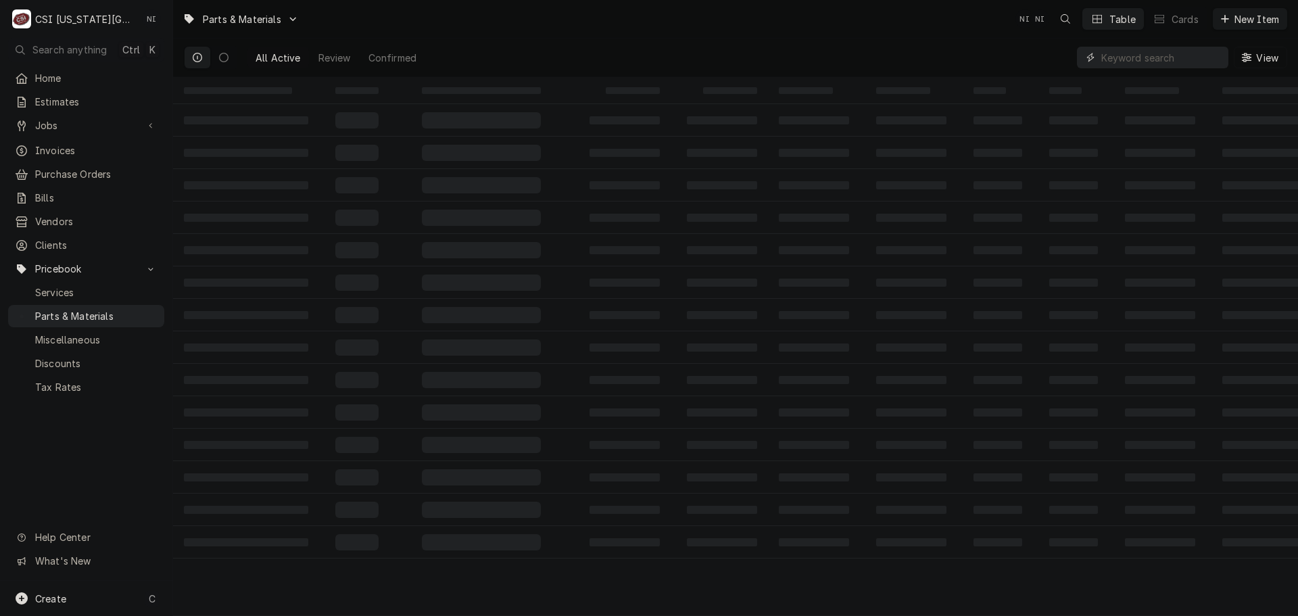
paste input "GW-1401"
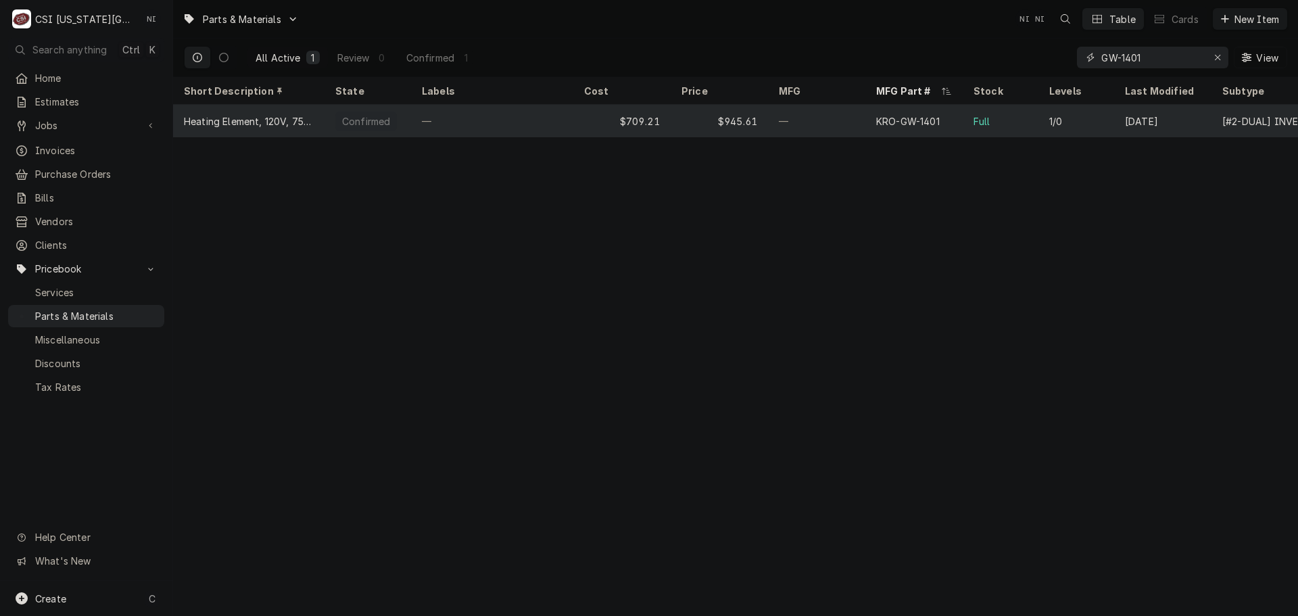
type input "GW-1401"
click at [829, 114] on div "—" at bounding box center [816, 121] width 97 height 32
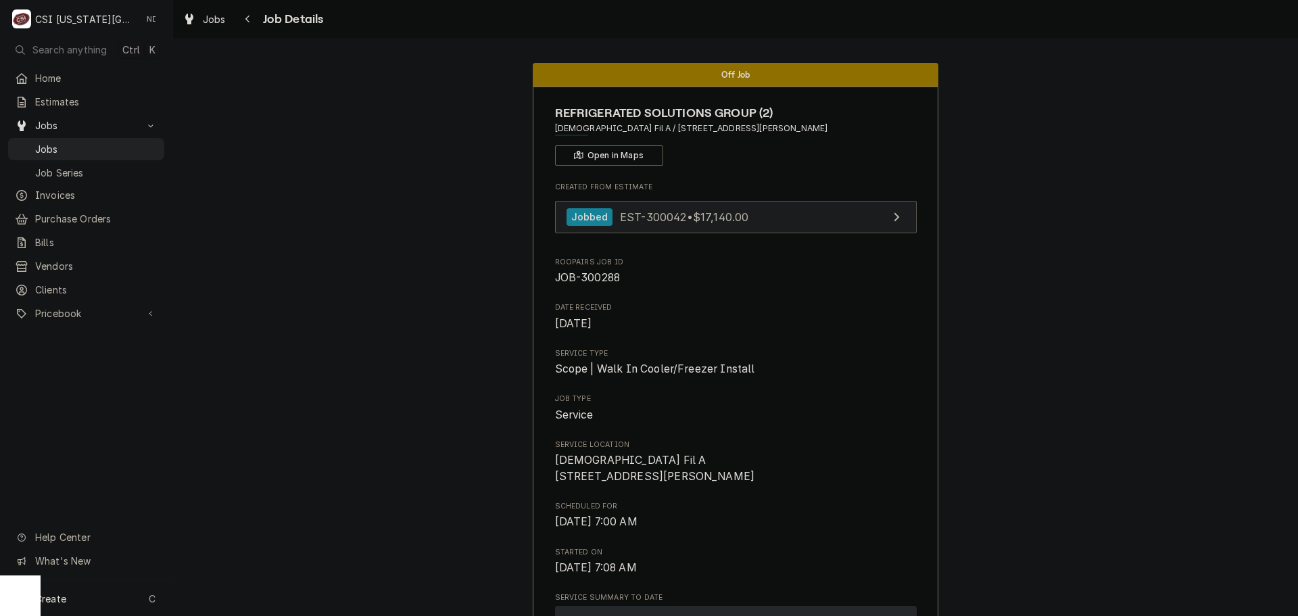
click at [808, 224] on link "Jobbed EST-300042 • $17,140.00" at bounding box center [736, 217] width 362 height 33
click at [136, 145] on span "Jobs" at bounding box center [96, 149] width 122 height 14
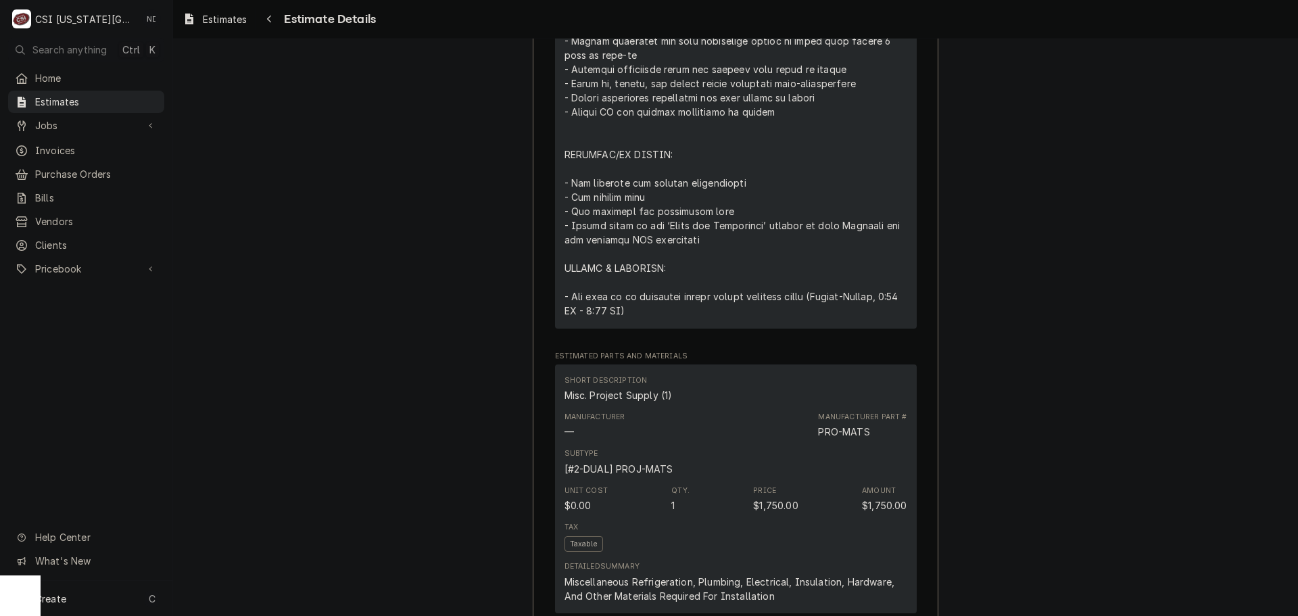
scroll to position [1758, 0]
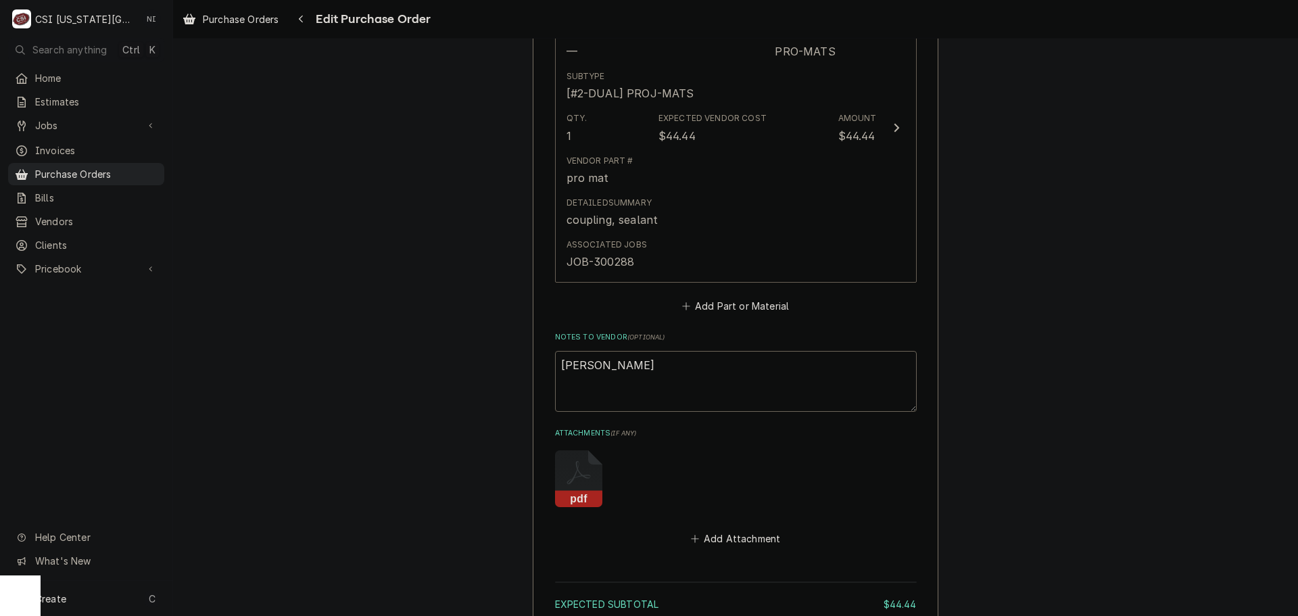
scroll to position [811, 0]
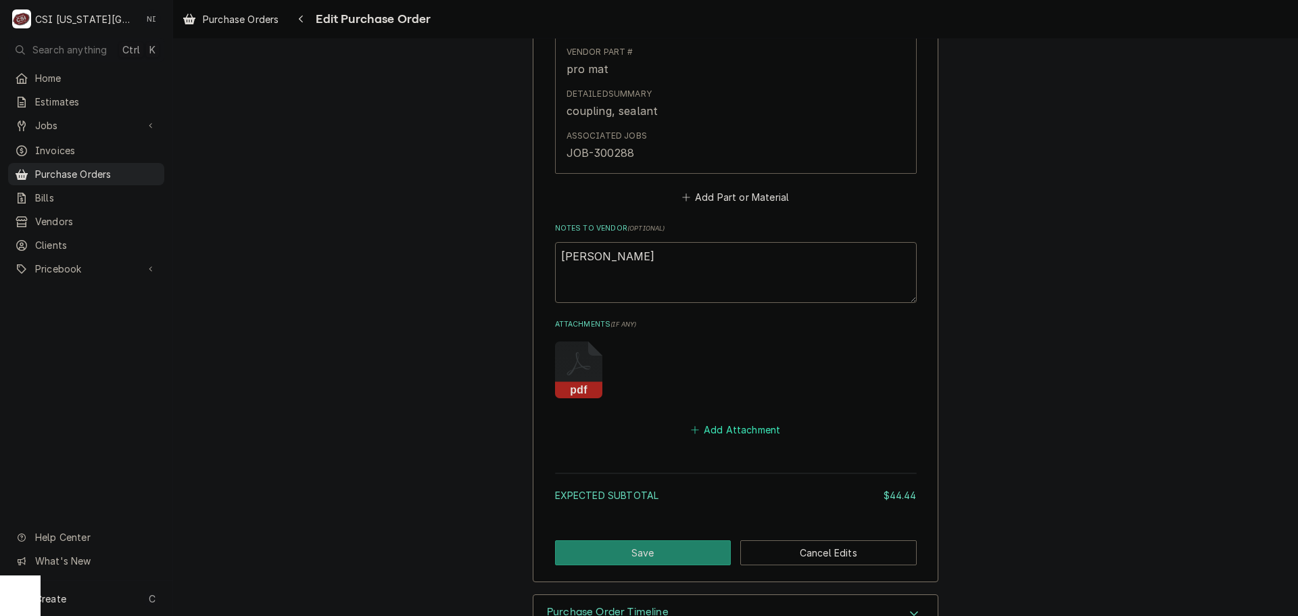
click at [733, 435] on button "Add Attachment" at bounding box center [735, 429] width 95 height 19
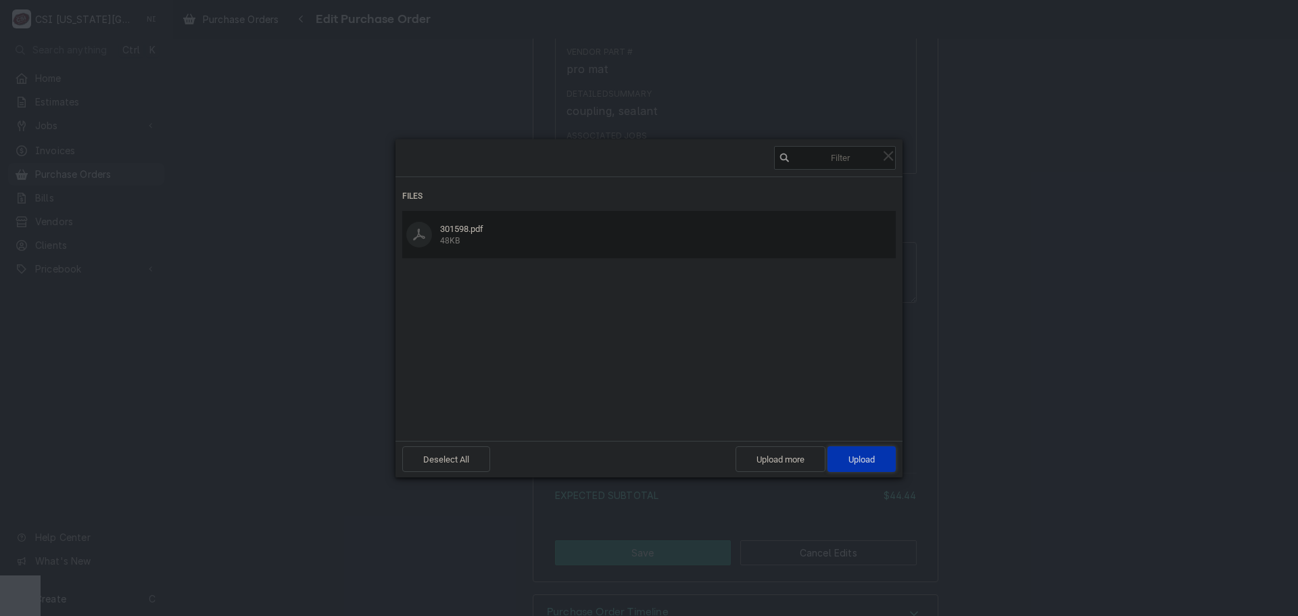
drag, startPoint x: 884, startPoint y: 462, endPoint x: 1119, endPoint y: 377, distance: 249.3
click at [886, 462] on span "Upload 1" at bounding box center [861, 459] width 68 height 26
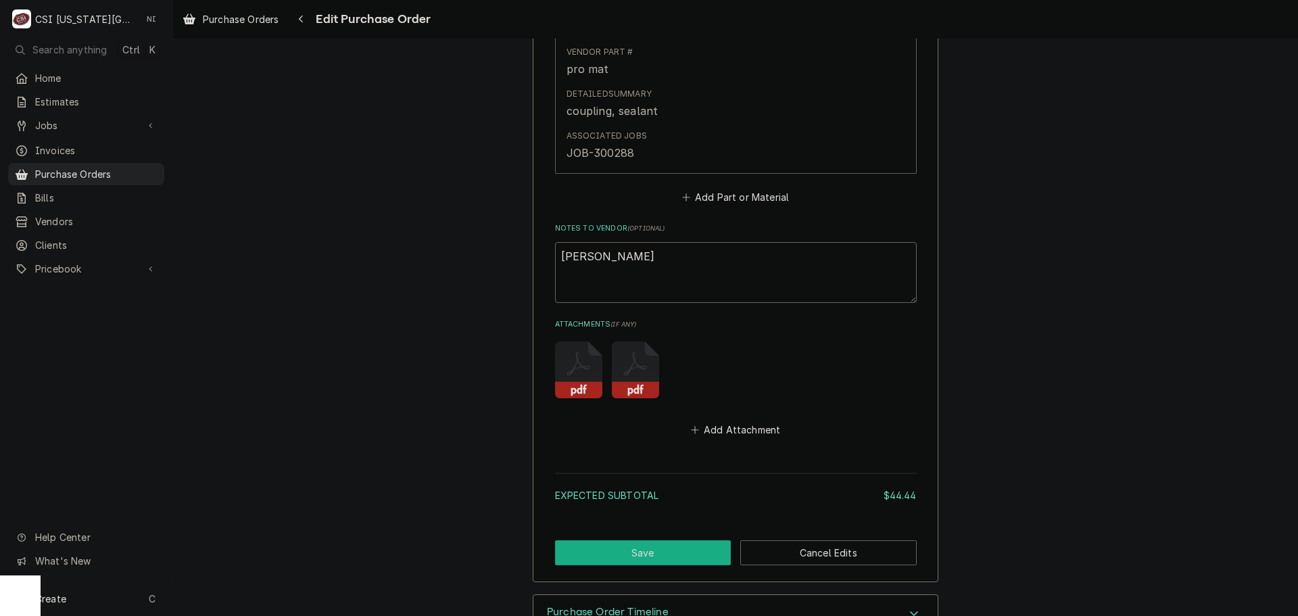
click at [648, 561] on button "Save" at bounding box center [643, 552] width 176 height 25
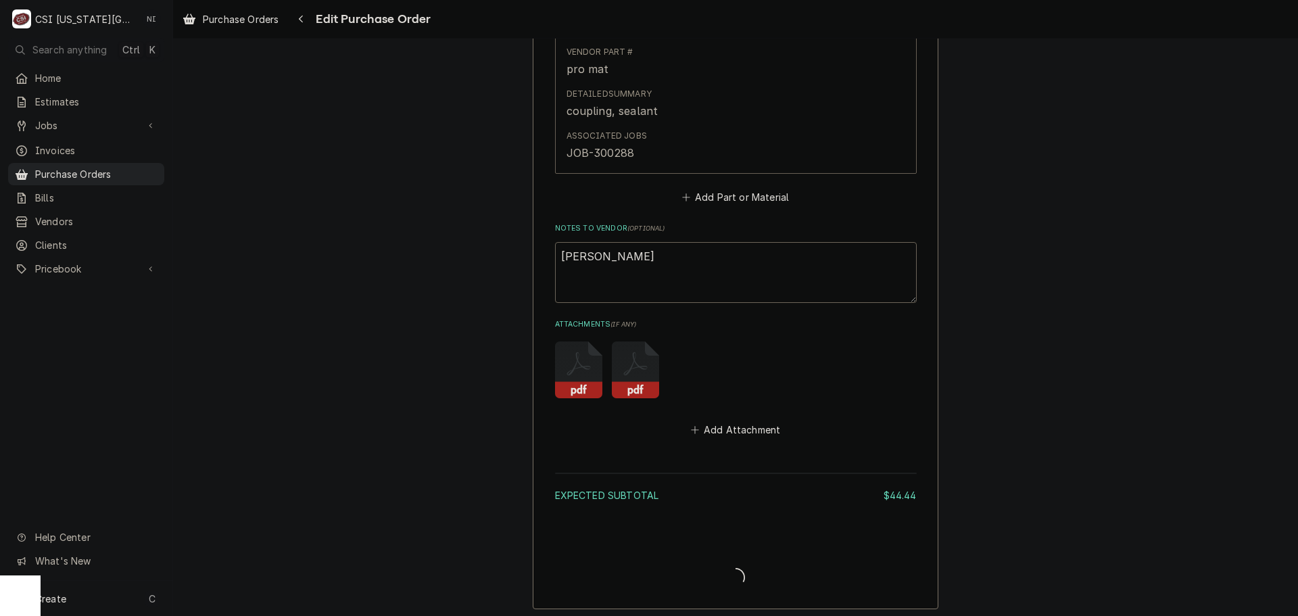
type textarea "x"
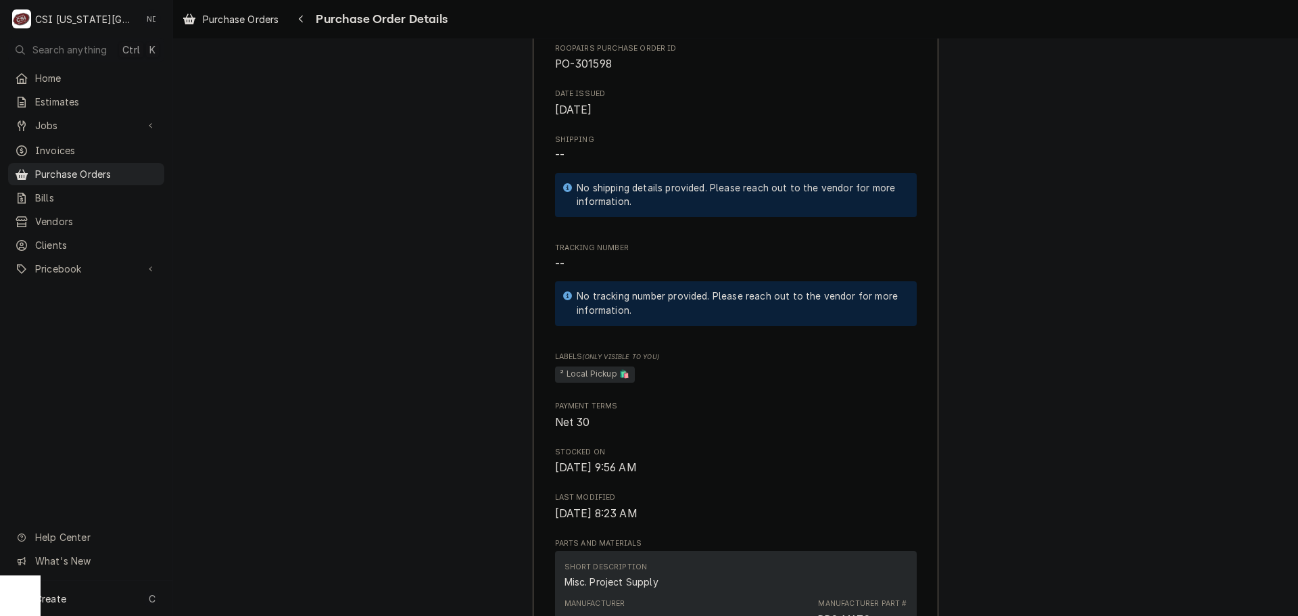
scroll to position [406, 0]
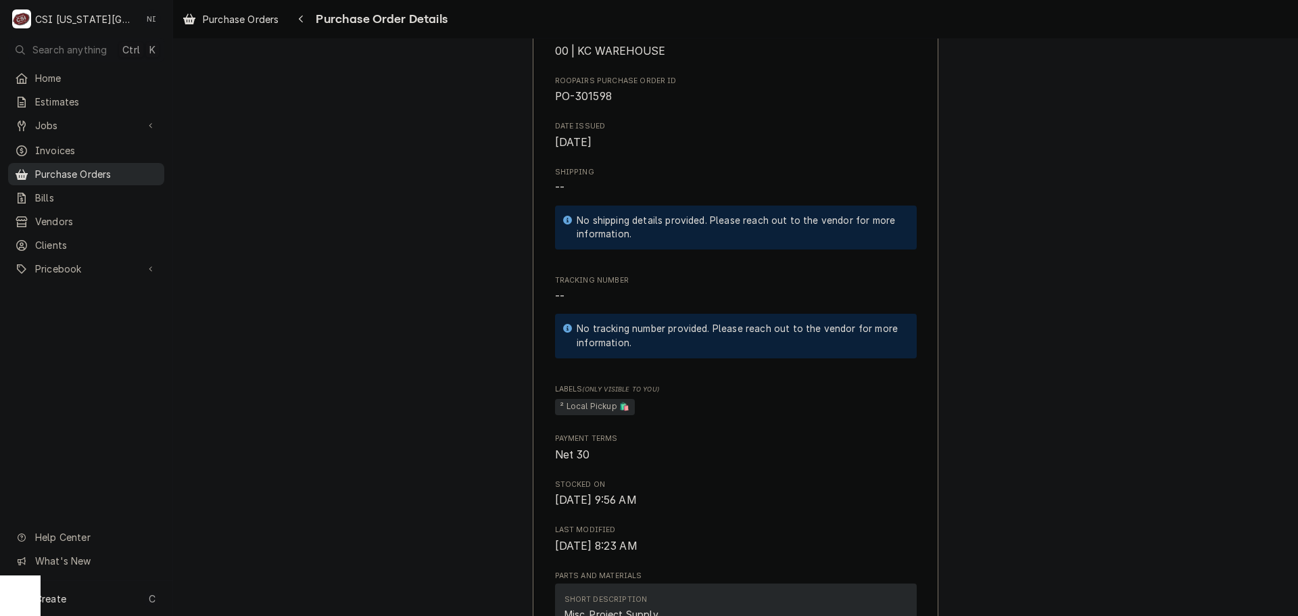
click at [133, 172] on span "Purchase Orders" at bounding box center [96, 174] width 122 height 14
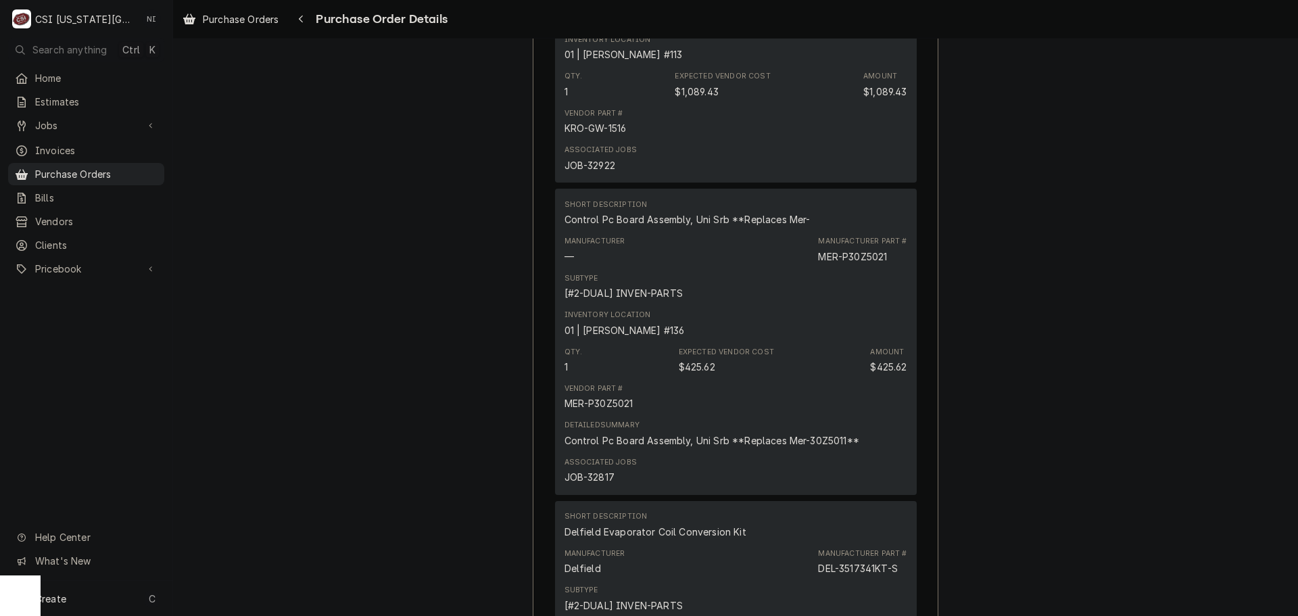
scroll to position [1014, 0]
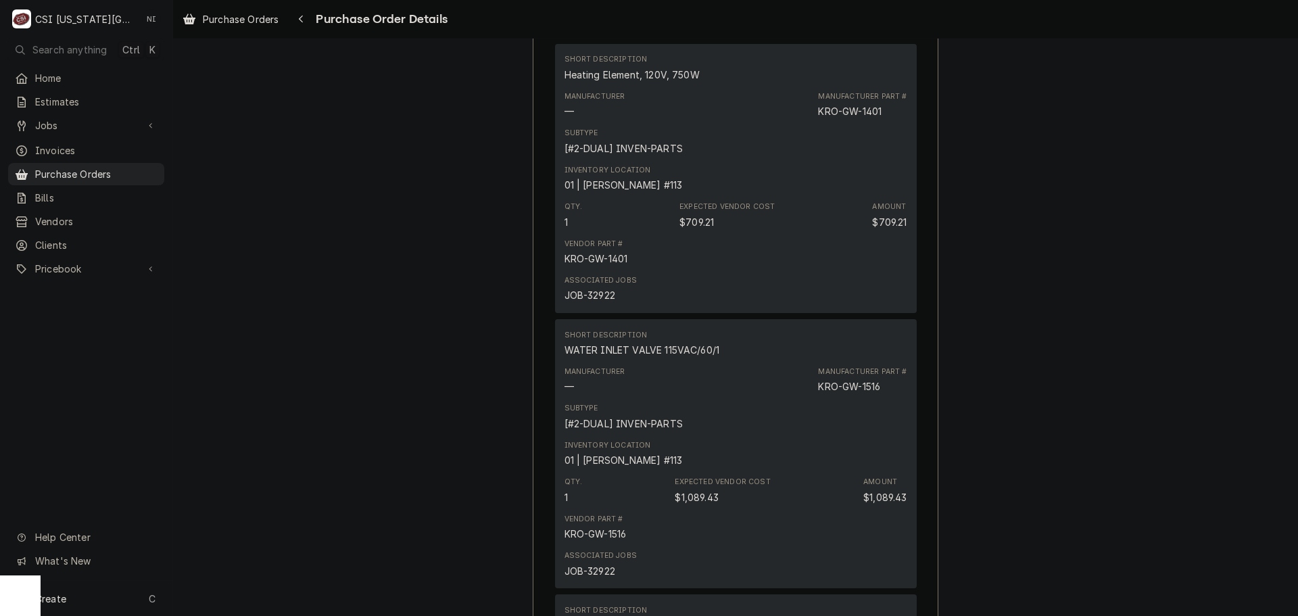
drag, startPoint x: 95, startPoint y: 257, endPoint x: 110, endPoint y: 273, distance: 22.5
click at [95, 262] on span "Pricebook" at bounding box center [86, 269] width 102 height 14
click at [94, 312] on span "Parts & Materials" at bounding box center [96, 316] width 122 height 14
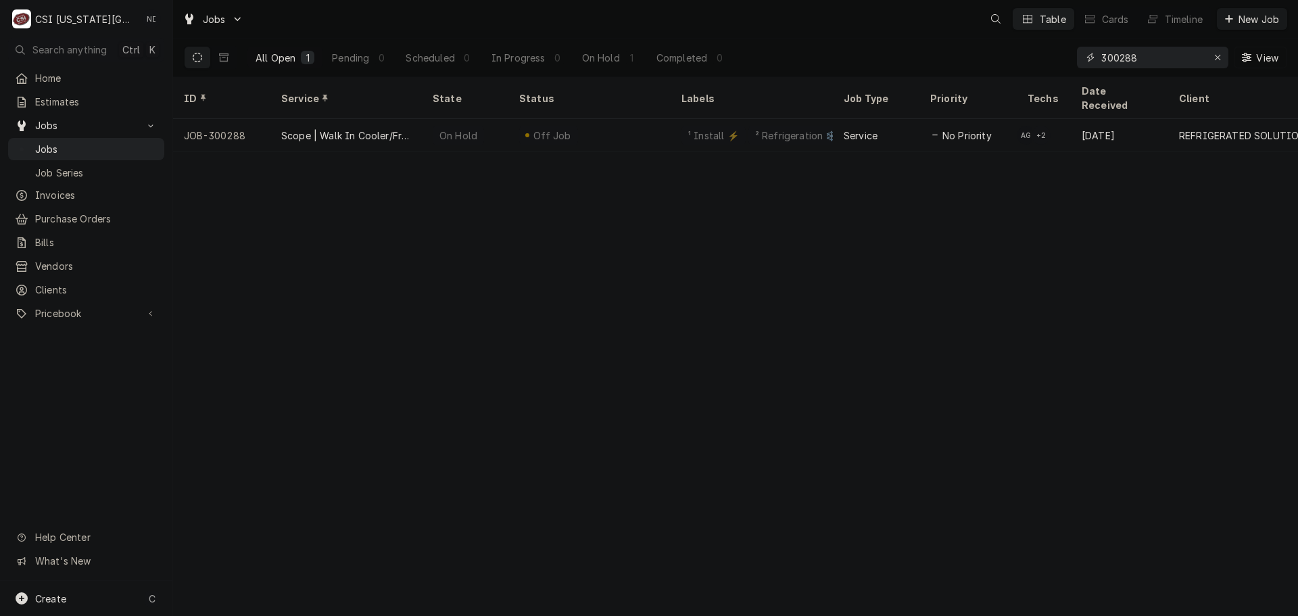
drag, startPoint x: 1147, startPoint y: 56, endPoint x: 1038, endPoint y: 68, distance: 109.5
click at [1045, 68] on div "All Open 1 Pending 0 Scheduled 0 In Progress 0 On Hold 1 Completed 0 300288 View" at bounding box center [735, 58] width 1103 height 38
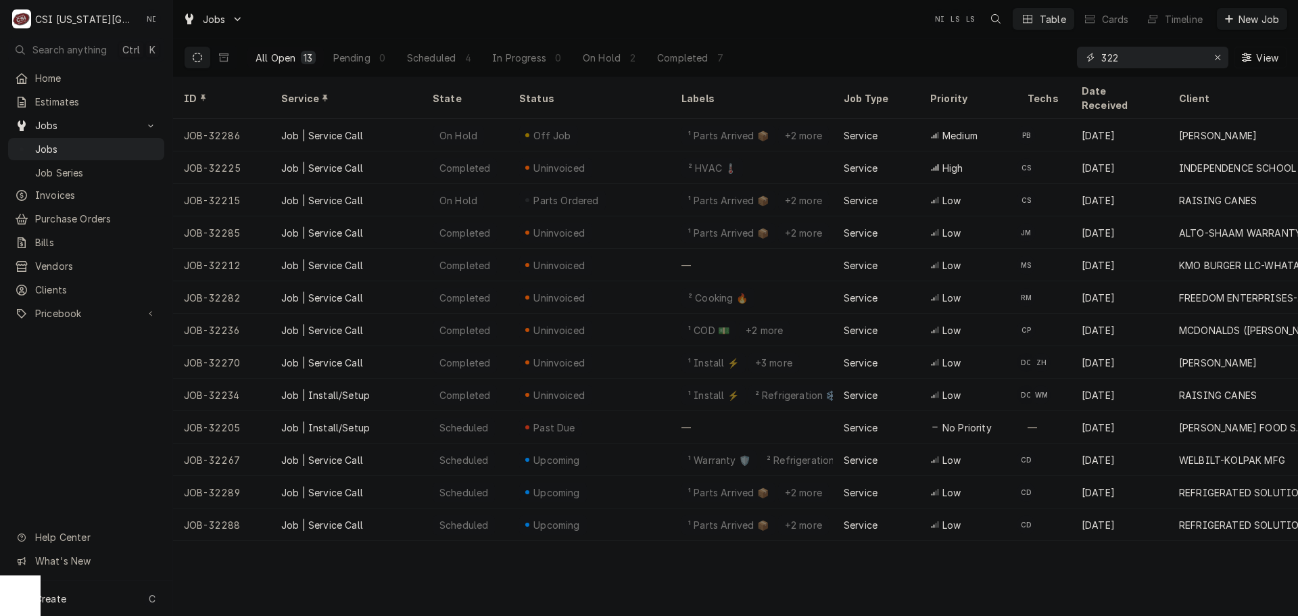
click at [1128, 57] on input "322" at bounding box center [1151, 58] width 101 height 22
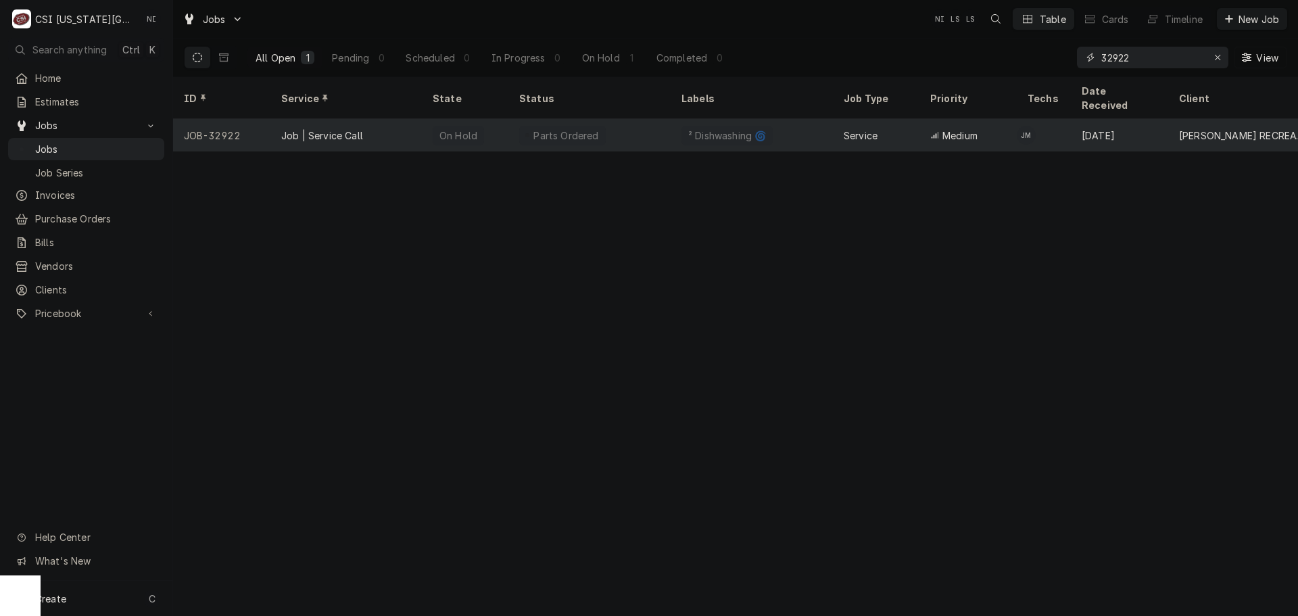
type input "32922"
click at [604, 122] on div "Parts Ordered" at bounding box center [589, 135] width 162 height 32
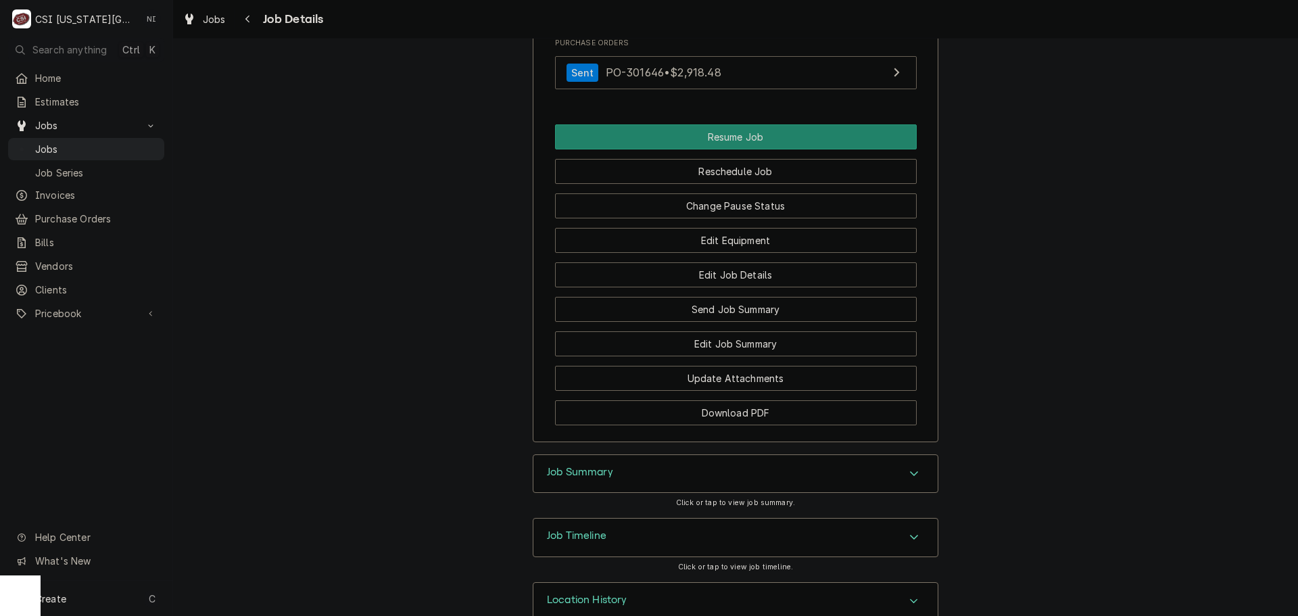
scroll to position [1499, 0]
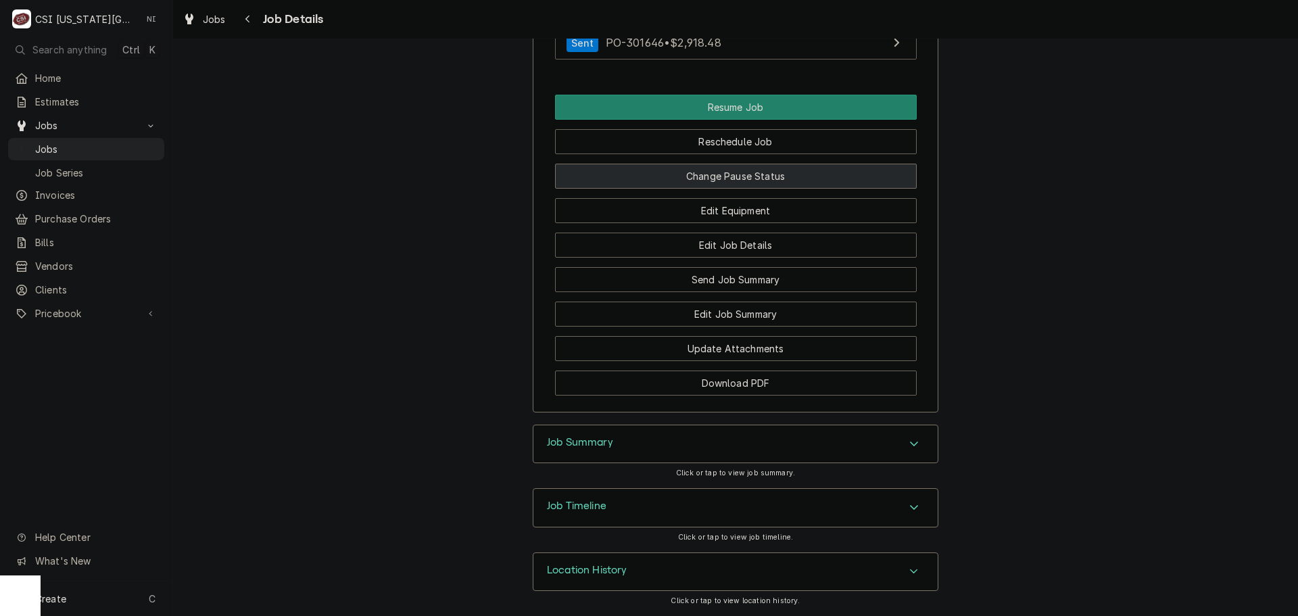
click at [745, 178] on button "Change Pause Status" at bounding box center [736, 176] width 362 height 25
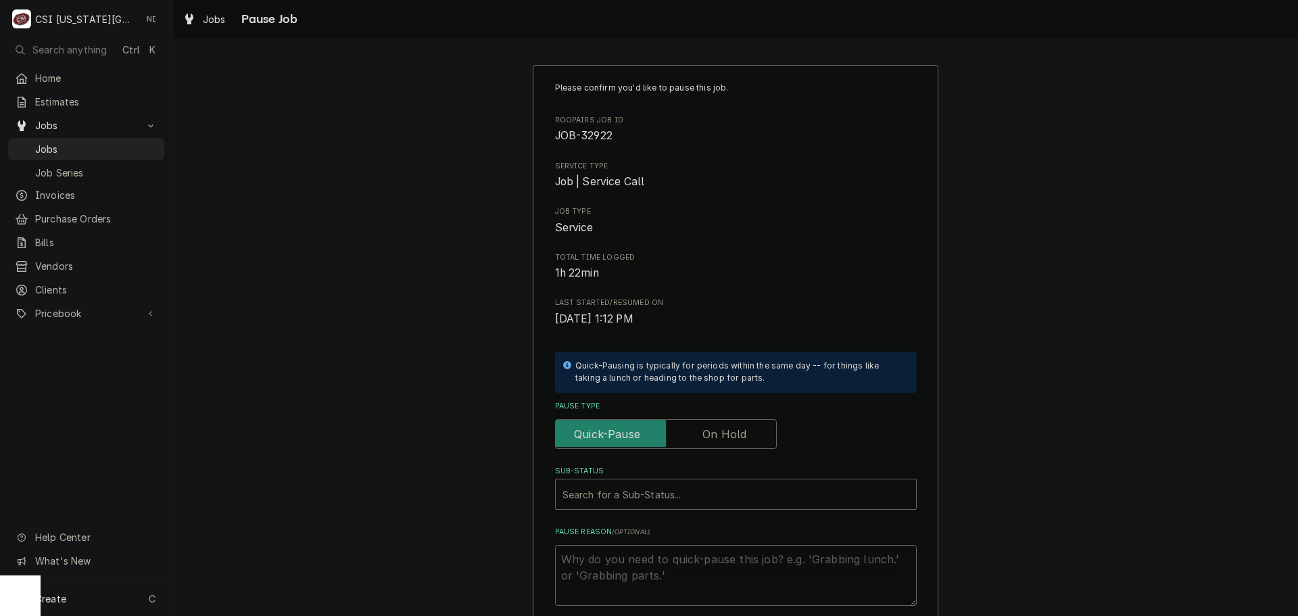
click at [703, 434] on label "Pause Type" at bounding box center [666, 434] width 222 height 30
click at [703, 434] on input "Pause Type" at bounding box center [666, 434] width 210 height 30
checkbox input "true"
click at [670, 494] on div "Sub-Status" at bounding box center [722, 494] width 320 height 24
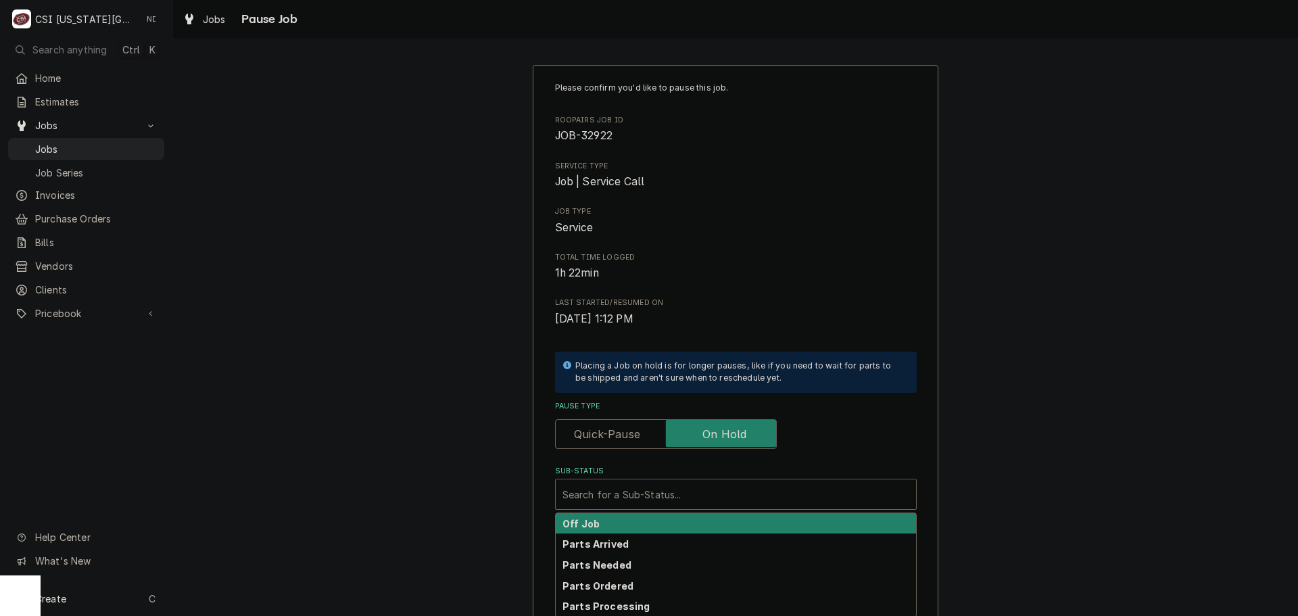
click at [584, 523] on strong "Off Job" at bounding box center [580, 523] width 37 height 11
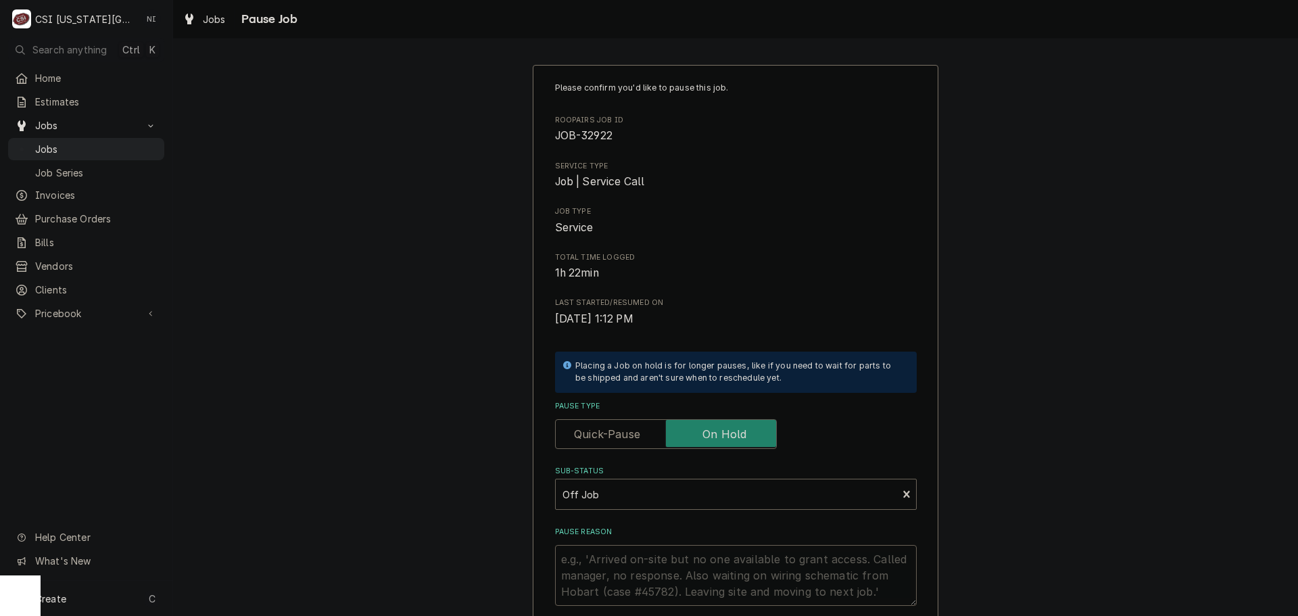
click at [591, 553] on textarea "Pause Reason" at bounding box center [736, 575] width 362 height 61
type textarea "x"
type textarea "P"
type textarea "x"
type textarea "PA"
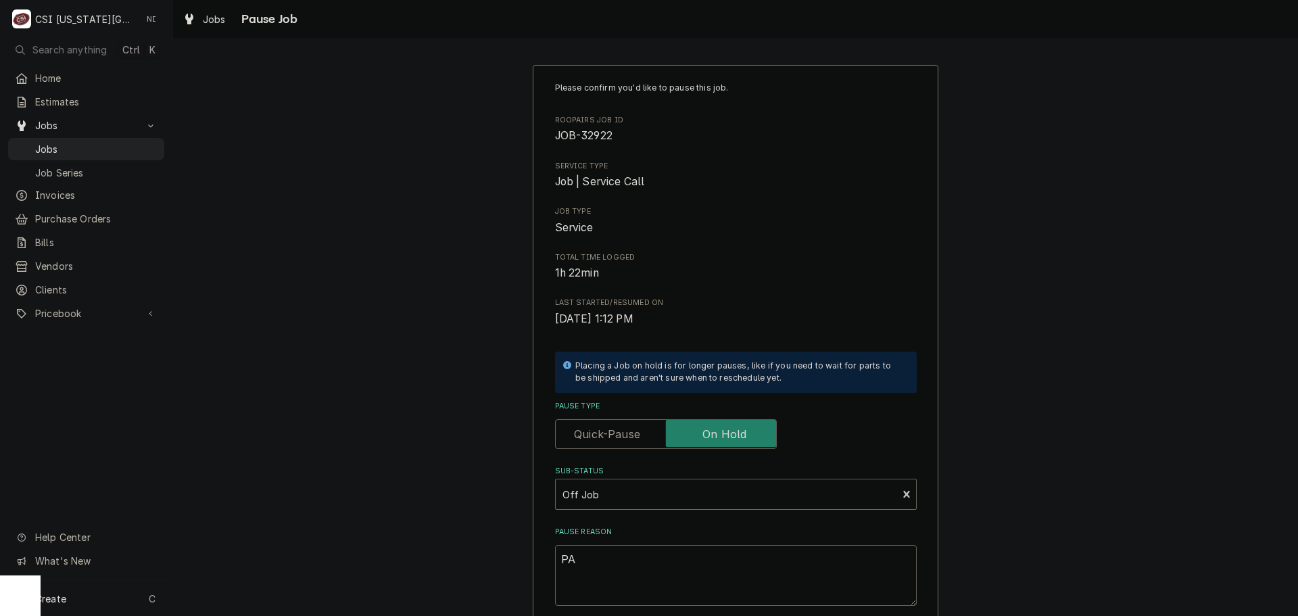
type textarea "x"
type textarea "PAR"
type textarea "x"
type textarea "PART"
type textarea "x"
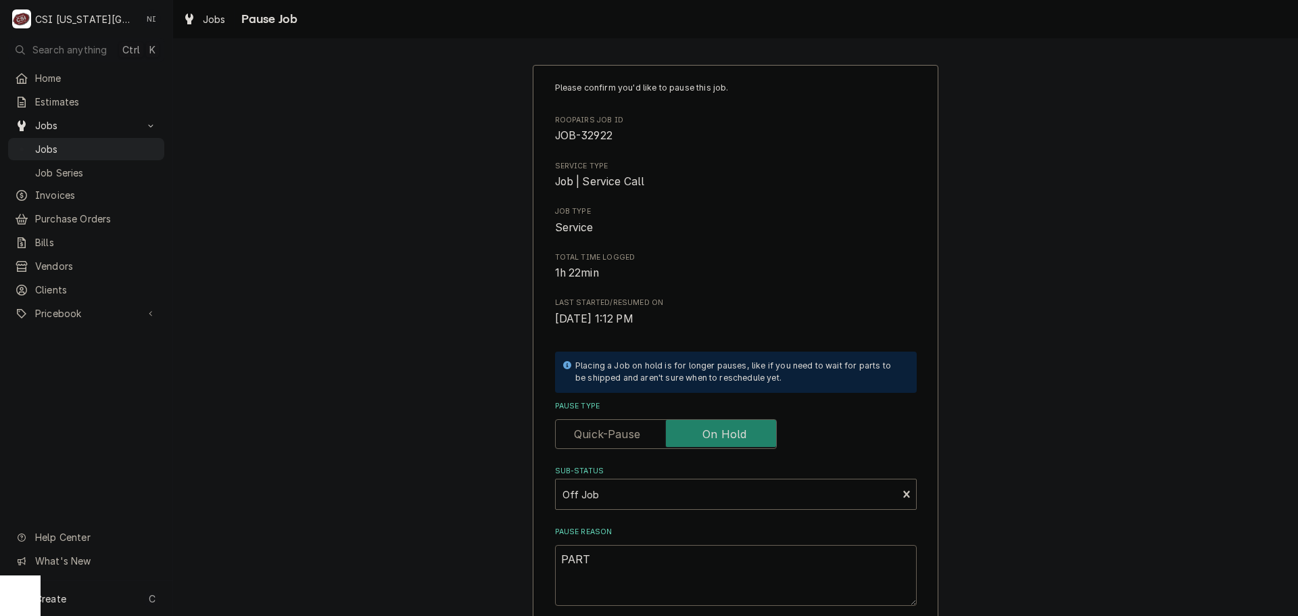
type textarea "PARTS"
type textarea "x"
type textarea "PARTS"
type textarea "x"
type textarea "PARTS"
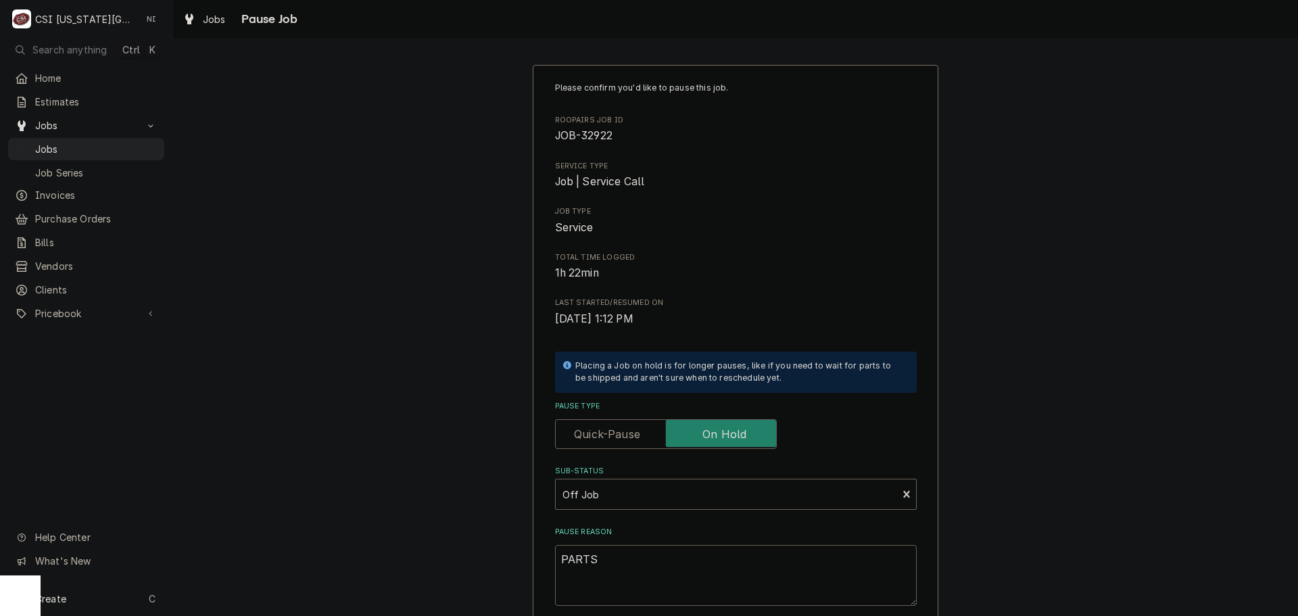
type textarea "x"
type textarea "PART"
type textarea "x"
type textarea "PAR"
type textarea "x"
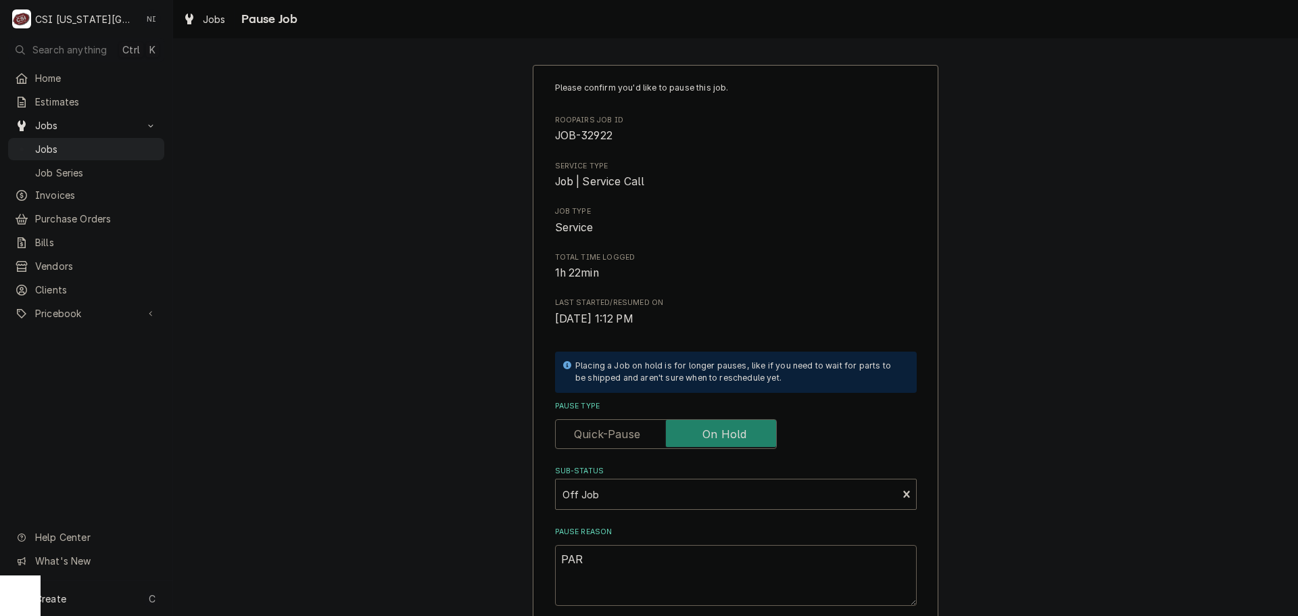
type textarea "PA"
type textarea "x"
type textarea "P"
type textarea "x"
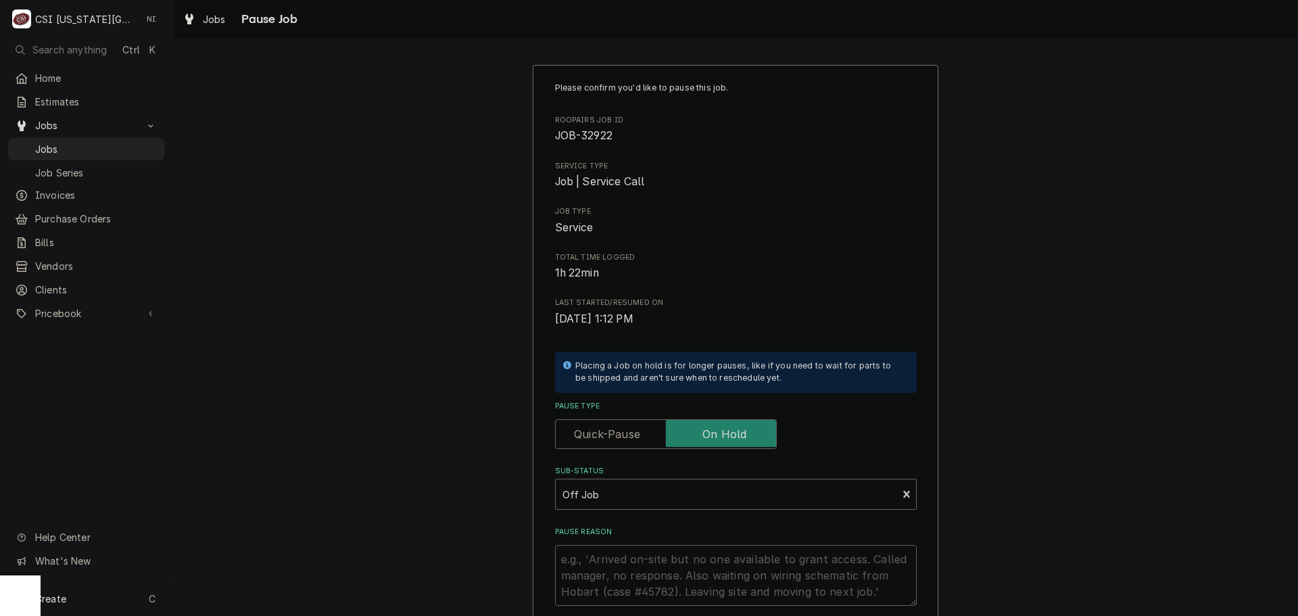
type textarea "s"
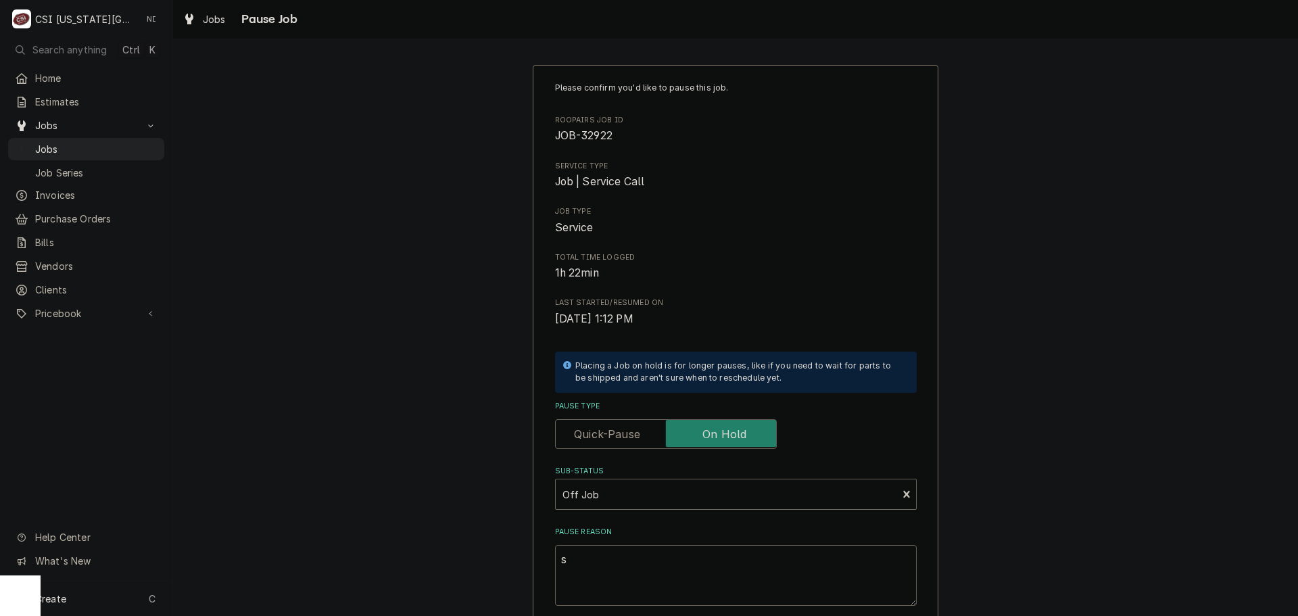
type textarea "x"
type textarea "sk"
type textarea "x"
type textarea "skr"
type textarea "x"
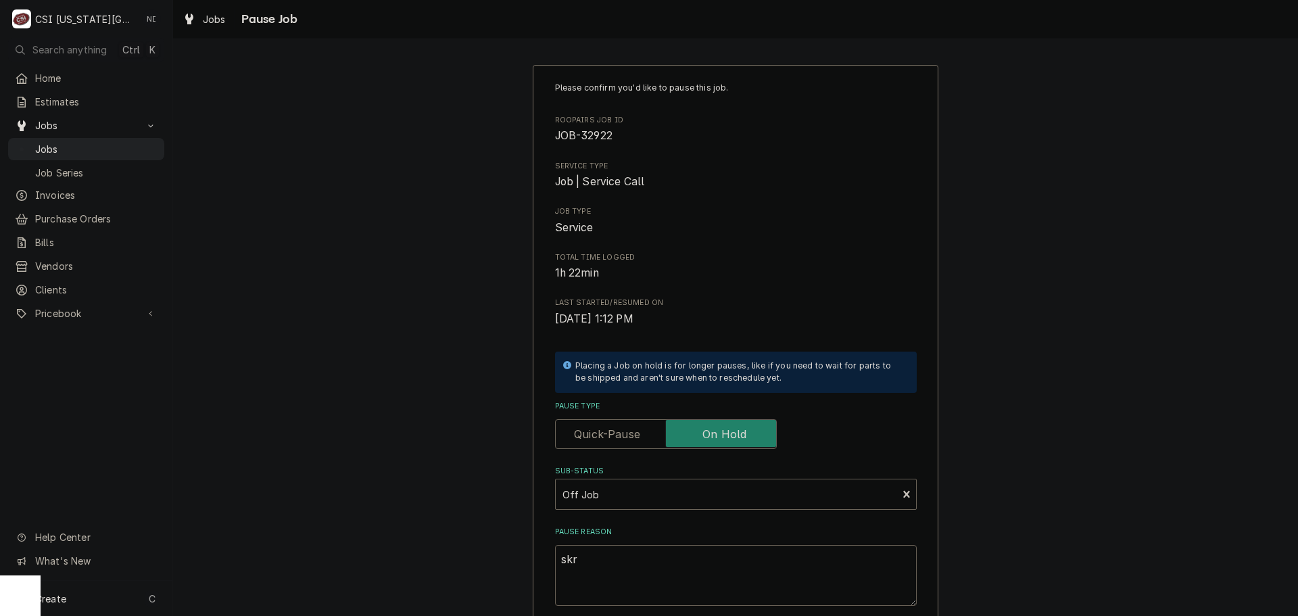
type textarea "sk"
type textarea "x"
type textarea "s"
type textarea "x"
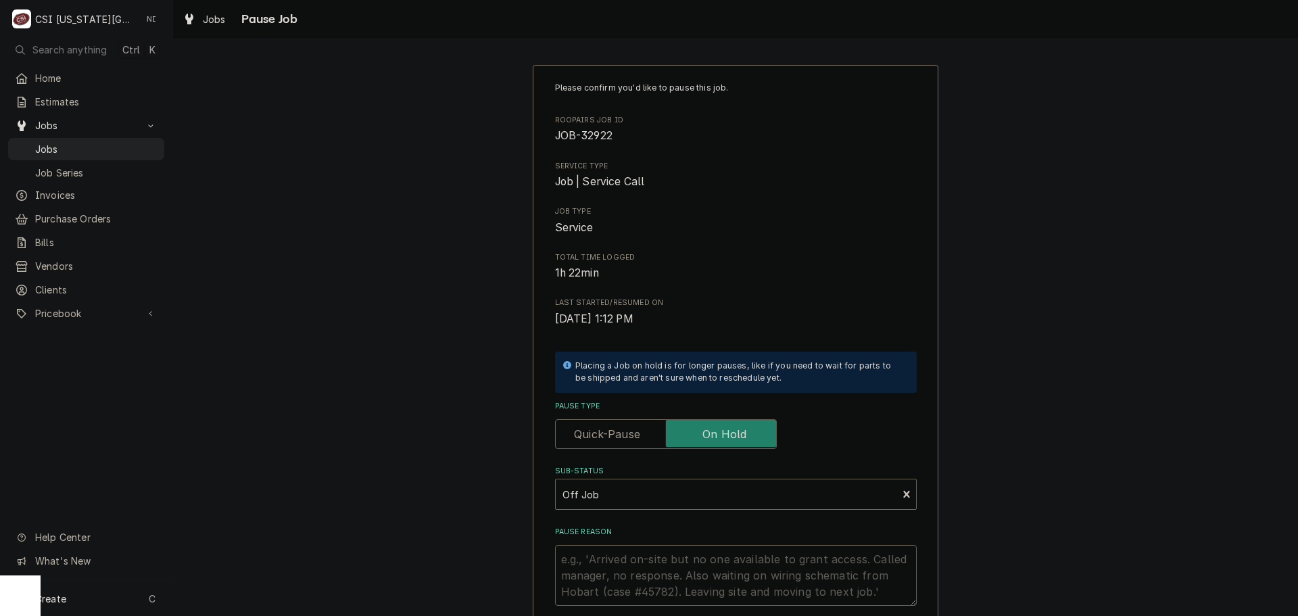
type textarea "x"
type textarea "p"
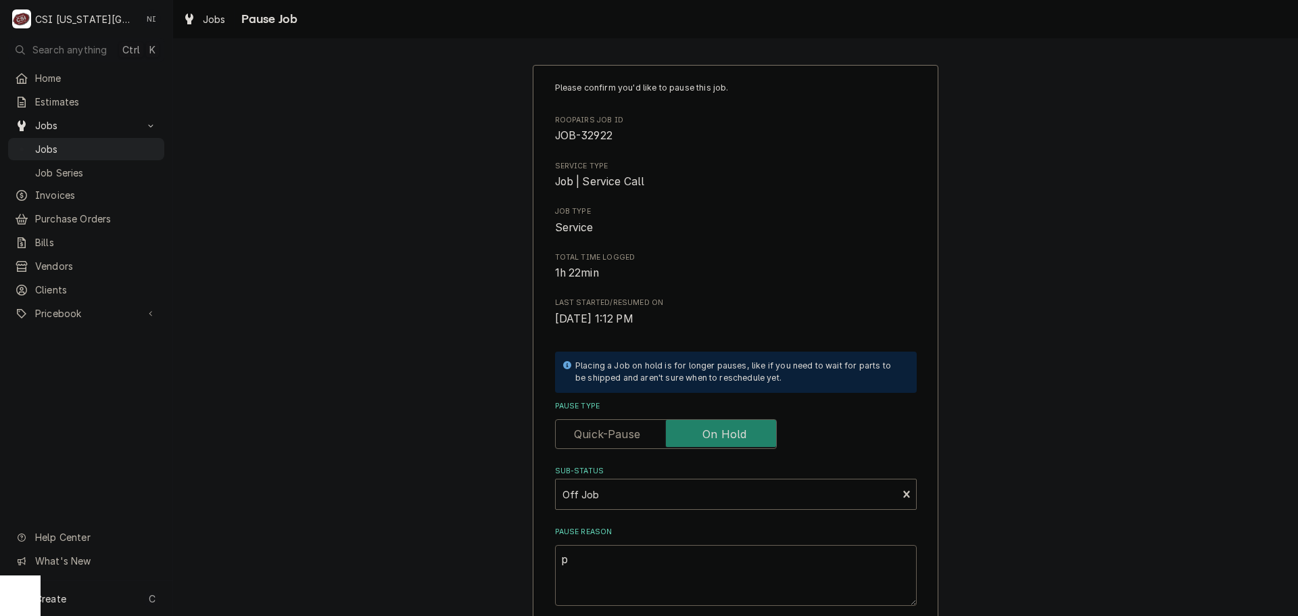
type textarea "x"
type textarea "pa"
type textarea "x"
type textarea "par"
type textarea "x"
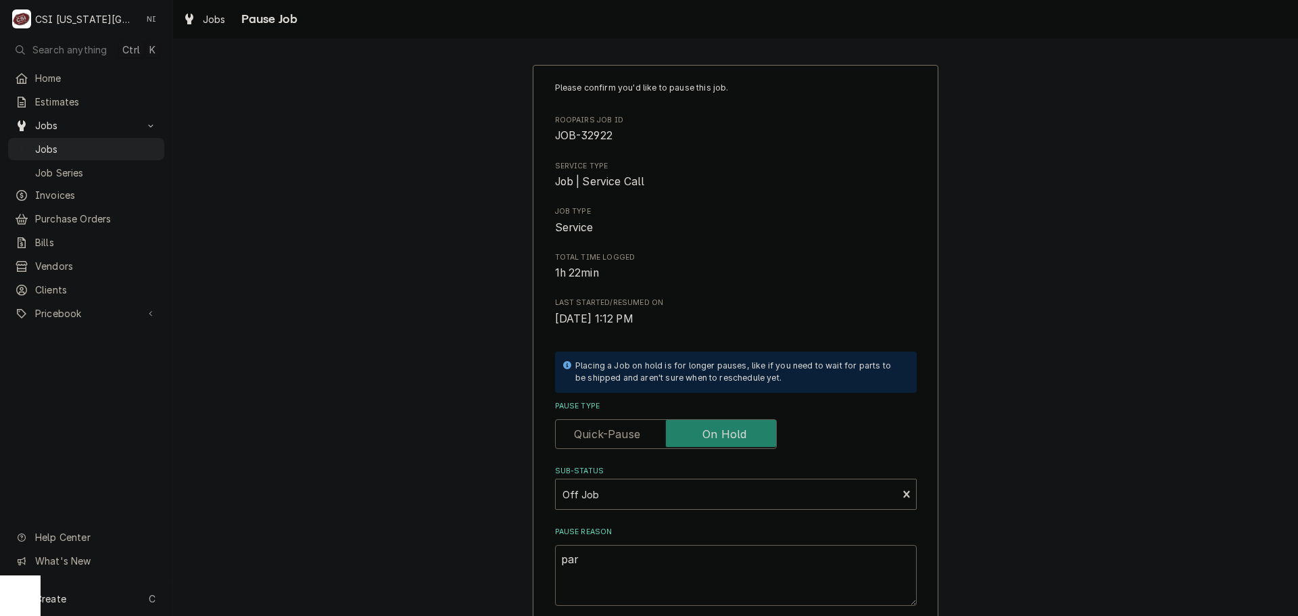
type textarea "part"
type textarea "x"
type textarea "parts"
type textarea "x"
type textarea "parts"
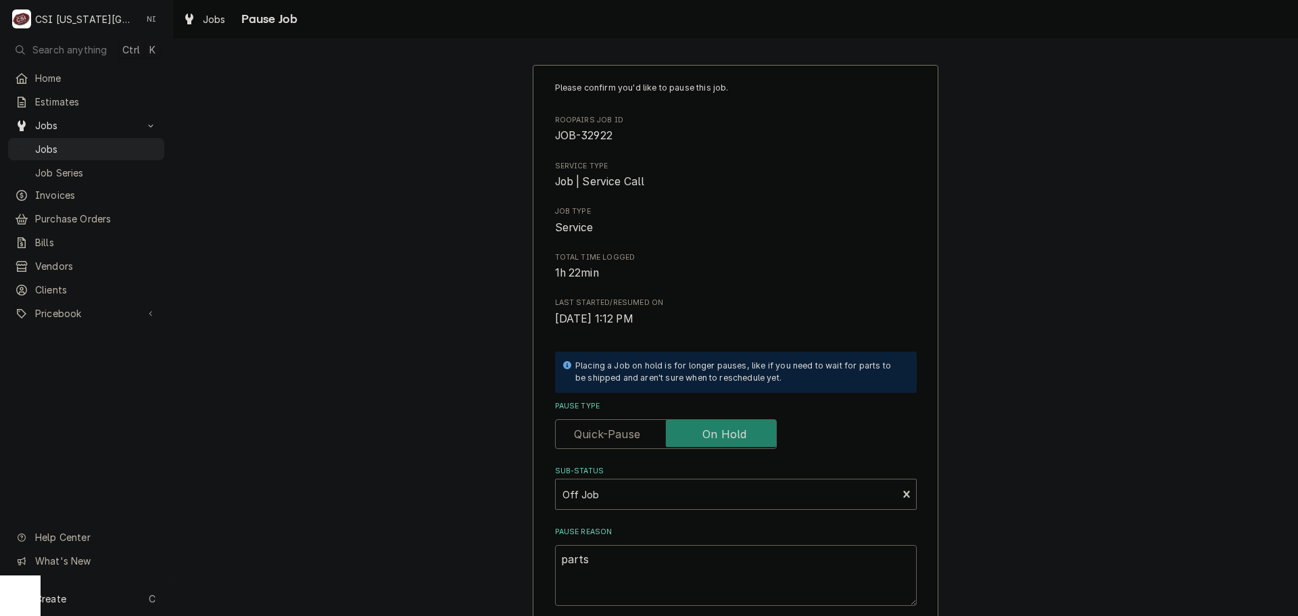
type textarea "x"
type textarea "parts o"
type textarea "x"
type textarea "parts on"
type textarea "x"
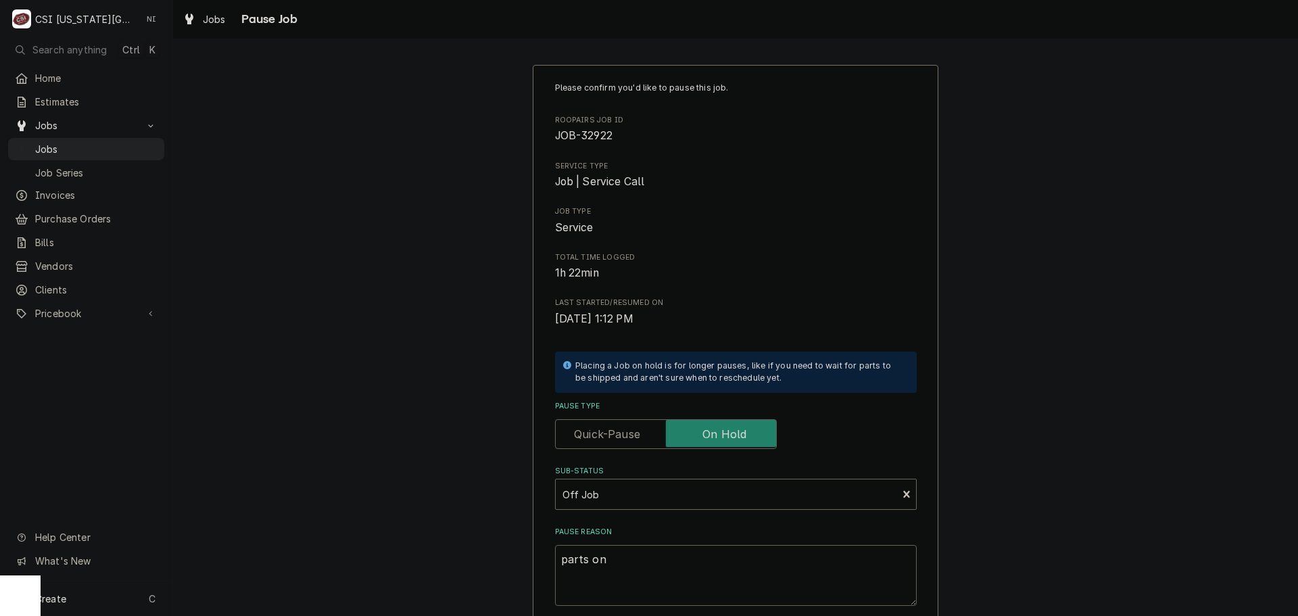
type textarea "parts on"
type textarea "x"
type textarea "parts on P"
type textarea "x"
type textarea "parts on PO"
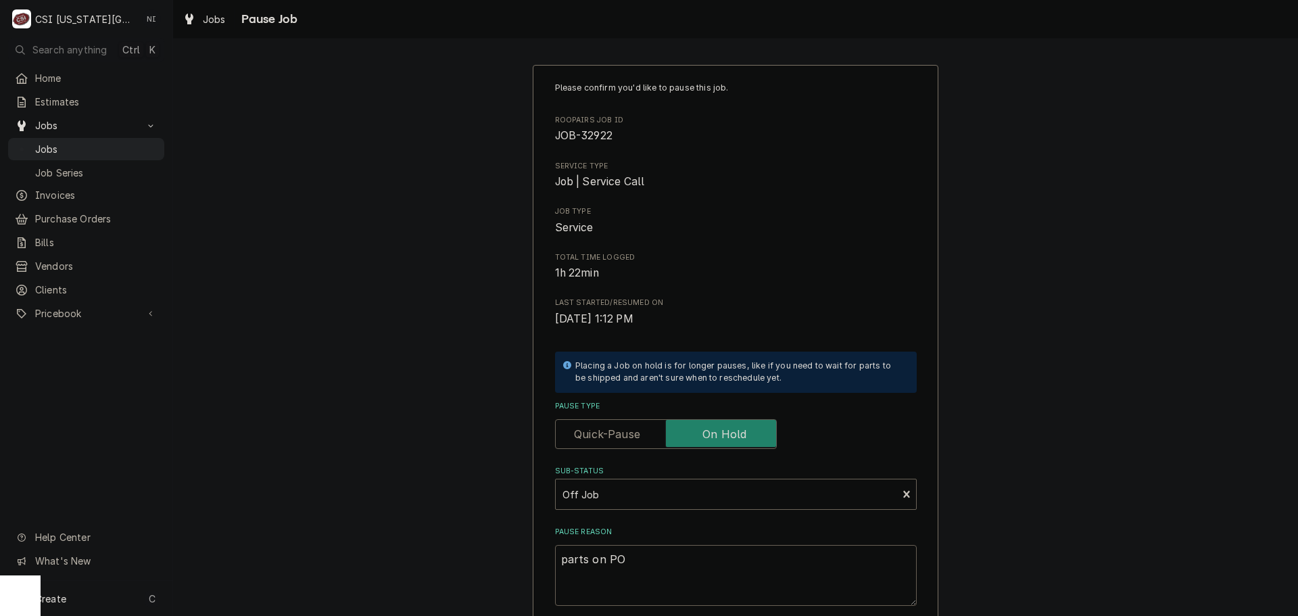
type textarea "x"
type textarea "parts on PO"
type textarea "x"
type textarea "parts on PO 3"
type textarea "x"
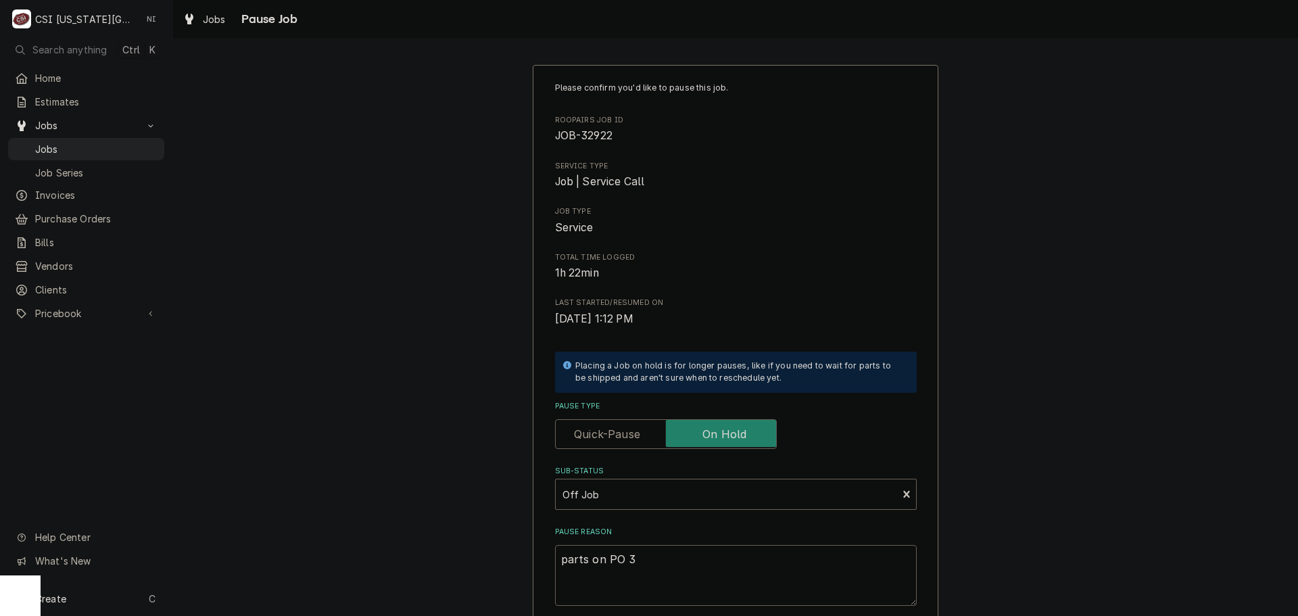
type textarea "parts on PO 30"
type textarea "x"
type textarea "parts on PO 301"
type textarea "x"
type textarea "parts on PO 3016"
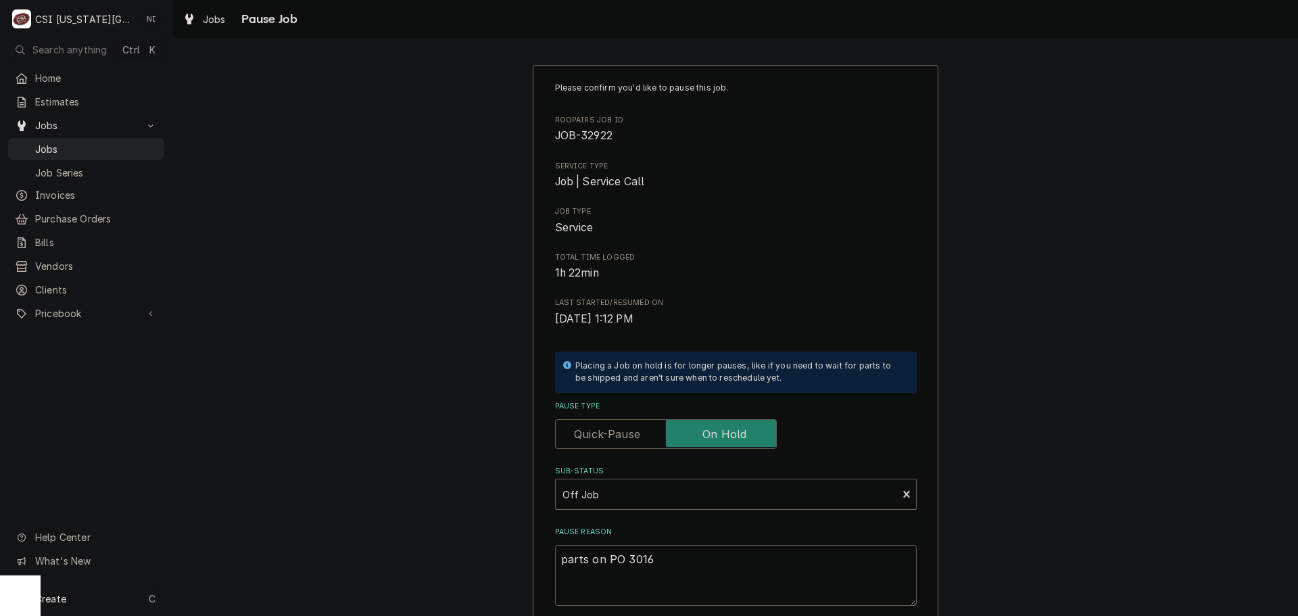
type textarea "x"
type textarea "parts on PO 30164"
type textarea "x"
type textarea "parts on PO 301646"
type textarea "x"
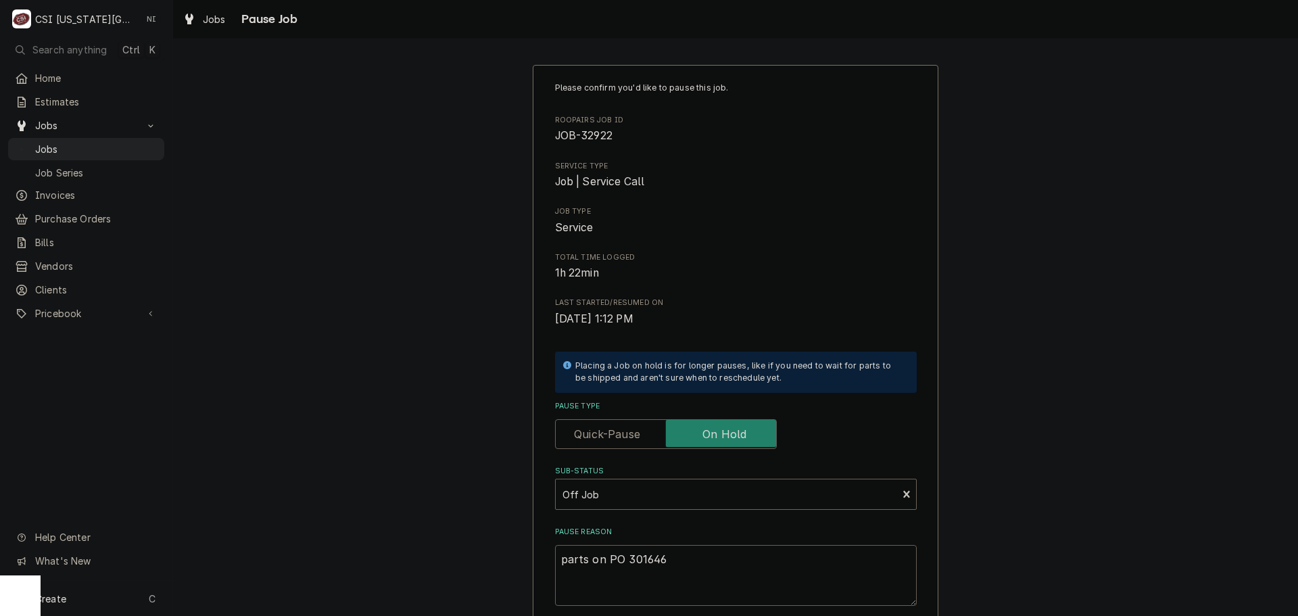
type textarea "parts on PO 301646"
type textarea "x"
type textarea "parts on PO 301646"
type textarea "x"
type textarea "parts on PO 301646 c"
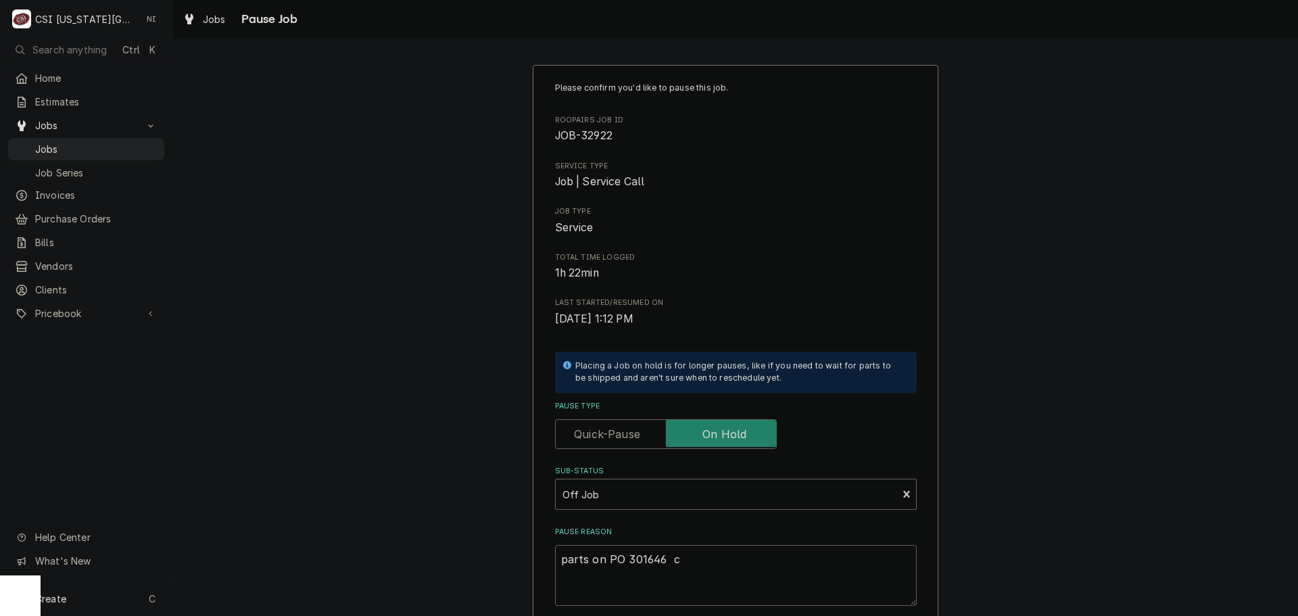
type textarea "x"
type textarea "parts on PO 301646 cn"
type textarea "x"
type textarea "parts on PO 301646 cna"
type textarea "x"
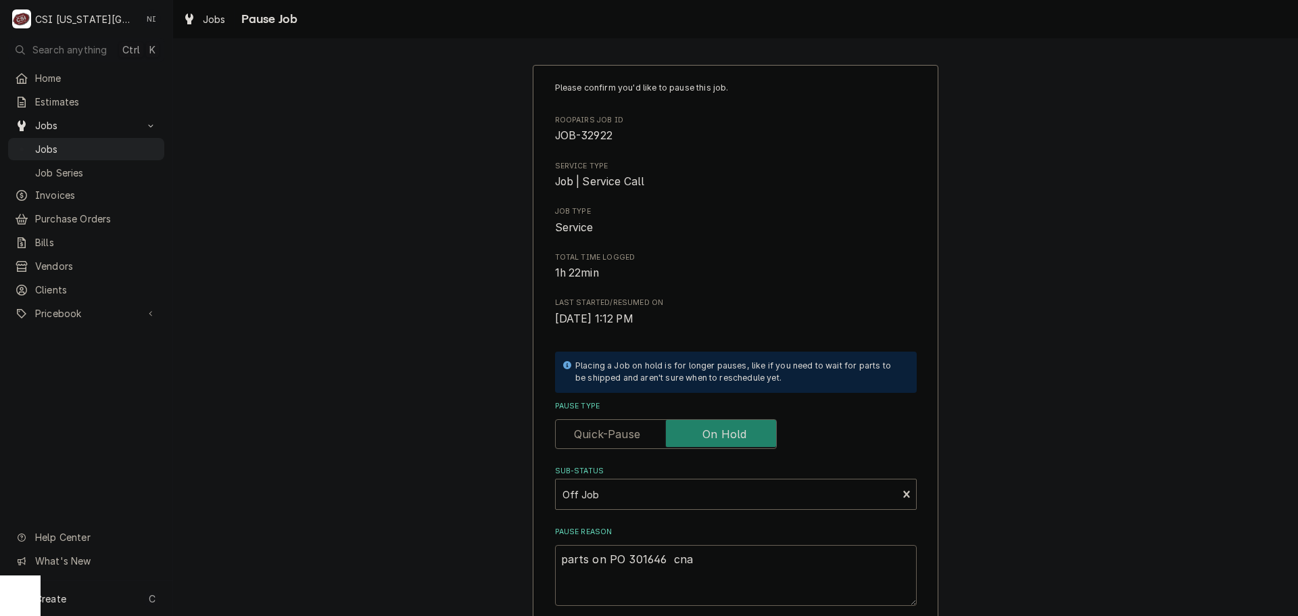
type textarea "parts on PO 301646 cn"
type textarea "x"
type textarea "parts on PO 301646 c"
type textarea "x"
type textarea "parts on PO 301646"
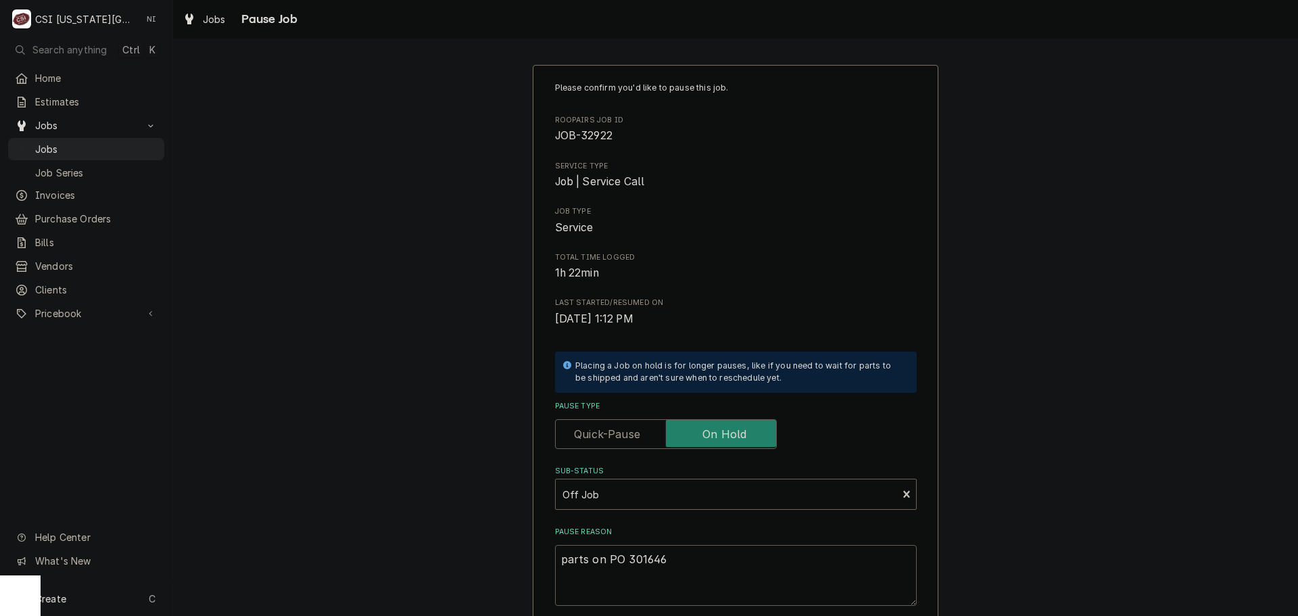
type textarea "x"
type textarea "parts on PO 301646"
type textarea "x"
type textarea "parts on PO 301646 c"
type textarea "x"
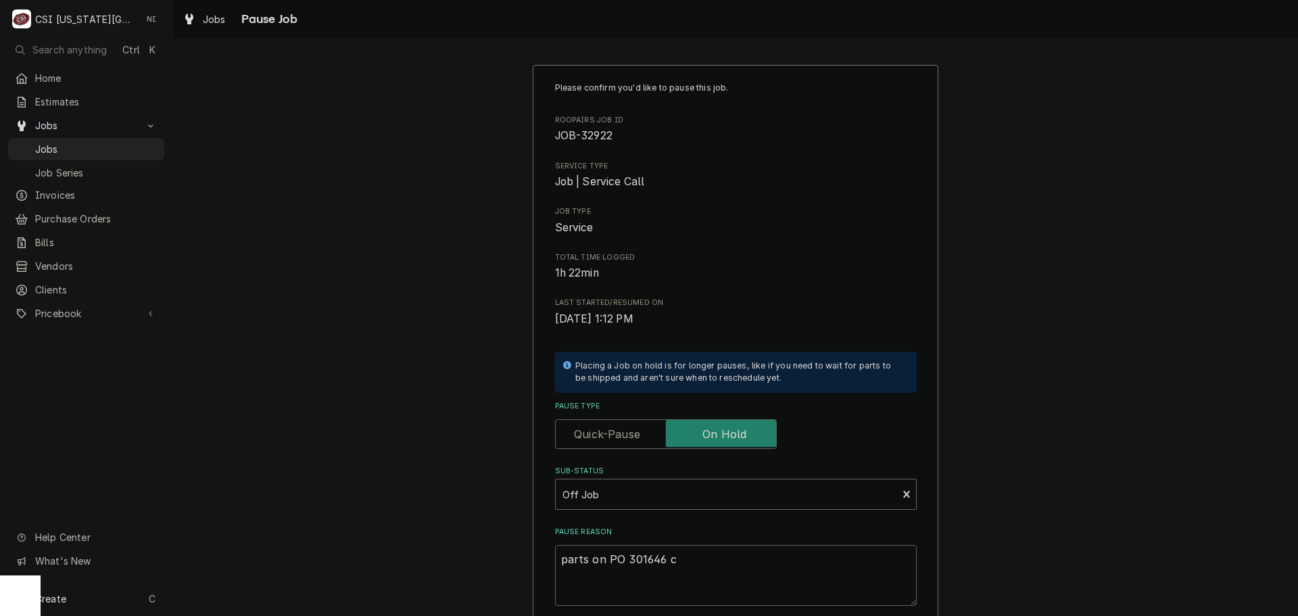
type textarea "parts on PO 301646 ca"
type textarea "x"
type textarea "parts on PO 301646 can"
type textarea "x"
type textarea "parts on PO 301646 canc"
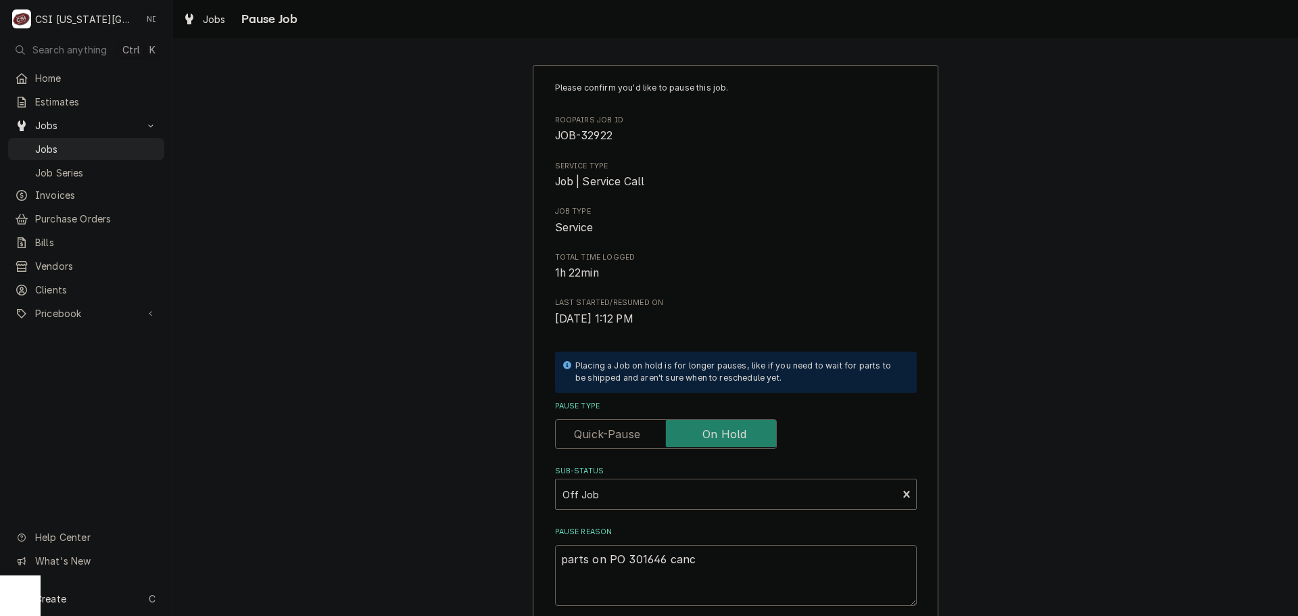
type textarea "x"
type textarea "parts on PO 301646 cance"
type textarea "x"
type textarea "parts on PO 301646 cancel"
type textarea "x"
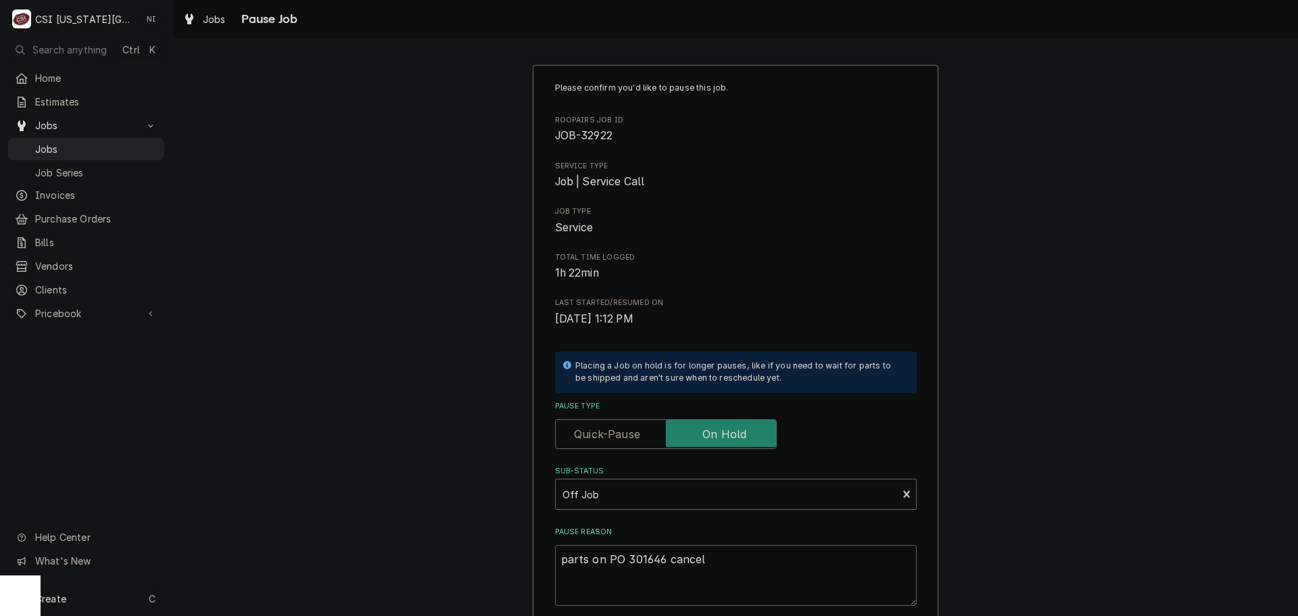
type textarea "parts on PO 301646 cancell"
type textarea "x"
type textarea "parts on PO 301646 cancelle"
type textarea "x"
type textarea "parts on PO 301646 cancelled"
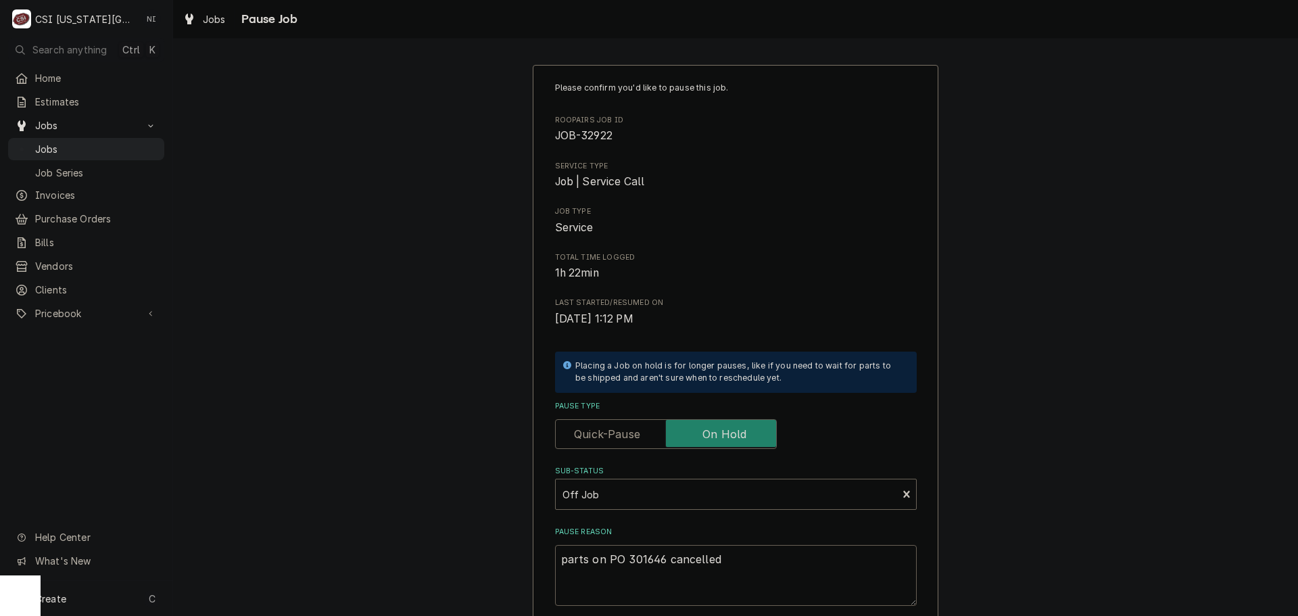
type textarea "x"
type textarea "parts on PO 301646 cancelled"
type textarea "x"
type textarea "parts on PO 301646 cancelled p"
type textarea "x"
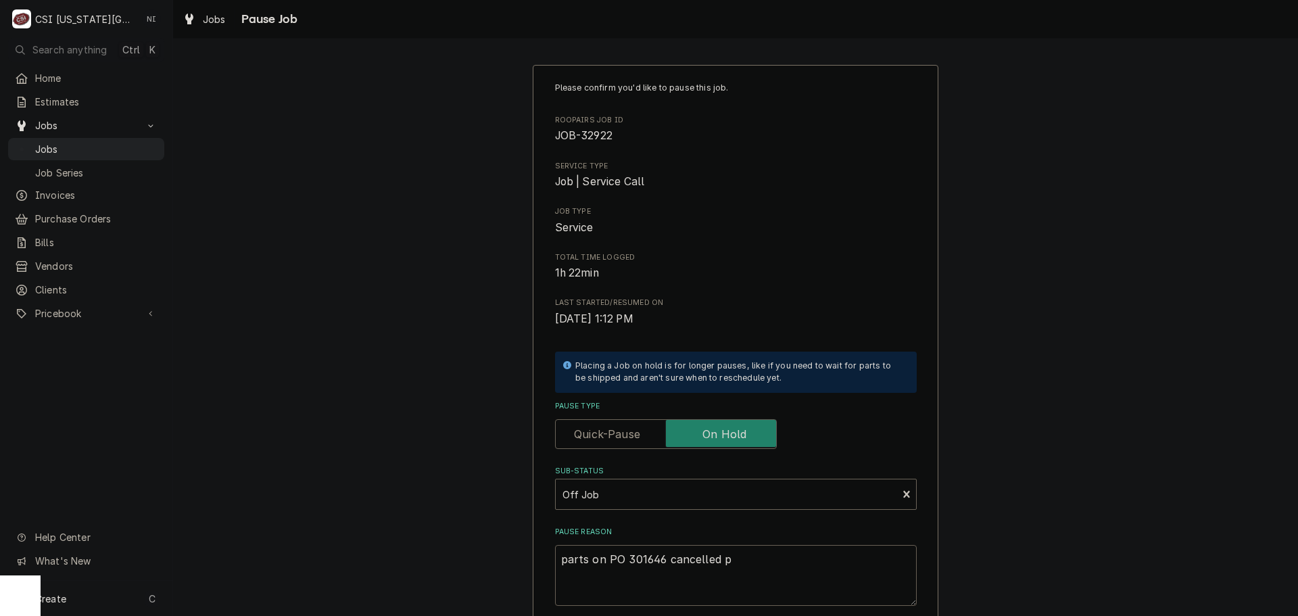
type textarea "parts on PO 301646 cancelled pe"
type textarea "x"
type textarea "parts on PO 301646 cancelled per"
type textarea "x"
type textarea "parts on PO 301646 cancelled per"
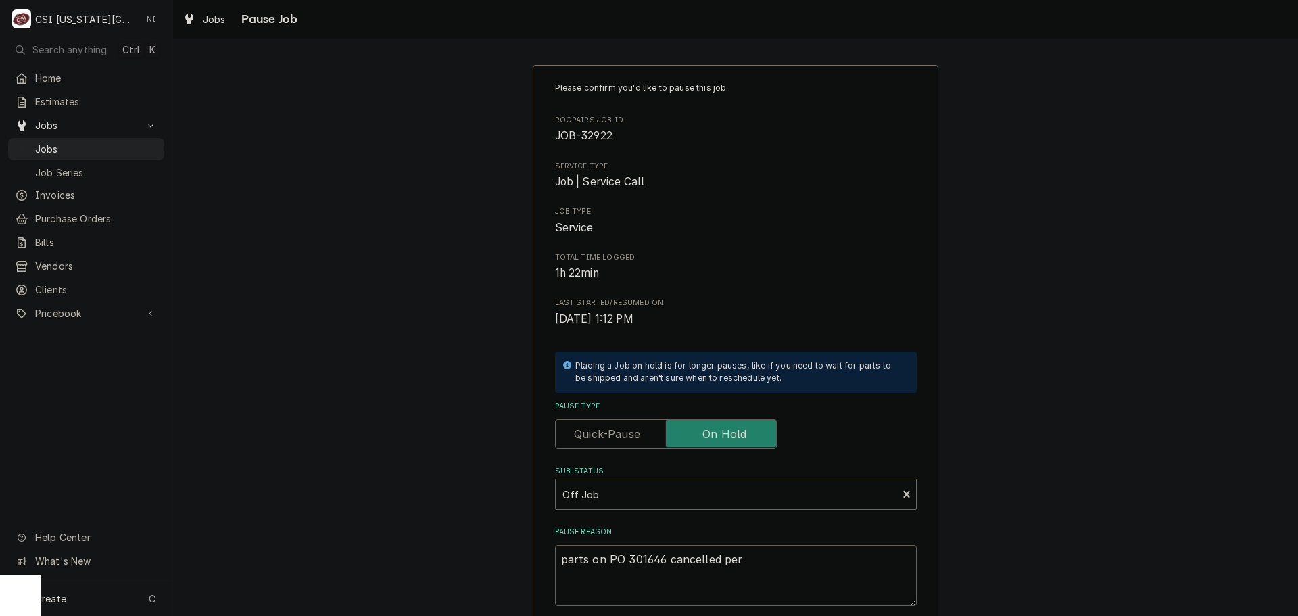
type textarea "x"
type textarea "parts on PO 301646 cancelled per m"
type textarea "x"
type textarea "parts on PO 301646 cancelled per ma"
type textarea "x"
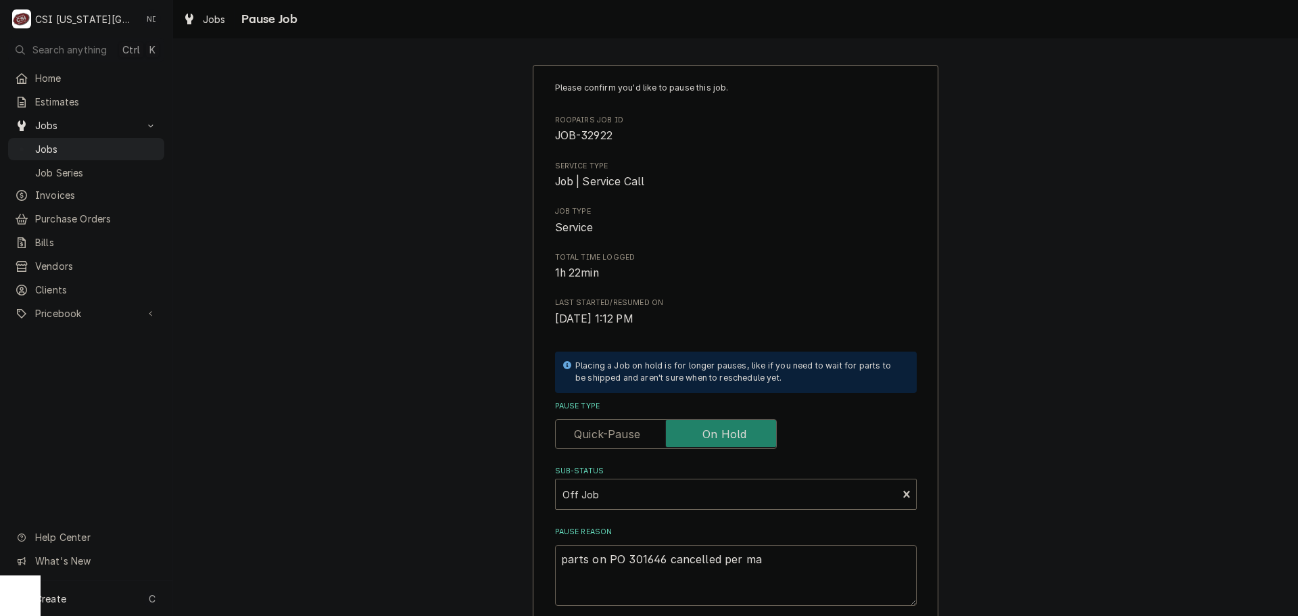
type textarea "parts on PO 301646 cancelled per mar"
type textarea "x"
type textarea "parts on PO 301646 cancelled per mars"
type textarea "x"
type textarea "parts on PO 301646 cancelled per mar"
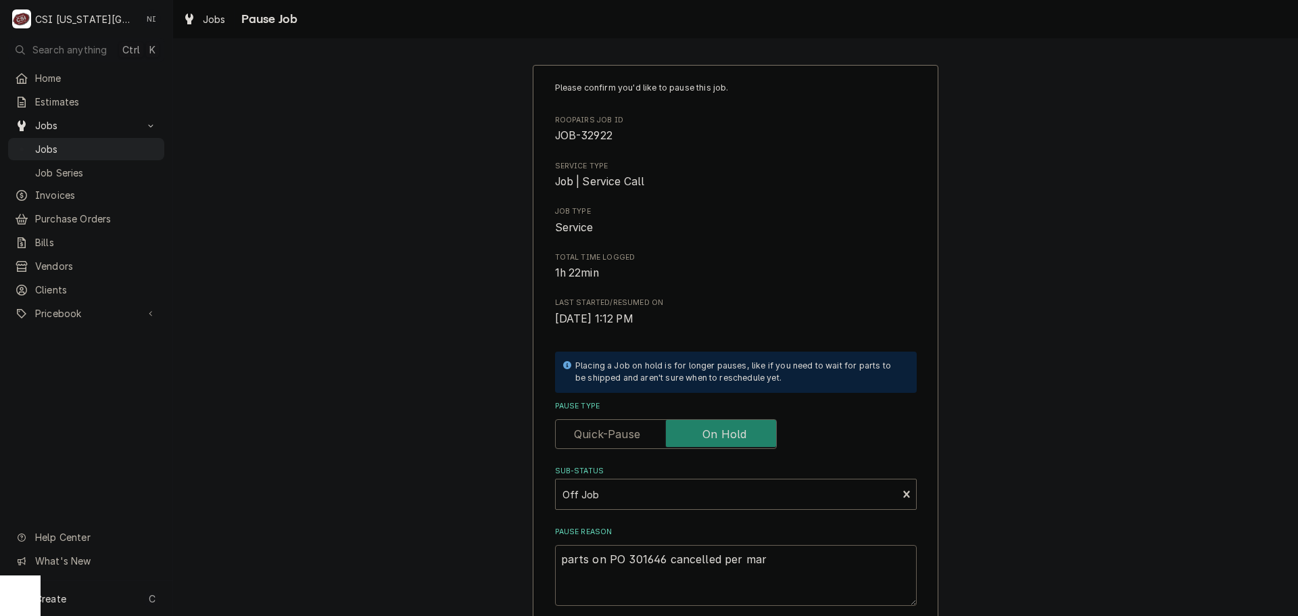
type textarea "x"
type textarea "parts on PO 301646 cancelled per ma"
type textarea "x"
type textarea "parts on PO 301646 cancelled per m"
type textarea "x"
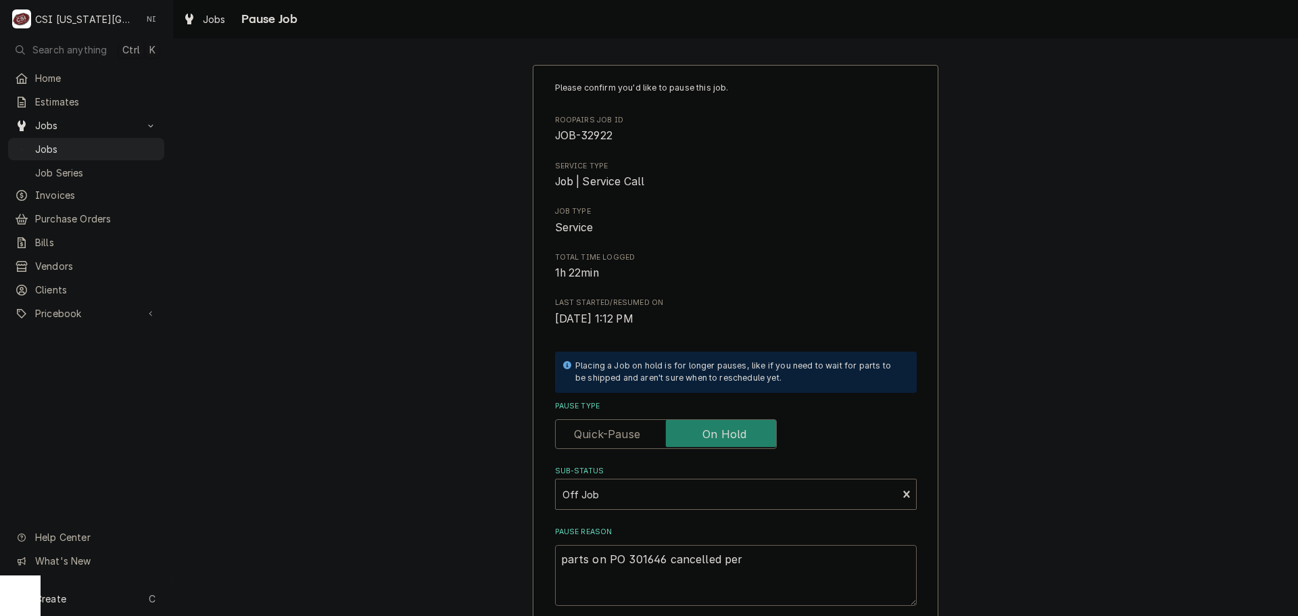
type textarea "parts on PO 301646 cancelled per m"
type textarea "x"
type textarea "parts on PO 301646 cancelled per mn"
type textarea "x"
type textarea "parts on PO 301646 cancelled per mna"
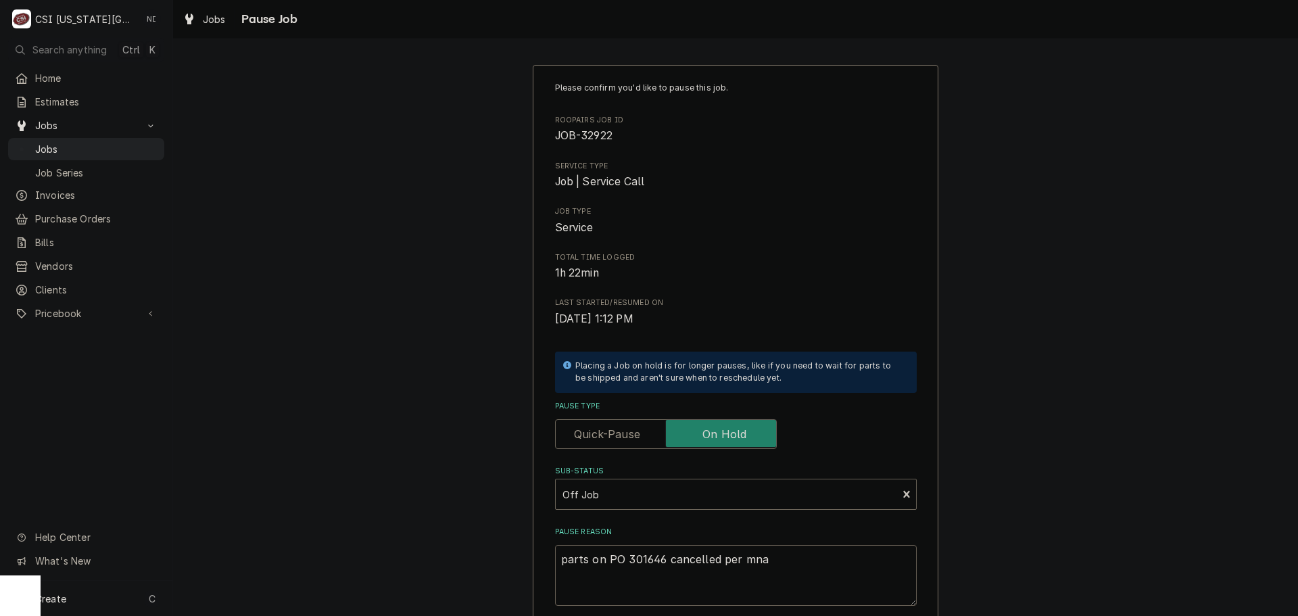
type textarea "x"
type textarea "parts on PO 301646 cancelled per mnar"
type textarea "x"
type textarea "parts on PO 301646 cancelled per mna"
type textarea "x"
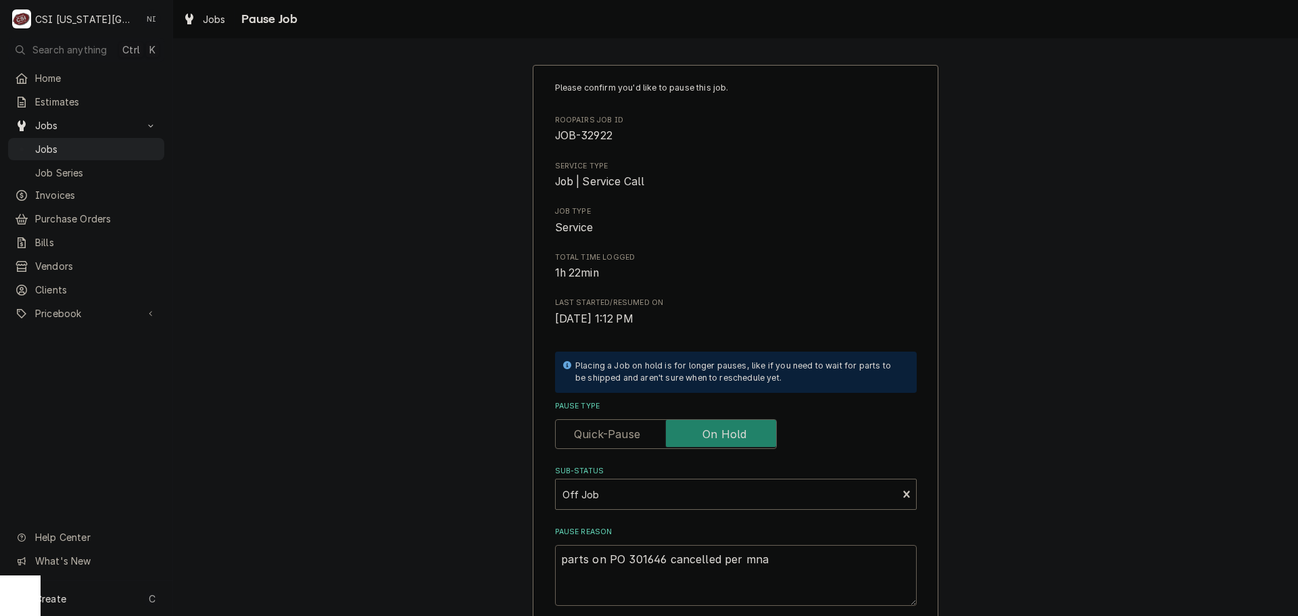
type textarea "parts on PO 301646 cancelled per mn"
type textarea "x"
type textarea "parts on PO 301646 cancelled per m"
type textarea "x"
type textarea "parts on PO 301646 cancelled per"
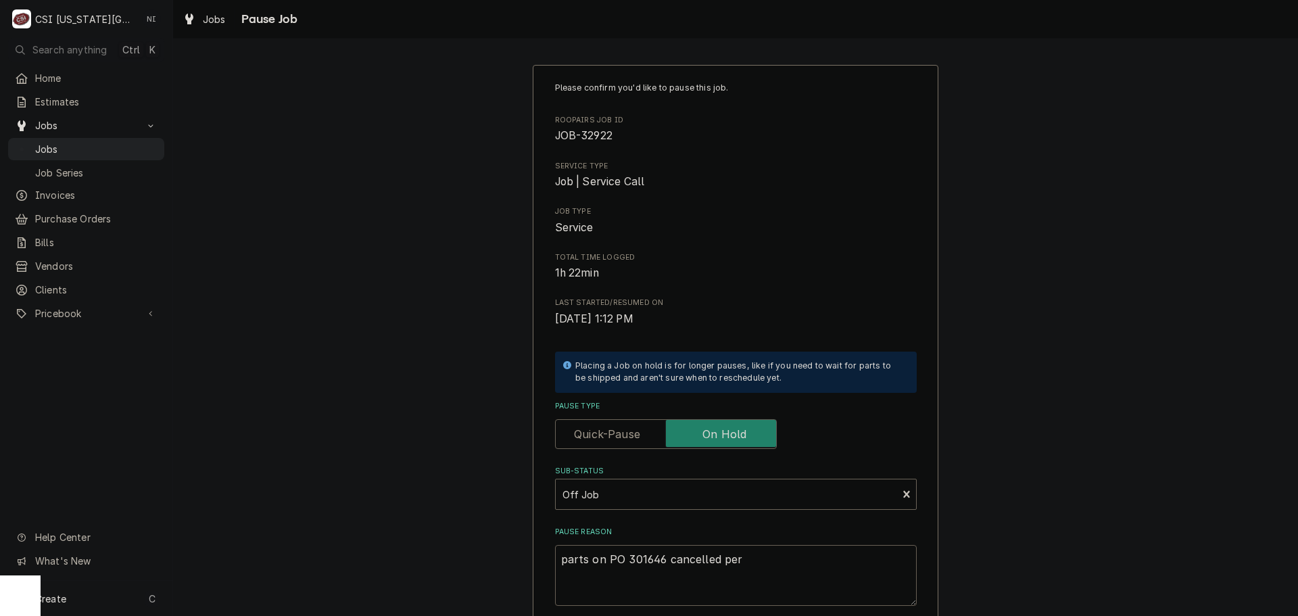
type textarea "x"
type textarea "parts on PO 301646 cancelled per M"
type textarea "x"
type textarea "parts on PO 301646 cancelled per Ma"
type textarea "x"
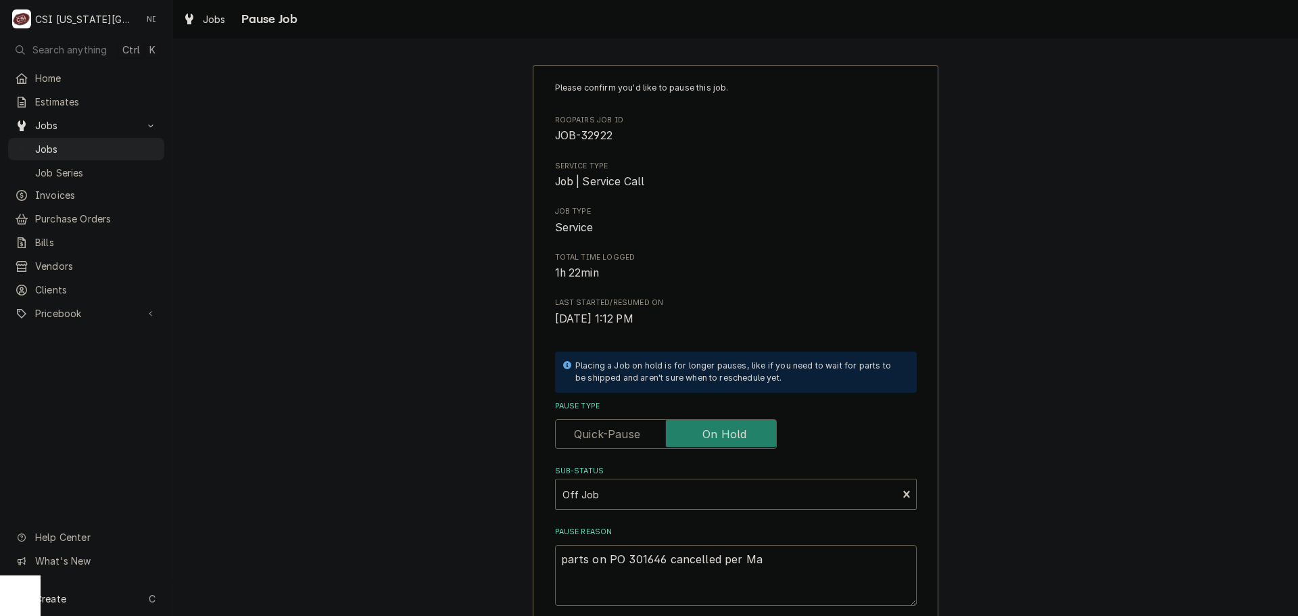
type textarea "parts on PO 301646 cancelled per Mar"
type textarea "x"
type textarea "parts on PO 301646 cancelled per Mars"
type textarea "x"
type textarea "parts on PO 301646 cancelled per Marss"
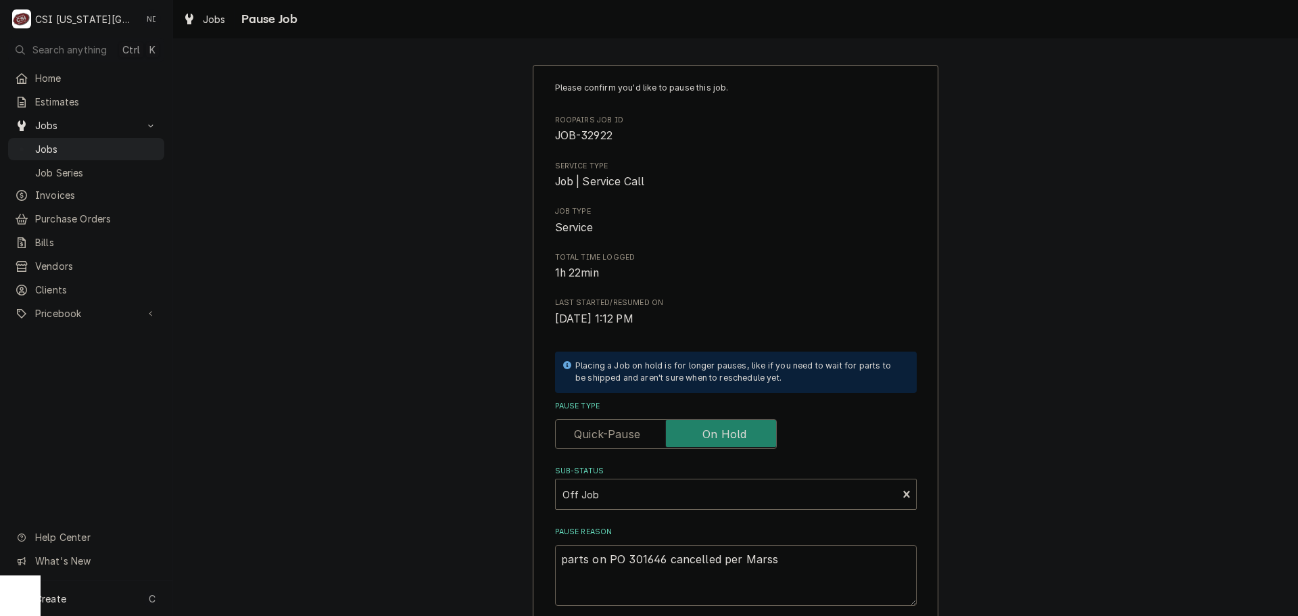
type textarea "x"
type textarea "parts on PO 301646 cancelled per Marssh"
type textarea "x"
type textarea "parts on PO 301646 cancelled per Marssha"
type textarea "x"
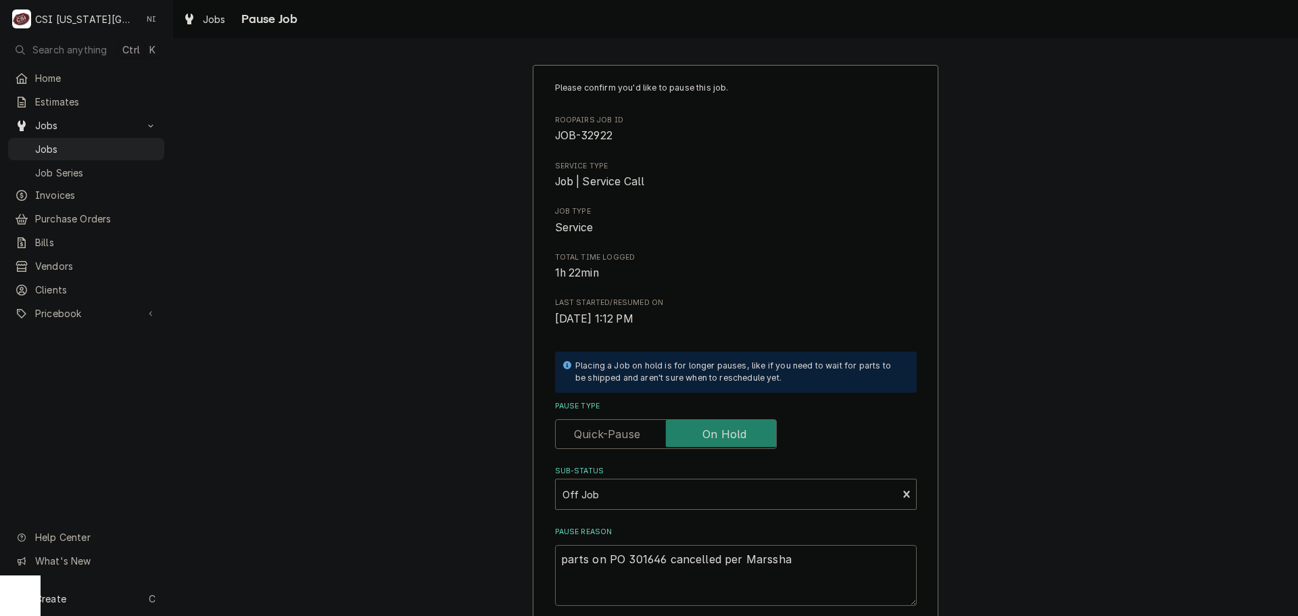
type textarea "parts on PO 301646 cancelled per Marssh"
type textarea "x"
type textarea "parts on PO 301646 cancelled per Marss"
type textarea "x"
type textarea "parts on PO 301646 cancelled per Mars"
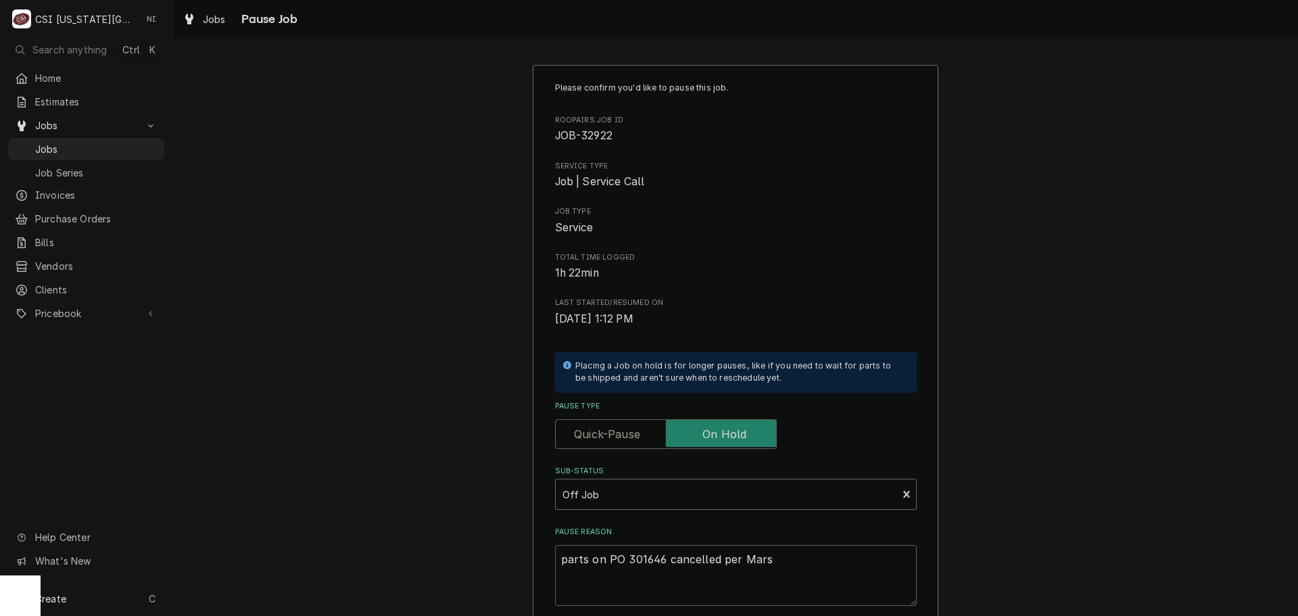
type textarea "x"
type textarea "parts on PO 301646 cancelled per Mar"
type textarea "x"
type textarea "parts on PO 301646 cancelled per Mars"
type textarea "x"
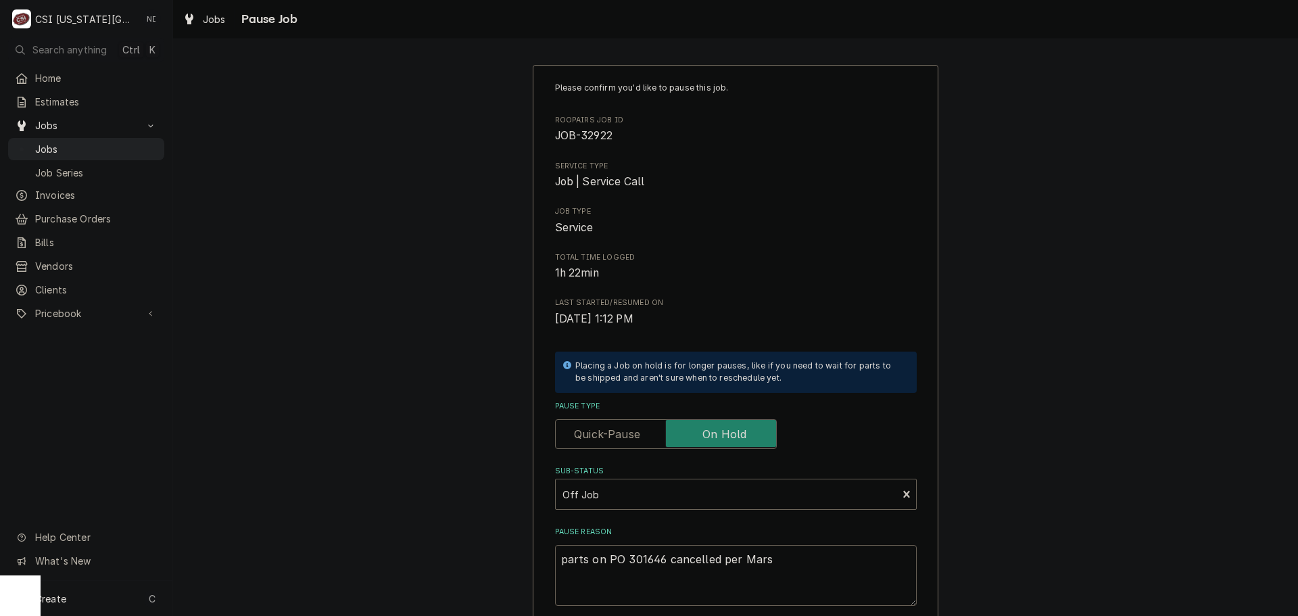
type textarea "parts on PO 301646 cancelled per Marsh"
type textarea "x"
type textarea "parts on PO 301646 cancelled per Marsha"
type textarea "x"
type textarea "parts on PO 301646 cancelled per Marshal"
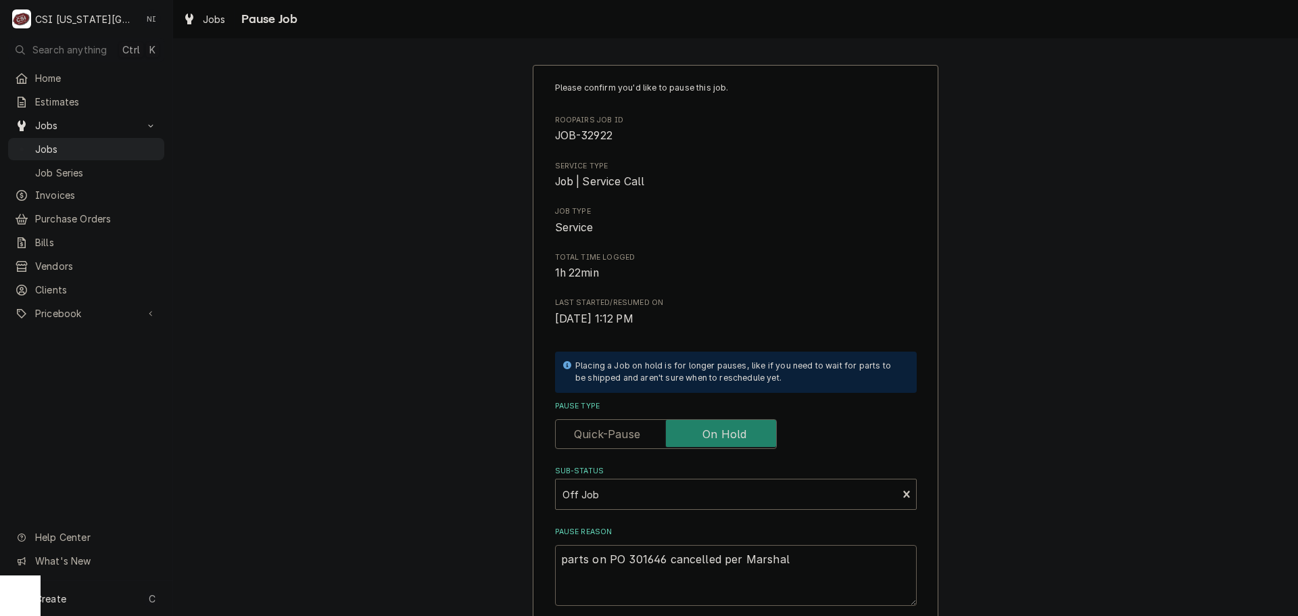
type textarea "x"
type textarea "parts on PO 301646 cancelled per Marshall"
type textarea "x"
type textarea "parts on PO 301646 cancelled per Marshall."
type textarea "x"
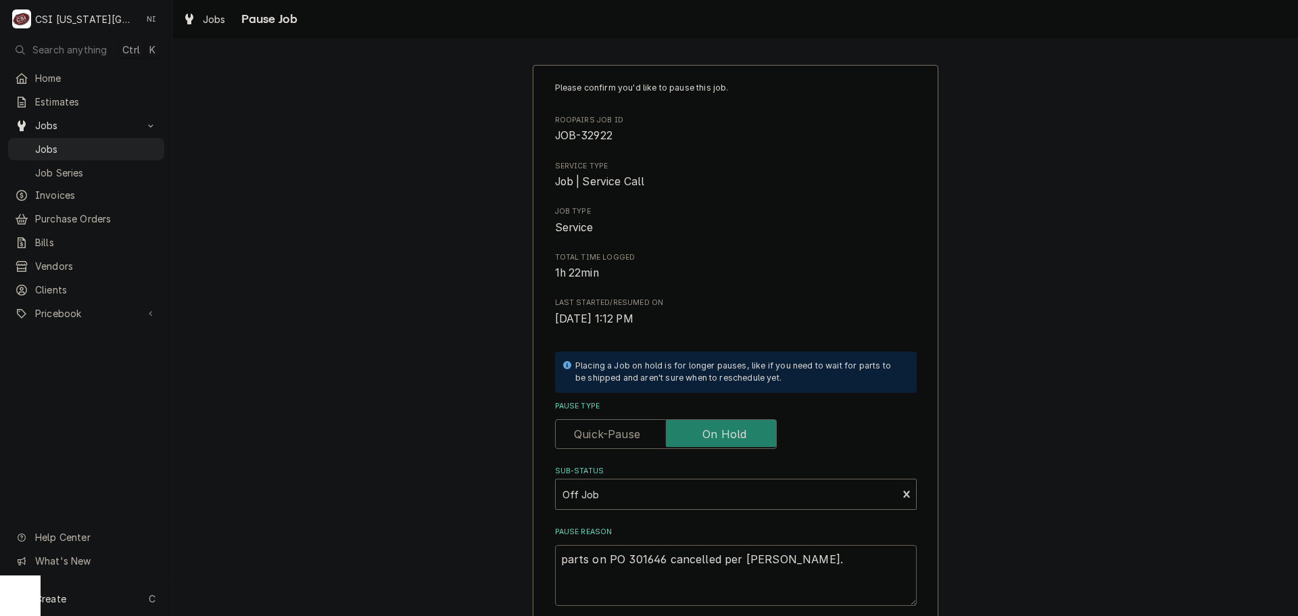
type textarea "parts on PO 301646 cancelled per Marshall."
type textarea "x"
type textarea "parts on PO 301646 cancelled per Marshall. t"
type textarea "x"
type textarea "parts on PO 301646 cancelled per Marshall. te"
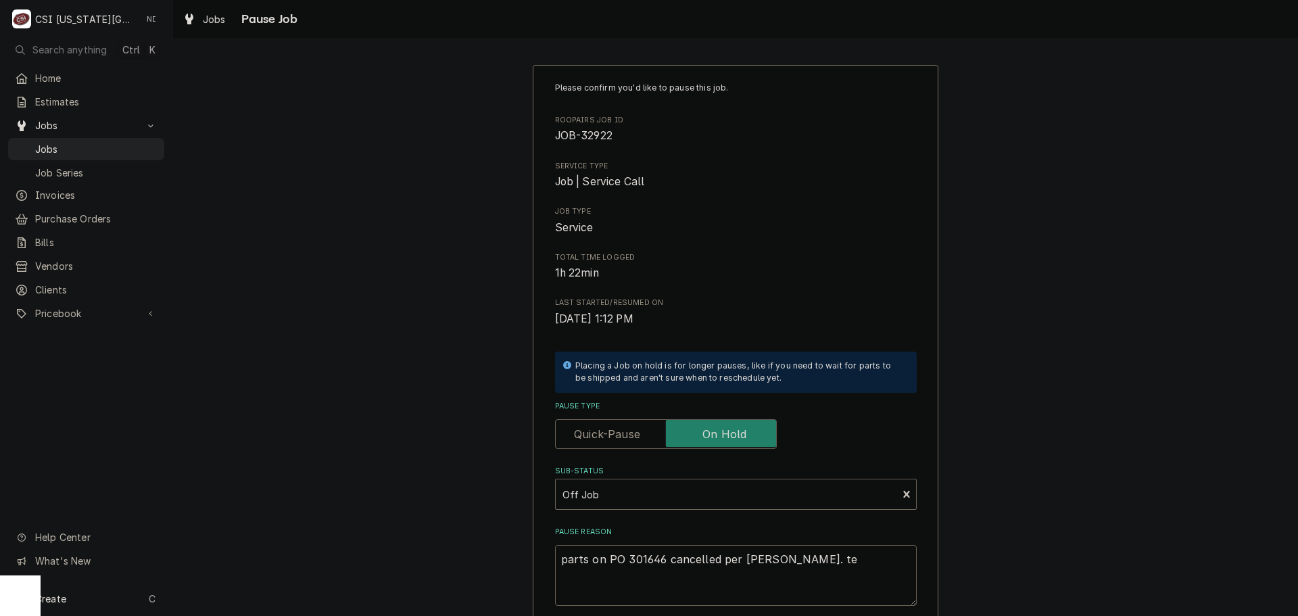
type textarea "x"
type textarea "parts on PO 301646 cancelled per Marshall. tec"
type textarea "x"
type textarea "parts on PO 301646 cancelled per Marshall. tech"
type textarea "x"
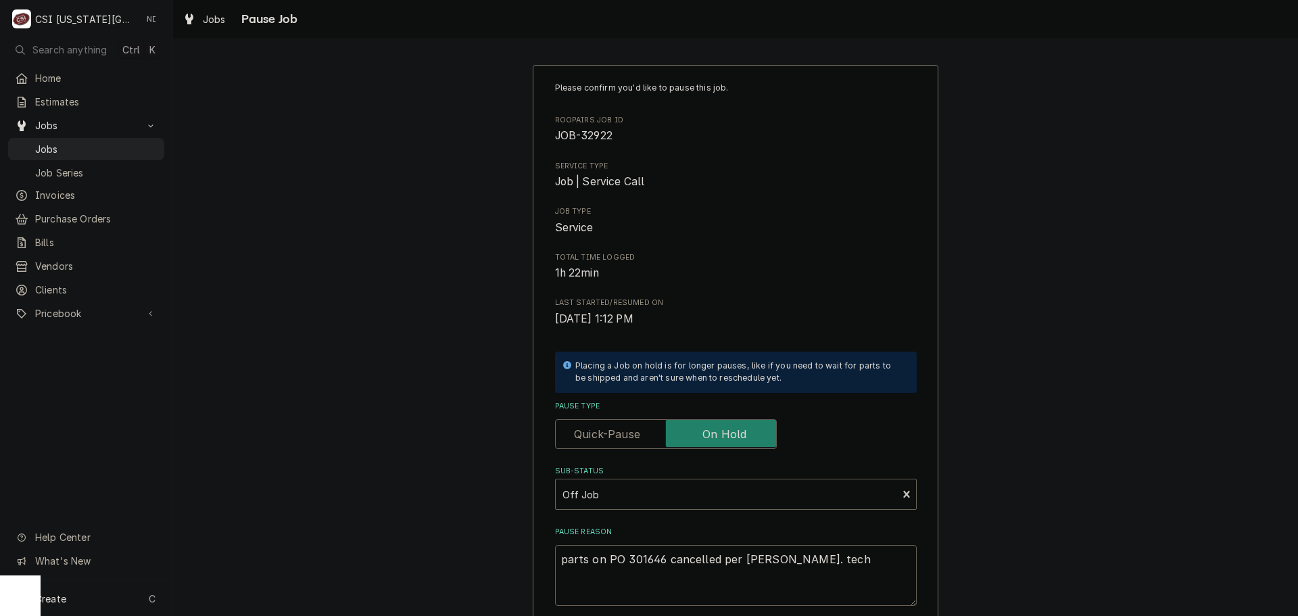
type textarea "parts on PO 301646 cancelled per Marshall. tech"
type textarea "x"
type textarea "parts on PO 301646 cancelled per Marshall. tech t"
type textarea "x"
type textarea "parts on PO 301646 cancelled per Marshall. tech to"
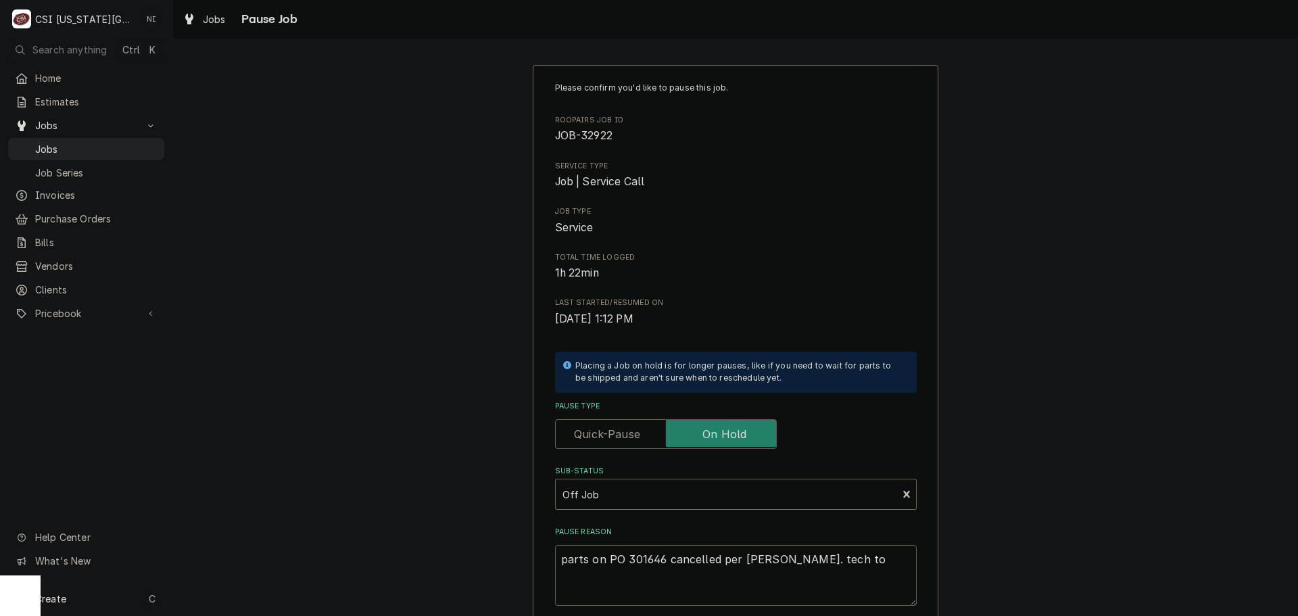
type textarea "x"
type textarea "parts on PO 301646 cancelled per Marshall. tech to"
type textarea "x"
click at [792, 560] on textarea "parts on PO 301646 cancelled per Marshall." at bounding box center [736, 575] width 362 height 61
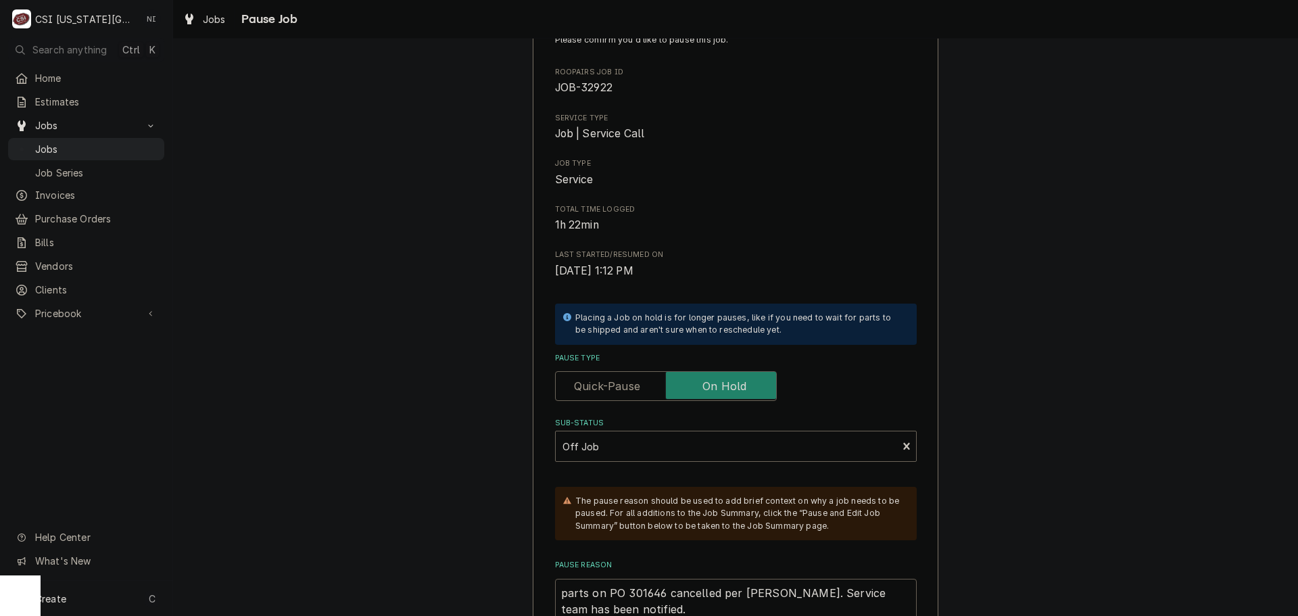
scroll to position [223, 0]
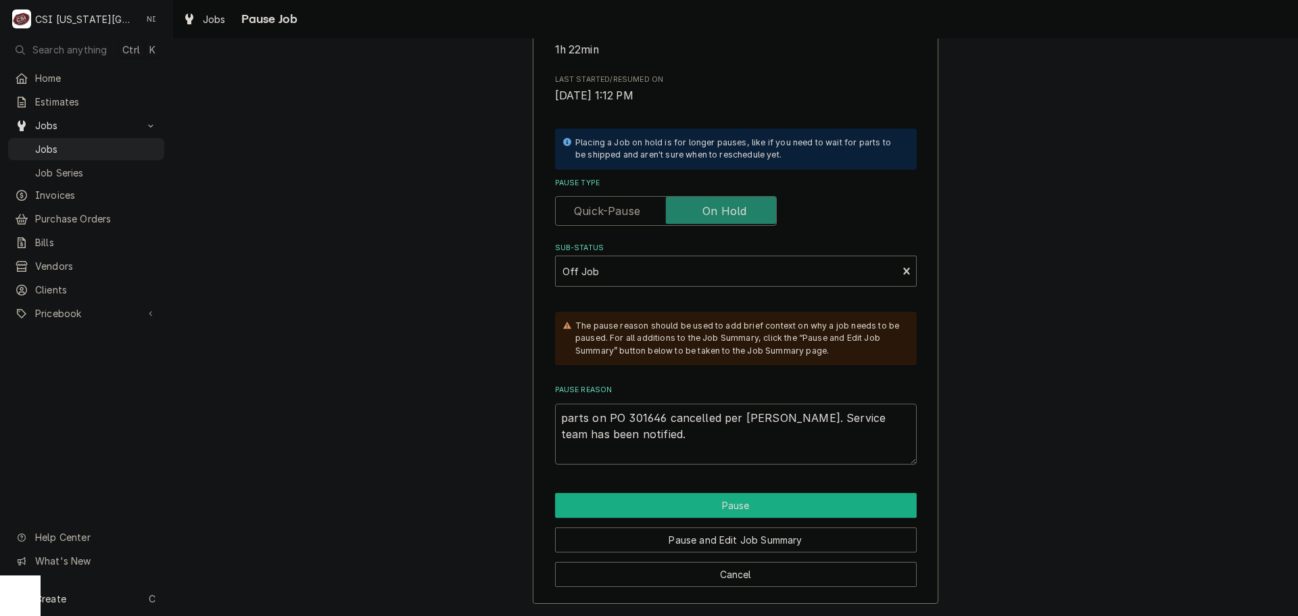
click at [699, 509] on button "Pause" at bounding box center [736, 505] width 362 height 25
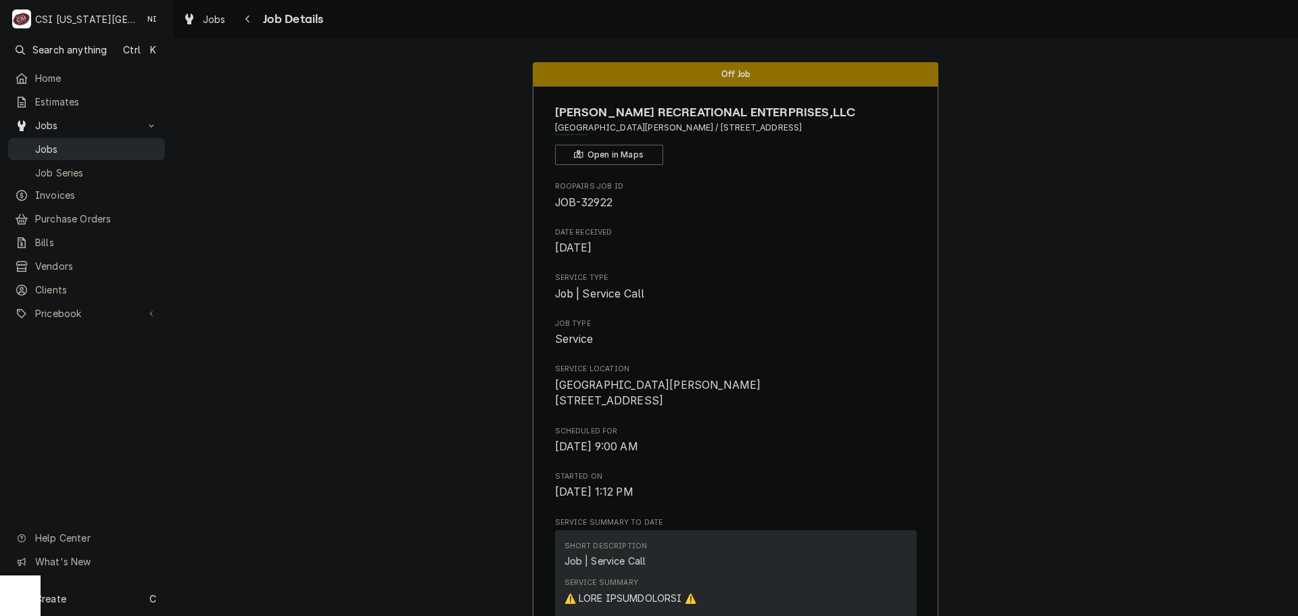
click at [115, 148] on span "Jobs" at bounding box center [96, 149] width 123 height 14
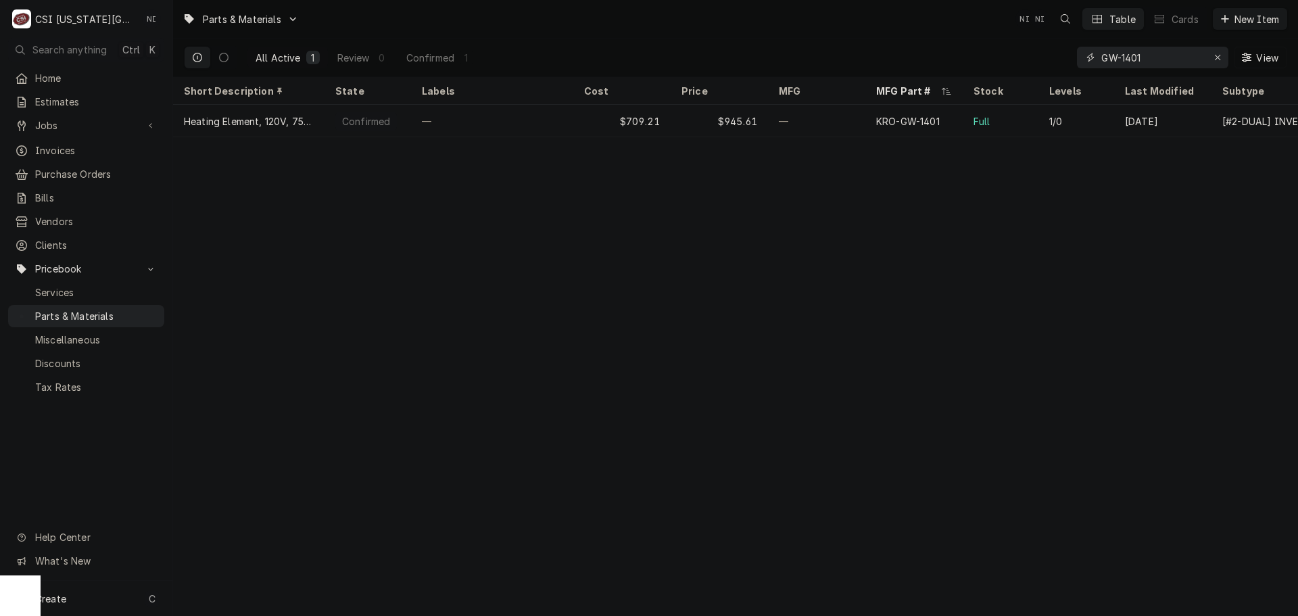
drag, startPoint x: 1084, startPoint y: 61, endPoint x: 935, endPoint y: 63, distance: 149.4
click at [935, 63] on div "All Active 1 Review 0 Confirmed 1 GW-1401 View" at bounding box center [735, 58] width 1103 height 38
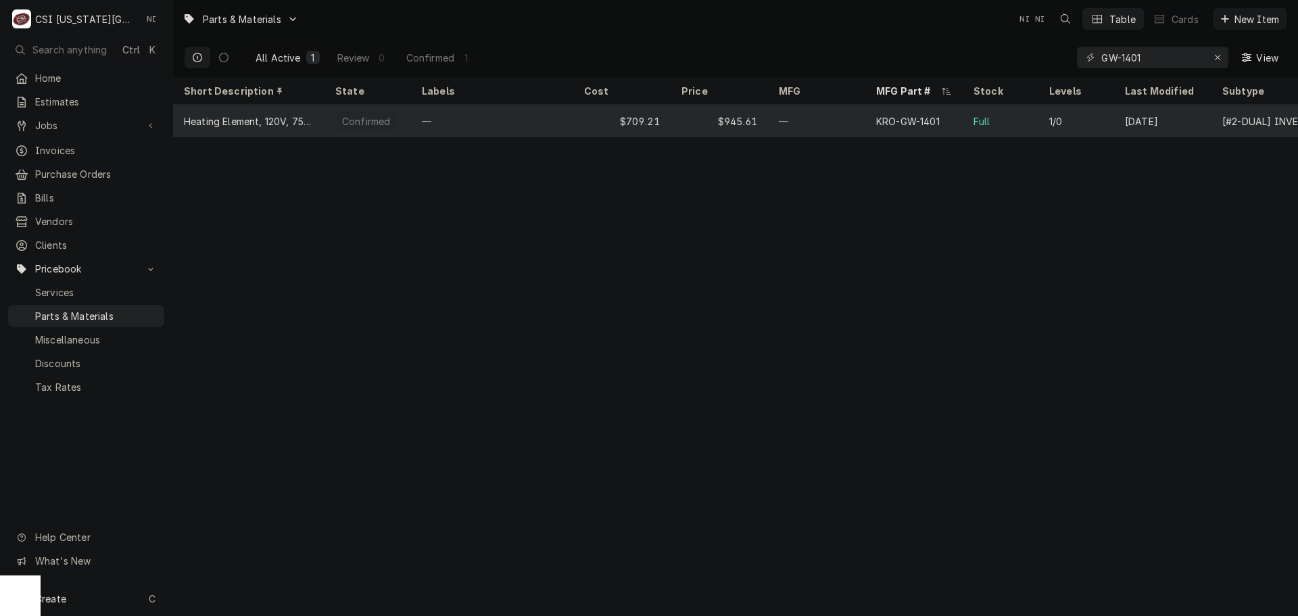
click at [778, 118] on div "—" at bounding box center [816, 121] width 97 height 32
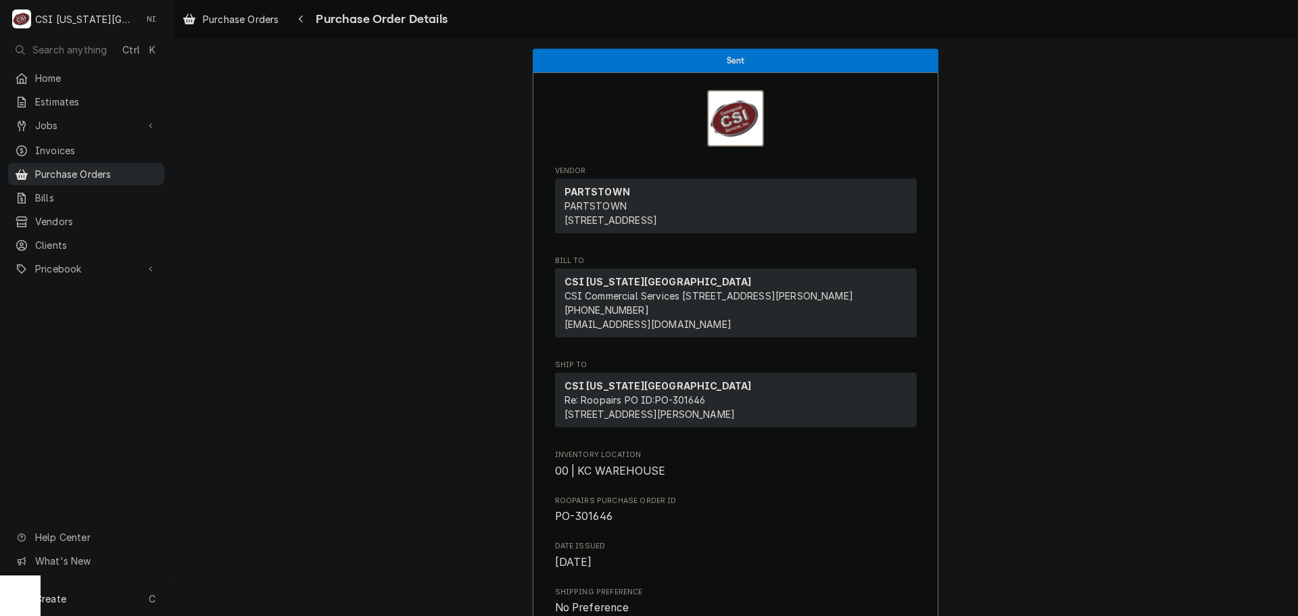
click at [124, 169] on span "Purchase Orders" at bounding box center [96, 174] width 122 height 14
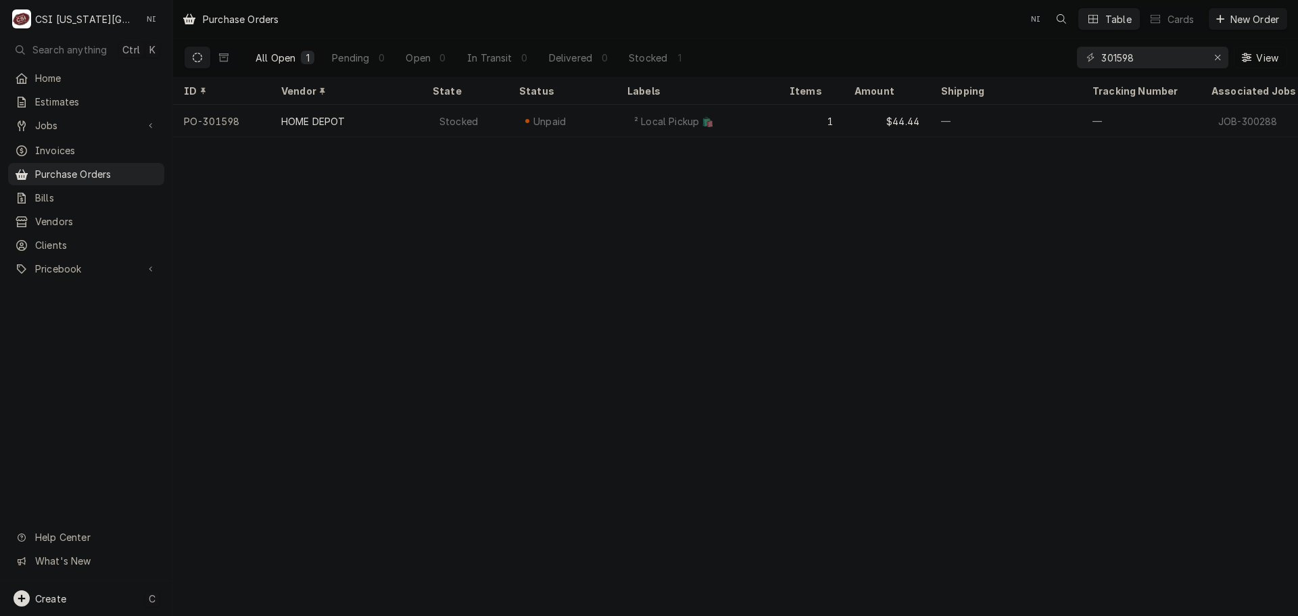
click at [100, 608] on div "Create C" at bounding box center [86, 598] width 172 height 35
click at [278, 506] on div "Purchase Order" at bounding box center [253, 505] width 91 height 14
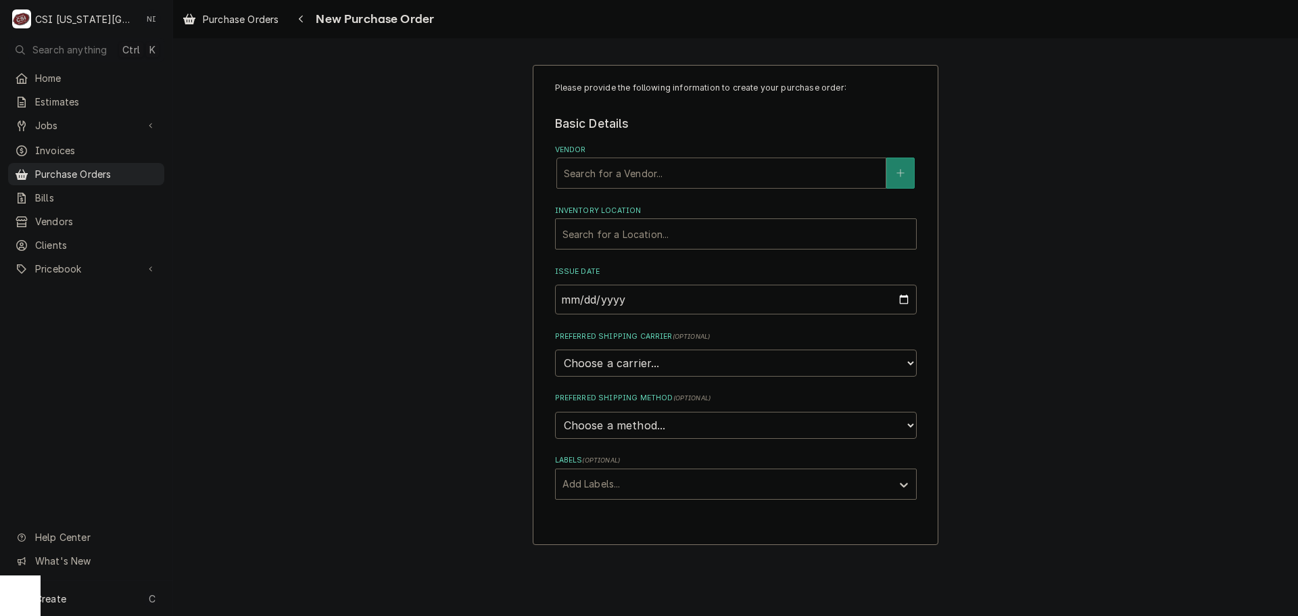
click at [692, 175] on div "Vendor" at bounding box center [721, 173] width 315 height 24
type input "key"
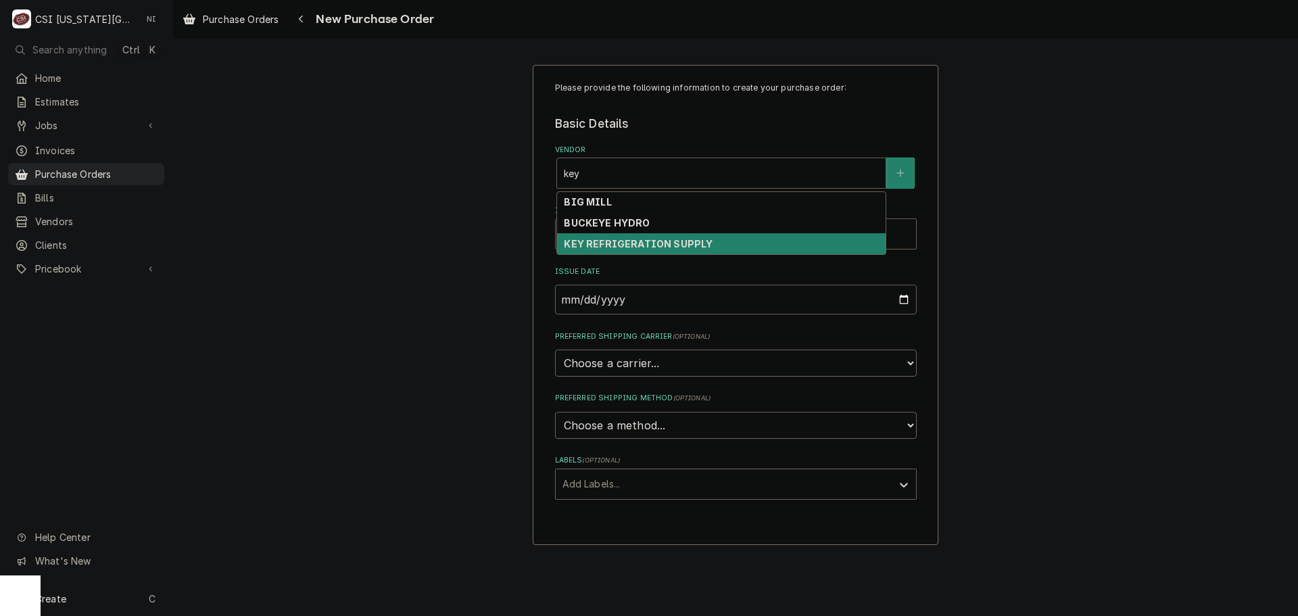
click at [719, 245] on div "KEY REFRIGERATION SUPPLY" at bounding box center [721, 243] width 329 height 21
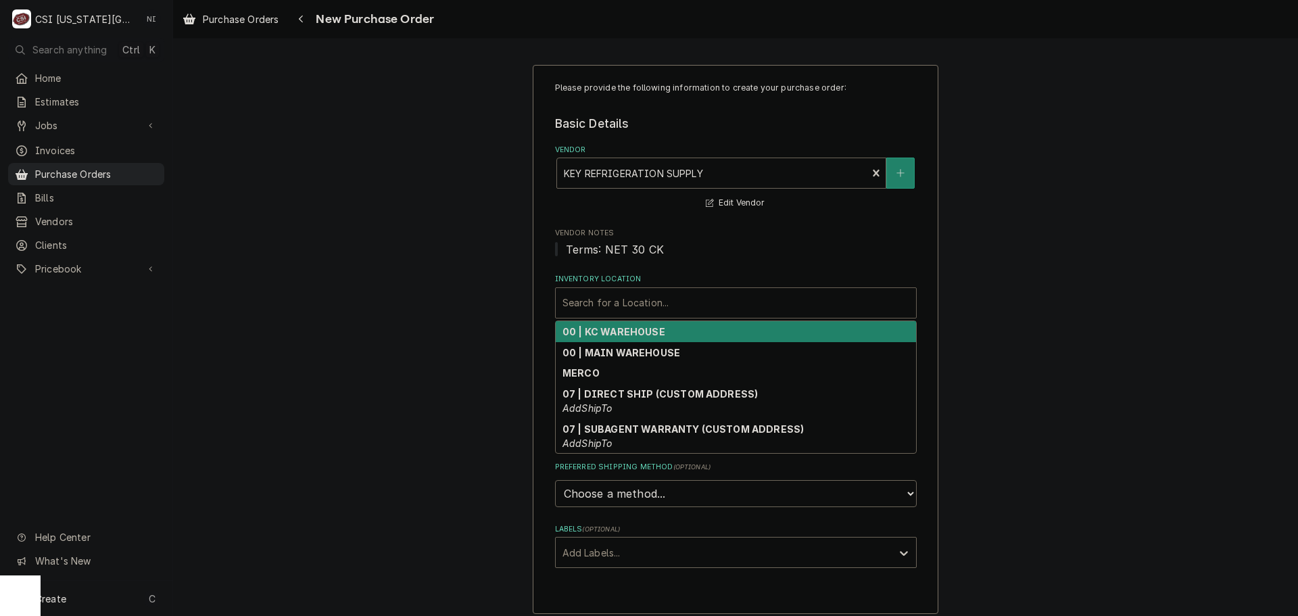
click at [666, 297] on div "Inventory Location" at bounding box center [735, 303] width 347 height 24
click at [640, 337] on strong "00 | KC WAREHOUSE" at bounding box center [613, 331] width 103 height 11
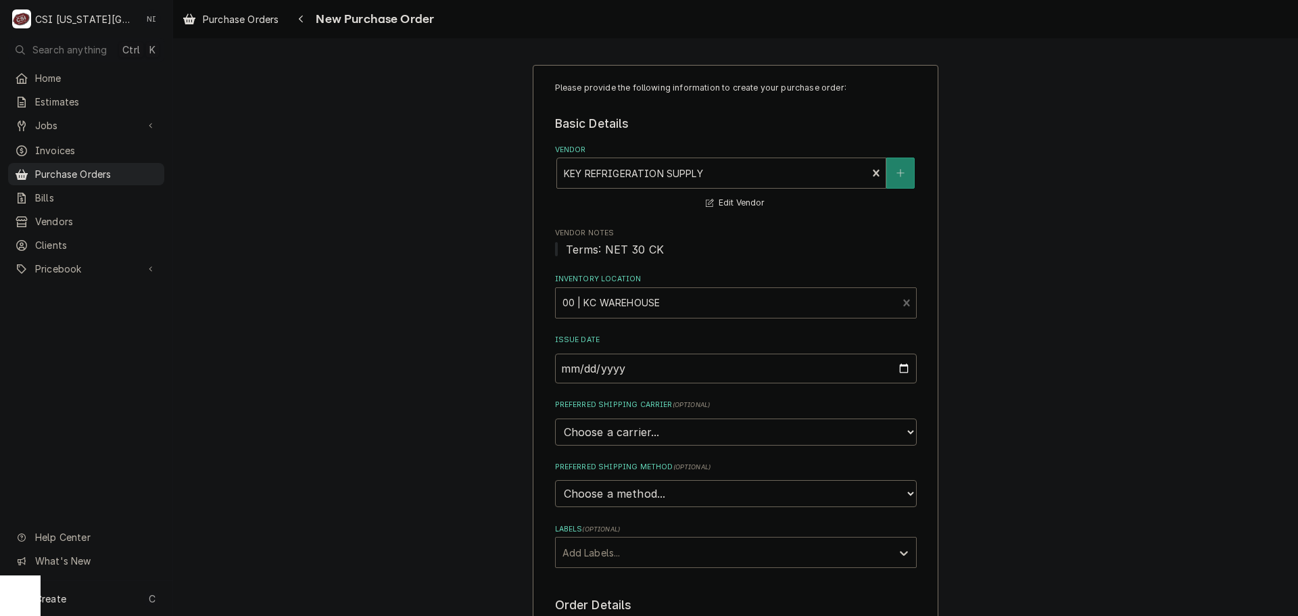
click at [693, 552] on div "Labels" at bounding box center [723, 552] width 322 height 24
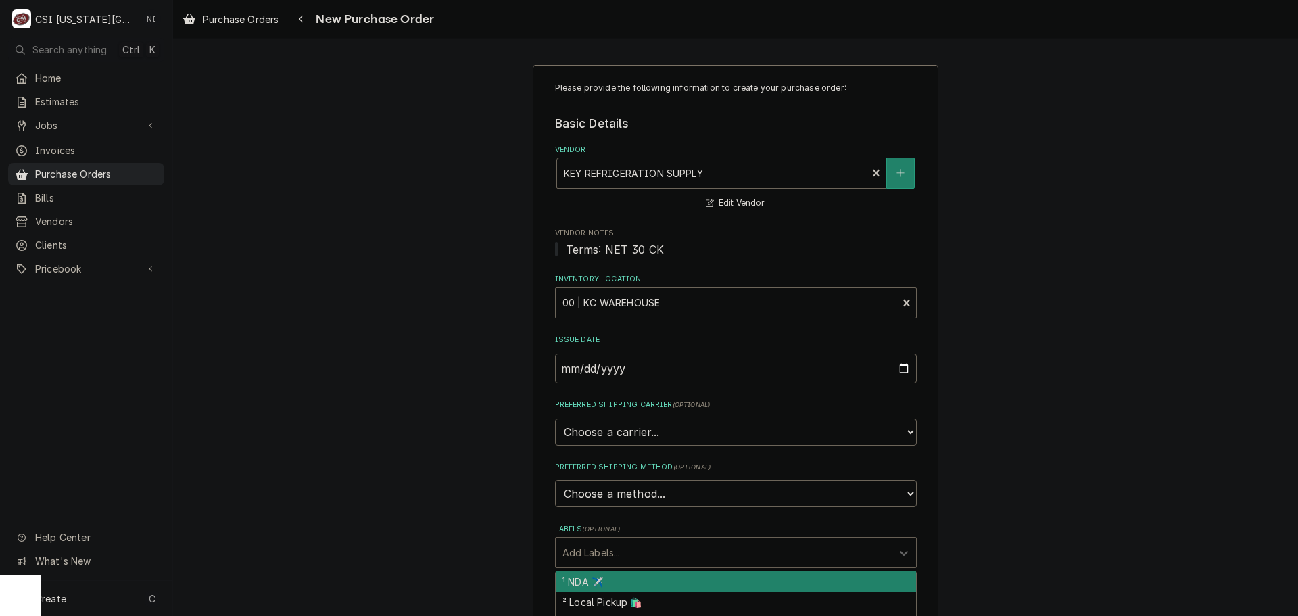
scroll to position [203, 0]
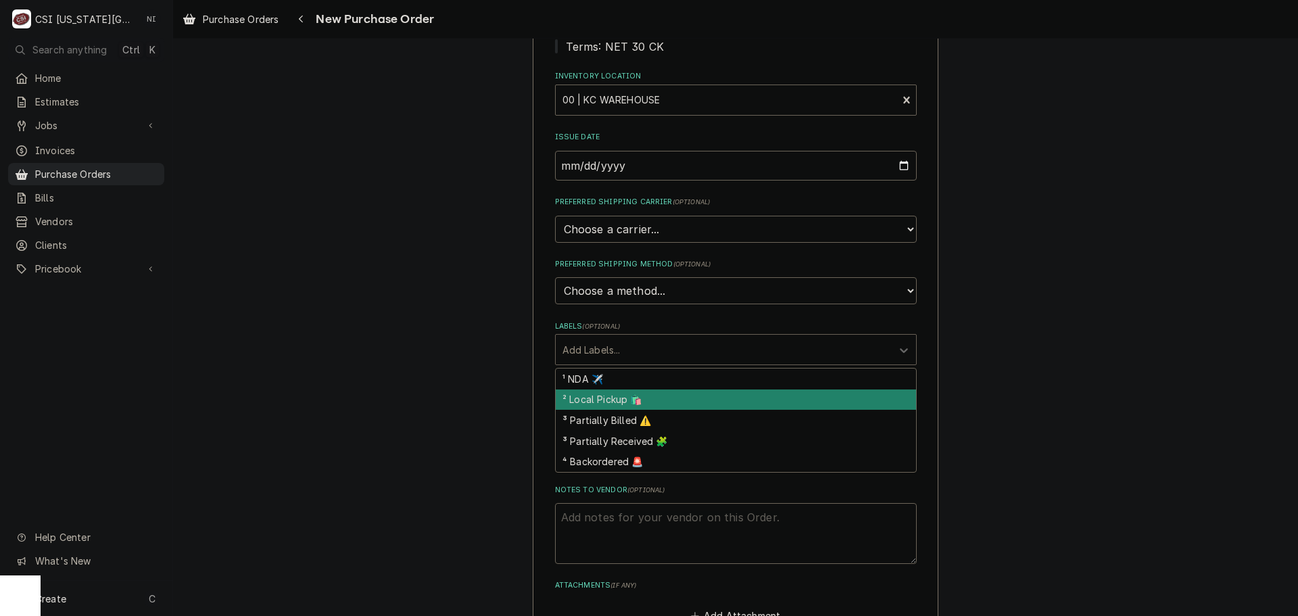
click at [611, 394] on div "² Local Pickup 🛍️" at bounding box center [736, 399] width 360 height 21
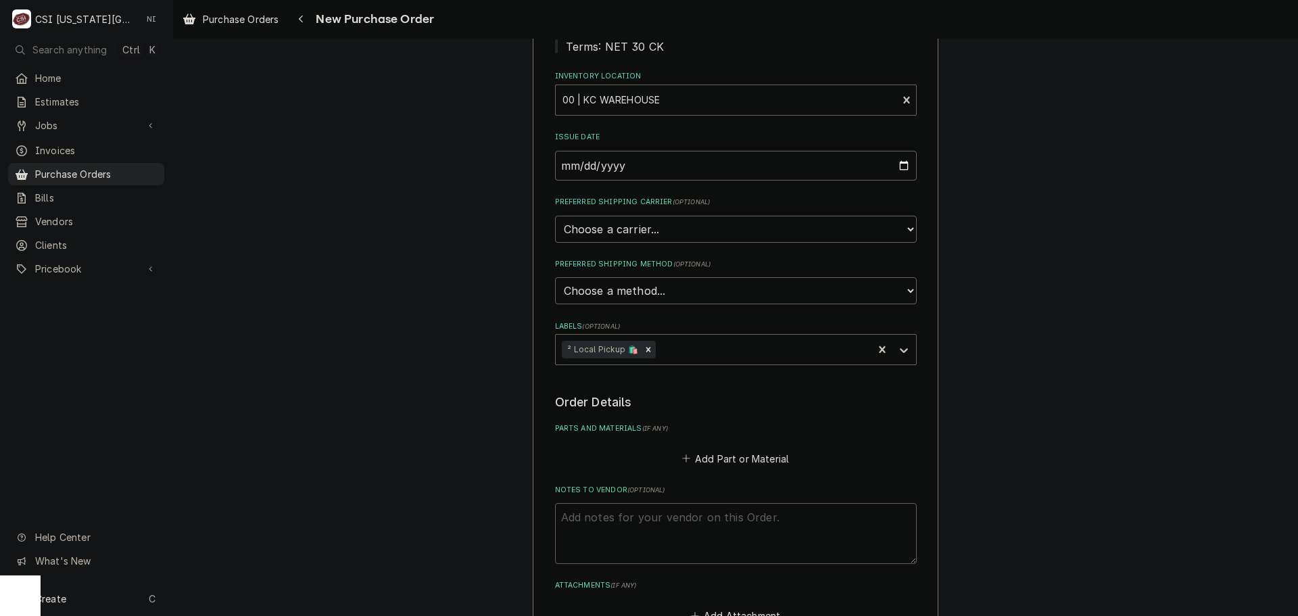
drag, startPoint x: 618, startPoint y: 517, endPoint x: 629, endPoint y: 520, distance: 11.8
click at [618, 518] on textarea "Notes to Vendor ( optional )" at bounding box center [736, 533] width 362 height 61
type textarea "x"
type textarea "j"
type textarea "x"
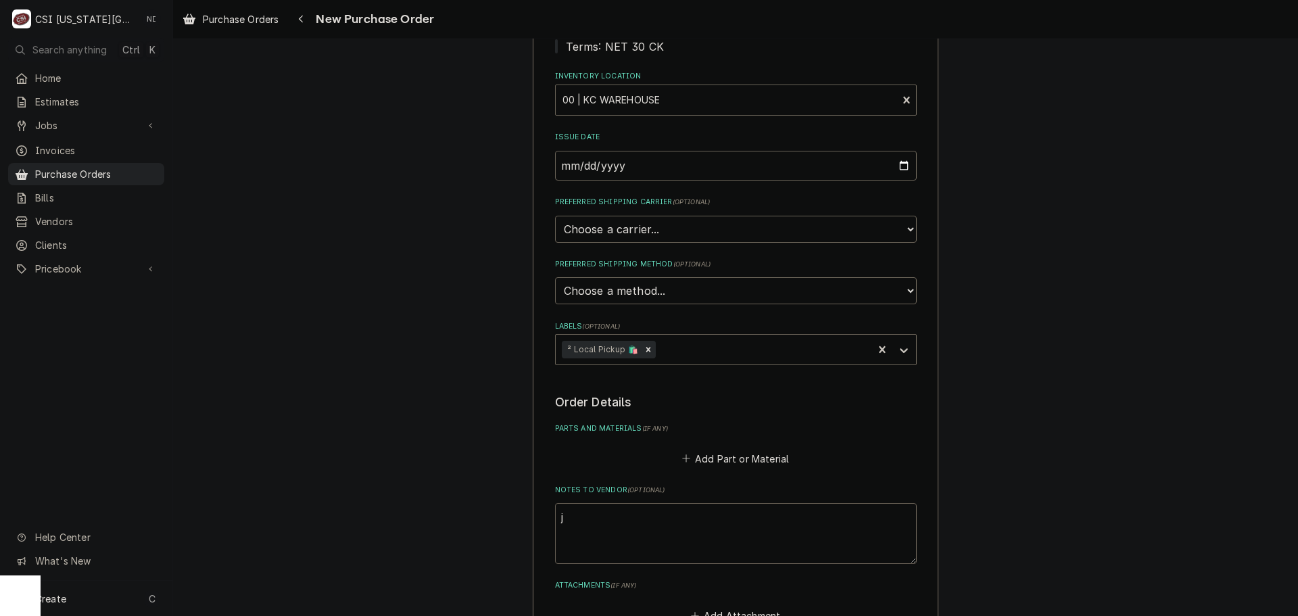
type textarea "jg"
type textarea "x"
type textarea "jgo"
type textarea "x"
type textarea "jgon"
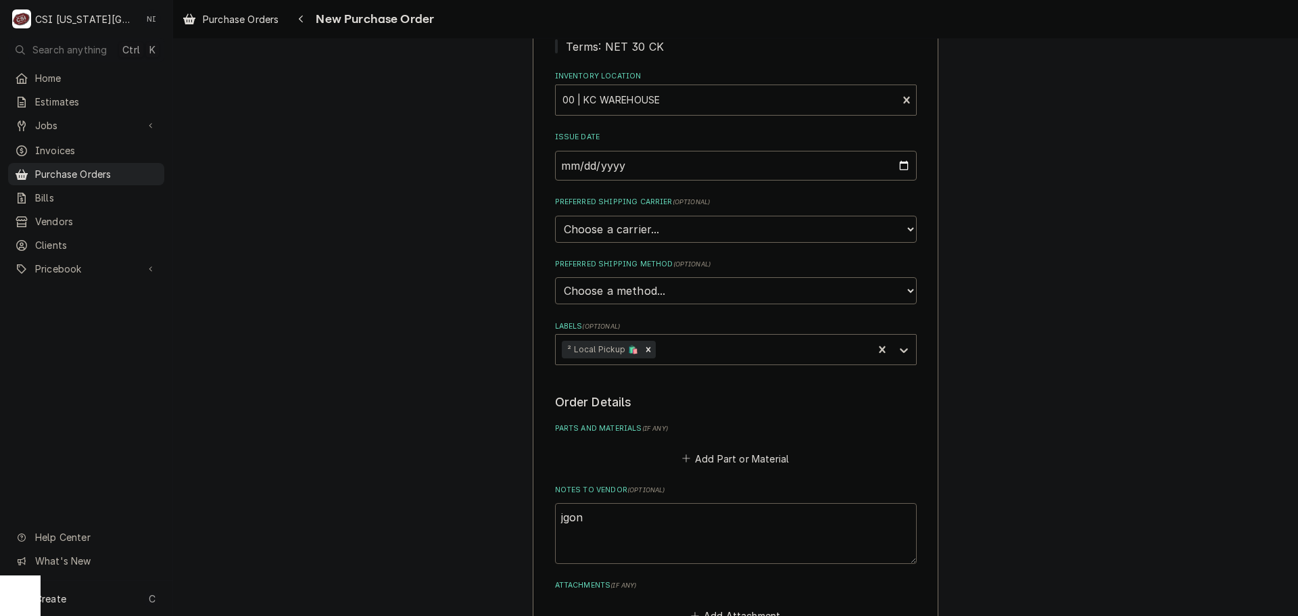
type textarea "x"
type textarea "jgo"
type textarea "x"
type textarea "jg"
type textarea "x"
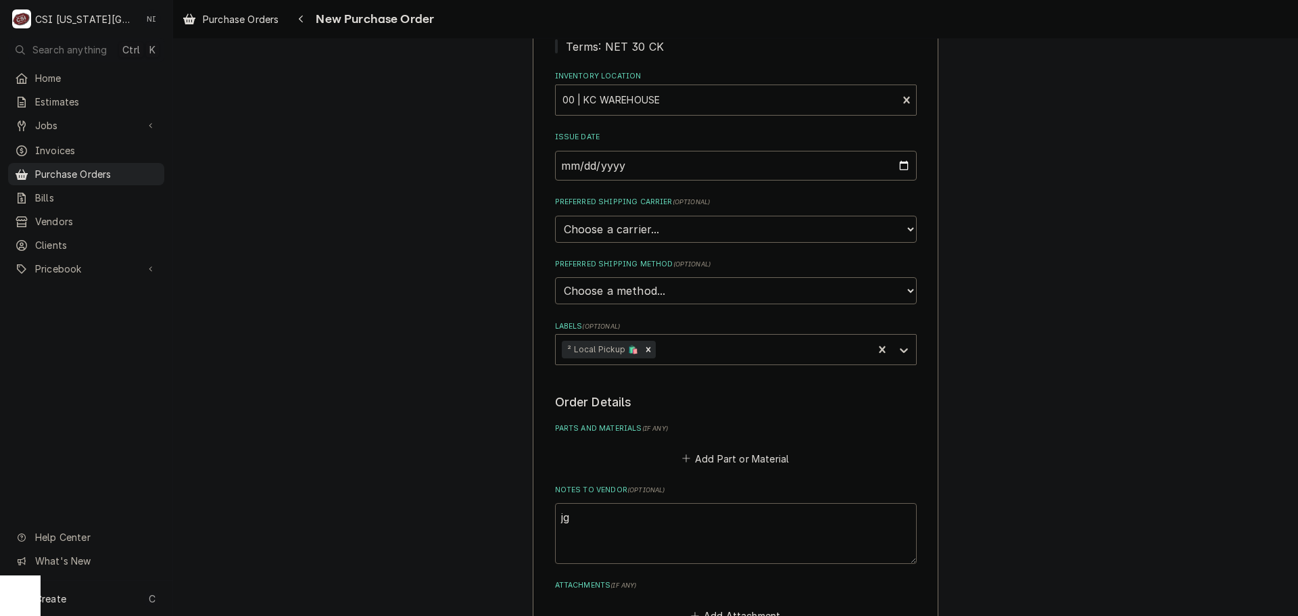
type textarea "j"
type textarea "x"
type textarea "j"
type textarea "x"
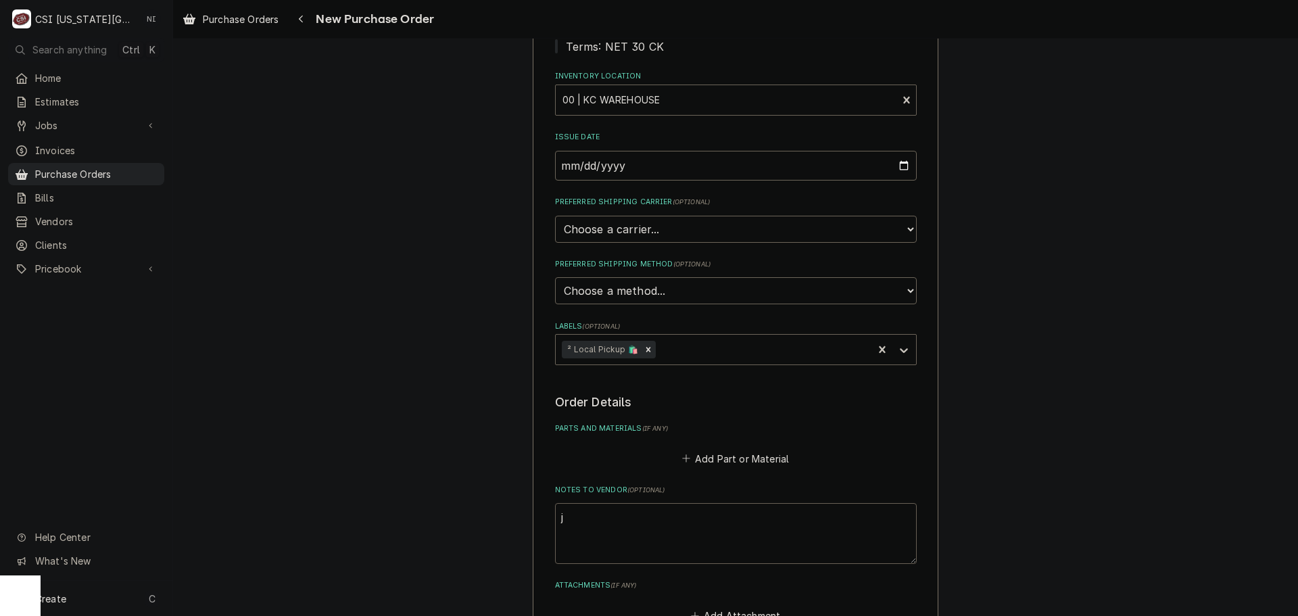
type textarea "jg"
type textarea "x"
type textarea "jgo"
type textarea "x"
type textarea "jgon"
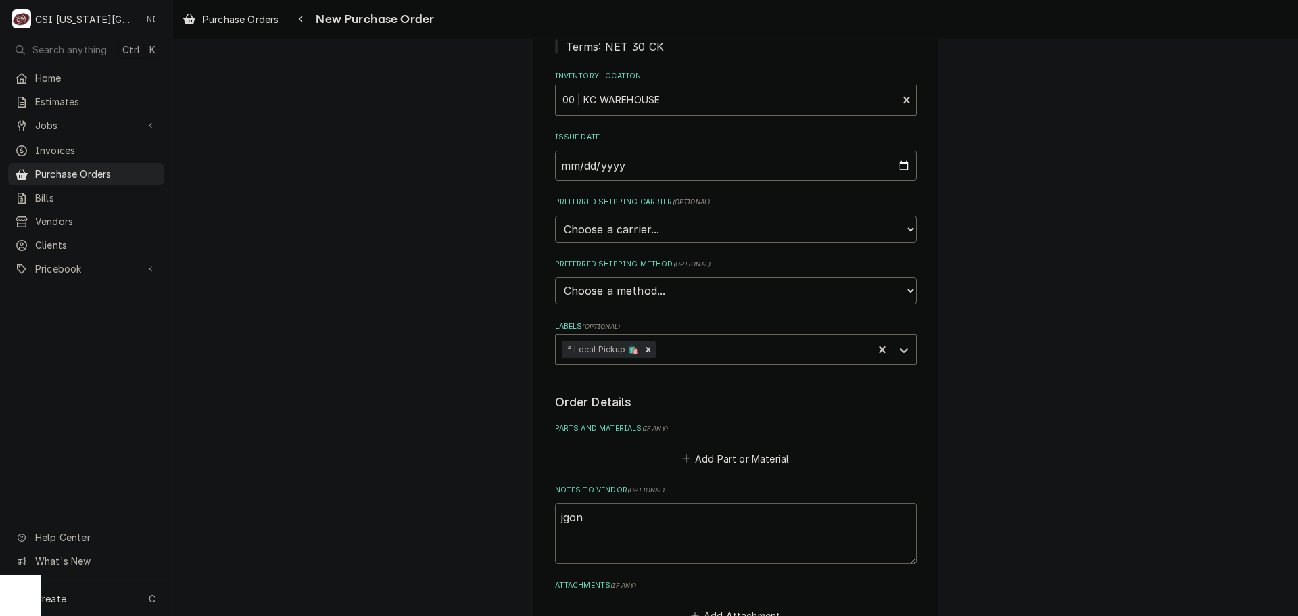
type textarea "x"
type textarea "jgonz"
type textarea "x"
type textarea "jgon"
type textarea "x"
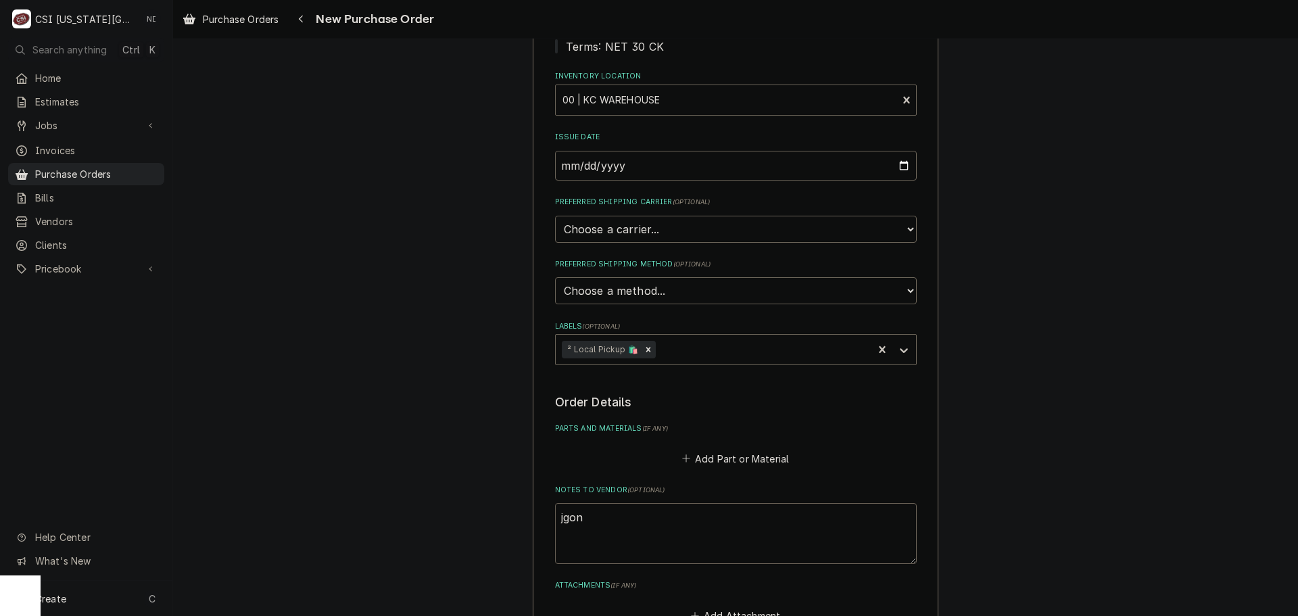
type textarea "jgo"
type textarea "x"
type textarea "jg"
type textarea "x"
type textarea "j"
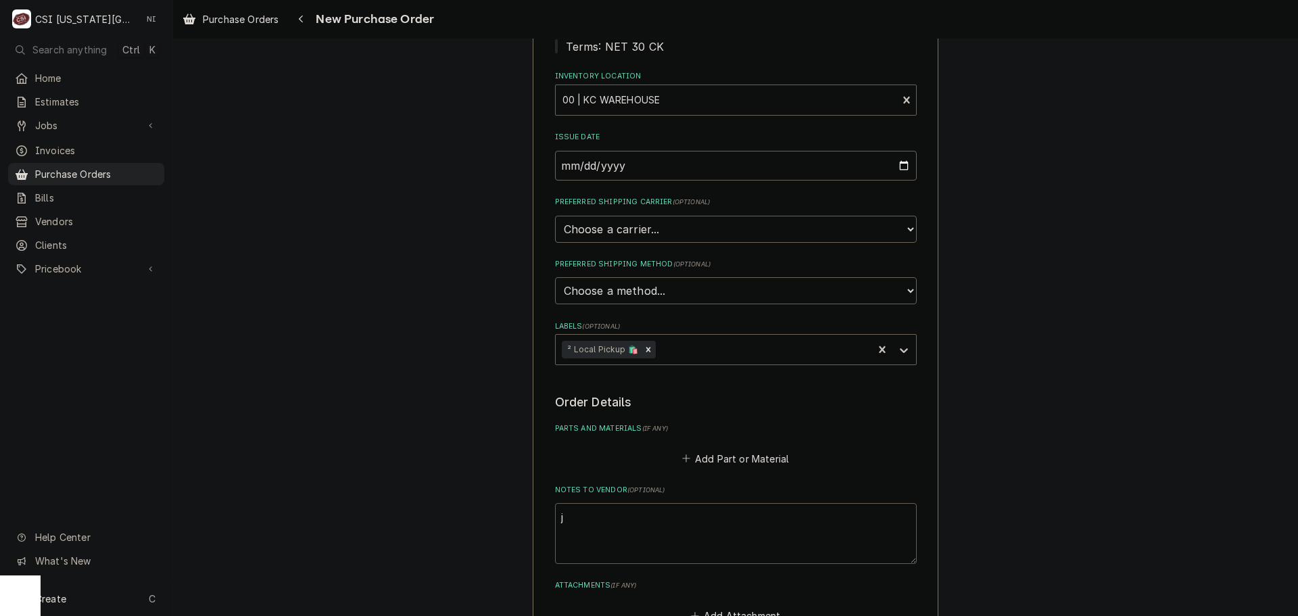
type textarea "x"
type textarea "g"
type textarea "x"
type textarea "go"
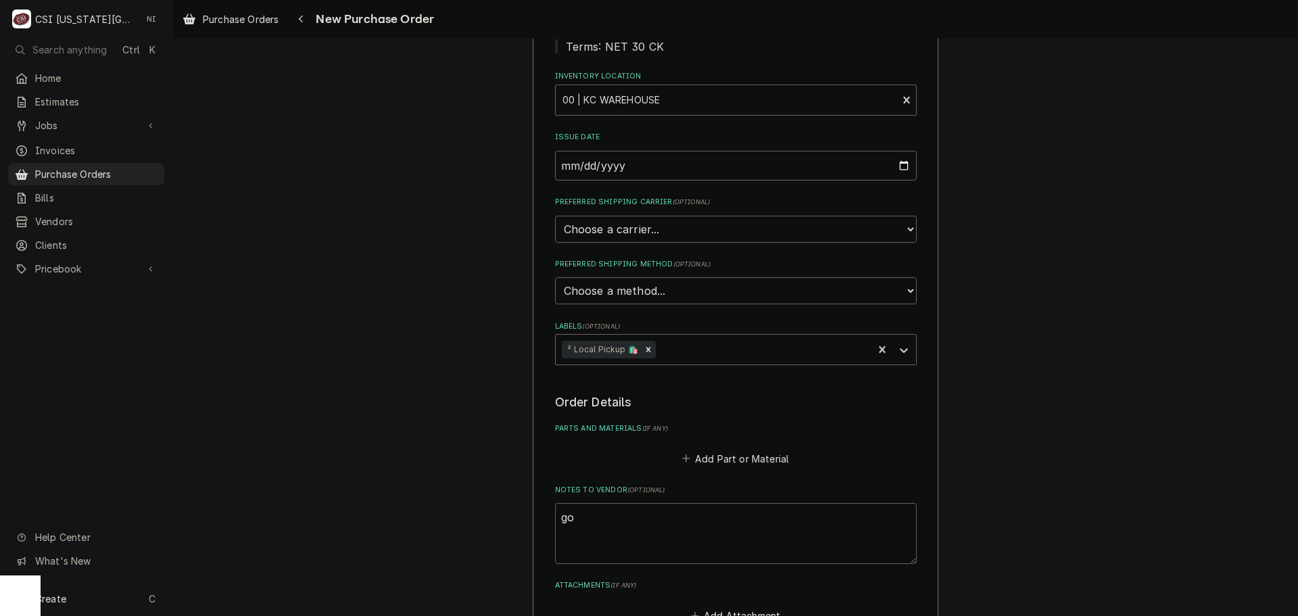
type textarea "x"
type textarea "gon"
type textarea "x"
type textarea "gonz"
type textarea "x"
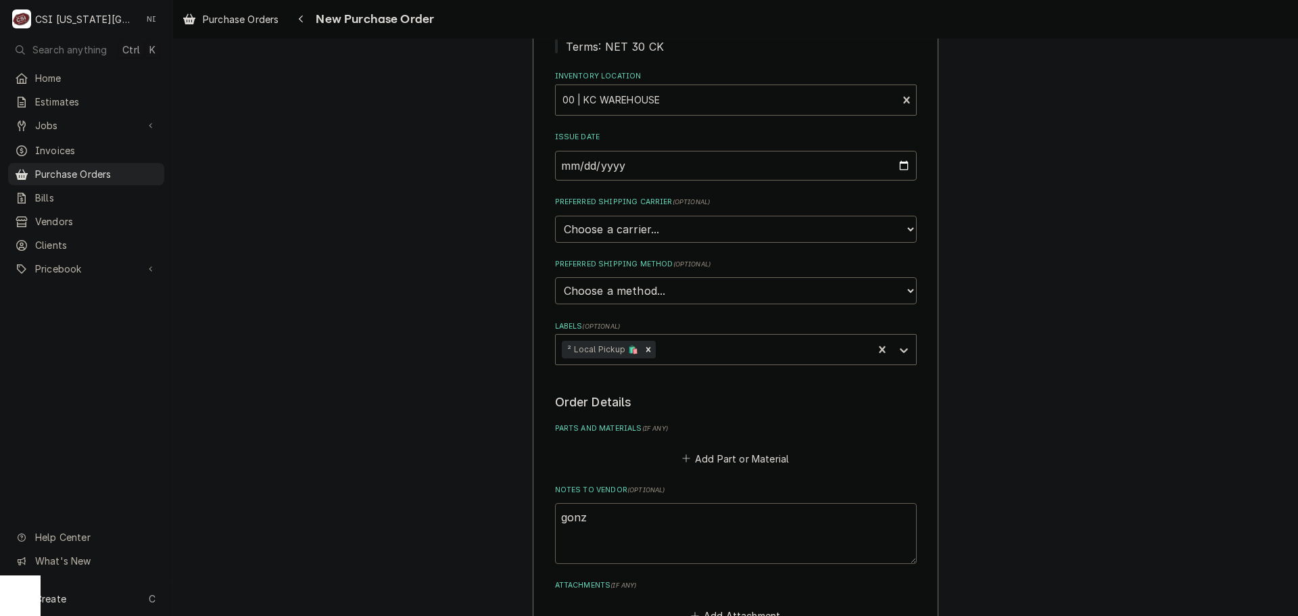
type textarea "gonza"
type textarea "x"
type textarea "gonzal"
type textarea "x"
type textarea "gonzale"
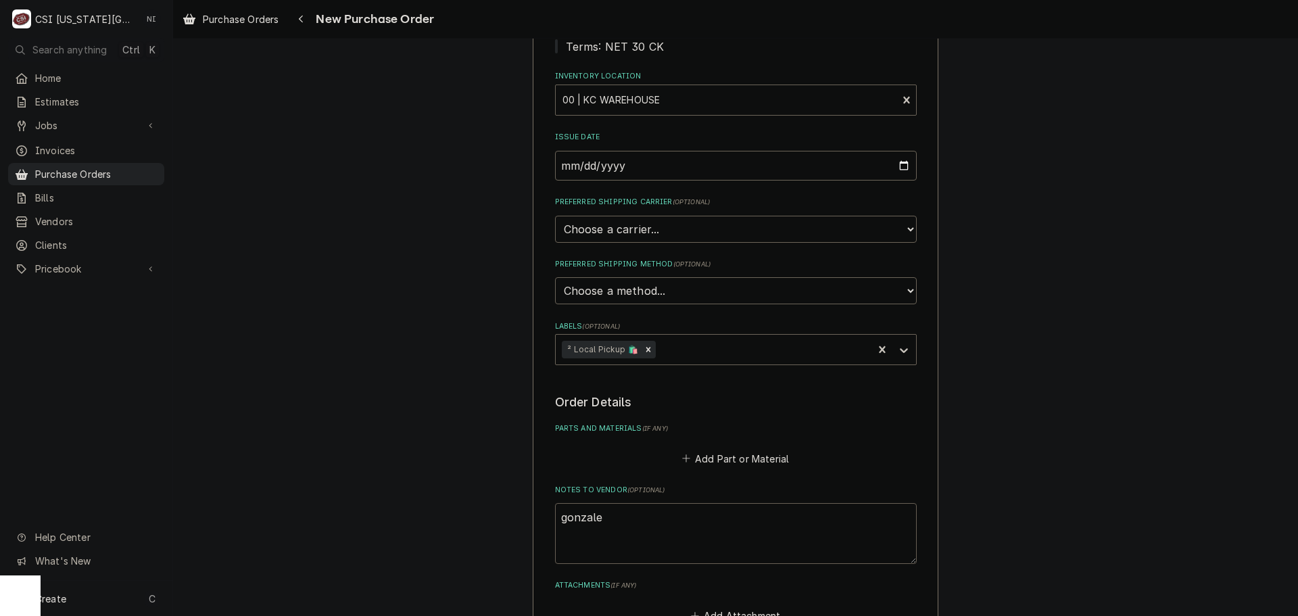
type textarea "x"
type textarea "gonzalex"
type textarea "x"
type textarea "gonzalex"
type textarea "x"
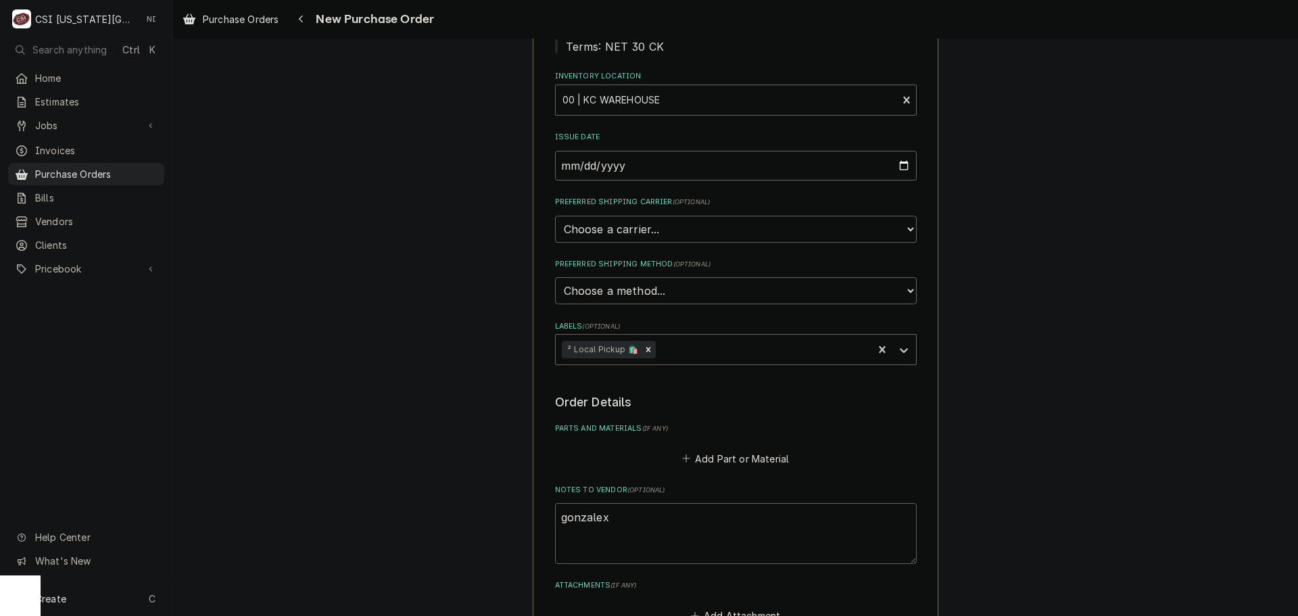
type textarea "gonzalex"
type textarea "x"
type textarea "gonzale"
type textarea "x"
type textarea "gonzalez"
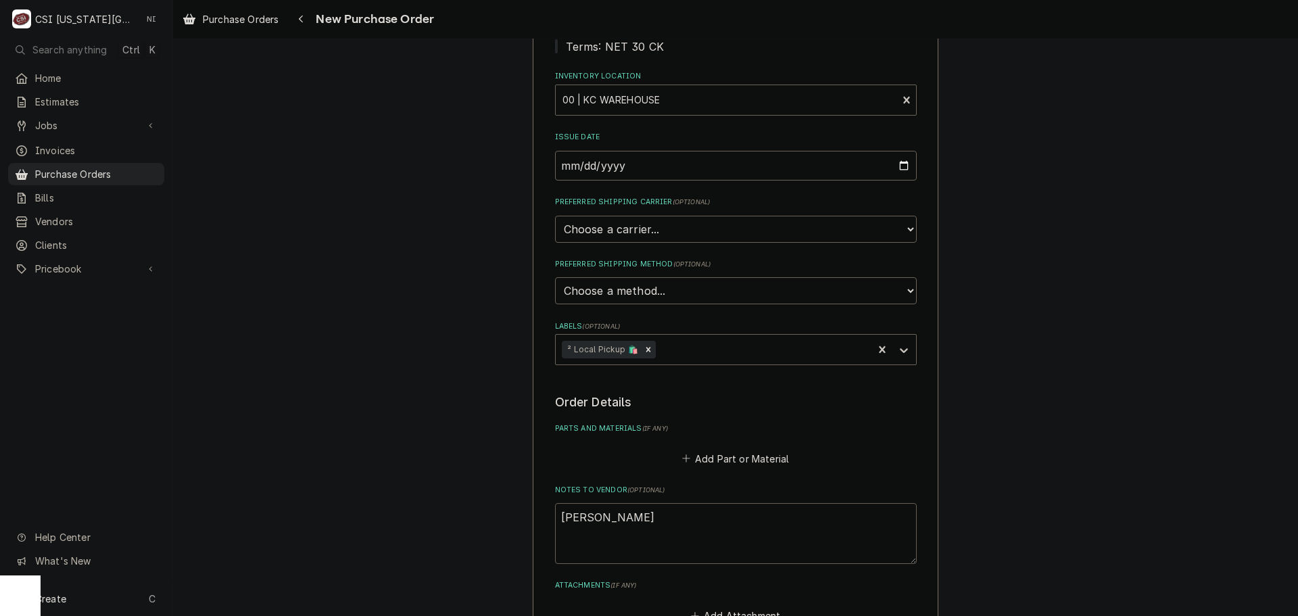
type textarea "x"
type textarea "gonzalez"
type textarea "x"
type textarea "gonzalez t"
type textarea "x"
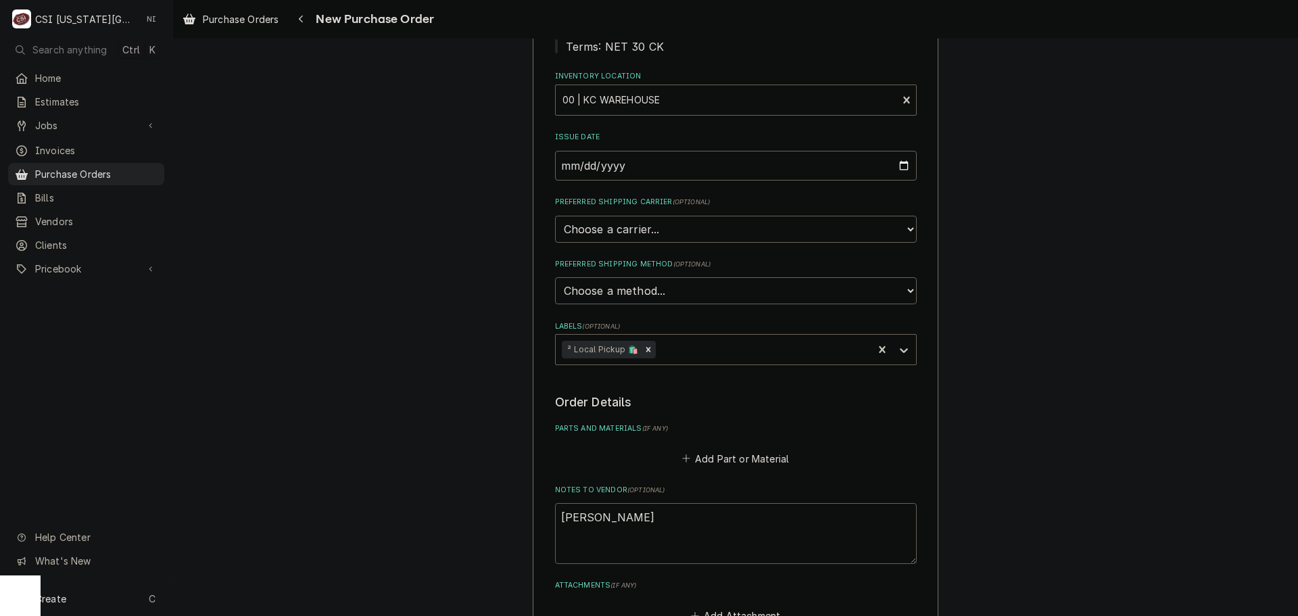
type textarea "gonzalez tr"
type textarea "x"
type textarea "gonzalez tru"
type textarea "x"
type textarea "gonzalez truc"
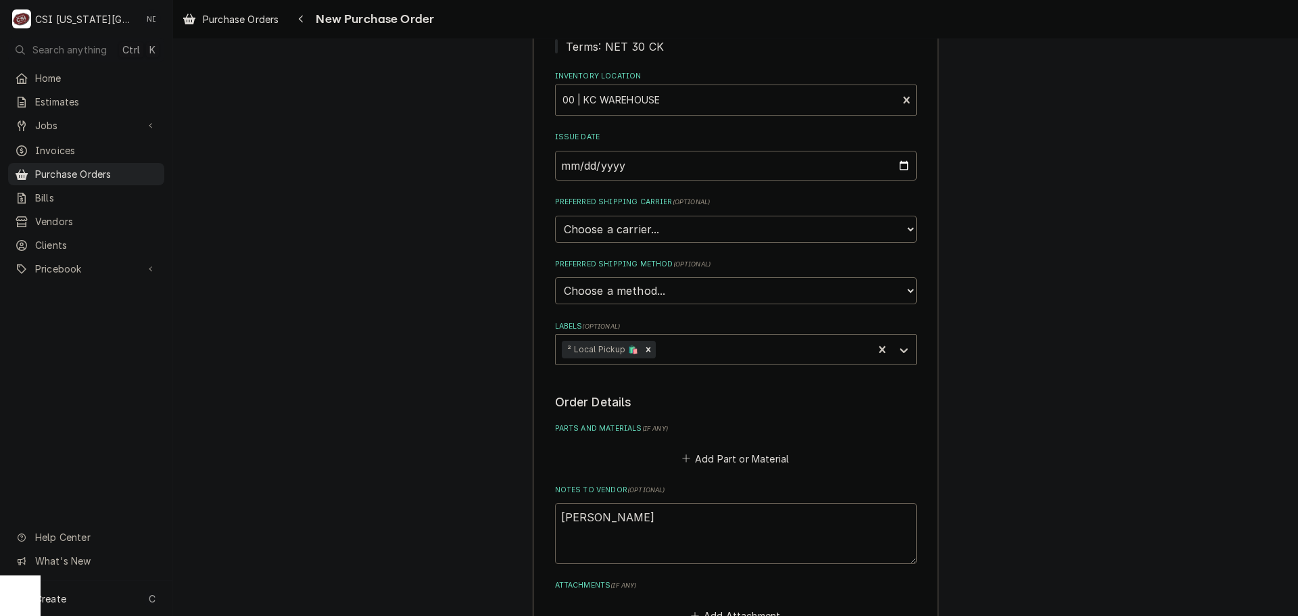
type textarea "x"
type textarea "gonzalez truck"
type textarea "x"
type textarea "gonzalez truck"
type textarea "x"
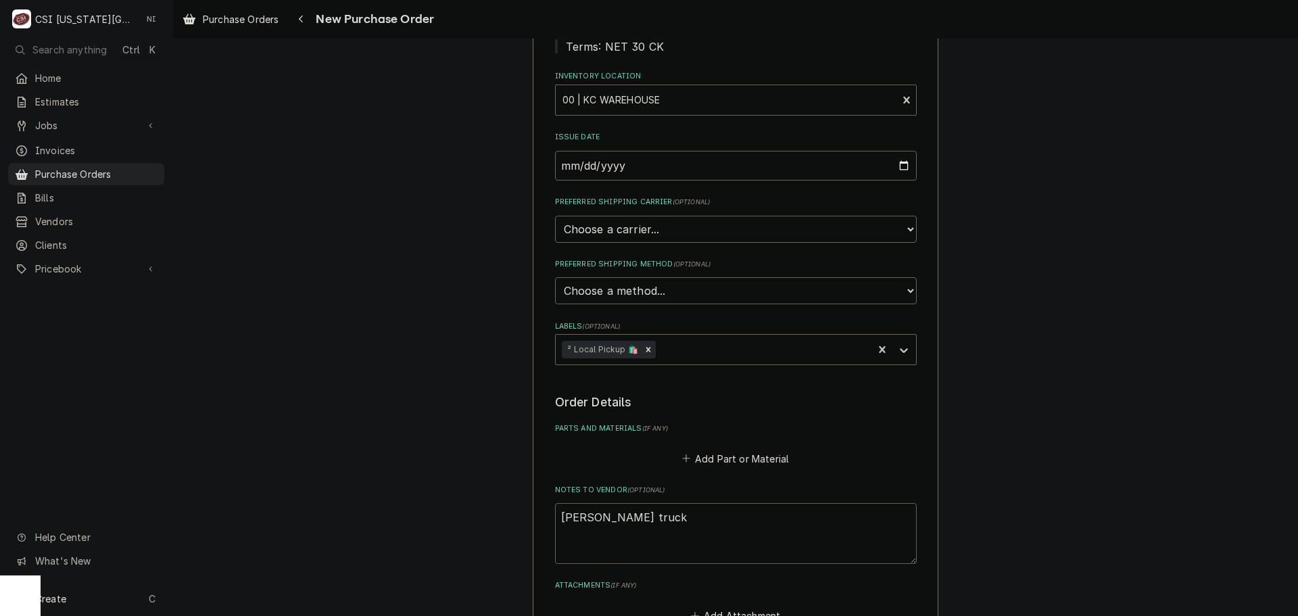
type textarea "gonzalez truck"
type textarea "x"
type textarea "gonzalez truc"
type textarea "x"
type textarea "gonzalez tru"
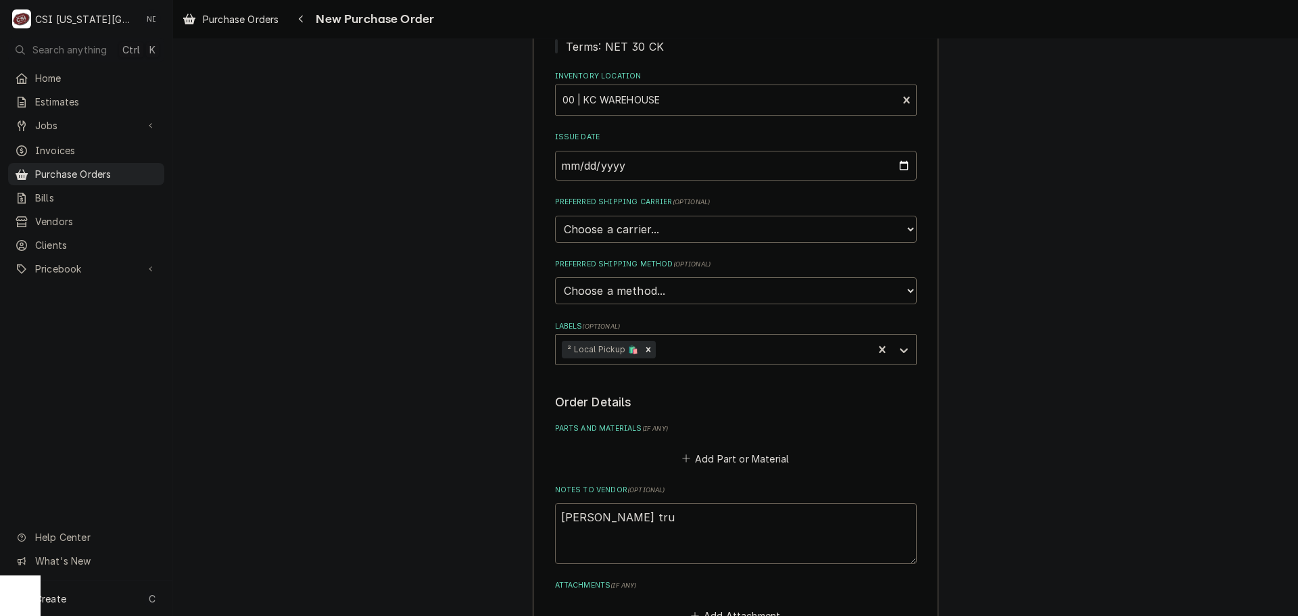
type textarea "x"
type textarea "gonzalez tr"
type textarea "x"
type textarea "gonzalez t"
type textarea "x"
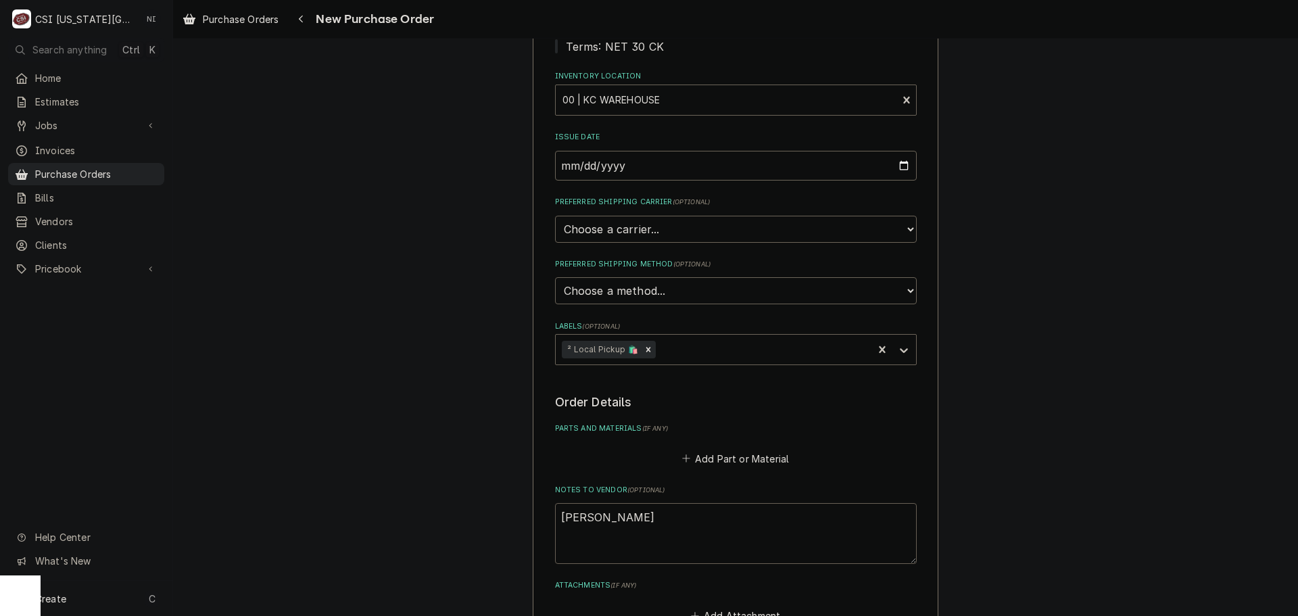
type textarea "gonzalez"
type textarea "x"
type textarea "gonzalez p"
type textarea "x"
type textarea "gonzalez pm"
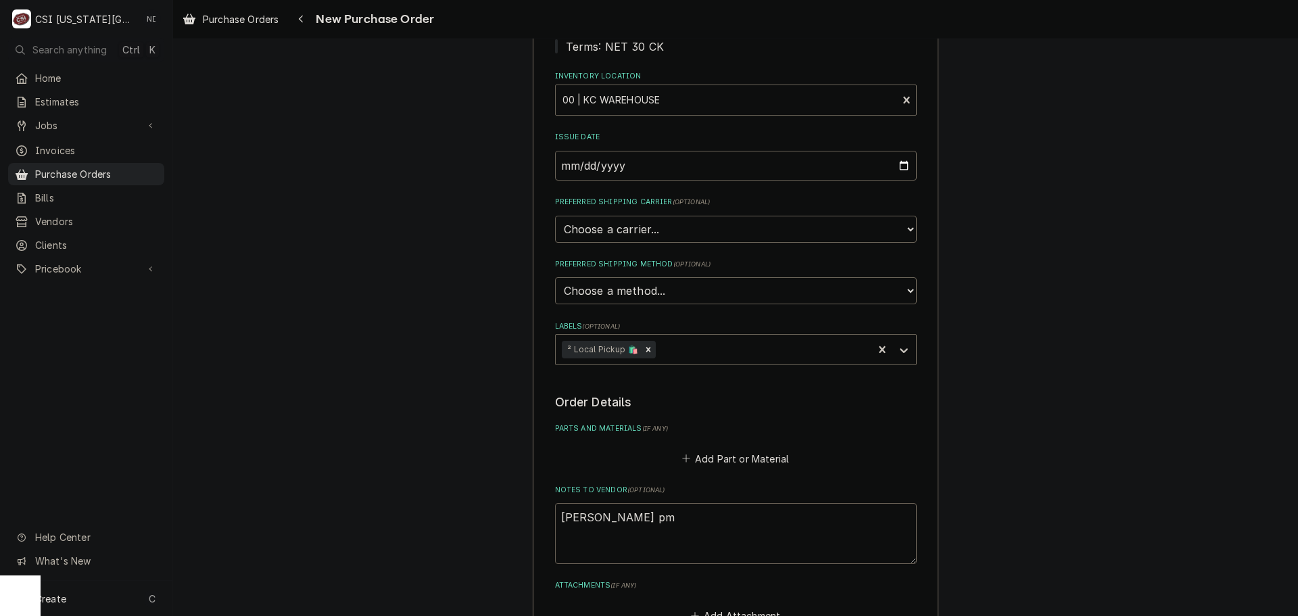
type textarea "x"
type textarea "gonzalez pm"
type textarea "x"
type textarea "gonzalez pm f"
type textarea "x"
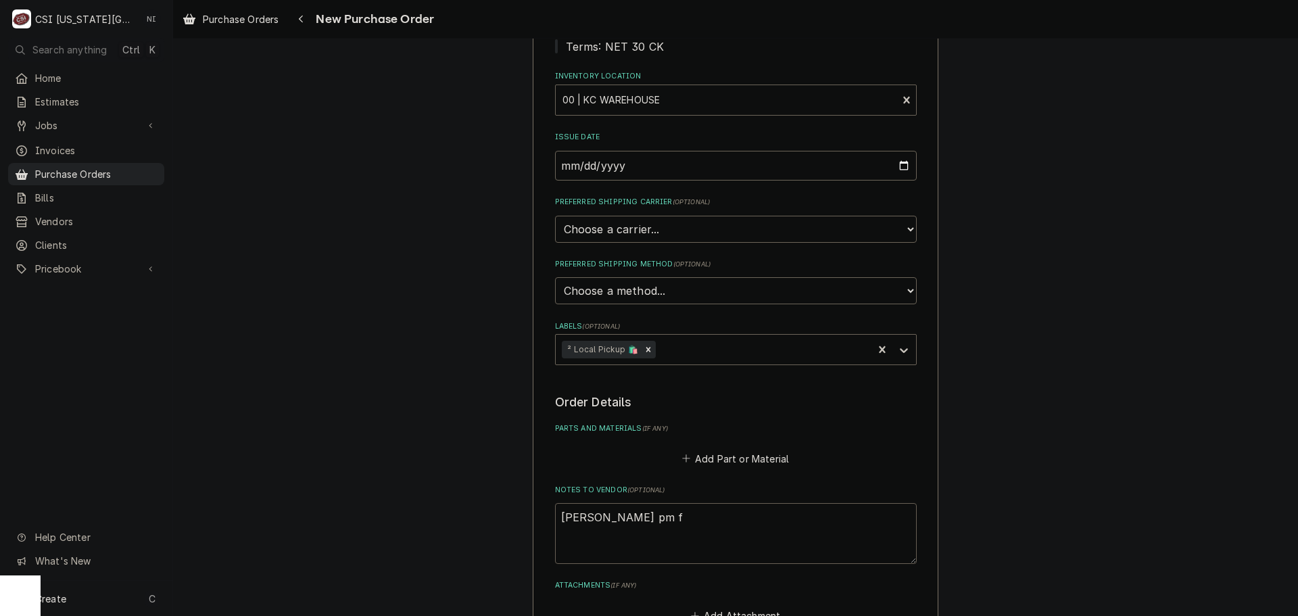
type textarea "gonzalez pm fi"
type textarea "x"
type textarea "gonzalez pm filt"
type textarea "x"
type textarea "gonzalez pm filte"
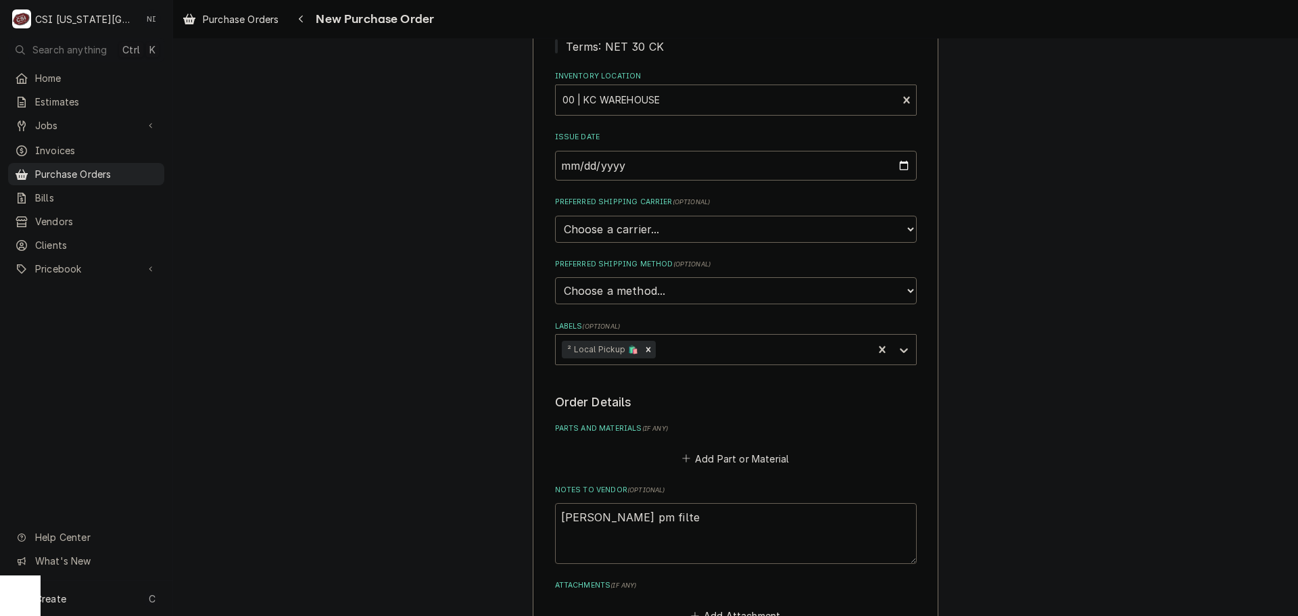
type textarea "x"
type textarea "gonzalez pm filter"
type textarea "x"
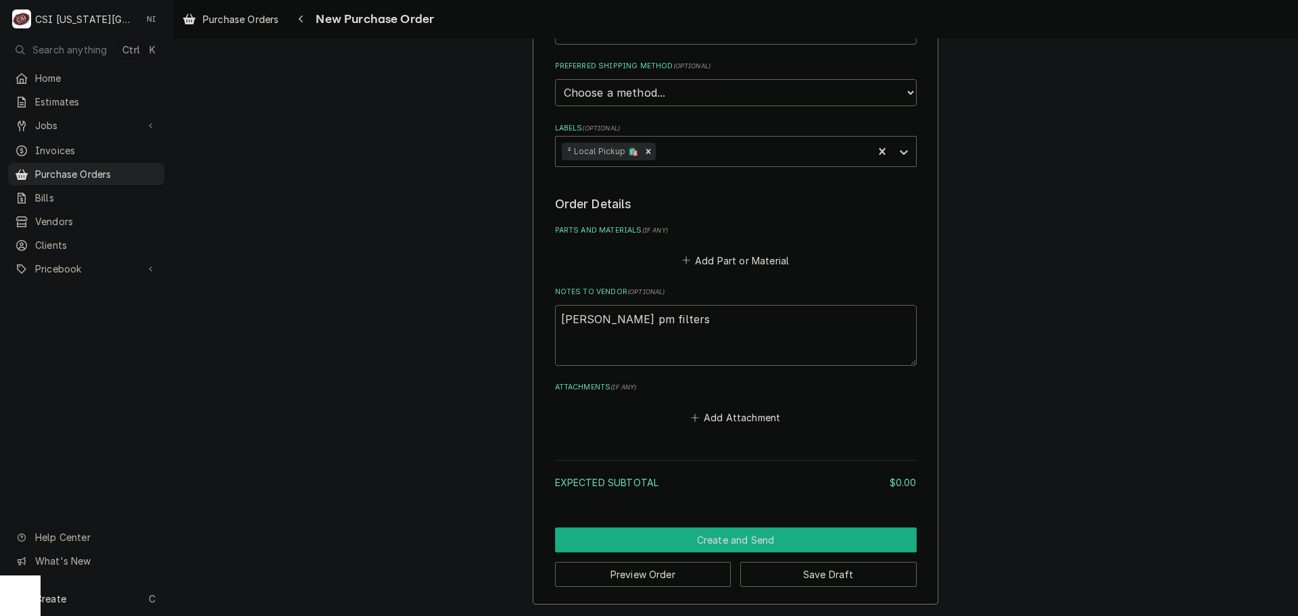
type textarea "gonzalez pm filters"
drag, startPoint x: 723, startPoint y: 539, endPoint x: 1286, endPoint y: 436, distance: 572.4
click at [728, 538] on button "Create and Send" at bounding box center [736, 539] width 362 height 25
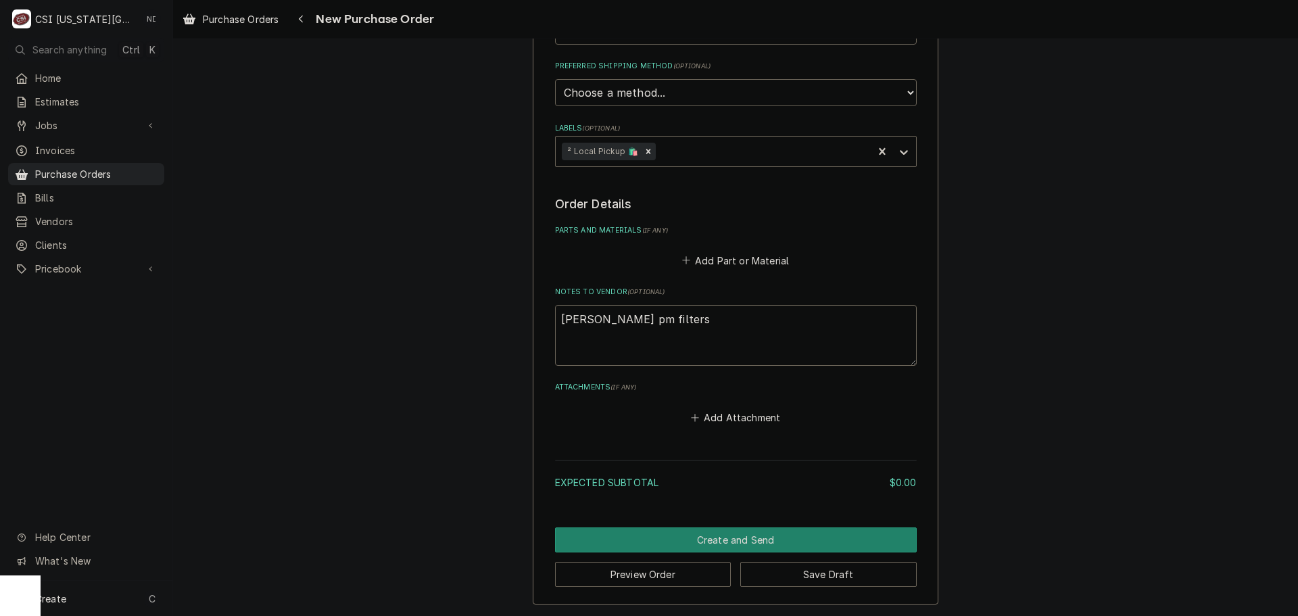
scroll to position [393, 0]
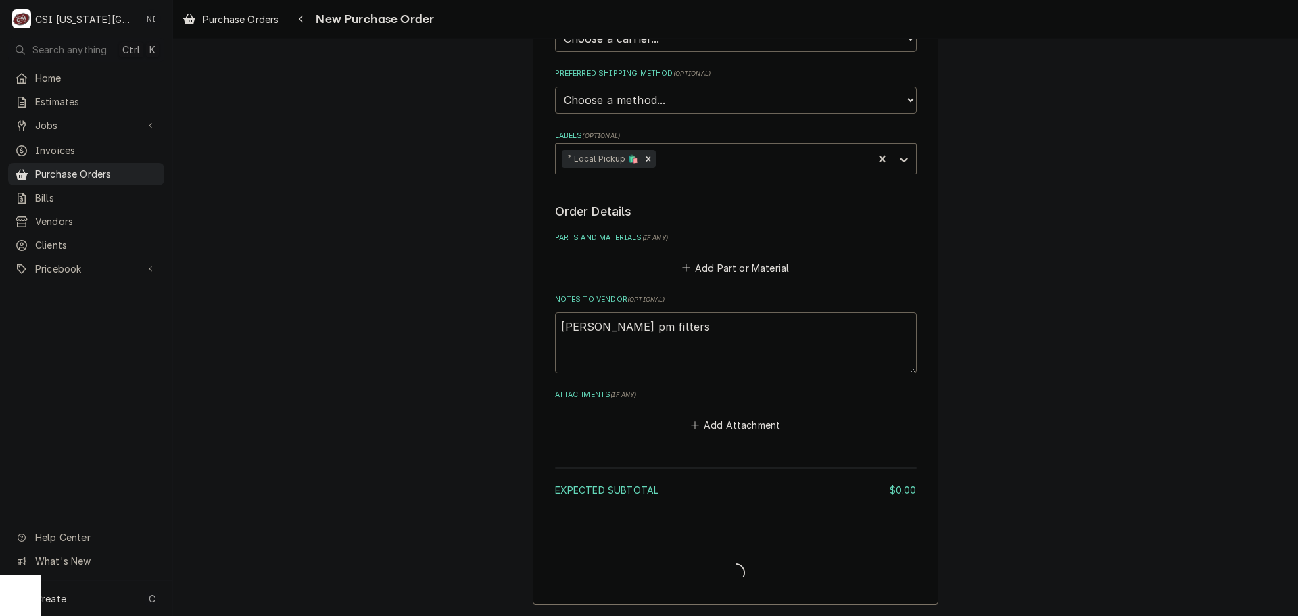
type textarea "x"
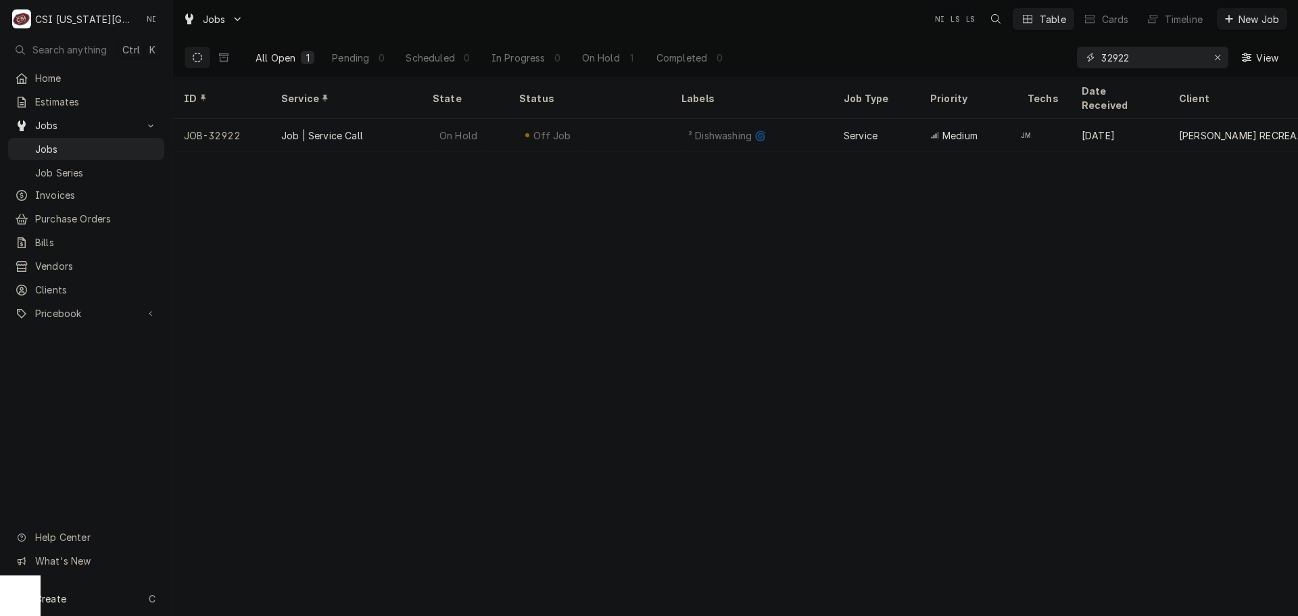
click at [1215, 57] on icon "Erase input" at bounding box center [1217, 57] width 7 height 9
click at [1196, 57] on input "Dynamic Content Wrapper" at bounding box center [1164, 58] width 127 height 22
paste input "33079"
type input "33079"
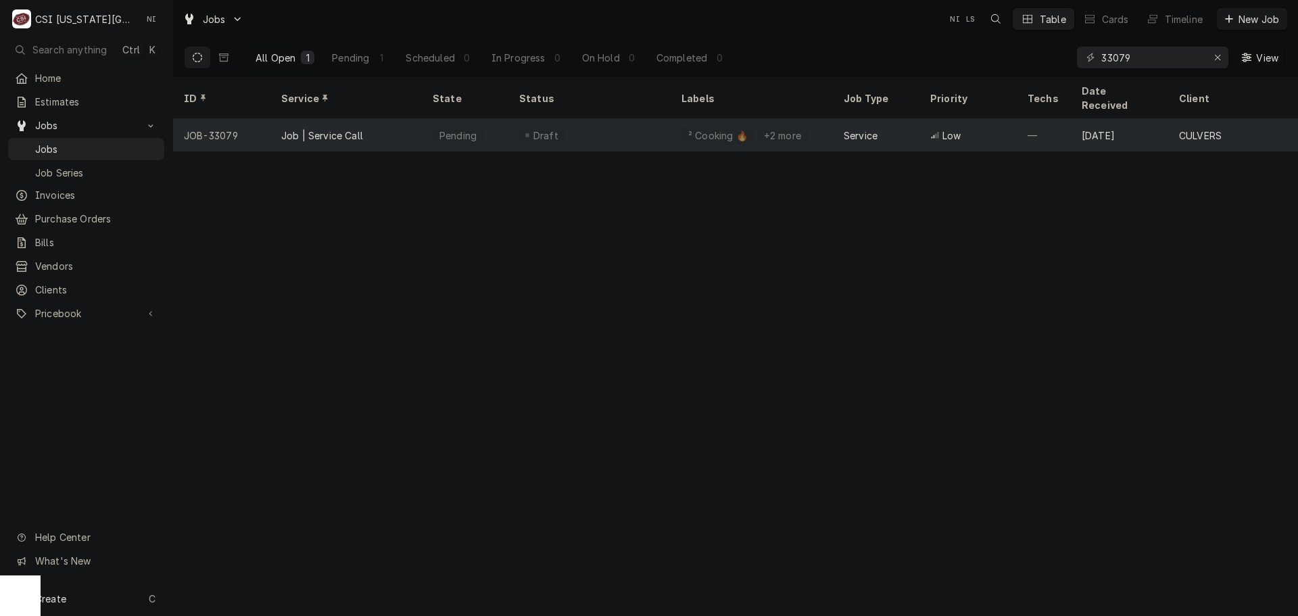
click at [605, 126] on div "Draft" at bounding box center [589, 135] width 162 height 32
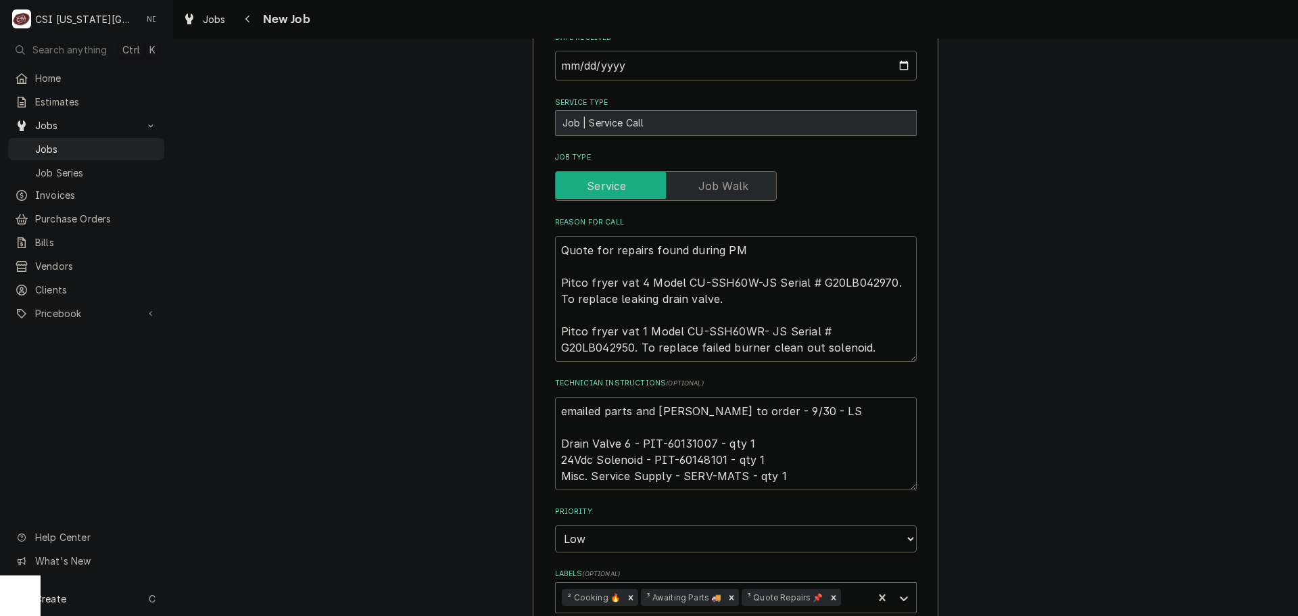
scroll to position [59, 0]
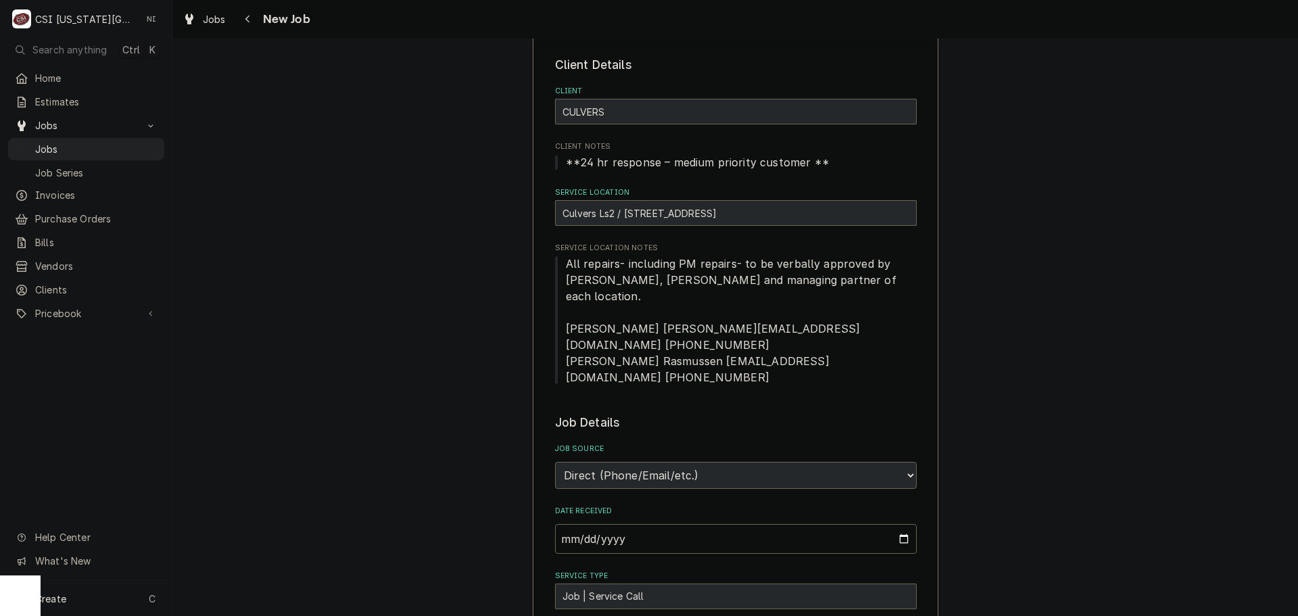
drag, startPoint x: 705, startPoint y: 316, endPoint x: 1204, endPoint y: 214, distance: 509.3
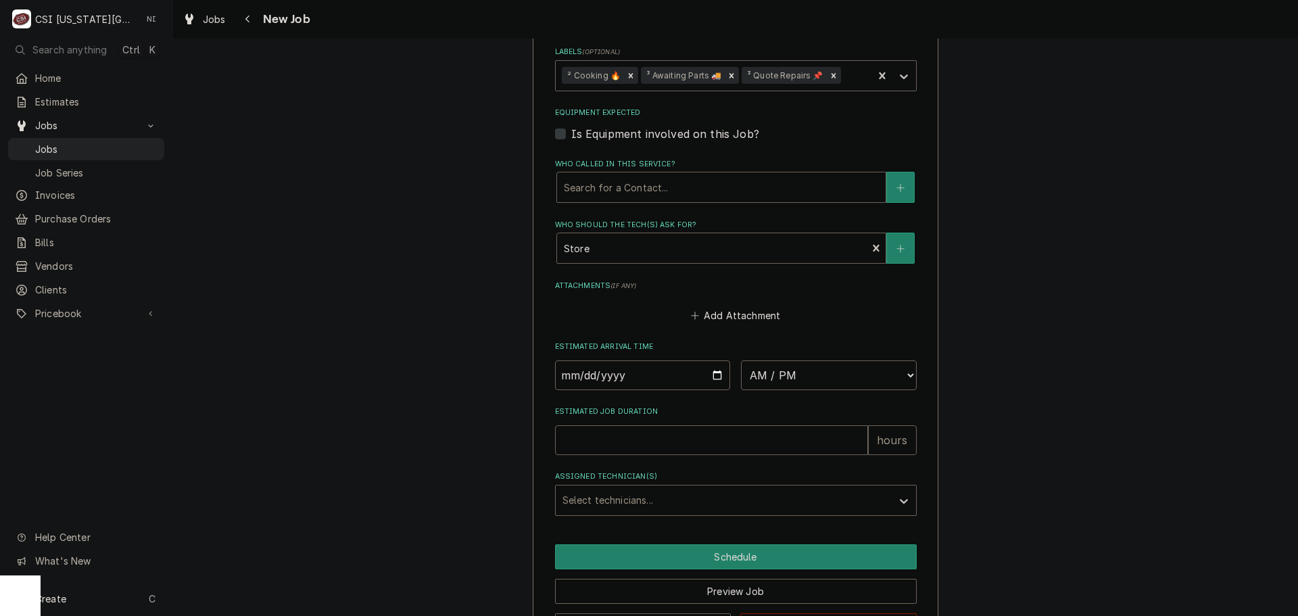
scroll to position [1073, 0]
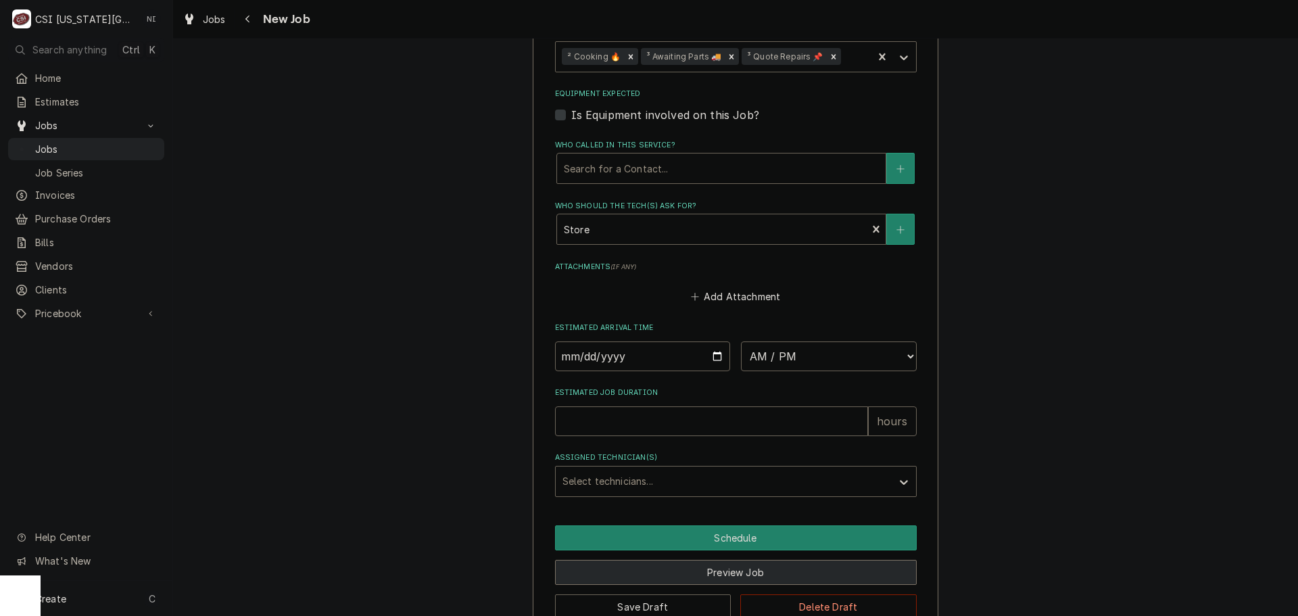
click at [676, 560] on button "Preview Job" at bounding box center [736, 572] width 362 height 25
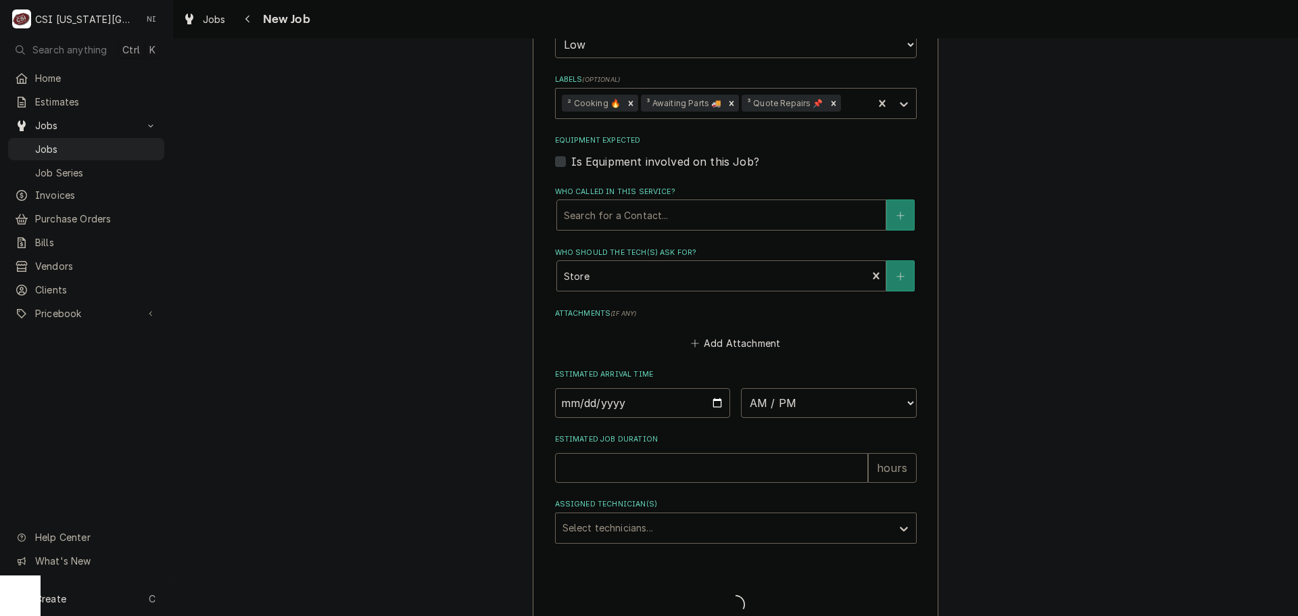
type textarea "x"
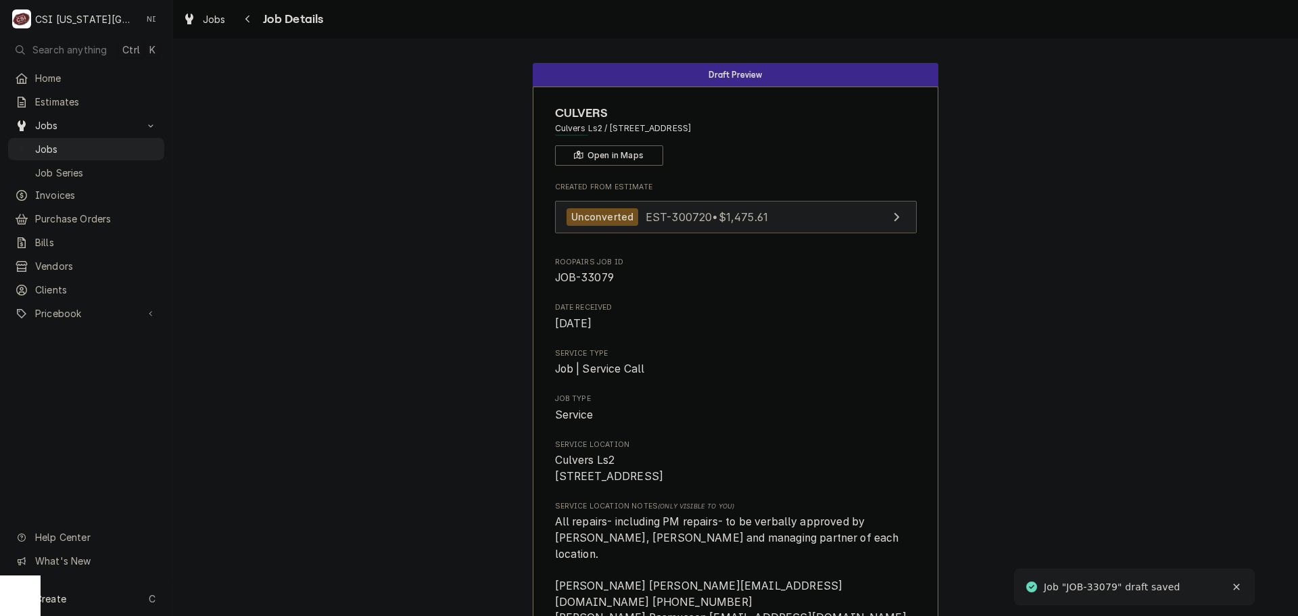
click at [815, 212] on link "Unconverted EST-300720 • $1,475.61" at bounding box center [736, 217] width 362 height 33
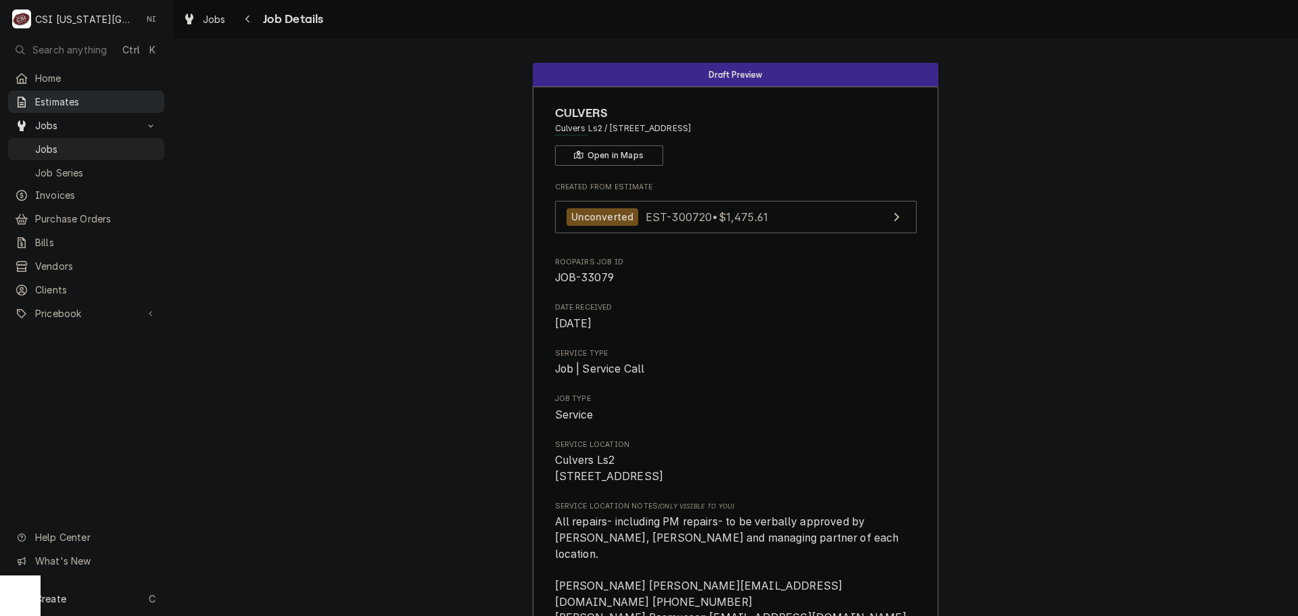
drag, startPoint x: 59, startPoint y: 151, endPoint x: 125, endPoint y: 109, distance: 78.8
click at [59, 151] on div "Jobs" at bounding box center [86, 149] width 151 height 17
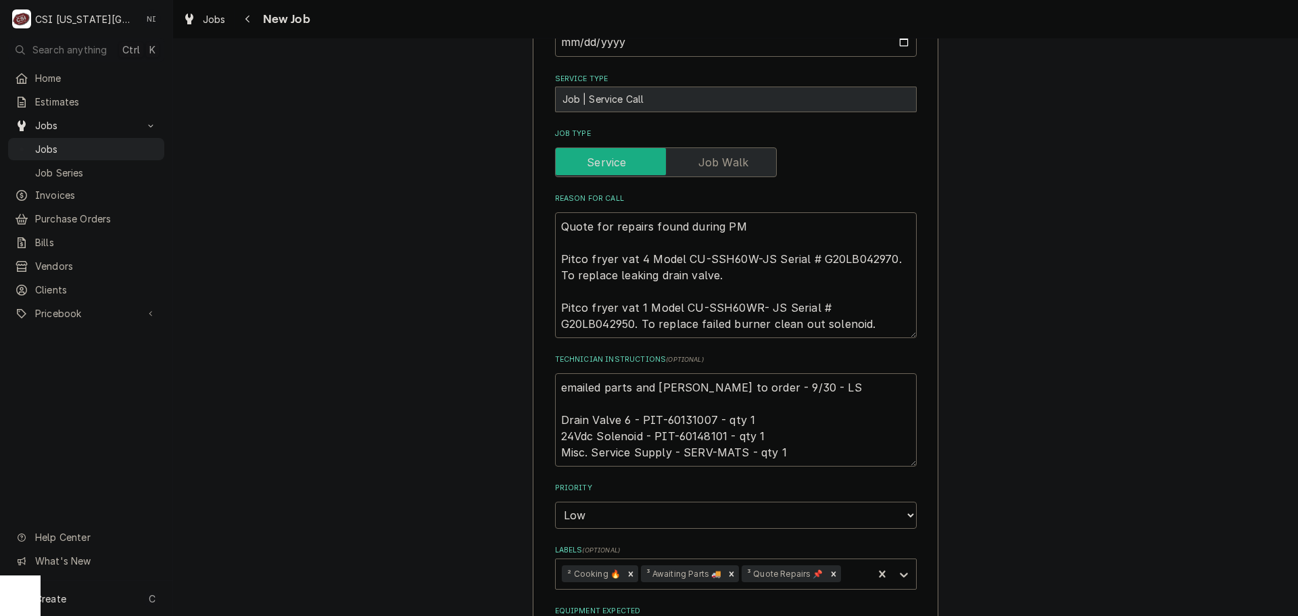
scroll to position [744, 0]
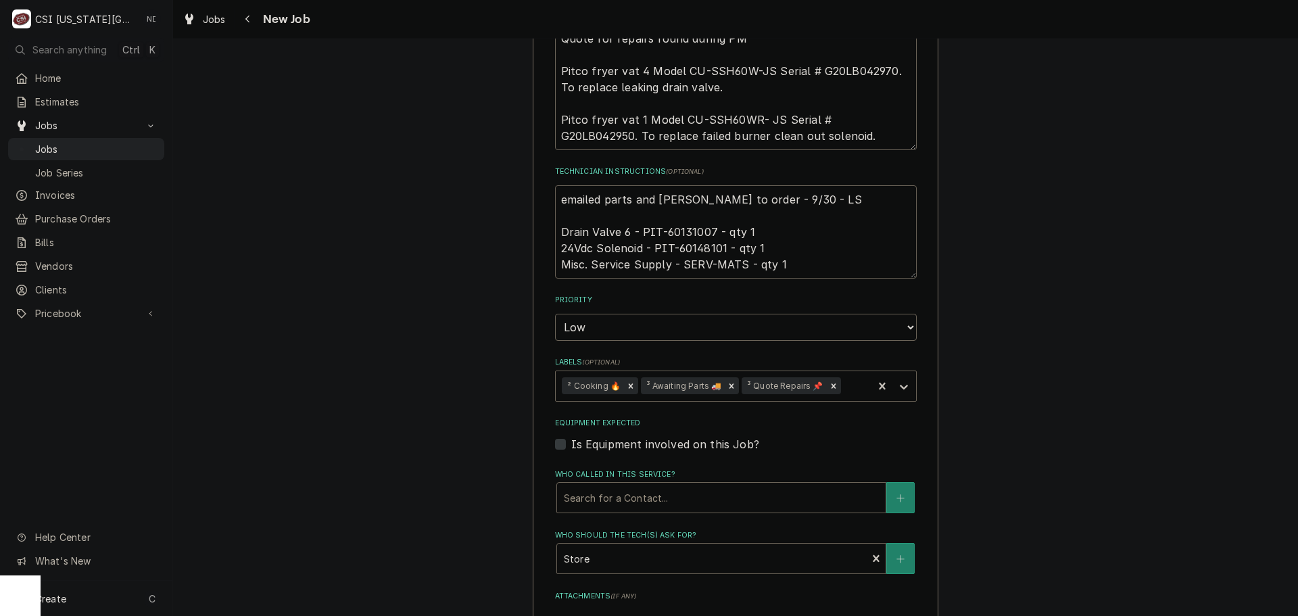
click at [697, 199] on textarea "emailed parts and [PERSON_NAME] to order - 9/30 - LS Drain Valve 6 - PIT-601310…" at bounding box center [736, 231] width 362 height 93
click at [708, 220] on textarea "emailed parts and lindy to order - 9/30 - LS Drain Valve 6 - PIT-60131007 - qty…" at bounding box center [736, 231] width 362 height 93
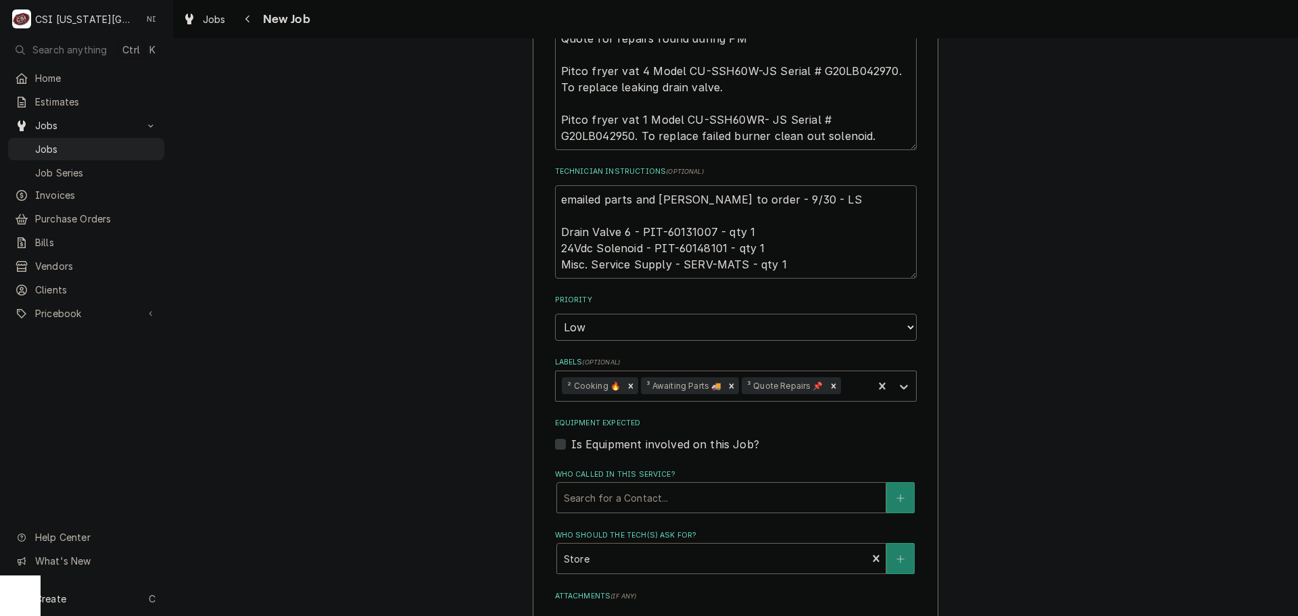
click at [686, 201] on textarea "emailed parts and lindy to order - 9/30 - LS Drain Valve 6 - PIT-60131007 - qty…" at bounding box center [736, 231] width 362 height 93
click at [692, 214] on textarea "emailed parts and lindy to order - 9/30 - LS Drain Valve 6 - PIT-60131007 - qty…" at bounding box center [736, 231] width 362 height 93
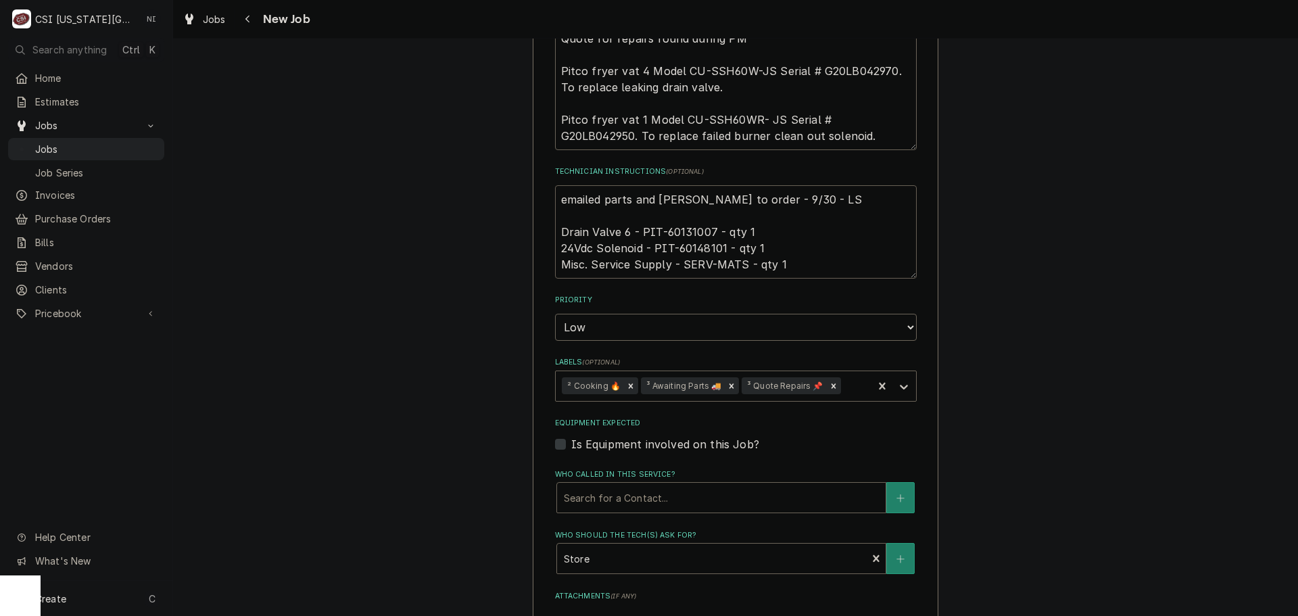
type textarea "x"
drag, startPoint x: 555, startPoint y: 166, endPoint x: 567, endPoint y: 174, distance: 14.6
click at [555, 185] on textarea "emailed parts and lindy to order - 9/30 - LS Drain Valve 6 - PIT-60131007 - qty…" at bounding box center [736, 231] width 362 height 93
type textarea "emailed parts and lindy to order - 9/30 - LS Drain Valve 6 - PIT-60131007 - qty…"
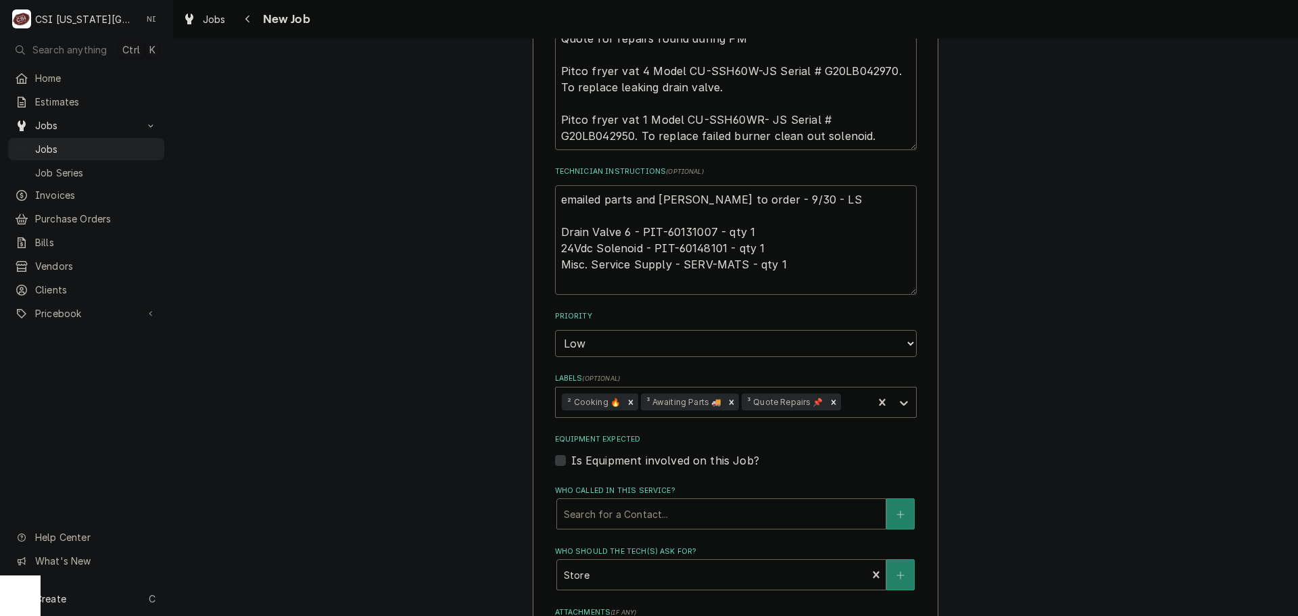
type textarea "x"
type textarea "emailed parts and lindy to order - 9/30 - LS Drain Valve 6 - PIT-60131007 - qty…"
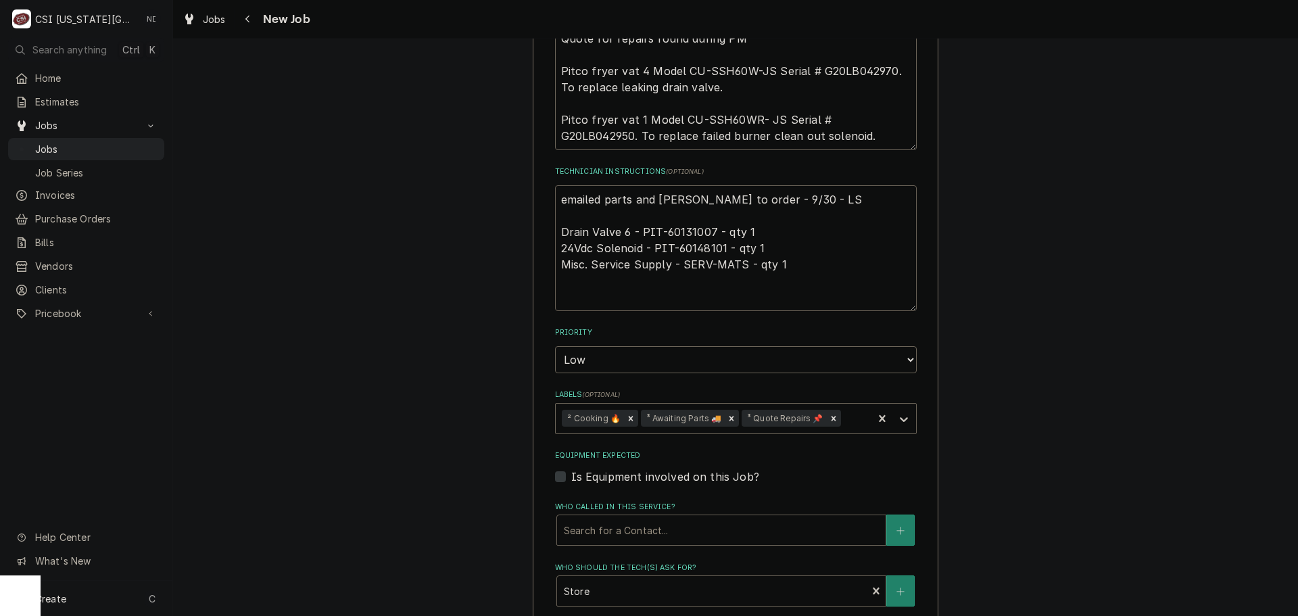
click at [587, 185] on textarea "emailed parts and lindy to order - 9/30 - LS Drain Valve 6 - PIT-60131007 - qty…" at bounding box center [736, 248] width 362 height 126
type textarea "x"
type textarea "p emailed parts and lindy to order - 9/30 - LS Drain Valve 6 - PIT-60131007 - q…"
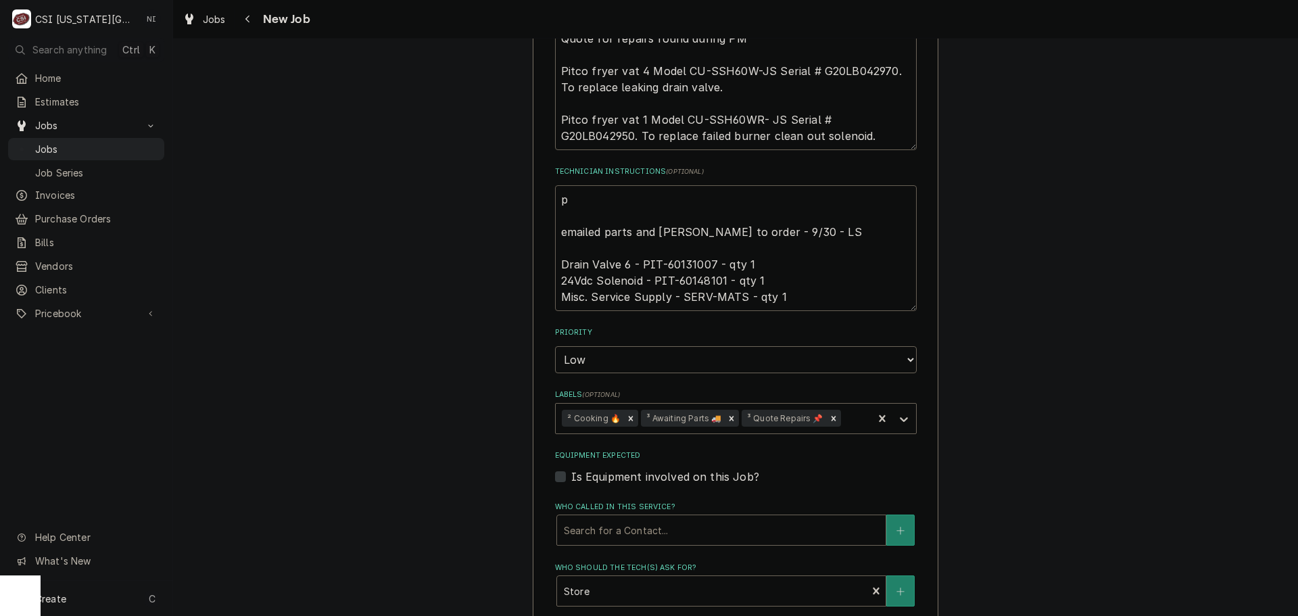
type textarea "x"
type textarea "pa emailed parts and lindy to order - 9/30 - LS Drain Valve 6 - PIT-60131007 - …"
type textarea "x"
type textarea "pars emailed parts and lindy to order - 9/30 - LS Drain Valve 6 - PIT-60131007 …"
type textarea "x"
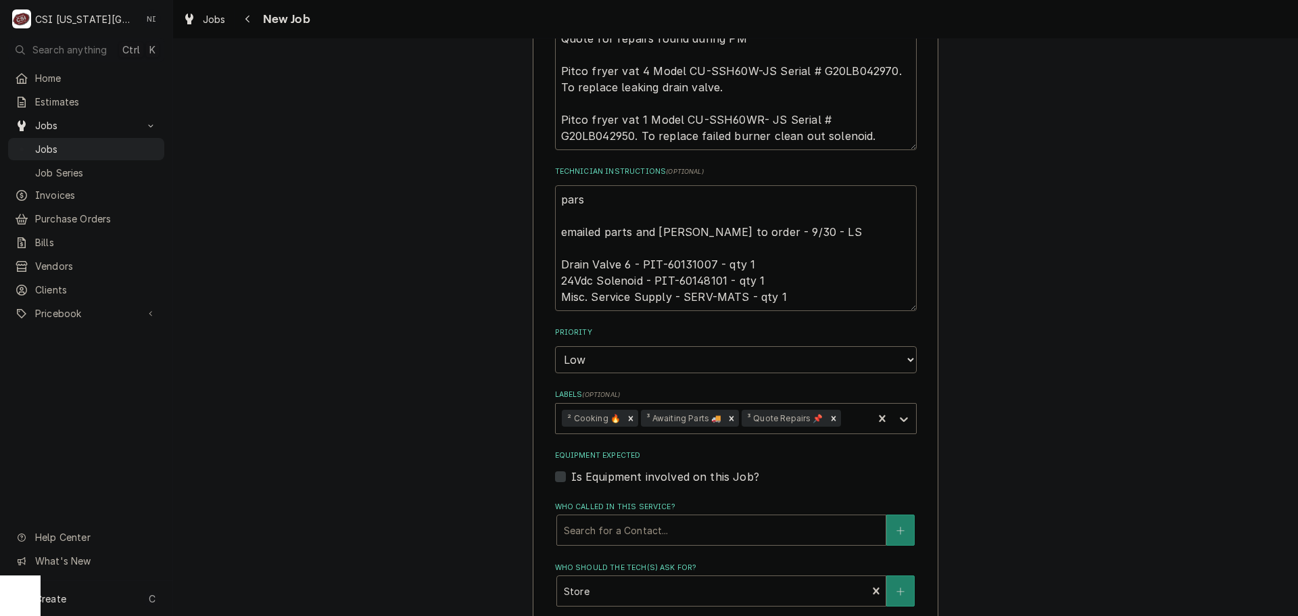
type textarea "parst emailed parts and lindy to order - 9/30 - LS Drain Valve 6 - PIT-60131007…"
type textarea "x"
type textarea "parst emailed parts and lindy to order - 9/30 - LS Drain Valve 6 - PIT-60131007…"
type textarea "x"
type textarea "parst emailed parts and lindy to order - 9/30 - LS Drain Valve 6 - PIT-60131007…"
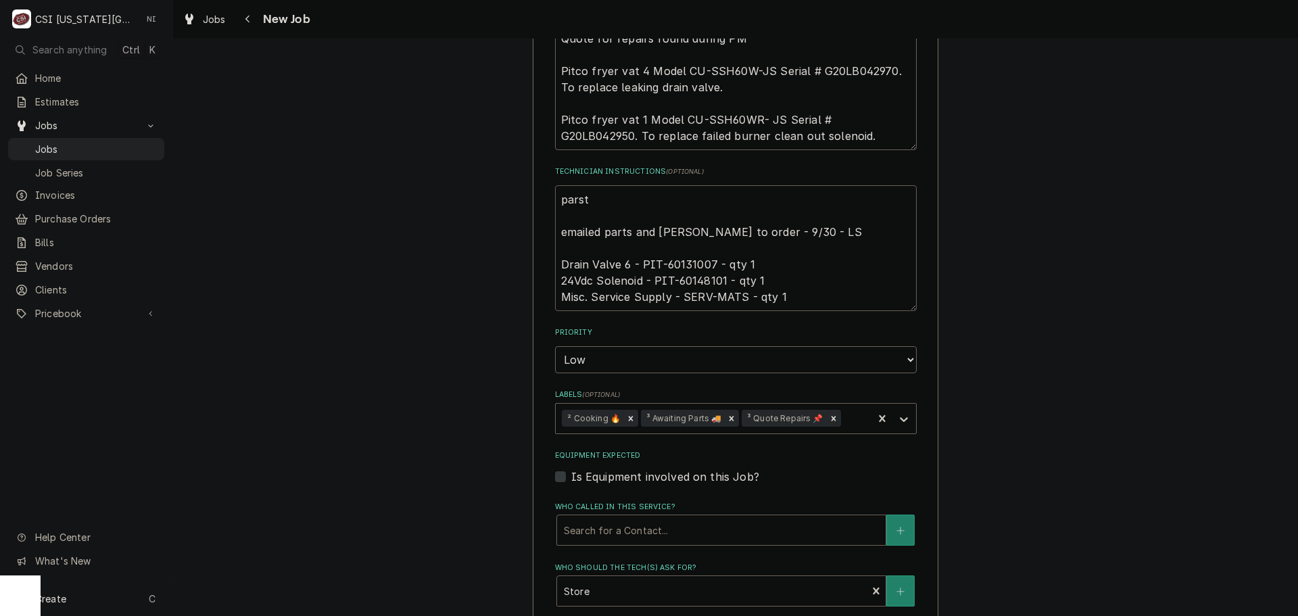
type textarea "x"
type textarea "pars emailed parts and lindy to order - 9/30 - LS Drain Valve 6 - PIT-60131007 …"
type textarea "x"
type textarea "par emailed parts and lindy to order - 9/30 - LS Drain Valve 6 - PIT-60131007 -…"
type textarea "x"
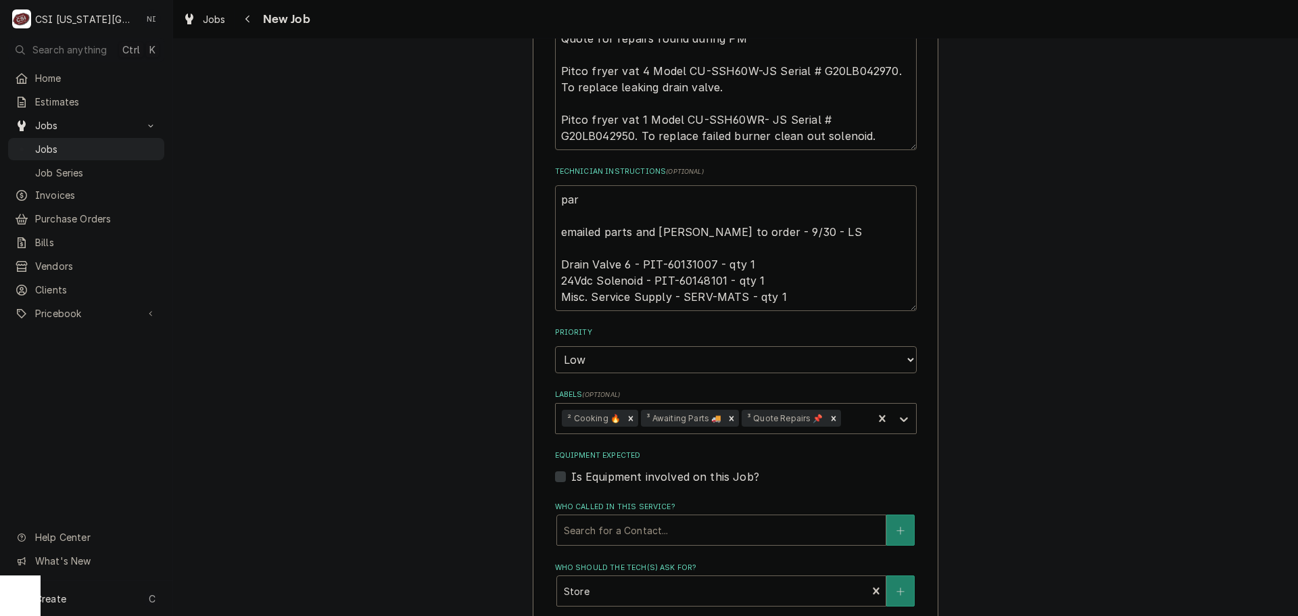
type textarea "part emailed parts and lindy to order - 9/30 - LS Drain Valve 6 - PIT-60131007 …"
type textarea "x"
type textarea "parts emailed parts and lindy to order - 9/30 - LS Drain Valve 6 - PIT-60131007…"
type textarea "x"
type textarea "parts emailed parts and lindy to order - 9/30 - LS Drain Valve 6 - PIT-60131007…"
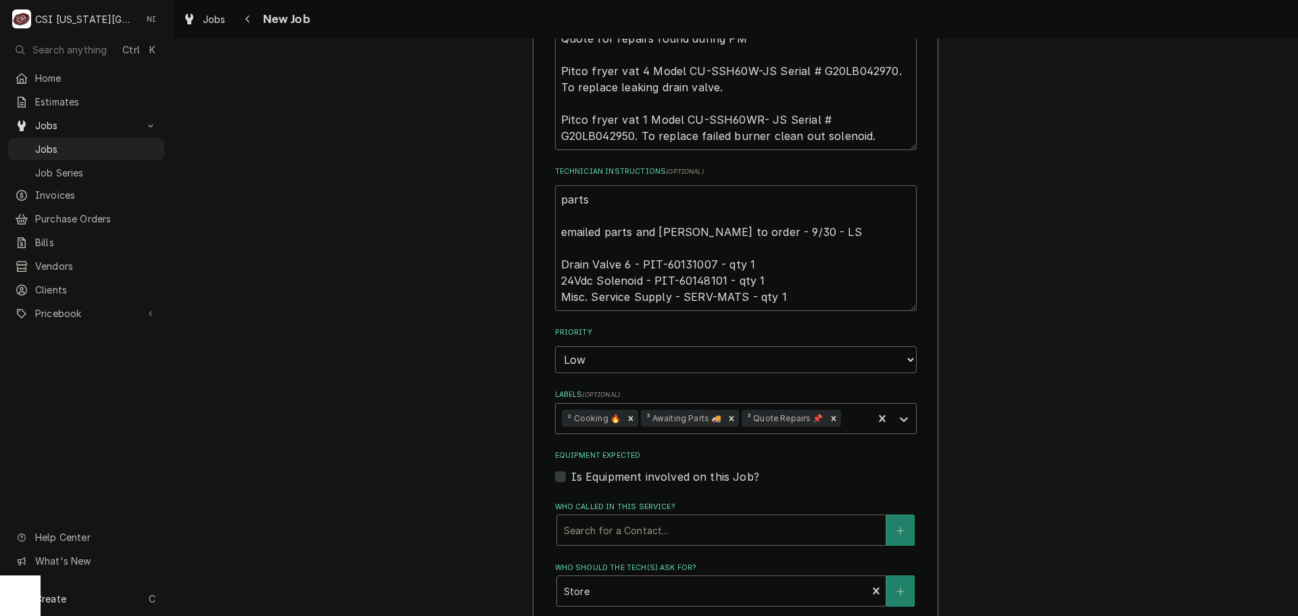
type textarea "x"
type textarea "parts o emailed parts and lindy to order - 9/30 - LS Drain Valve 6 - PIT-601310…"
type textarea "x"
type textarea "parts or emailed parts and lindy to order - 9/30 - LS Drain Valve 6 - PIT-60131…"
type textarea "x"
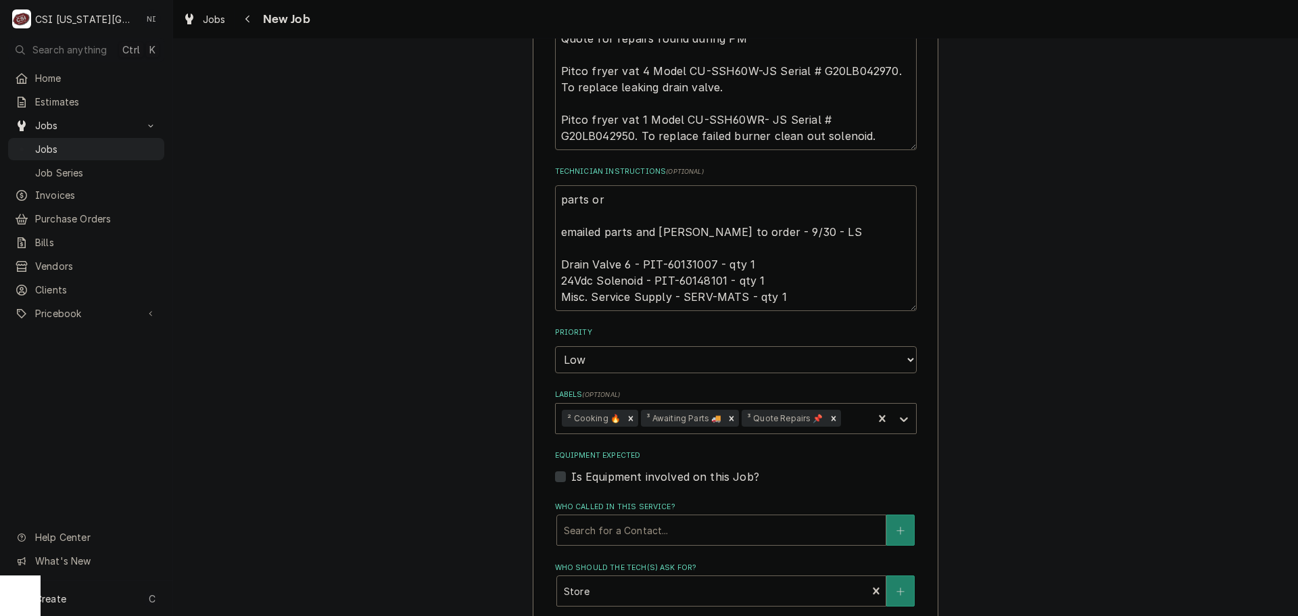
type textarea "parts ord emailed parts and lindy to order - 9/30 - LS Drain Valve 6 - PIT-6013…"
type textarea "x"
type textarea "parts orde emailed parts and lindy to order - 9/30 - LS Drain Valve 6 - PIT-601…"
type textarea "x"
type textarea "parts order emailed parts and lindy to order - 9/30 - LS Drain Valve 6 - PIT-60…"
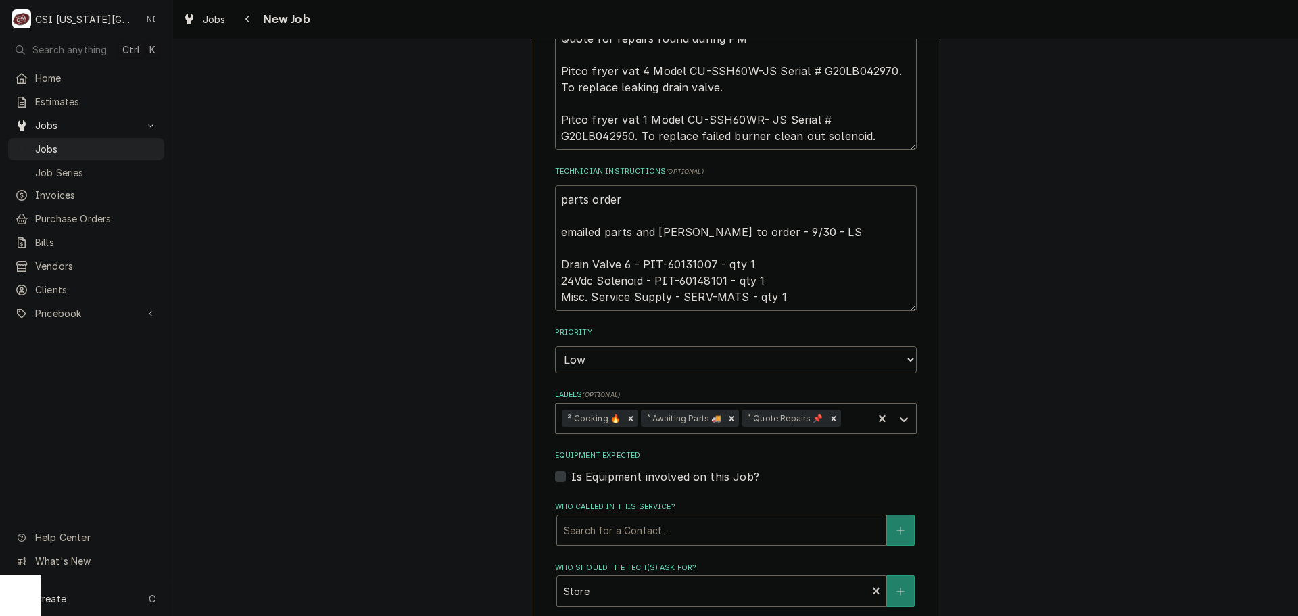
type textarea "x"
type textarea "parts ordere emailed parts and lindy to order - 9/30 - LS Drain Valve 6 - PIT-6…"
type textarea "x"
type textarea "parts ordered emailed parts and lindy to order - 9/30 - LS Drain Valve 6 - PIT-…"
type textarea "x"
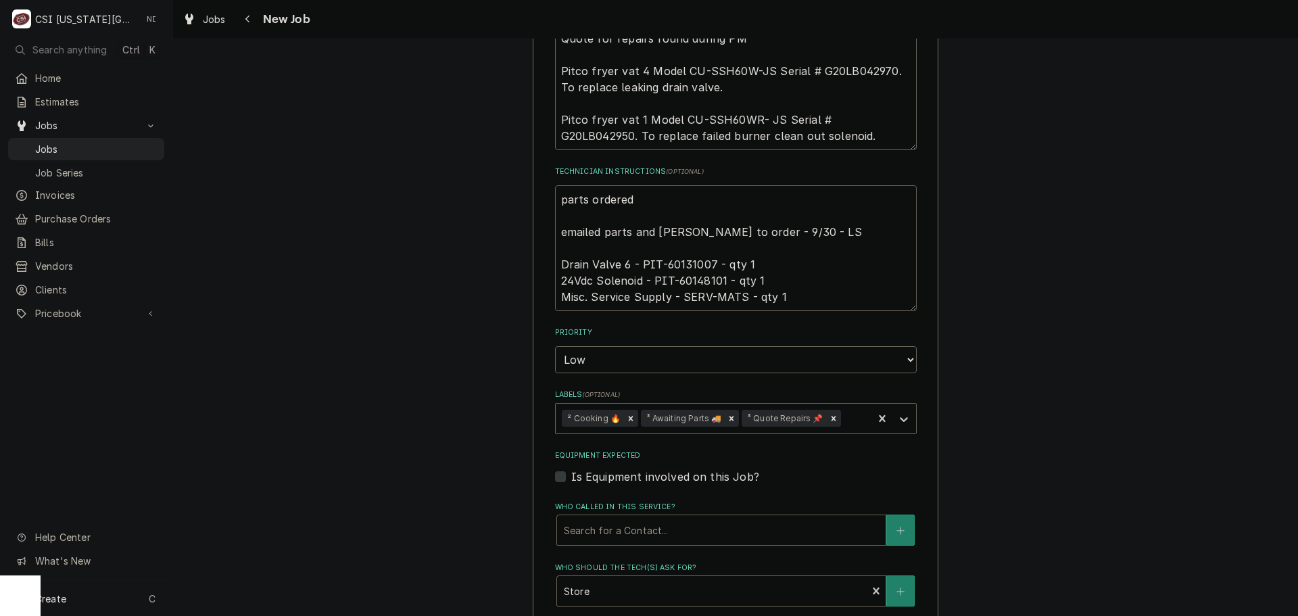
type textarea "parts ordered emailed parts and lindy to order - 9/30 - LS Drain Valve 6 - PIT-…"
type textarea "x"
type textarea "parts ordered o emailed parts and lindy to order - 9/30 - LS Drain Valve 6 - PI…"
type textarea "x"
type textarea "parts ordered on emailed parts and lindy to order - 9/30 - LS Drain Valve 6 - P…"
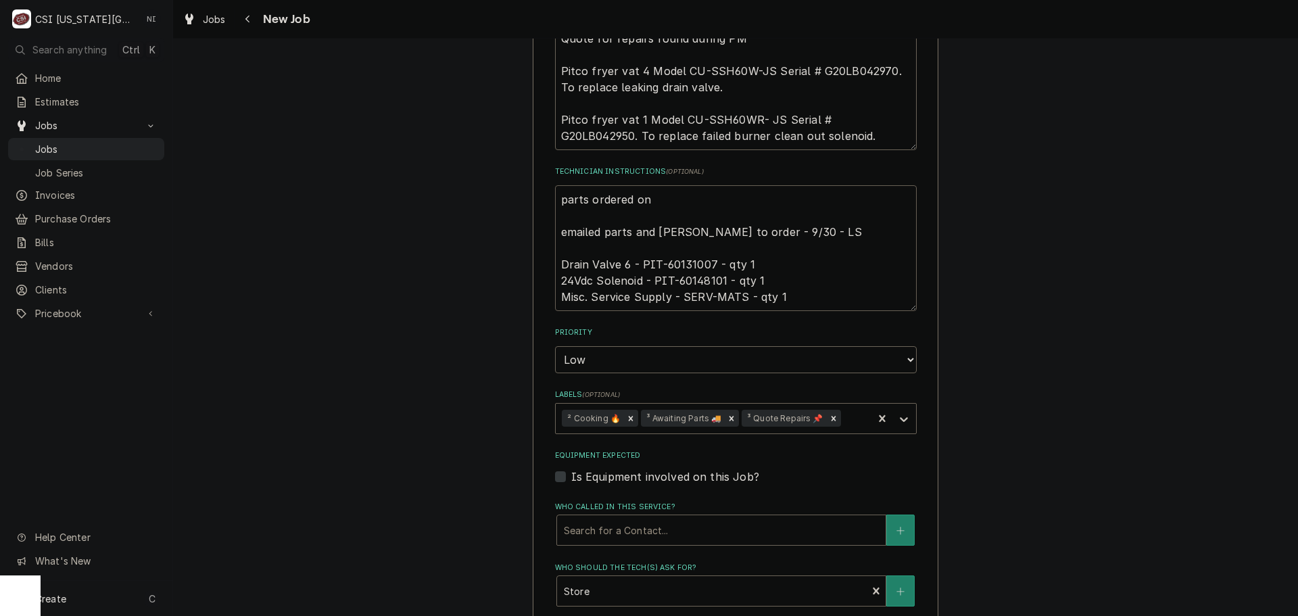
type textarea "x"
type textarea "parts ordered on emailed parts and lindy to order - 9/30 - LS Drain Valve 6 - P…"
type textarea "x"
type textarea "parts ordered on P emailed parts and lindy to order - 9/30 - LS Drain Valve 6 -…"
type textarea "x"
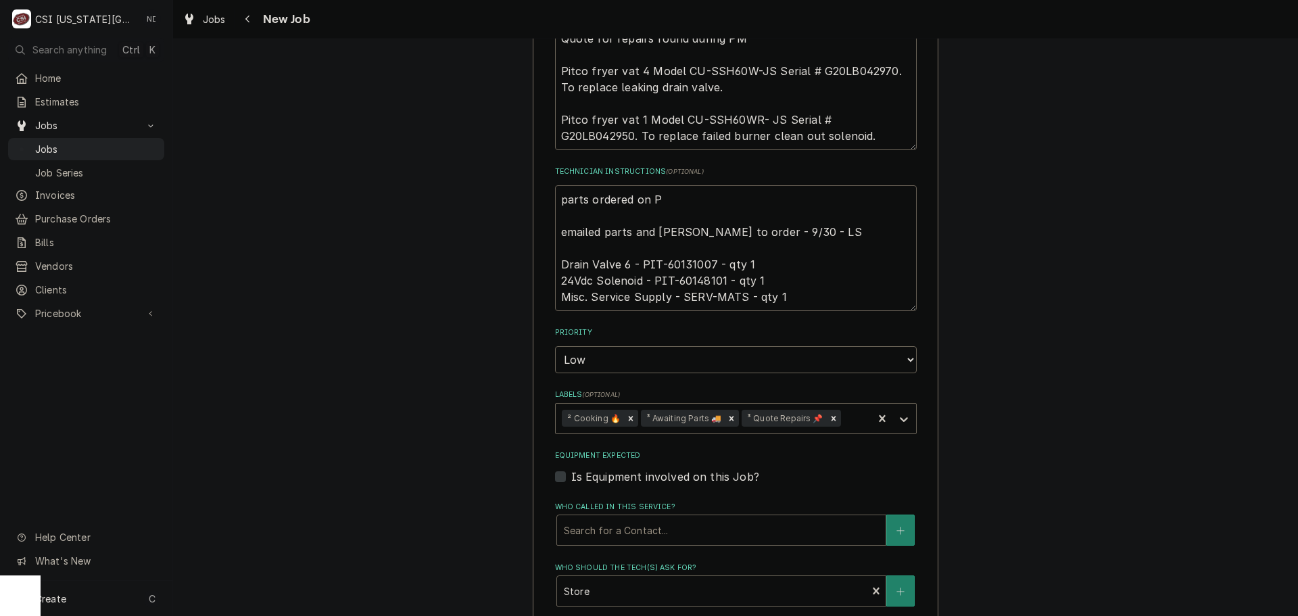
type textarea "parts ordered on PO emailed parts and lindy to order - 9/30 - LS Drain Valve 6 …"
type textarea "x"
type textarea "parts ordered on PO emailed parts and lindy to order - 9/30 - LS Drain Valve 6 …"
type textarea "x"
type textarea "parts ordered on PO 3 emailed parts and lindy to order - 9/30 - LS Drain Valve …"
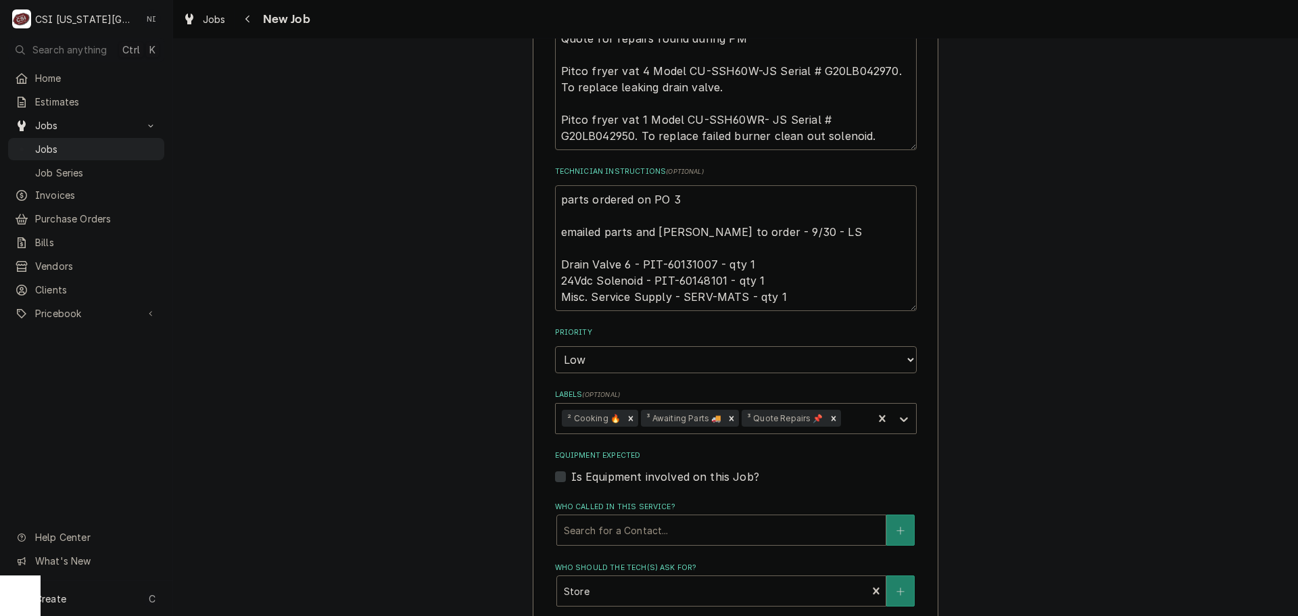
type textarea "x"
type textarea "parts ordered on PO 30 emailed parts and lindy to order - 9/30 - LS Drain Valve…"
type textarea "x"
type textarea "parts ordered on PO 301 emailed parts and lindy to order - 9/30 - LS Drain Valv…"
type textarea "x"
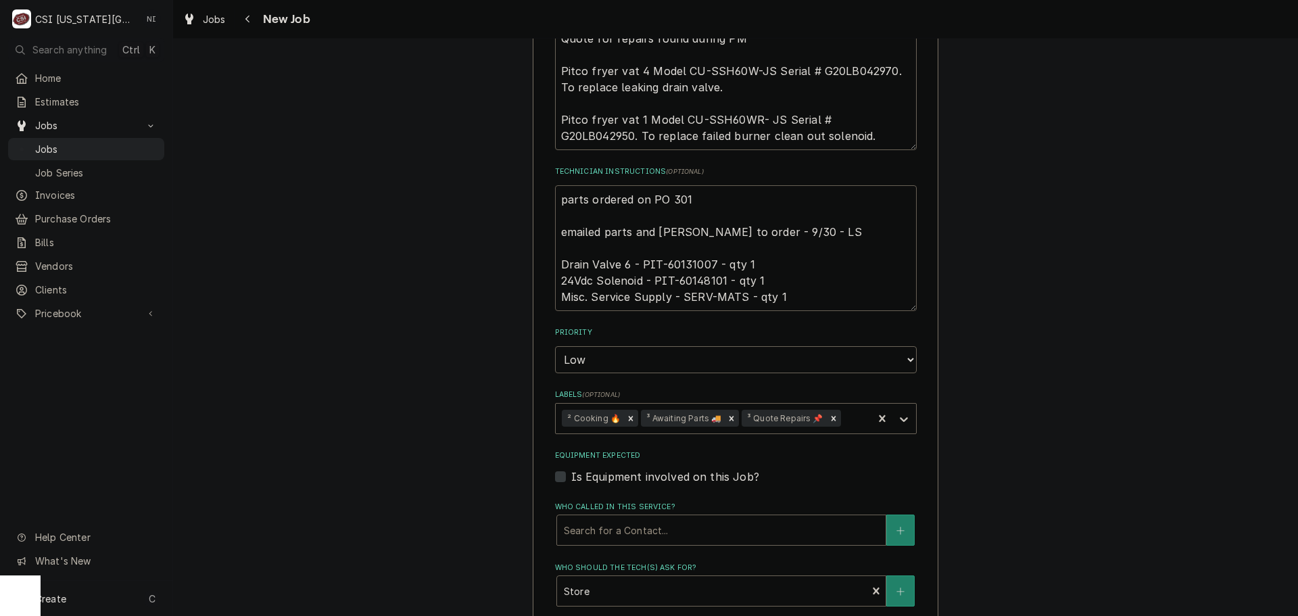
type textarea "parts ordered on PO 3016 emailed parts and lindy to order - 9/30 - LS Drain Val…"
type textarea "x"
type textarea "parts ordered on PO 30166 emailed parts and lindy to order - 9/30 - LS Drain Va…"
type textarea "x"
type textarea "parts ordered on PO 301666 emailed parts and lindy to order - 9/30 - LS Drain V…"
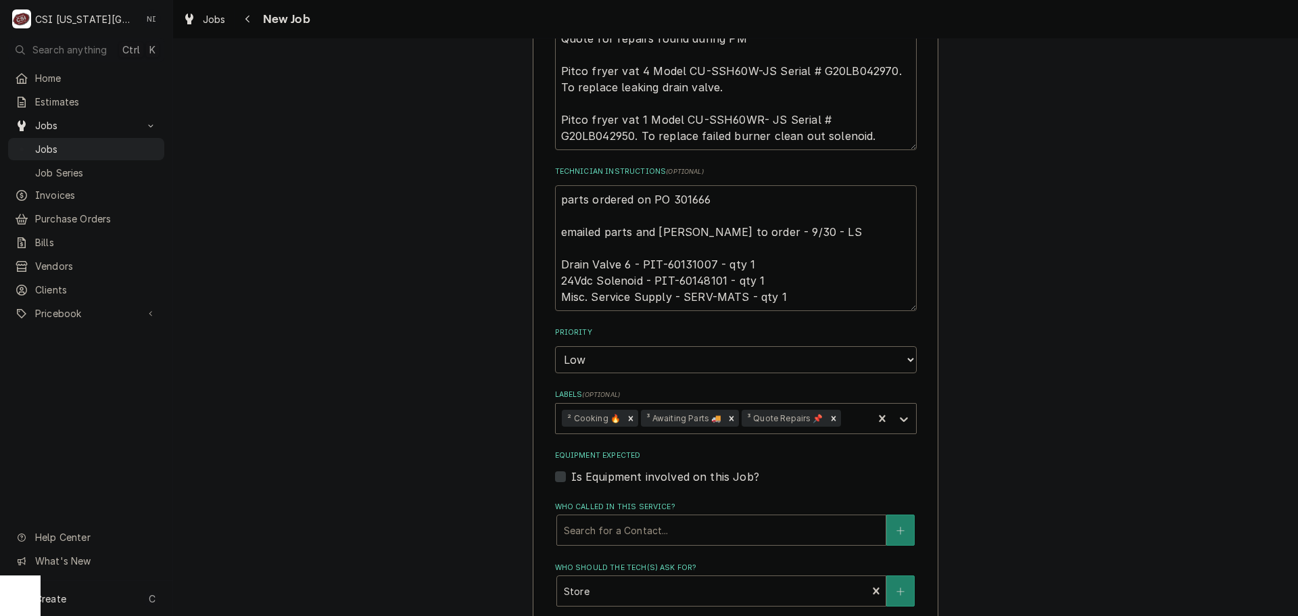
type textarea "x"
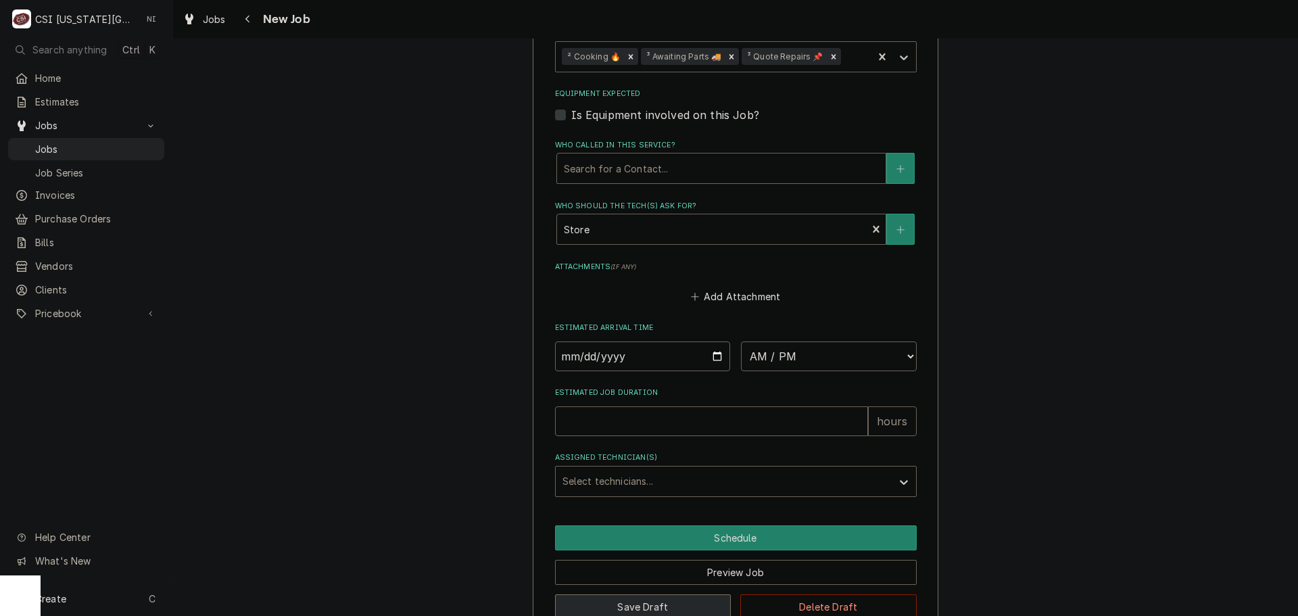
type textarea "parts ordered on PO 301666 emailed parts and lindy to order - 9/30 - LS Drain V…"
click at [651, 594] on button "Save Draft" at bounding box center [643, 606] width 176 height 25
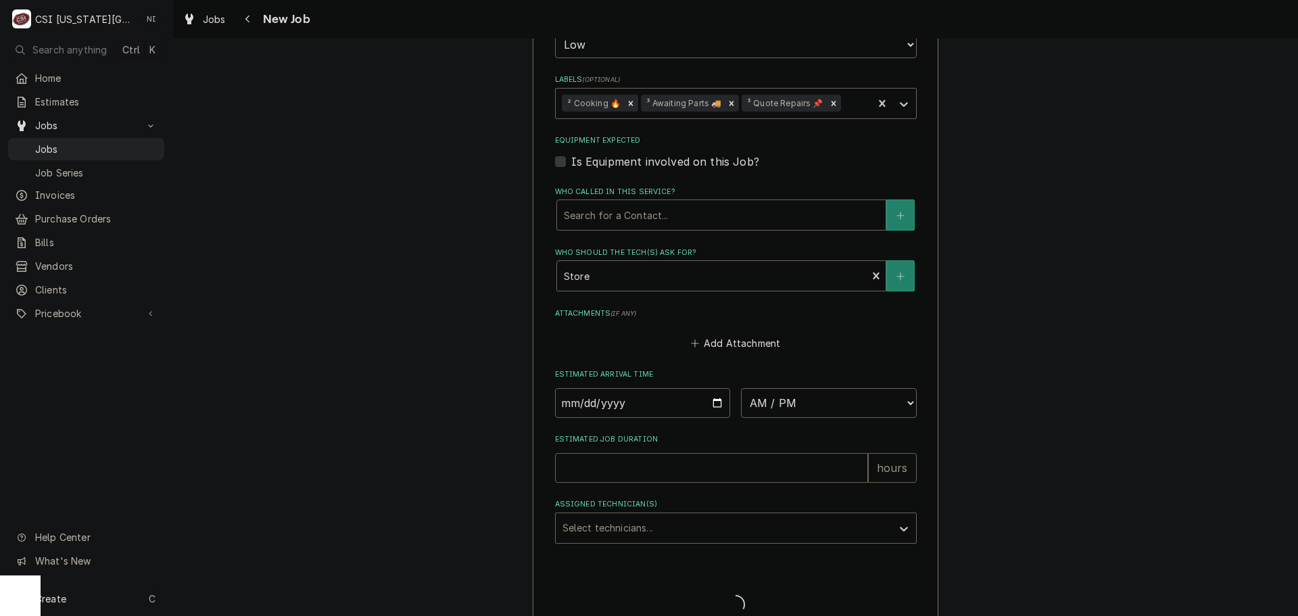
type textarea "x"
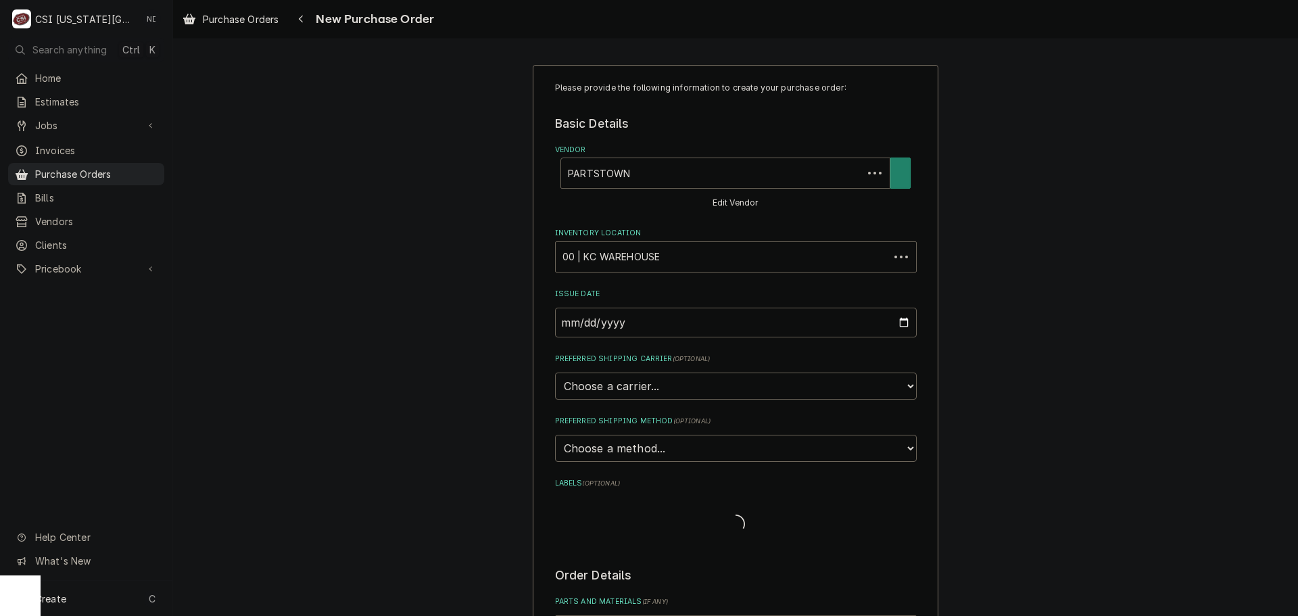
type textarea "x"
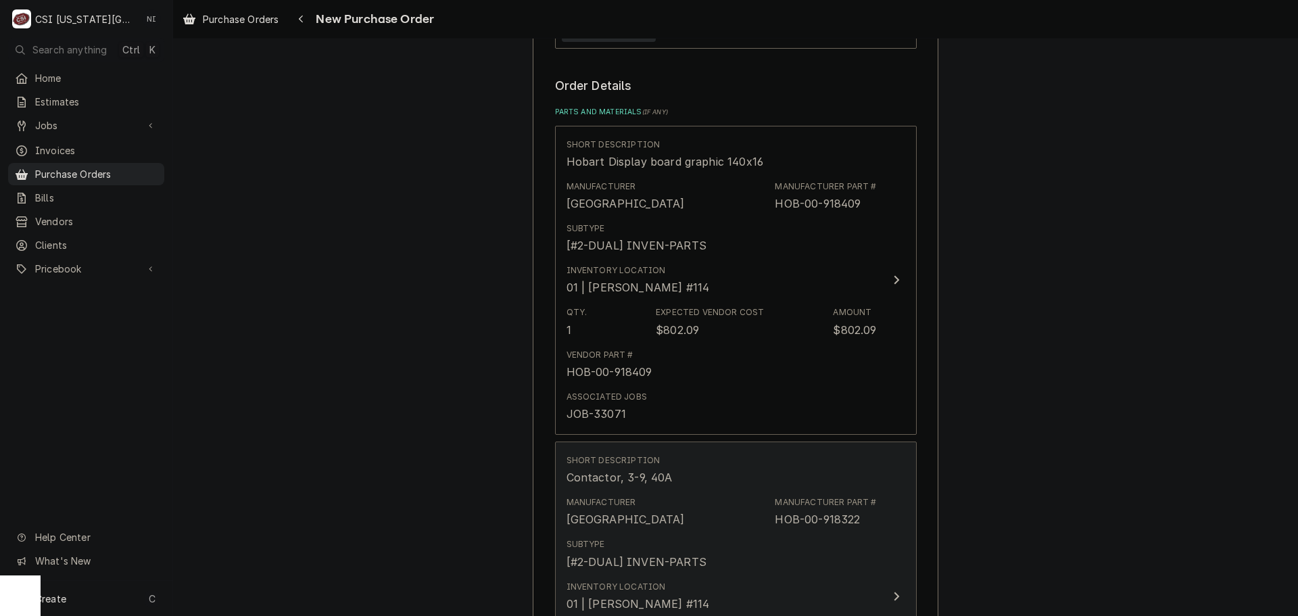
scroll to position [879, 0]
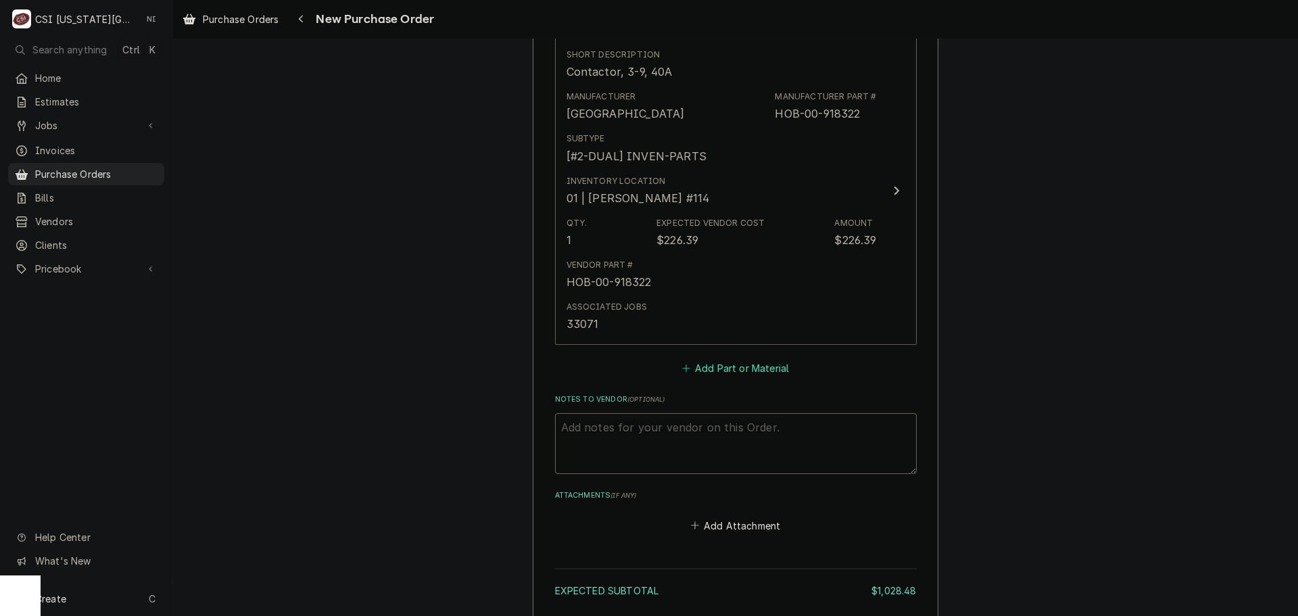
click at [753, 375] on button "Add Part or Material" at bounding box center [735, 368] width 112 height 19
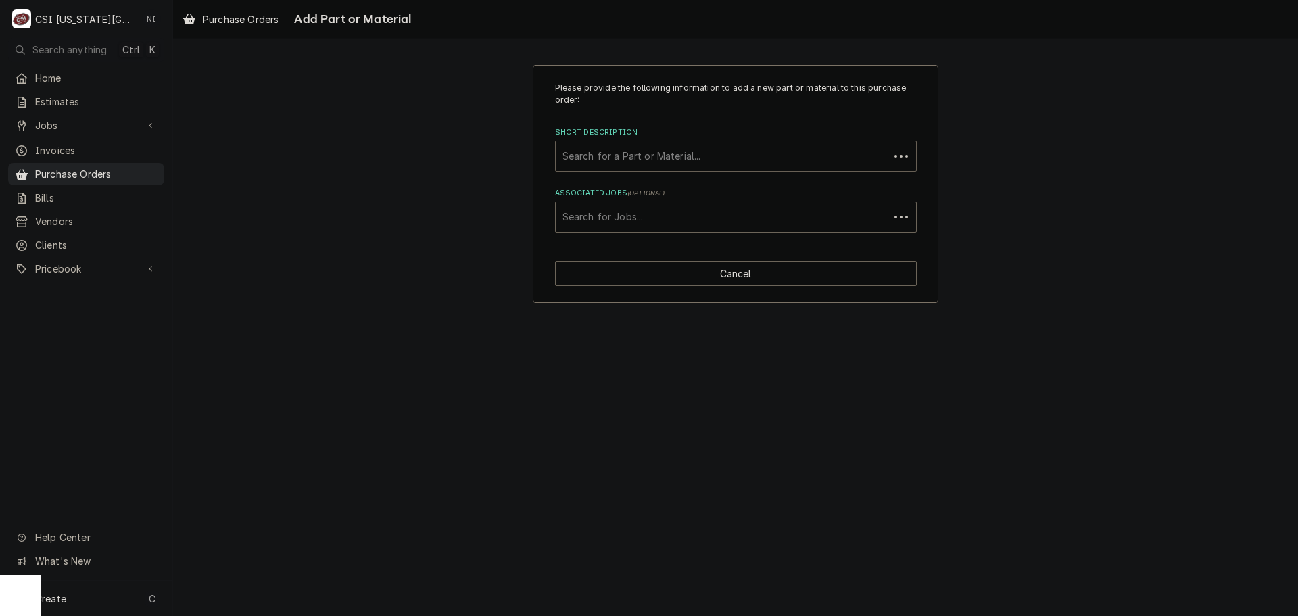
click at [654, 143] on div "Search for a Part or Material..." at bounding box center [722, 156] width 333 height 30
paste input "Drain Valve 6 - PIT-60131007 - qty 1"
drag, startPoint x: 628, startPoint y: 153, endPoint x: 462, endPoint y: 162, distance: 166.5
click at [468, 163] on div "Please provide the following information to add a new part or material to this …" at bounding box center [735, 184] width 1125 height 262
drag, startPoint x: 662, startPoint y: 155, endPoint x: 635, endPoint y: 159, distance: 27.2
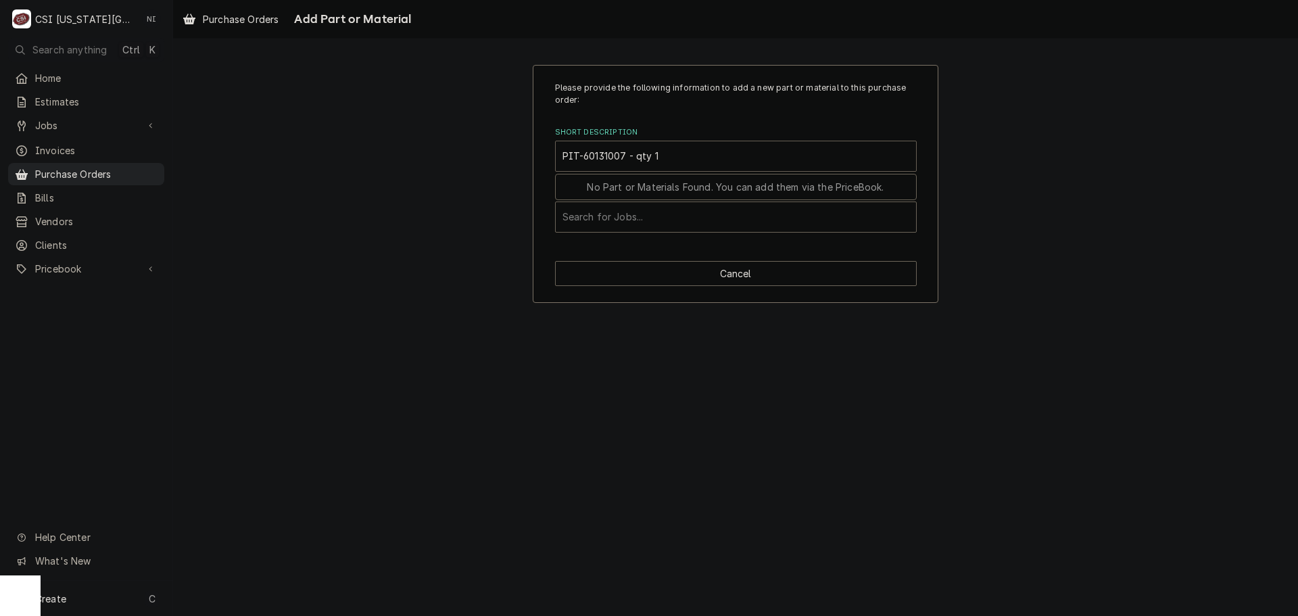
click at [635, 159] on input "PIT-60131007 - qty 1" at bounding box center [613, 156] width 102 height 22
type input "PIT-60131007"
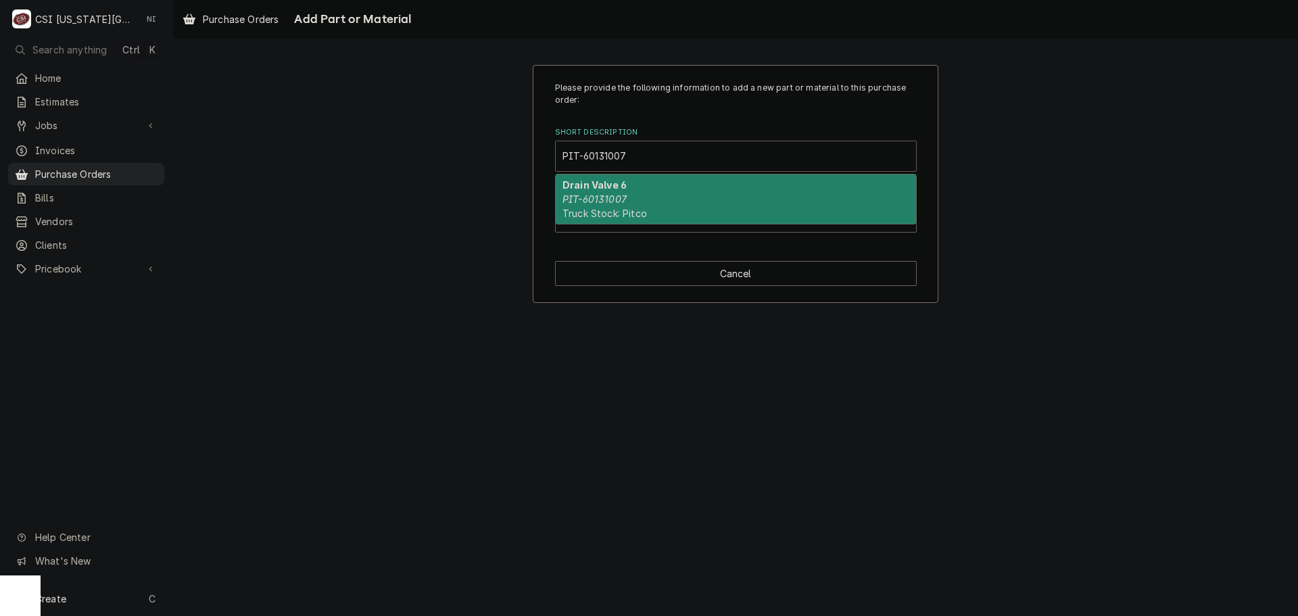
click at [625, 195] on em "PIT-60131007" at bounding box center [594, 198] width 64 height 11
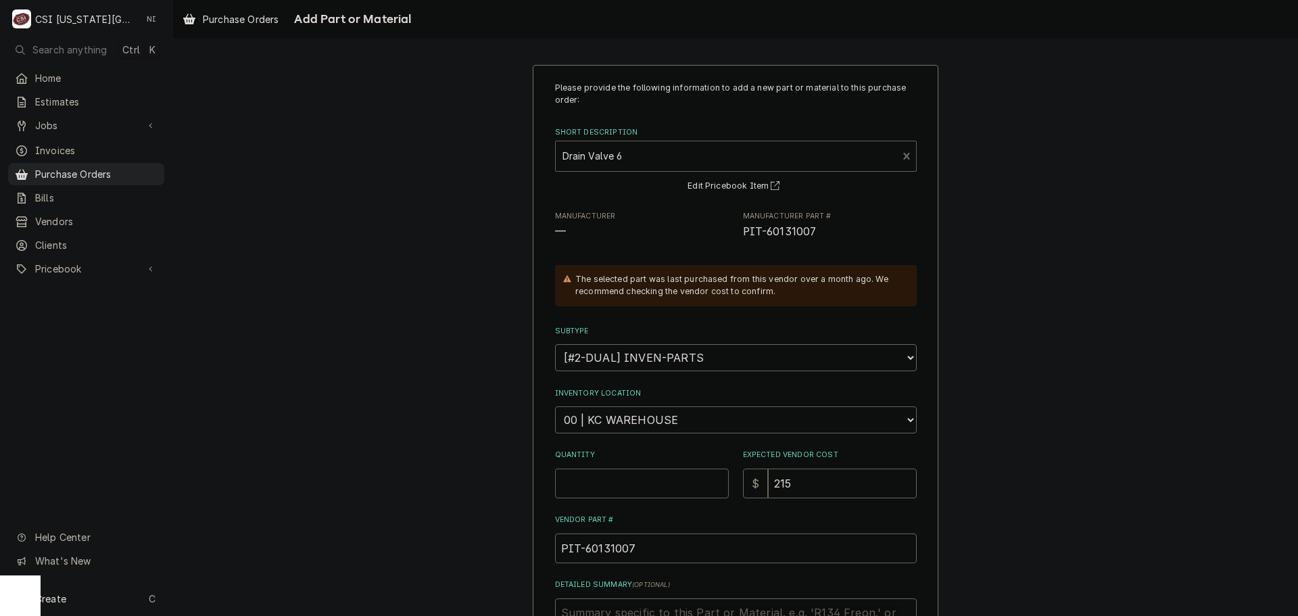
click at [616, 486] on input "Quantity" at bounding box center [642, 483] width 174 height 30
type textarea "x"
type input "1"
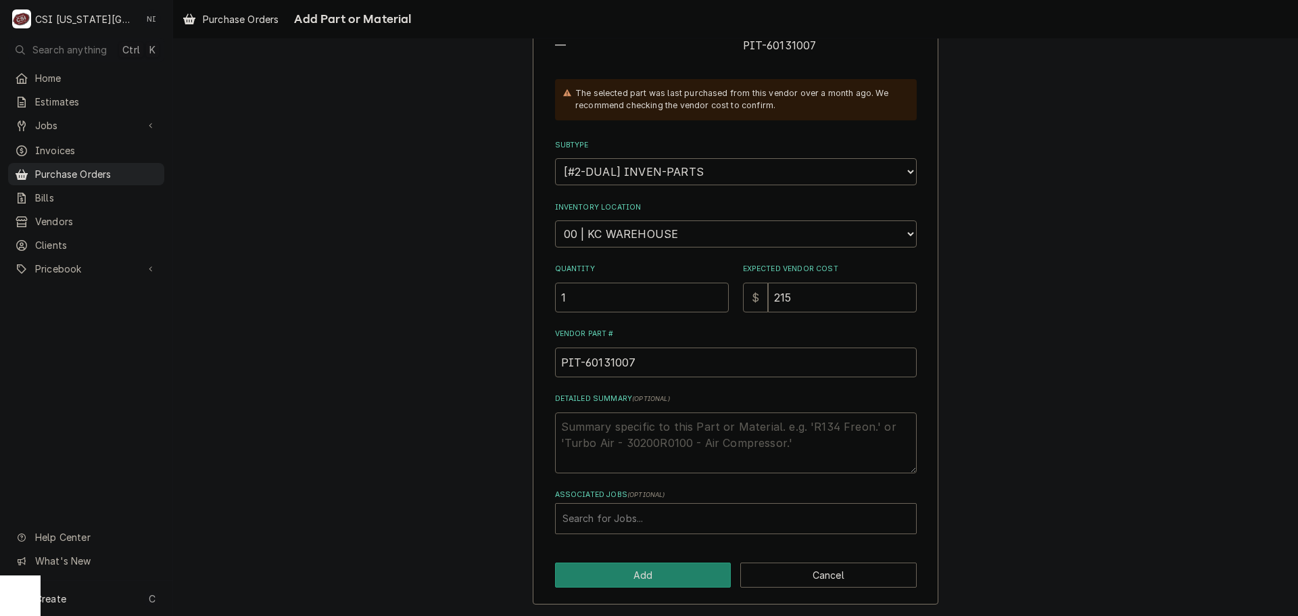
scroll to position [187, 0]
click at [618, 521] on div "Associated Jobs" at bounding box center [735, 518] width 347 height 24
type input "33079"
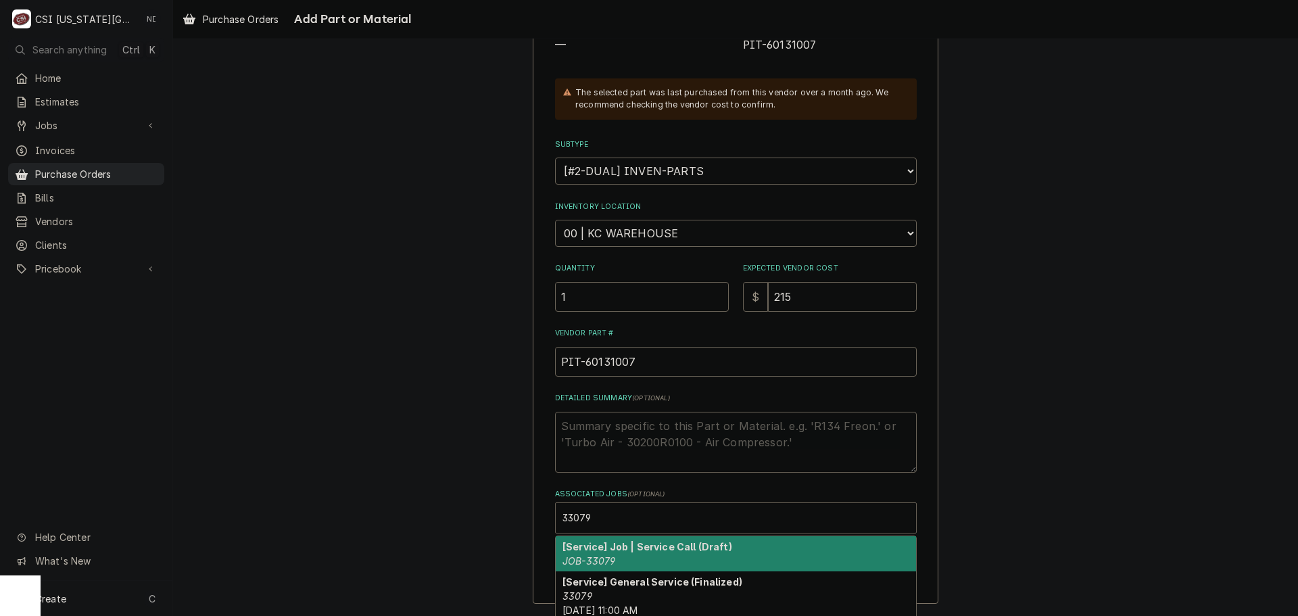
click at [628, 560] on div "[Service] Job | Service Call (Draft) JOB-33079" at bounding box center [736, 553] width 360 height 35
type textarea "x"
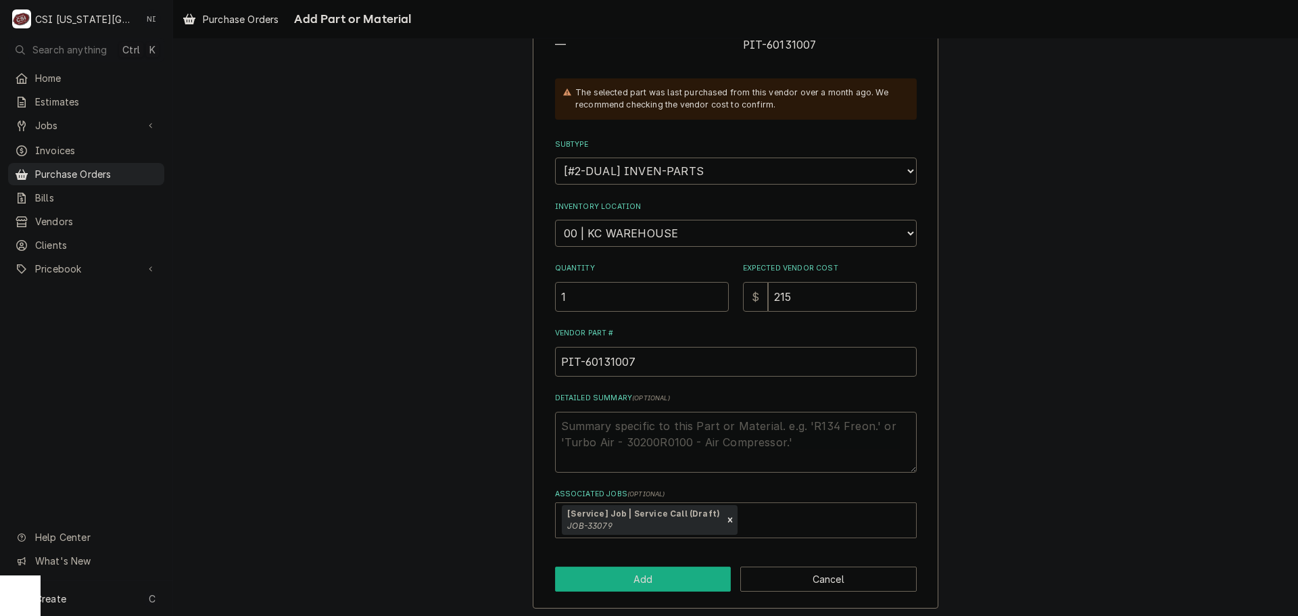
click at [628, 568] on button "Add" at bounding box center [643, 578] width 176 height 25
type textarea "x"
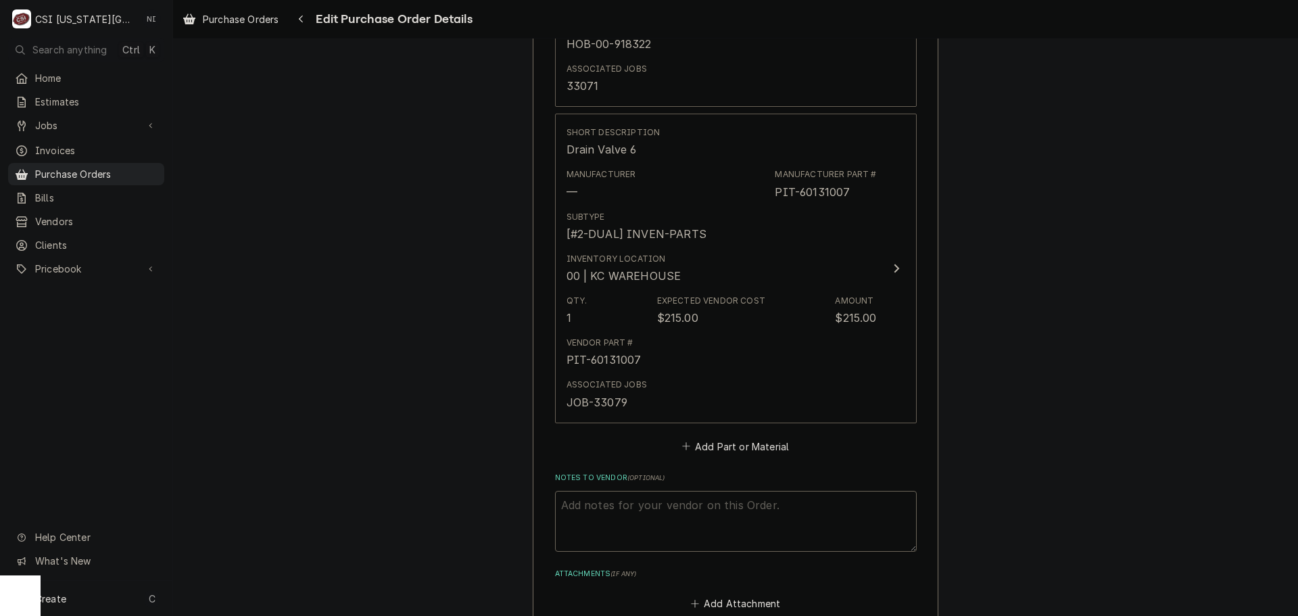
scroll to position [1310, 0]
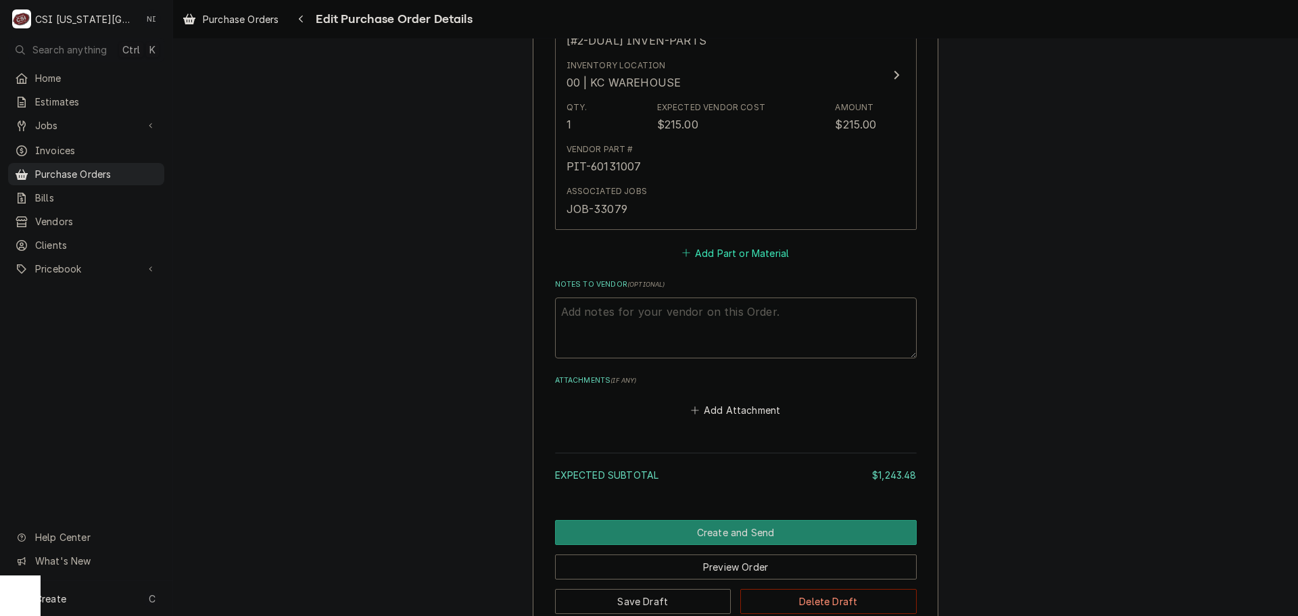
click at [729, 248] on button "Add Part or Material" at bounding box center [735, 252] width 112 height 19
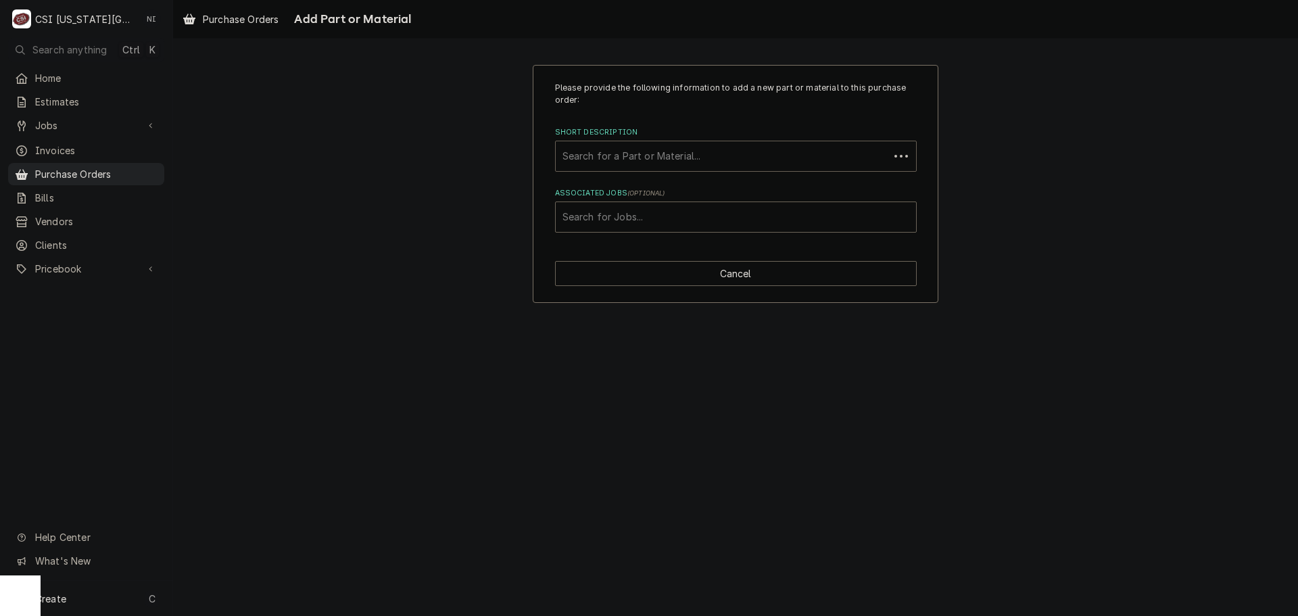
click at [689, 159] on div "Short Description" at bounding box center [722, 156] width 320 height 24
type input "v"
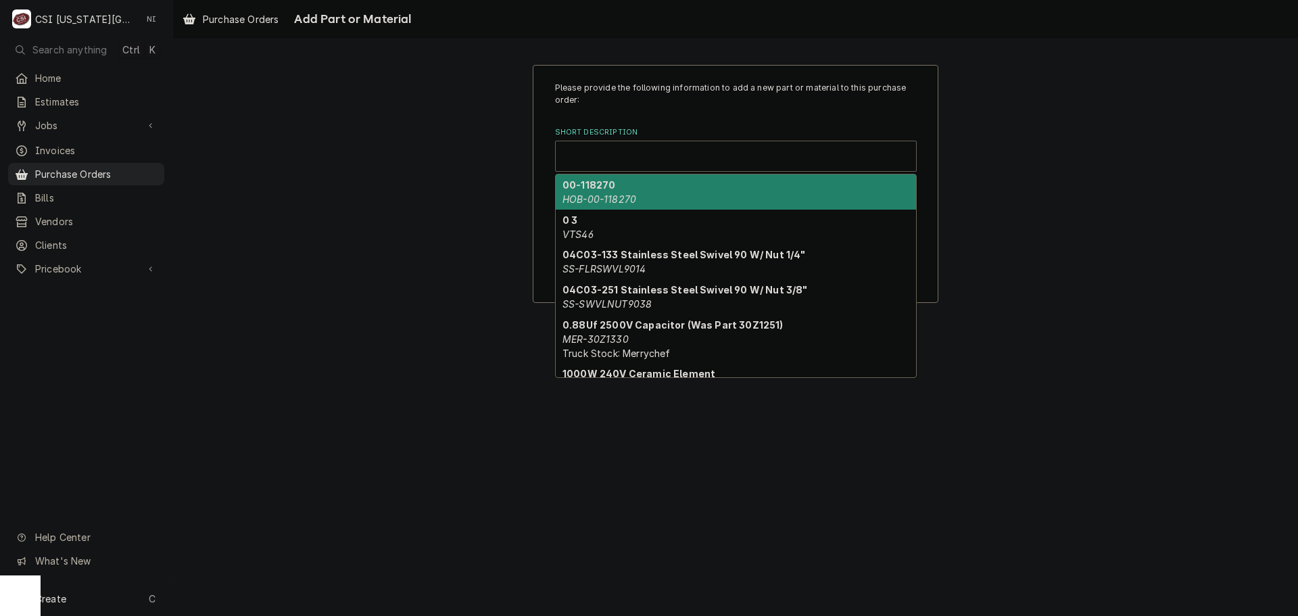
paste input "60148101"
type input "60148101"
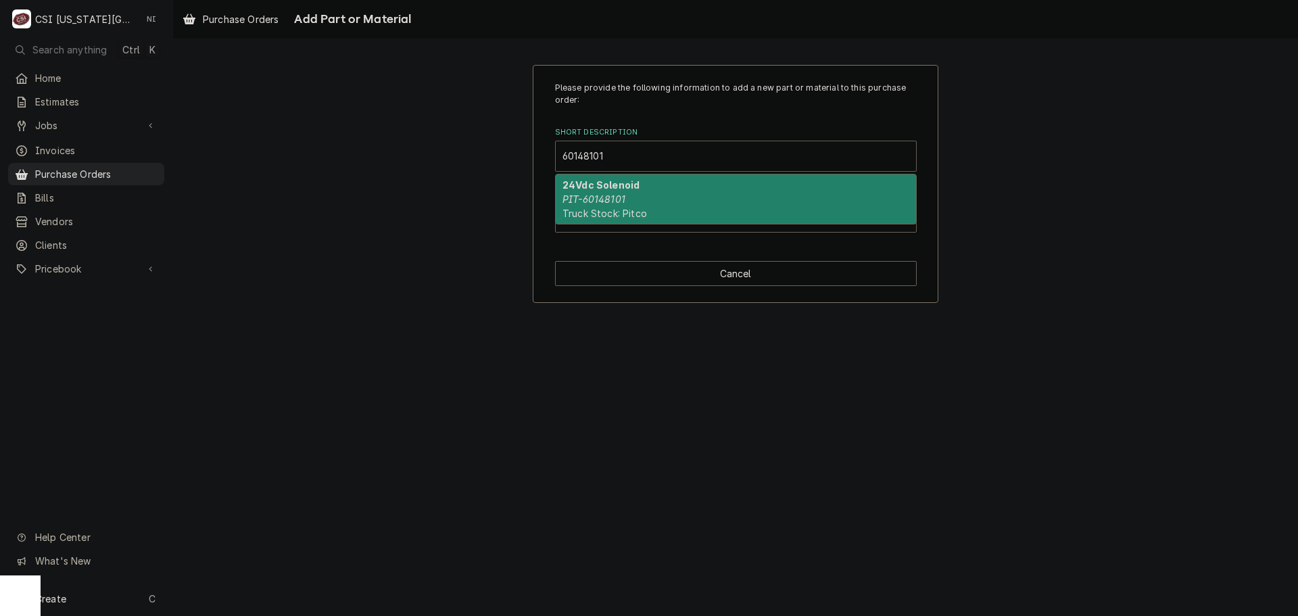
click at [628, 189] on strong "24Vdc Solenoid" at bounding box center [600, 184] width 77 height 11
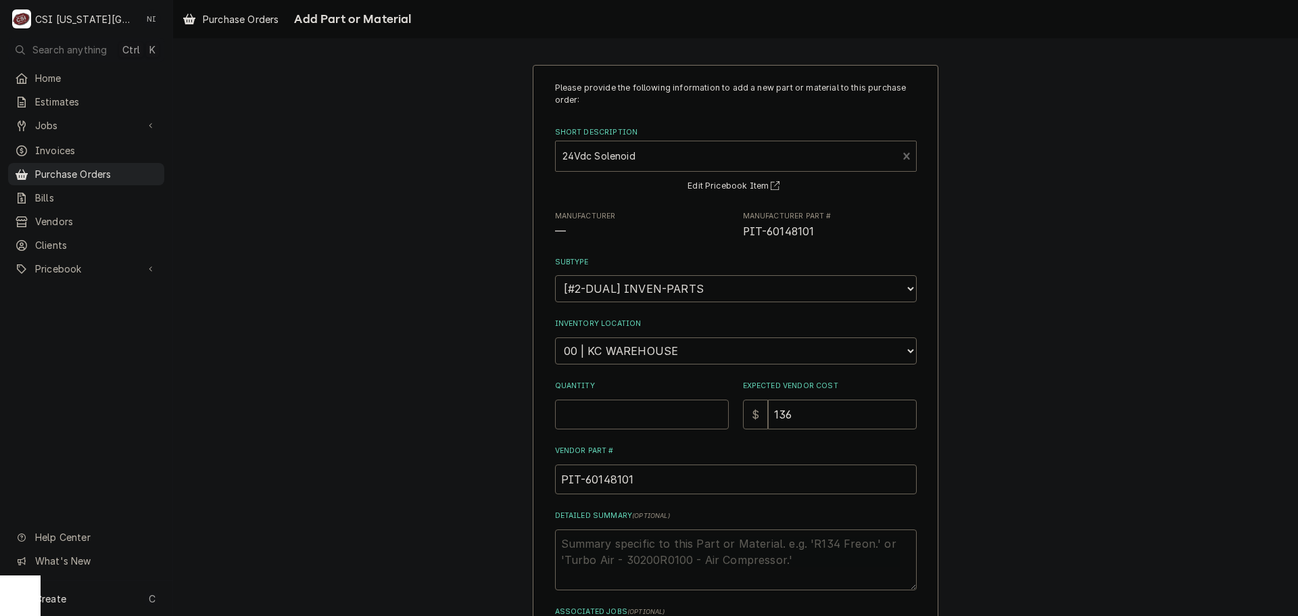
click at [639, 416] on input "Quantity" at bounding box center [642, 414] width 174 height 30
type textarea "x"
type input "1"
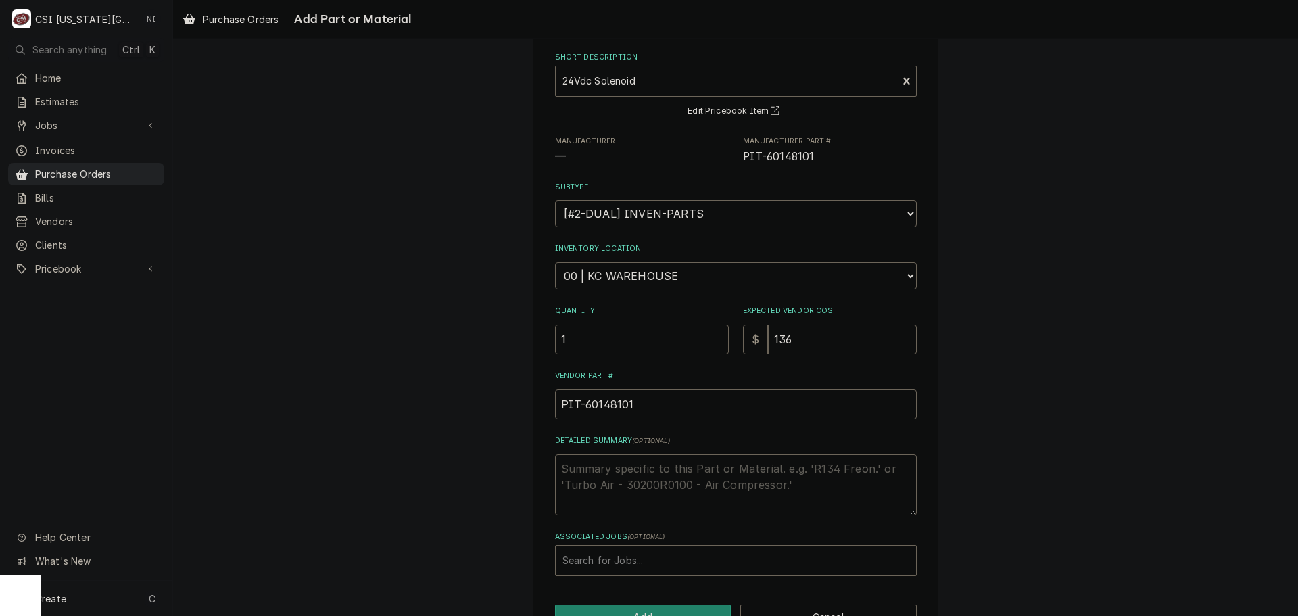
scroll to position [118, 0]
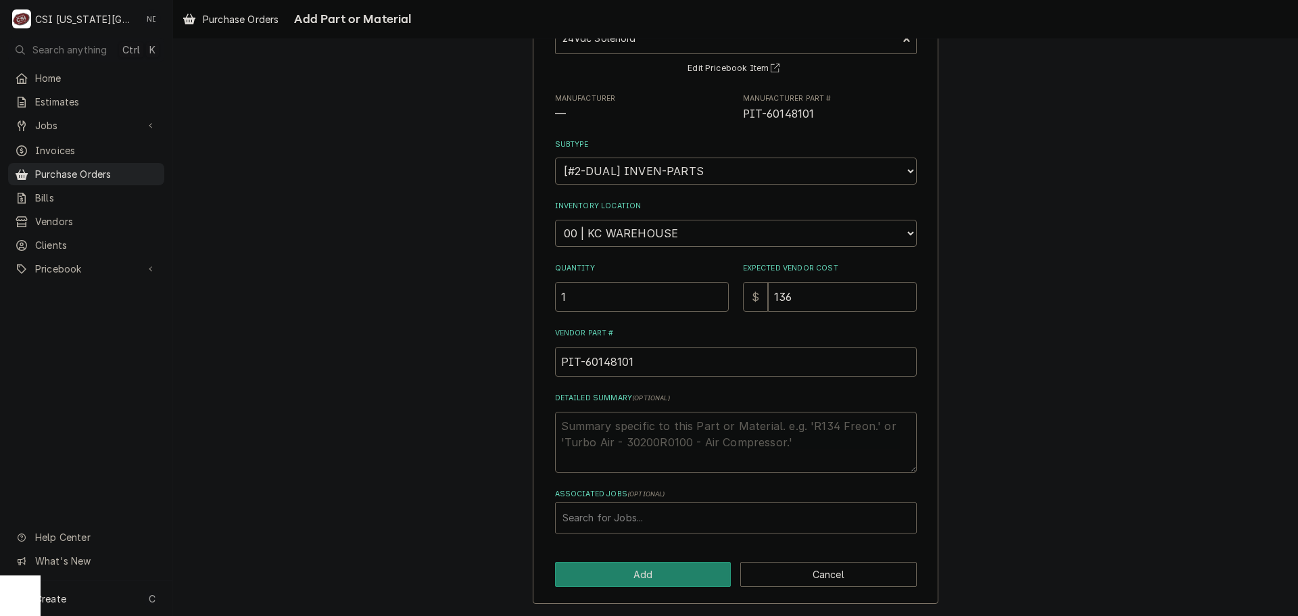
click at [647, 522] on div "Associated Jobs" at bounding box center [735, 518] width 347 height 24
type input "33079"
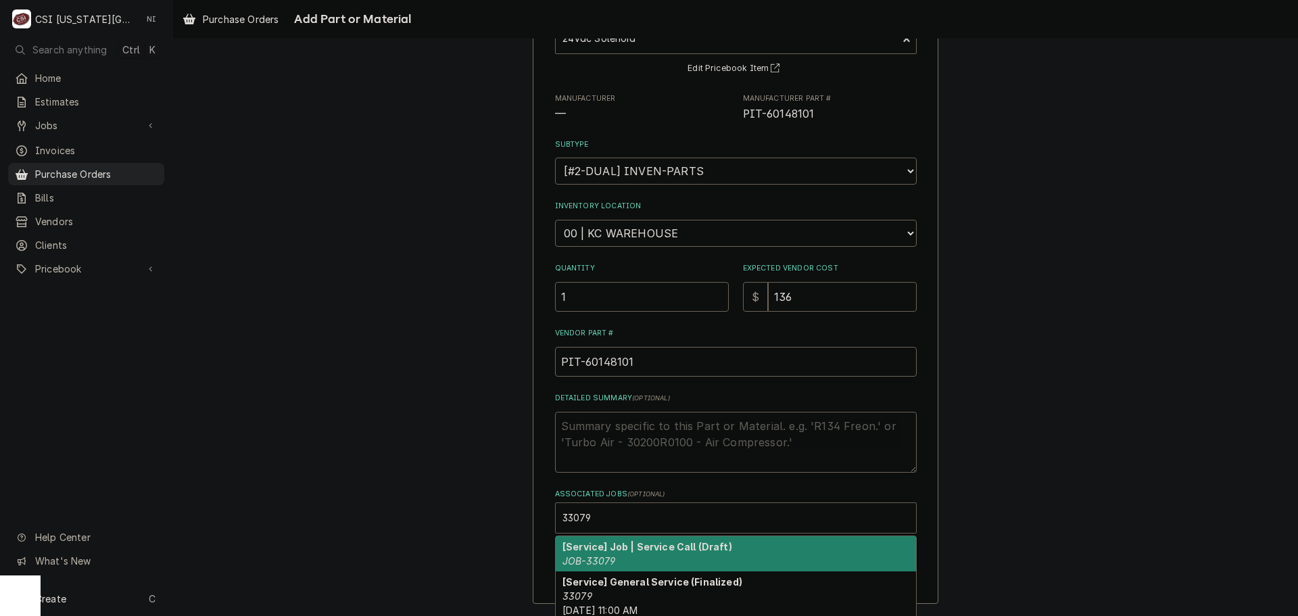
drag, startPoint x: 634, startPoint y: 555, endPoint x: 827, endPoint y: 444, distance: 222.3
click at [635, 555] on div "[Service] Job | Service Call (Draft) JOB-33079" at bounding box center [736, 553] width 360 height 35
type textarea "x"
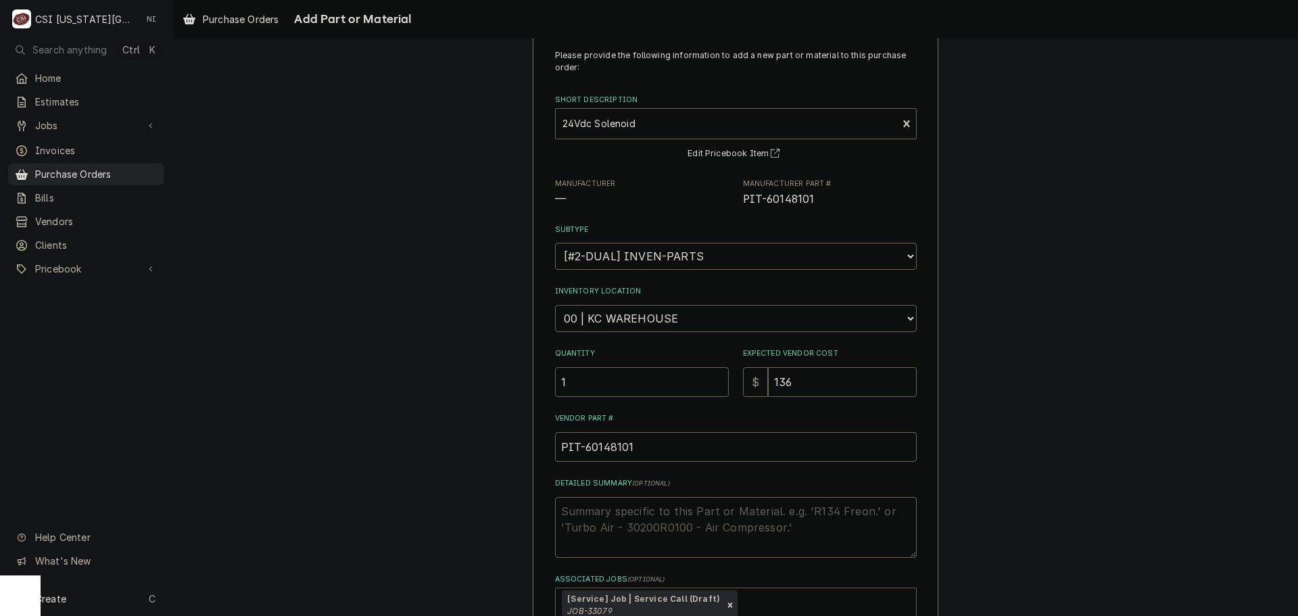
scroll to position [0, 0]
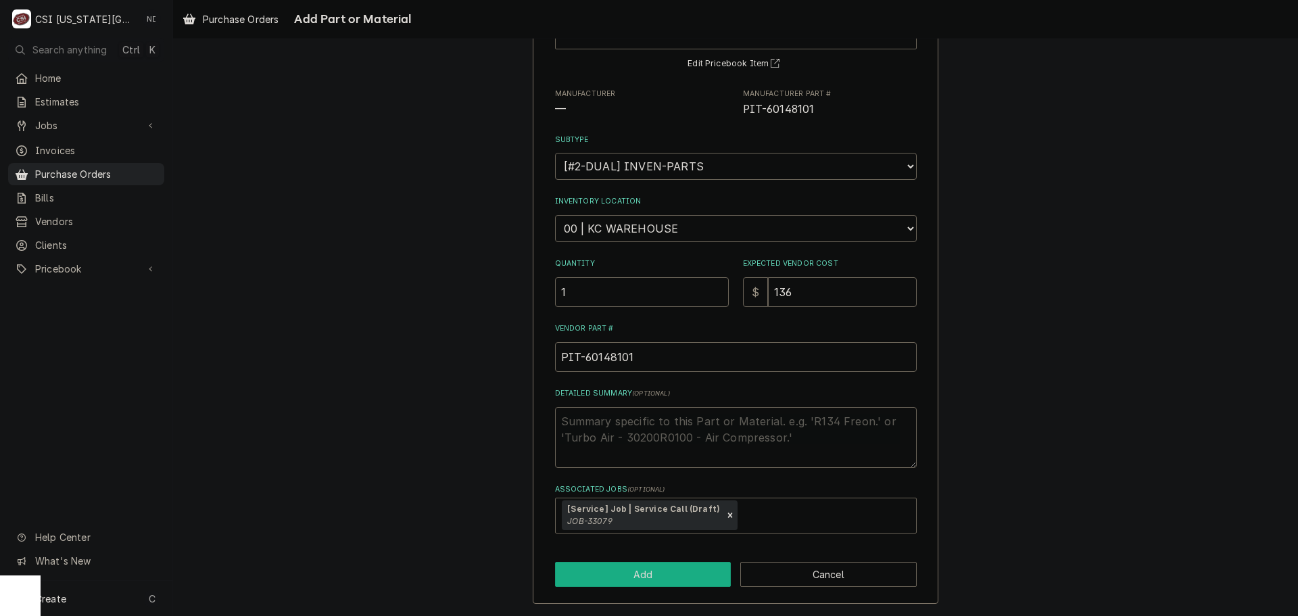
click at [656, 563] on button "Add" at bounding box center [643, 574] width 176 height 25
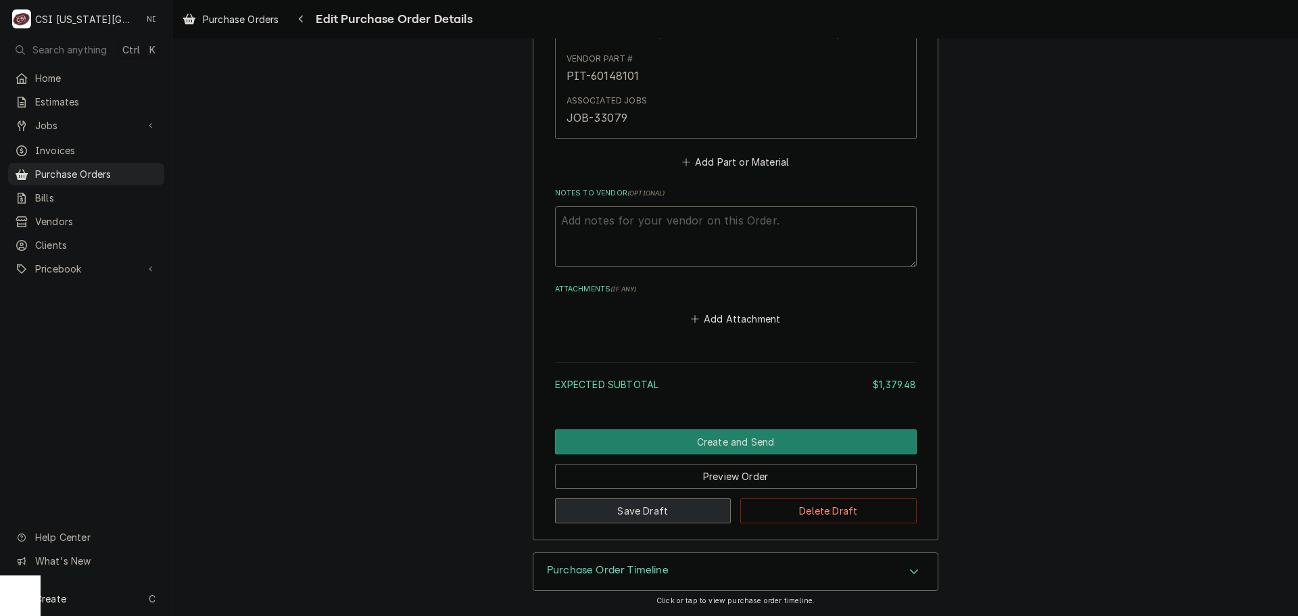
drag, startPoint x: 674, startPoint y: 508, endPoint x: 628, endPoint y: 320, distance: 193.5
click at [674, 506] on button "Save Draft" at bounding box center [643, 510] width 176 height 25
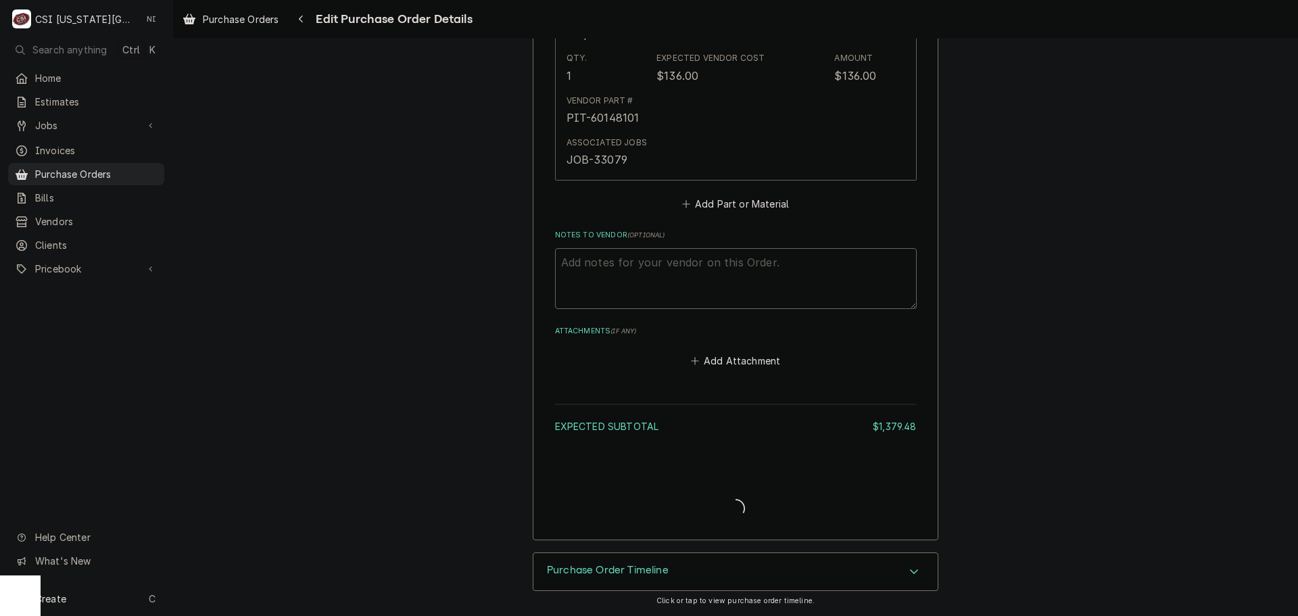
scroll to position [1675, 0]
type textarea "x"
